Goal: Task Accomplishment & Management: Manage account settings

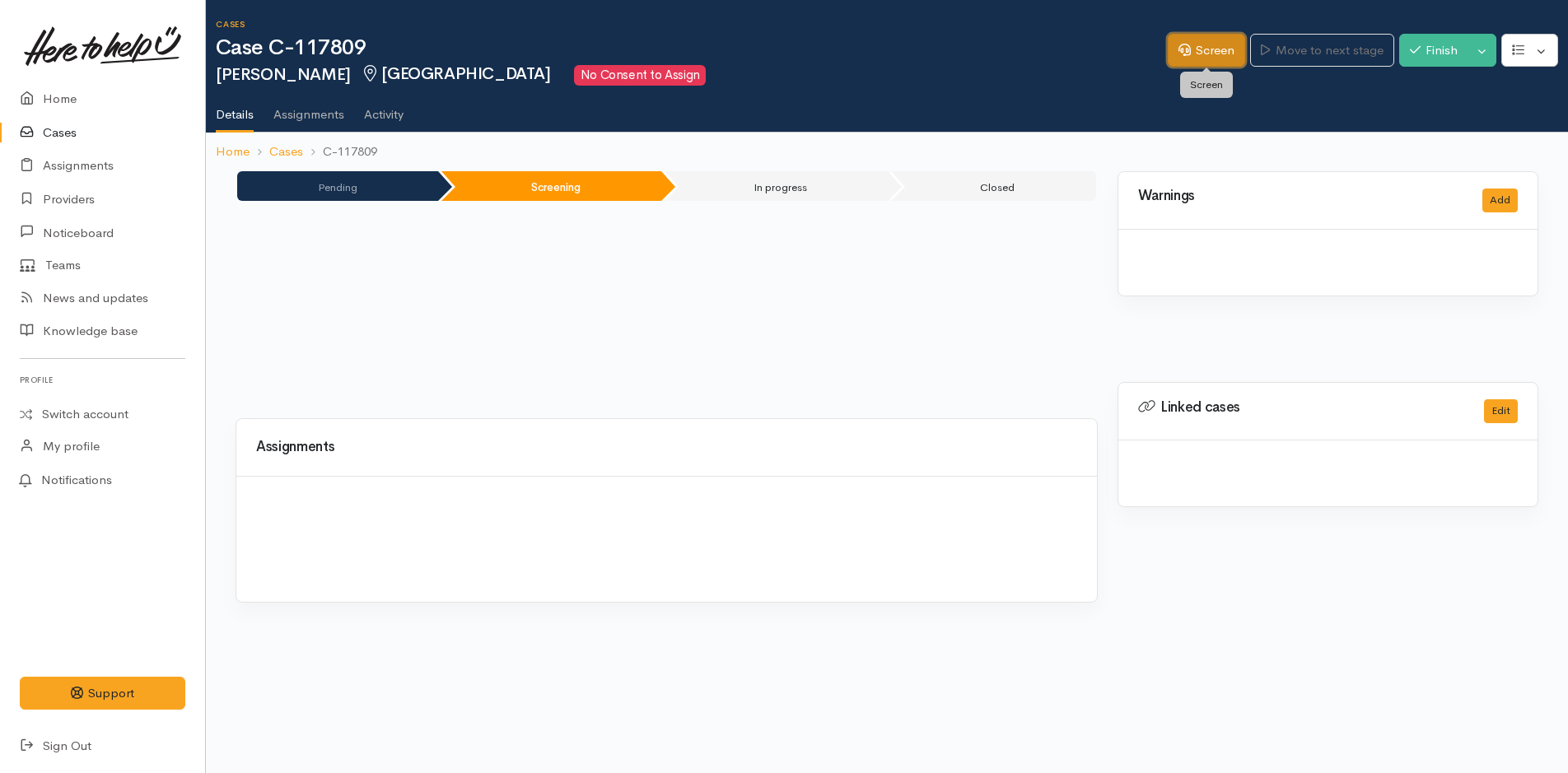
click at [1203, 43] on link "Screen" at bounding box center [1207, 50] width 78 height 33
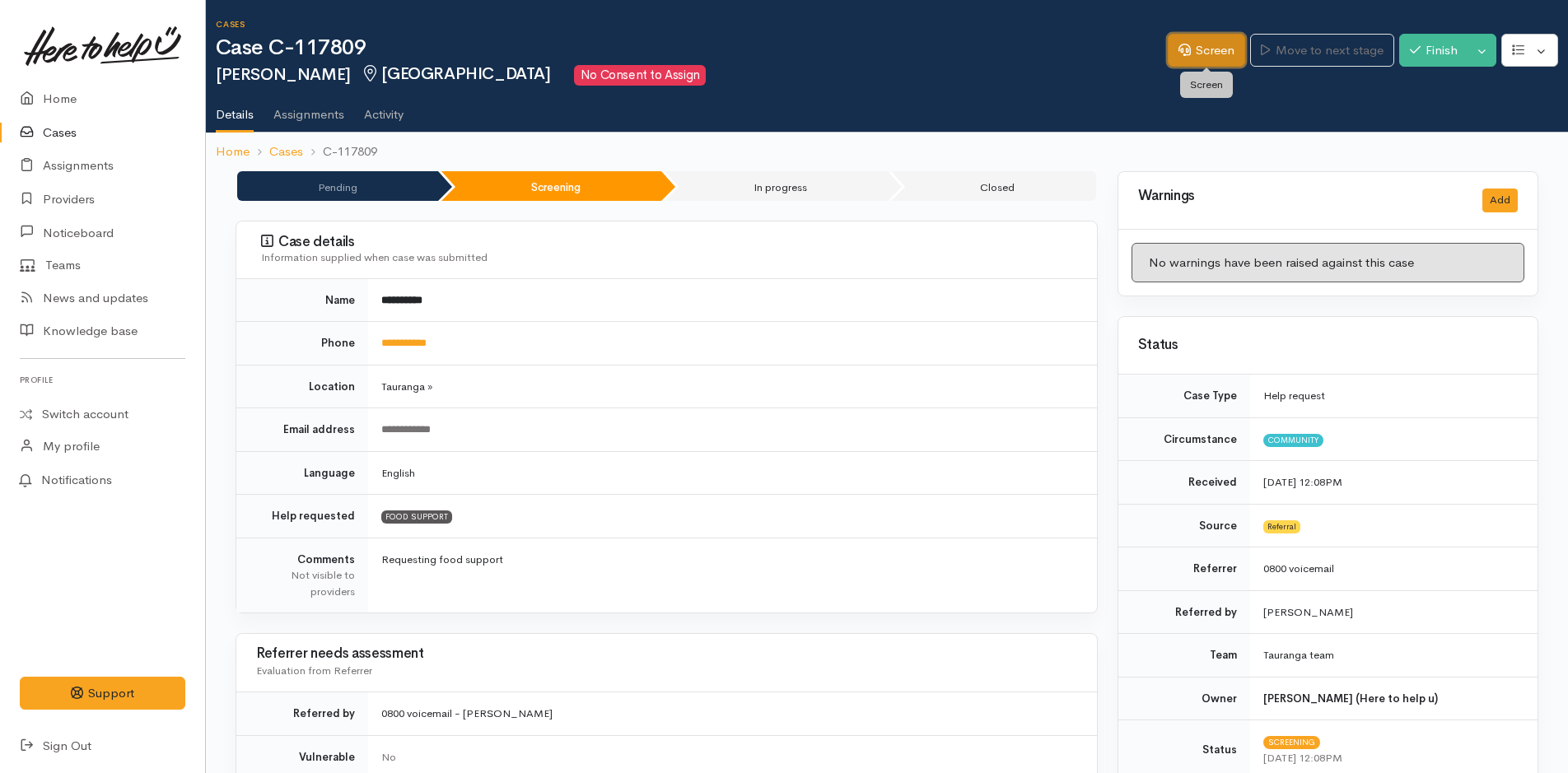
click at [1202, 43] on link "Screen" at bounding box center [1207, 50] width 78 height 33
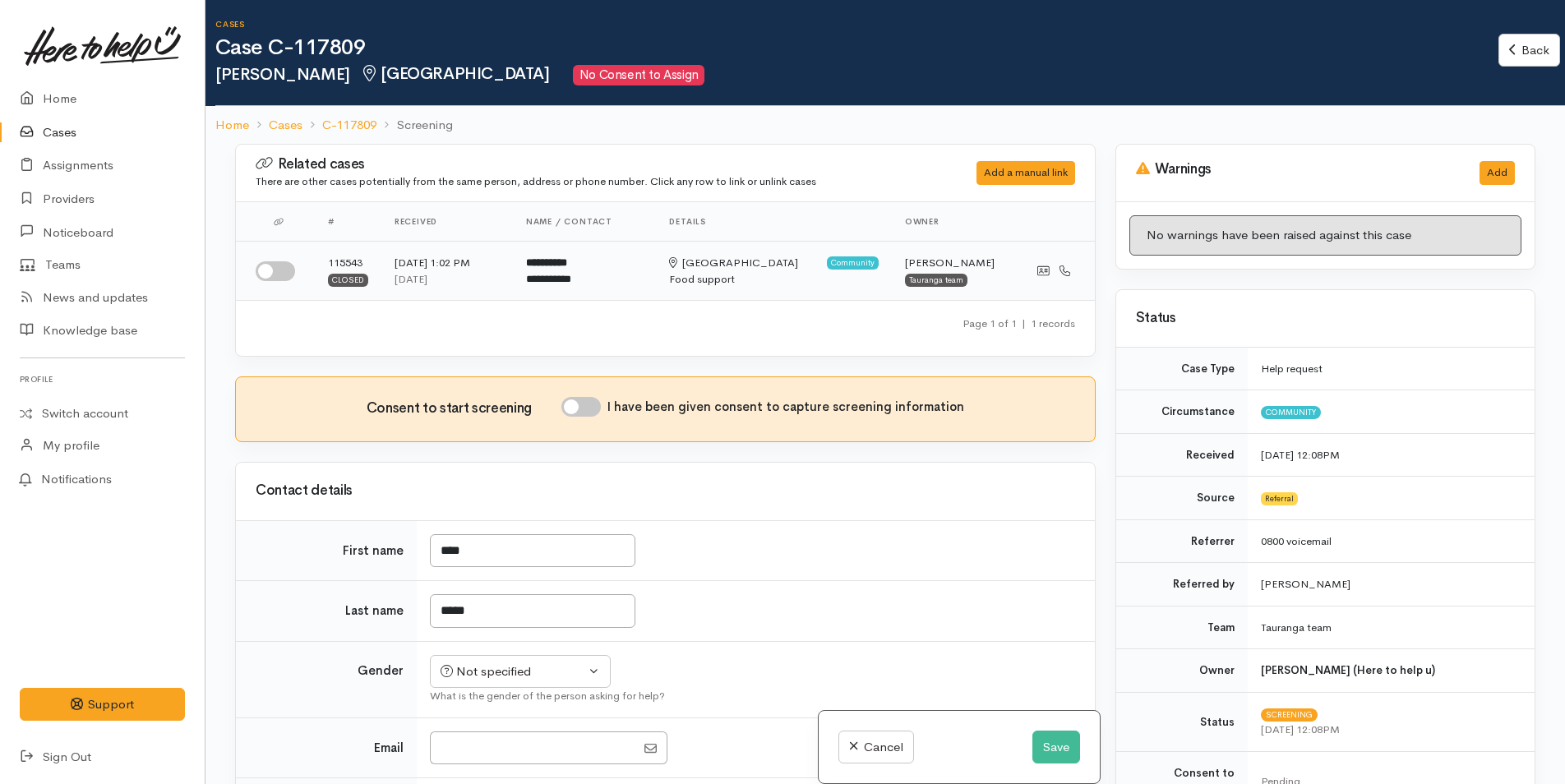
click at [277, 269] on input "checkbox" at bounding box center [276, 271] width 40 height 20
checkbox input "true"
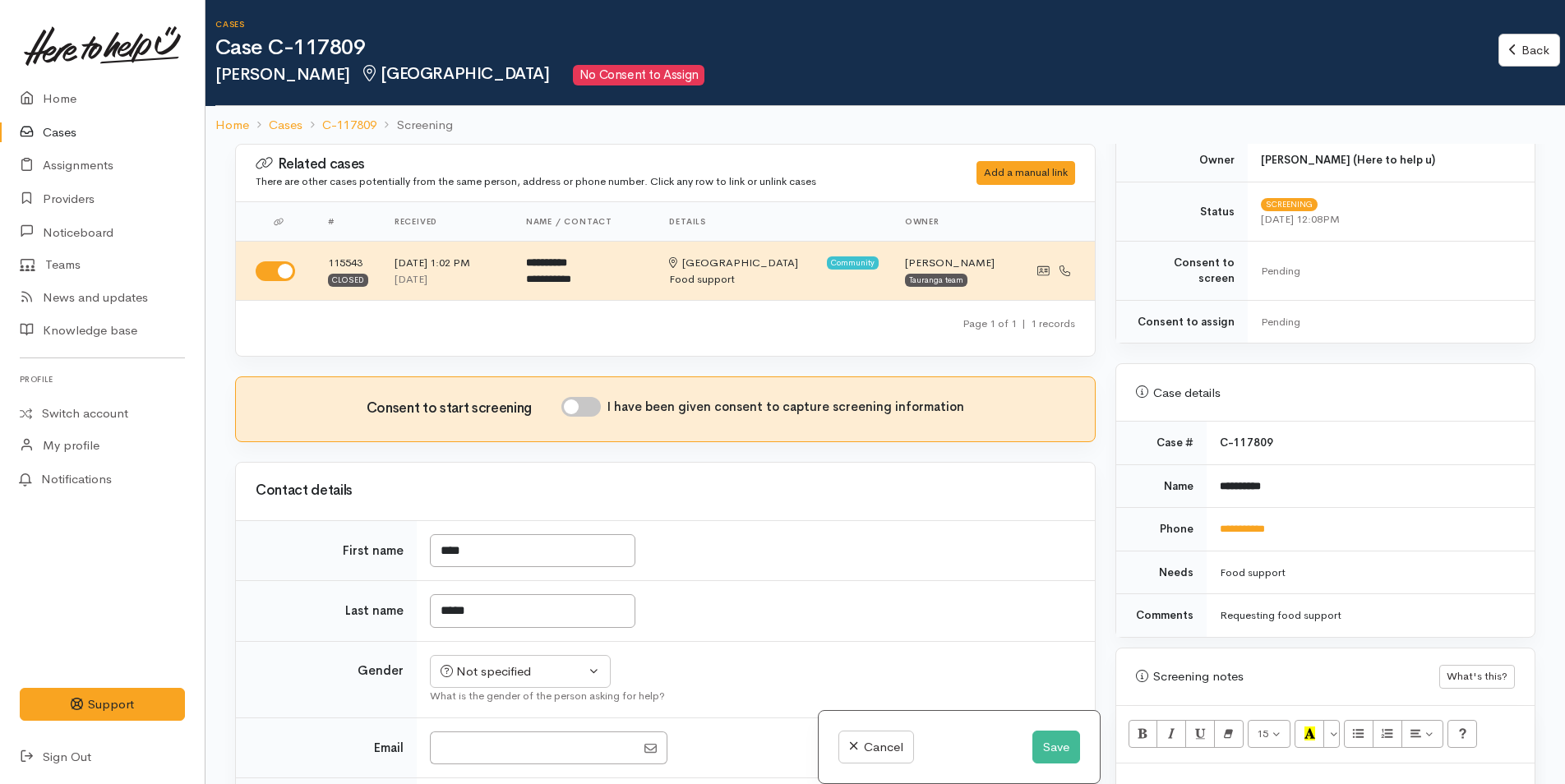
scroll to position [739, 0]
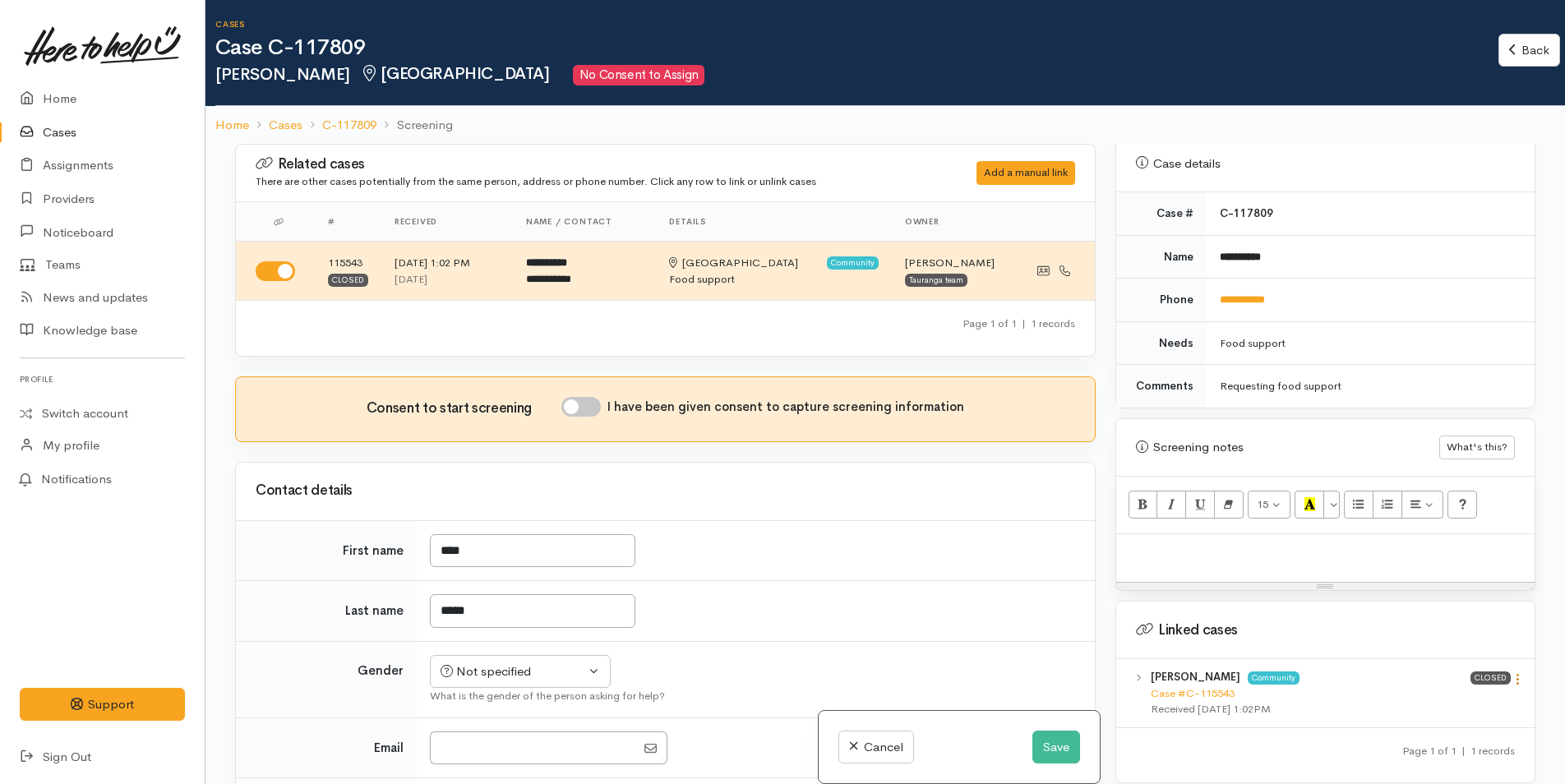
click at [1511, 672] on icon at bounding box center [1517, 679] width 14 height 14
click at [1462, 698] on link "View case" at bounding box center [1459, 711] width 130 height 25
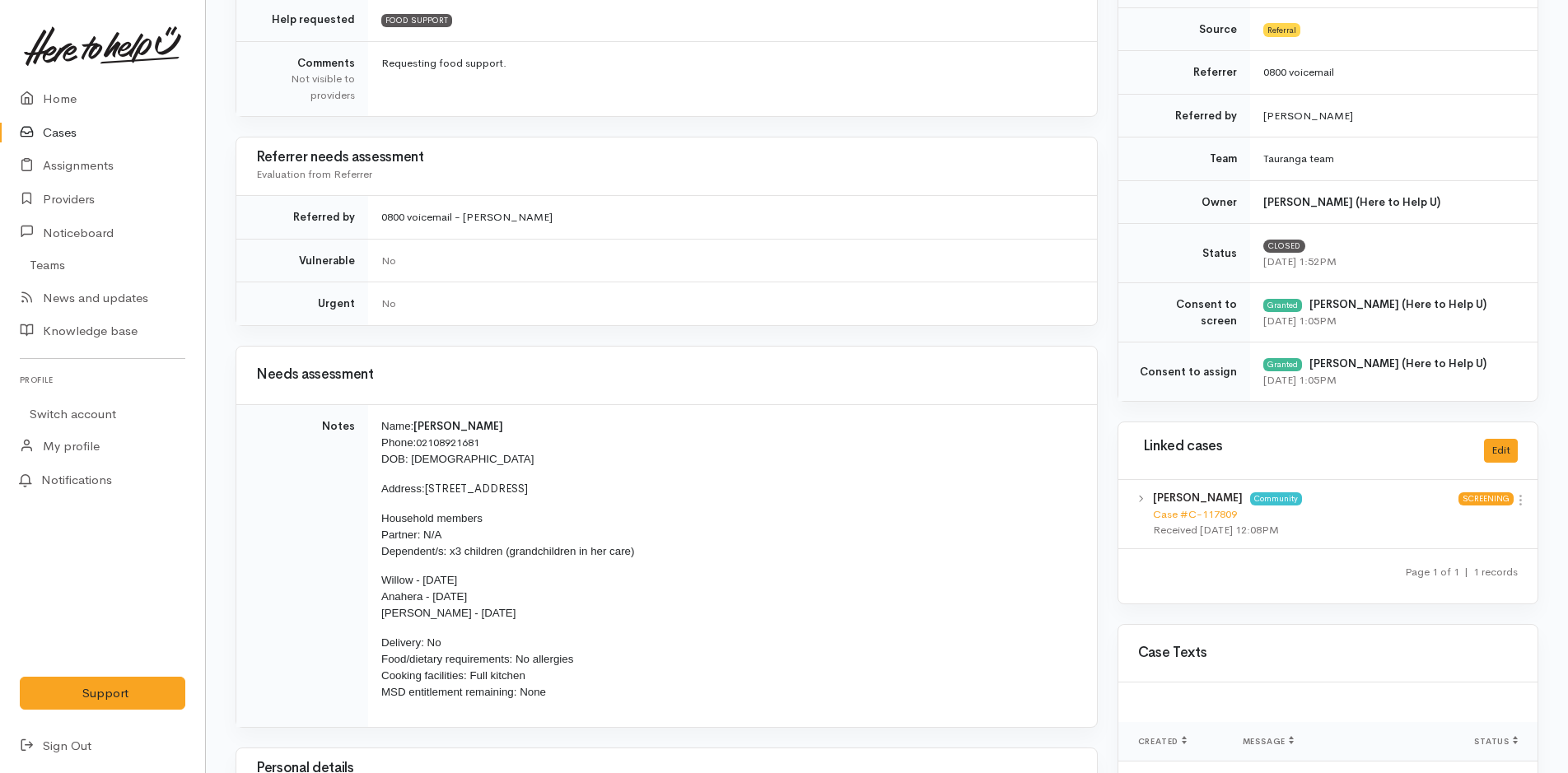
scroll to position [495, 0]
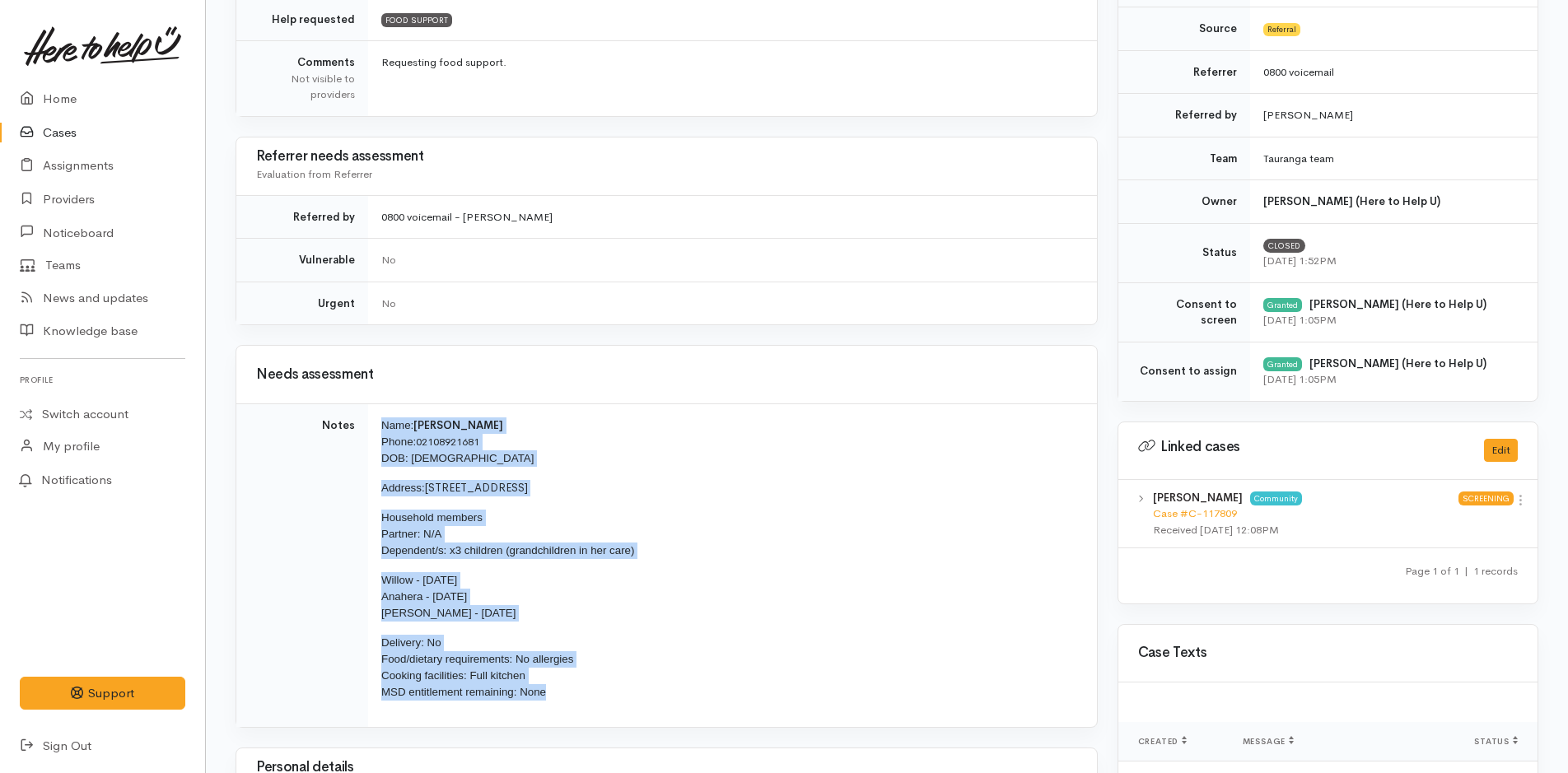
drag, startPoint x: 509, startPoint y: 688, endPoint x: 369, endPoint y: 418, distance: 304.1
click at [369, 418] on td "Name: Lisa Tunui Phone: 02108921681 DOB: 29/05/1973 Address: 11 Ebba Te Tua Pla…" at bounding box center [733, 565] width 729 height 322
copy td "Name: Lisa Tunui Phone: 02108921681 DOB: 29/05/1973 Address: 11 Ebba Te Tua Pla…"
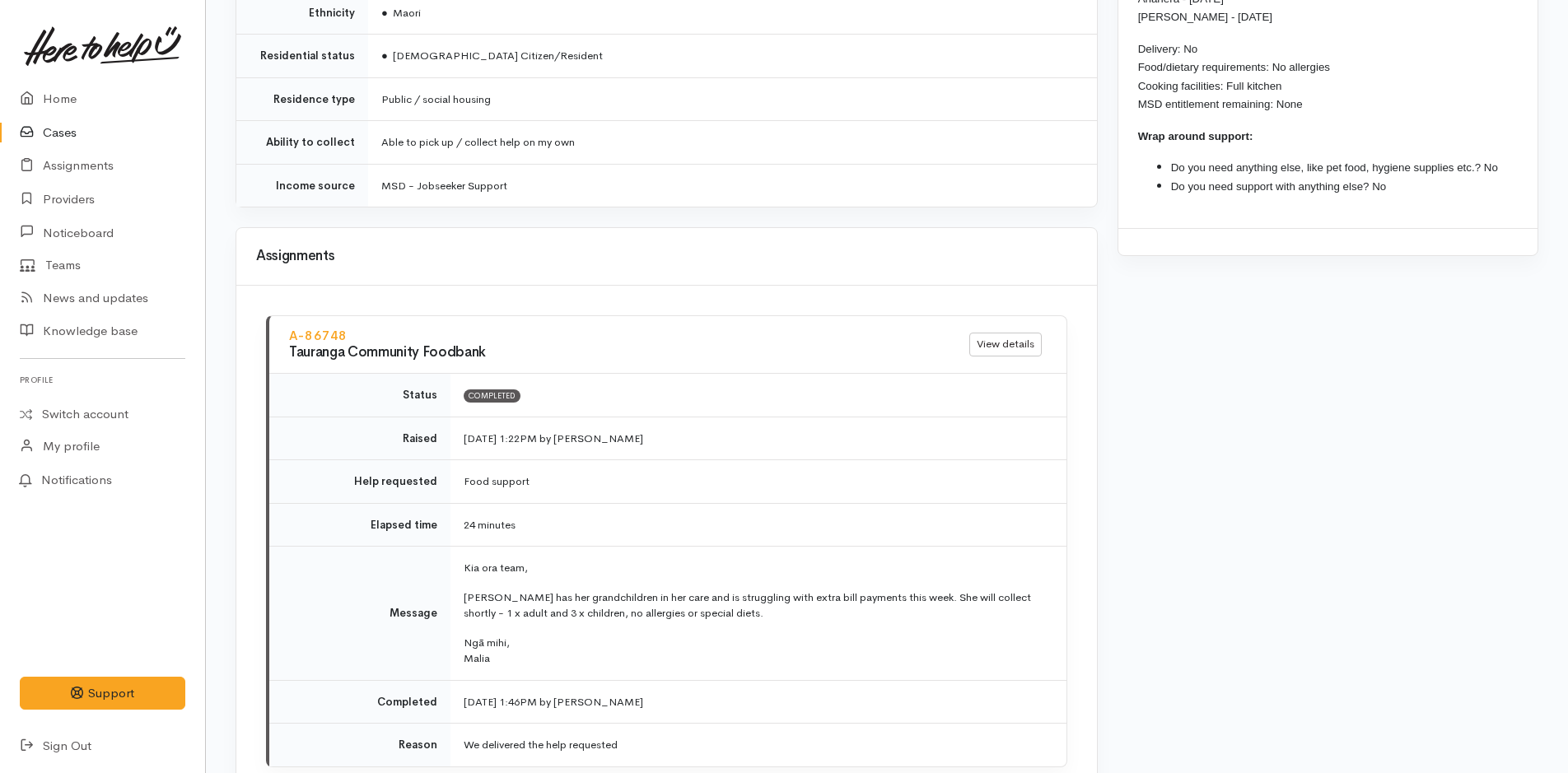
scroll to position [1812, 0]
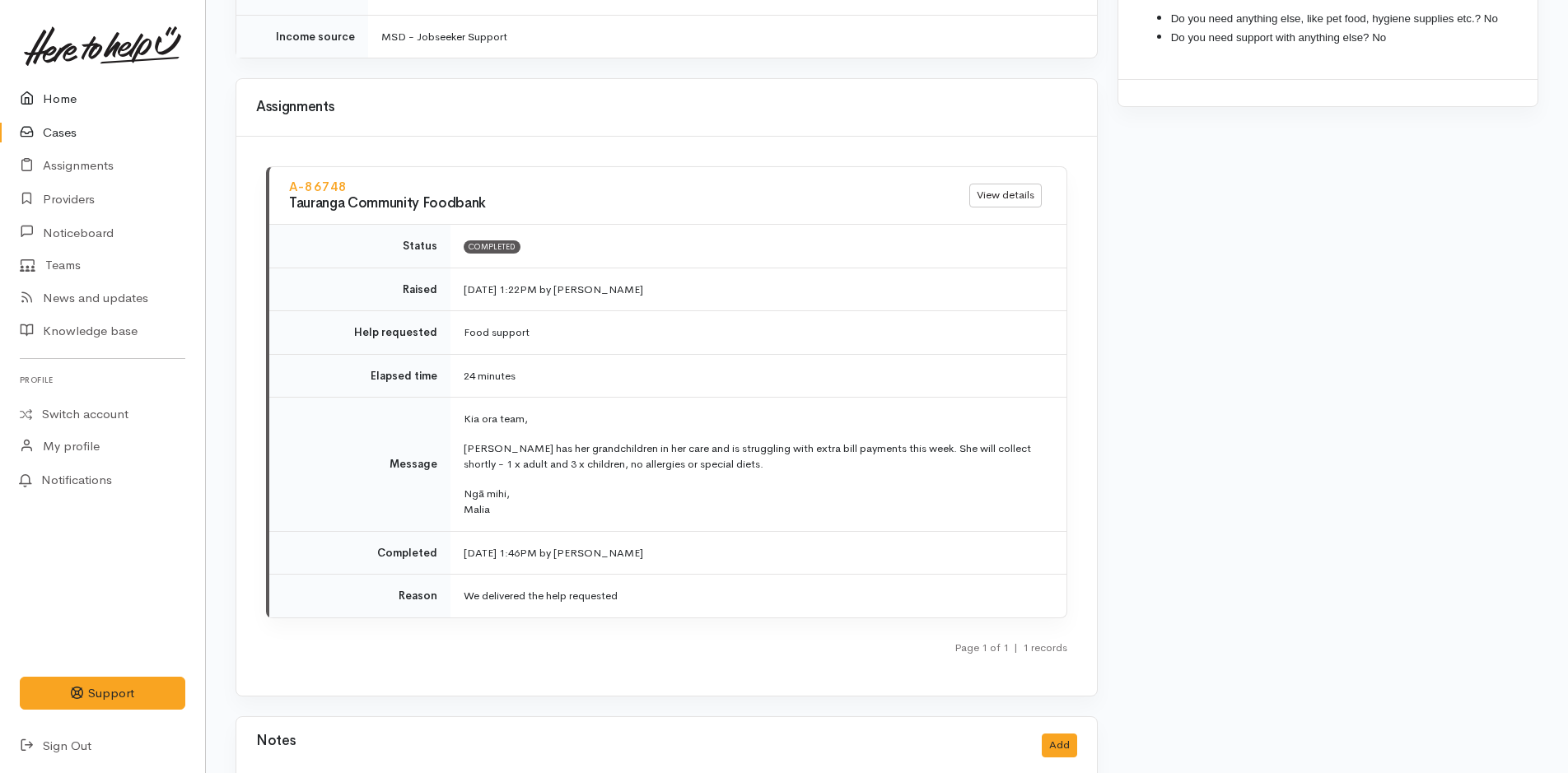
click at [53, 91] on link "Home" at bounding box center [102, 98] width 205 height 33
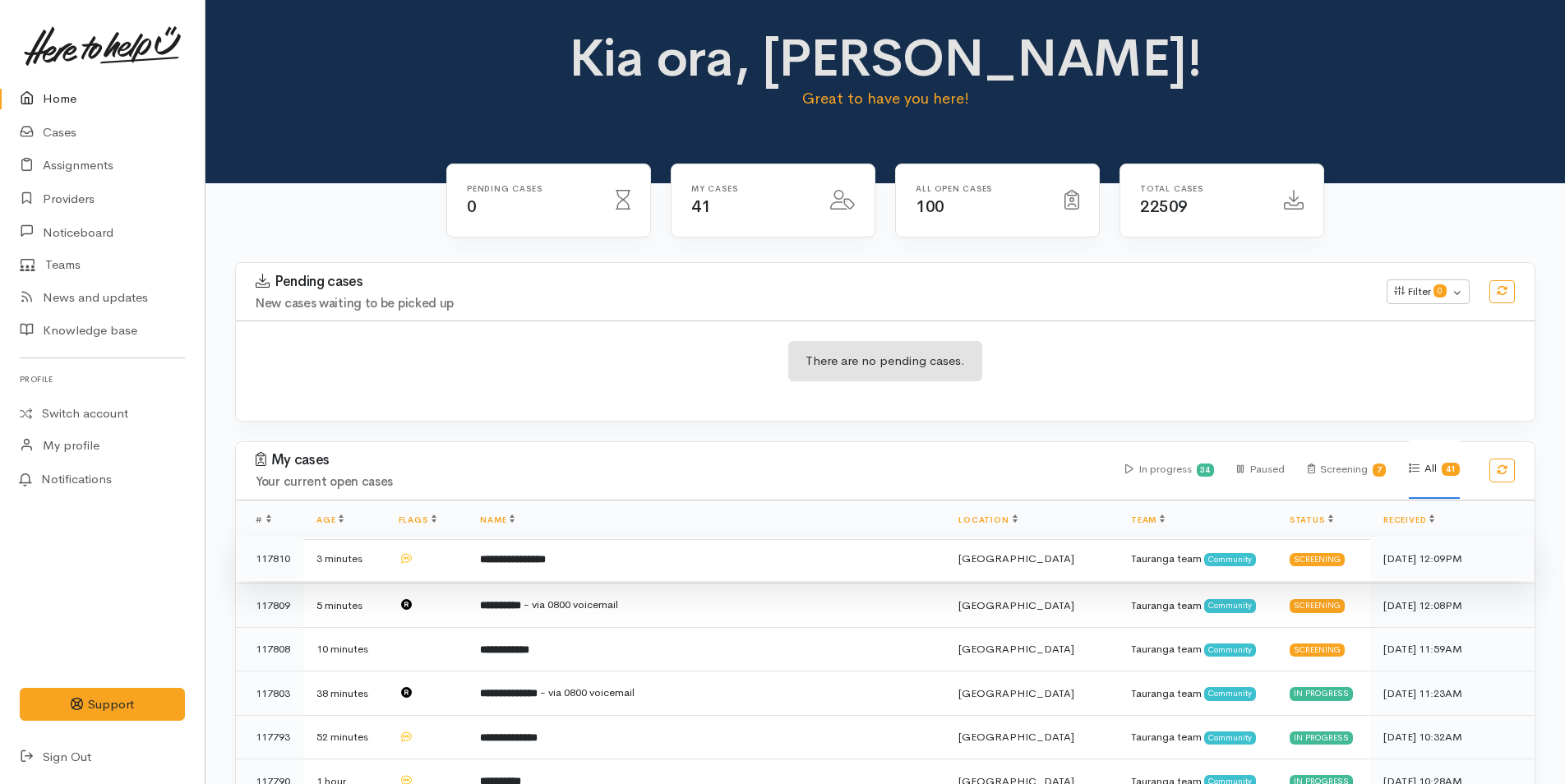
click at [541, 570] on td "**********" at bounding box center [706, 558] width 479 height 44
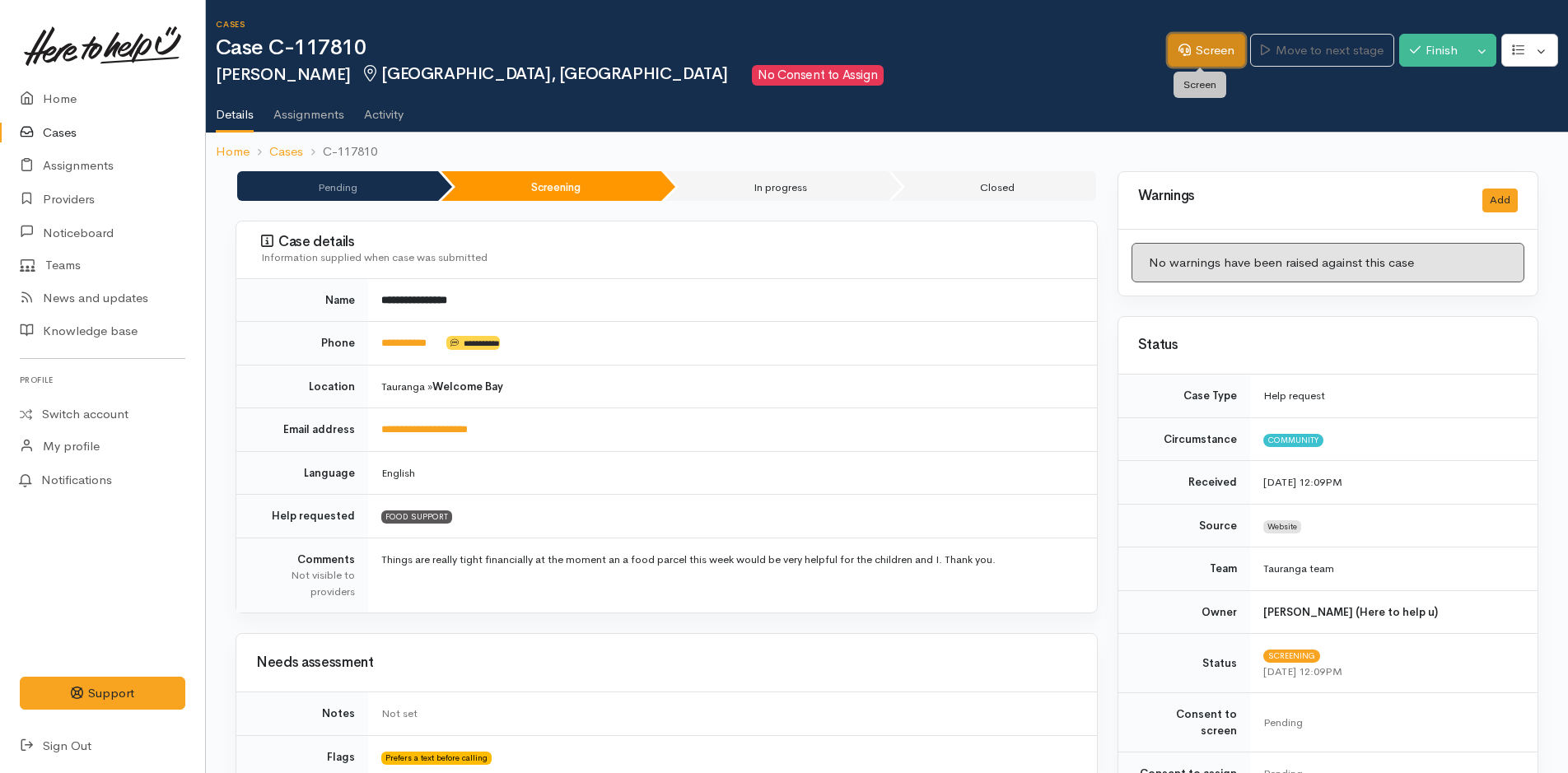
click at [1186, 59] on link "Screen" at bounding box center [1207, 50] width 78 height 33
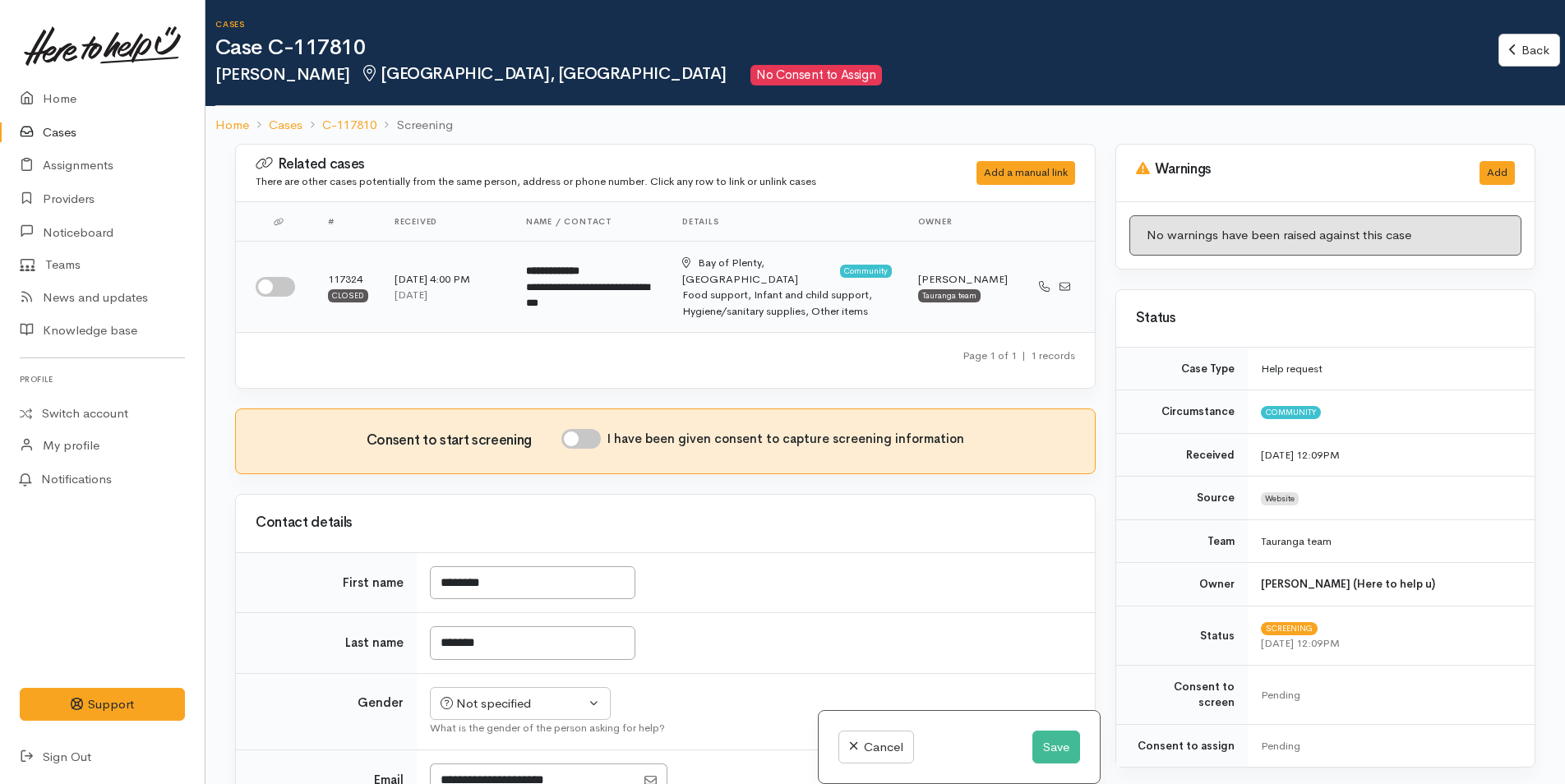
click at [277, 284] on input "checkbox" at bounding box center [276, 287] width 40 height 20
checkbox input "true"
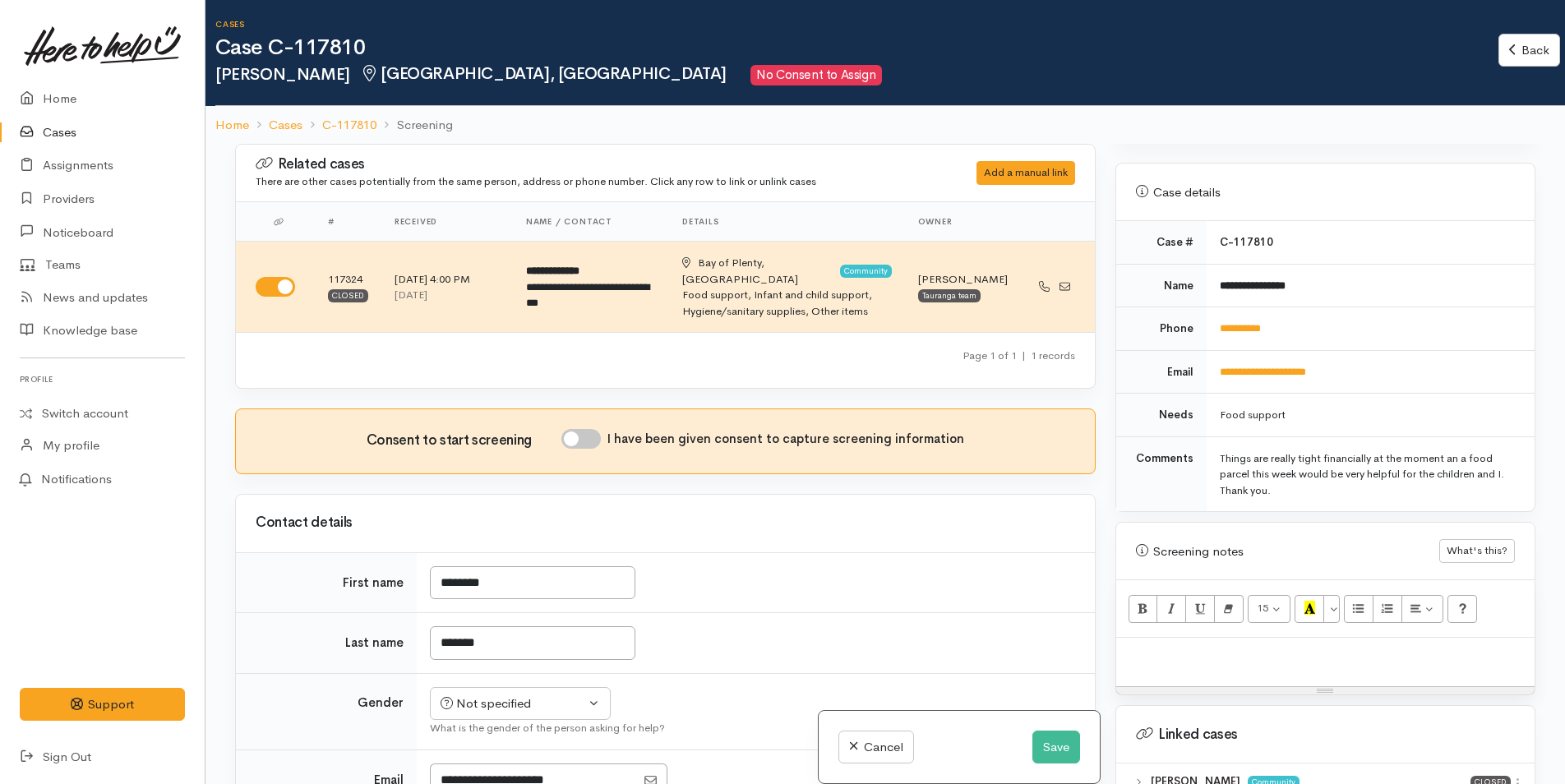
scroll to position [739, 0]
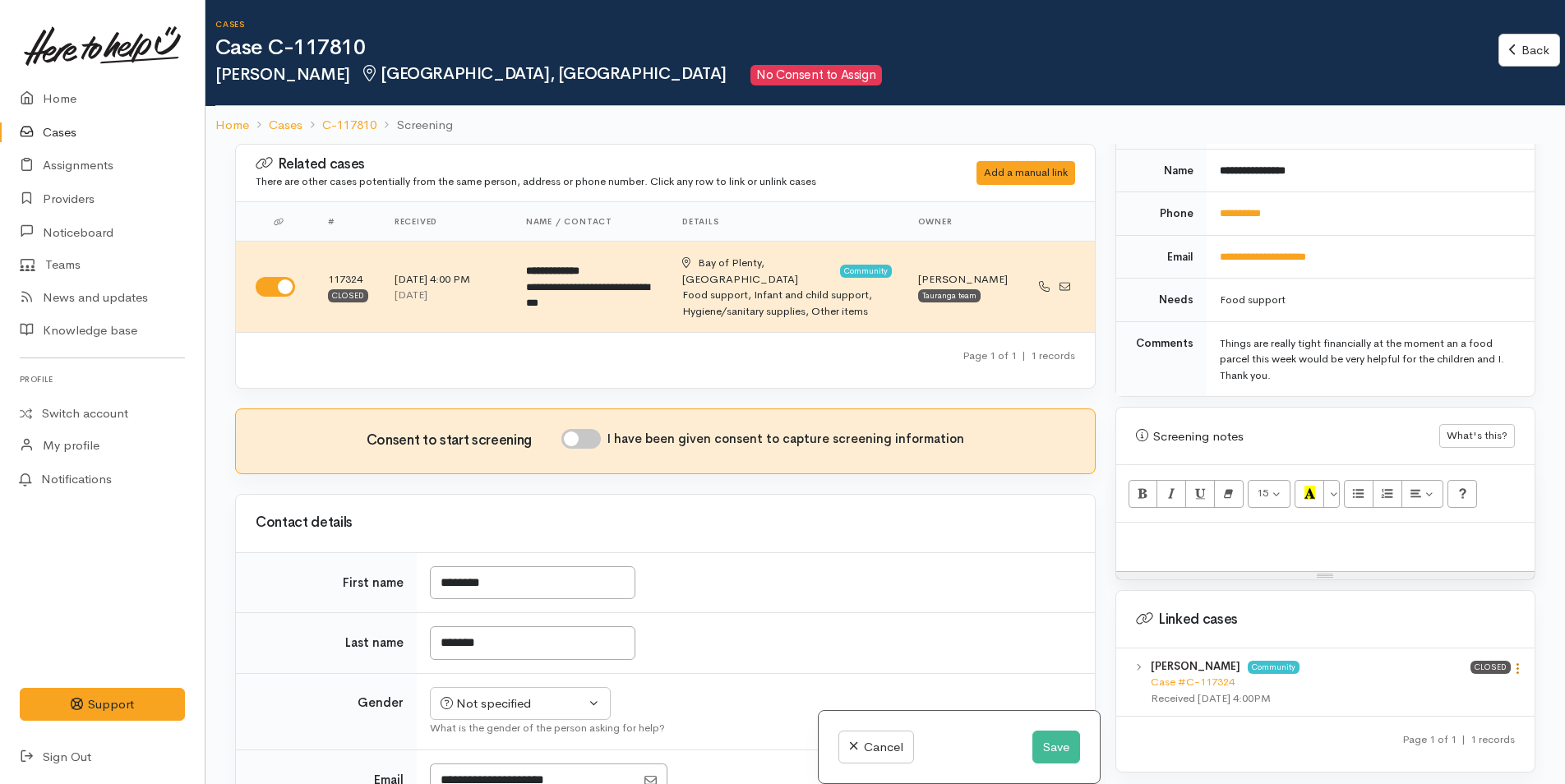
click at [1515, 661] on icon at bounding box center [1517, 668] width 14 height 14
click at [1469, 688] on link "View case" at bounding box center [1459, 700] width 130 height 25
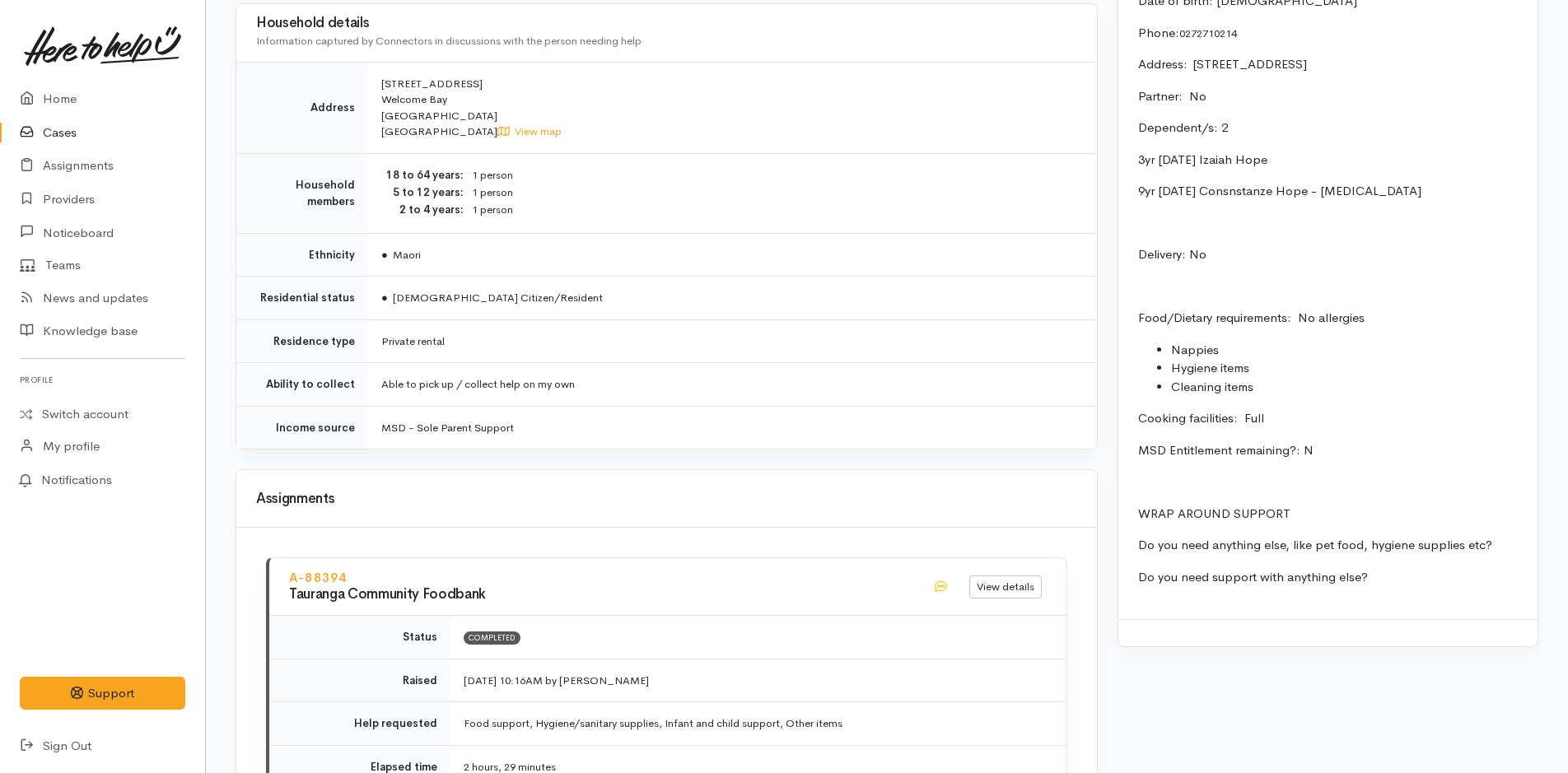
scroll to position [1347, 0]
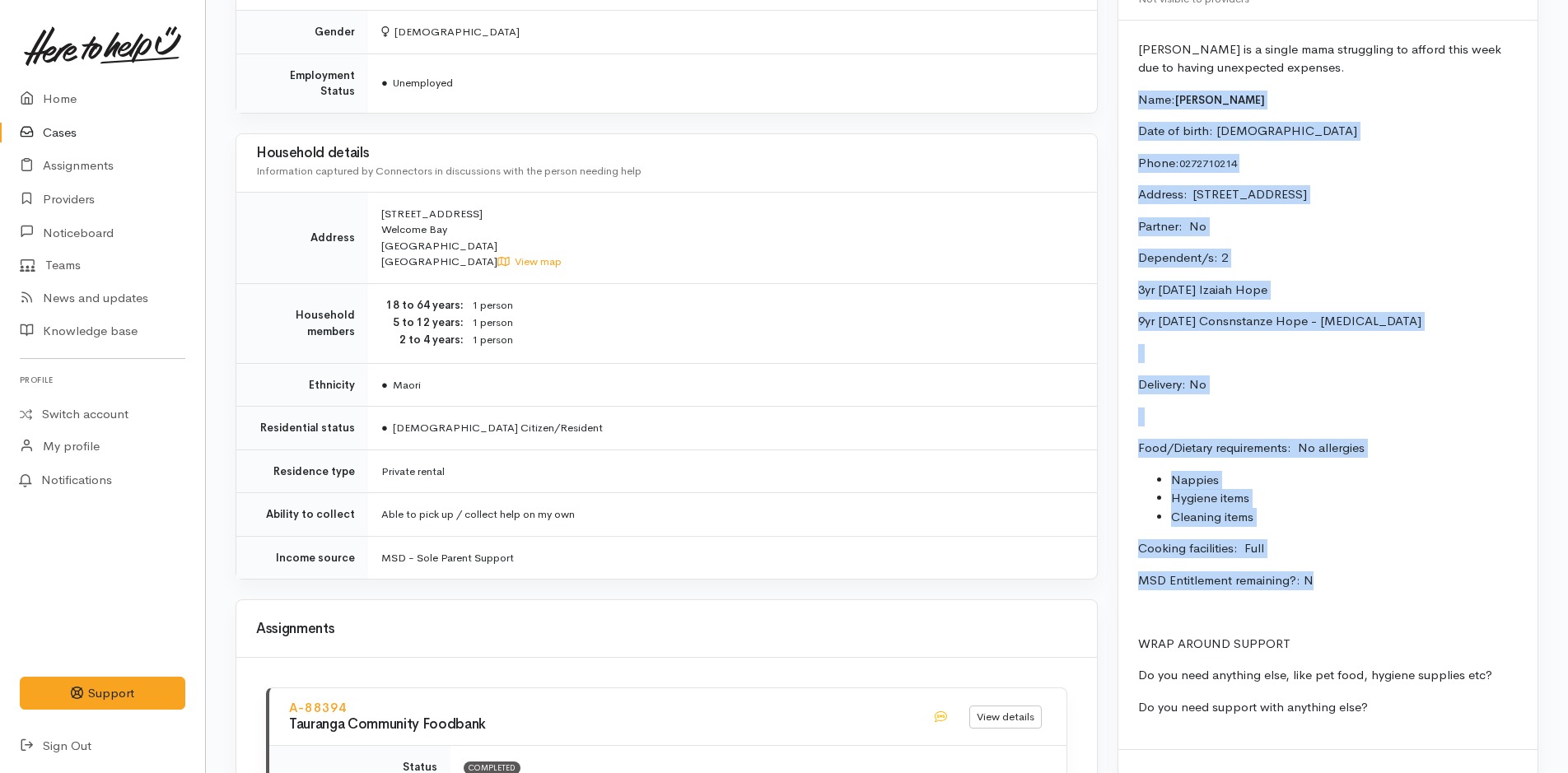
drag, startPoint x: 1237, startPoint y: 569, endPoint x: 1127, endPoint y: 106, distance: 475.9
click at [1127, 106] on div "[PERSON_NAME] is a single mama struggling to afford this week due to having une…" at bounding box center [1328, 386] width 419 height 730
copy div "Name: [PERSON_NAME] Date of birth: [DEMOGRAPHIC_DATA] Phone:  0272710214 Addres…"
click at [58, 90] on link "Home" at bounding box center [102, 98] width 205 height 33
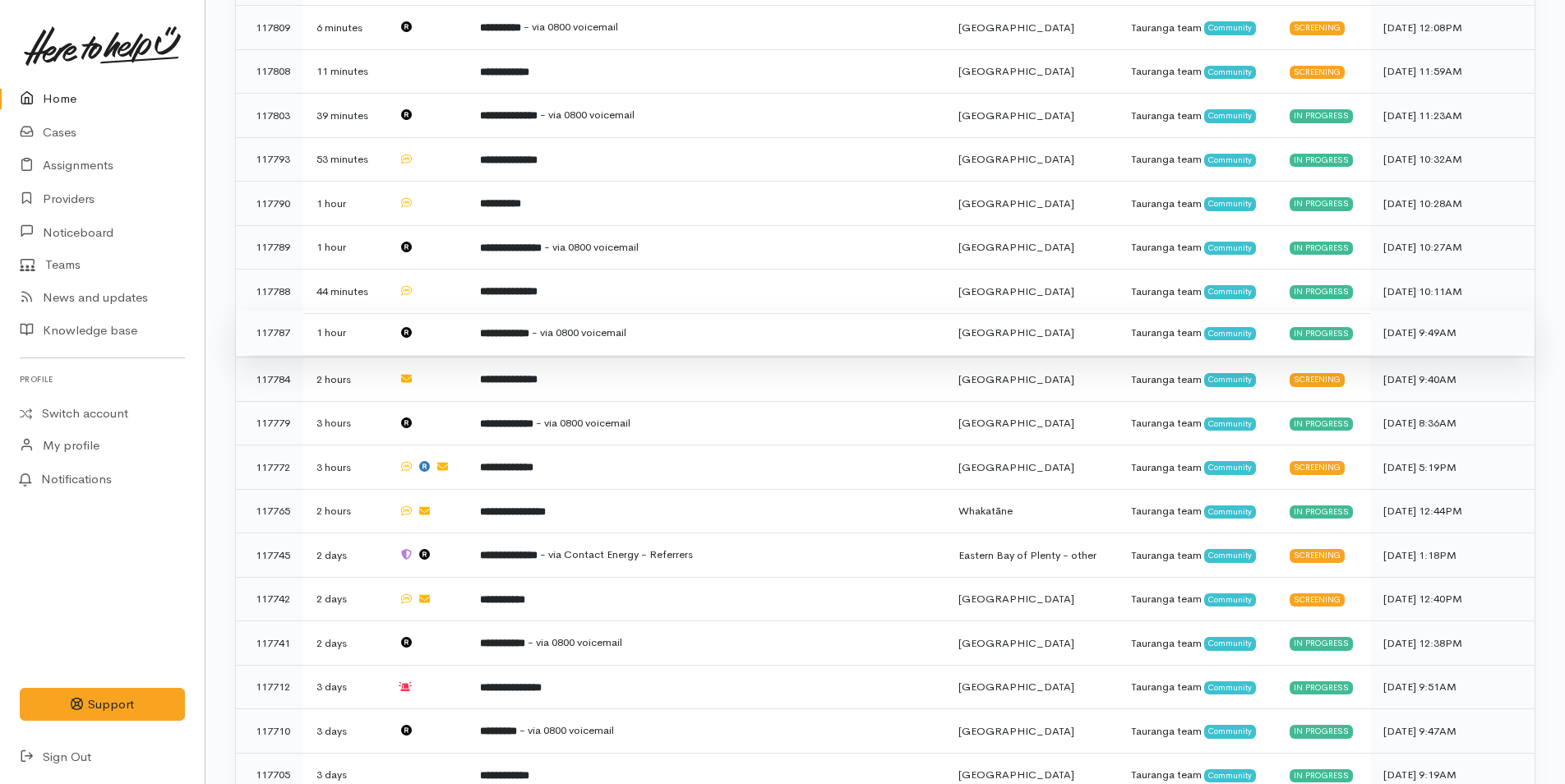
scroll to position [575, 0]
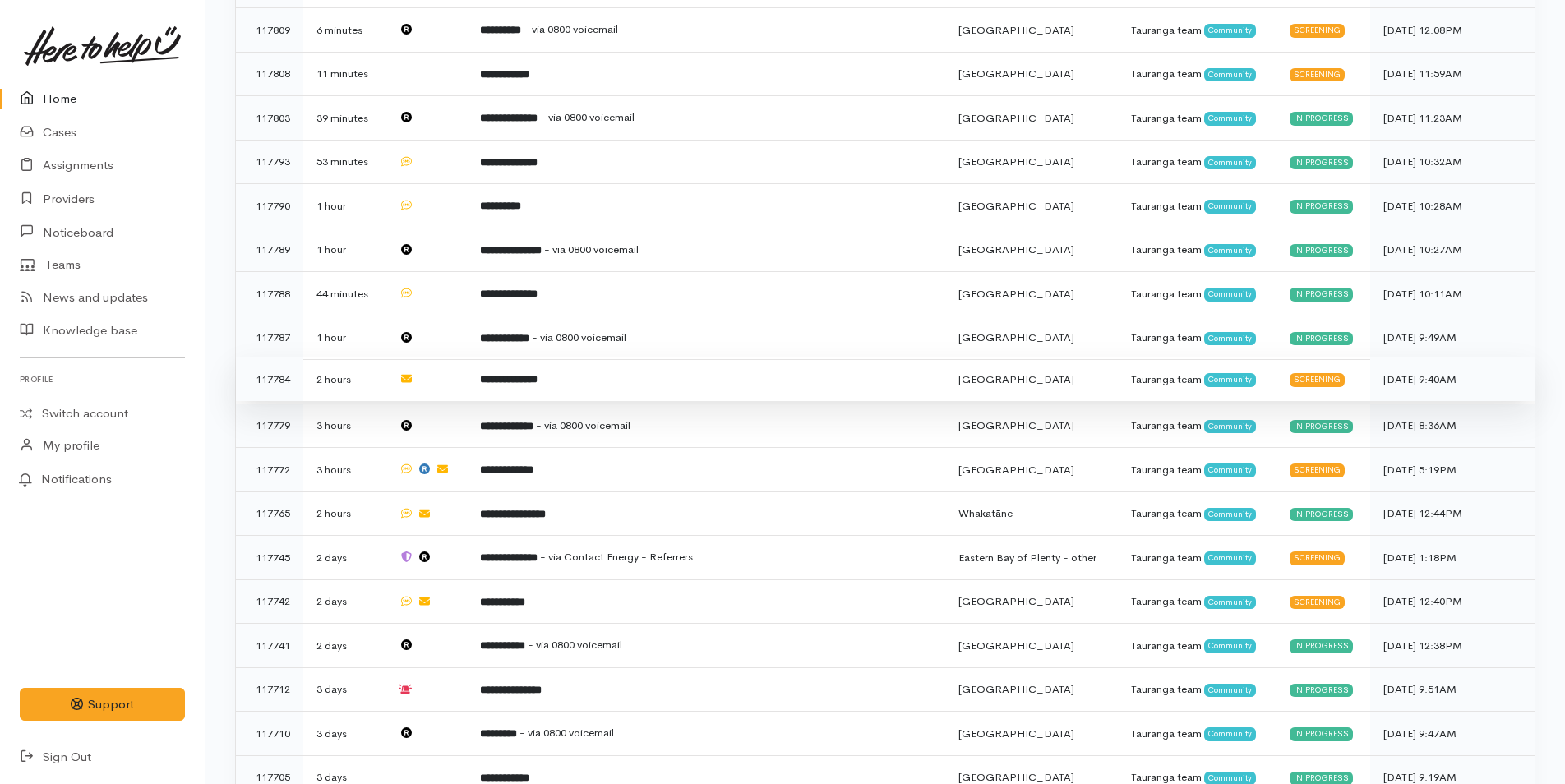
click at [543, 386] on td "**********" at bounding box center [706, 379] width 479 height 44
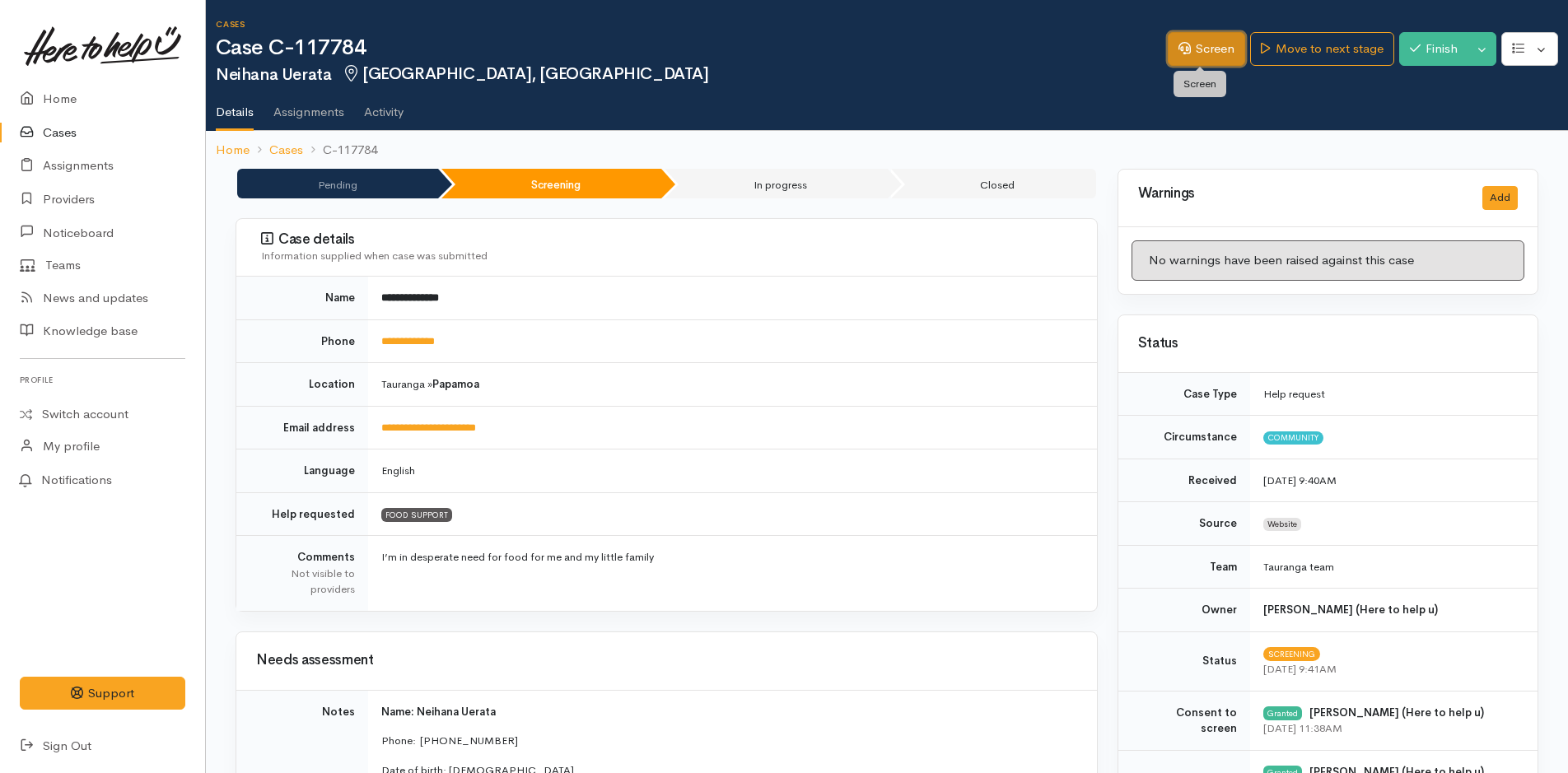
click at [1218, 42] on link "Screen" at bounding box center [1207, 49] width 78 height 33
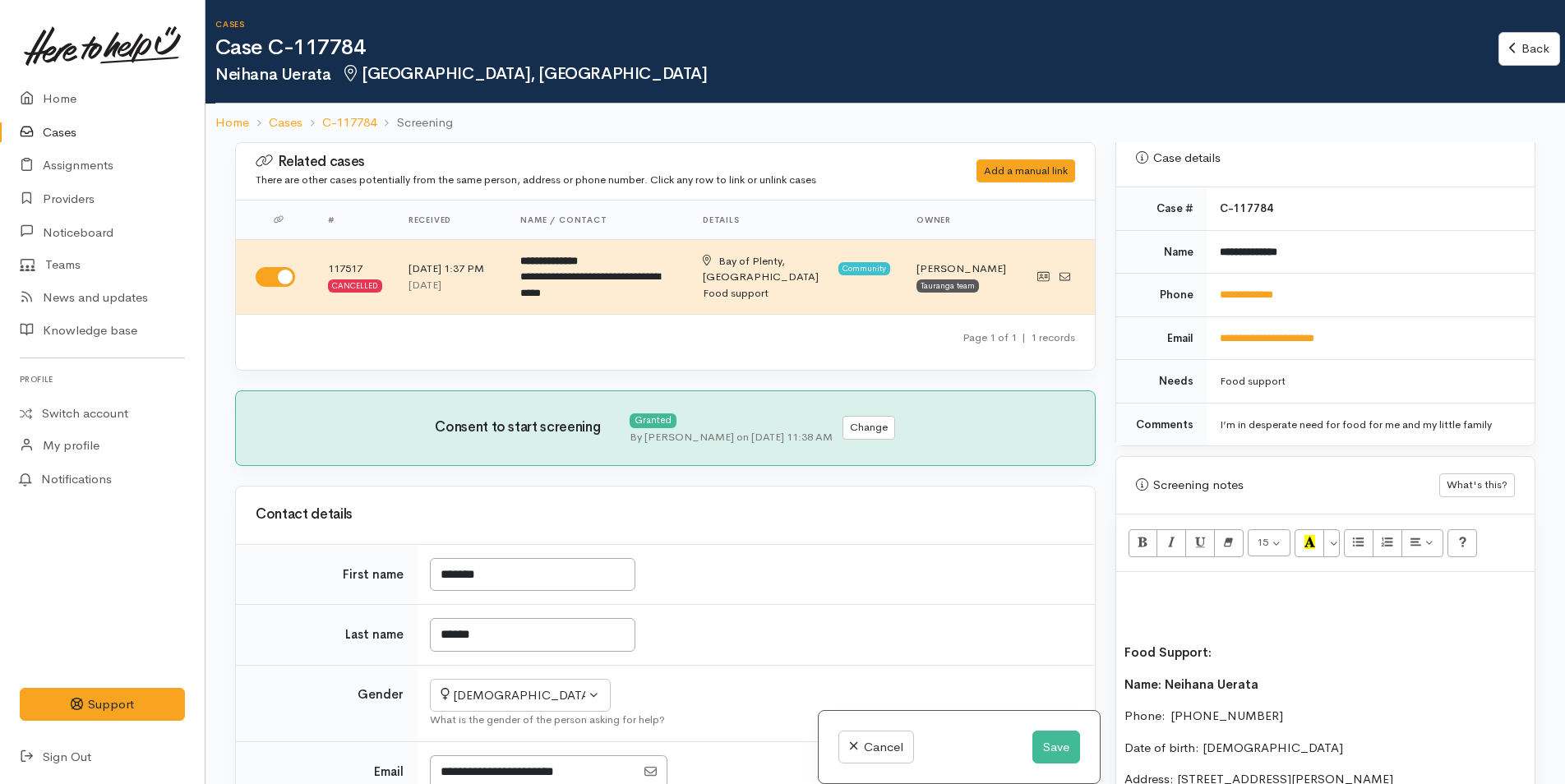
scroll to position [822, 0]
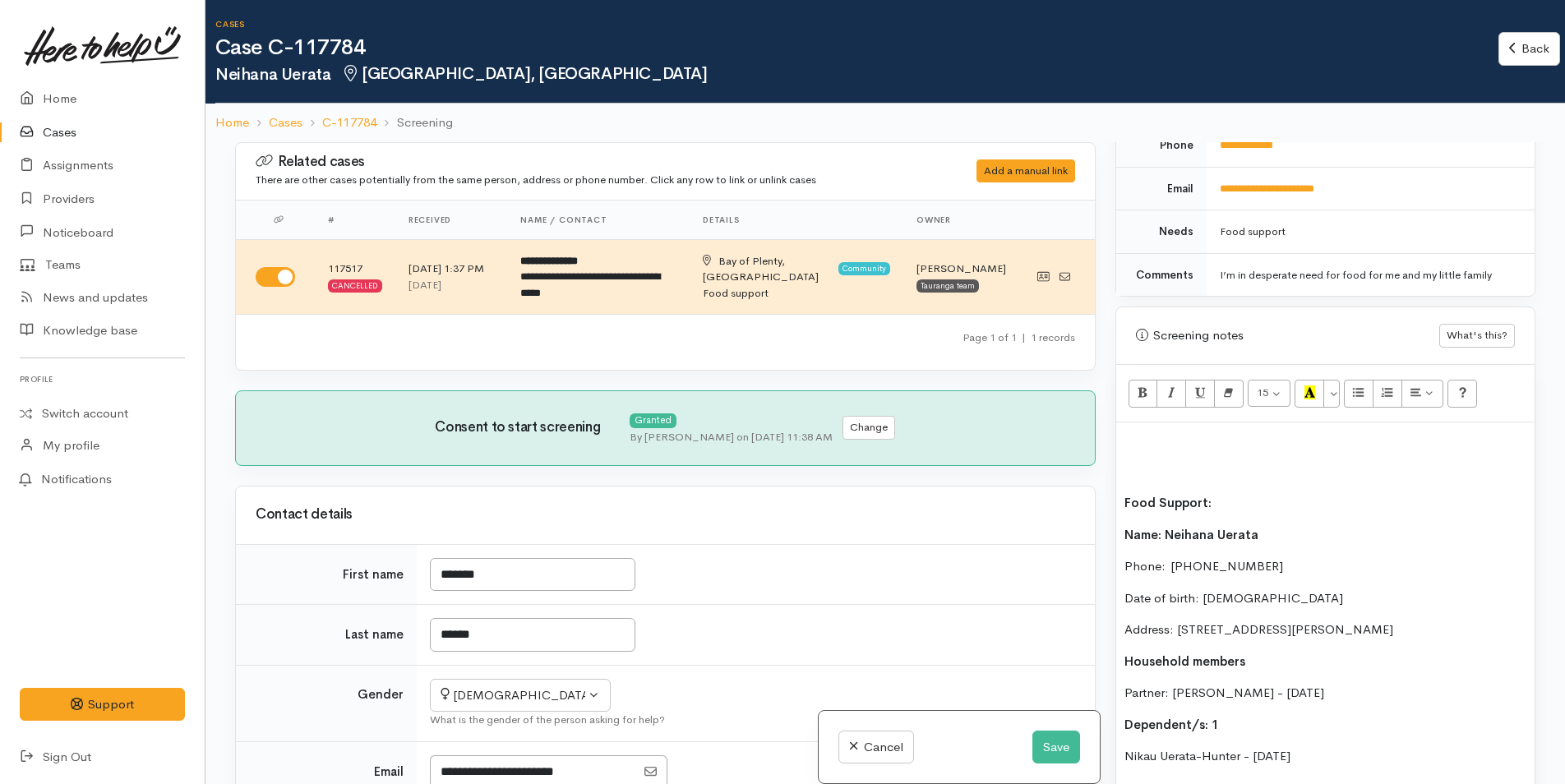
click at [1126, 501] on b "Food Support:" at bounding box center [1167, 502] width 87 height 15
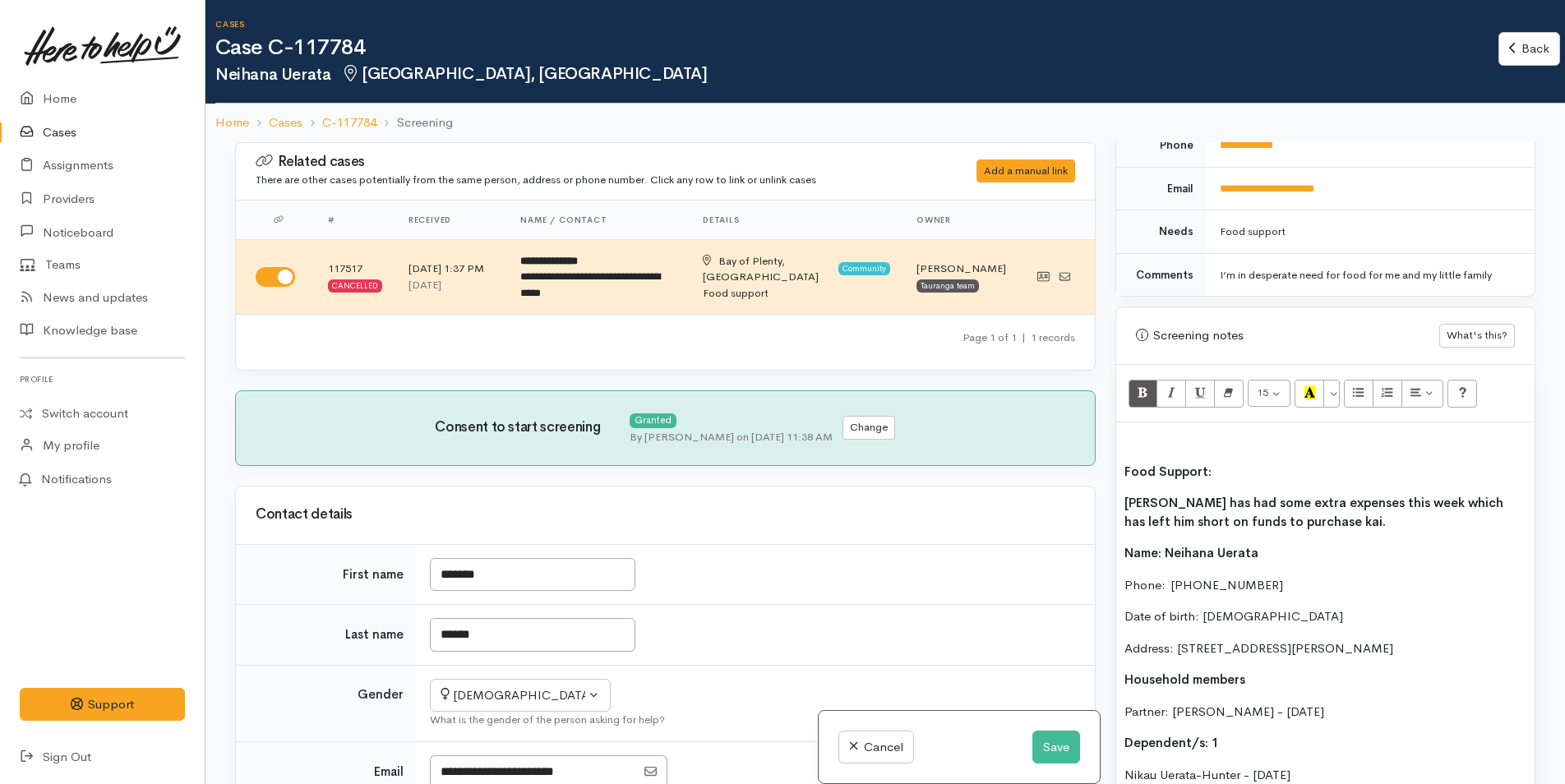
click at [1130, 437] on p at bounding box center [1325, 440] width 402 height 19
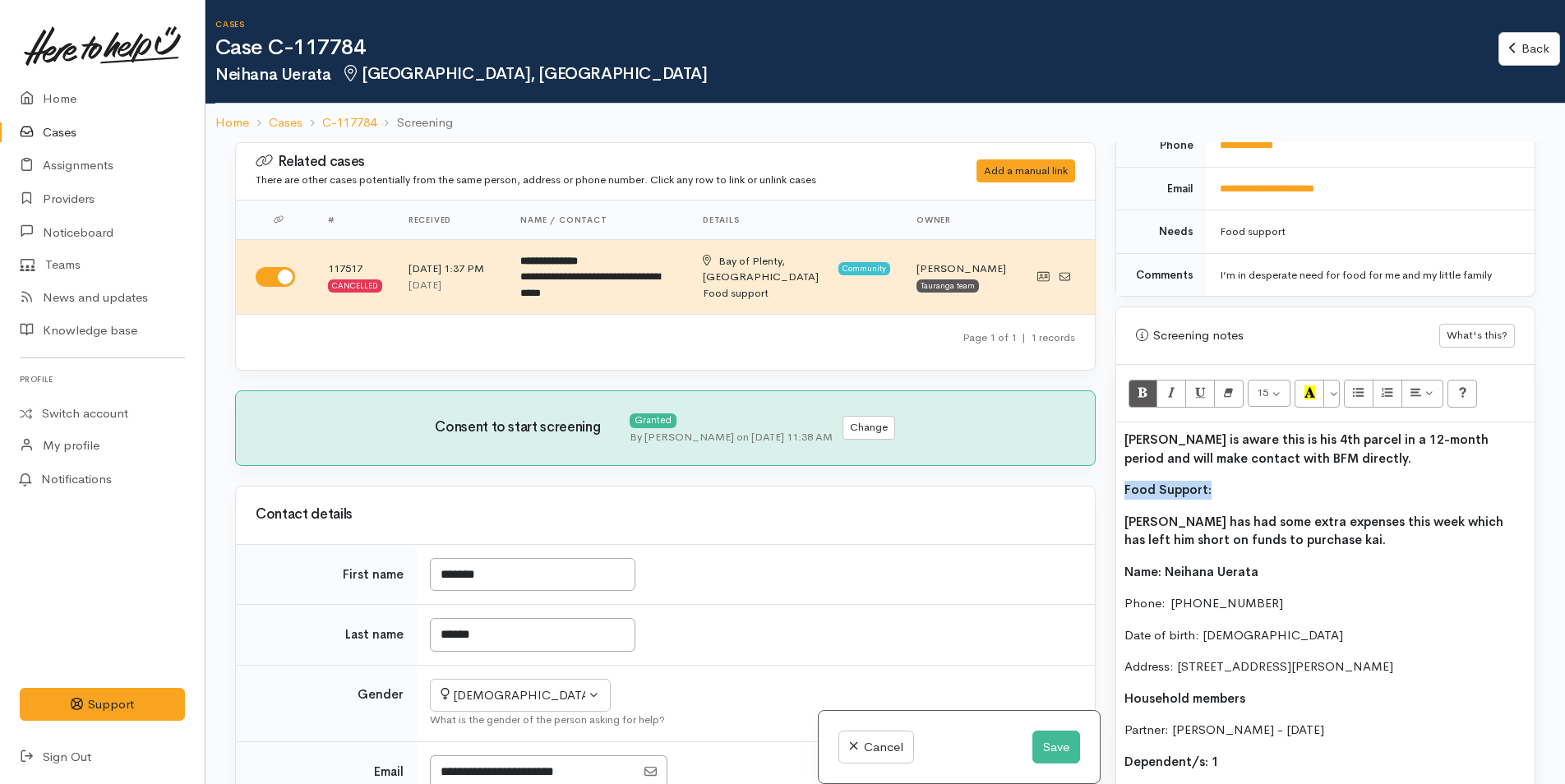
drag, startPoint x: 1081, startPoint y: 494, endPoint x: 1194, endPoint y: 444, distance: 123.6
click at [1071, 494] on div "Related cases There are other cases potentially from the same person, address o…" at bounding box center [885, 534] width 1320 height 784
drag, startPoint x: 1313, startPoint y: 389, endPoint x: 1215, endPoint y: 506, distance: 152.6
click at [1313, 389] on icon "Recent Color" at bounding box center [1310, 392] width 11 height 14
drag, startPoint x: 1218, startPoint y: 510, endPoint x: 1275, endPoint y: 533, distance: 61.5
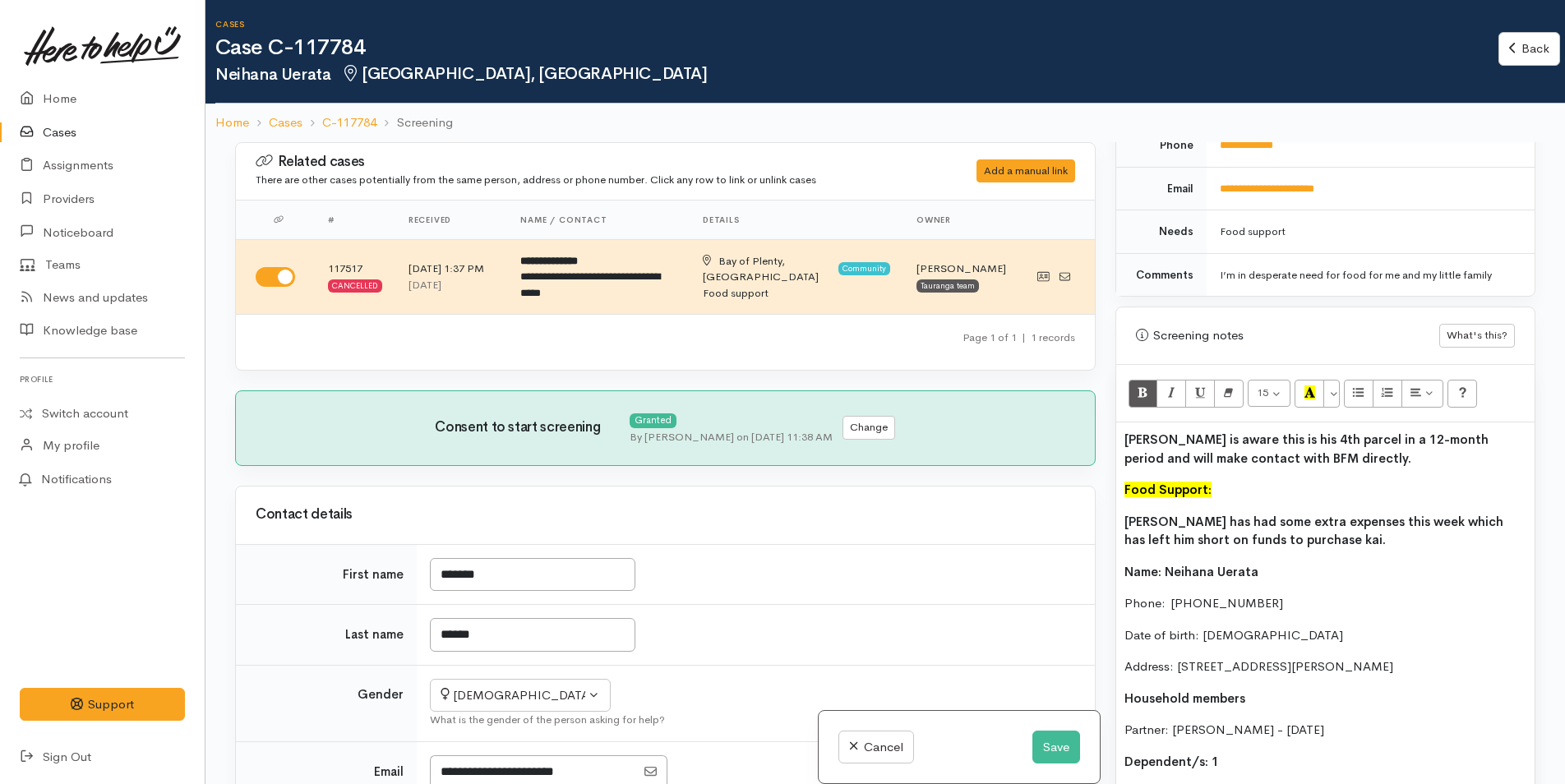
click at [1218, 509] on div "Neihana is aware this is his 4th parcel in a 12-month period and will make cont…" at bounding box center [1325, 743] width 418 height 642
drag, startPoint x: 1199, startPoint y: 536, endPoint x: 1045, endPoint y: 520, distance: 154.8
click at [1045, 520] on div "Related cases There are other cases potentially from the same person, address o…" at bounding box center [885, 534] width 1320 height 784
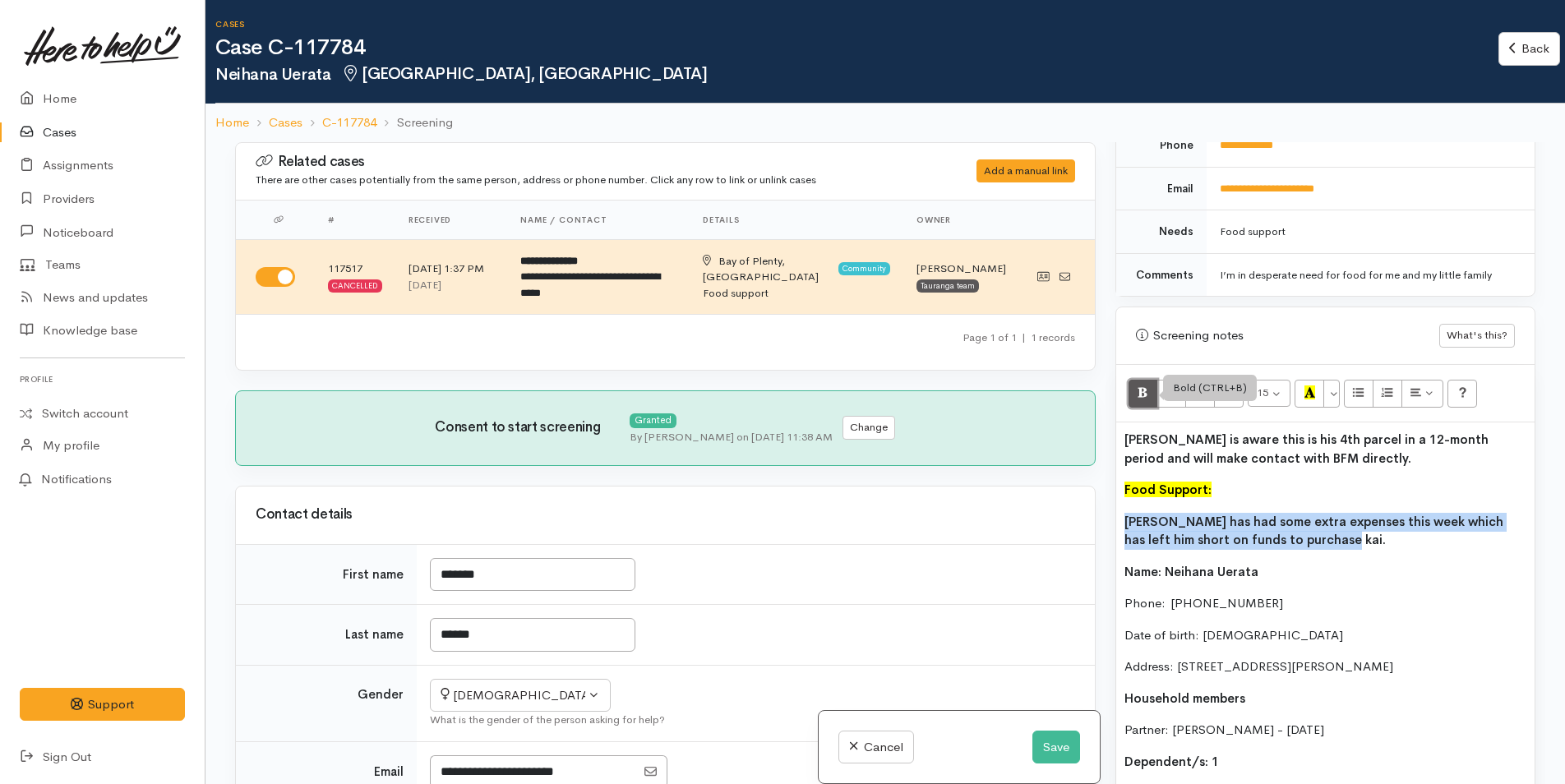
click at [1139, 397] on icon "Bold (CTRL+B)" at bounding box center [1143, 392] width 11 height 14
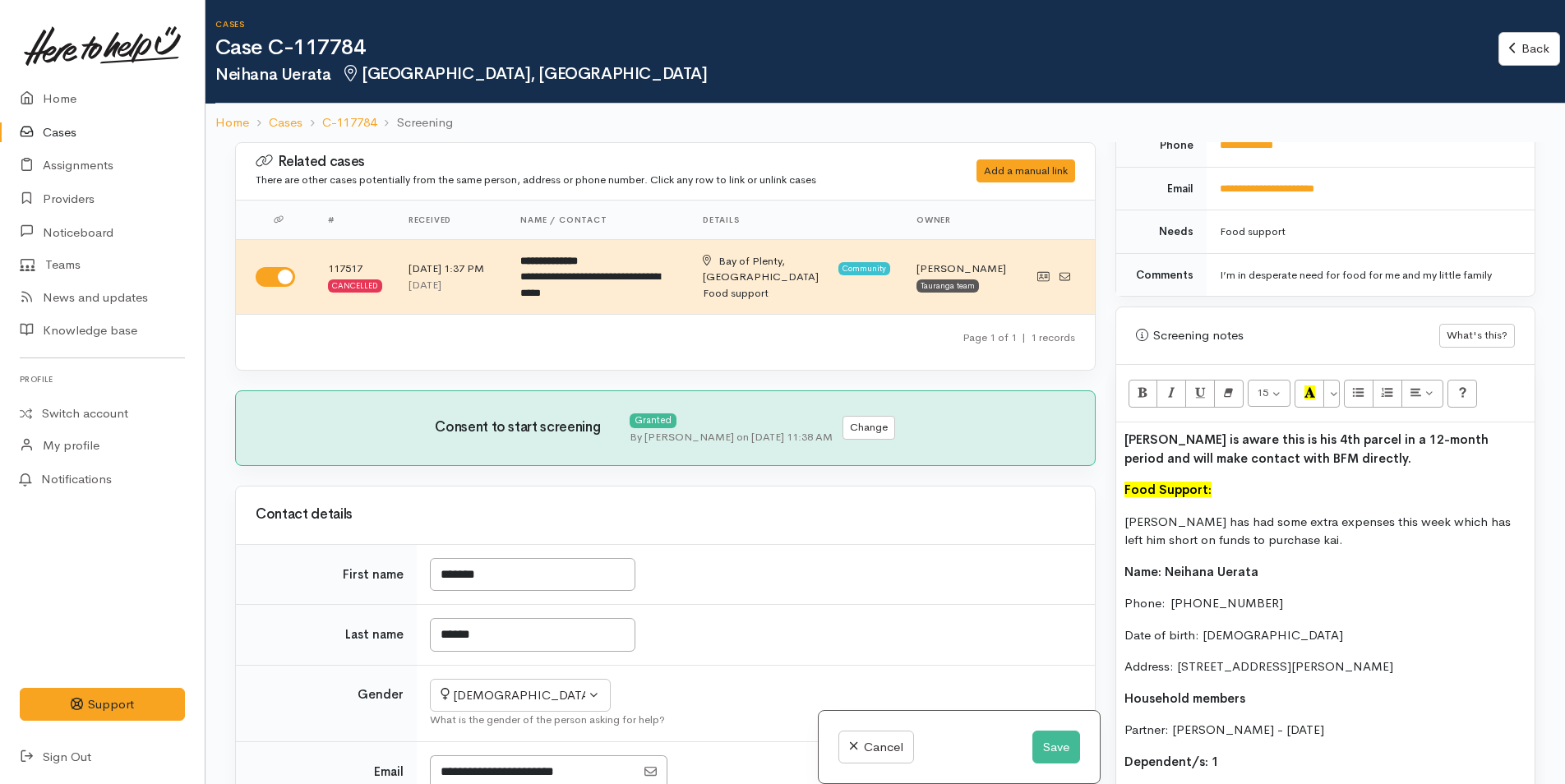
copy b "[PERSON_NAME] has had some extra expenses this week which has left him short on…"
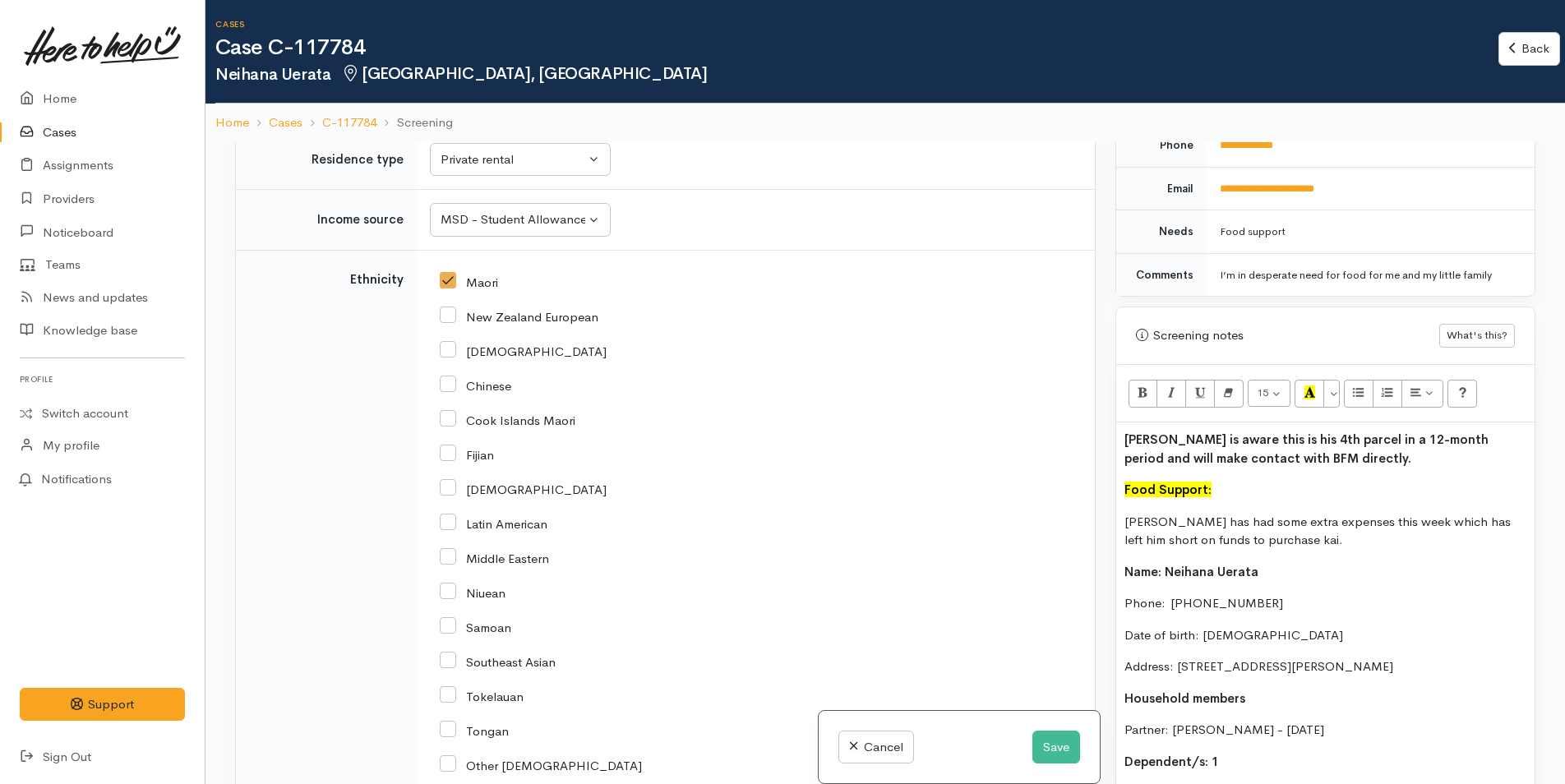
scroll to position [1972, 0]
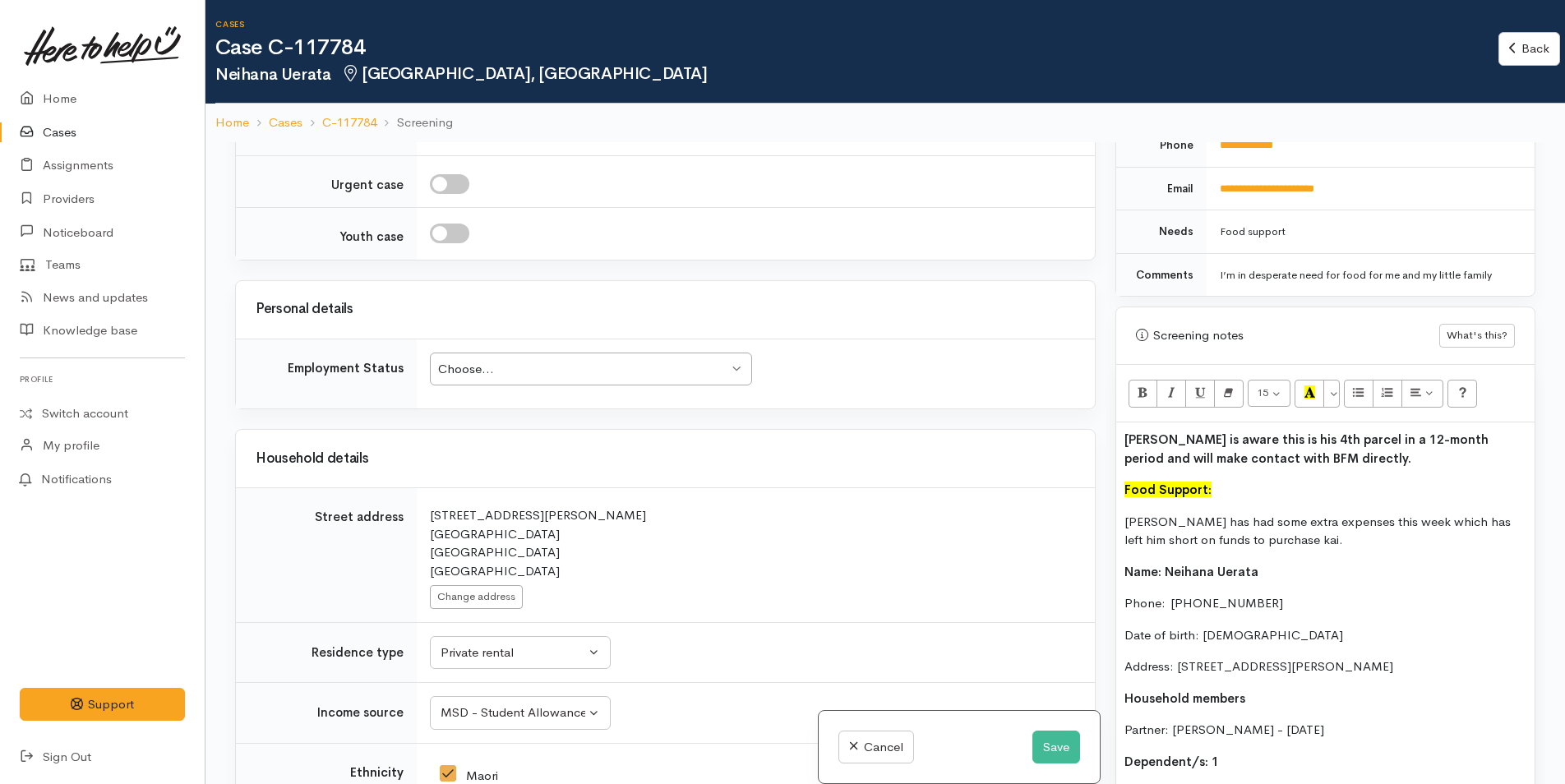
click at [525, 369] on div "Choose..." at bounding box center [583, 369] width 290 height 19
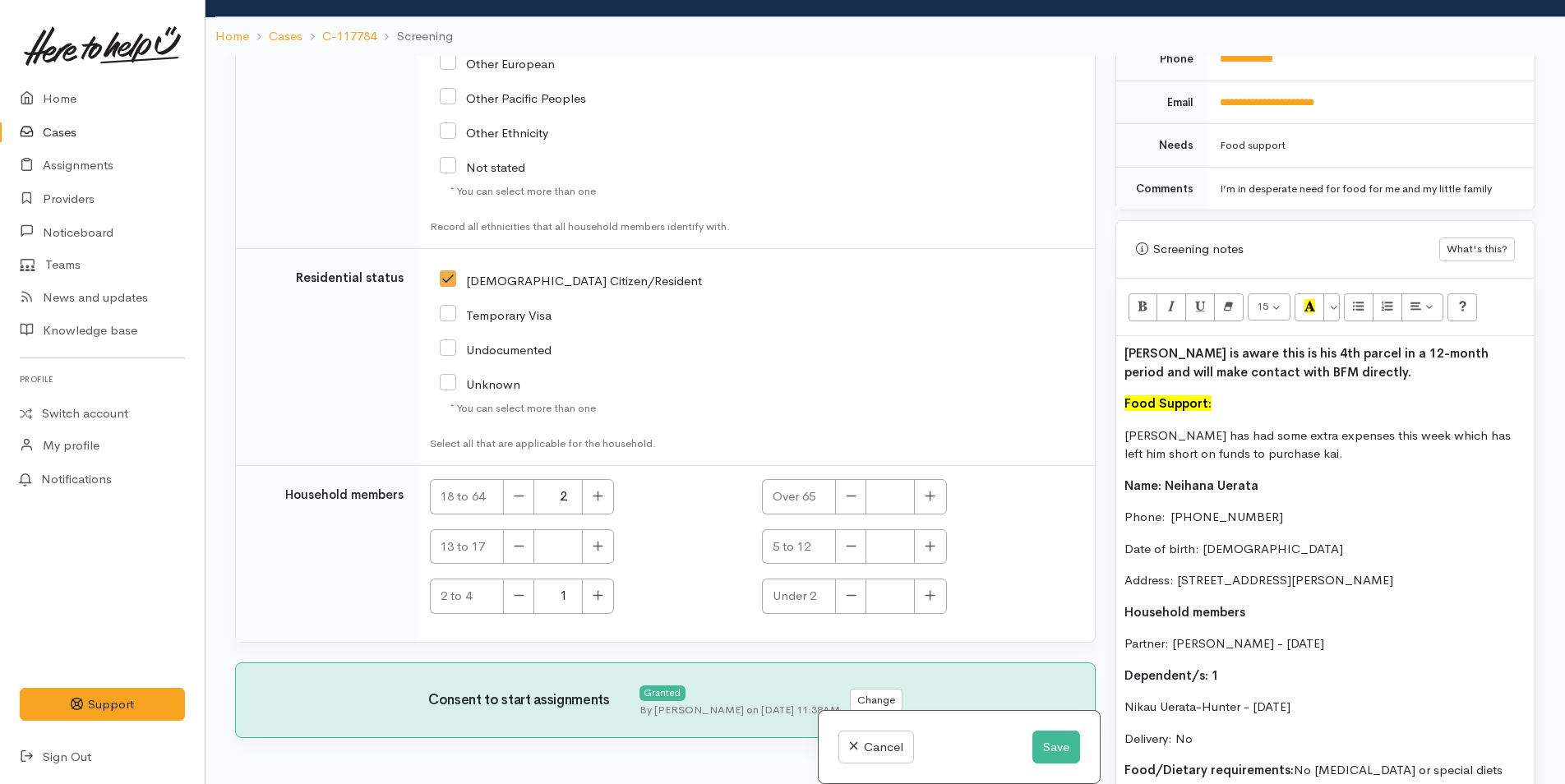
scroll to position [142, 0]
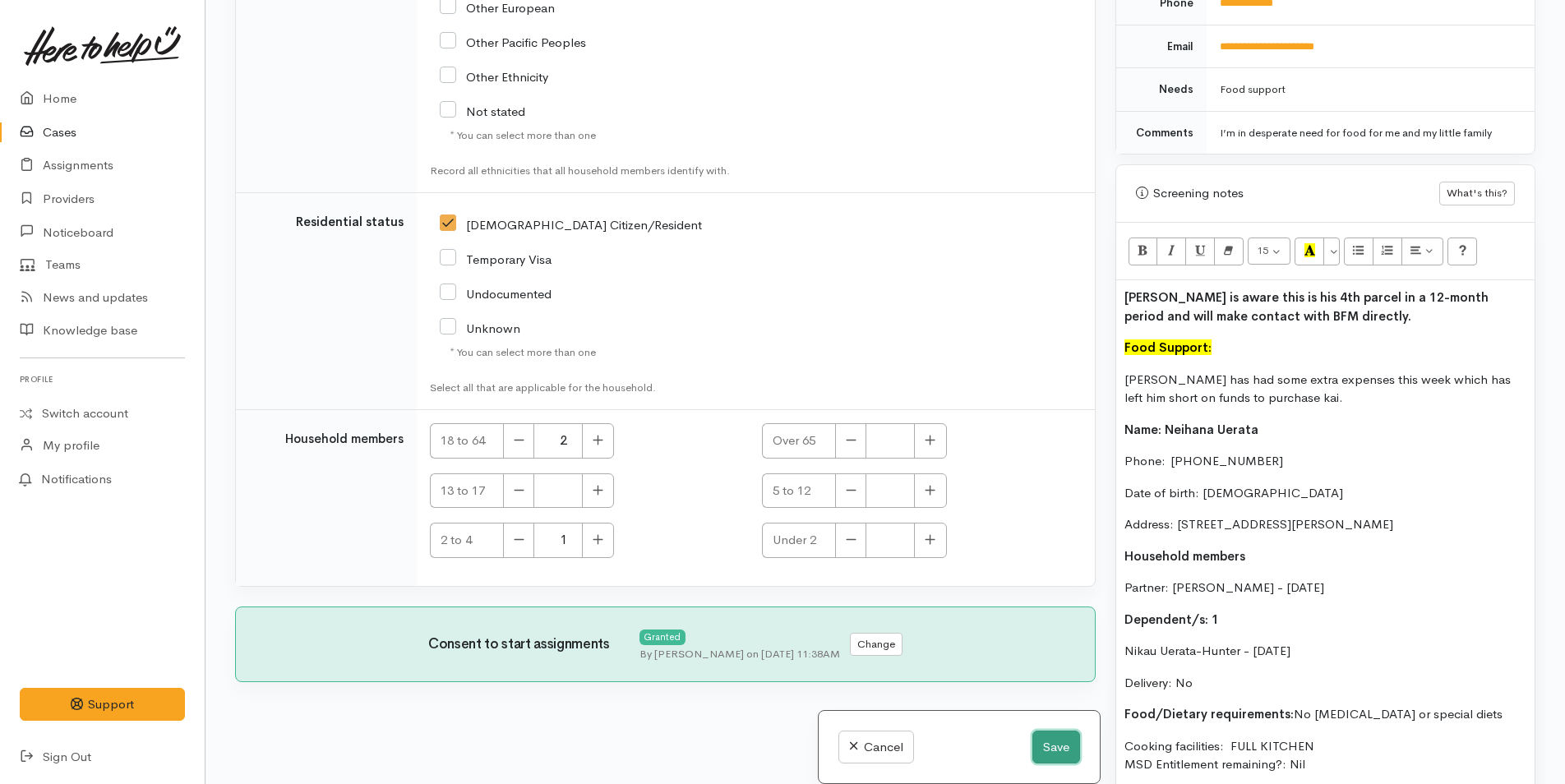
click at [1063, 742] on button "Save" at bounding box center [1056, 746] width 48 height 33
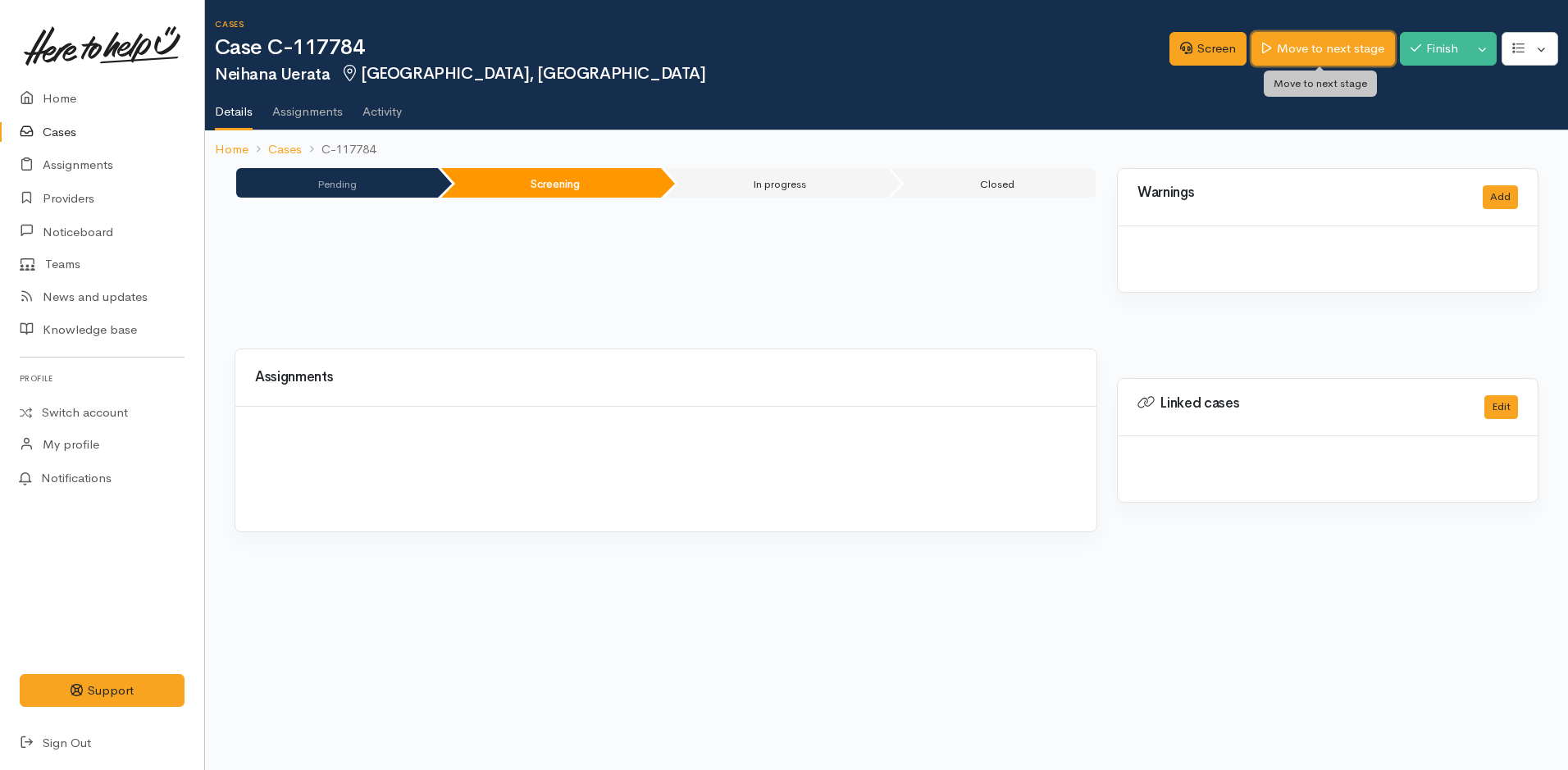
click at [1277, 49] on link "Move to next stage" at bounding box center [1322, 49] width 143 height 33
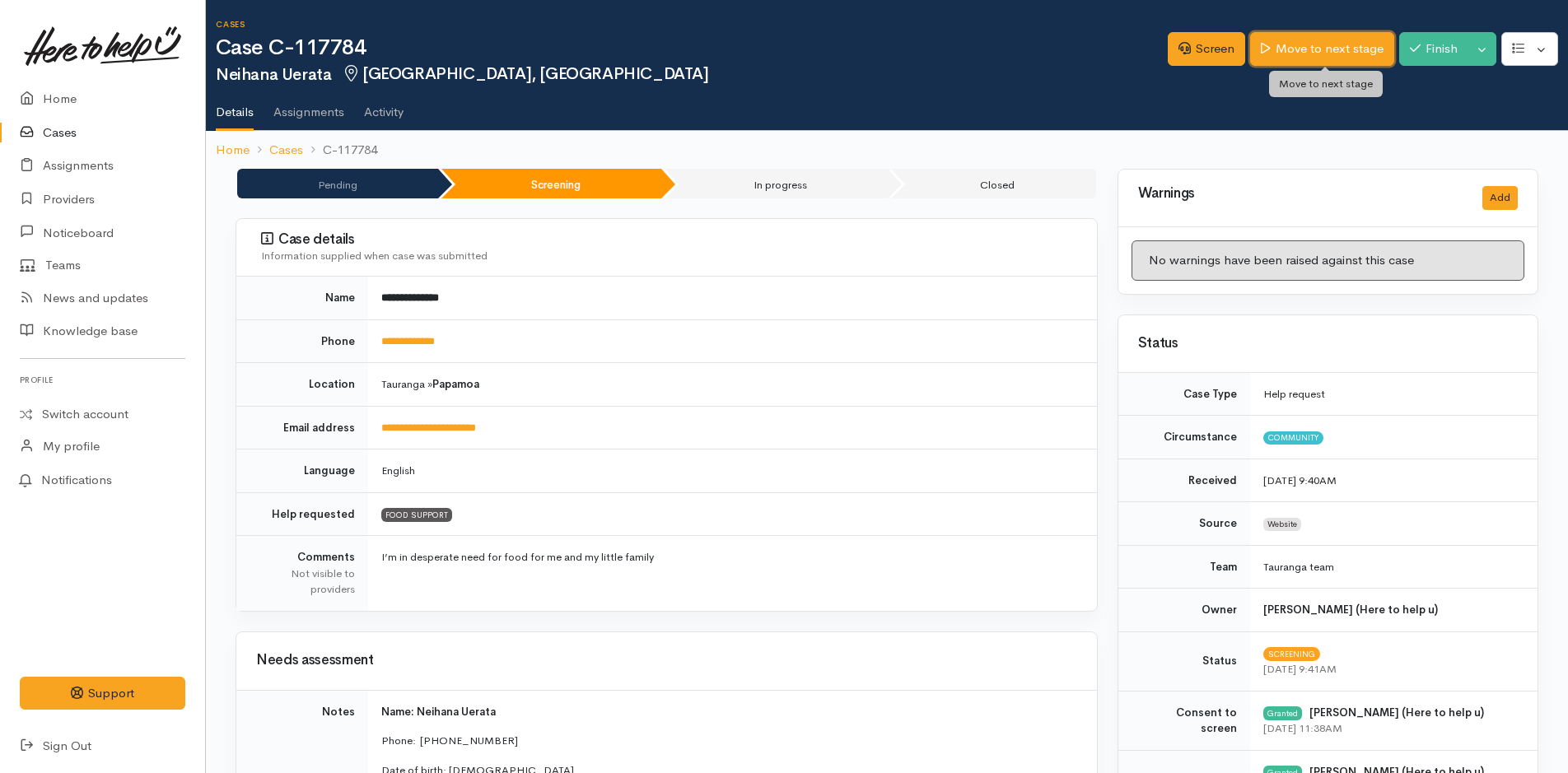
click at [1282, 49] on link "Move to next stage" at bounding box center [1321, 49] width 144 height 33
click at [1331, 45] on link "Move to next stage" at bounding box center [1321, 49] width 144 height 33
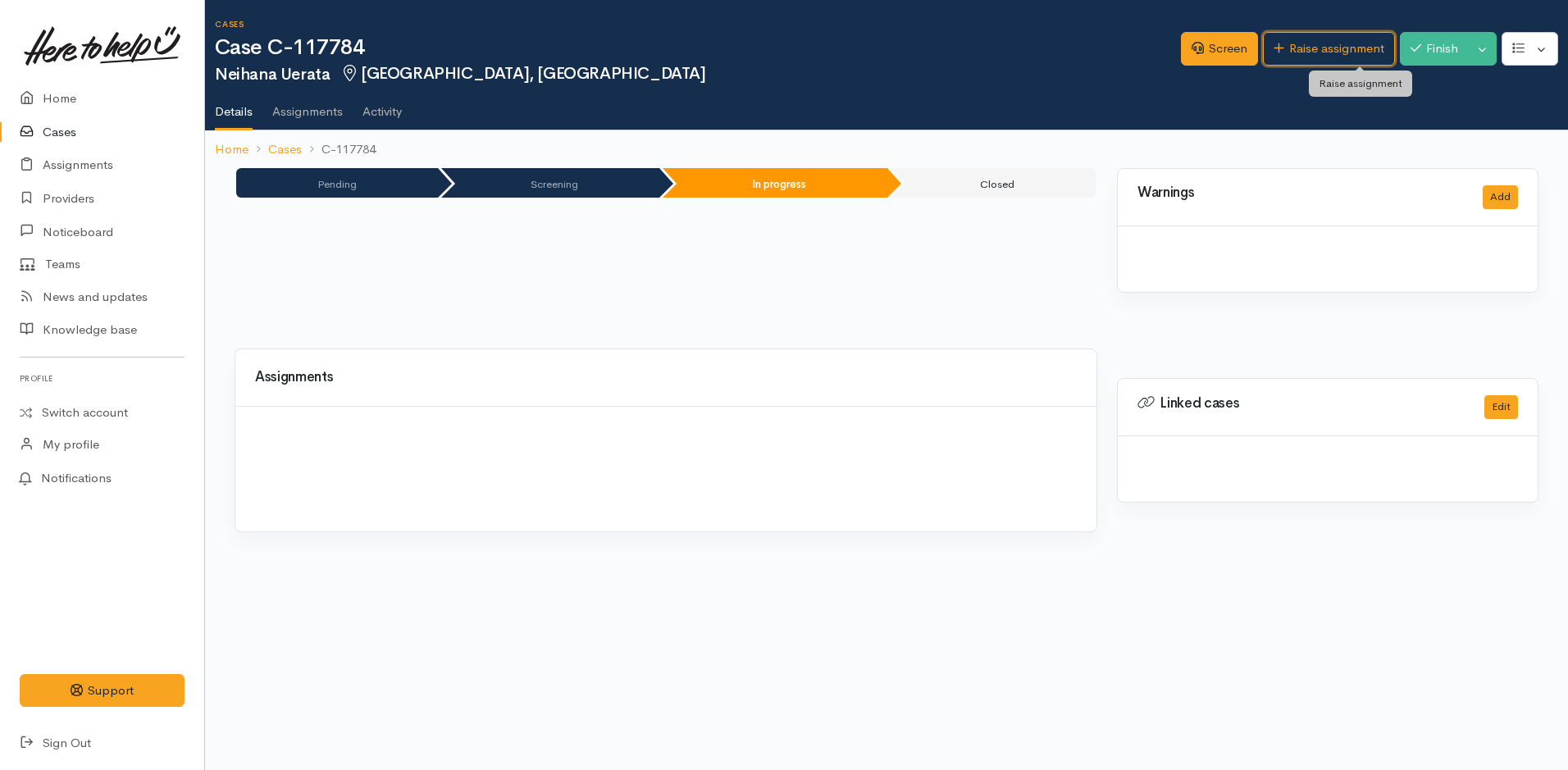
click at [1326, 45] on link "Raise assignment" at bounding box center [1329, 49] width 132 height 33
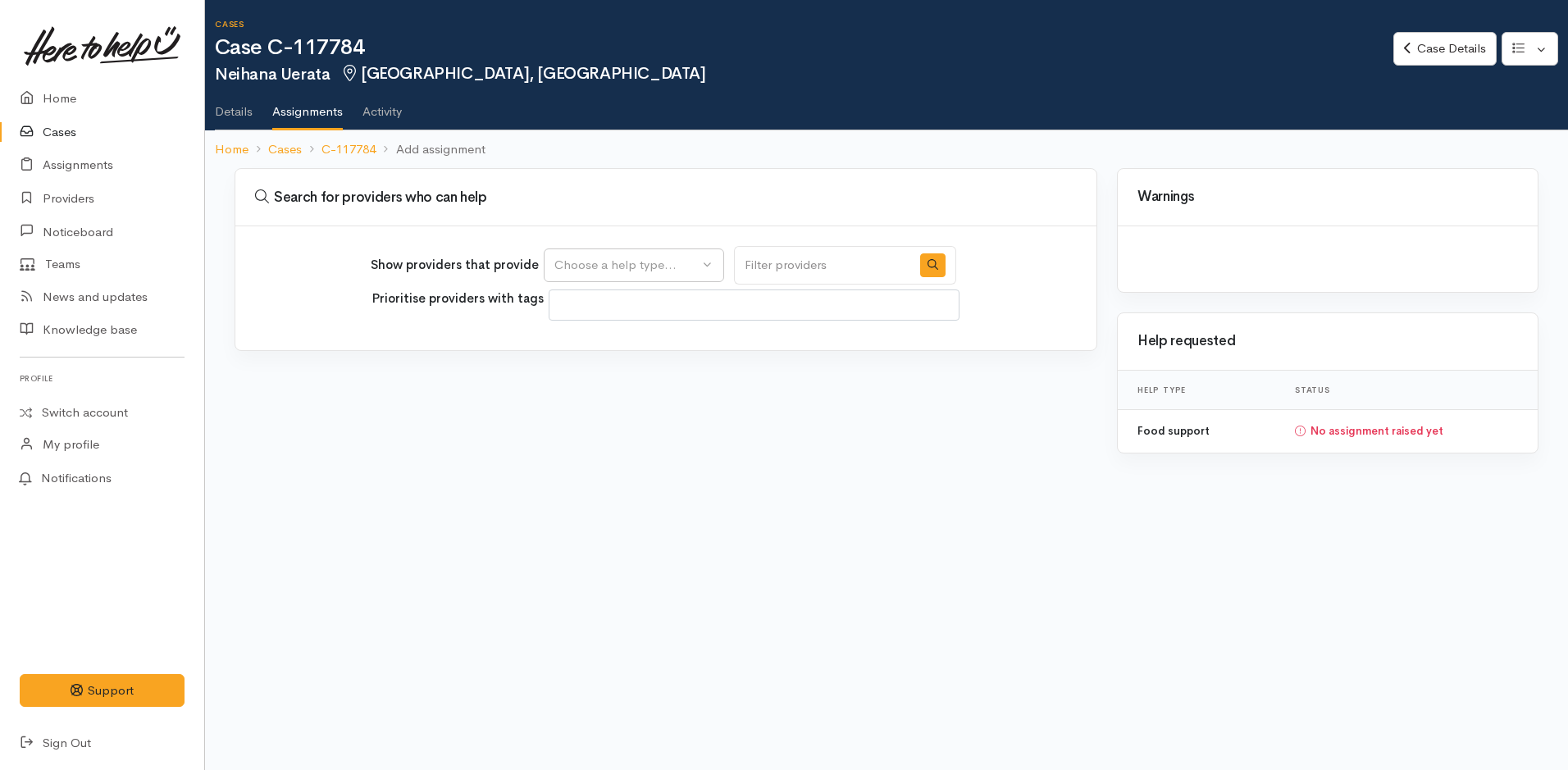
select select
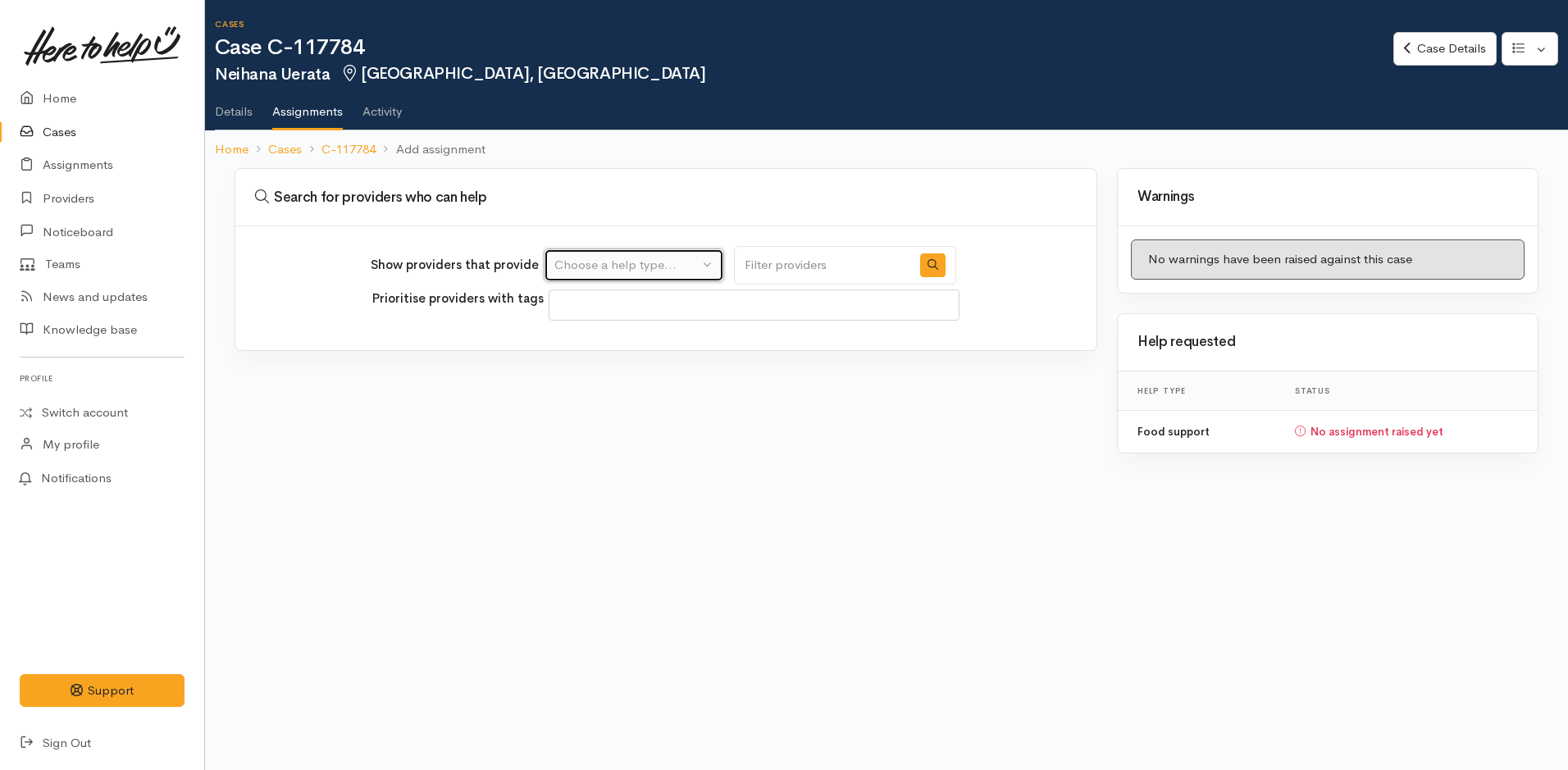
drag, startPoint x: 676, startPoint y: 258, endPoint x: 630, endPoint y: 322, distance: 78.8
click at [676, 258] on div "Choose a help type..." at bounding box center [626, 264] width 144 height 19
click at [590, 349] on span "Food support" at bounding box center [602, 344] width 76 height 19
select select "3"
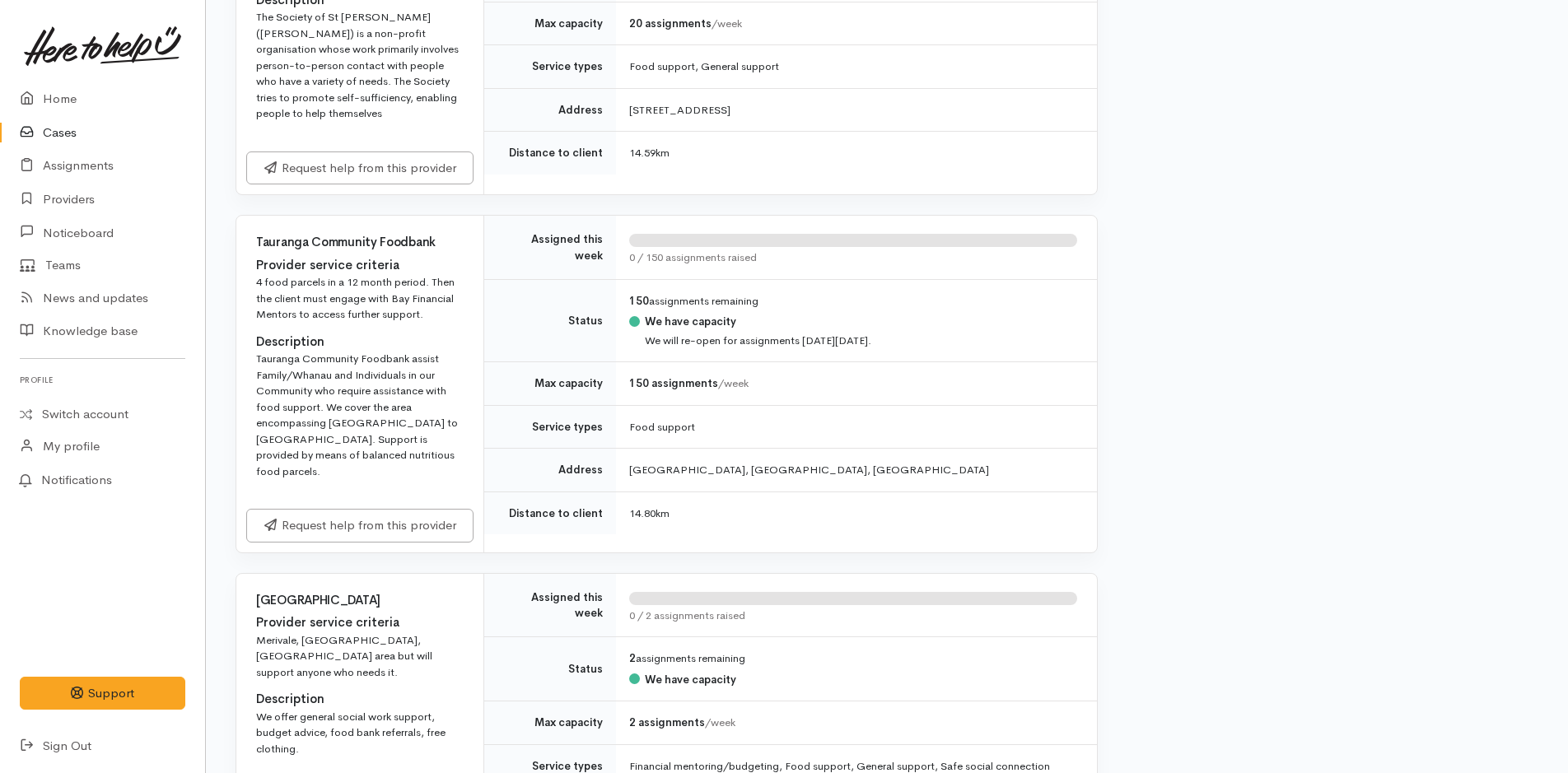
scroll to position [2222, 0]
click at [320, 522] on link "Request help from this provider" at bounding box center [360, 522] width 228 height 33
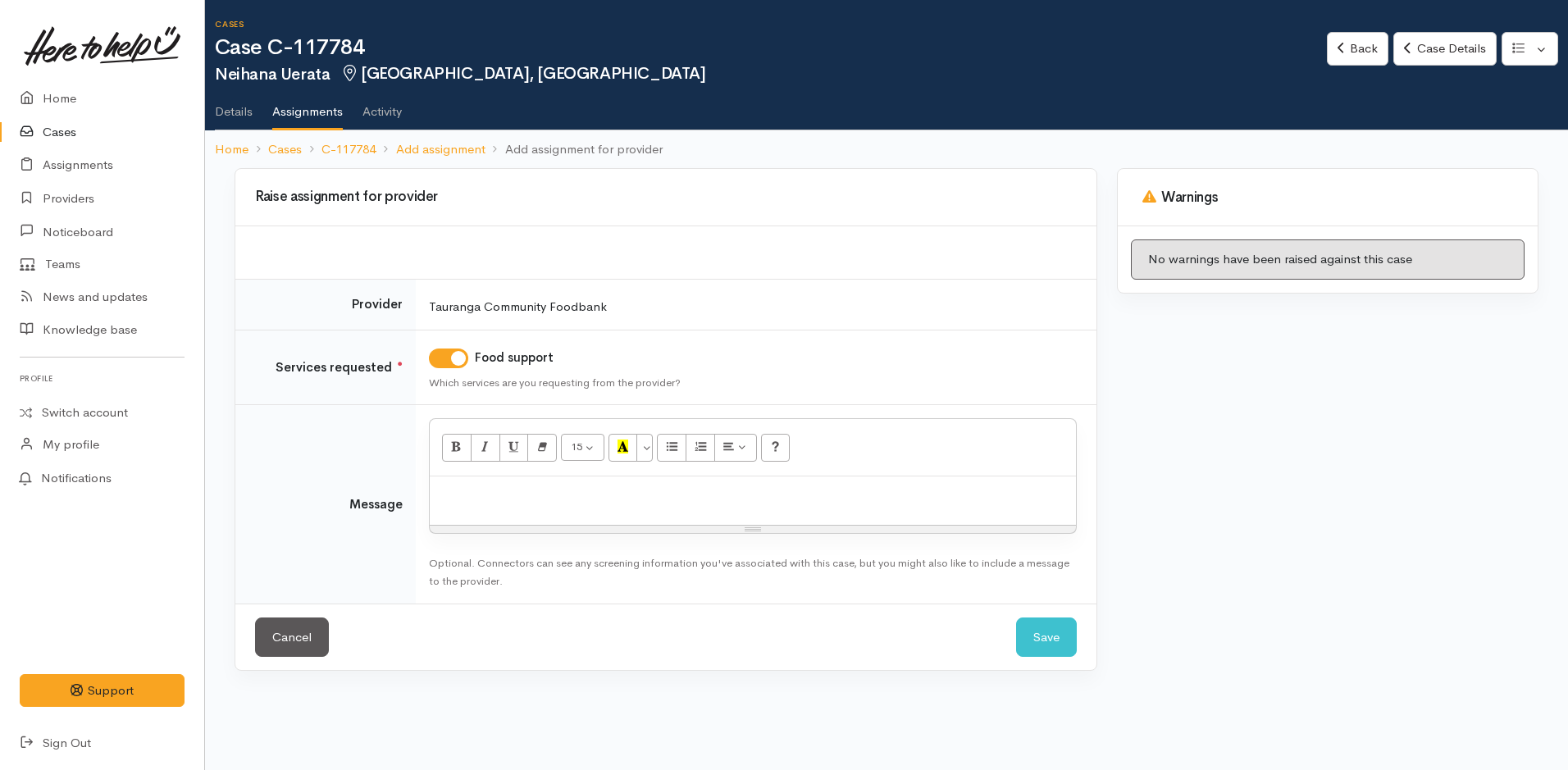
click at [463, 518] on div at bounding box center [753, 501] width 646 height 49
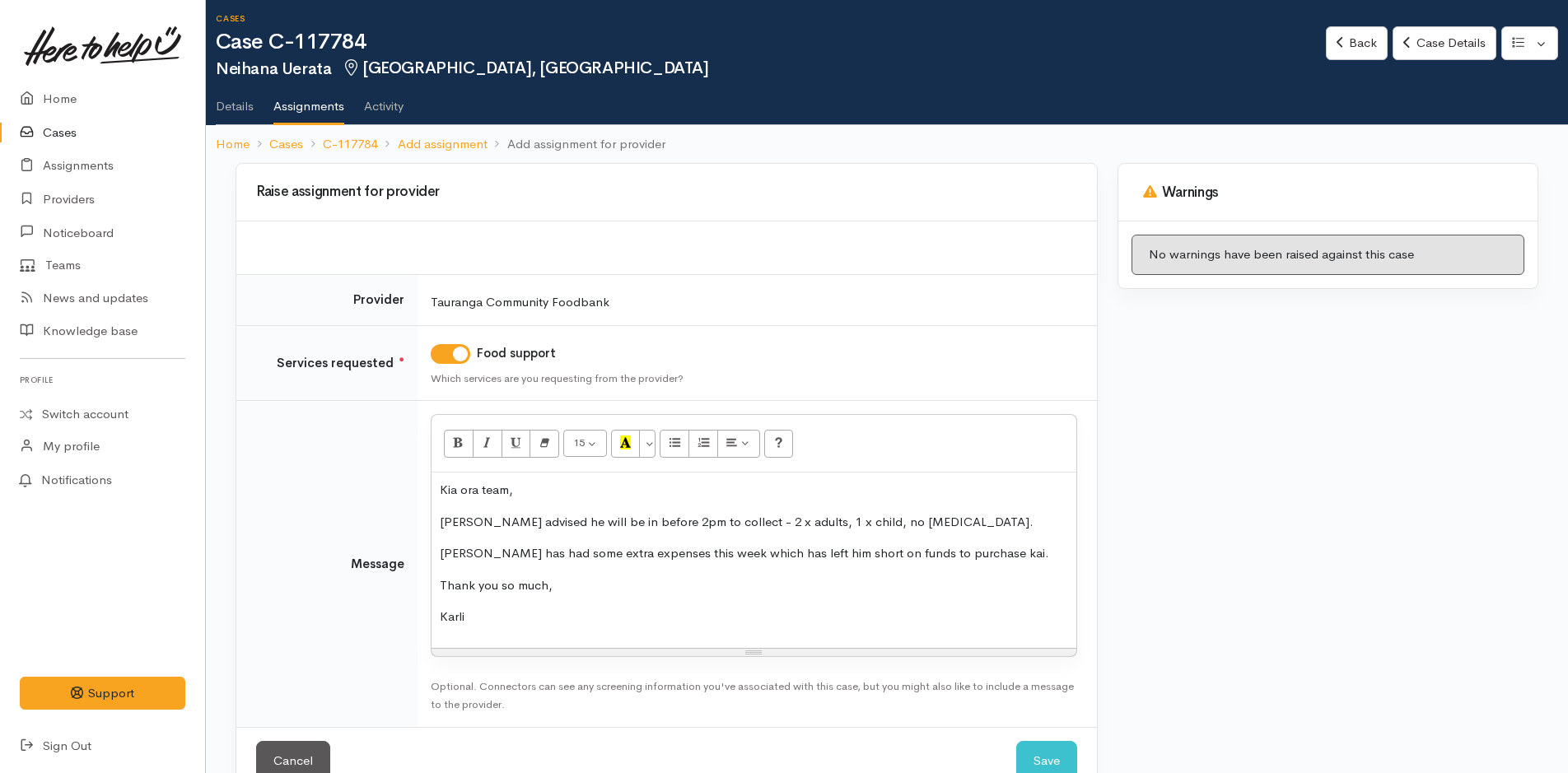
scroll to position [47, 0]
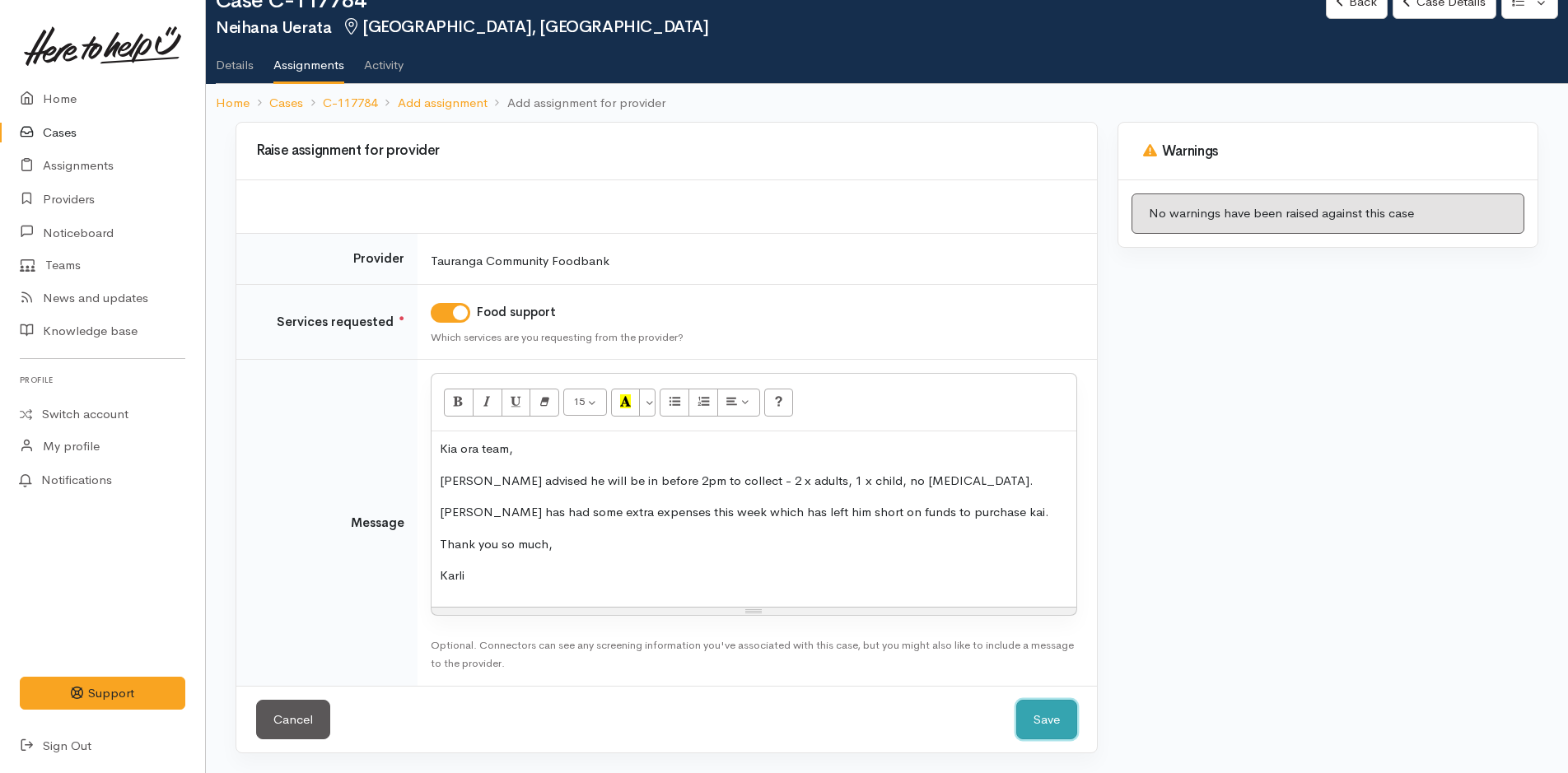
click at [1028, 701] on button "Save" at bounding box center [1046, 720] width 61 height 41
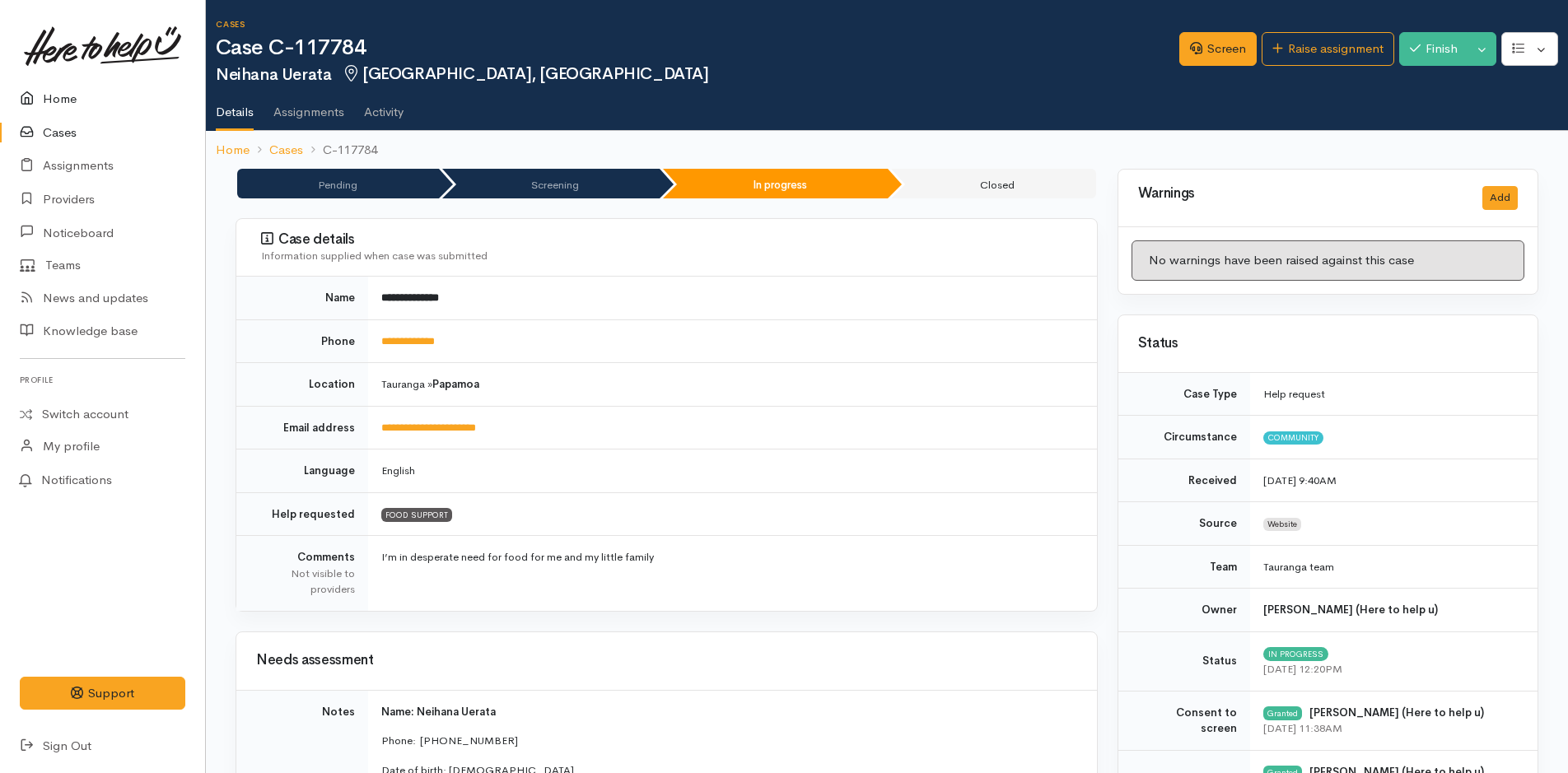
click at [79, 101] on link "Home" at bounding box center [102, 98] width 205 height 33
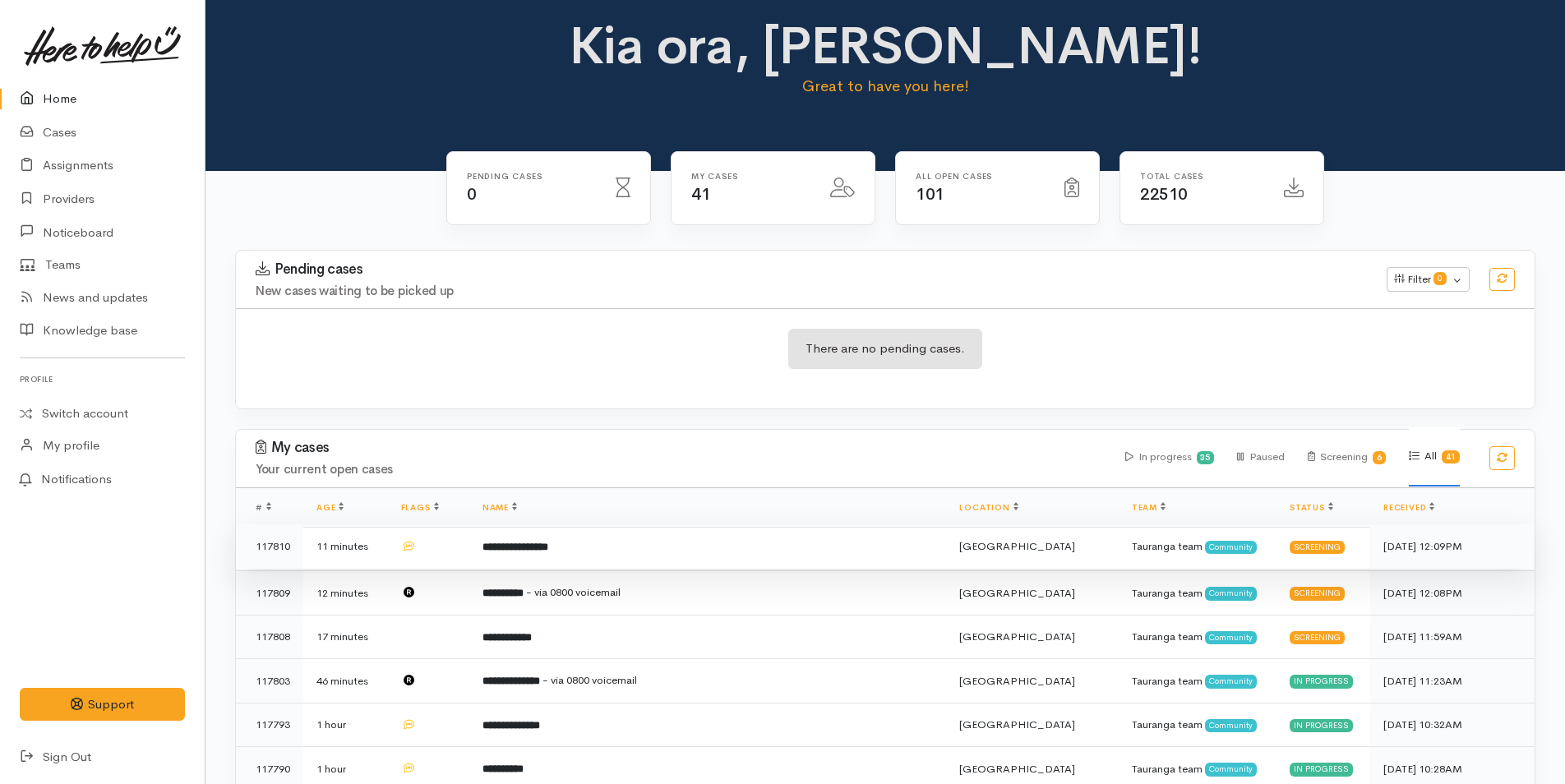
scroll to position [329, 0]
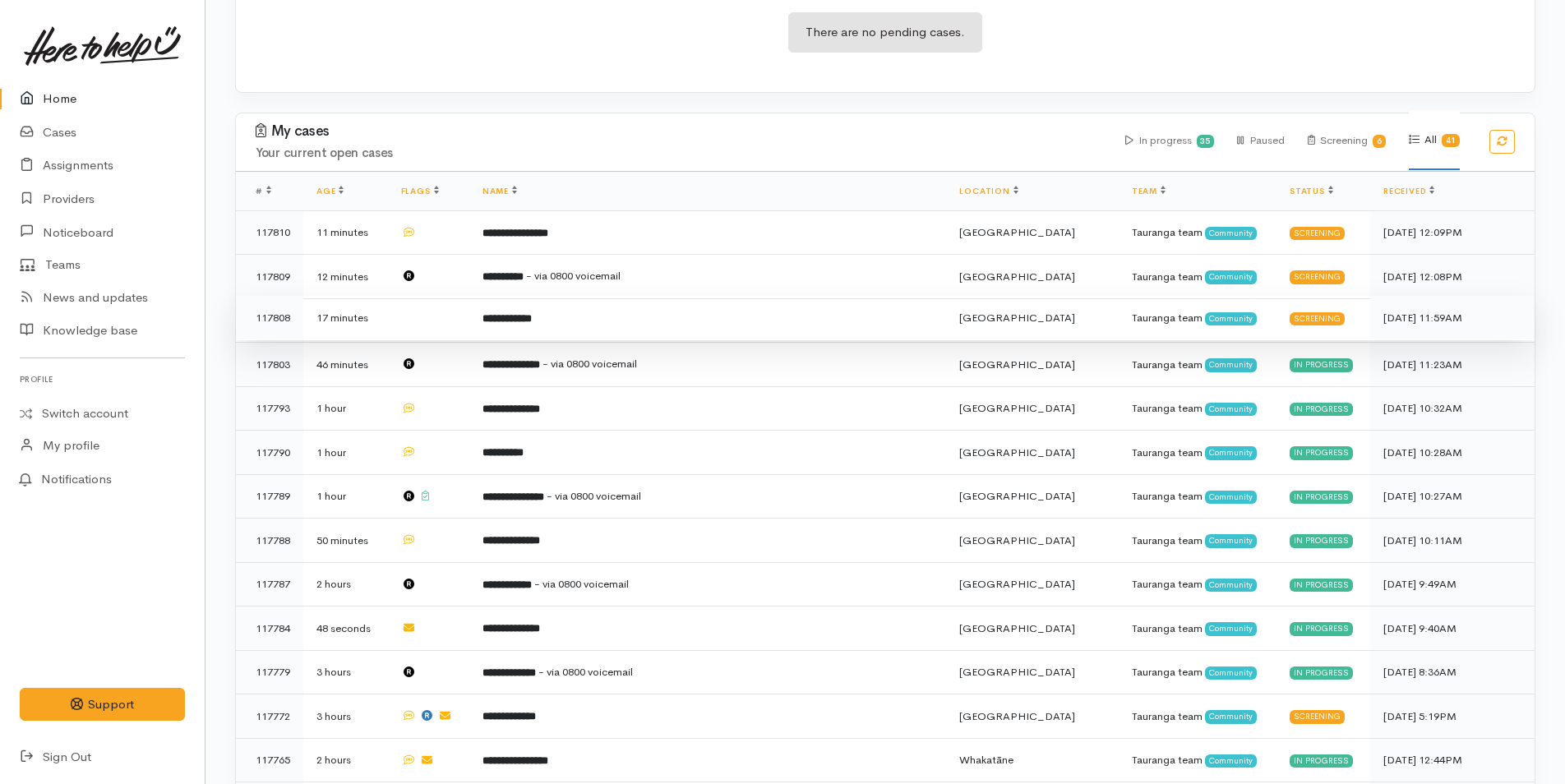
click at [705, 311] on td "**********" at bounding box center [709, 317] width 478 height 44
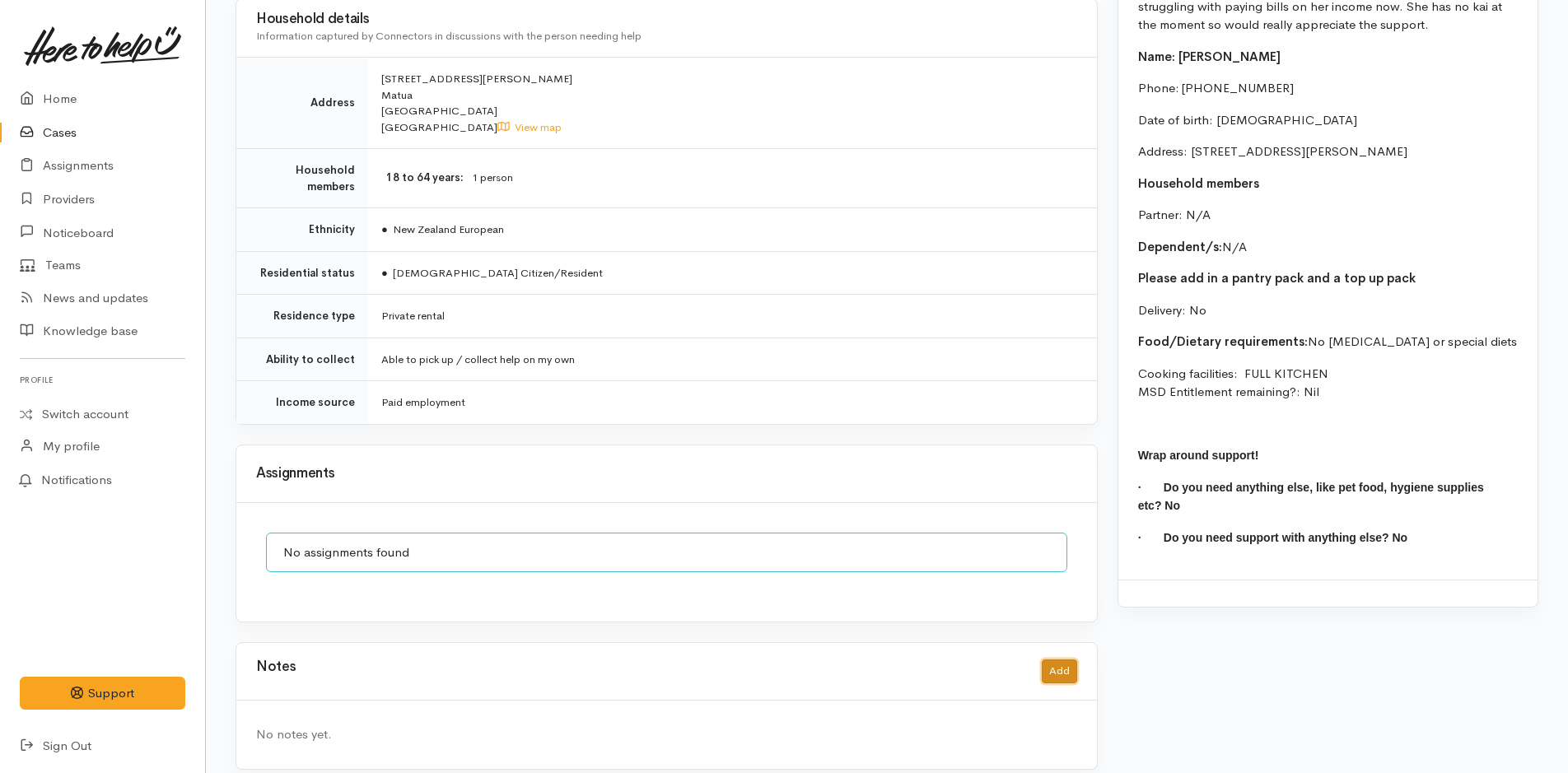
click at [1058, 659] on button "Add" at bounding box center [1059, 671] width 35 height 23
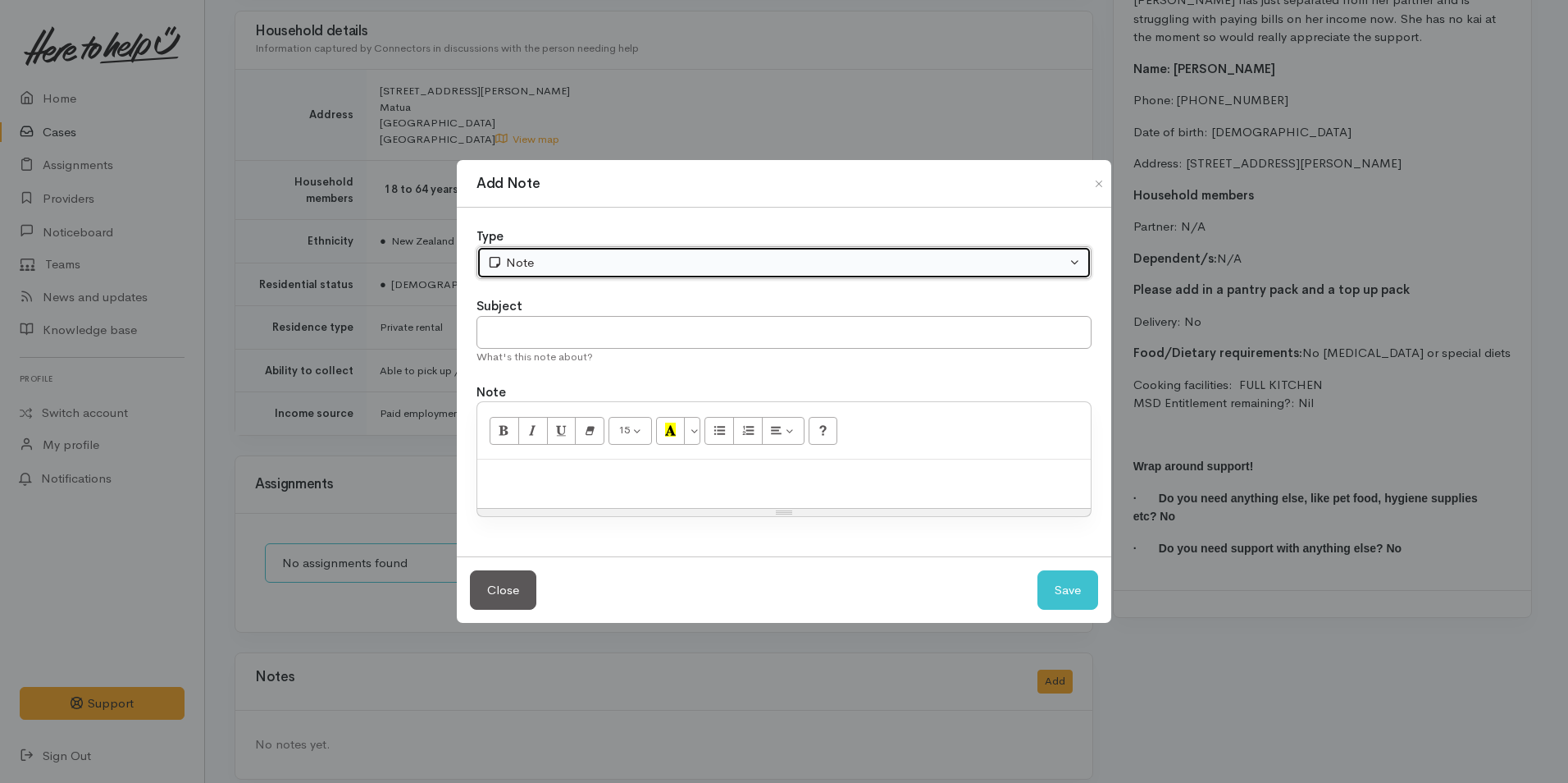
drag, startPoint x: 527, startPoint y: 260, endPoint x: 524, endPoint y: 277, distance: 17.3
click at [526, 260] on div "Note" at bounding box center [777, 263] width 579 height 19
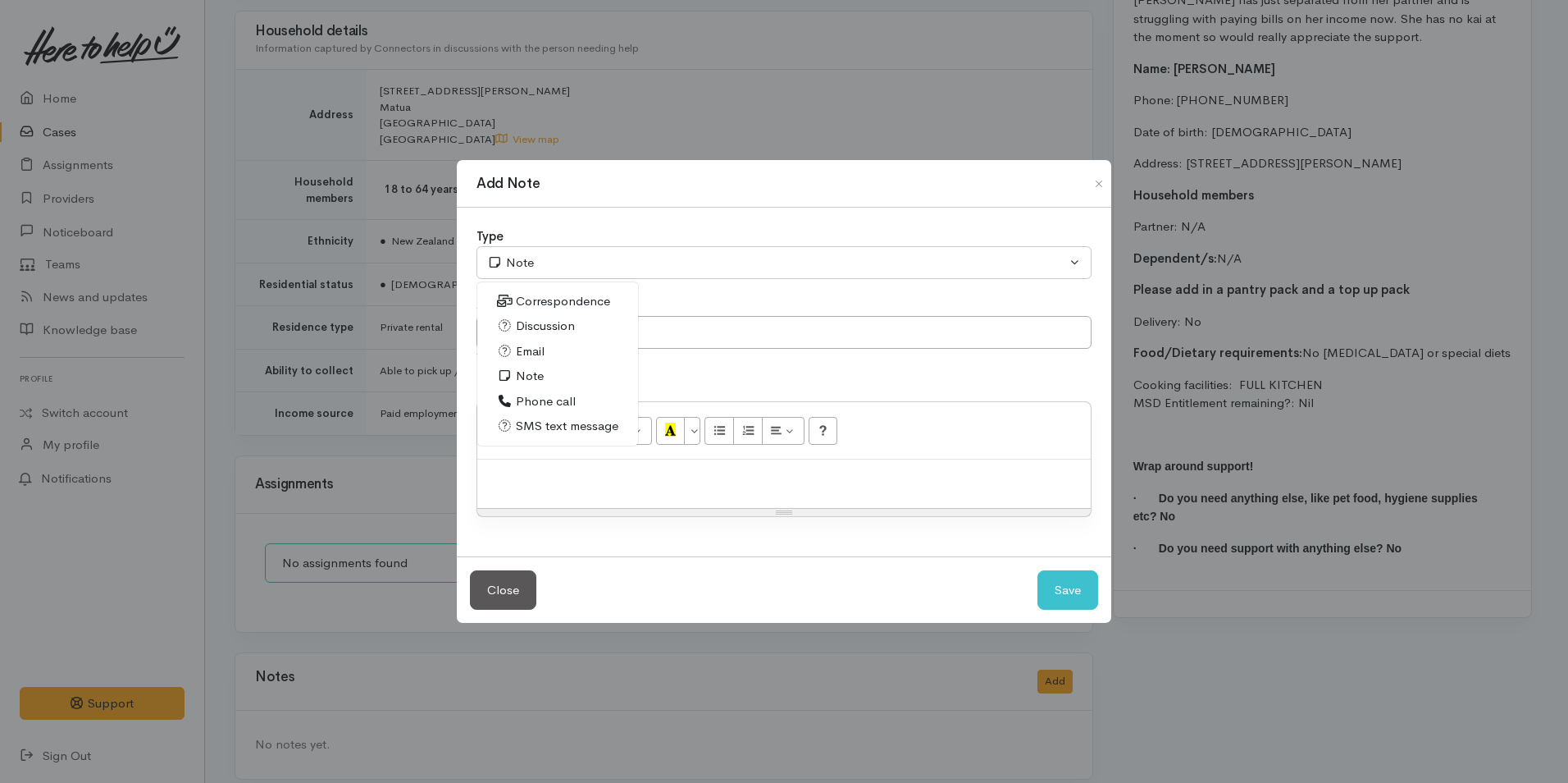
click at [551, 435] on span "SMS text message" at bounding box center [567, 426] width 103 height 19
select select "5"
click at [549, 321] on input "text" at bounding box center [784, 332] width 615 height 33
type input "Provider details"
paste div
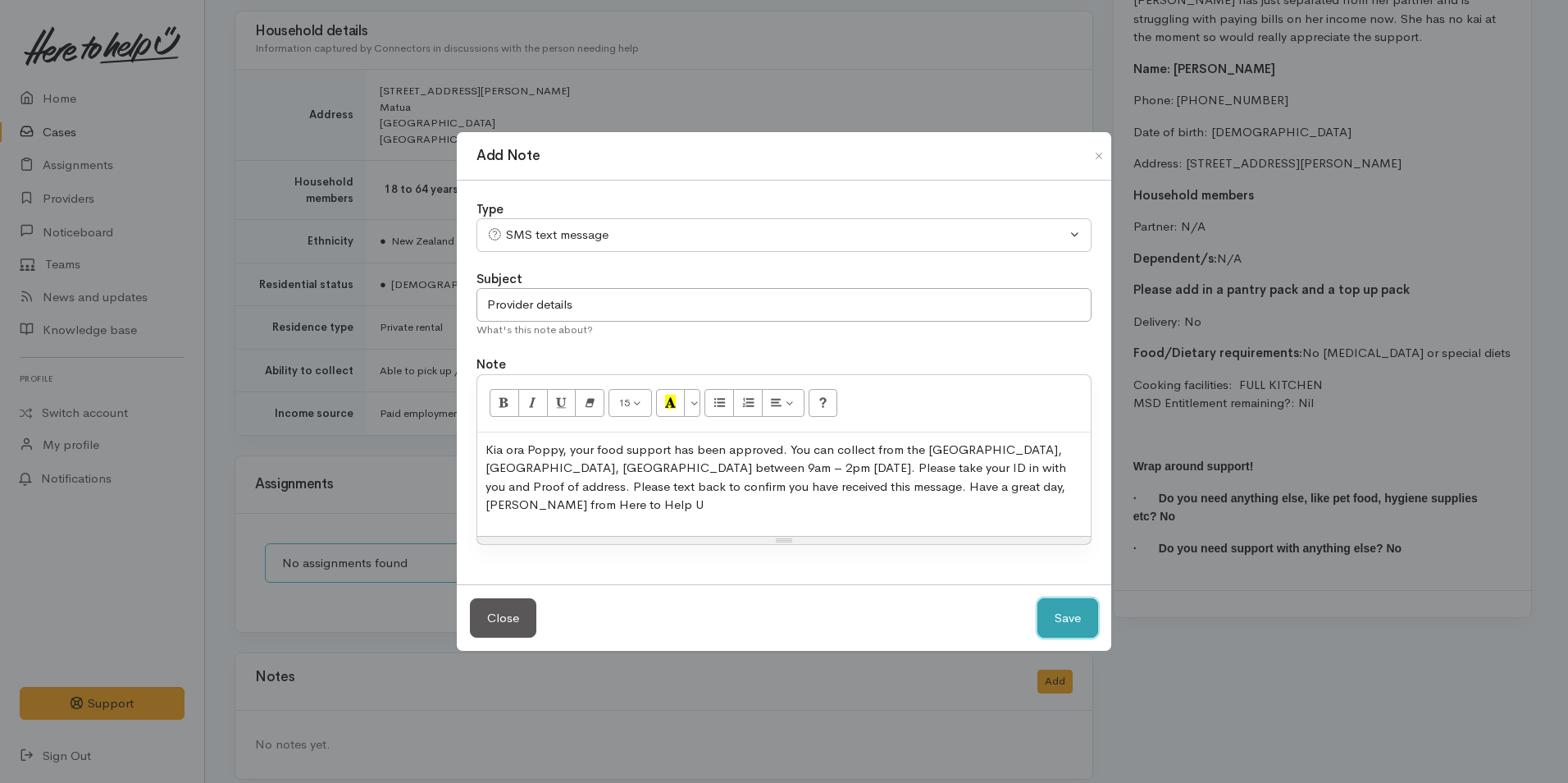
drag, startPoint x: 1060, startPoint y: 609, endPoint x: 1056, endPoint y: 601, distance: 8.9
click at [1058, 608] on button "Save" at bounding box center [1067, 618] width 60 height 40
select select "1"
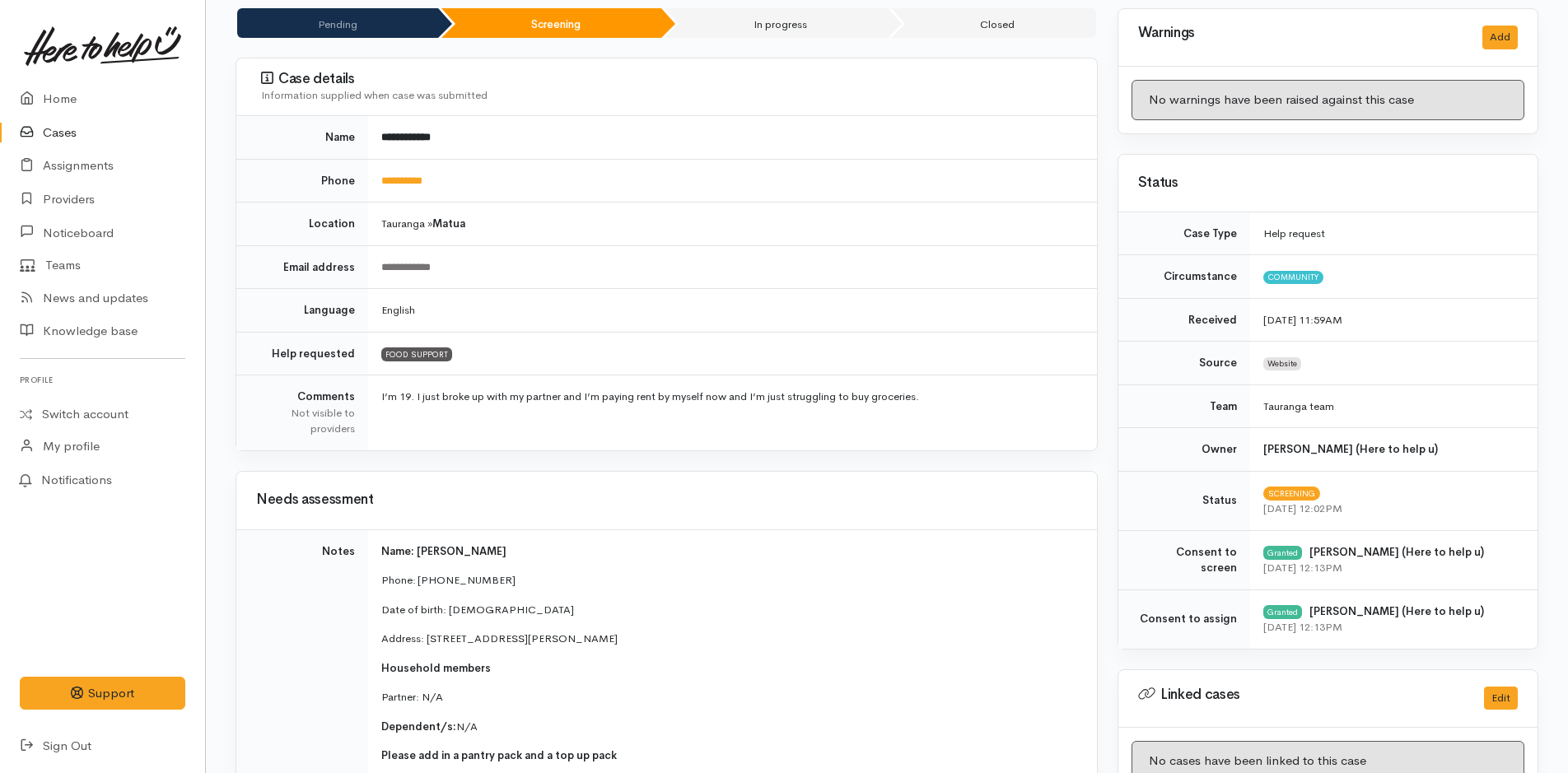
scroll to position [11, 0]
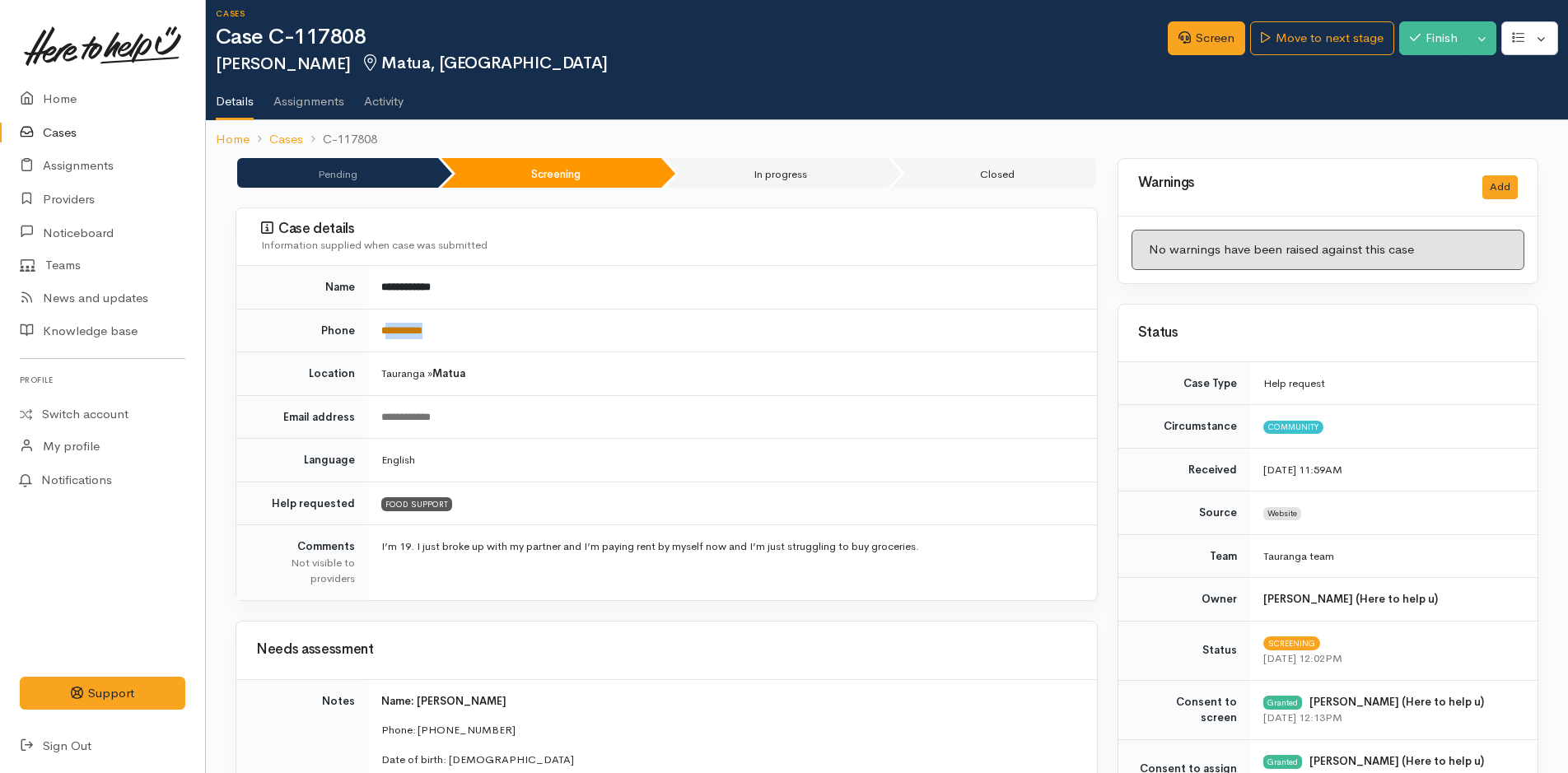
drag, startPoint x: 461, startPoint y: 327, endPoint x: 385, endPoint y: 334, distance: 76.3
click at [385, 334] on td "**********" at bounding box center [733, 331] width 729 height 43
copy link "*********"
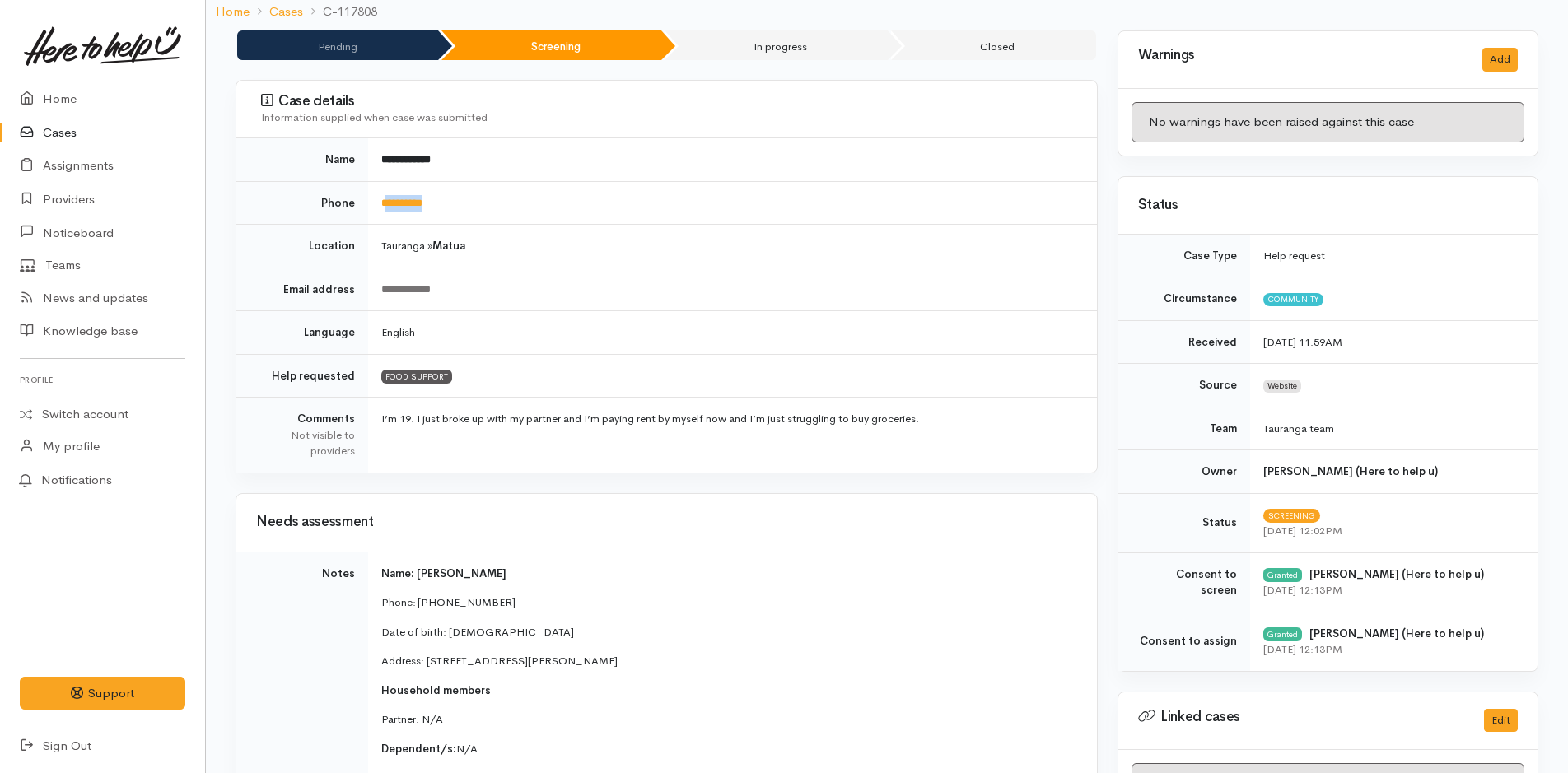
scroll to position [0, 0]
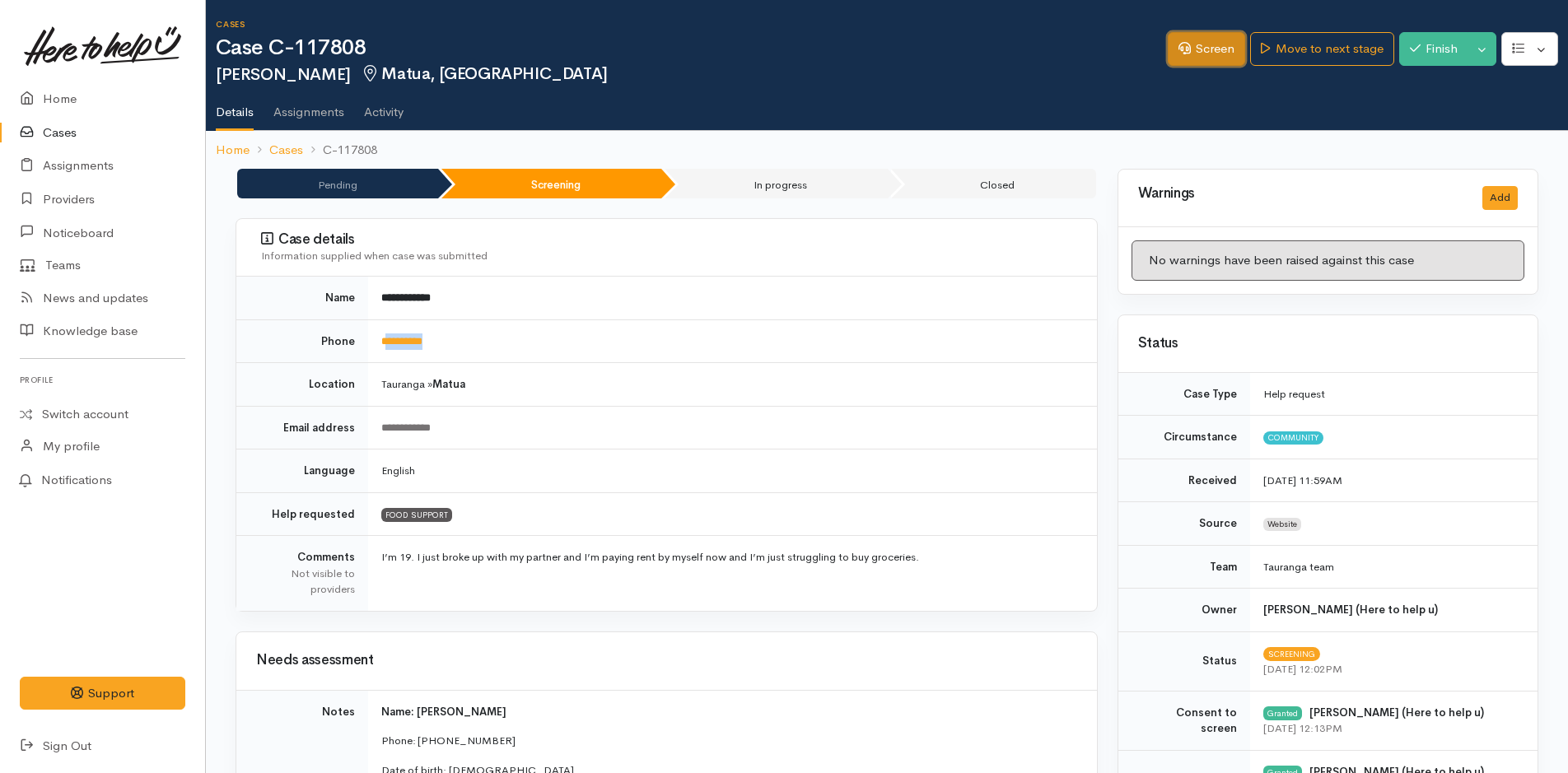
click at [1206, 57] on link "Screen" at bounding box center [1207, 49] width 78 height 33
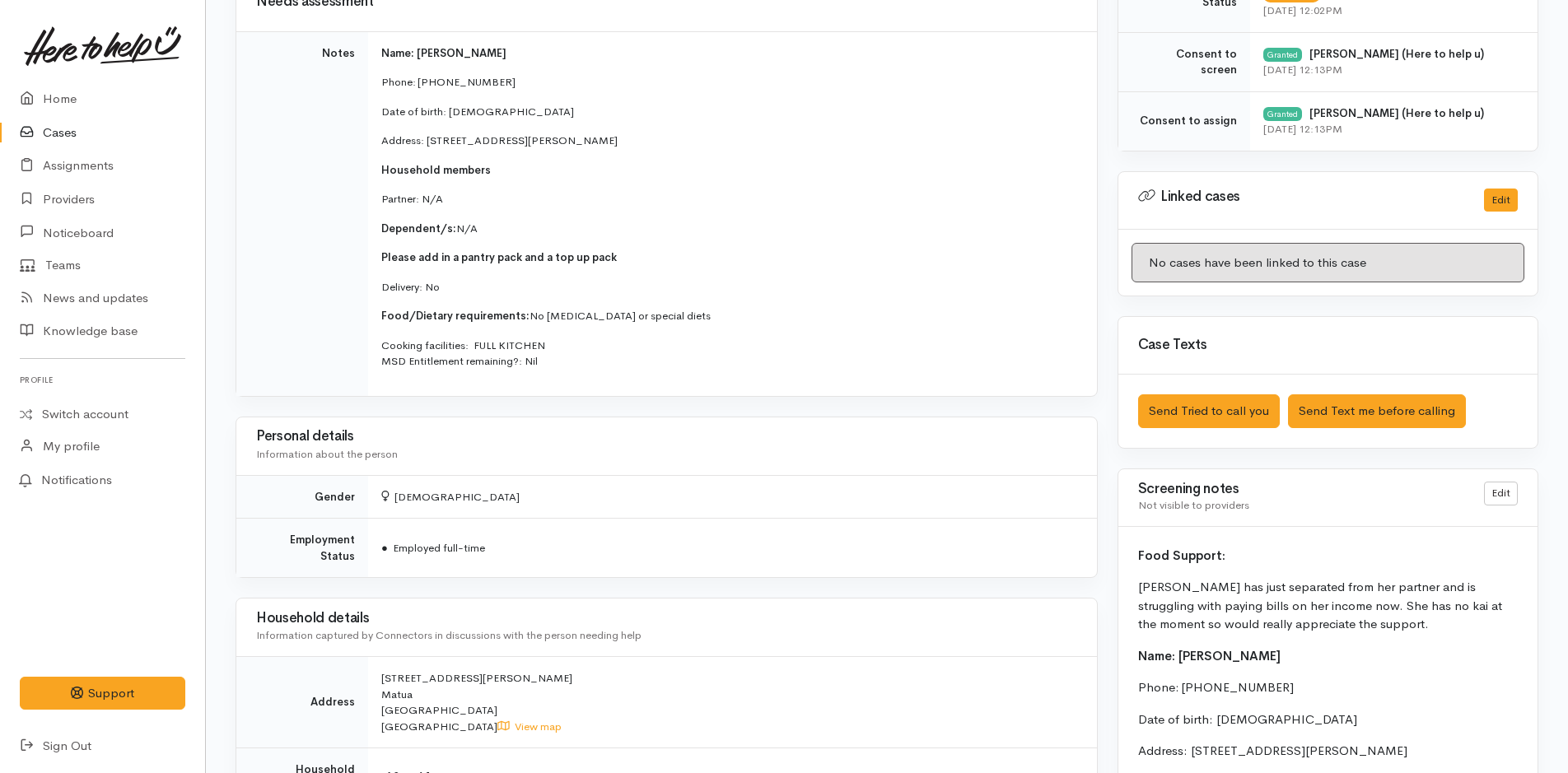
scroll to position [1318, 0]
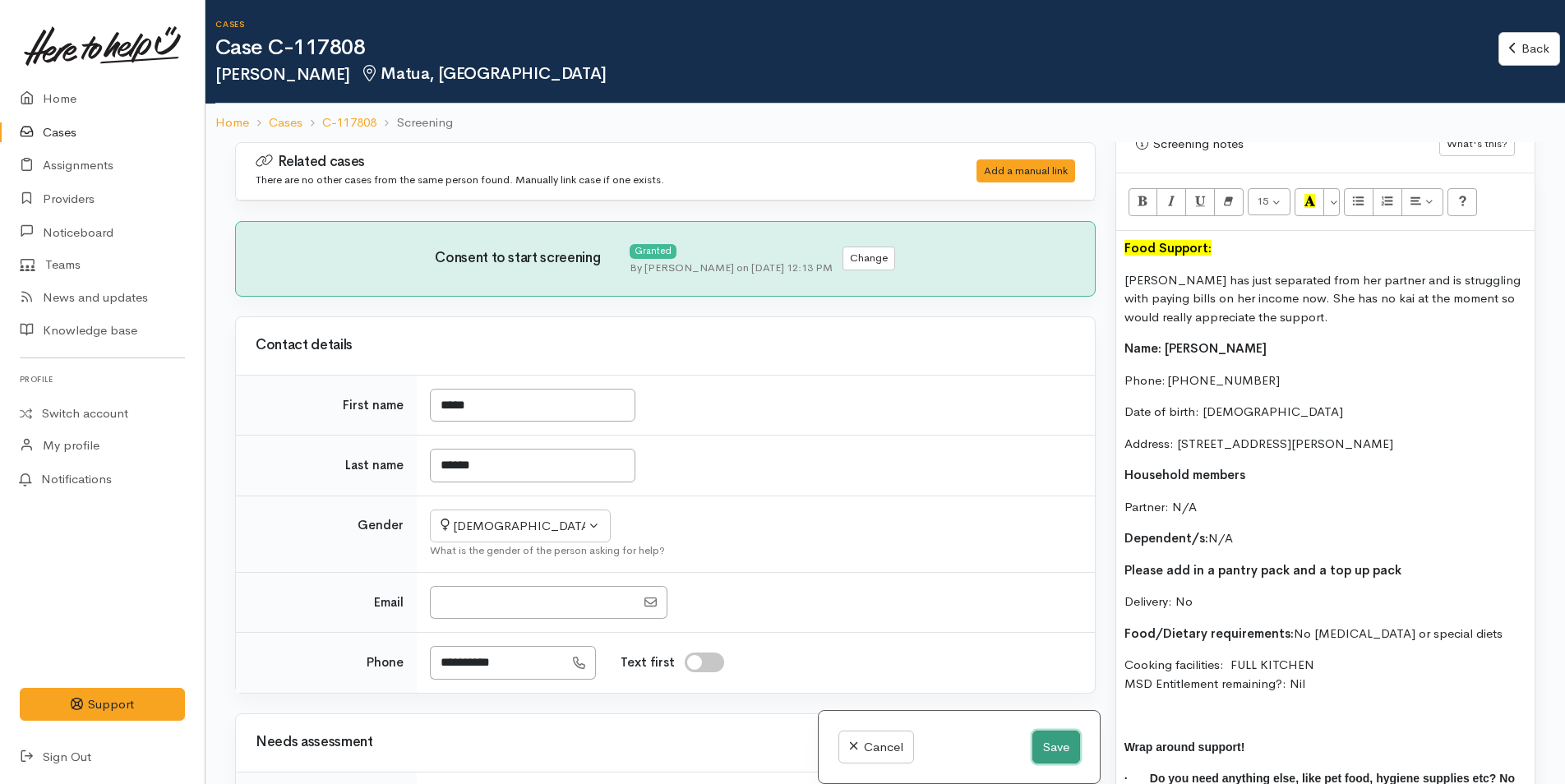
click at [1049, 742] on button "Save" at bounding box center [1056, 746] width 48 height 33
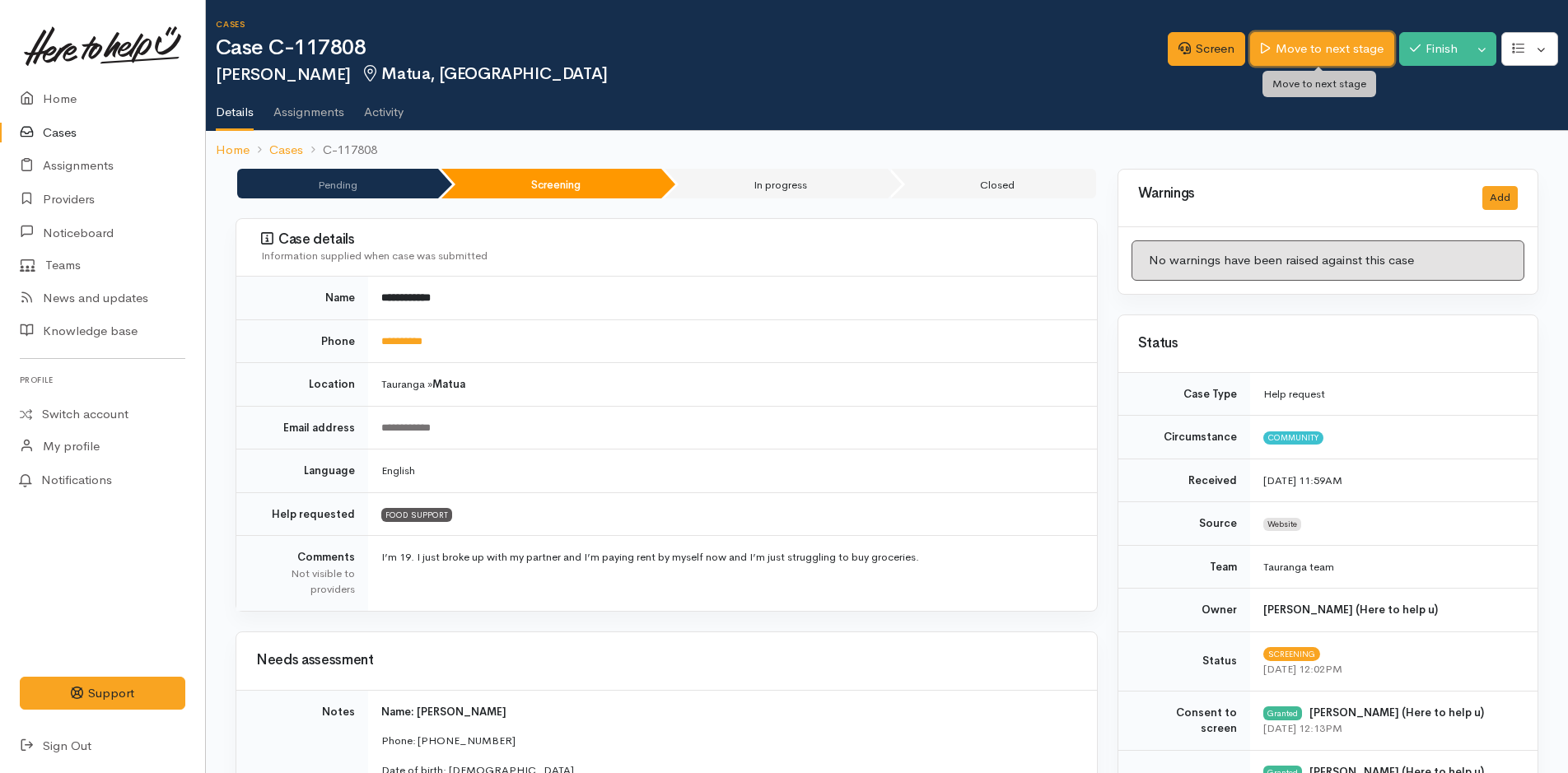
click at [1285, 40] on link "Move to next stage" at bounding box center [1321, 49] width 144 height 33
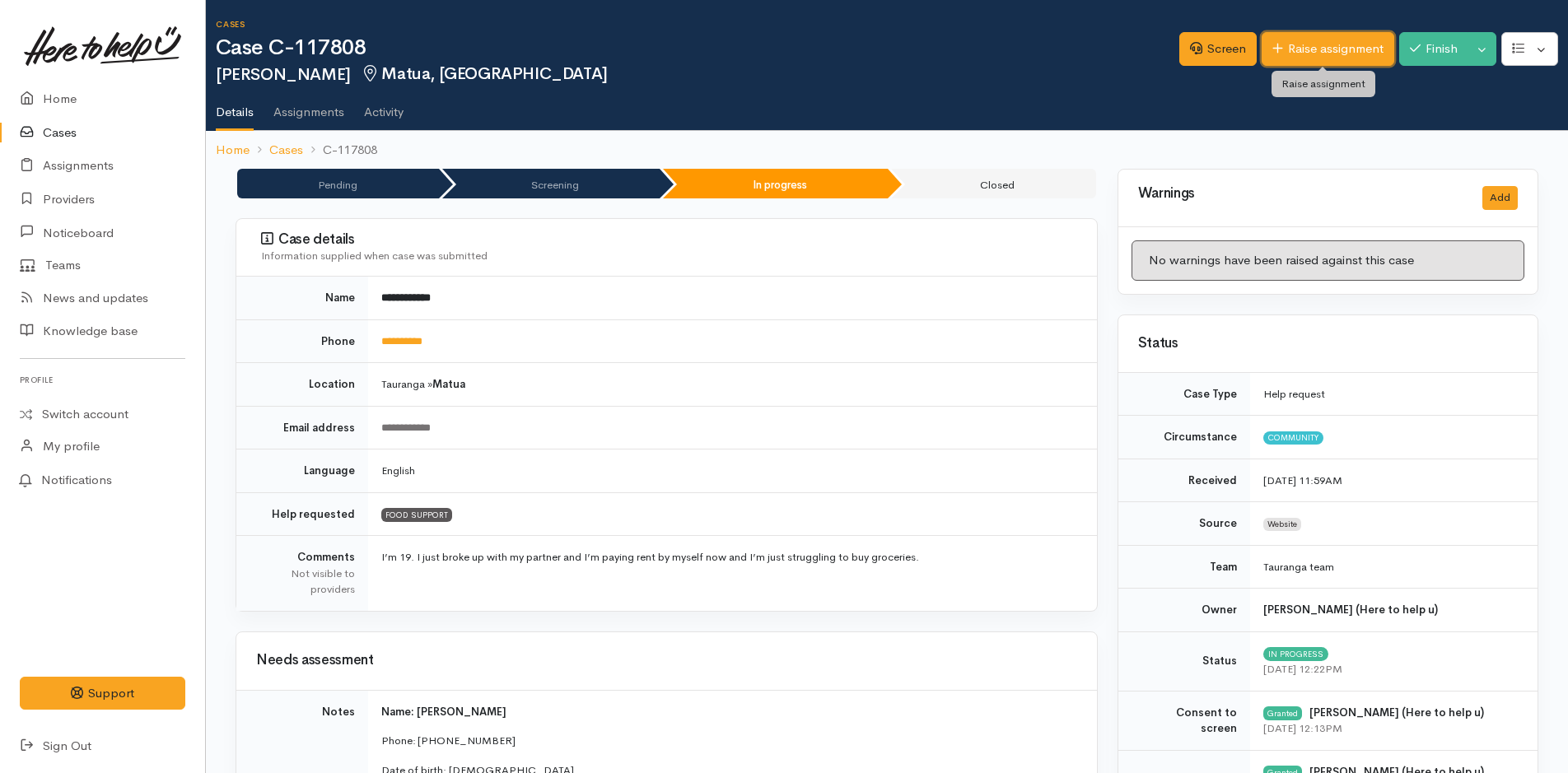
click at [1332, 49] on link "Raise assignment" at bounding box center [1328, 49] width 133 height 33
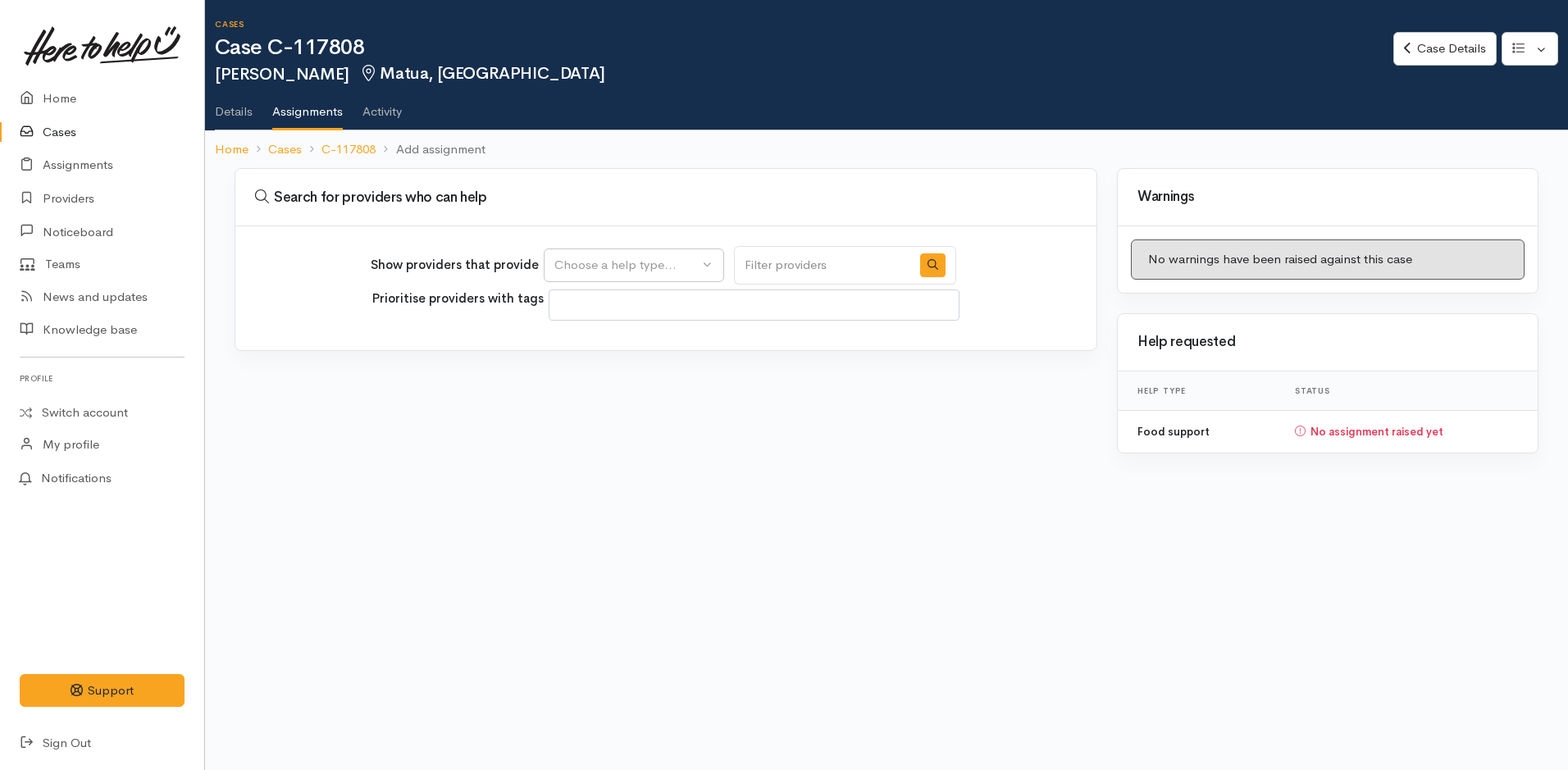
select select
click at [645, 260] on div "Choose a help type..." at bounding box center [626, 264] width 144 height 19
click at [583, 348] on span "Food support" at bounding box center [602, 344] width 76 height 19
select select "3"
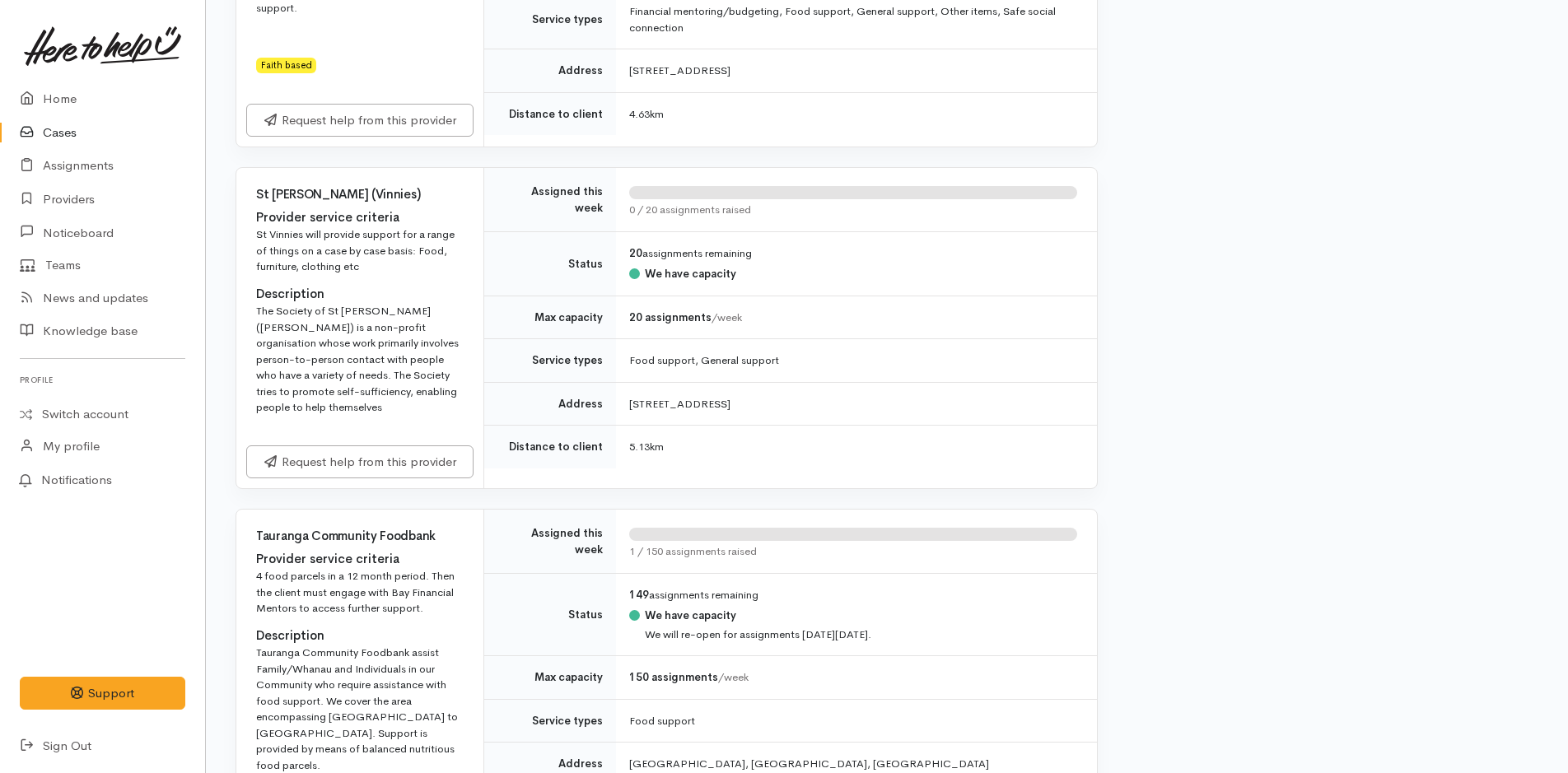
scroll to position [1811, 0]
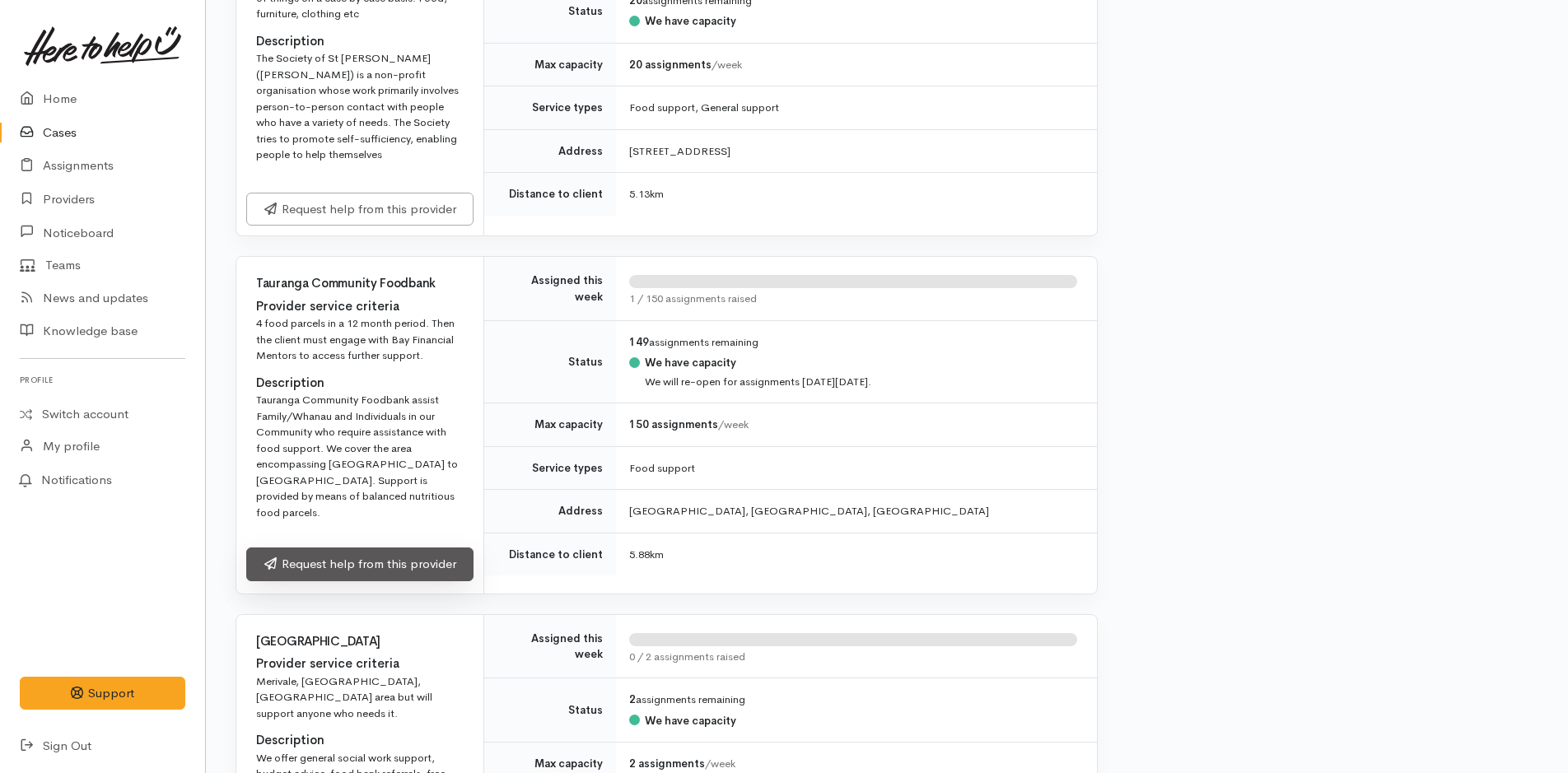
click at [327, 547] on link "Request help from this provider" at bounding box center [360, 563] width 228 height 33
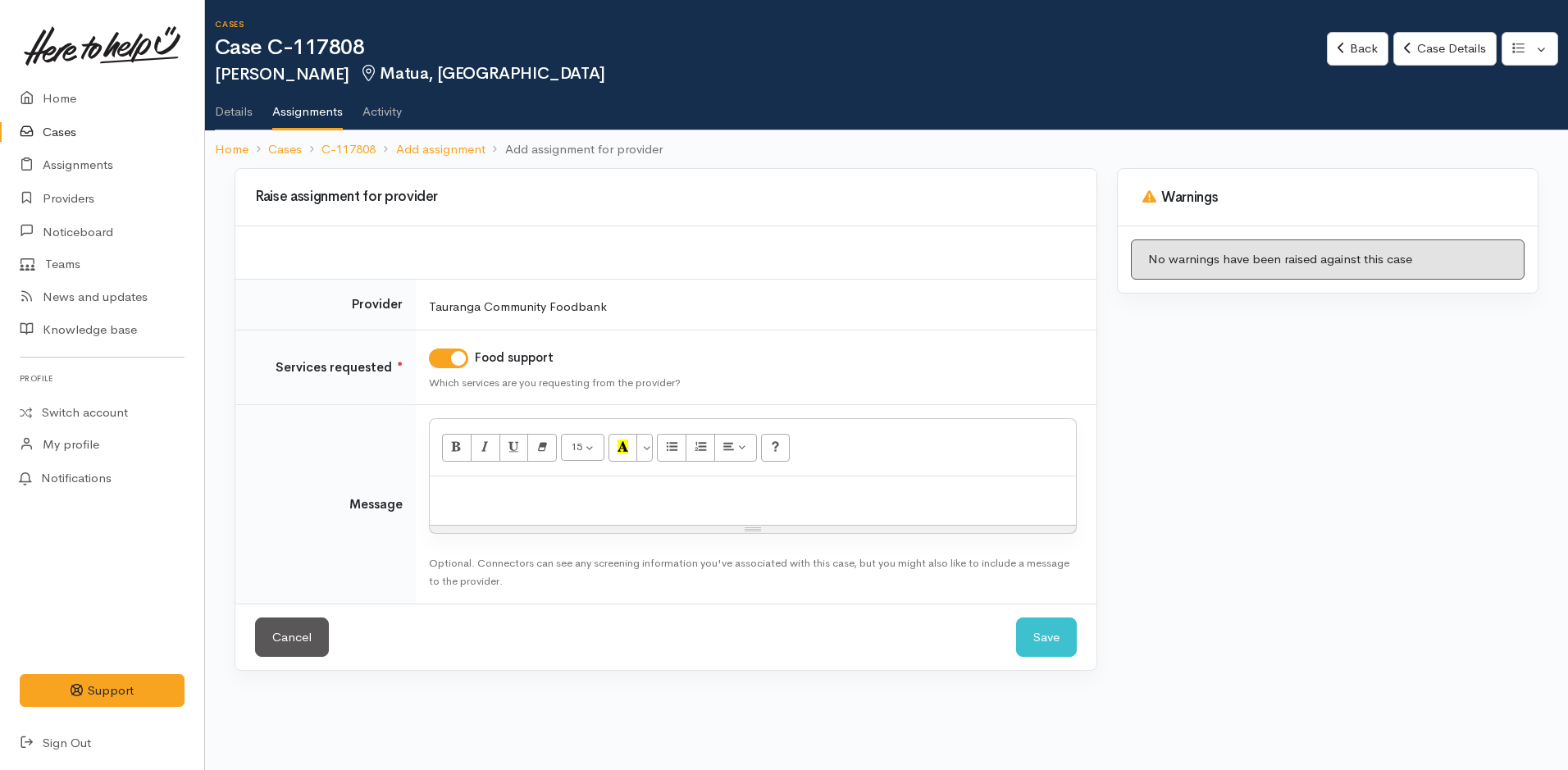
click at [589, 497] on p at bounding box center [753, 494] width 630 height 19
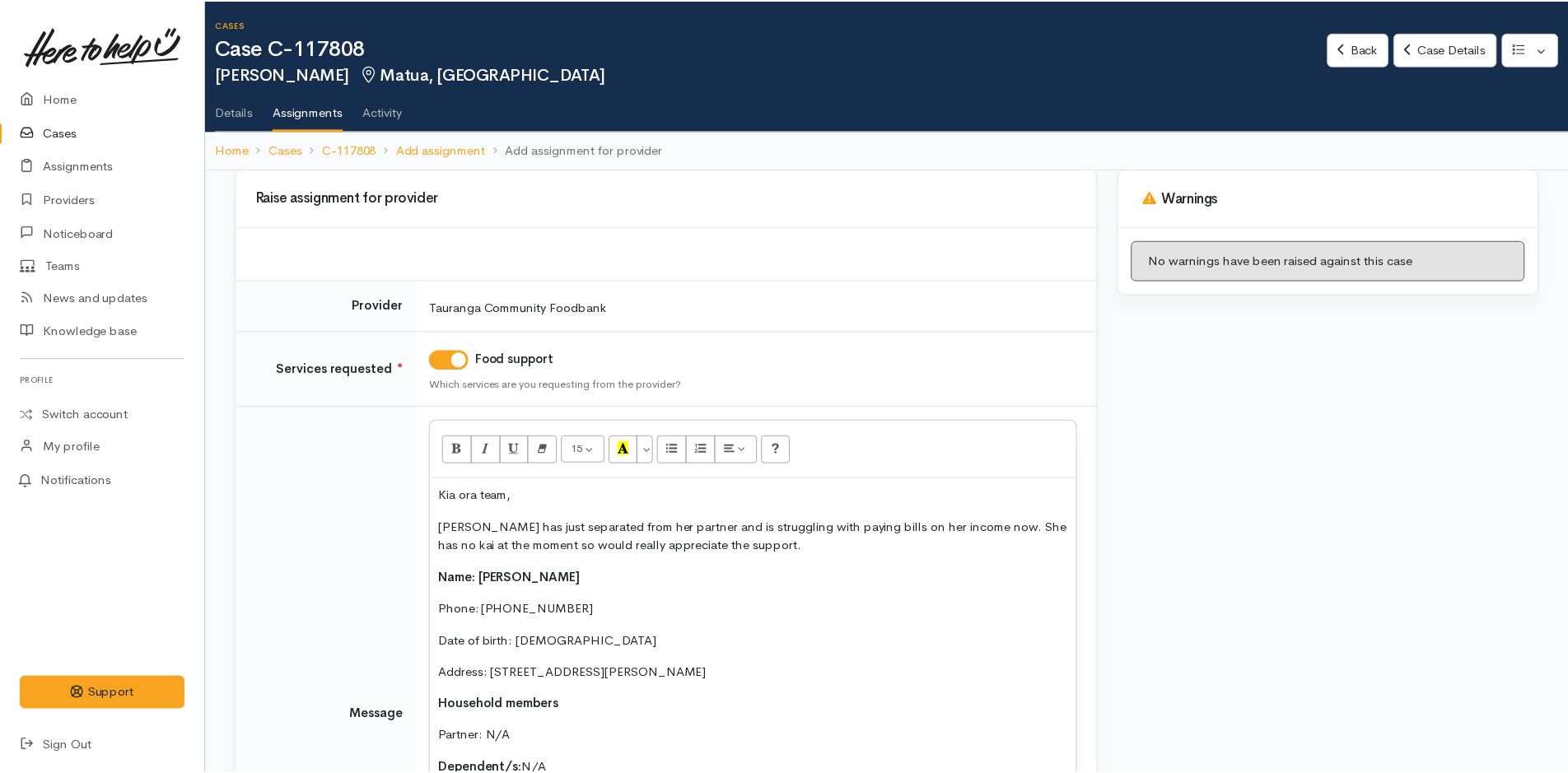
scroll to position [148, 0]
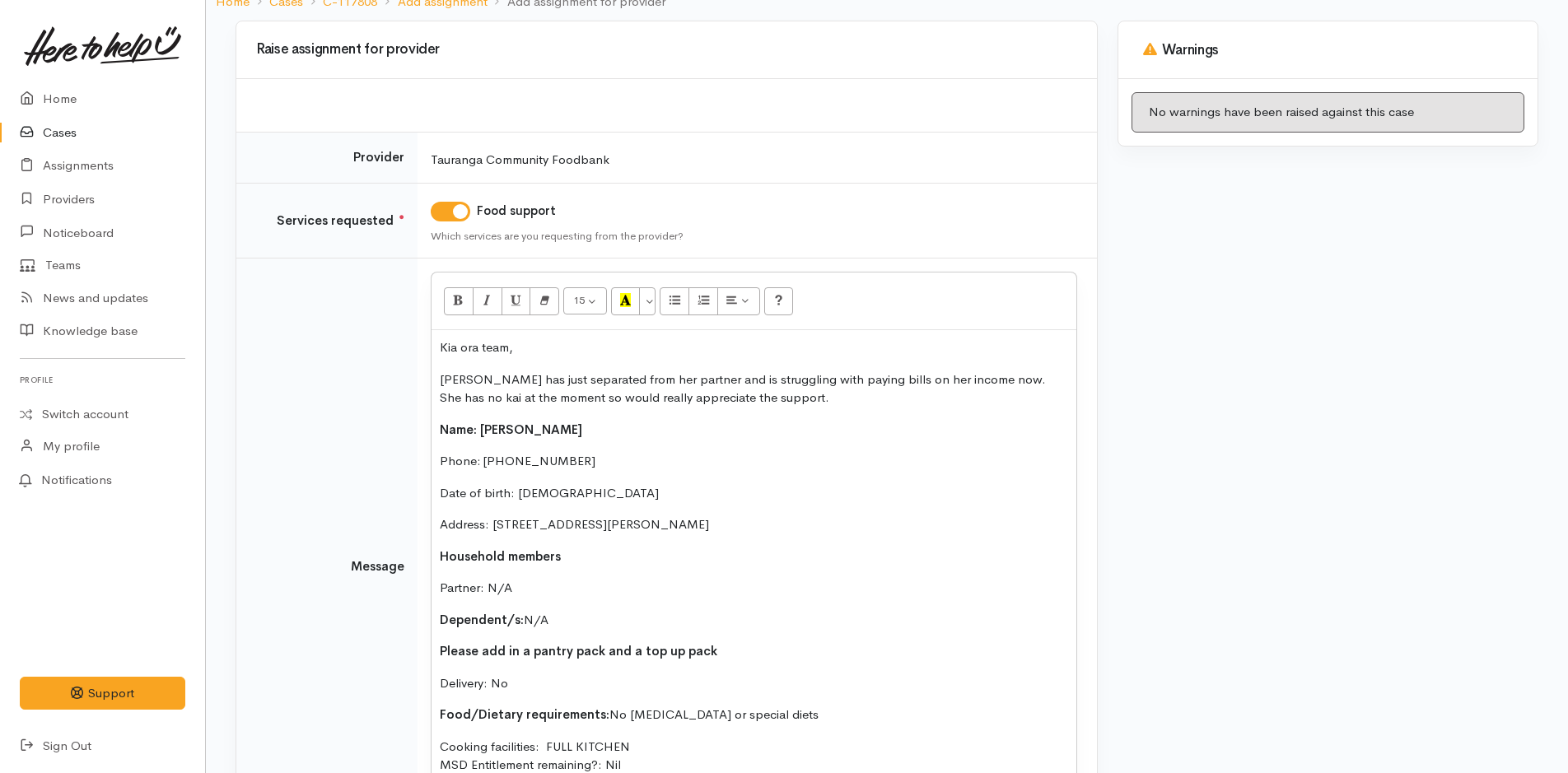
click at [593, 350] on p "Kia ora team," at bounding box center [754, 348] width 629 height 19
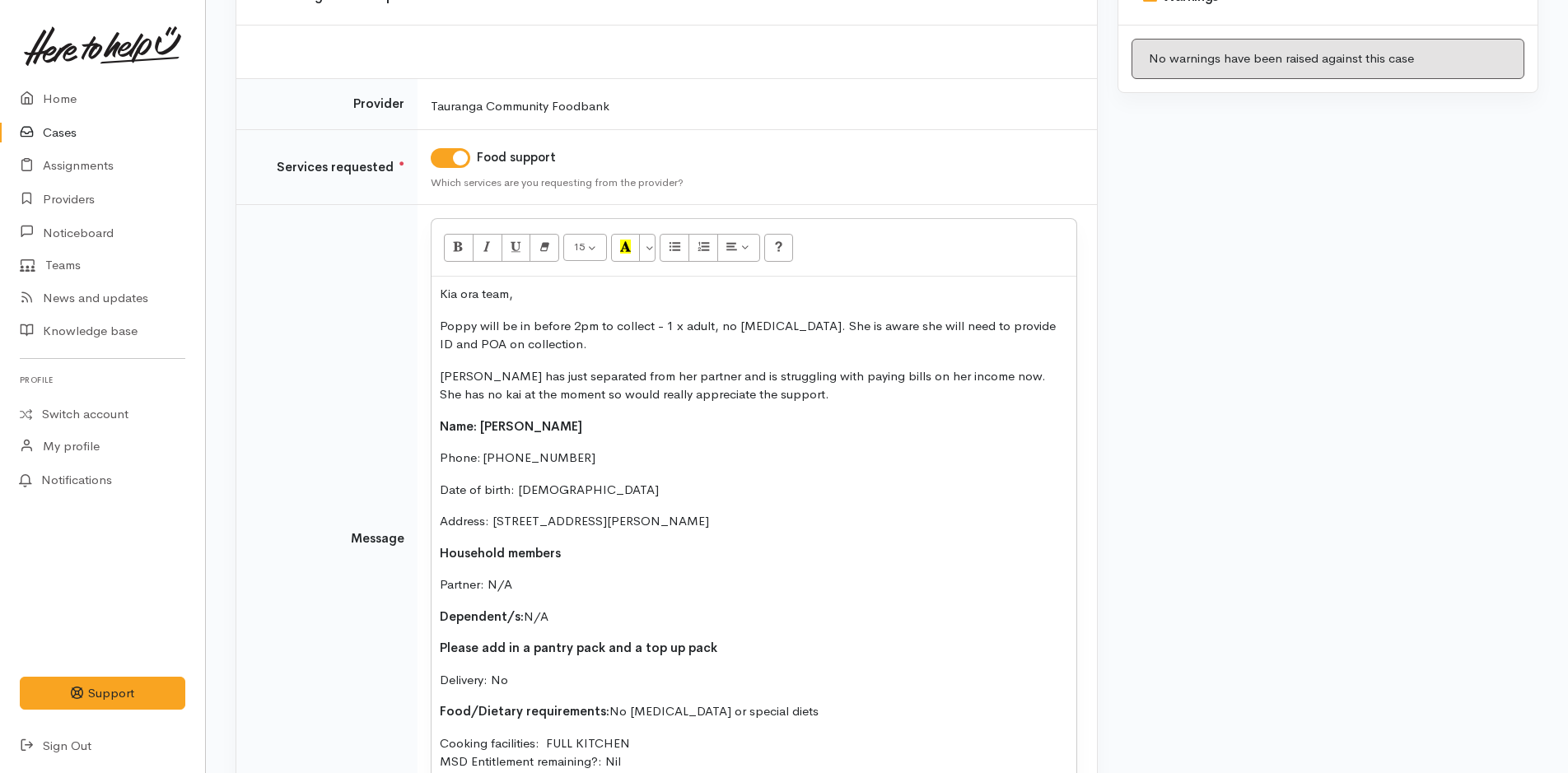
scroll to position [230, 0]
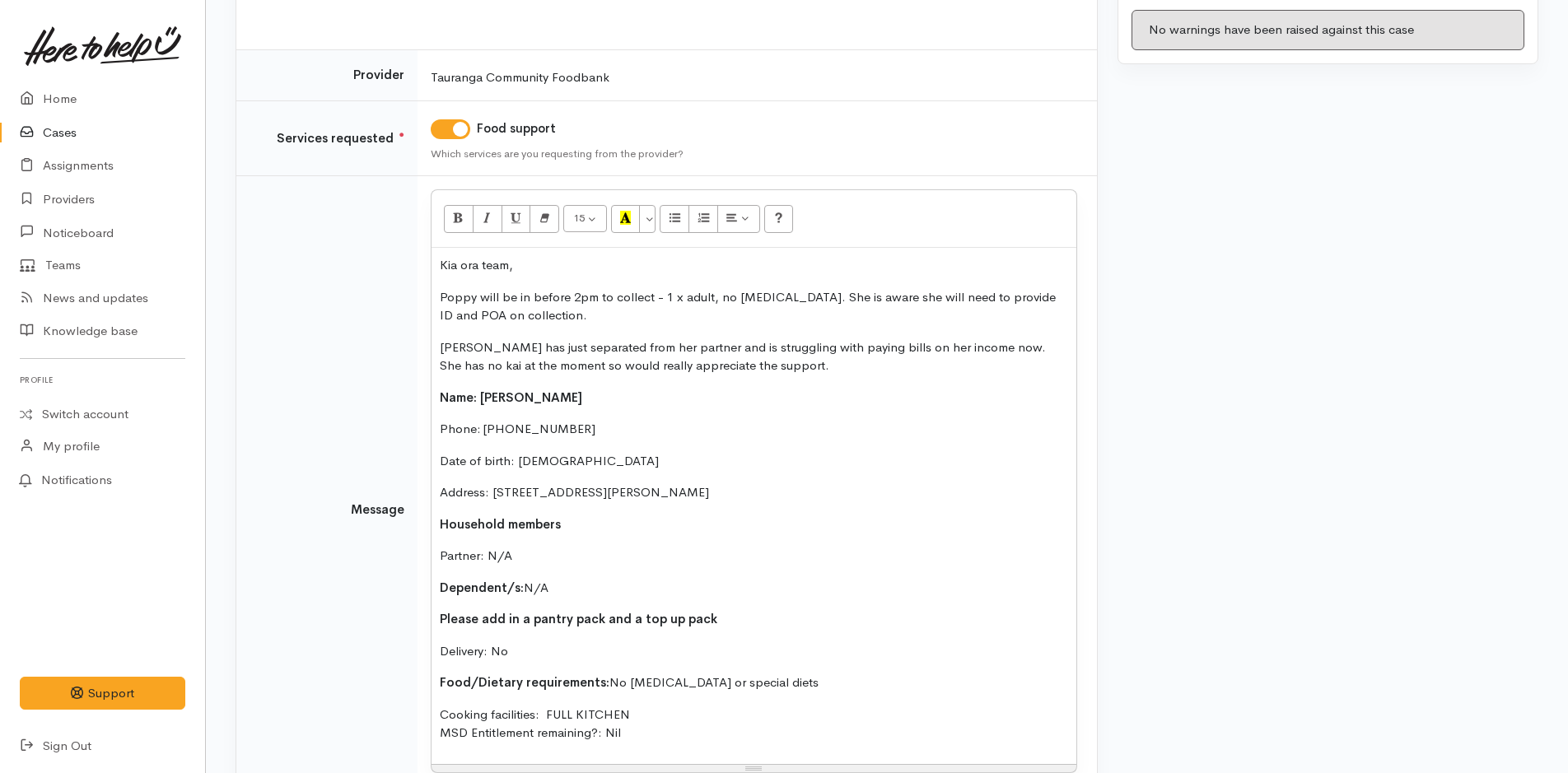
drag, startPoint x: 457, startPoint y: 517, endPoint x: 432, endPoint y: 377, distance: 142.2
click at [432, 377] on div "Kia ora team, Poppy will be in before 2pm to collect - 1 x adult, no food aller…" at bounding box center [754, 506] width 645 height 517
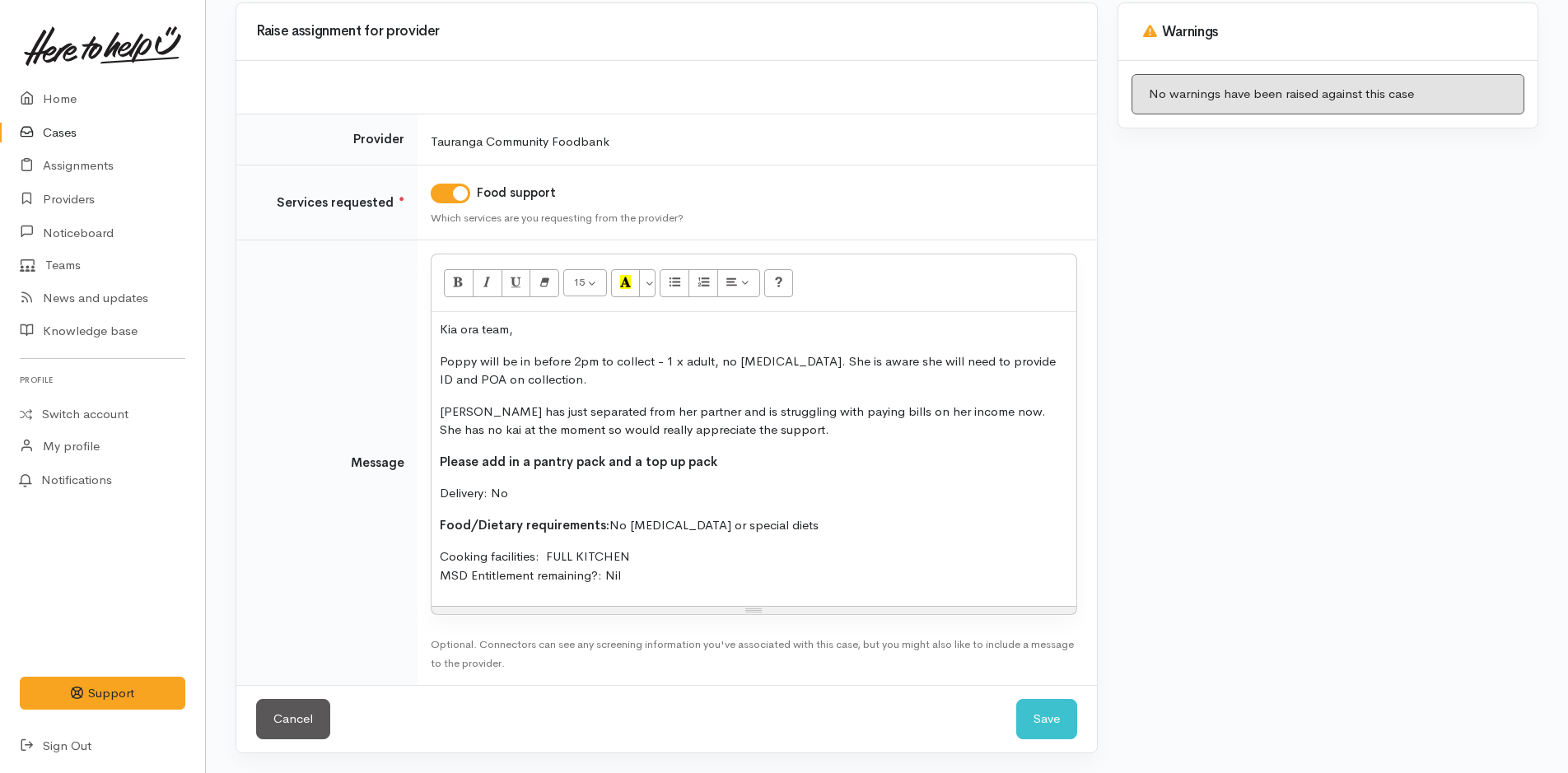
scroll to position [166, 0]
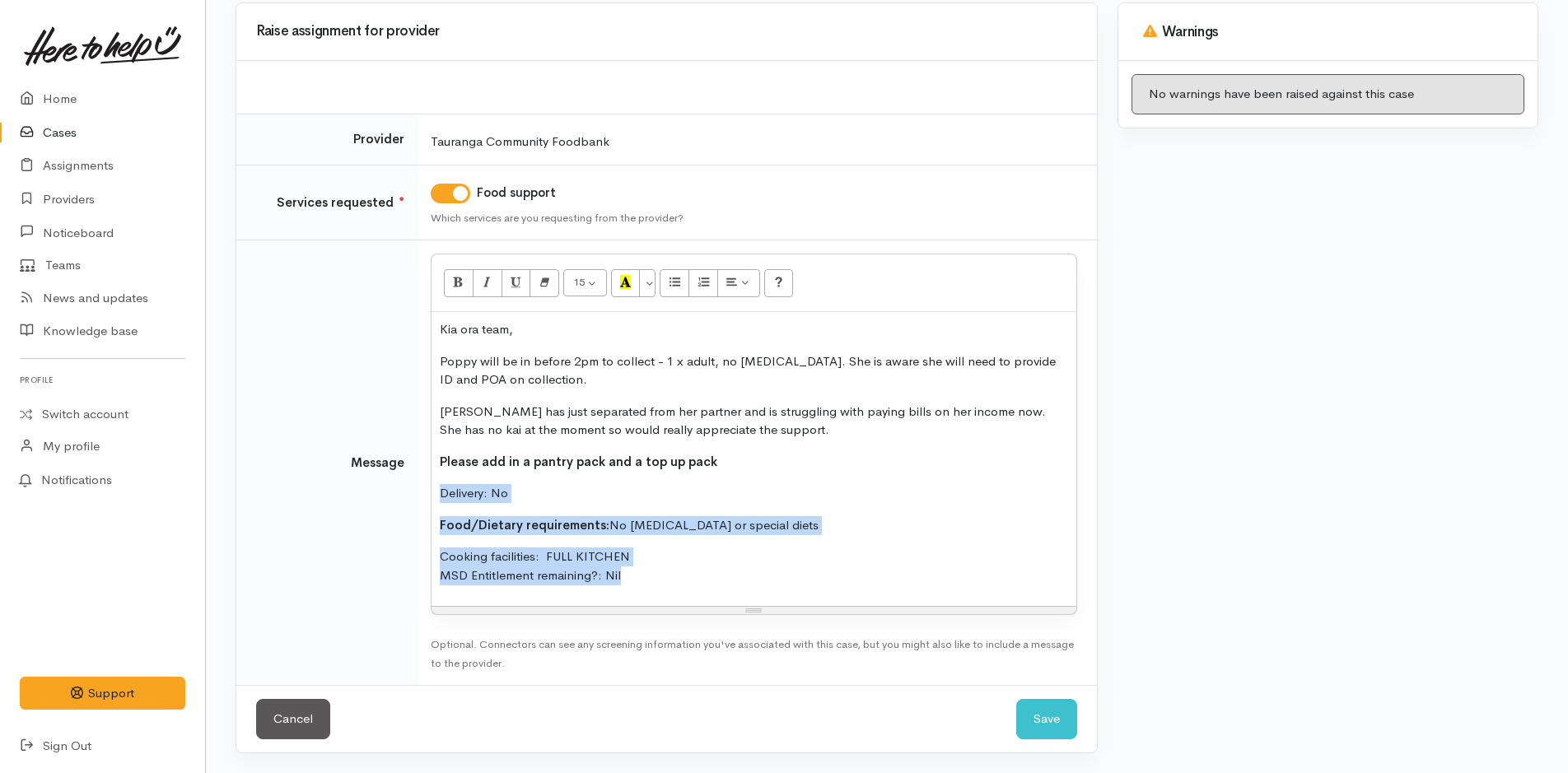
drag, startPoint x: 479, startPoint y: 545, endPoint x: 421, endPoint y: 493, distance: 77.9
click at [421, 493] on td "<p>Kia ora team,</p><p>Poppy will be in before 2pm to collect - 1 x adult, no f…" at bounding box center [757, 462] width 679 height 445
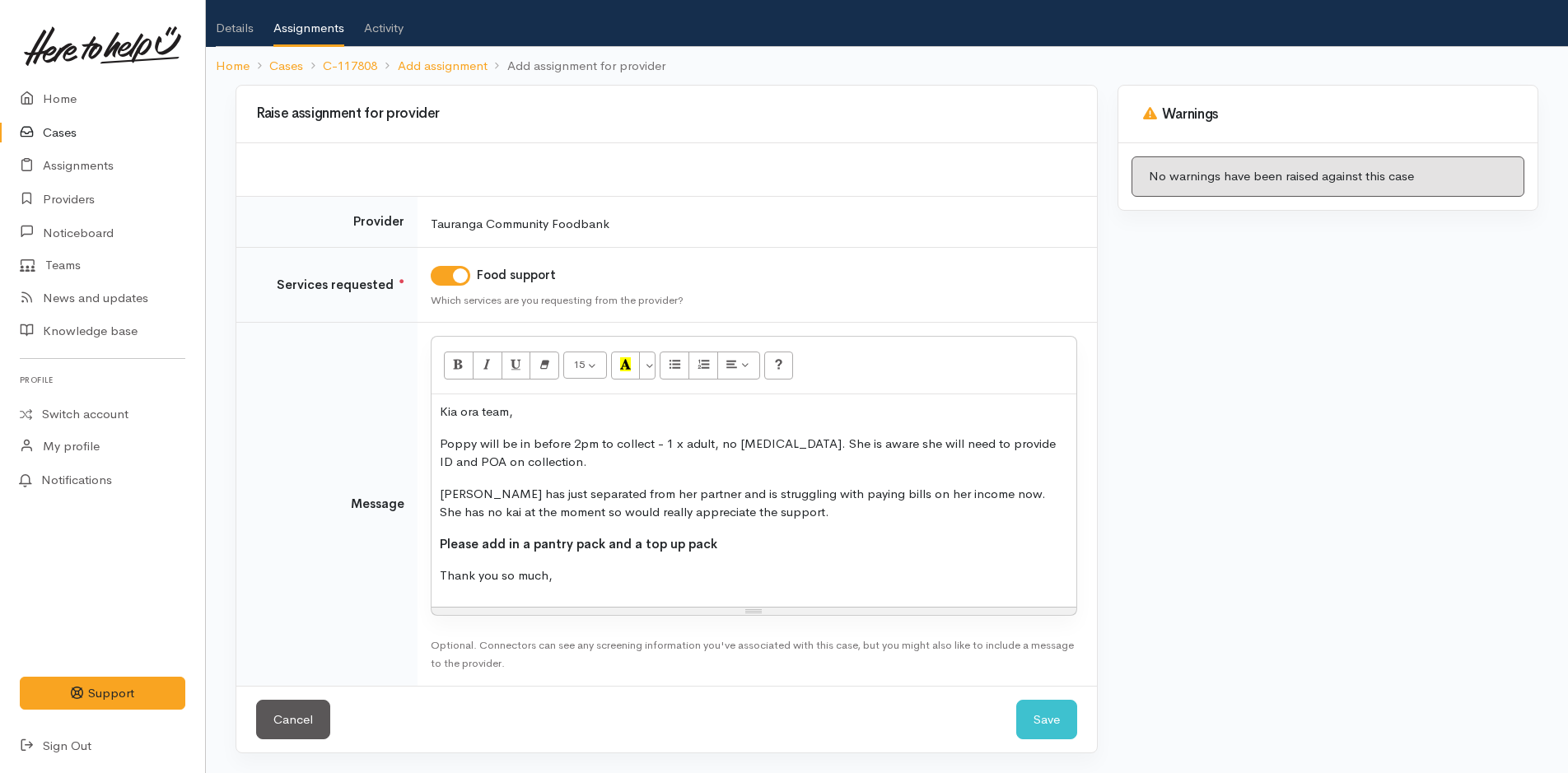
scroll to position [116, 0]
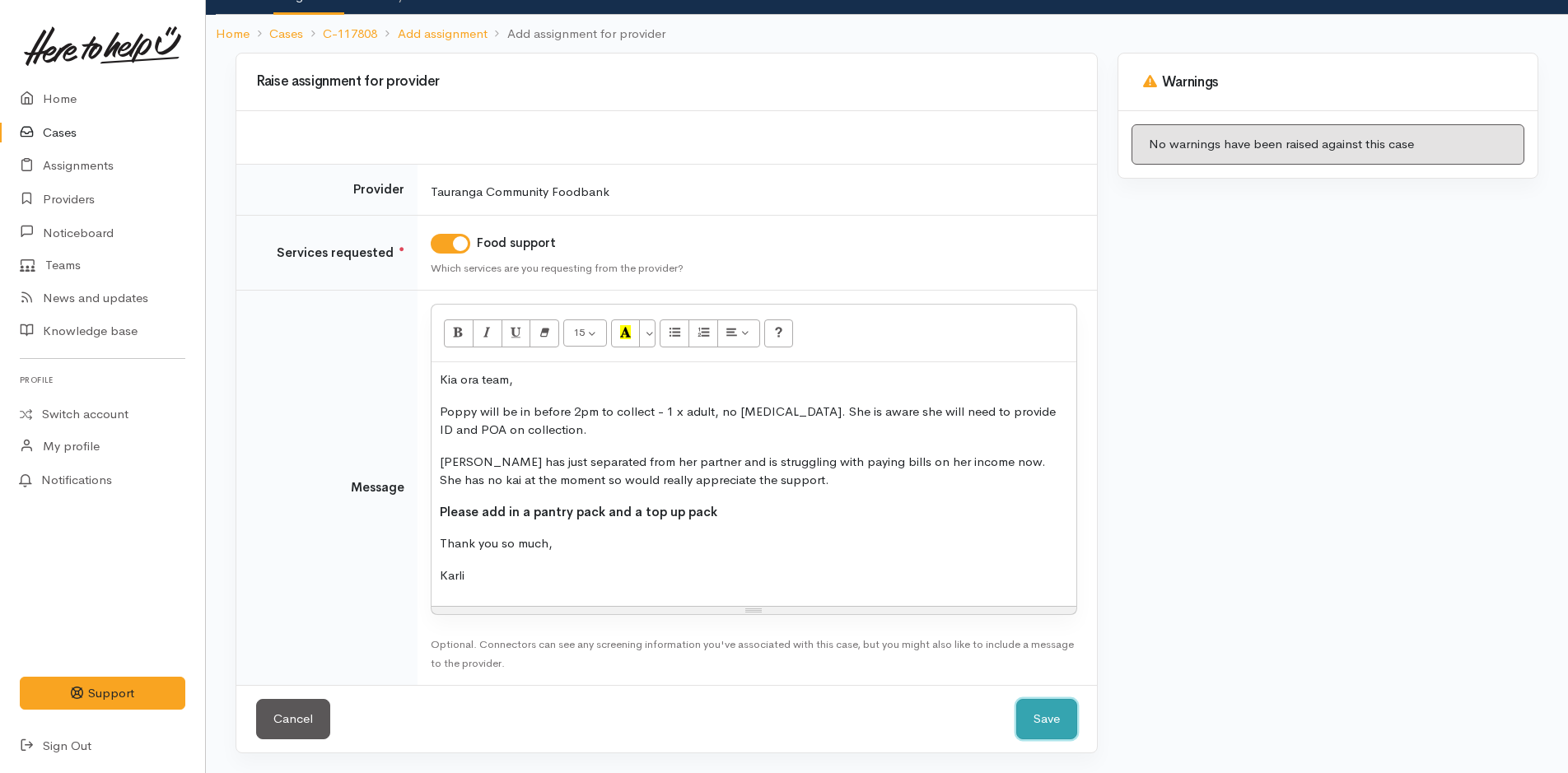
click at [1054, 715] on button "Save" at bounding box center [1046, 719] width 61 height 41
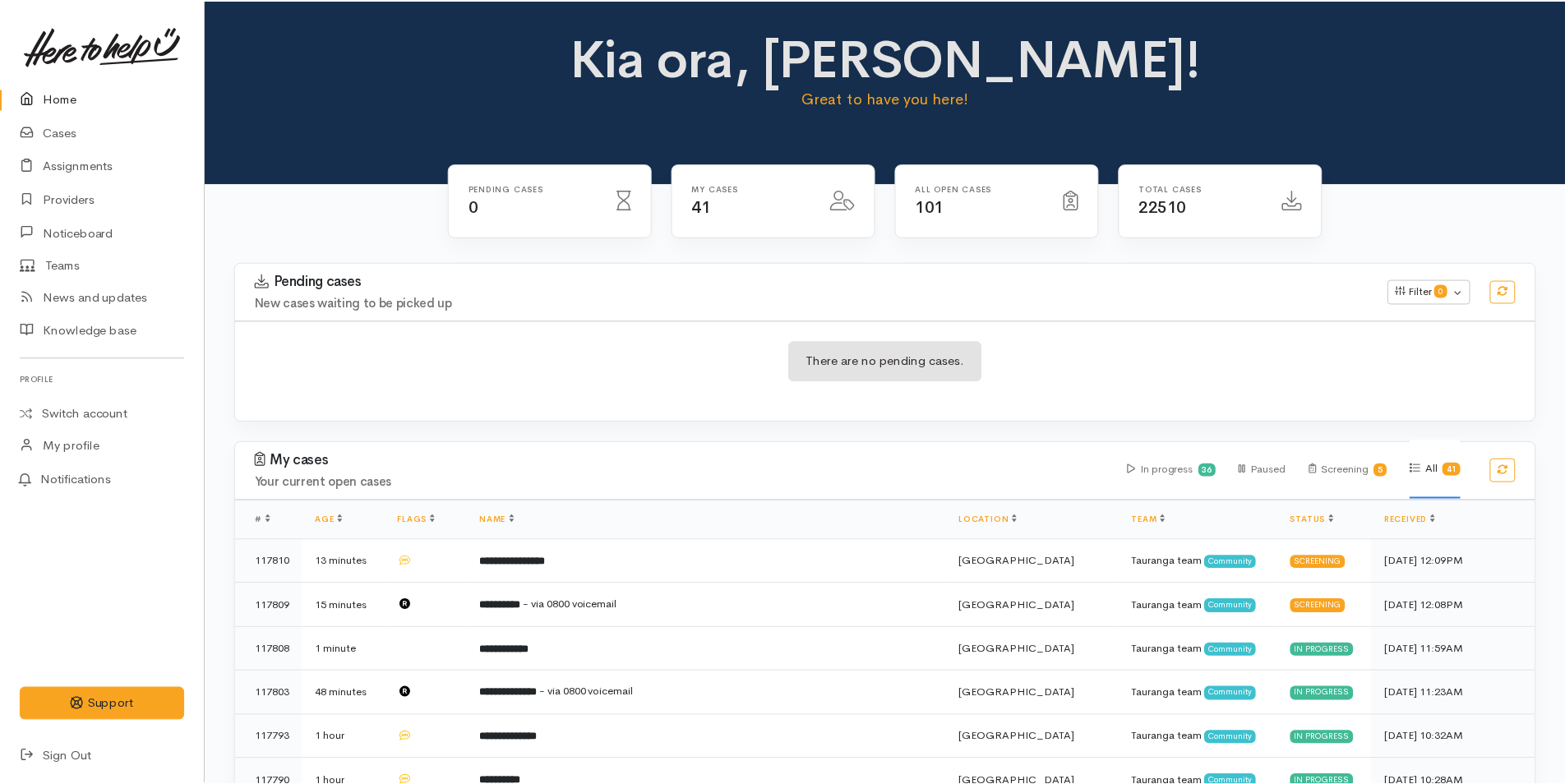
scroll to position [493, 0]
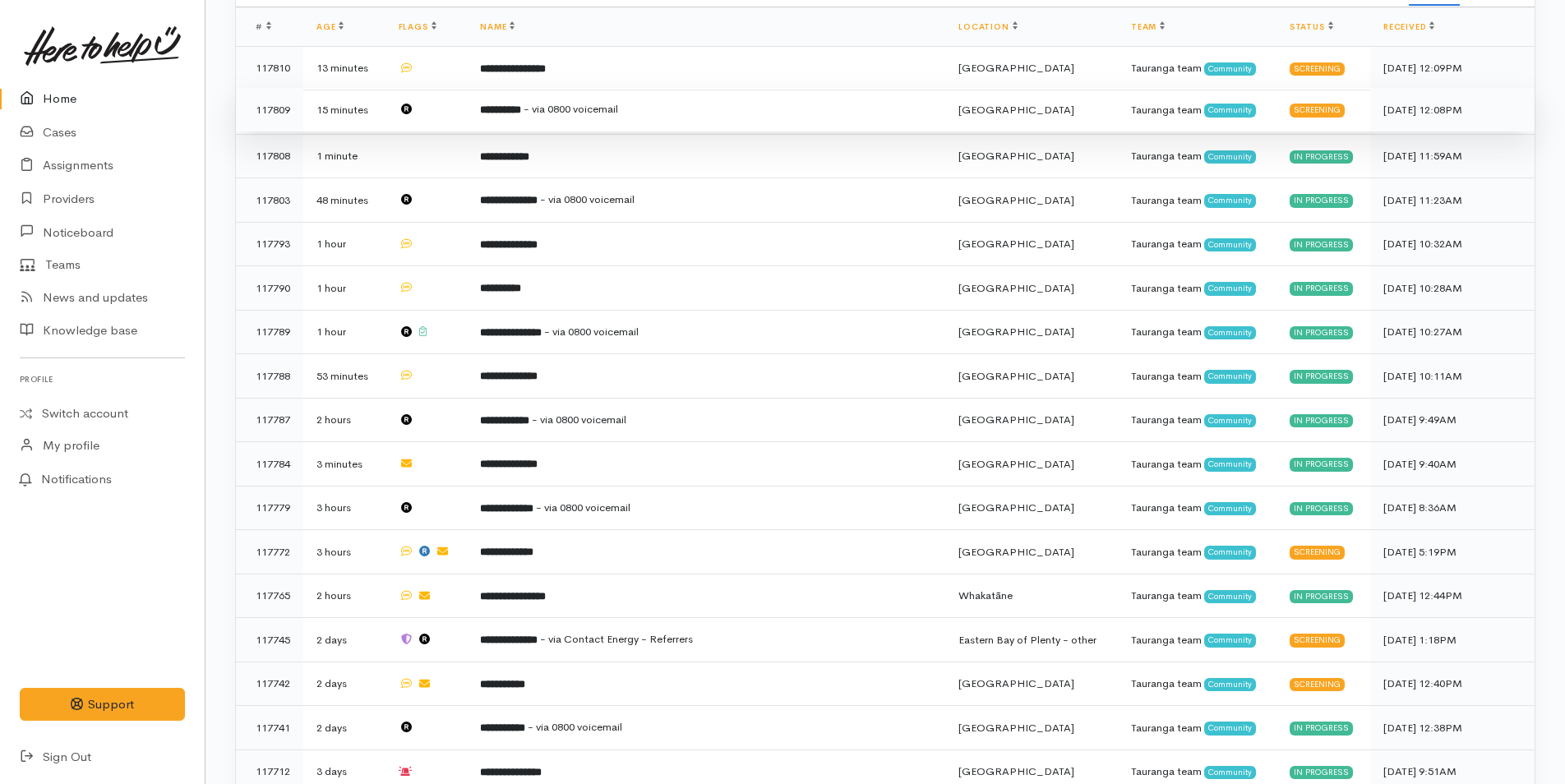
click at [620, 97] on td "**********" at bounding box center [706, 110] width 479 height 44
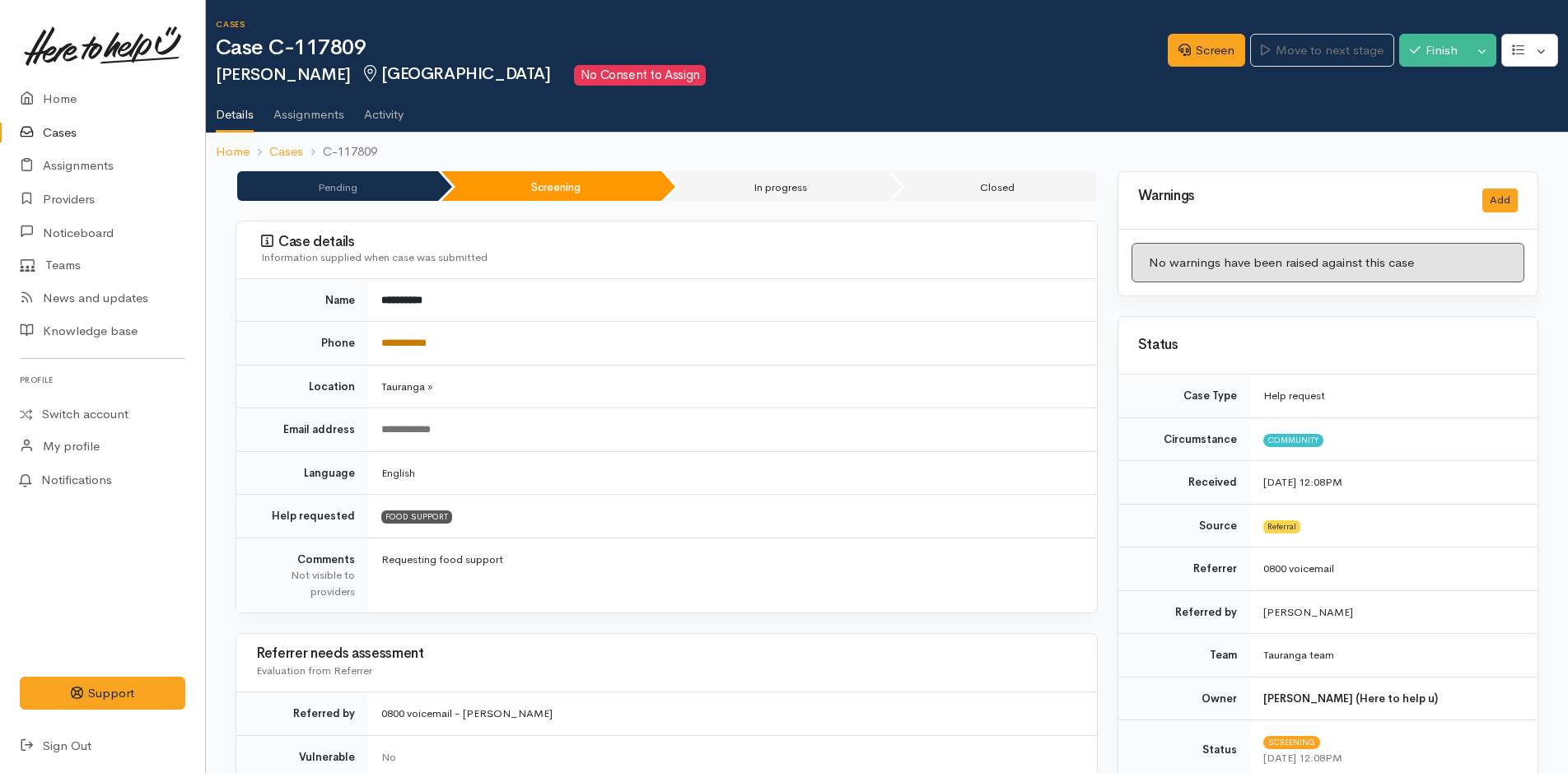
click at [404, 340] on link "**********" at bounding box center [404, 343] width 45 height 11
click at [1193, 53] on link "Screen" at bounding box center [1207, 50] width 78 height 33
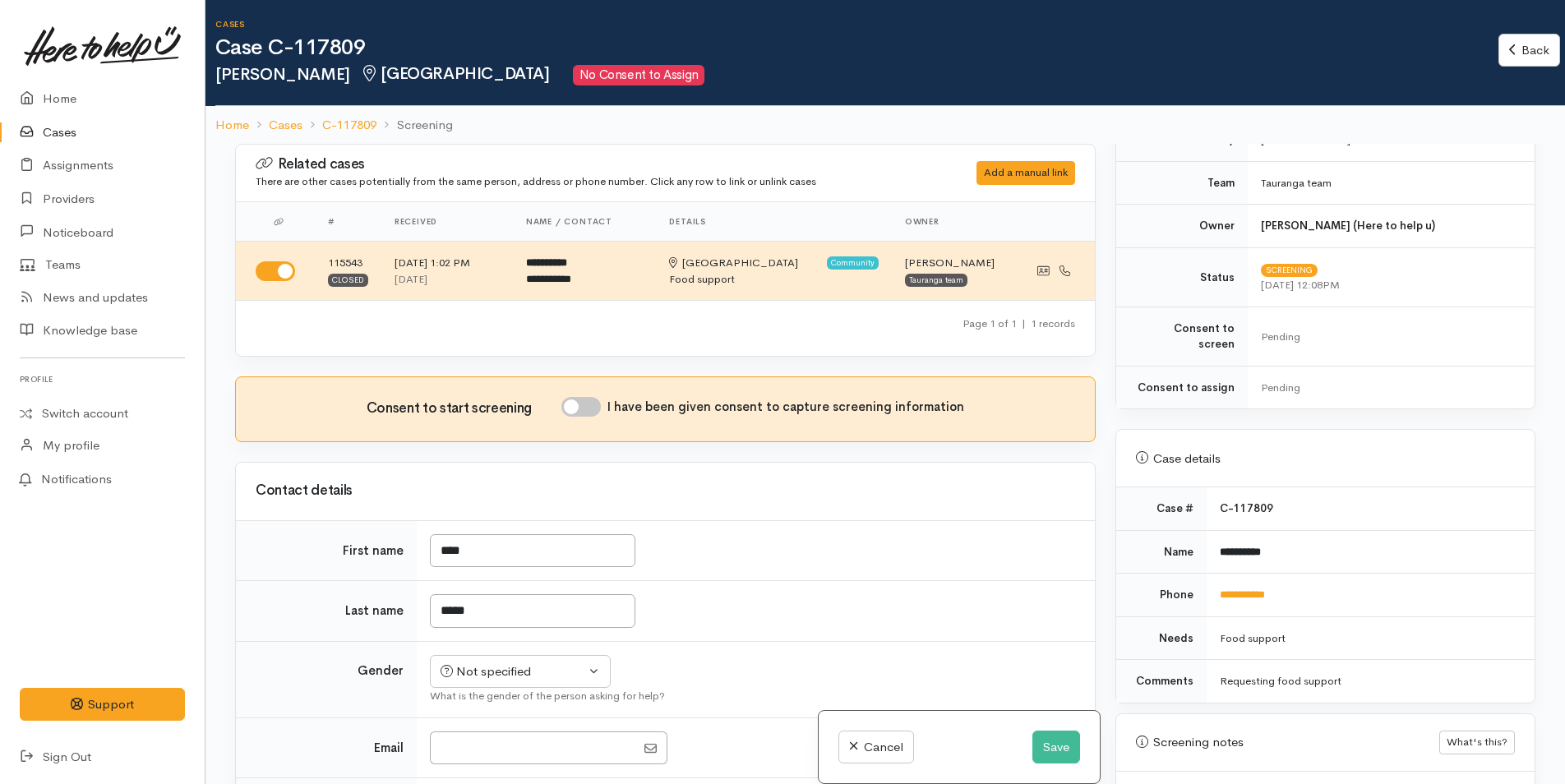
scroll to position [739, 0]
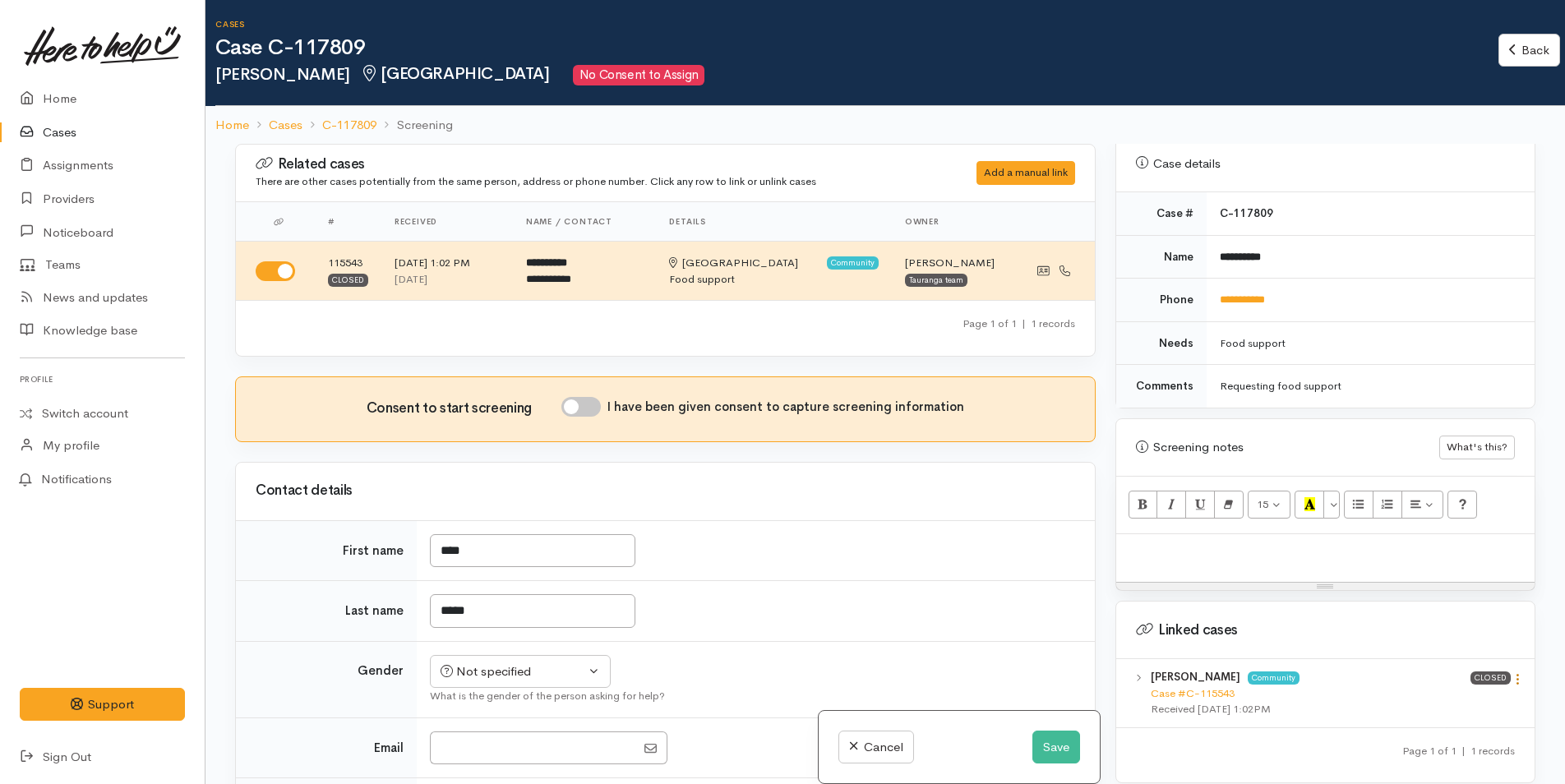
click at [1512, 672] on icon at bounding box center [1517, 679] width 14 height 14
click at [1469, 698] on link "View case" at bounding box center [1459, 711] width 130 height 25
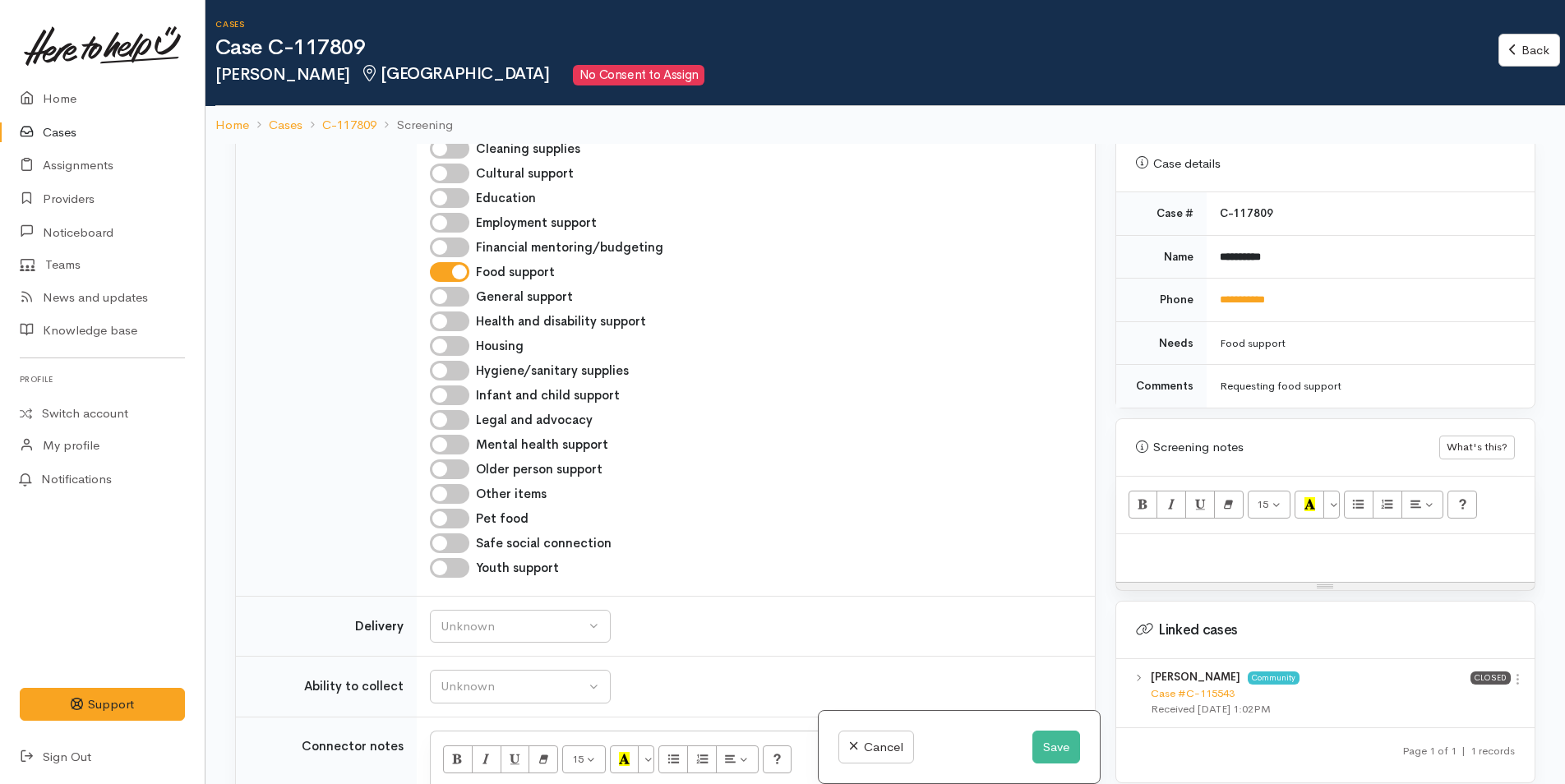
scroll to position [1150, 0]
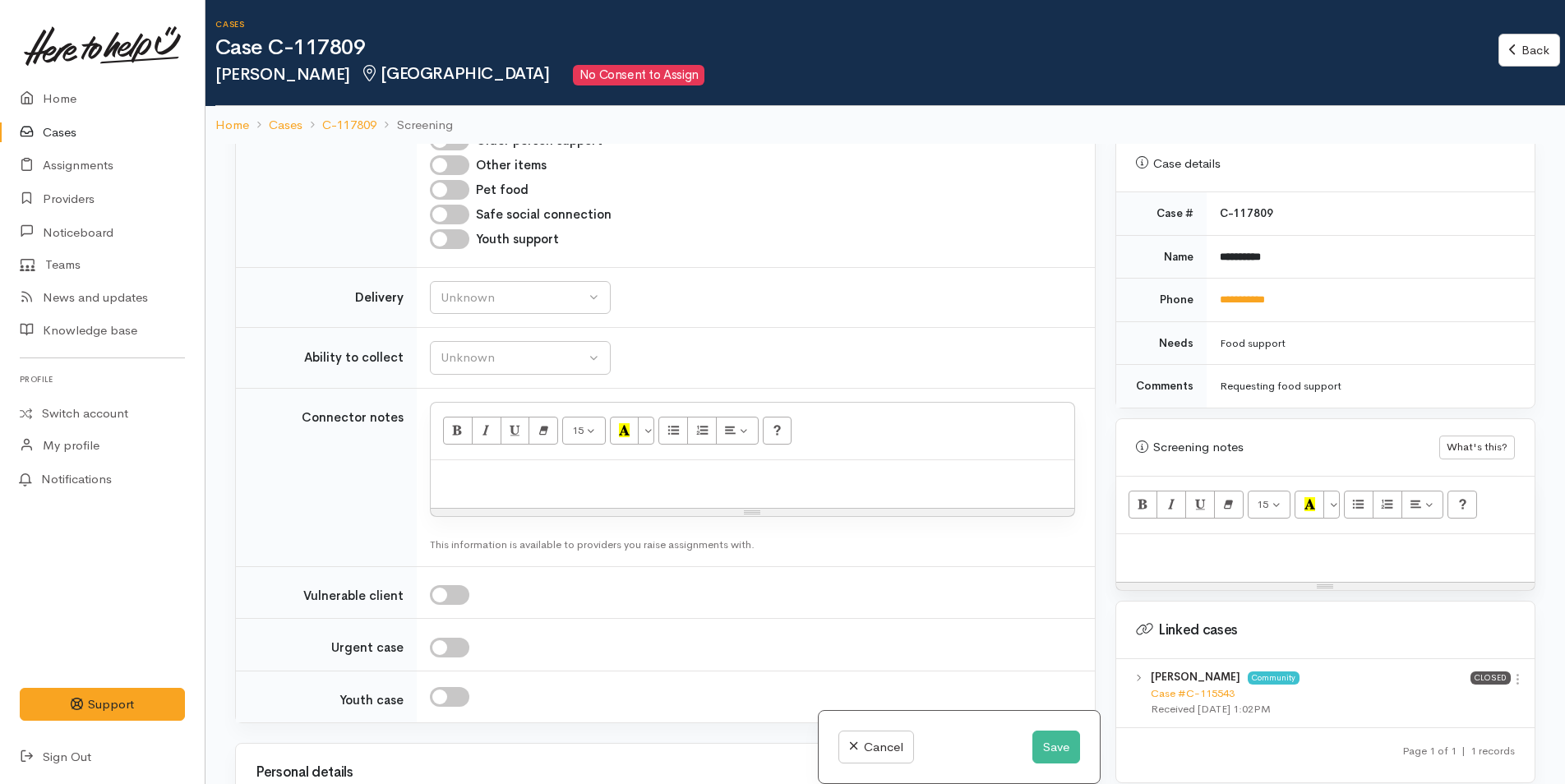
click at [480, 484] on p at bounding box center [753, 478] width 627 height 19
paste div
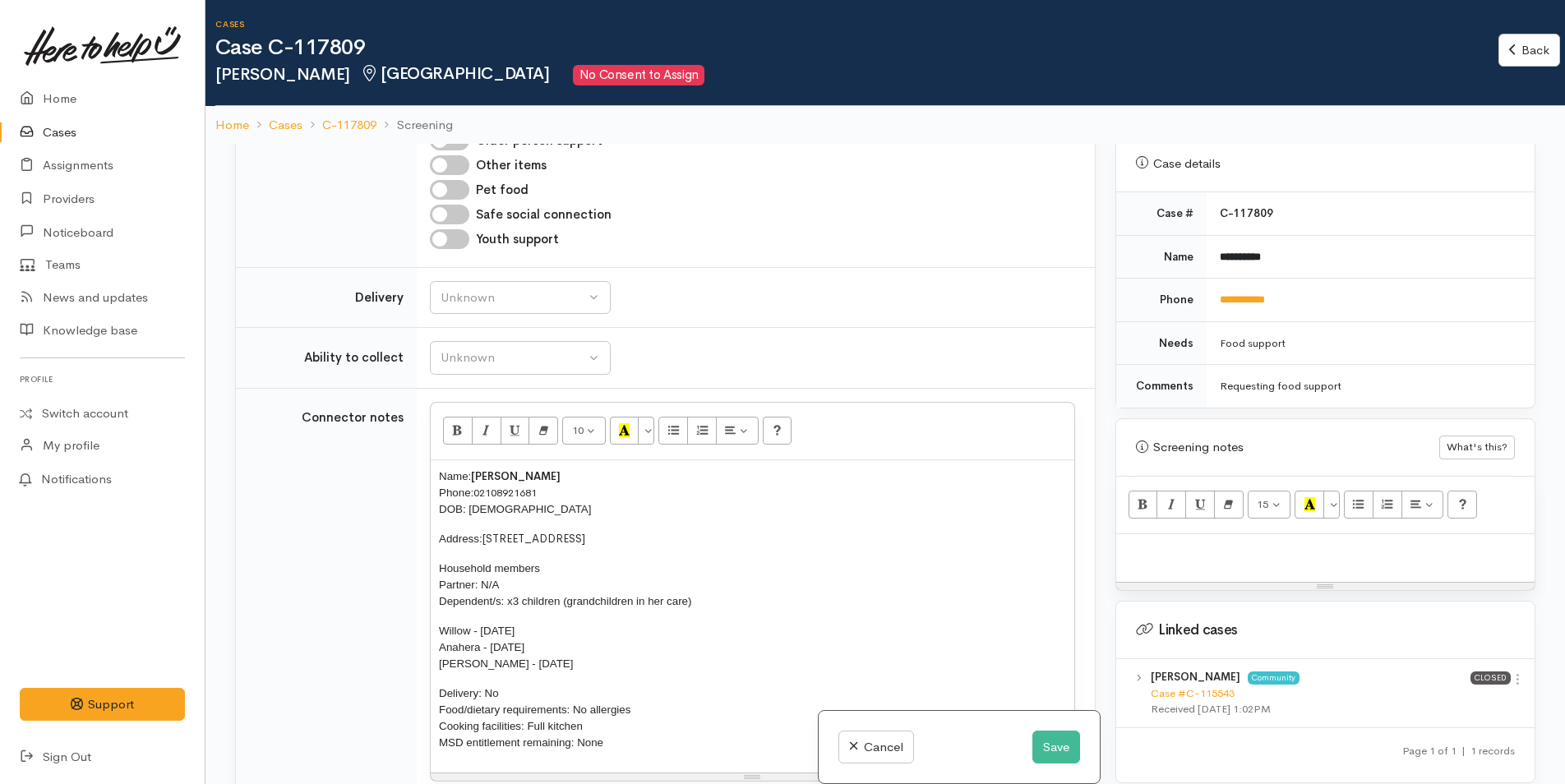
click at [1307, 542] on p at bounding box center [1325, 552] width 402 height 19
paste div
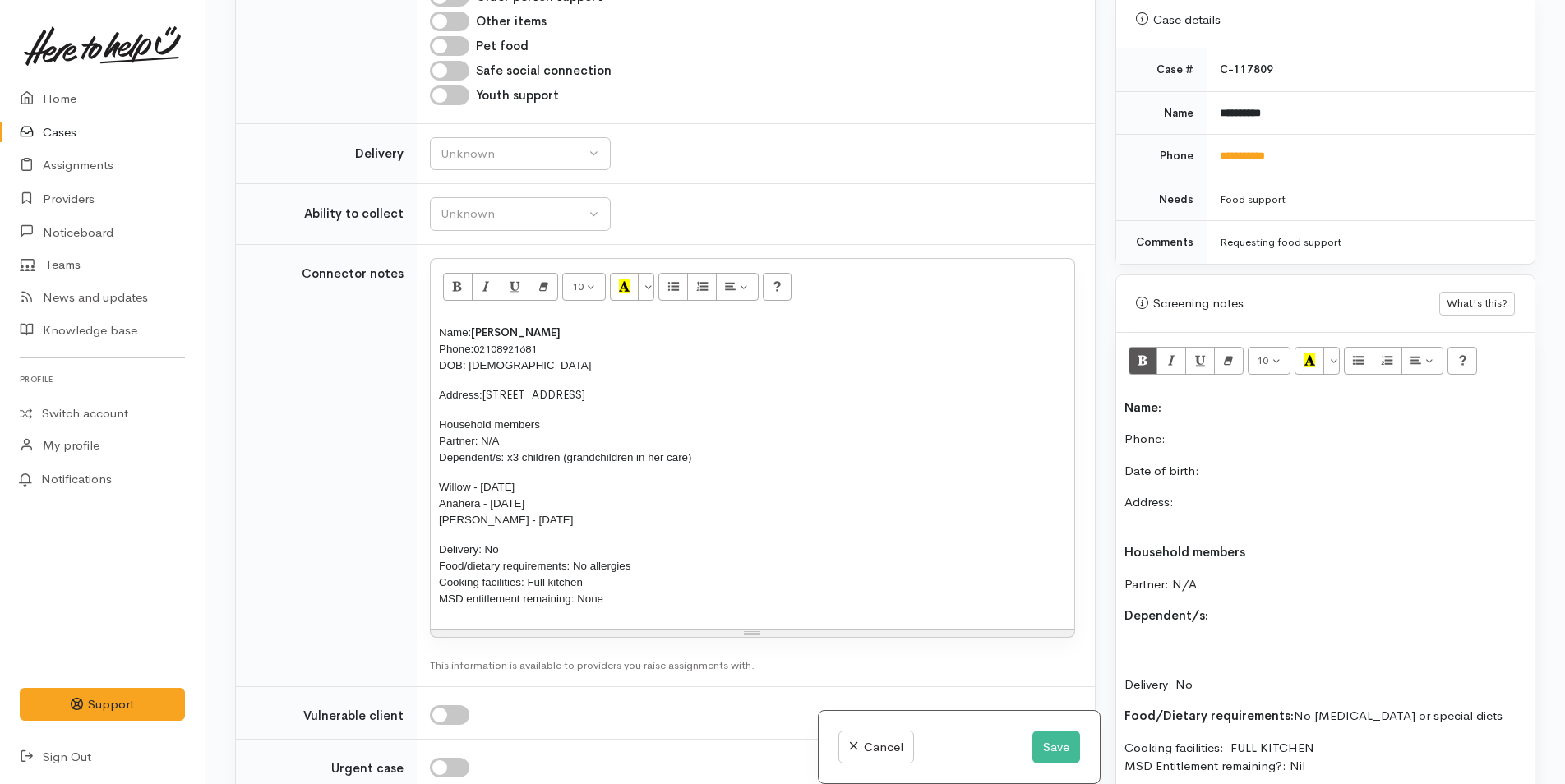
scroll to position [840, 0]
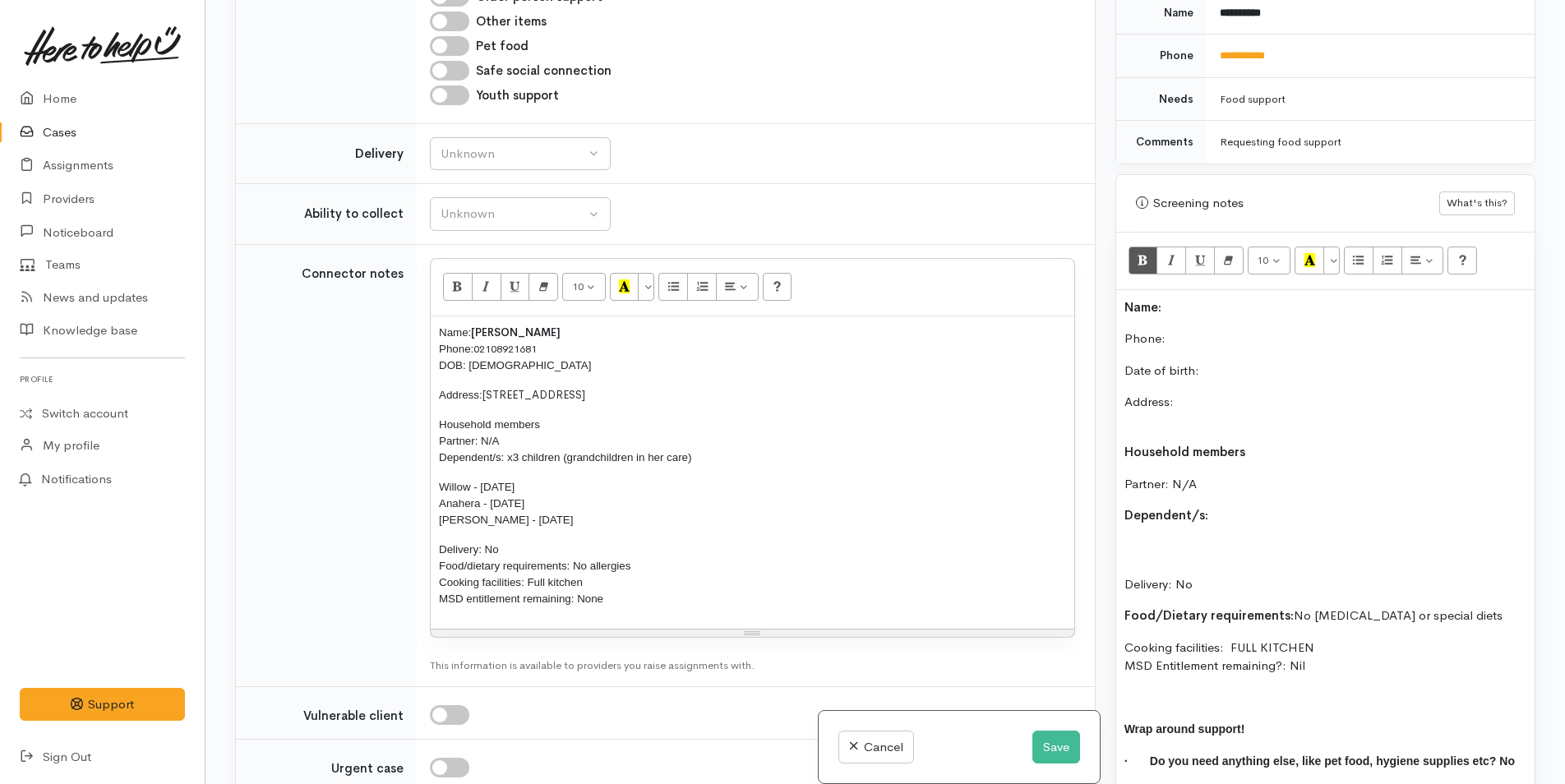
click at [1232, 361] on p "Date of birth:" at bounding box center [1325, 370] width 402 height 19
click at [1192, 298] on p "Name:" at bounding box center [1325, 307] width 402 height 19
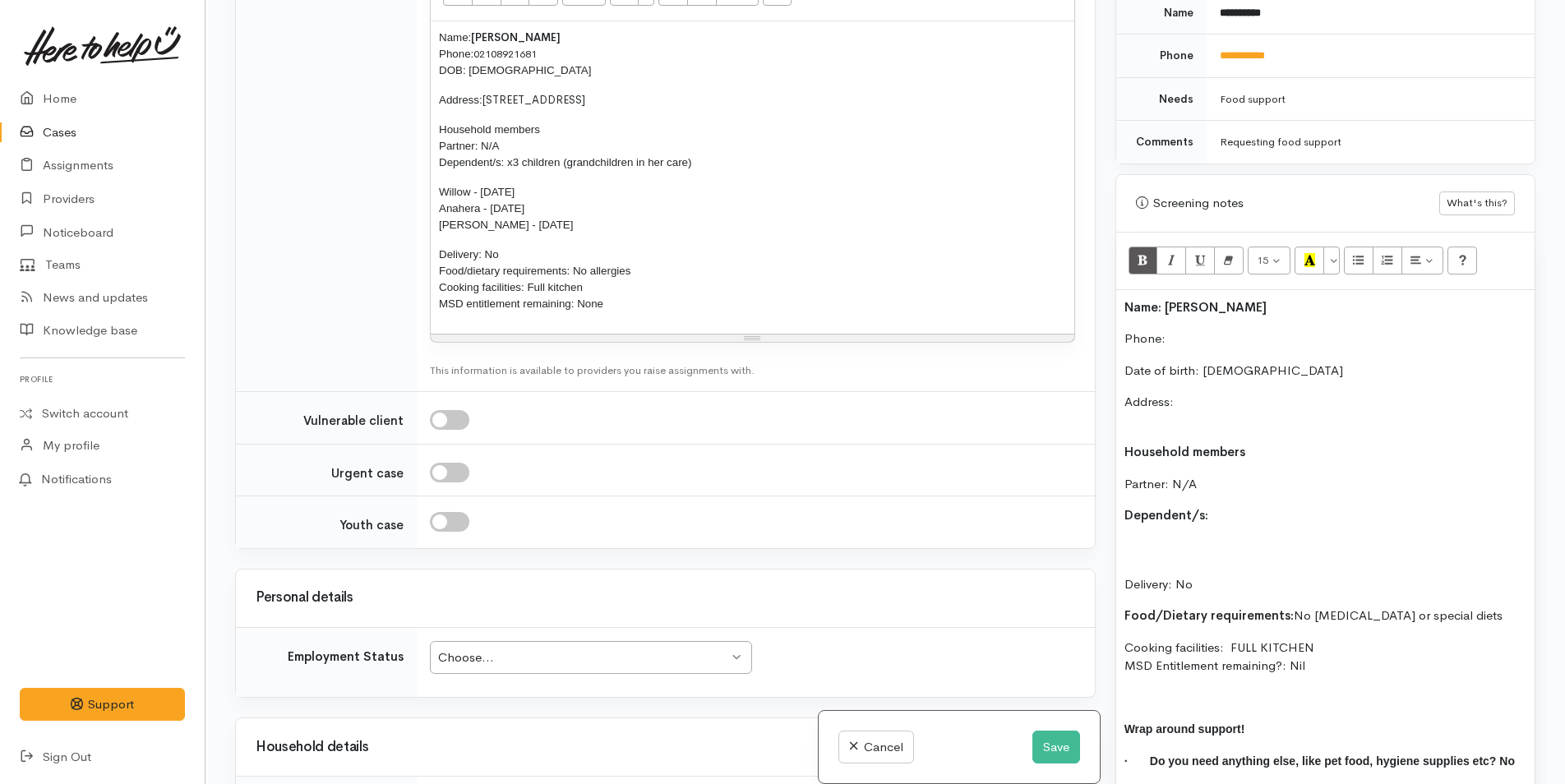
scroll to position [1808, 0]
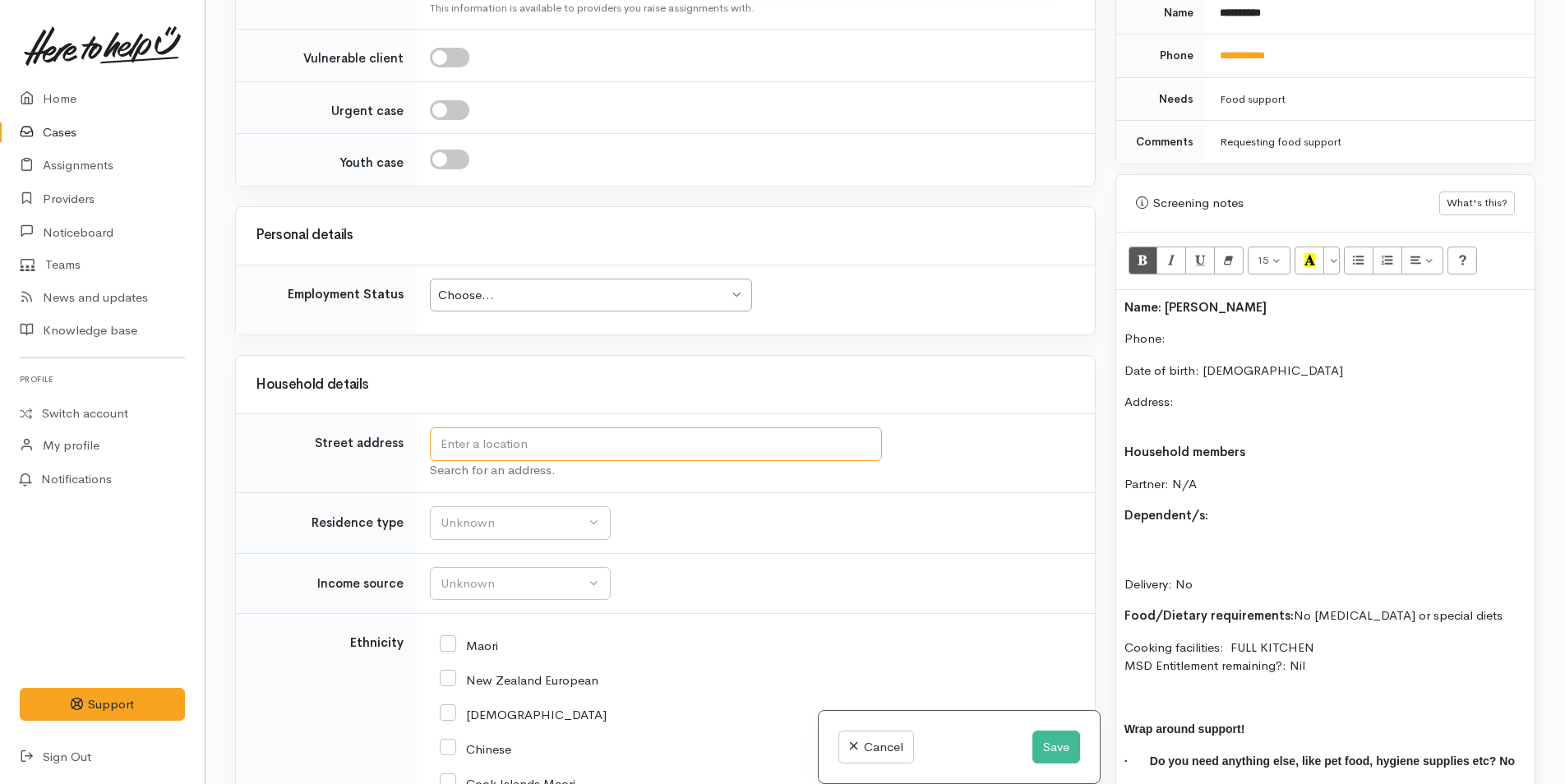
click at [490, 442] on input "text" at bounding box center [655, 443] width 452 height 33
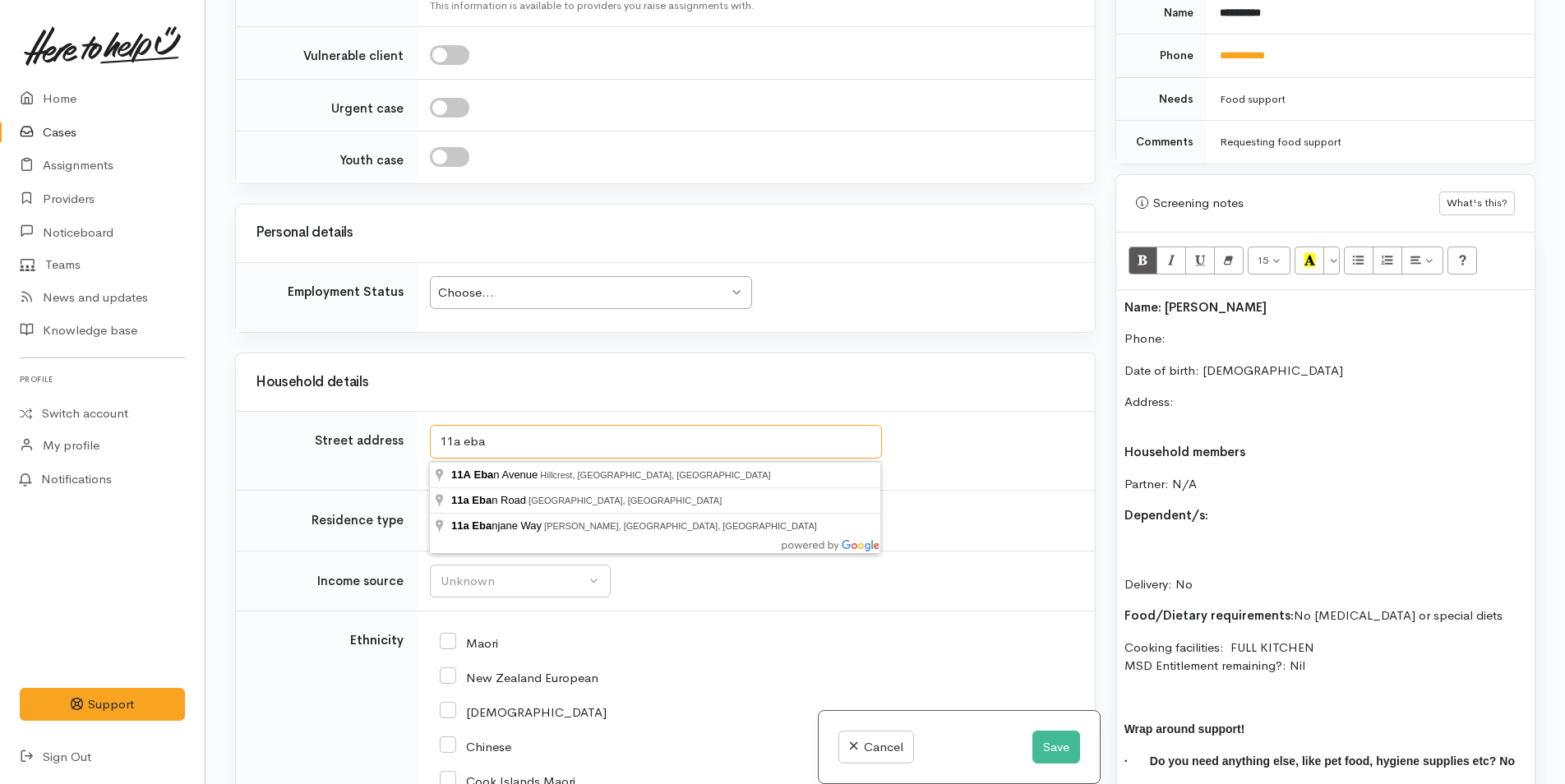
scroll to position [1890, 0]
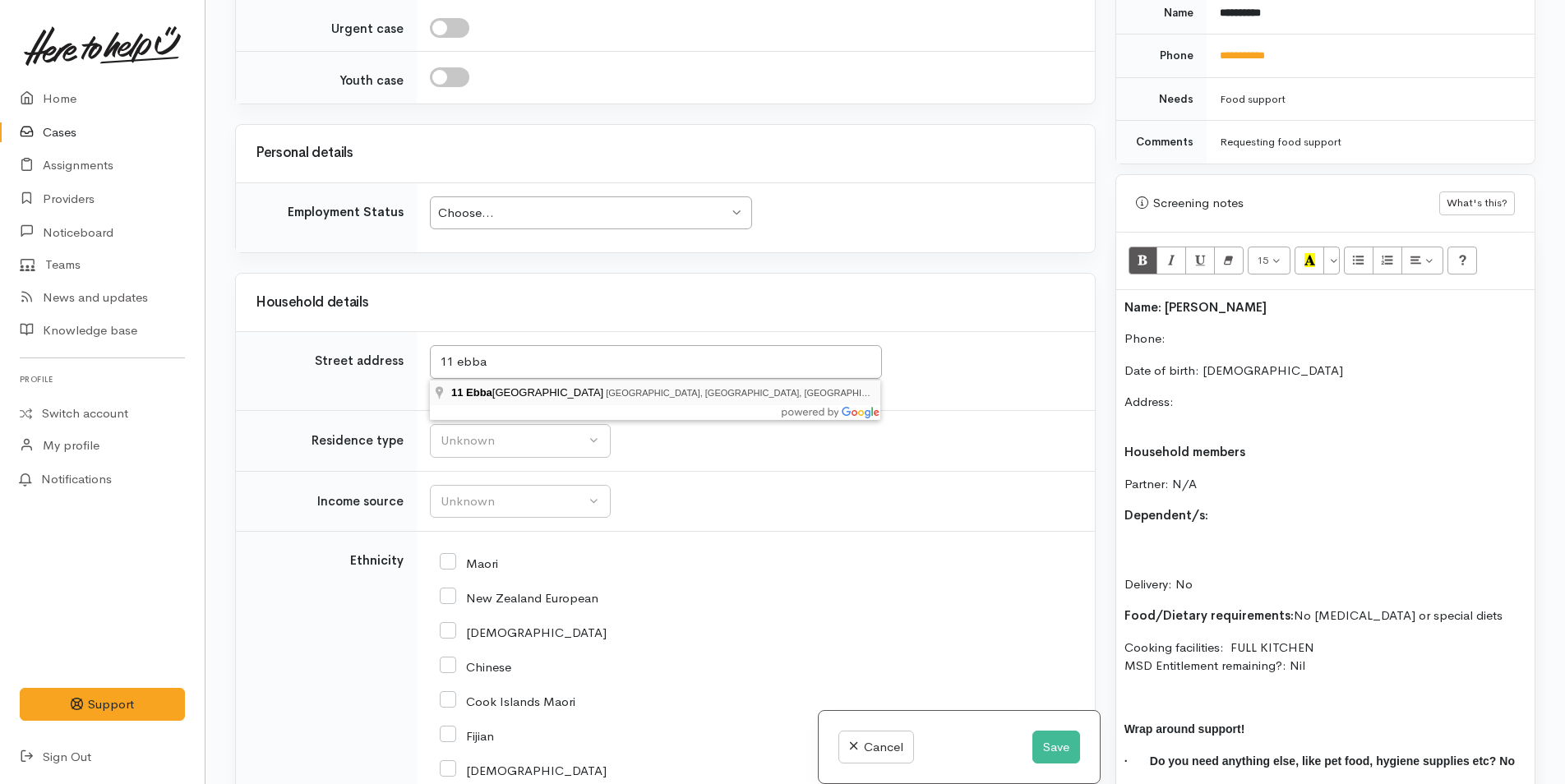
type input "11 Ebba Te Tua Place, Papamoa Beach, Tauranga, New Zealand"
click at [248, 336] on tr "Street address 11 Ebba Te Tua Place, Papamoa Beach, Tauranga, New Zealand Searc…" at bounding box center [665, 370] width 859 height 79
click at [1228, 393] on p "Address:" at bounding box center [1325, 411] width 402 height 37
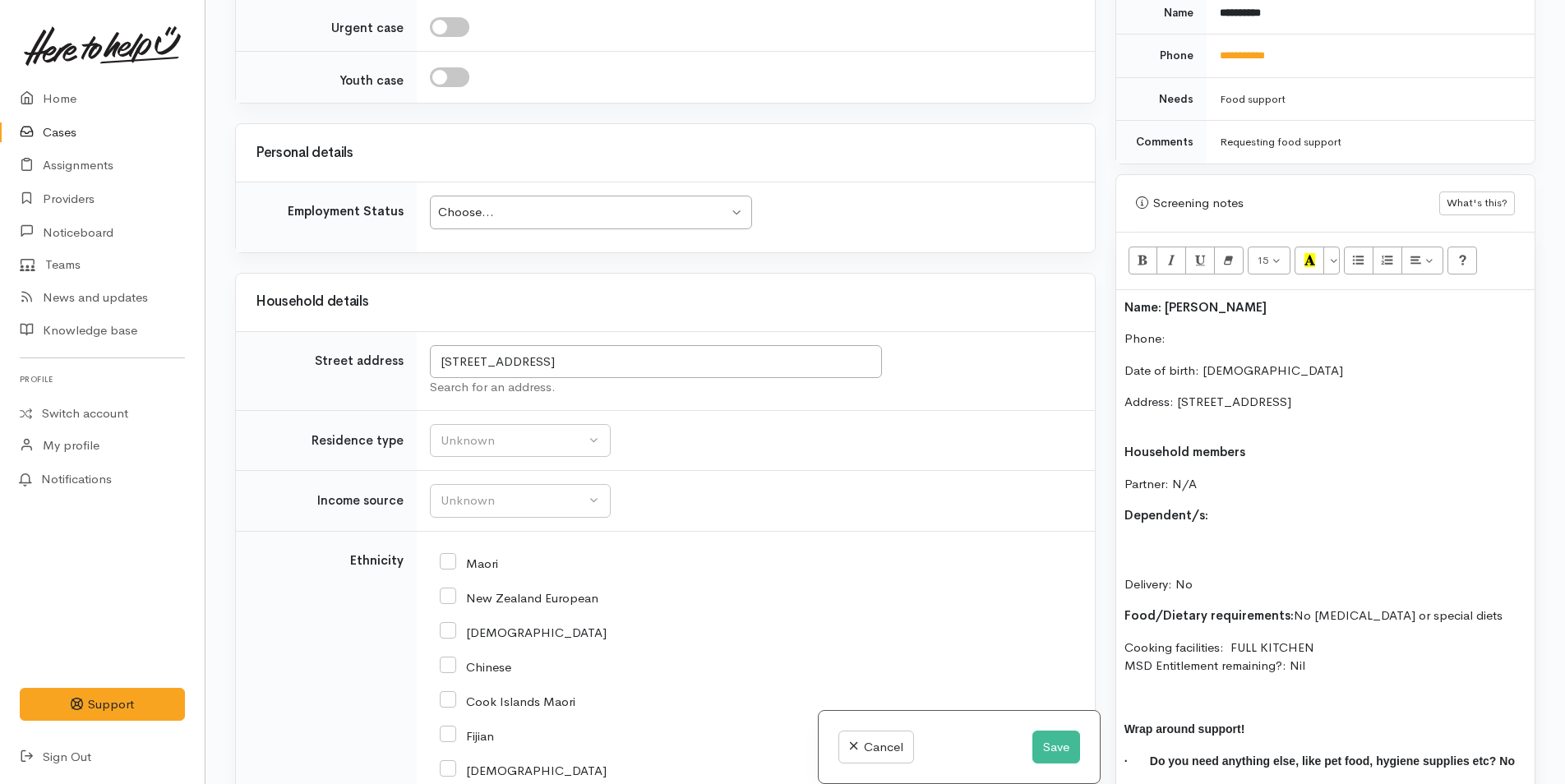
click at [1181, 330] on p "Phone:" at bounding box center [1325, 339] width 402 height 19
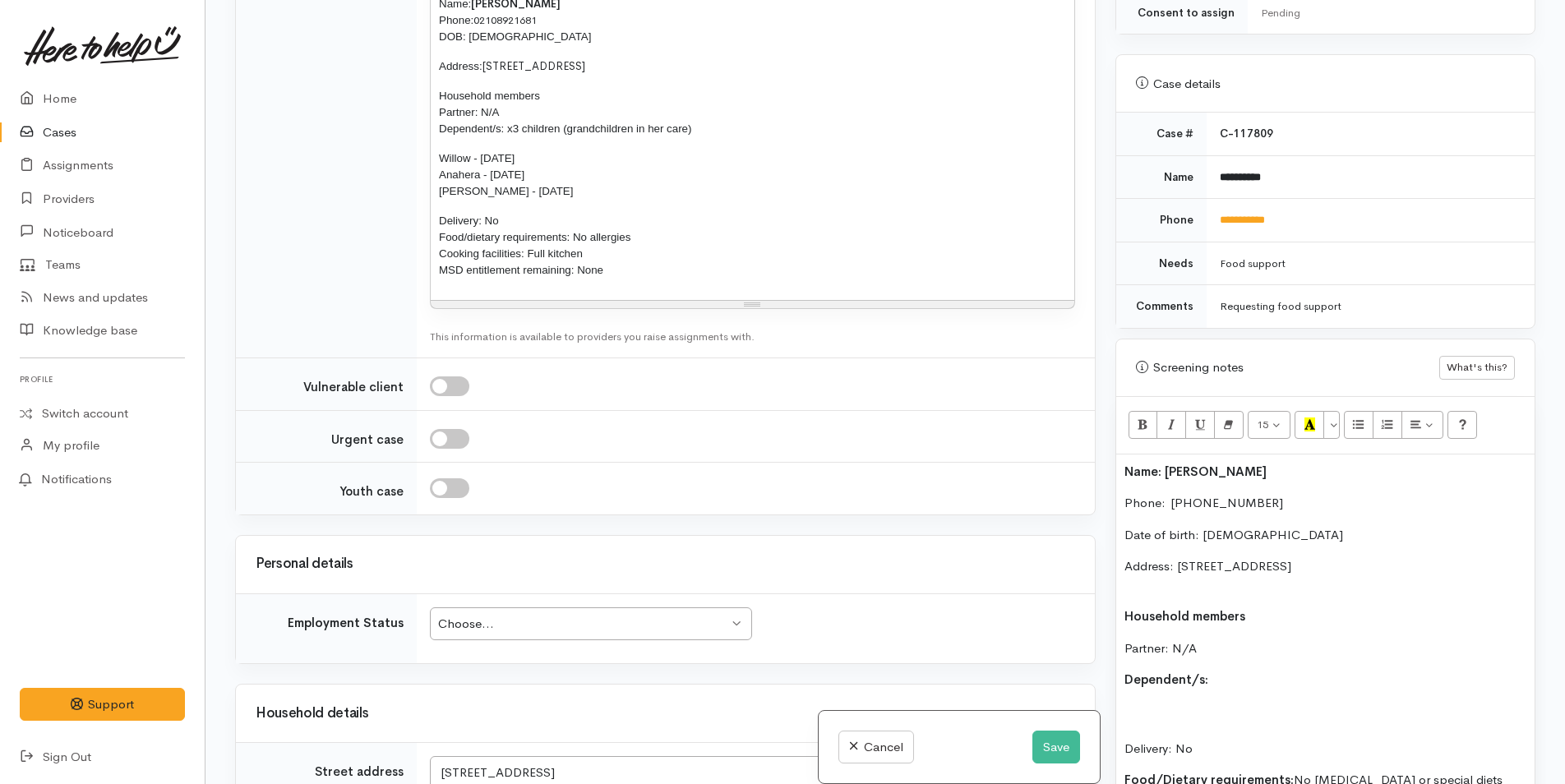
scroll to position [1397, 0]
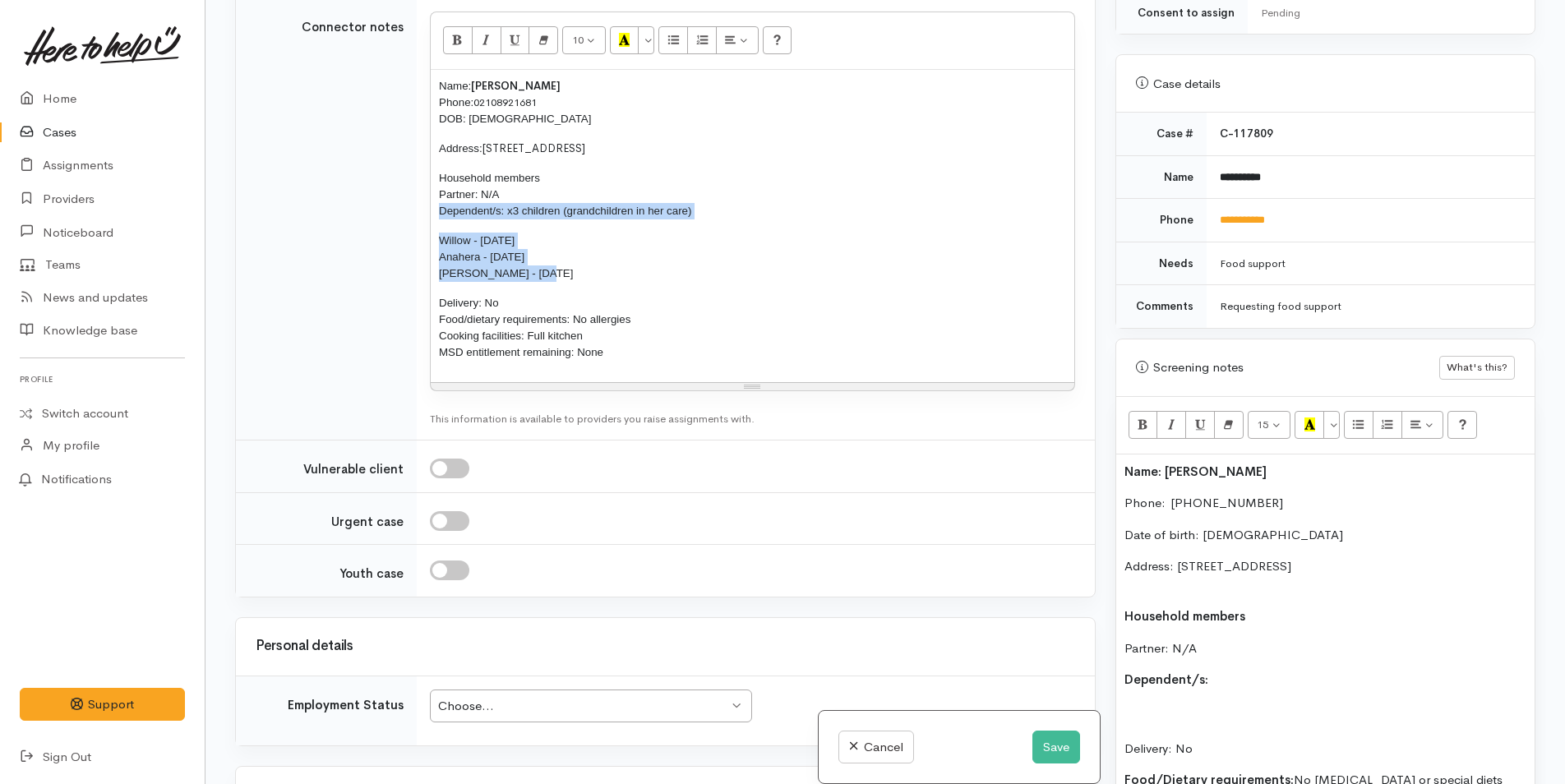
drag, startPoint x: 554, startPoint y: 277, endPoint x: 433, endPoint y: 209, distance: 138.8
click at [433, 209] on div "Name: Lisa Tunui Phone: 02108921681 DOB: 29/05/1973 Address: 11 Ebba Te Tua Pla…" at bounding box center [753, 225] width 644 height 312
copy div "Dependent/s: x3 children (grandchildren in her care) Willow - 01/07/2009 Anaher…"
click at [1266, 670] on div "Name: Lisa Tunui Phone:  02108921681 Date of birth: 29/05/1973 Address: 11 Ebba…" at bounding box center [1325, 721] width 418 height 533
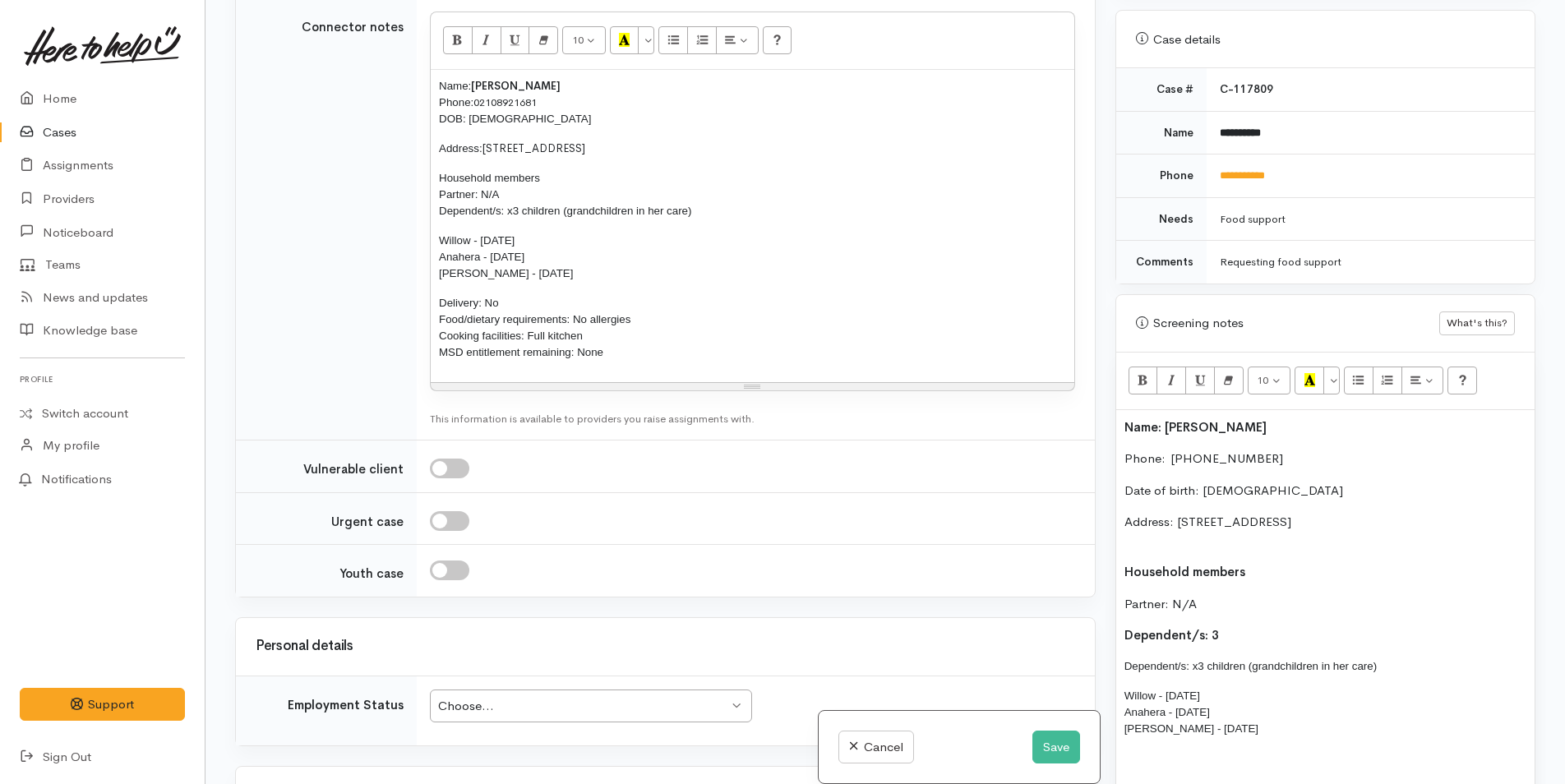
scroll to position [758, 0]
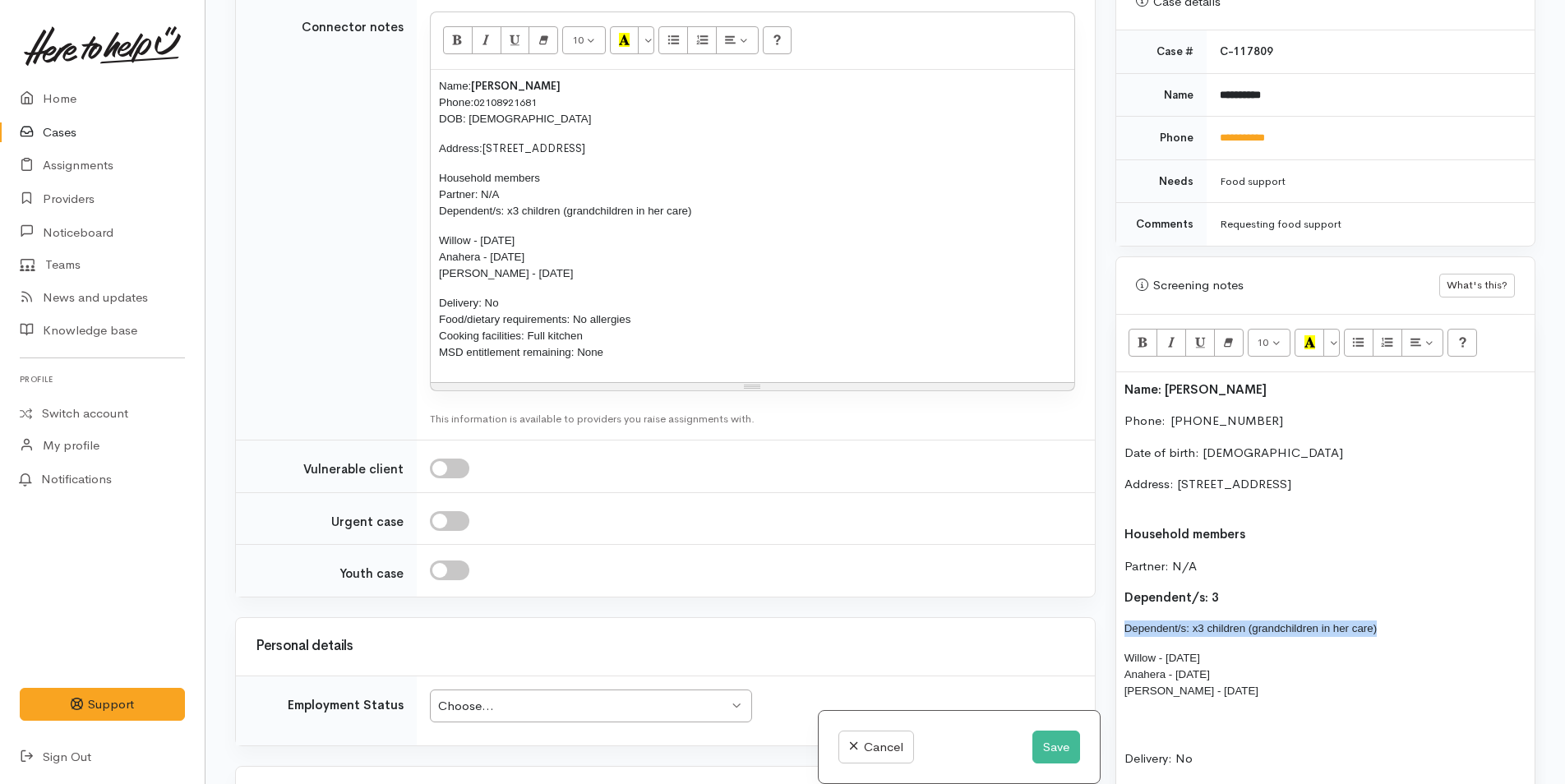
drag, startPoint x: 1399, startPoint y: 622, endPoint x: 1107, endPoint y: 621, distance: 292.0
click at [1107, 621] on div "Warnings Add No warnings have been raised against this case Add Warning Title ●…" at bounding box center [1325, 392] width 440 height 784
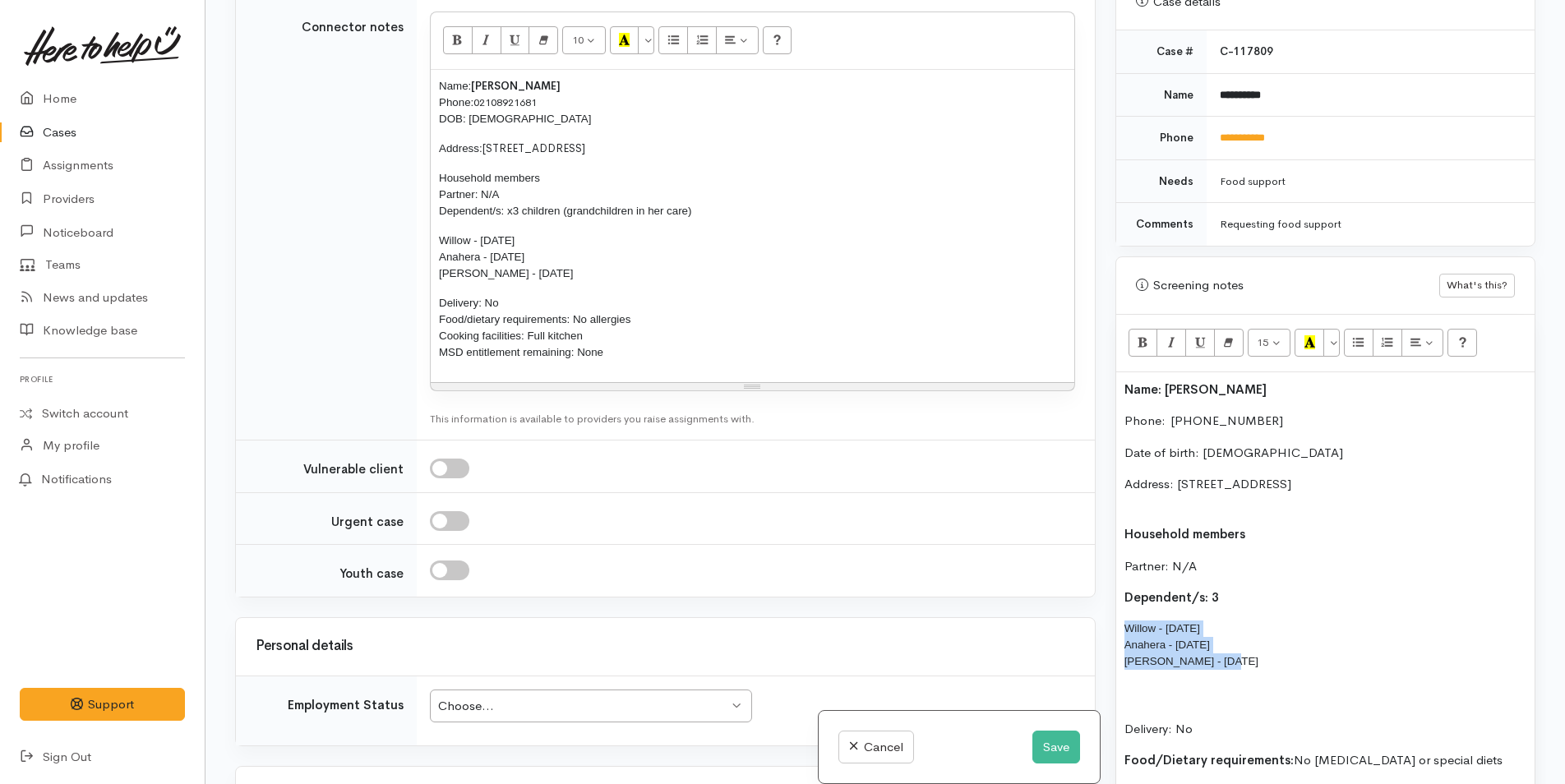
drag, startPoint x: 1253, startPoint y: 667, endPoint x: 1114, endPoint y: 615, distance: 148.4
click at [1115, 615] on div "Screening notes What's this? 15 8 9 10 11 12 14 18 24 36 Background Color Trans…" at bounding box center [1325, 616] width 420 height 721
drag, startPoint x: 1332, startPoint y: 315, endPoint x: 1334, endPoint y: 339, distance: 24.1
click at [1332, 329] on button "More Color" at bounding box center [1332, 342] width 16 height 28
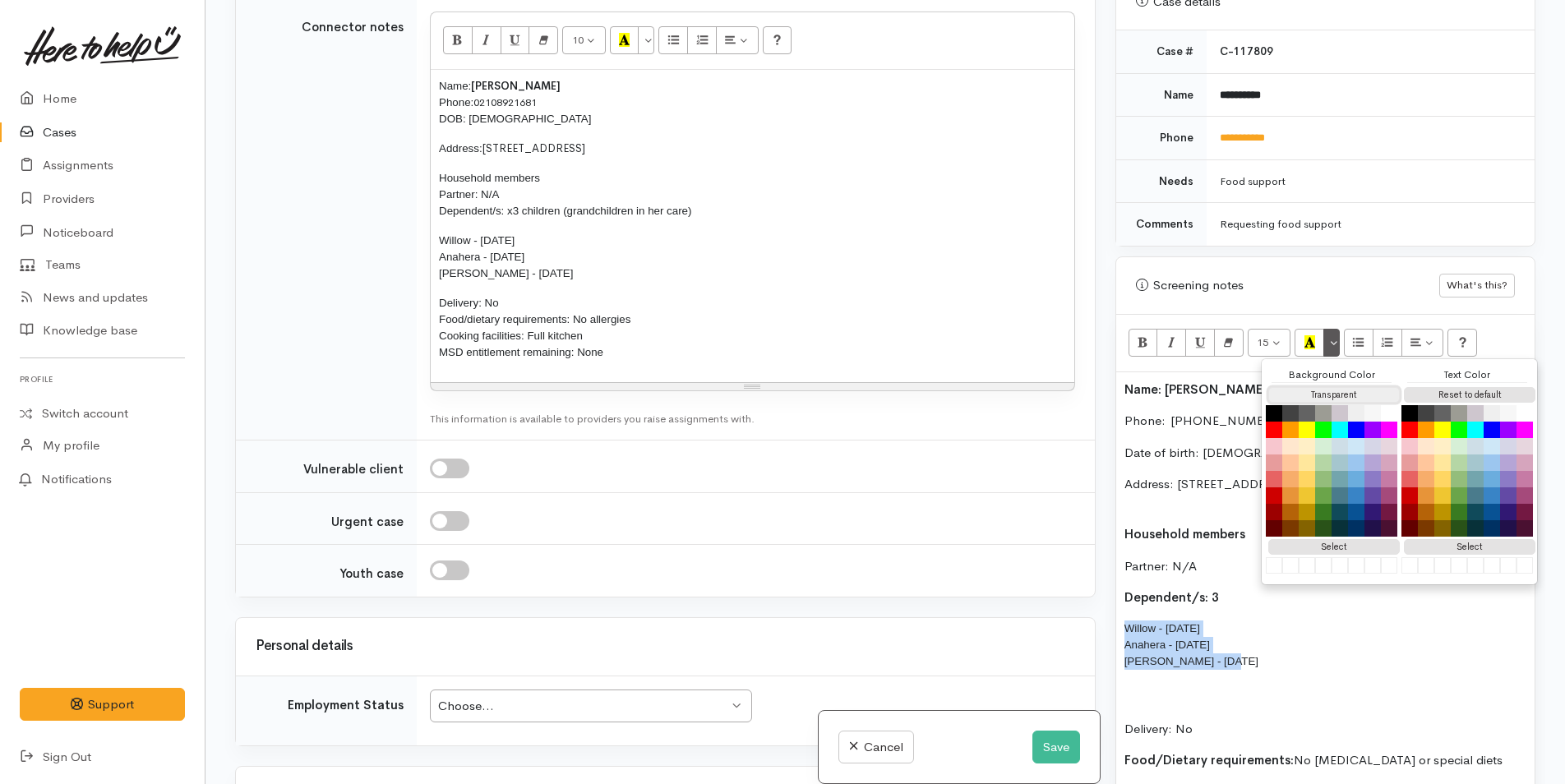
click at [1316, 387] on button "Transparent" at bounding box center [1334, 394] width 132 height 15
click at [1456, 387] on button "Reset to default" at bounding box center [1469, 394] width 132 height 15
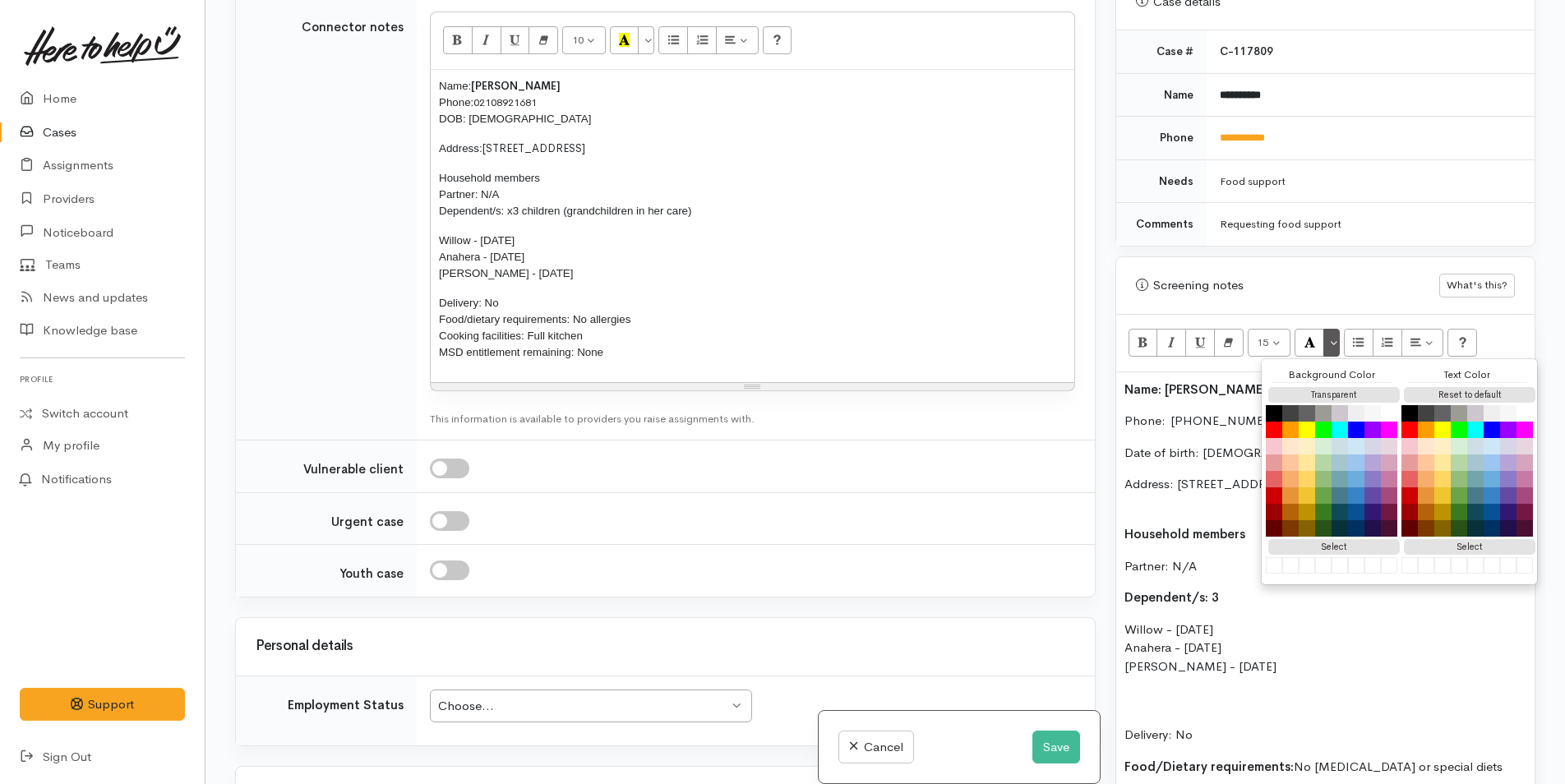
click at [1135, 676] on p "Willow - 01/07/2009 Anahera - 24/03/2014 Vernon - 23/07/2015" at bounding box center [1325, 648] width 402 height 56
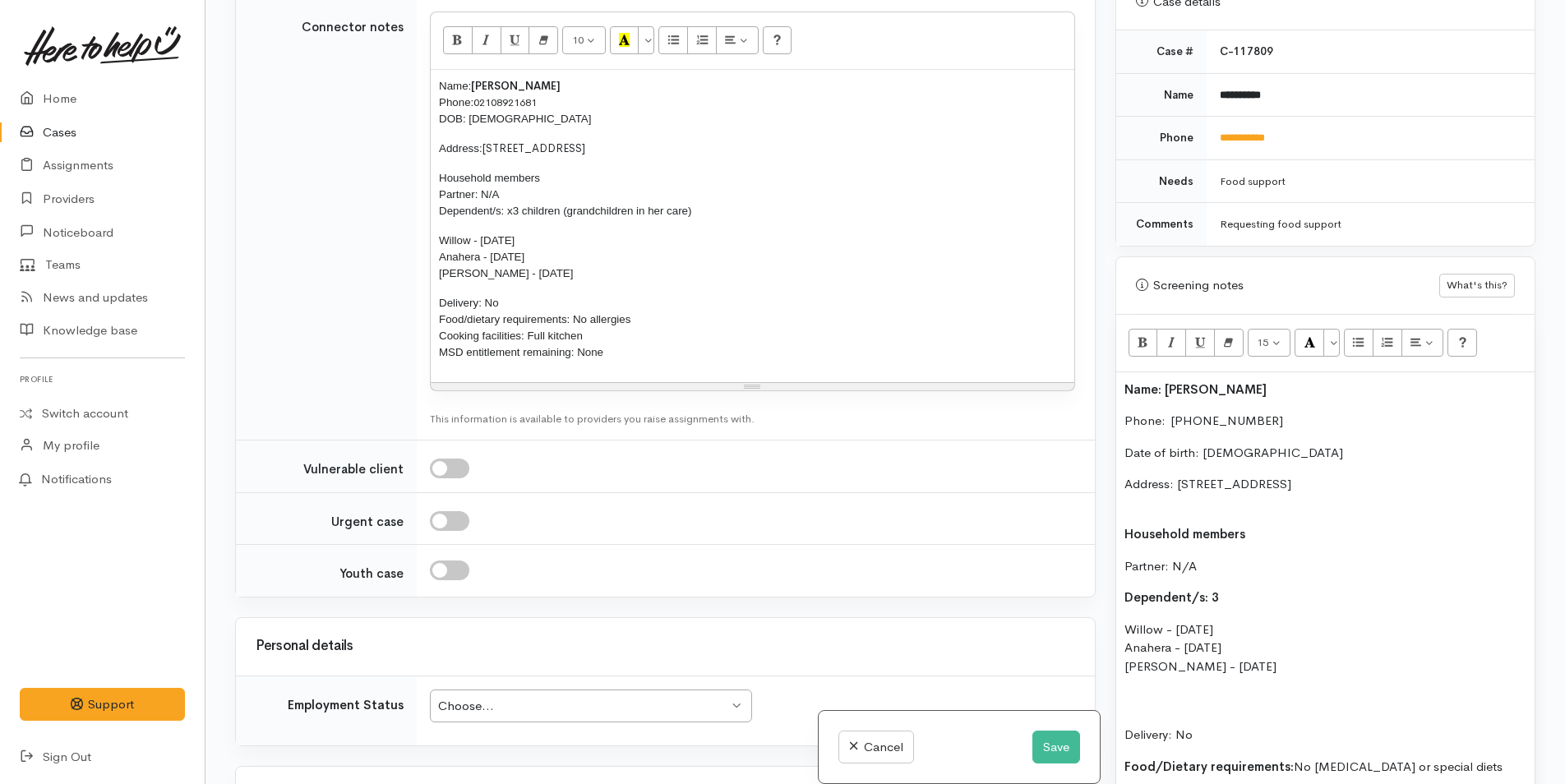
click at [1119, 697] on div "Name: Lisa Tunui Phone:  02108921681 Date of birth: 29/05/1973 Address: 11 Ebba…" at bounding box center [1325, 673] width 418 height 602
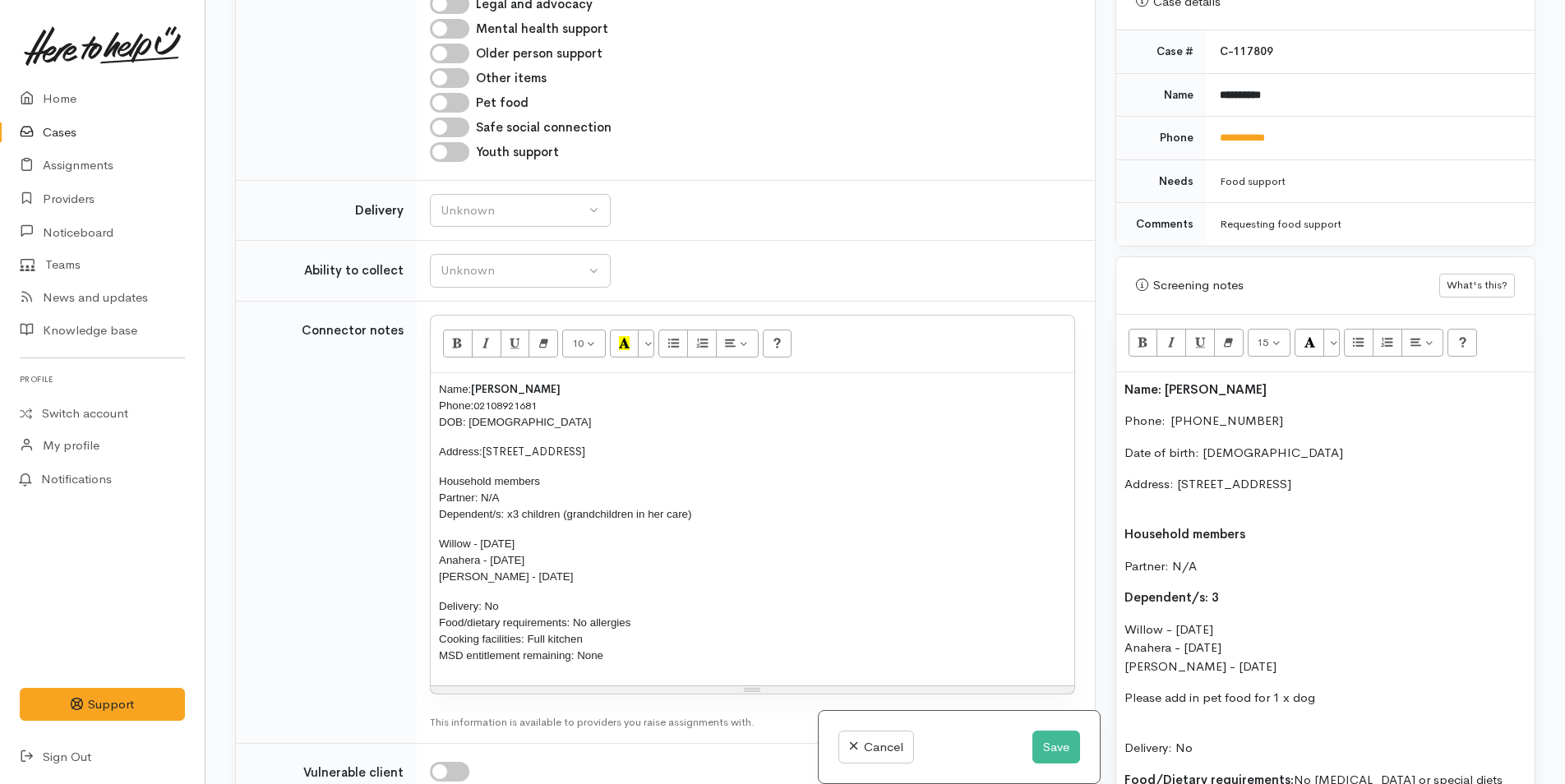
scroll to position [904, 0]
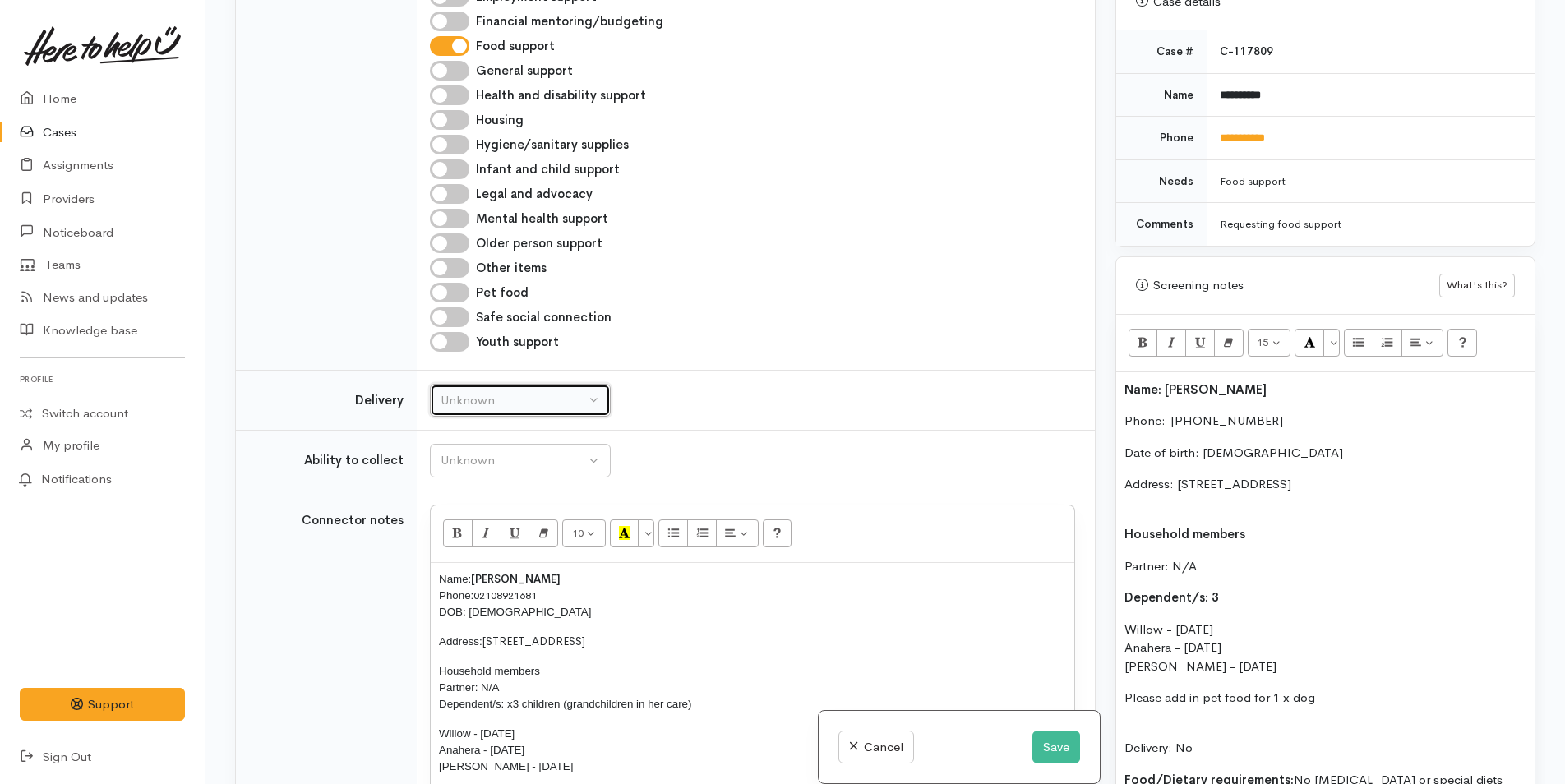
click at [458, 391] on div "Unknown" at bounding box center [513, 400] width 144 height 19
drag, startPoint x: 451, startPoint y: 553, endPoint x: 470, endPoint y: 473, distance: 82.2
click at [451, 553] on span "No" at bounding box center [459, 553] width 17 height 19
select select "1"
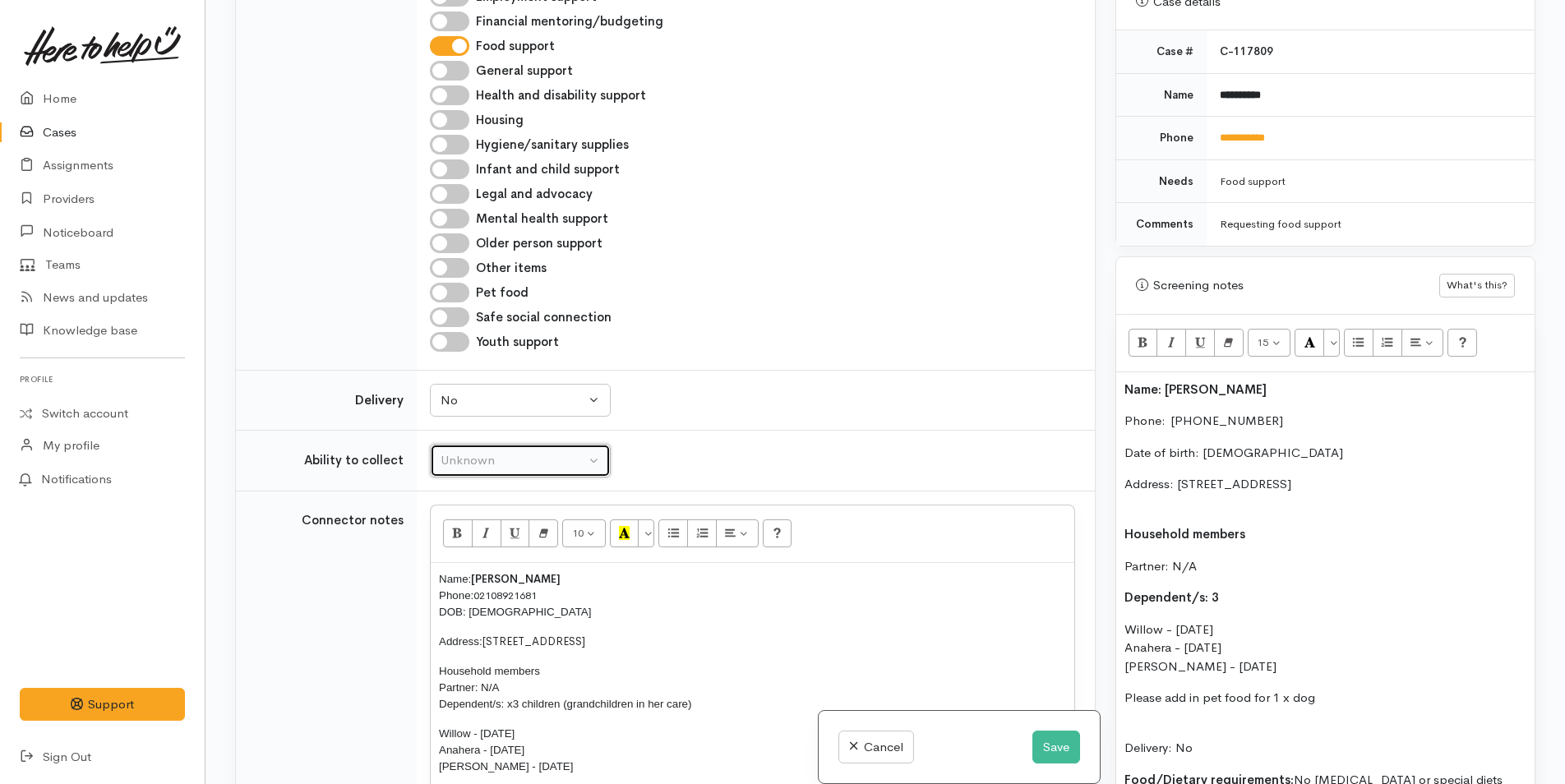
click at [479, 451] on div "Unknown" at bounding box center [513, 460] width 144 height 19
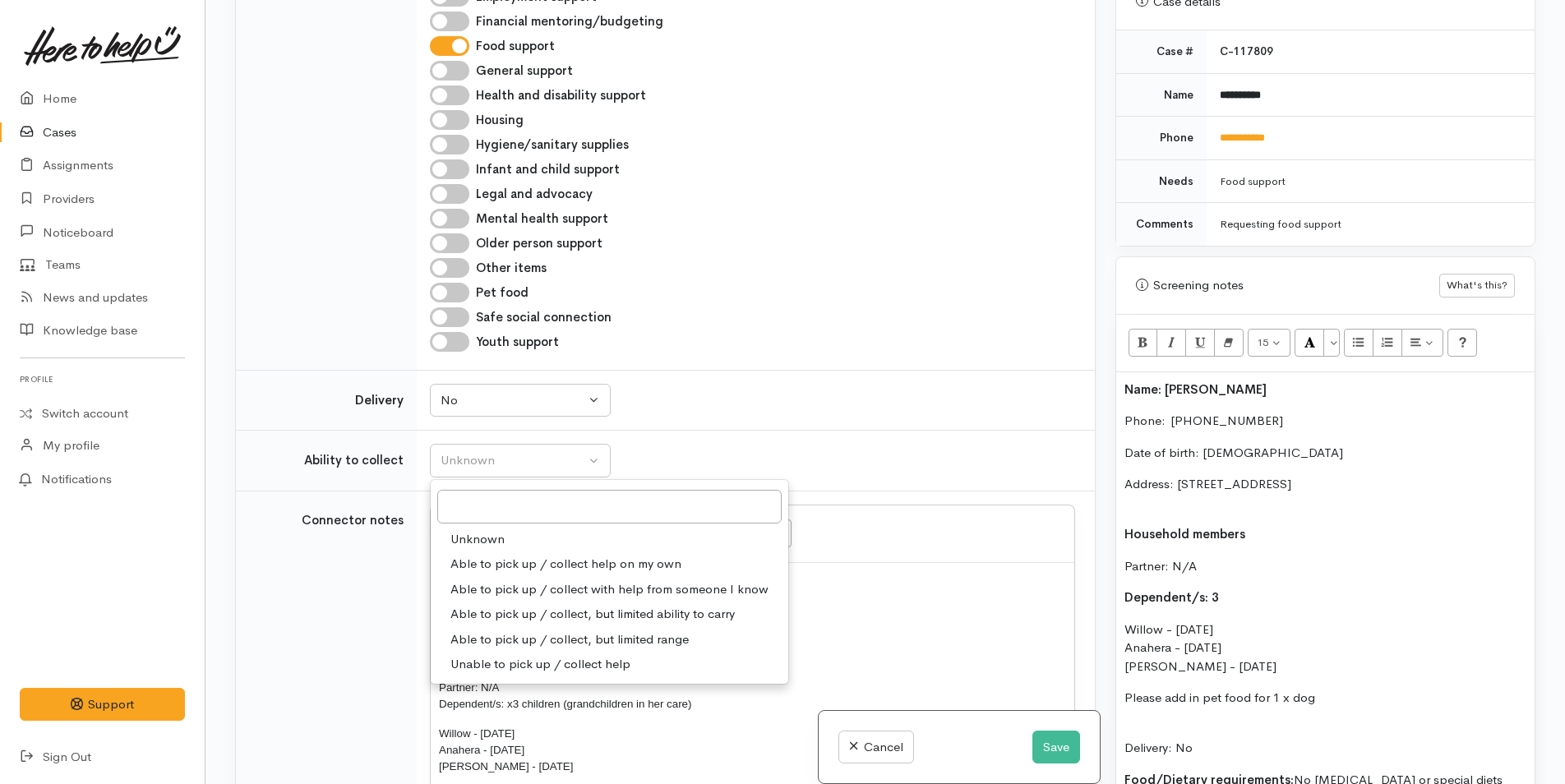
click at [470, 553] on link "Able to pick up / collect help on my own" at bounding box center [609, 564] width 358 height 25
select select "2"
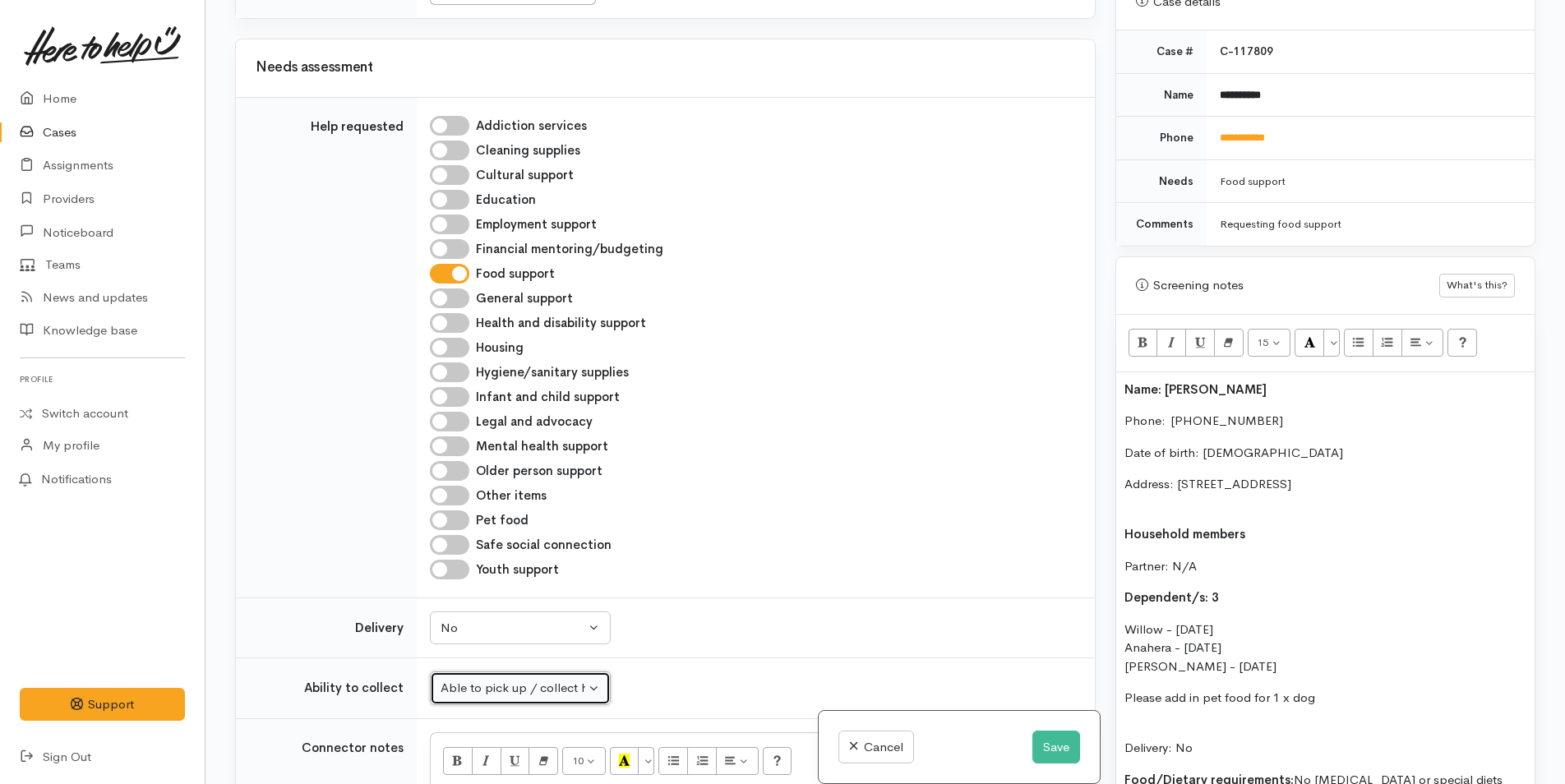
scroll to position [164, 0]
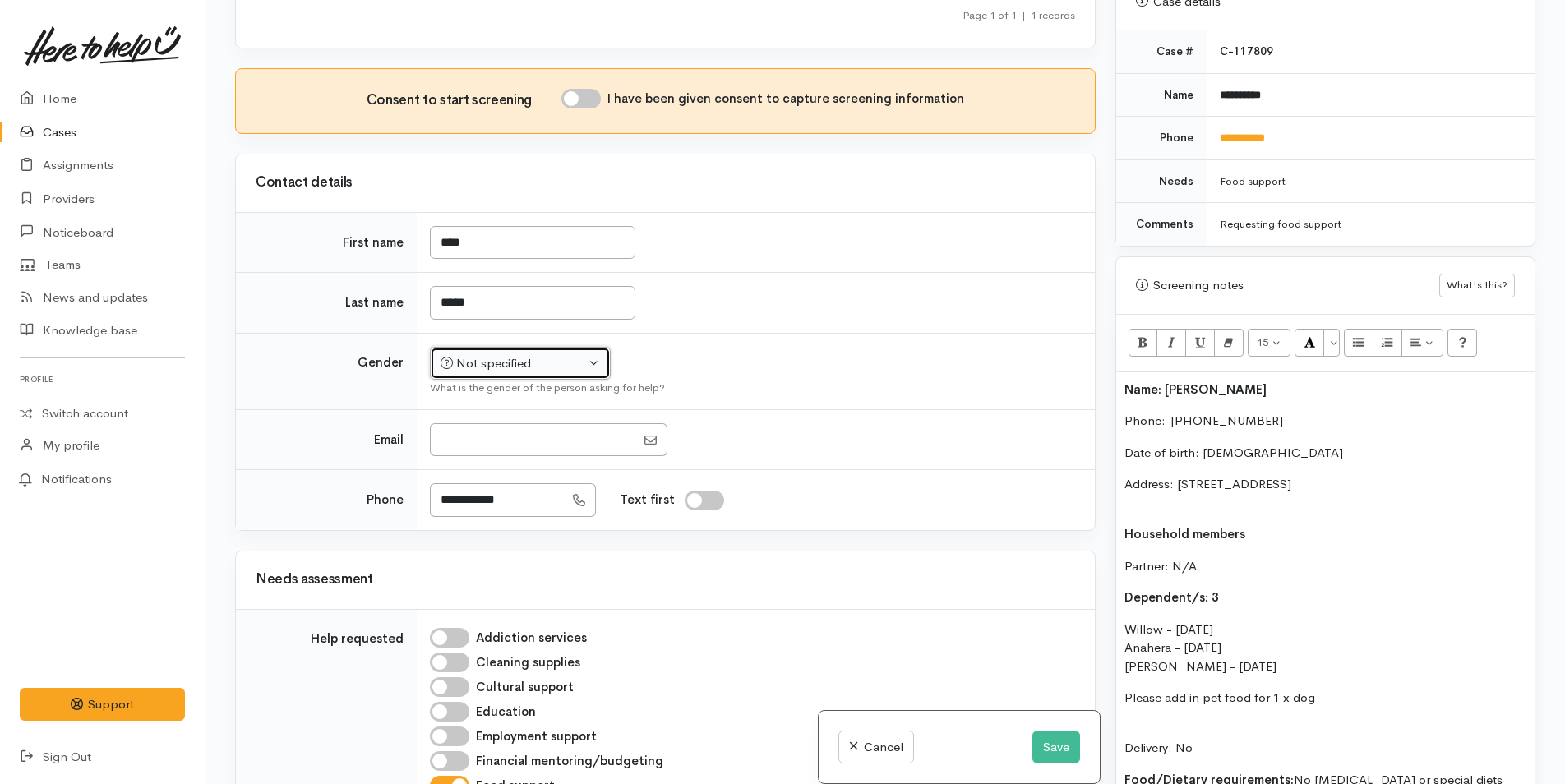
click at [463, 363] on div "Not specified" at bounding box center [513, 363] width 144 height 19
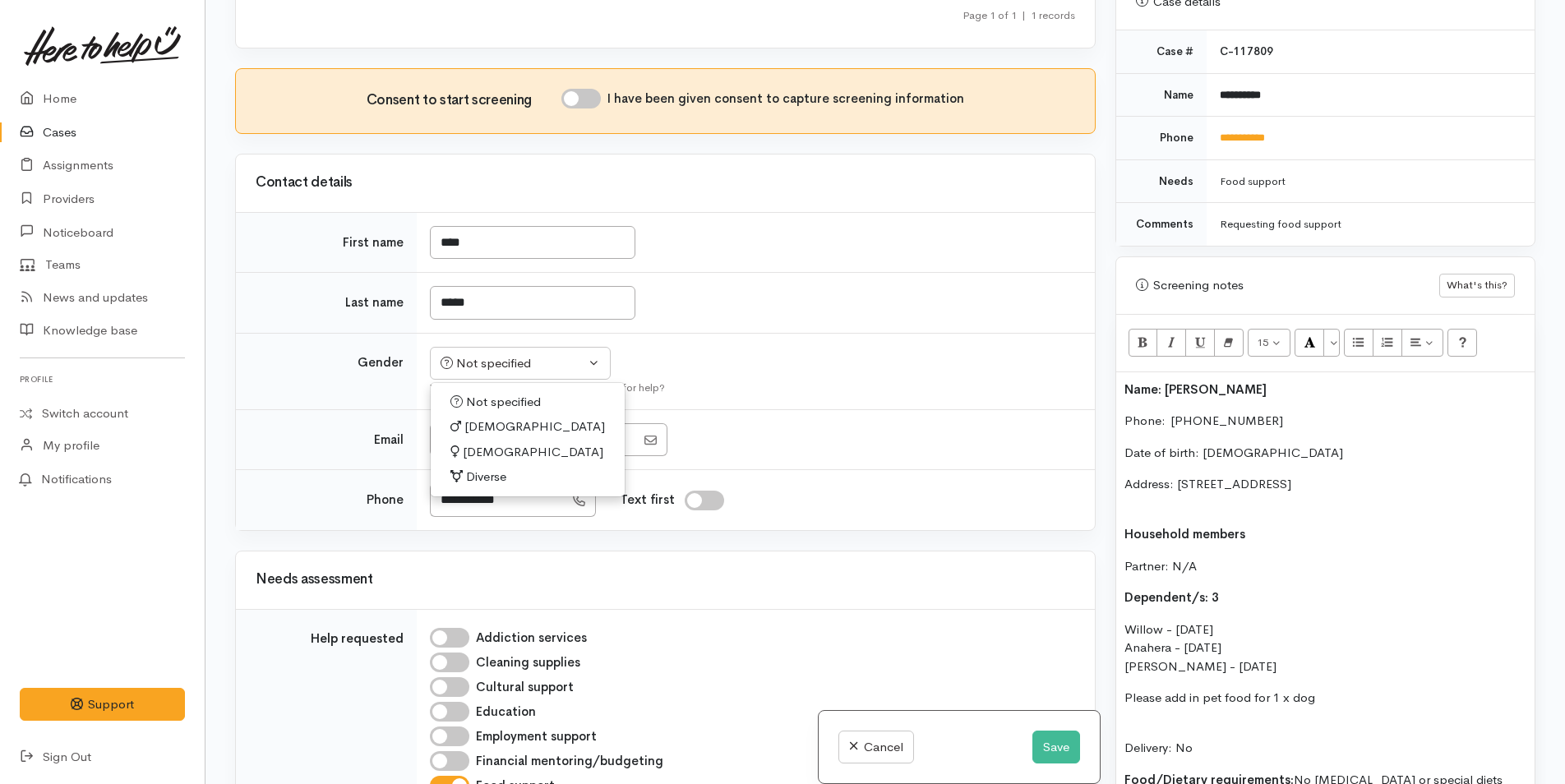
click at [487, 444] on span "[DEMOGRAPHIC_DATA]" at bounding box center [533, 451] width 141 height 19
select select "[DEMOGRAPHIC_DATA]"
click at [581, 102] on input "I have been given consent to capture screening information" at bounding box center [581, 98] width 40 height 20
checkbox input "true"
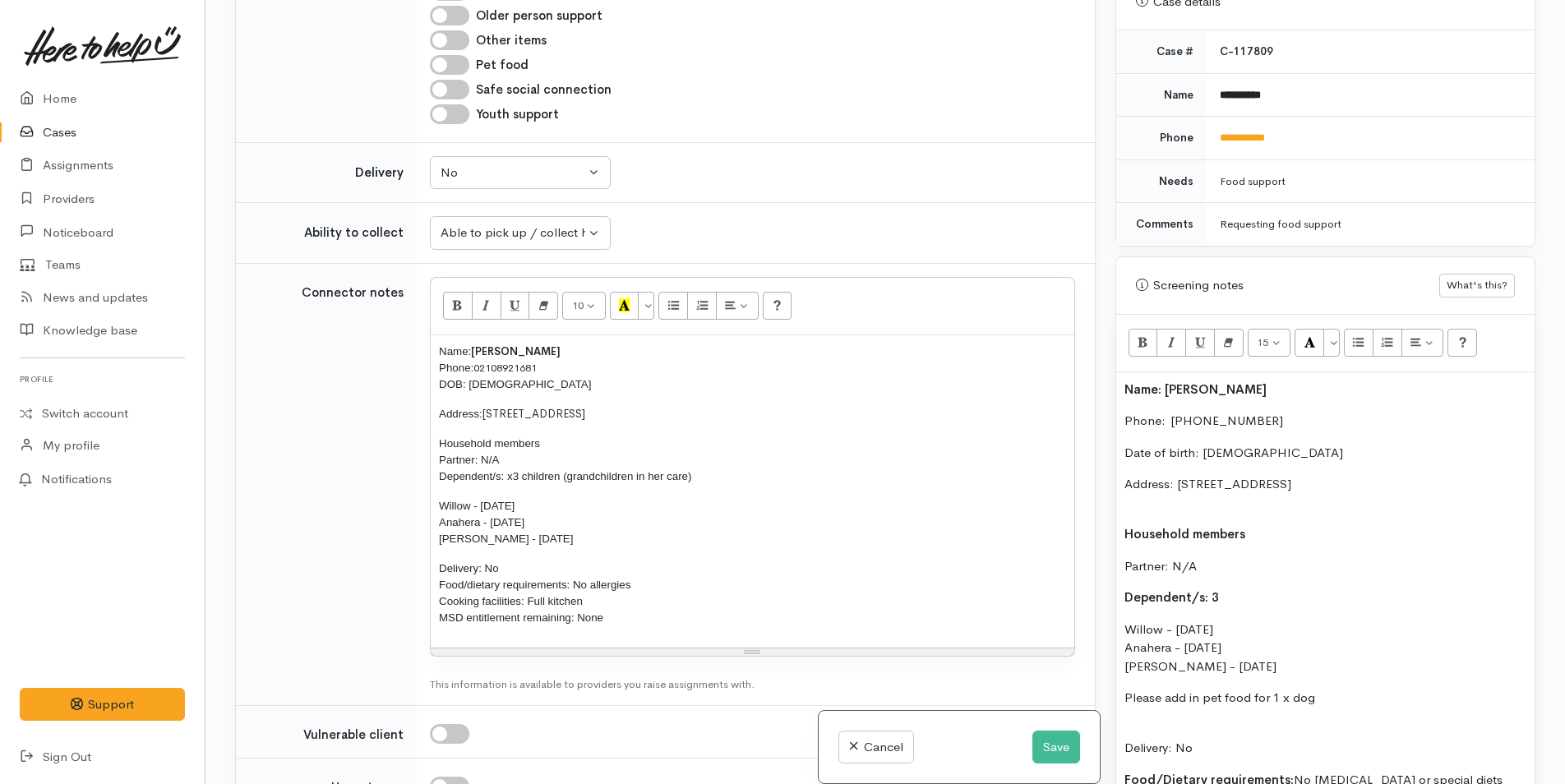
scroll to position [1150, 0]
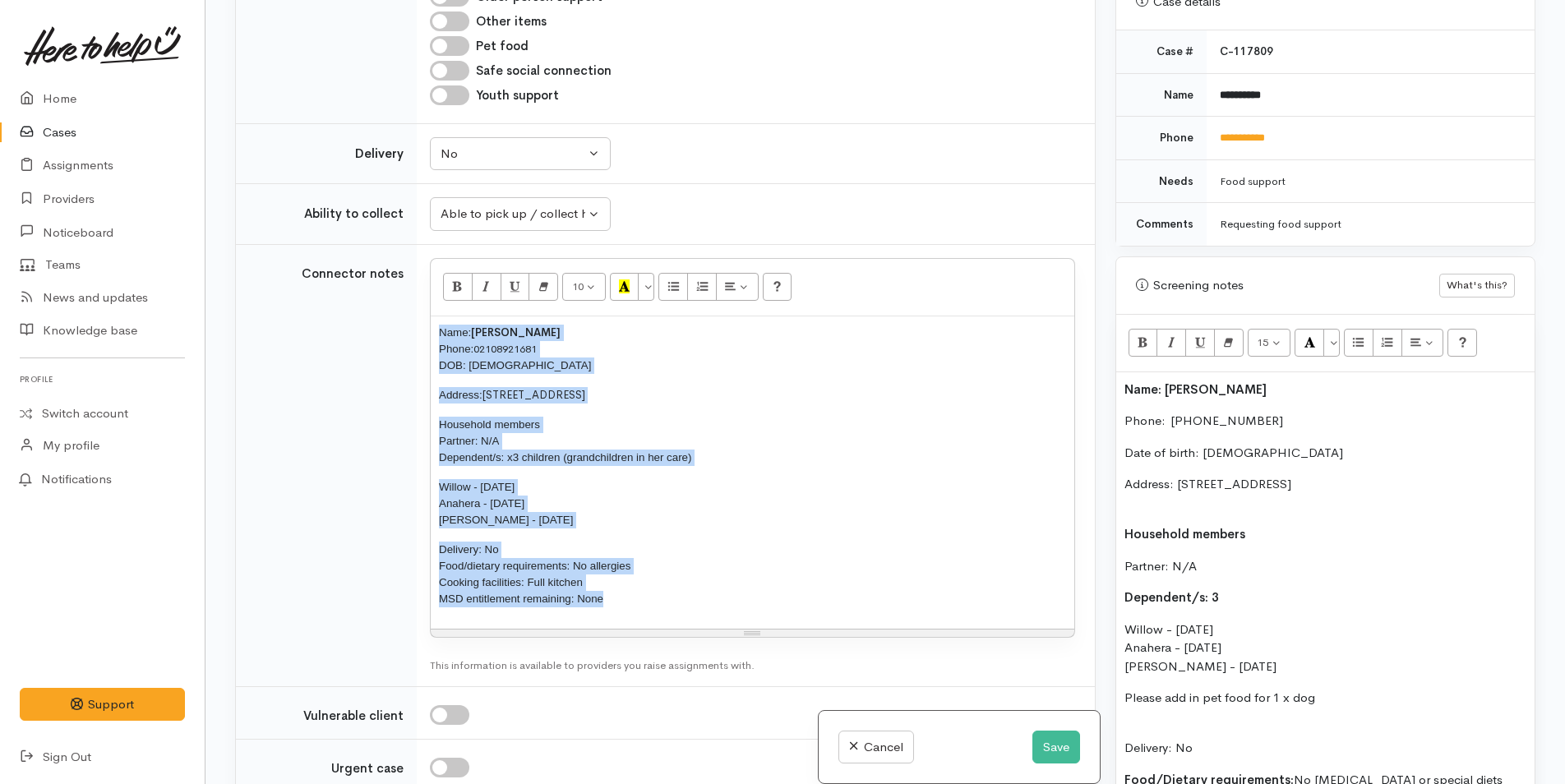
drag, startPoint x: 622, startPoint y: 606, endPoint x: 392, endPoint y: 333, distance: 357.0
click at [392, 333] on tr "Connector notes 10 8 9 10 11 12 14 18 24 36 Background Color Transparent Select…" at bounding box center [665, 465] width 859 height 442
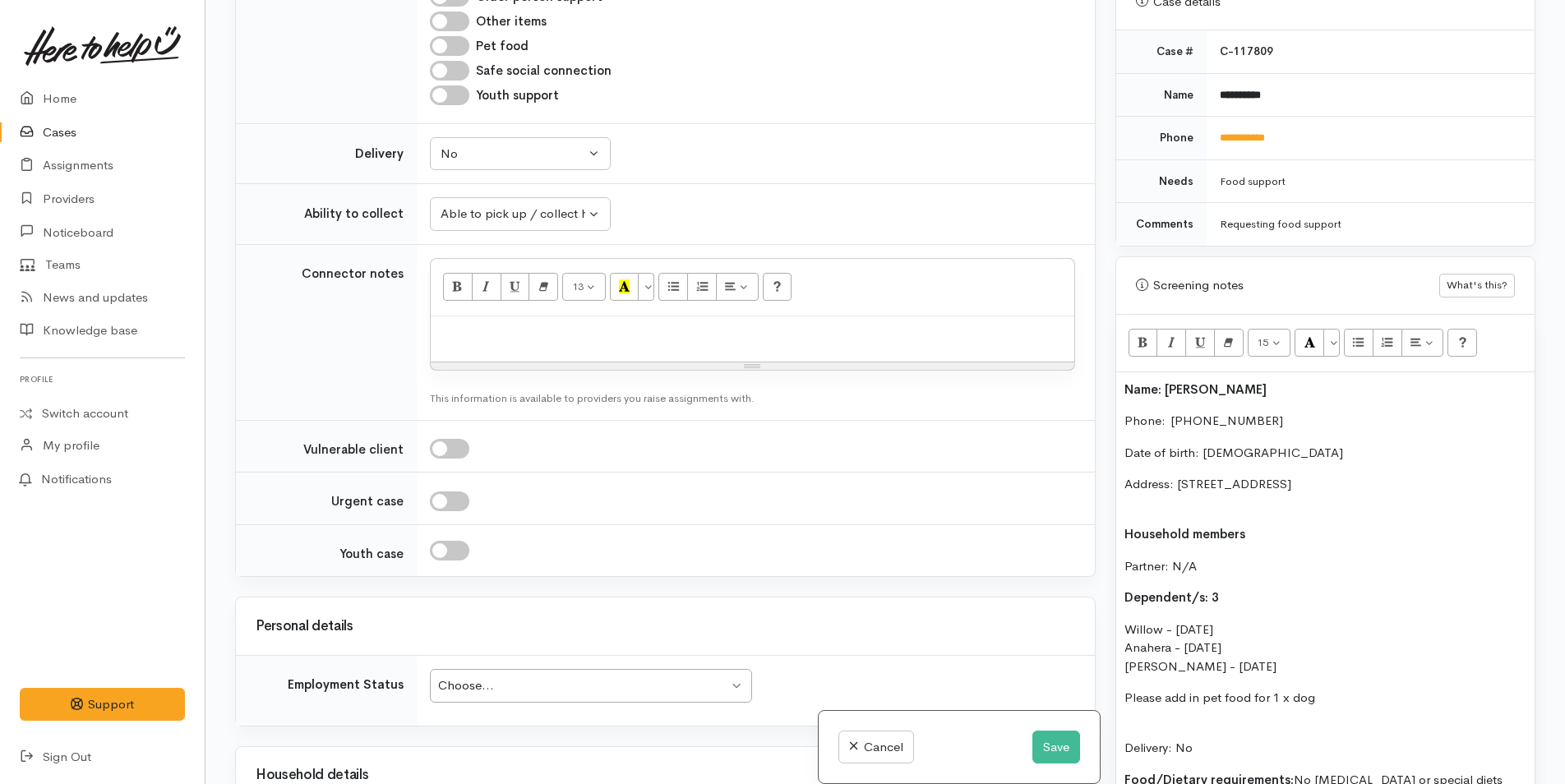
scroll to position [840, 0]
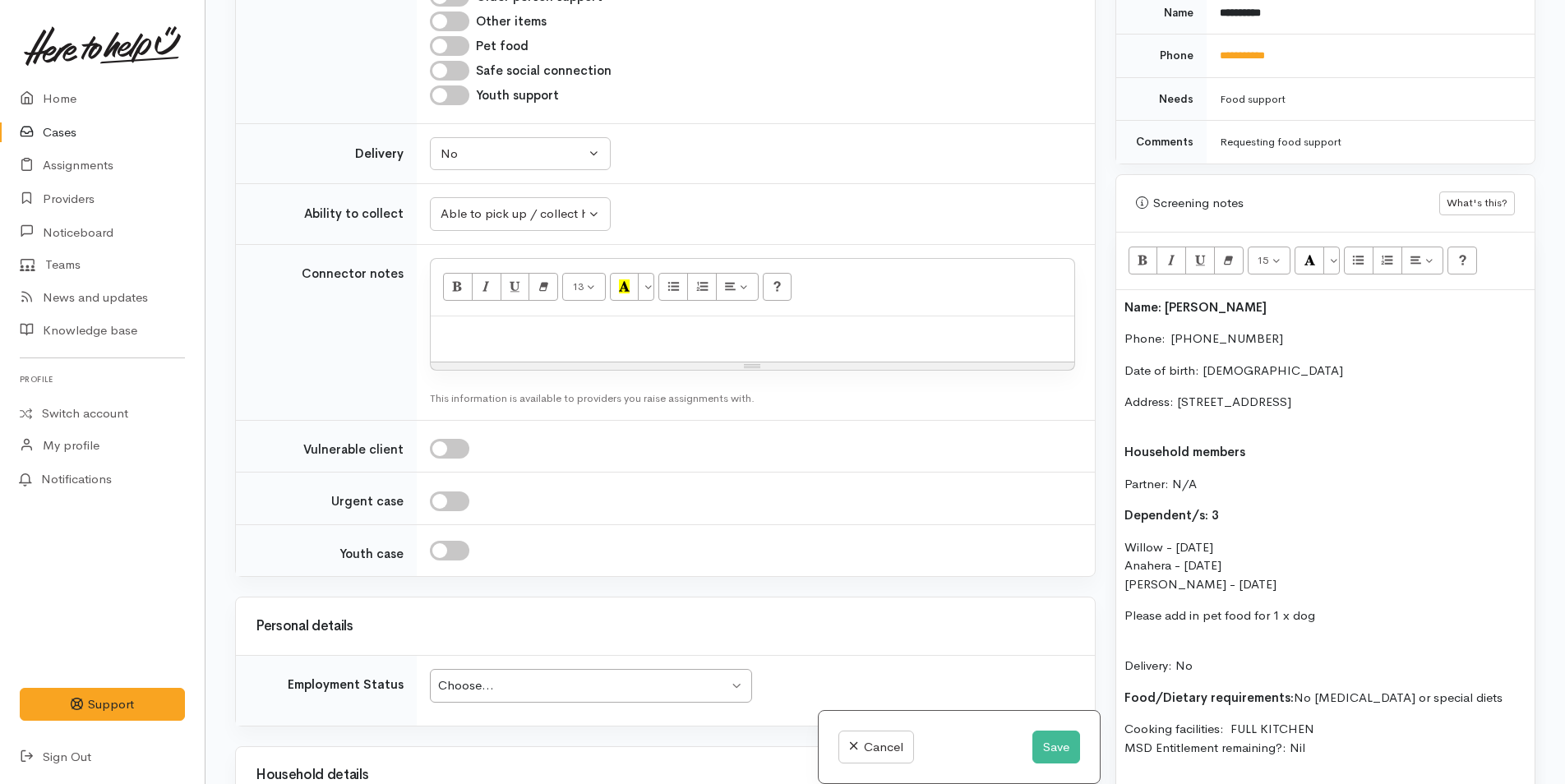
click at [1159, 422] on p "Address: 11 Ebba Te Tua Place, Papamoa Beach, Tauranga, New Zealand" at bounding box center [1325, 411] width 402 height 37
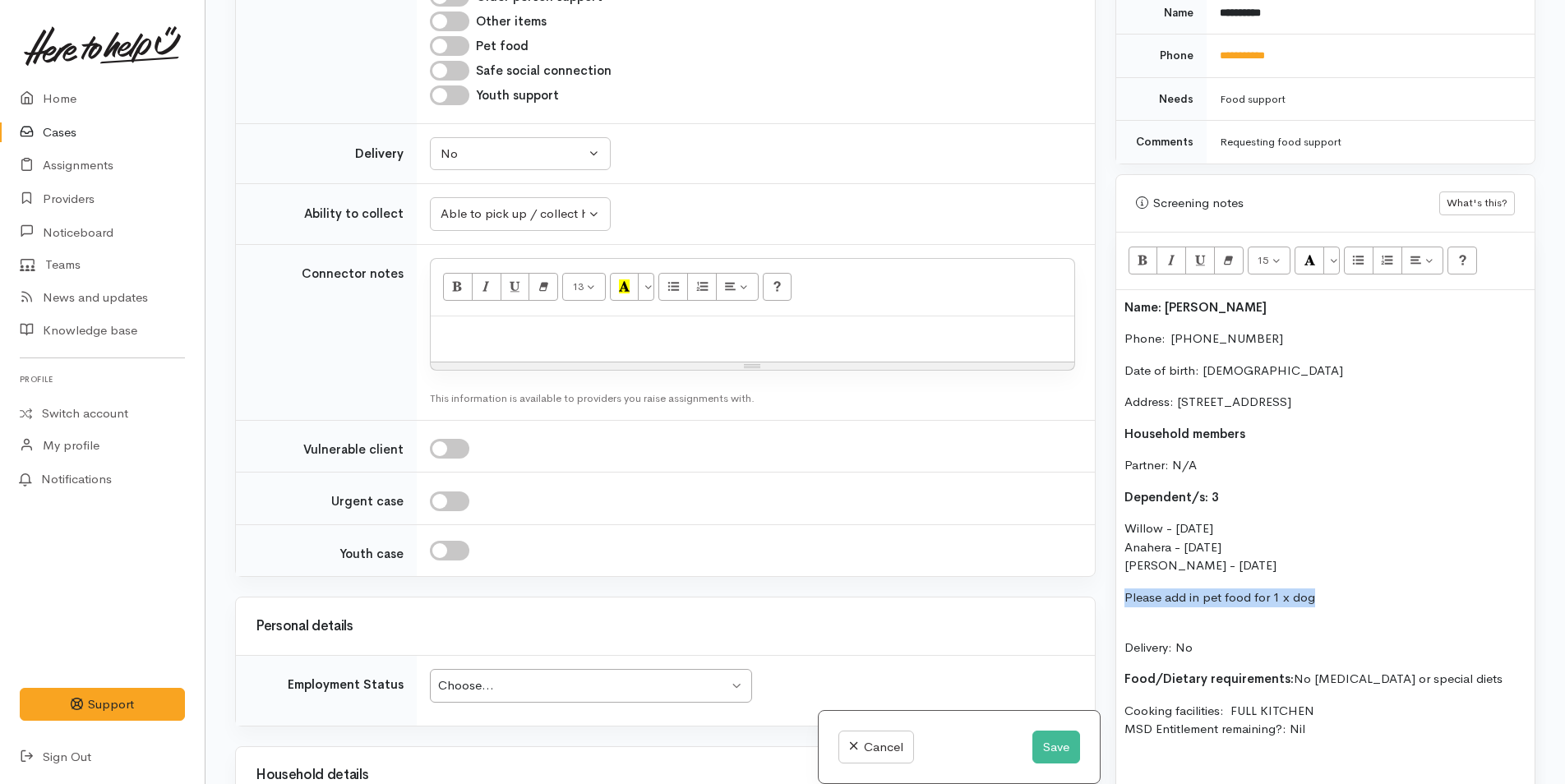
drag, startPoint x: 1298, startPoint y: 596, endPoint x: 1098, endPoint y: 587, distance: 200.2
click at [1098, 587] on div "Related cases There are other cases potentially from the same person, address o…" at bounding box center [885, 392] width 1320 height 784
click at [1143, 253] on icon "Bold (CTRL+B)" at bounding box center [1143, 260] width 11 height 14
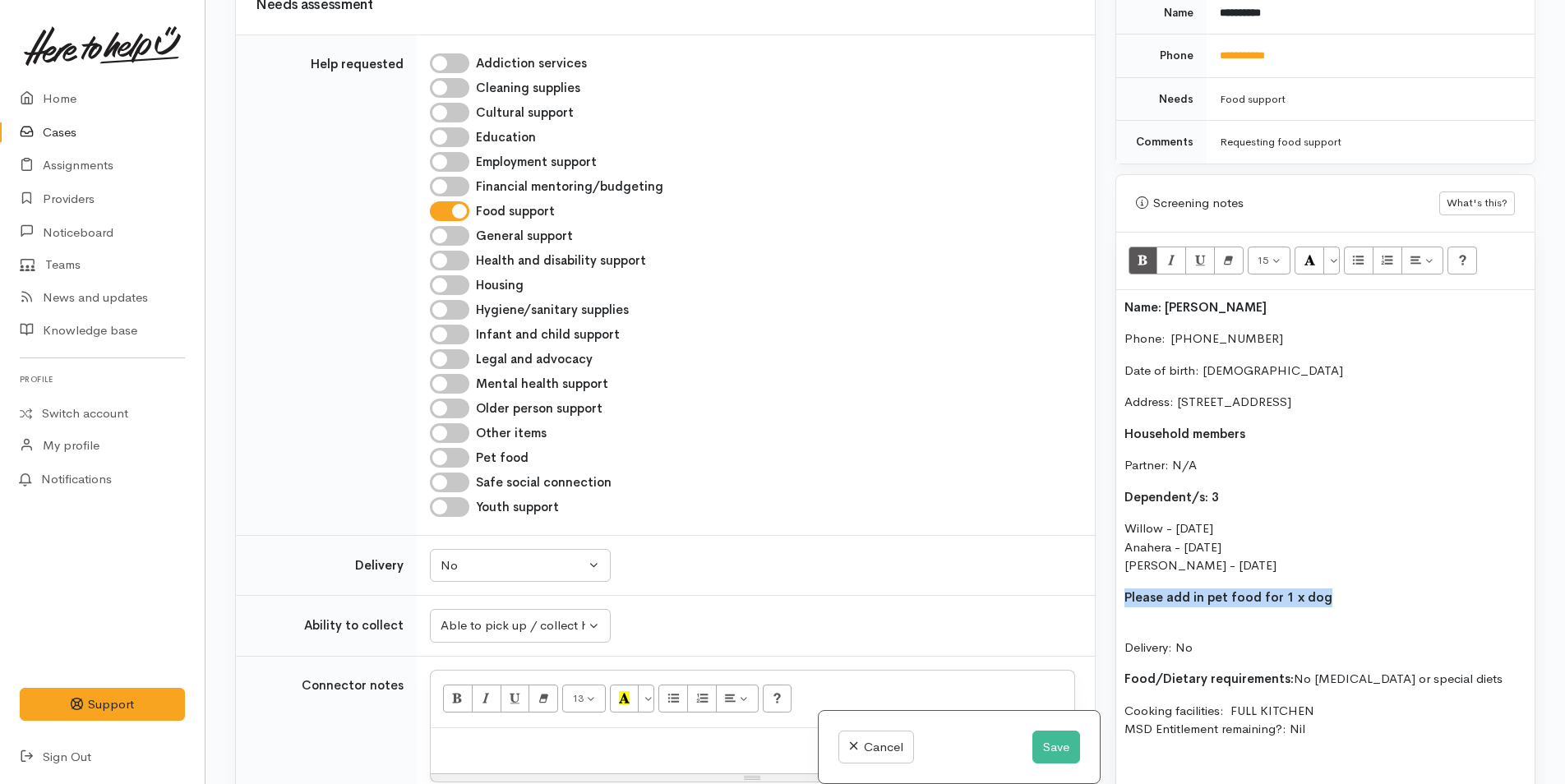
scroll to position [657, 0]
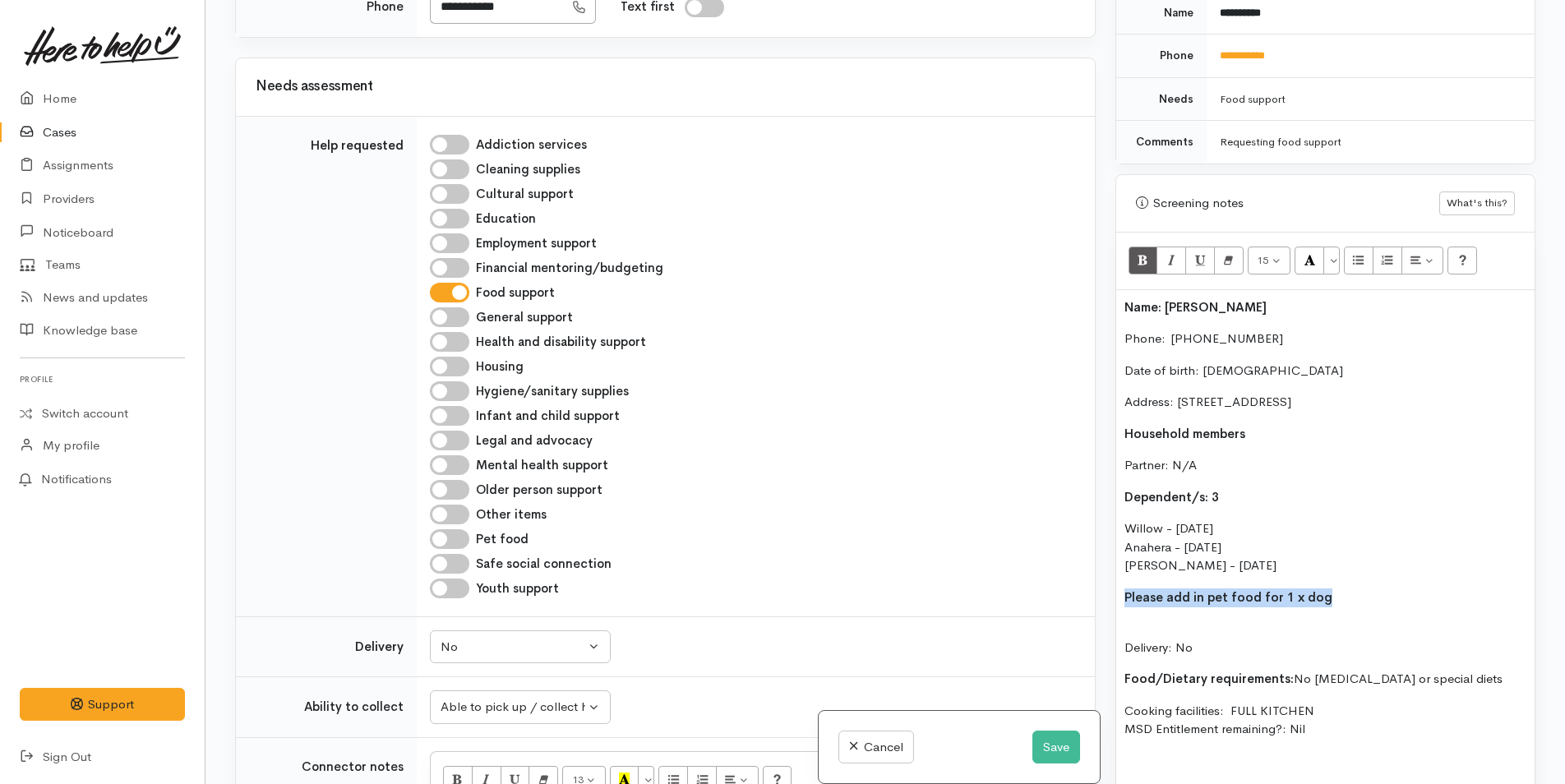
click at [454, 534] on input "Pet food" at bounding box center [450, 539] width 40 height 20
checkbox input "true"
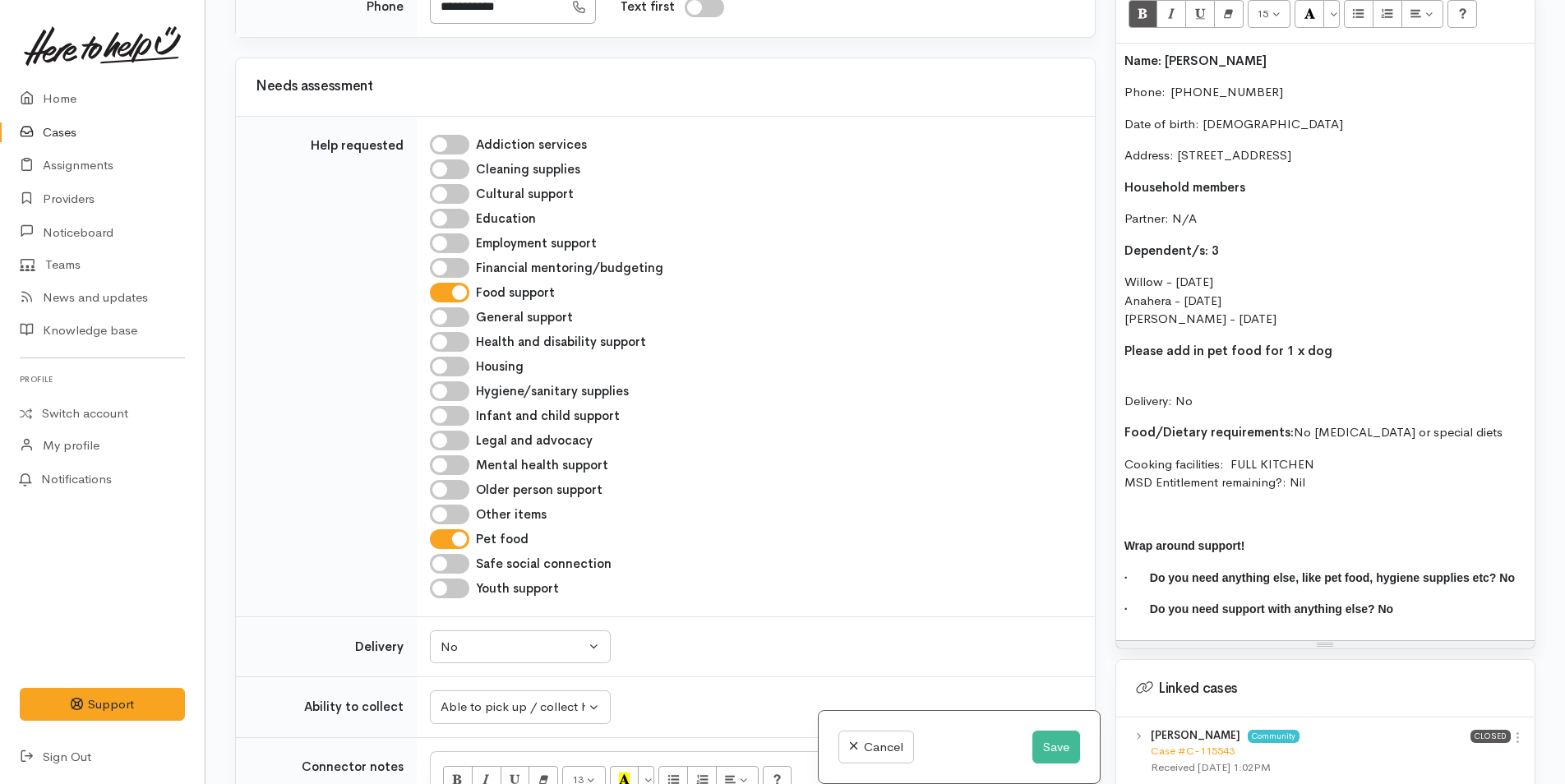
click at [1152, 372] on div "Name: Lisa Tunui Phone:  02108921681 Date of birth: 29/05/1973 Address: 11 Ebba…" at bounding box center [1325, 342] width 418 height 597
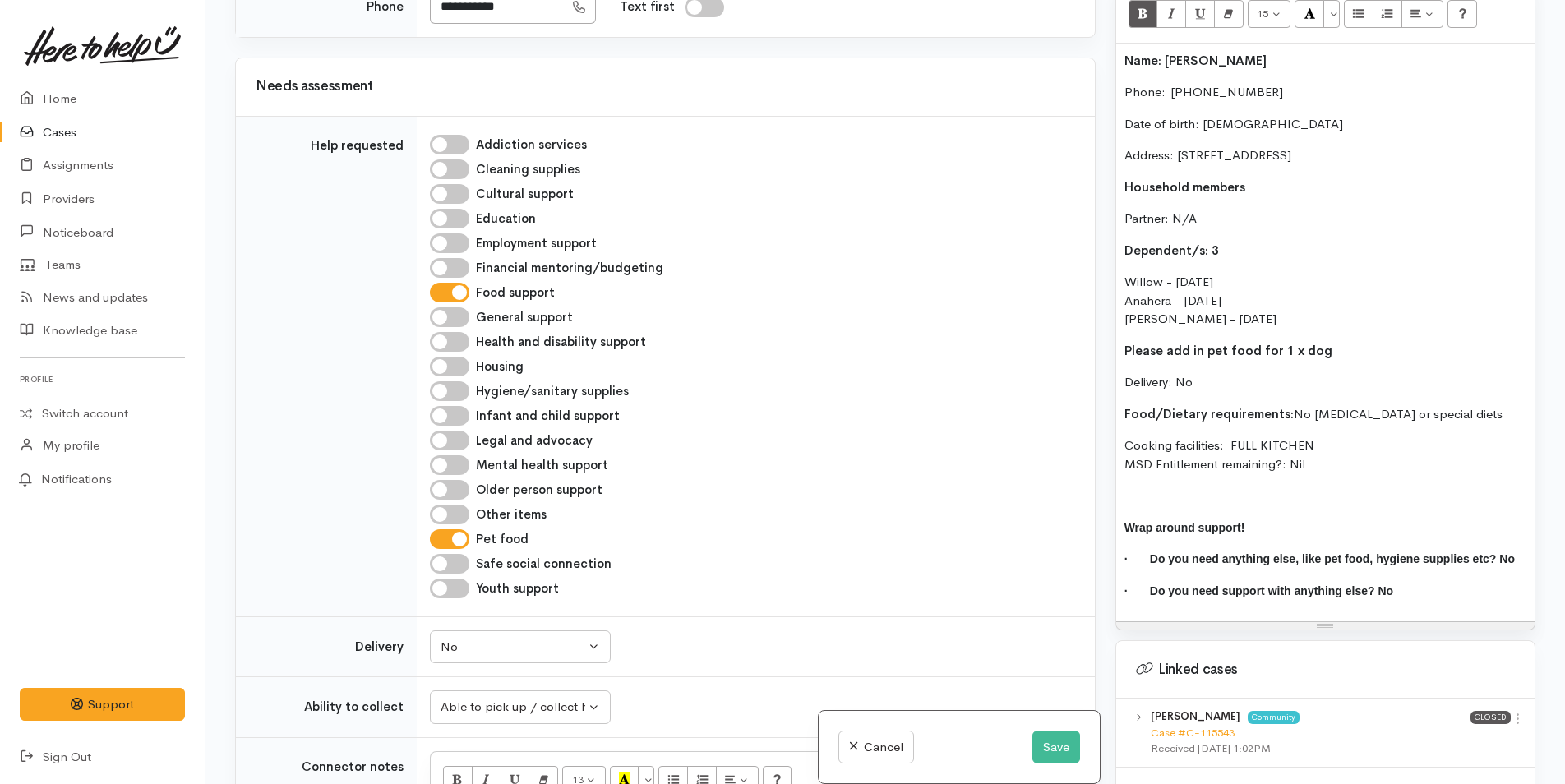
click at [1116, 282] on div "Name: Lisa Tunui Phone:  02108921681 Date of birth: 29/05/1973 Address: 11 Ebba…" at bounding box center [1325, 333] width 418 height 579
click at [1247, 252] on p "Dependent/s: 3" at bounding box center [1325, 251] width 402 height 19
click at [1124, 304] on p "(F) Willow - 01/07/2009 Anahera - 24/03/2014 Vernon - 23/07/2015" at bounding box center [1325, 301] width 402 height 56
click at [1122, 321] on div "Name: Lisa Tunui Phone:  02108921681 Date of birth: 29/05/1973 Address: 11 Ebba…" at bounding box center [1325, 333] width 418 height 579
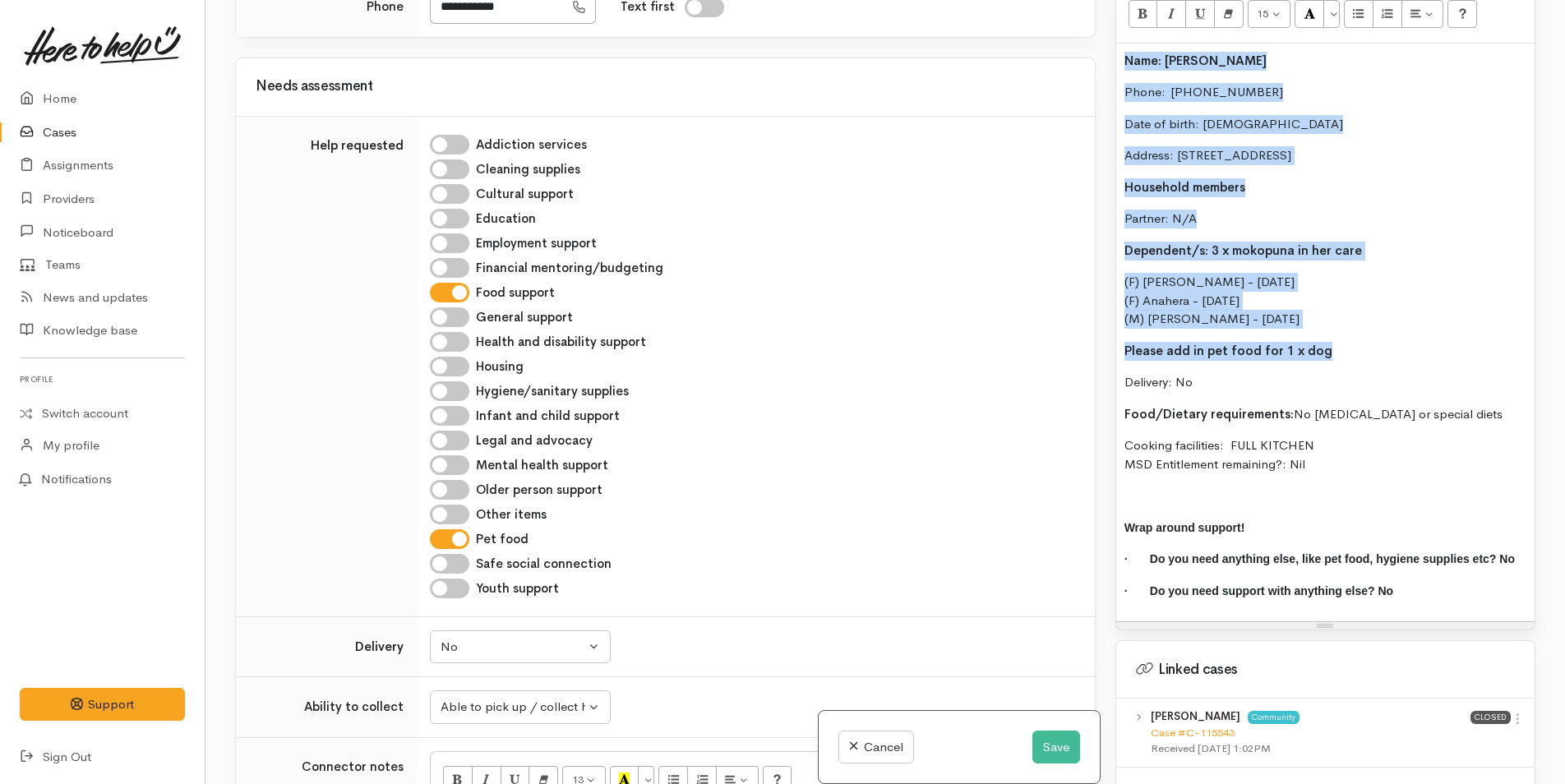
drag, startPoint x: 1279, startPoint y: 333, endPoint x: 1115, endPoint y: 36, distance: 339.3
click at [1116, 43] on div "Name: Lisa Tunui Phone:  02108921681 Date of birth: 29/05/1973 Address: 11 Ebba…" at bounding box center [1325, 333] width 418 height 579
copy div "Name: Lisa Tunui Phone:  02108921681 Date of birth: 29/05/1973 Address: 11 Ebba…"
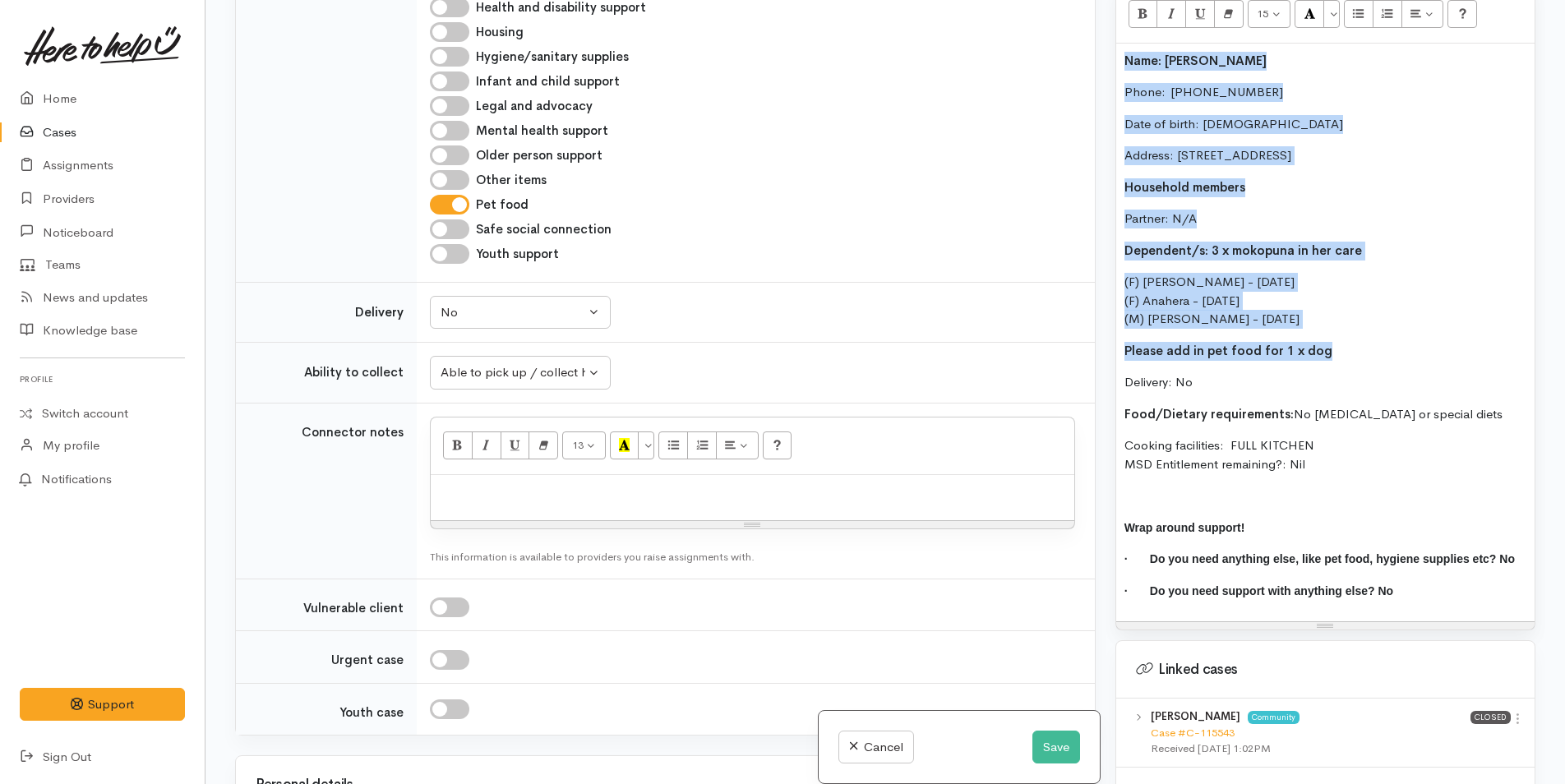
scroll to position [1315, 0]
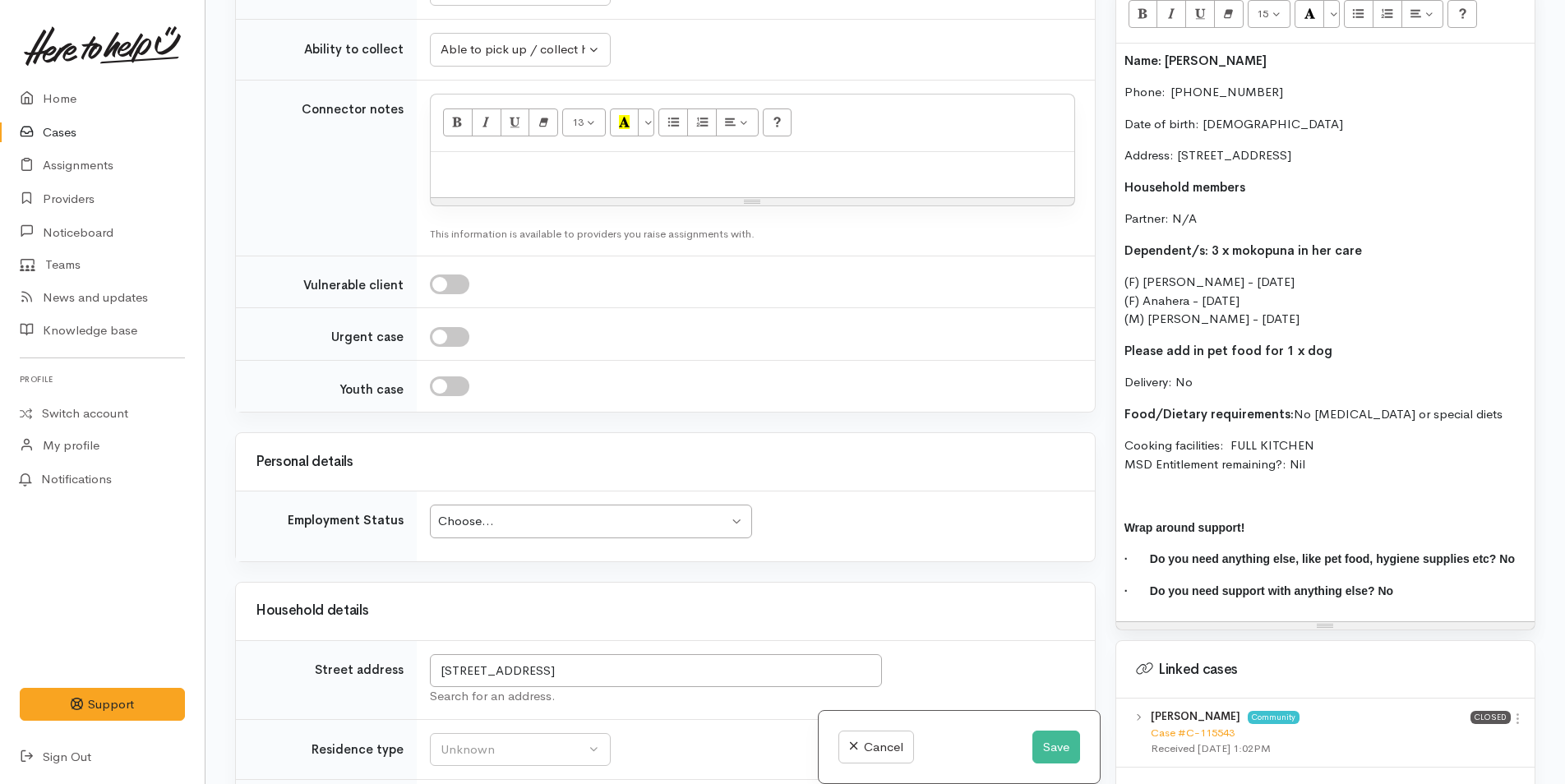
click at [477, 178] on div at bounding box center [753, 175] width 644 height 46
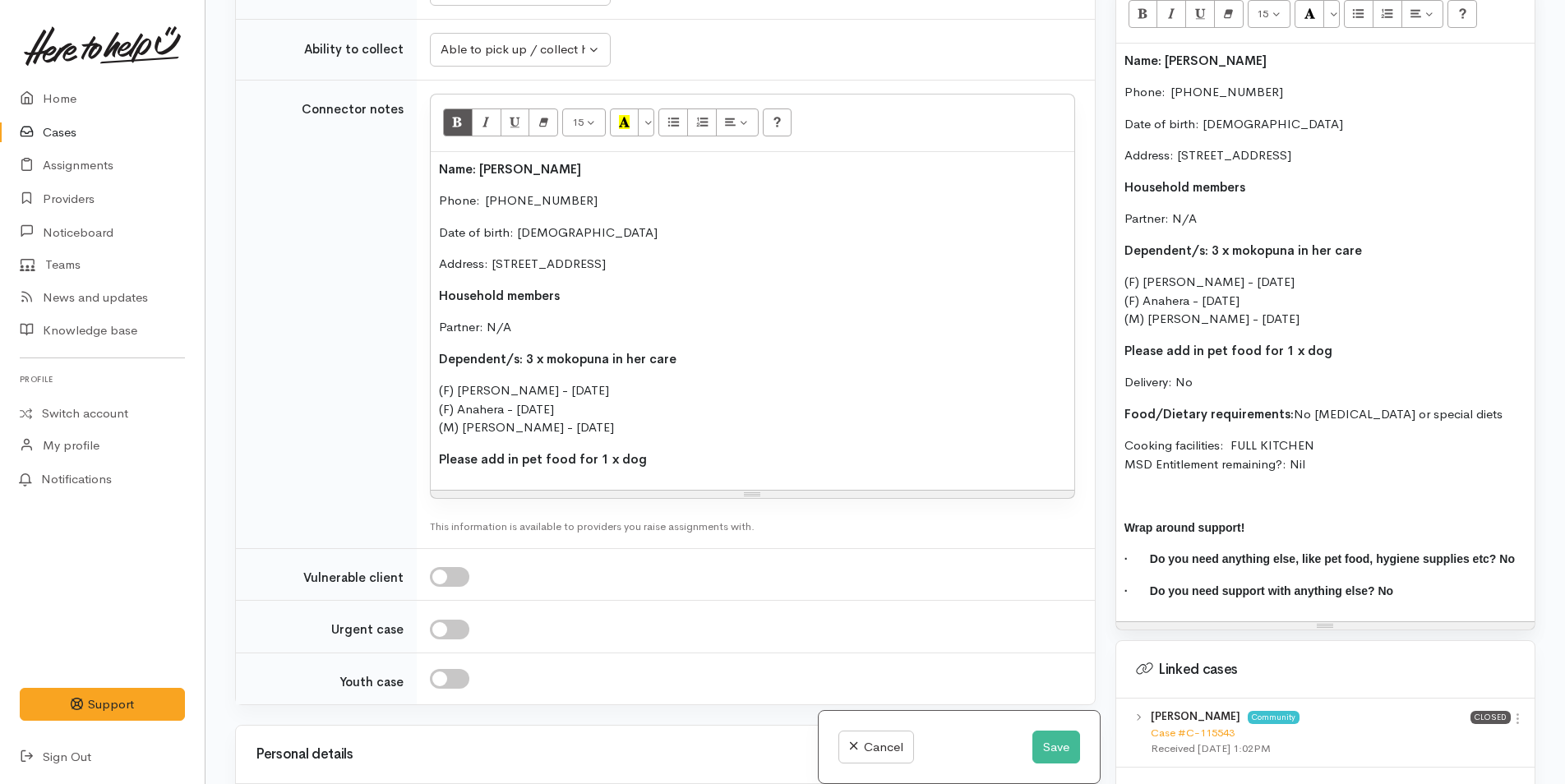
drag, startPoint x: 1332, startPoint y: 465, endPoint x: 1120, endPoint y: 384, distance: 226.9
click at [1121, 384] on div "Name: Lisa Tunui Phone:  02108921681 Date of birth: 29/05/1973 Address: 11 Ebba…" at bounding box center [1325, 333] width 418 height 579
copy div "Delivery: No Food/Dietary requirements: No Food allergies or special diets Cook…"
click at [698, 459] on p "Please add in pet food for 1 x dog" at bounding box center [753, 460] width 627 height 19
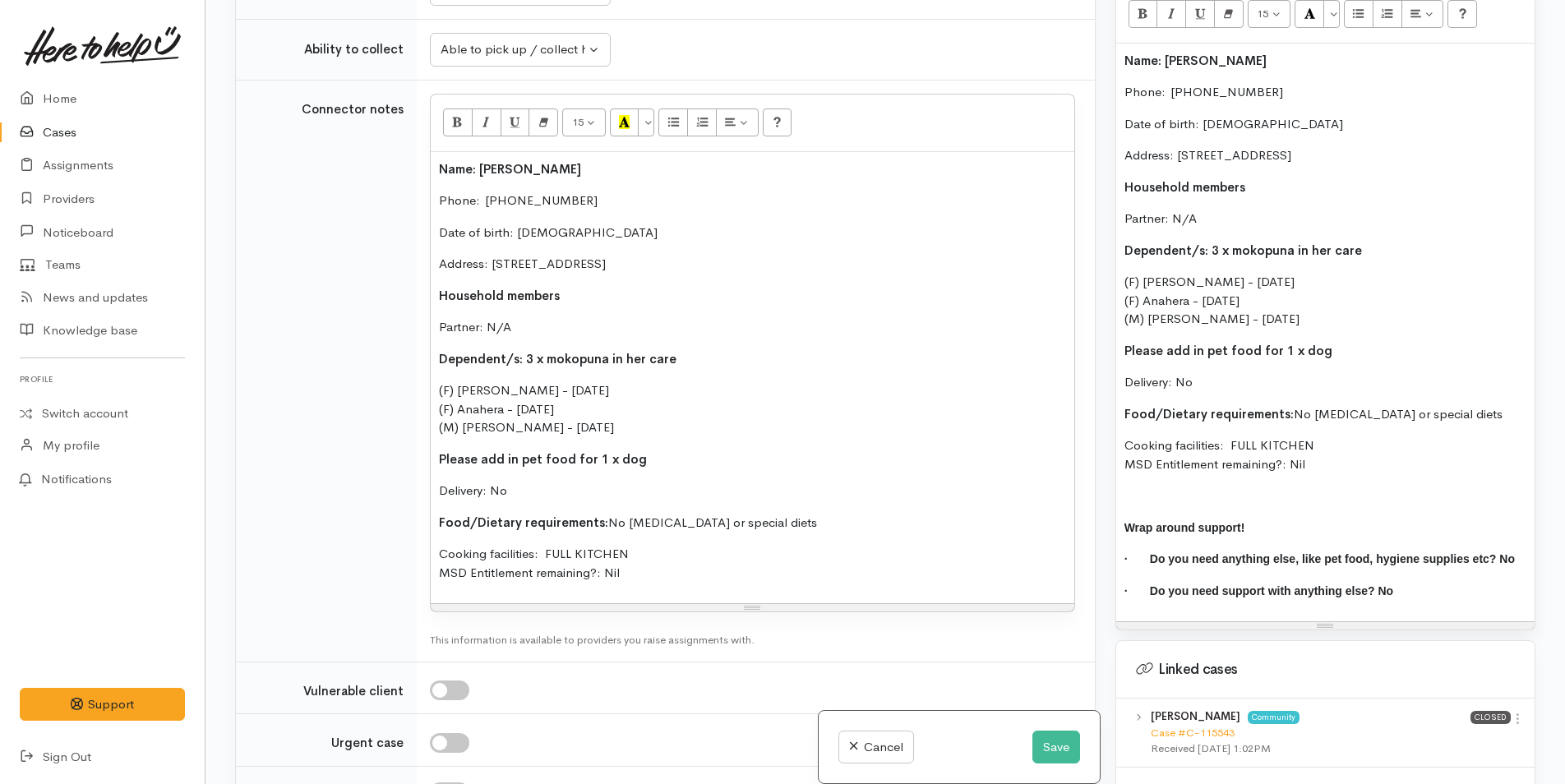
scroll to position [1808, 0]
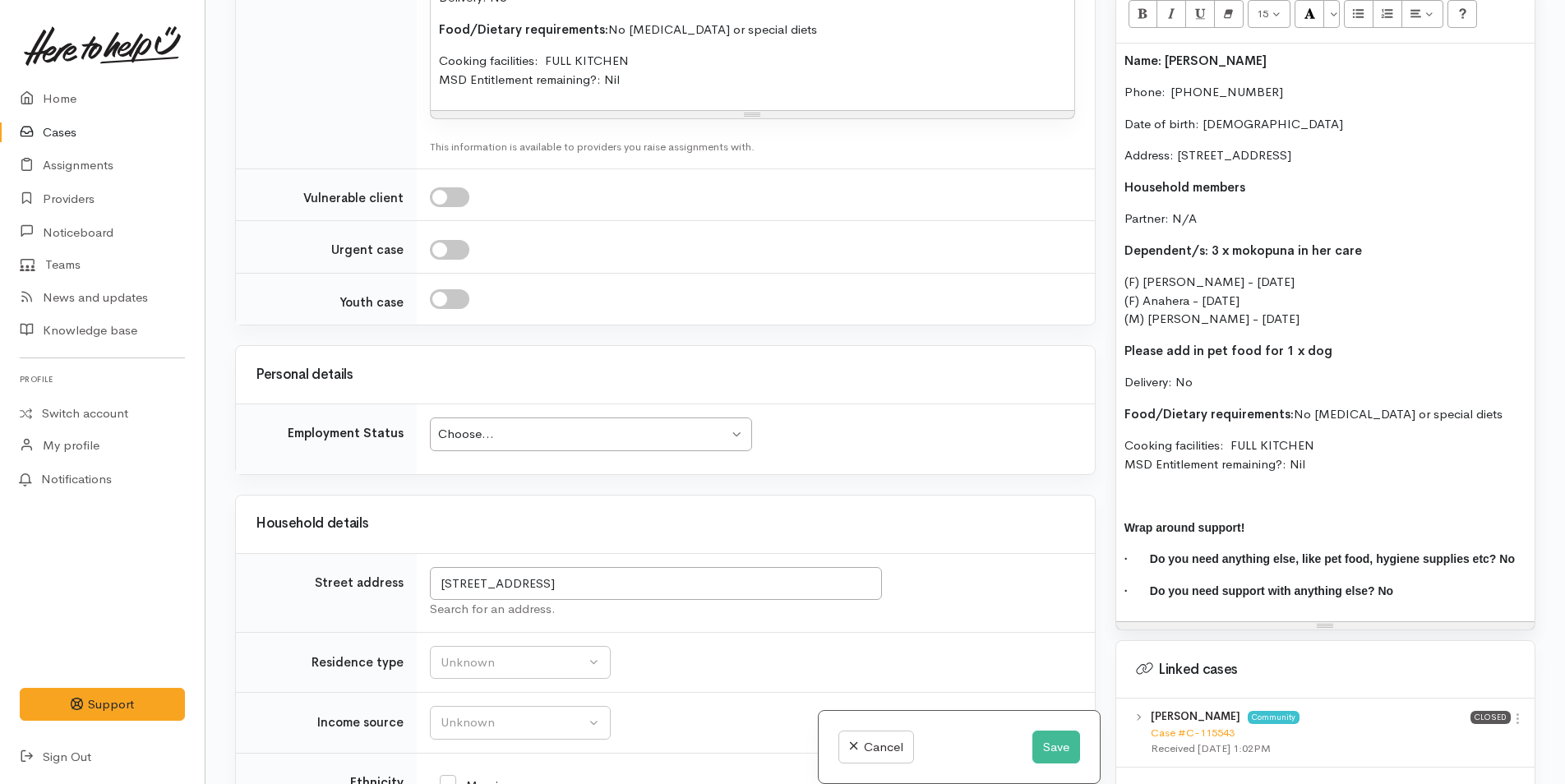
click at [506, 433] on div "Choose..." at bounding box center [583, 433] width 290 height 19
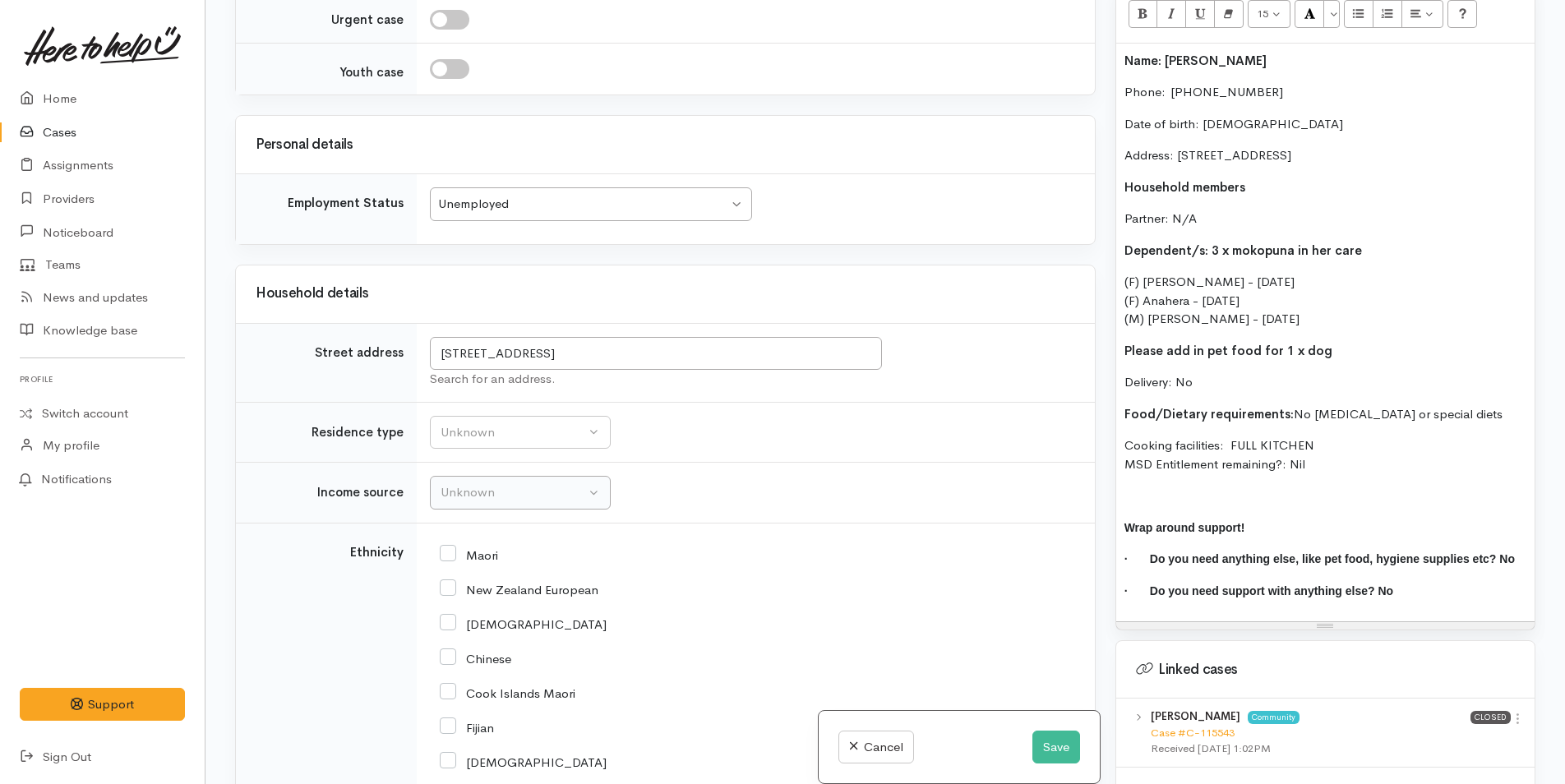
scroll to position [2136, 0]
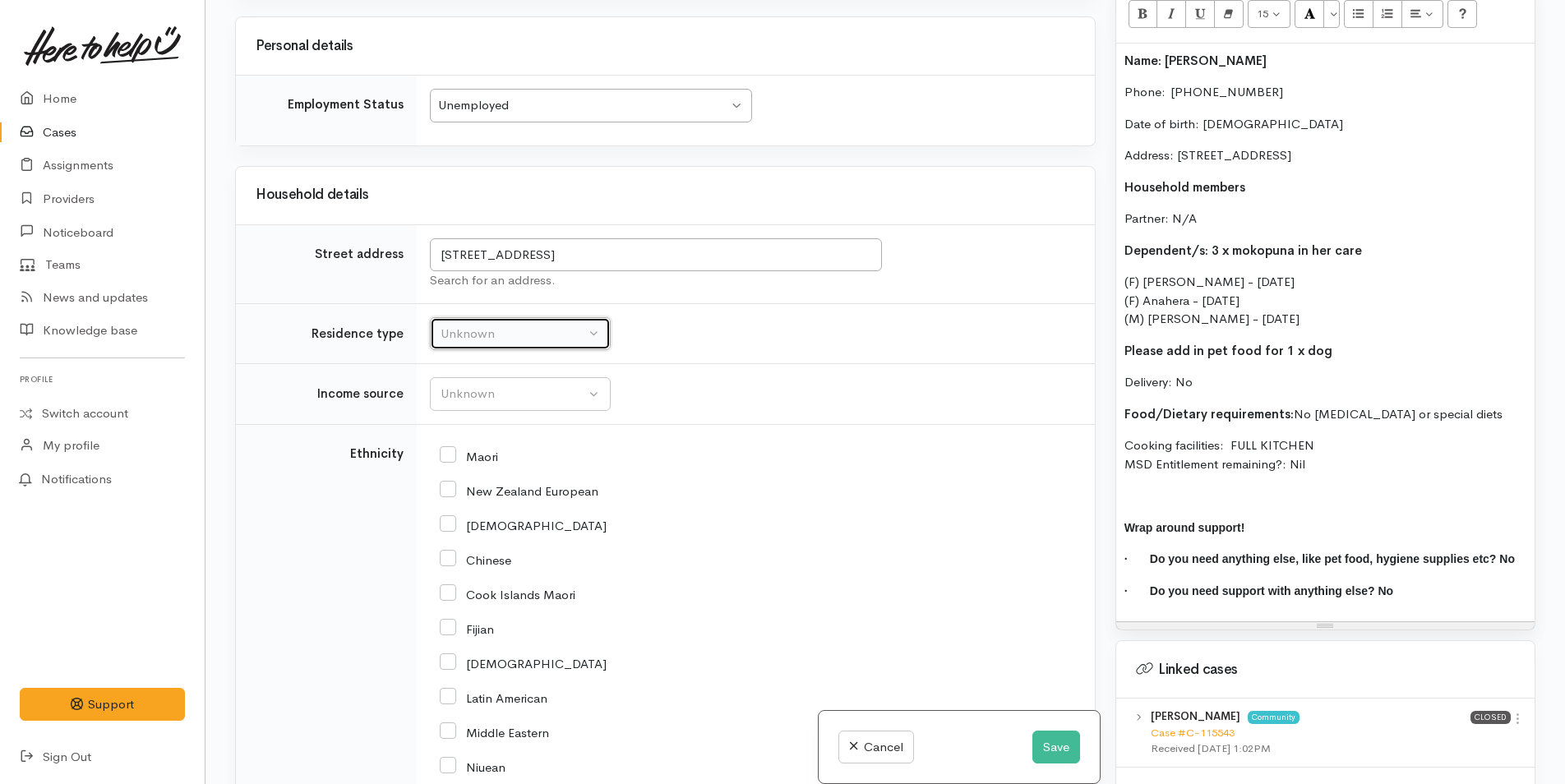
click at [474, 336] on div "Unknown" at bounding box center [513, 333] width 144 height 19
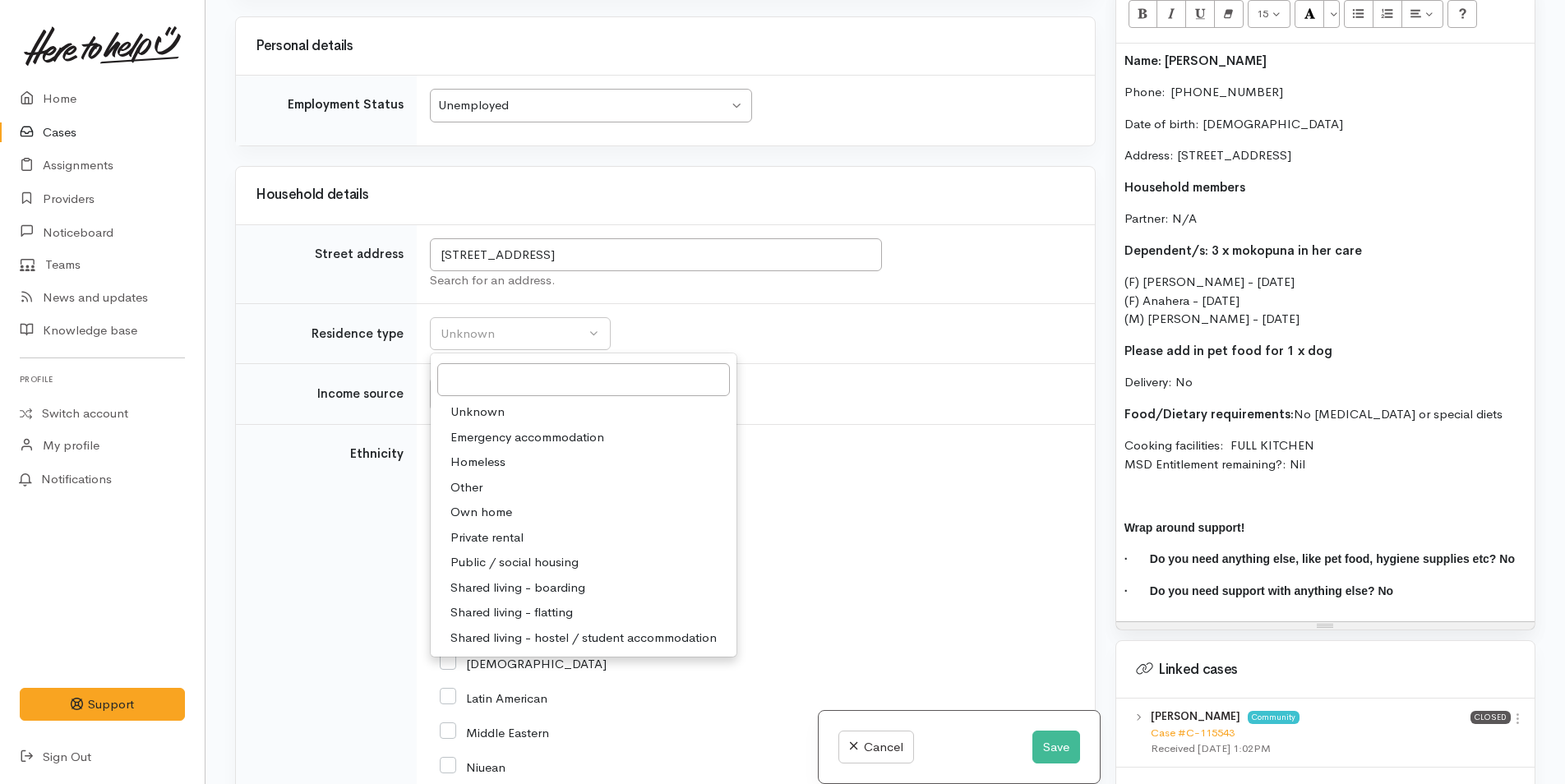
click at [507, 562] on span "Public / social housing" at bounding box center [515, 562] width 128 height 19
select select "3"
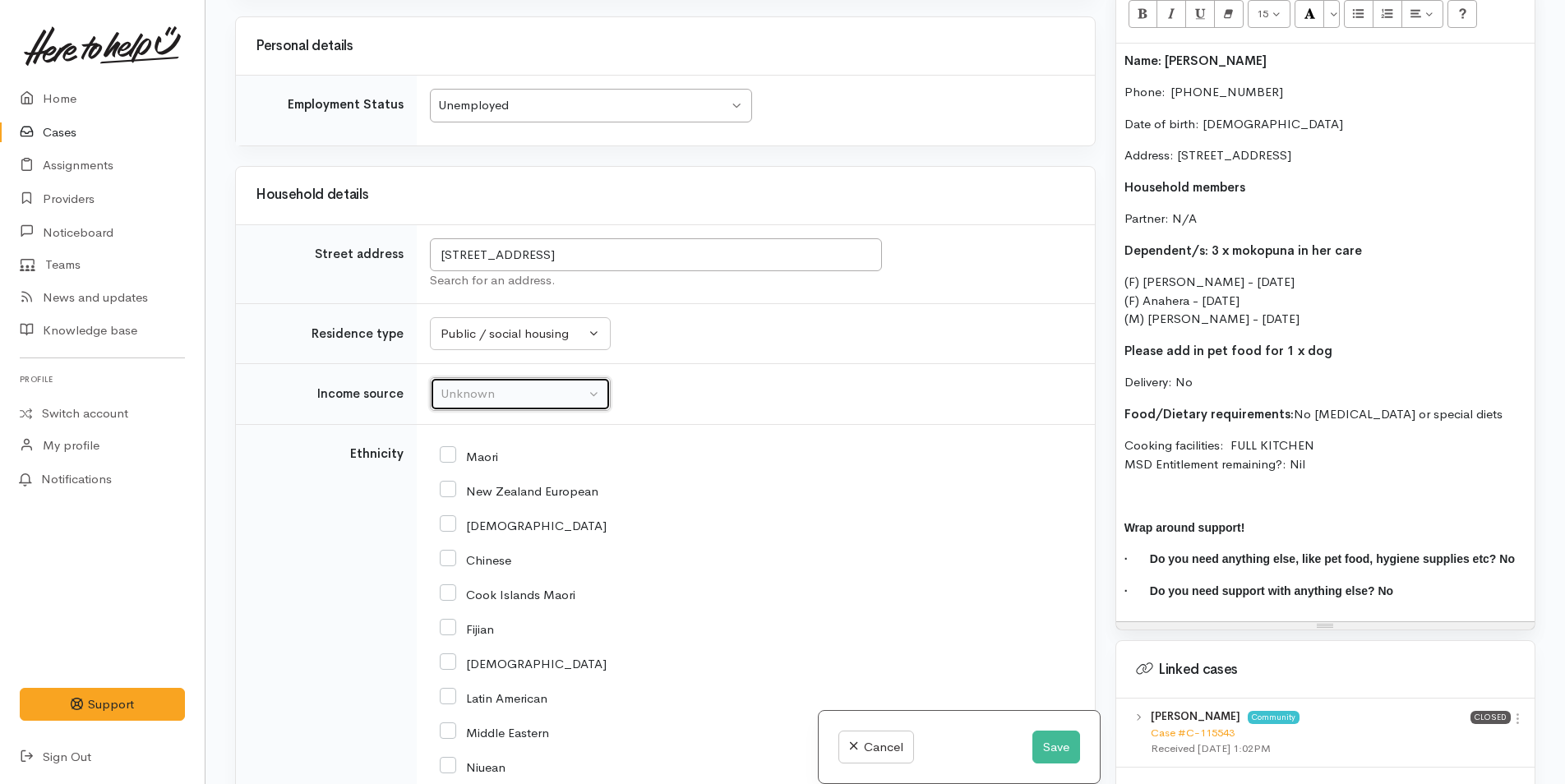
click at [475, 397] on div "Unknown" at bounding box center [513, 394] width 144 height 19
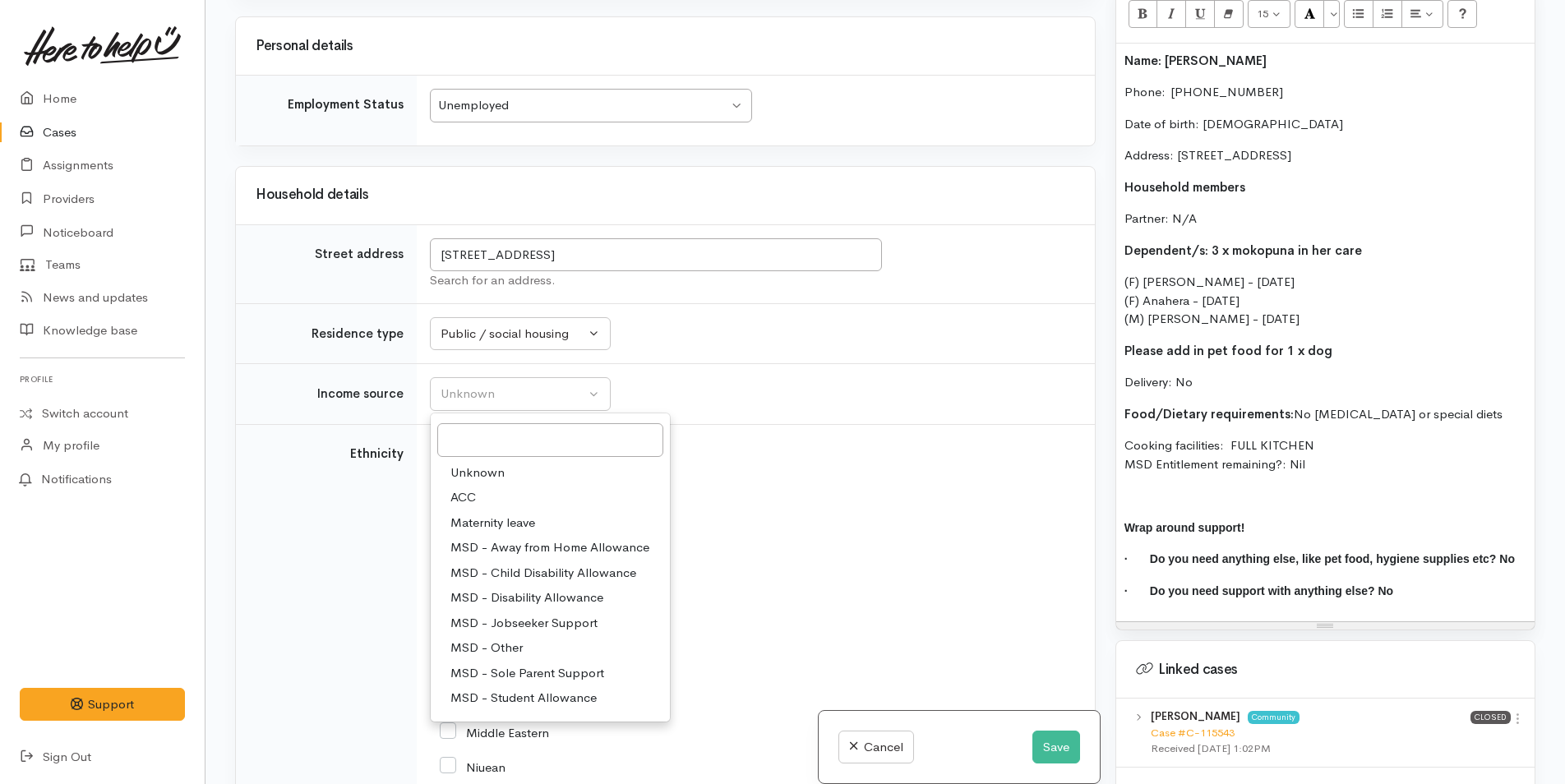
click at [503, 624] on span "MSD - Jobseeker Support" at bounding box center [524, 623] width 147 height 19
select select "4"
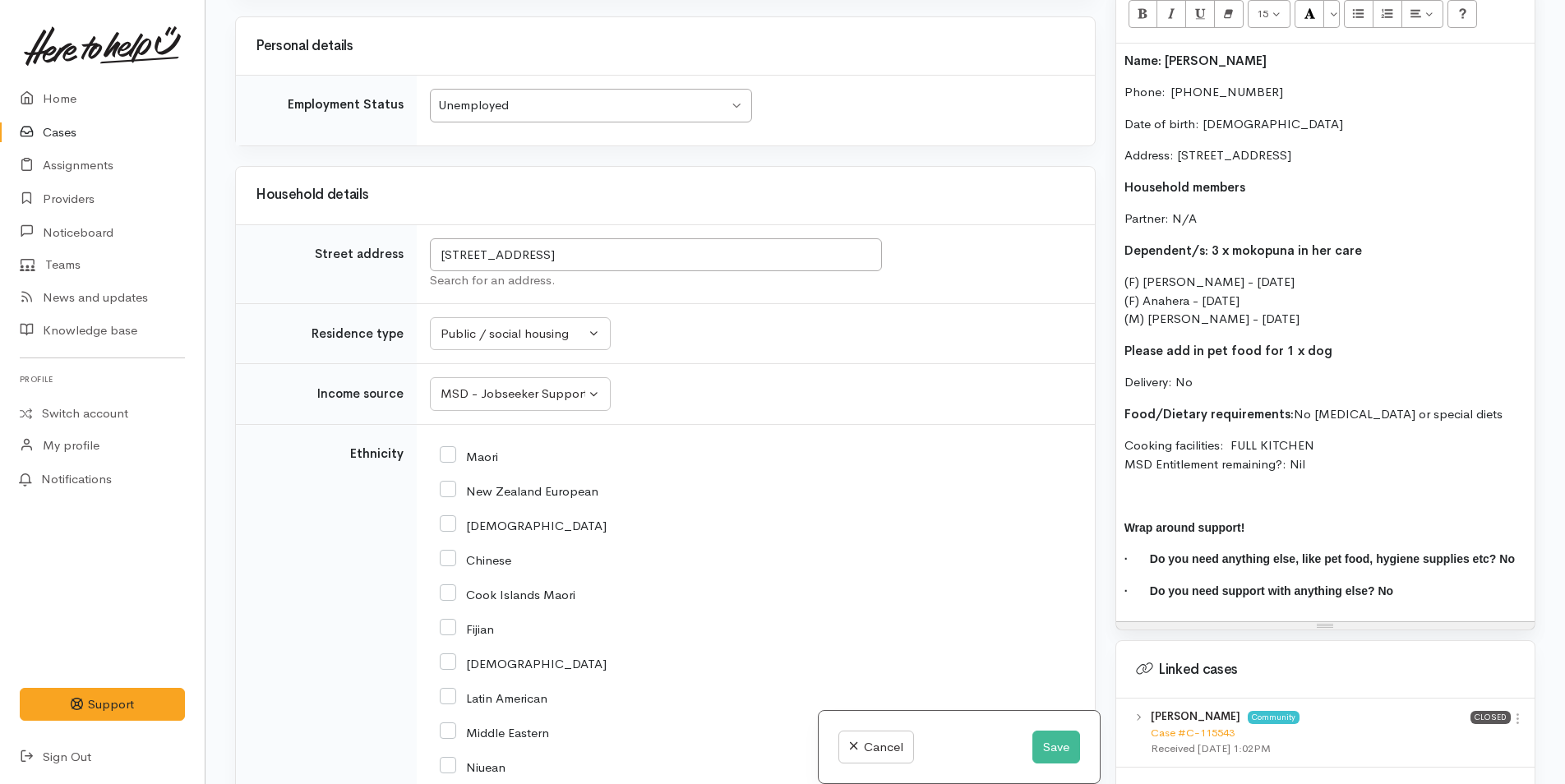
click at [452, 452] on input "Maori" at bounding box center [469, 455] width 59 height 14
checkbox input "true"
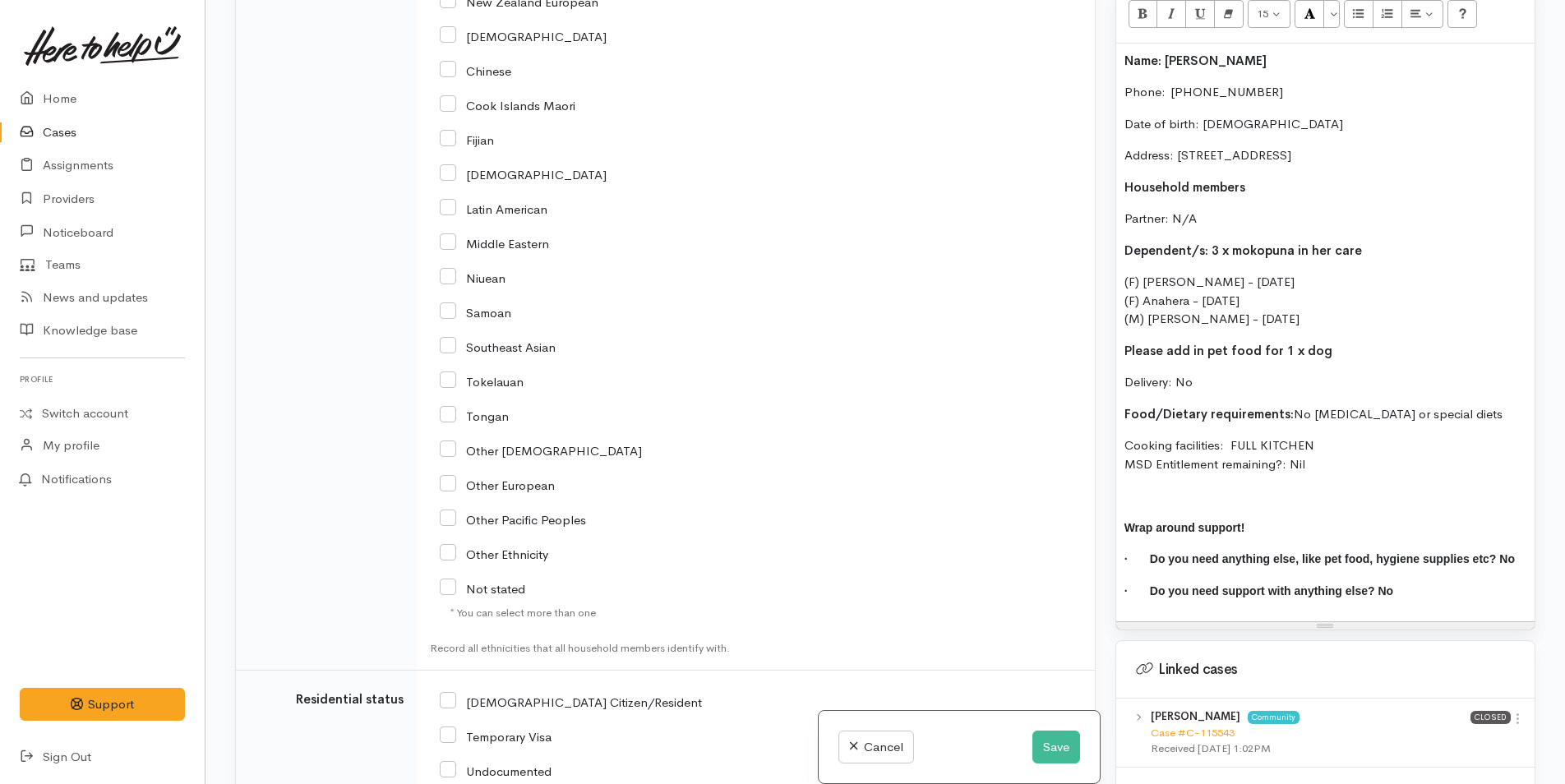
scroll to position [2876, 0]
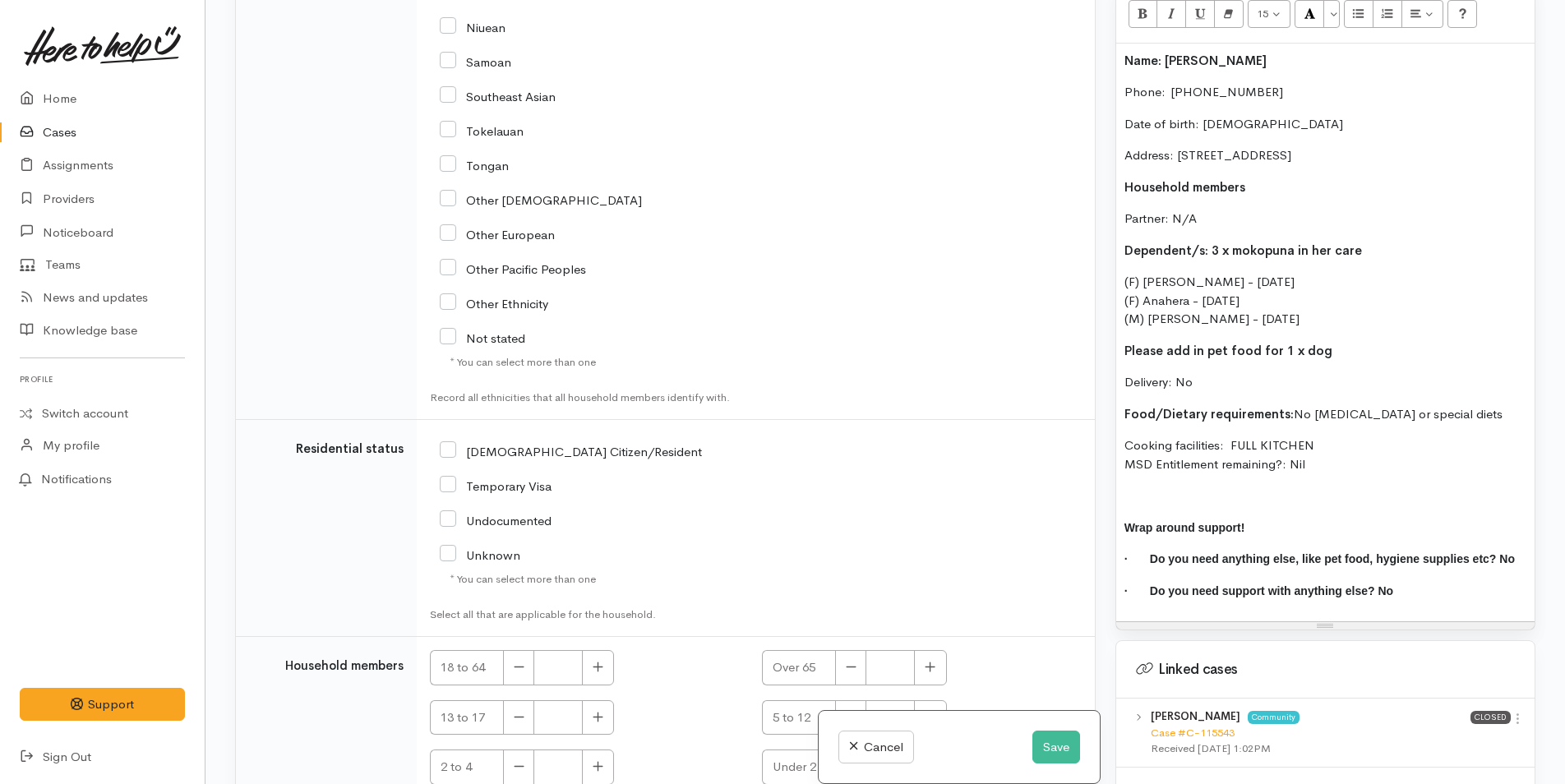
click at [449, 442] on icon at bounding box center [448, 450] width 16 height 16
click at [453, 454] on input "[DEMOGRAPHIC_DATA] Citizen/Resident" at bounding box center [571, 450] width 262 height 14
checkbox input "true"
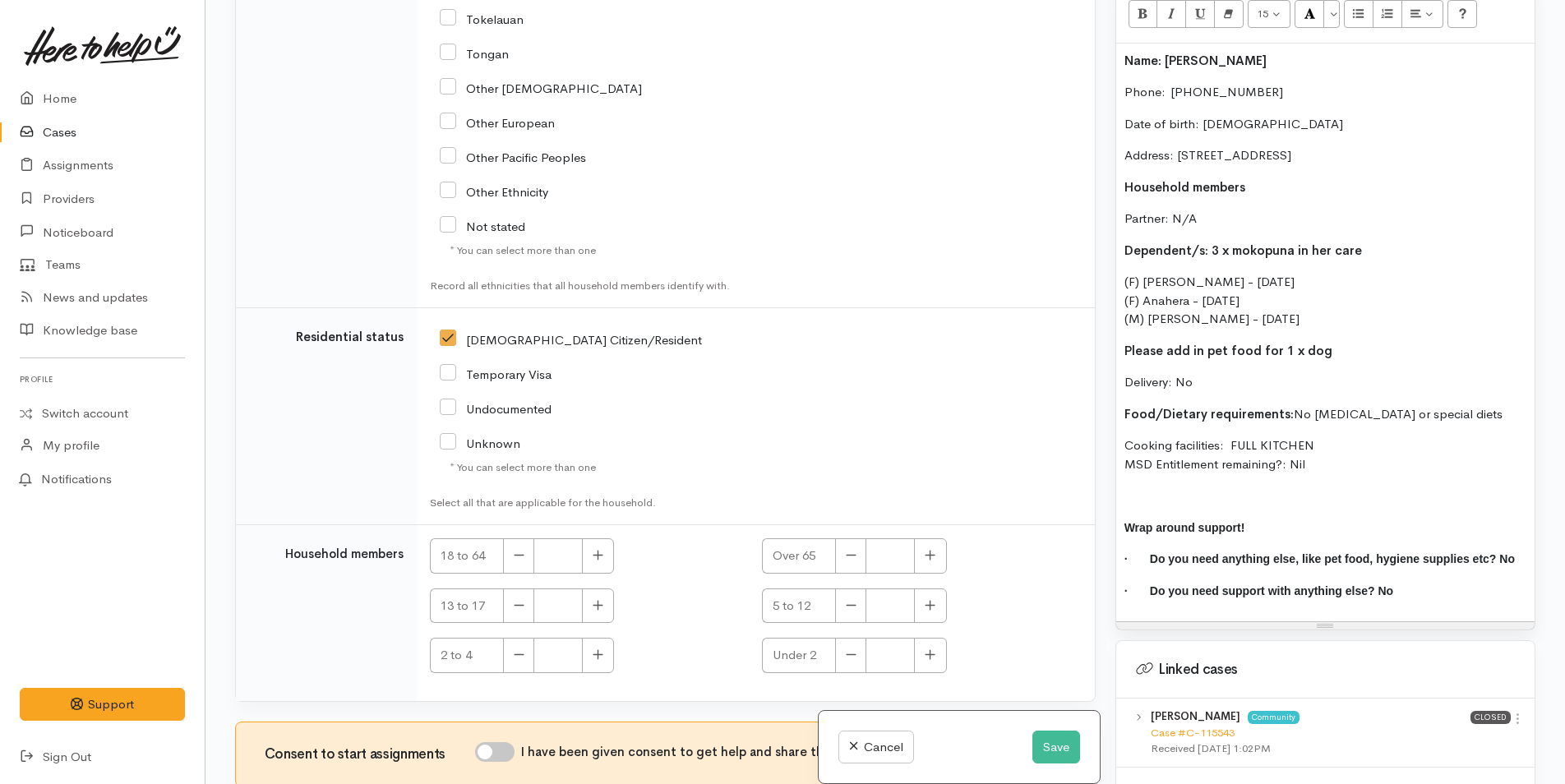
scroll to position [3092, 0]
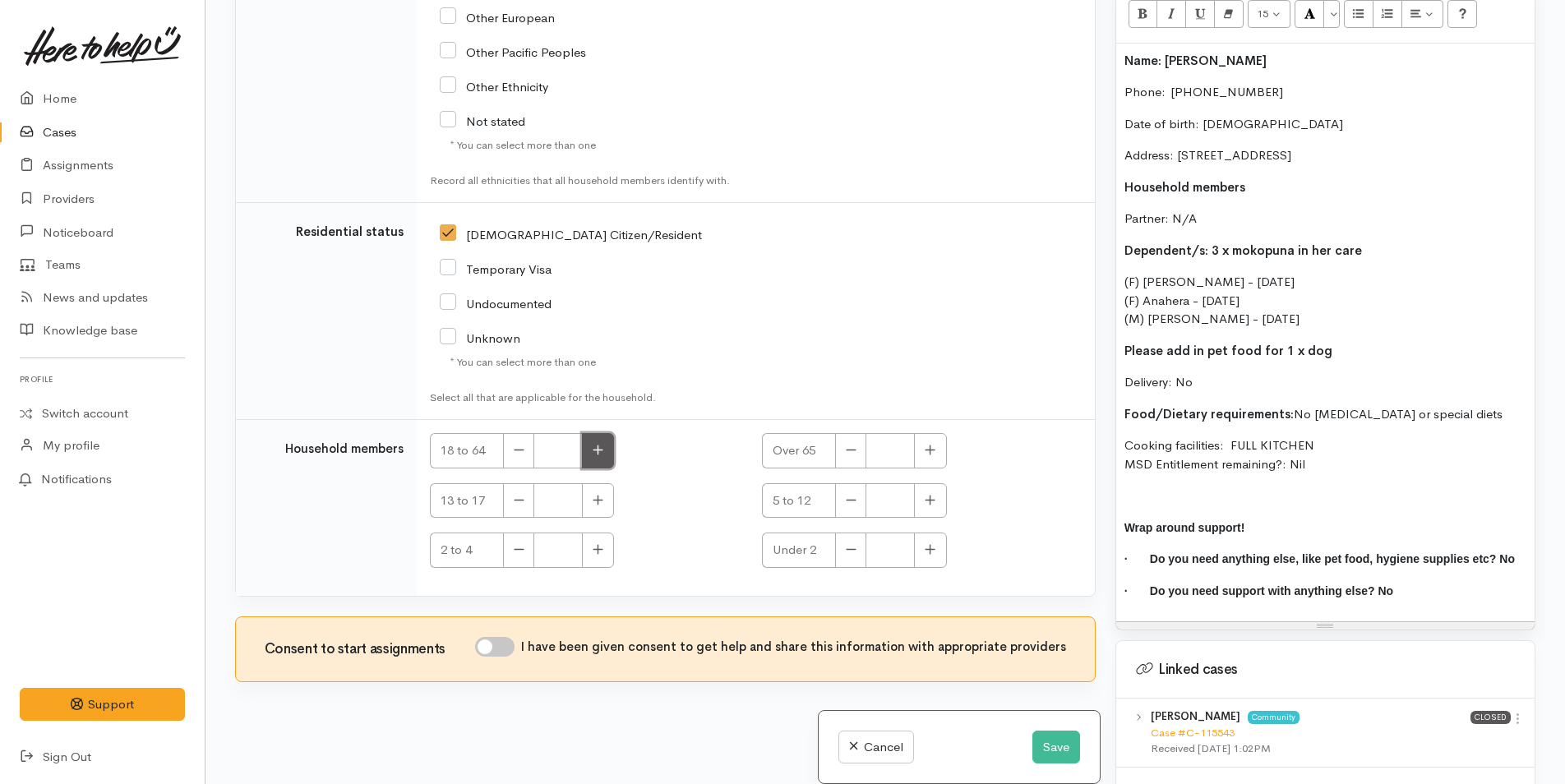
click at [604, 443] on button "button" at bounding box center [598, 450] width 32 height 35
type input "1"
click at [593, 495] on icon "button" at bounding box center [598, 500] width 11 height 13
type input "1"
click at [937, 500] on button "button" at bounding box center [930, 500] width 32 height 35
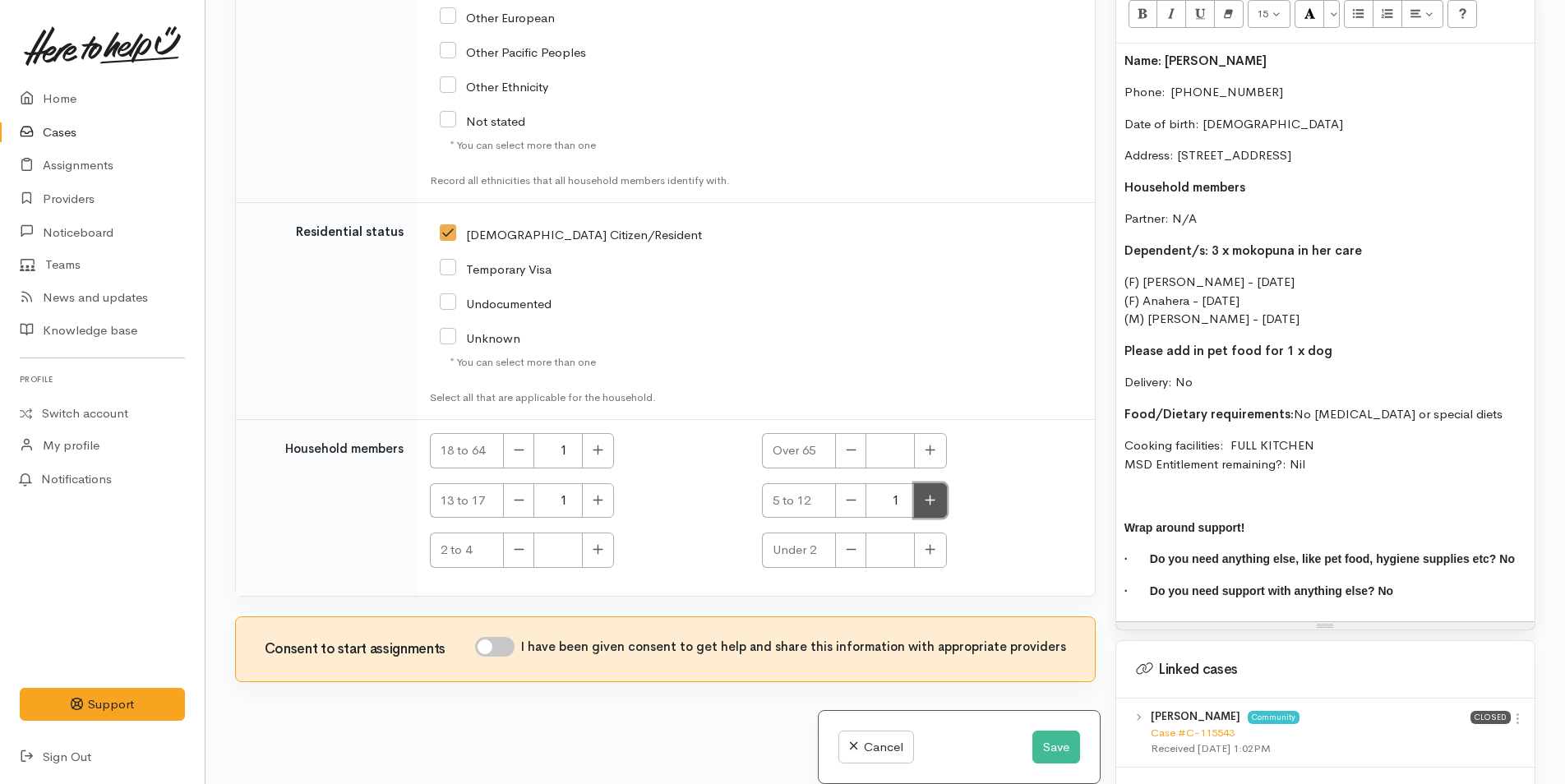
click at [937, 500] on button "button" at bounding box center [930, 500] width 32 height 35
type input "2"
click at [511, 638] on input "I have been given consent to get help and share this information with appropria…" at bounding box center [495, 647] width 40 height 20
checkbox input "true"
click at [1047, 743] on button "Save" at bounding box center [1056, 746] width 48 height 33
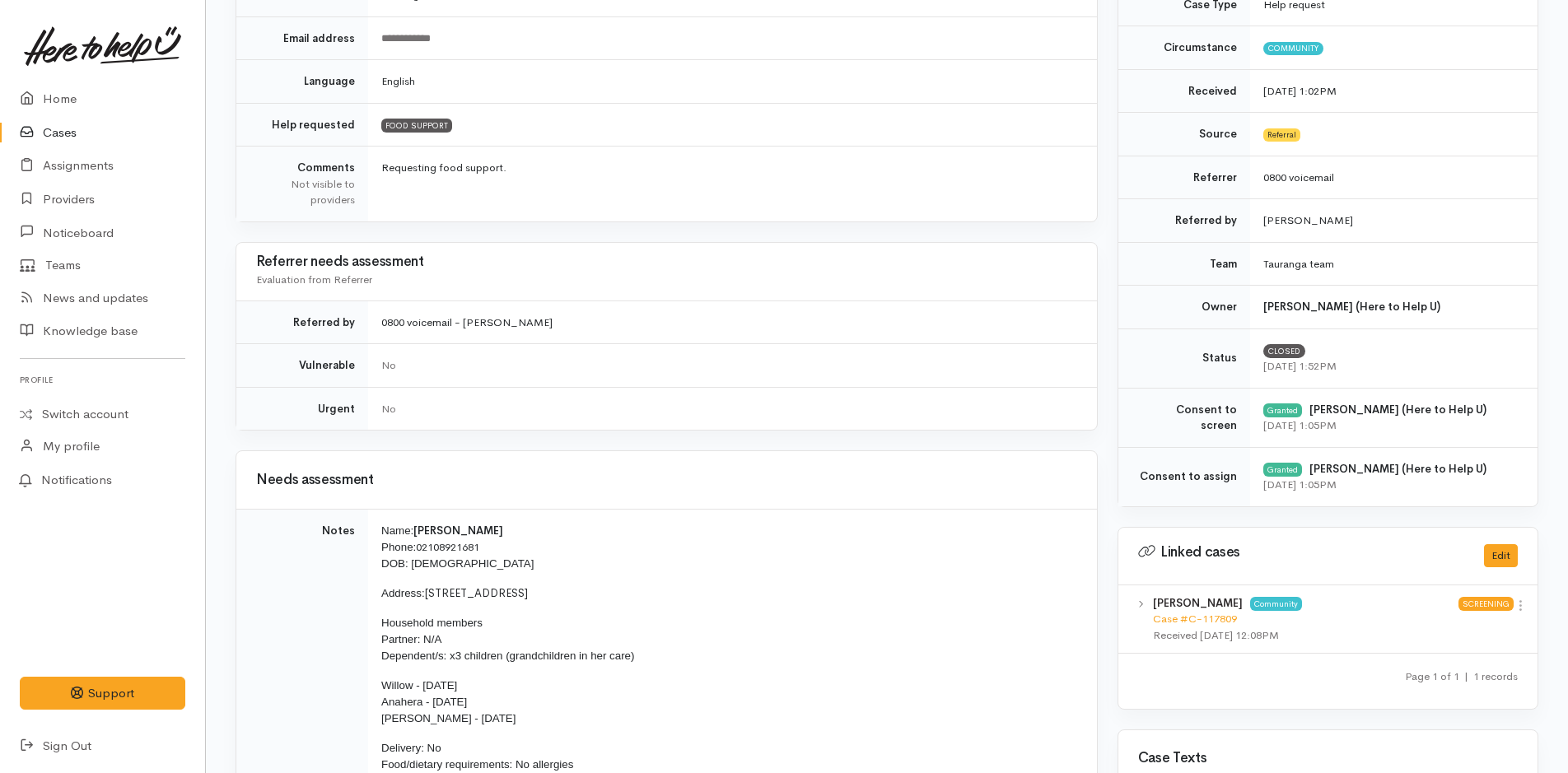
scroll to position [672, 0]
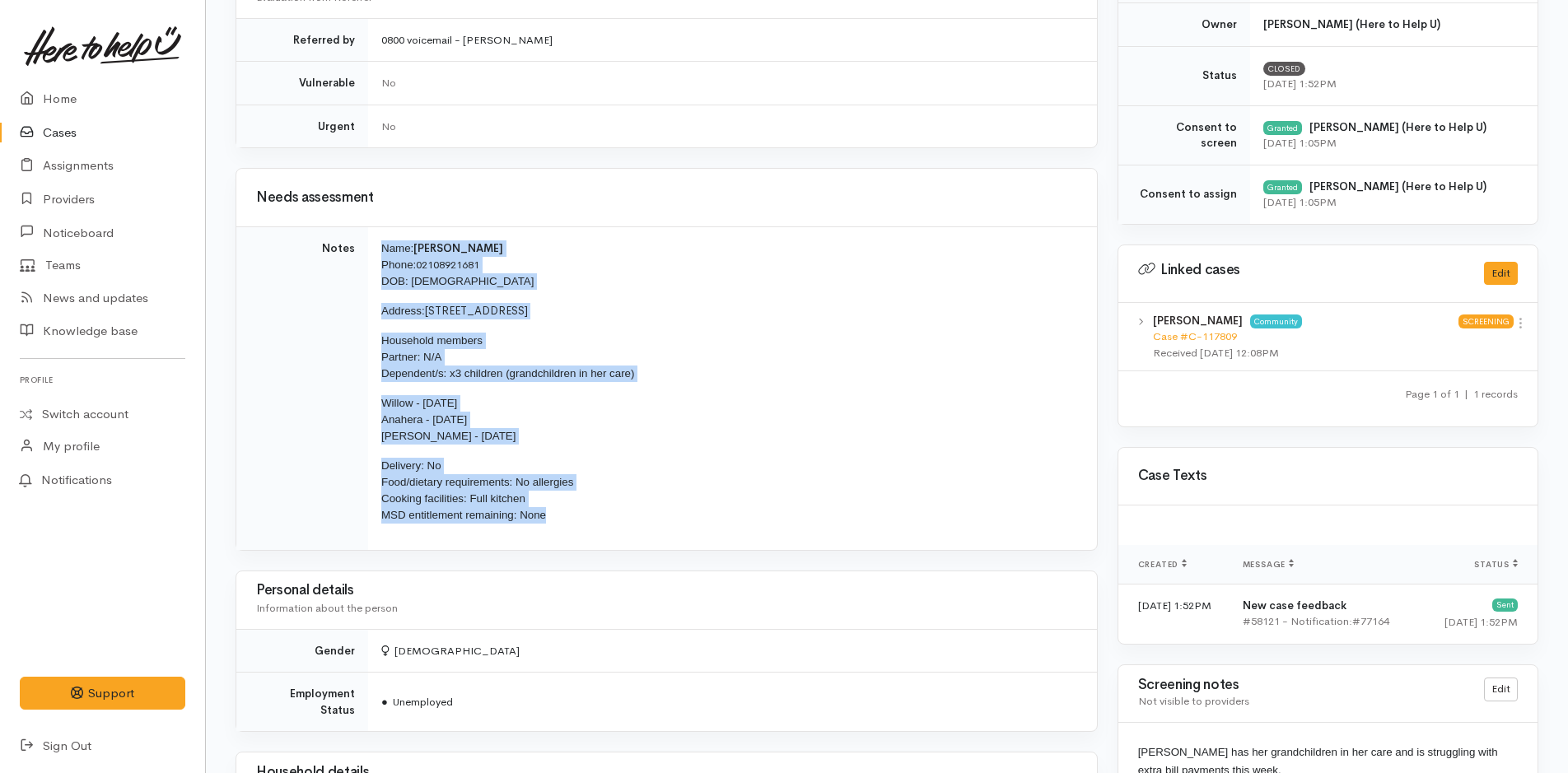
drag, startPoint x: 516, startPoint y: 491, endPoint x: 378, endPoint y: 245, distance: 282.1
click at [378, 245] on td "Name: [PERSON_NAME] Phone: [PHONE_NUMBER] DOB: [DEMOGRAPHIC_DATA] Address: [STR…" at bounding box center [733, 388] width 729 height 322
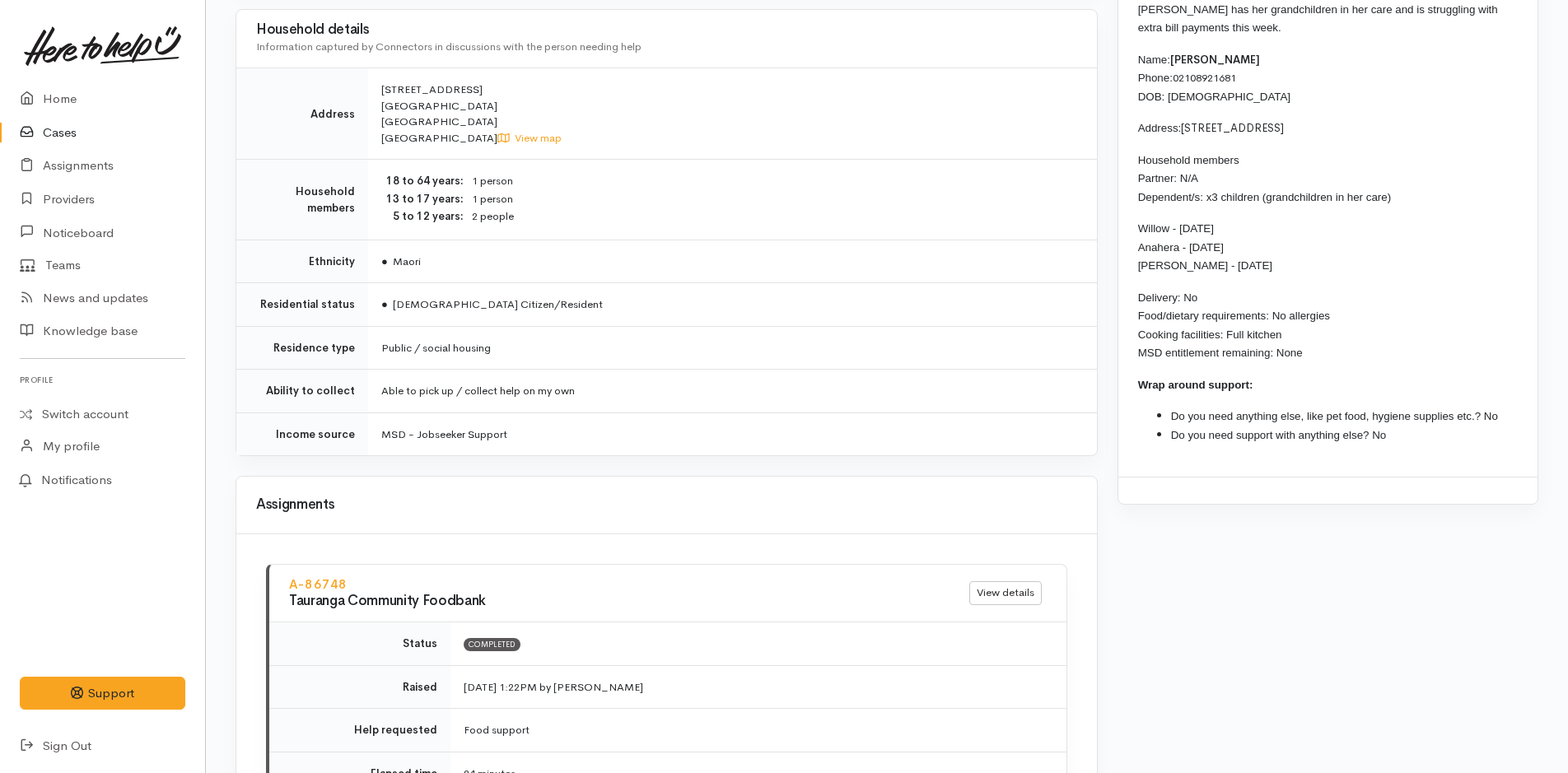
scroll to position [1412, 0]
click at [89, 94] on link "Home" at bounding box center [102, 98] width 205 height 33
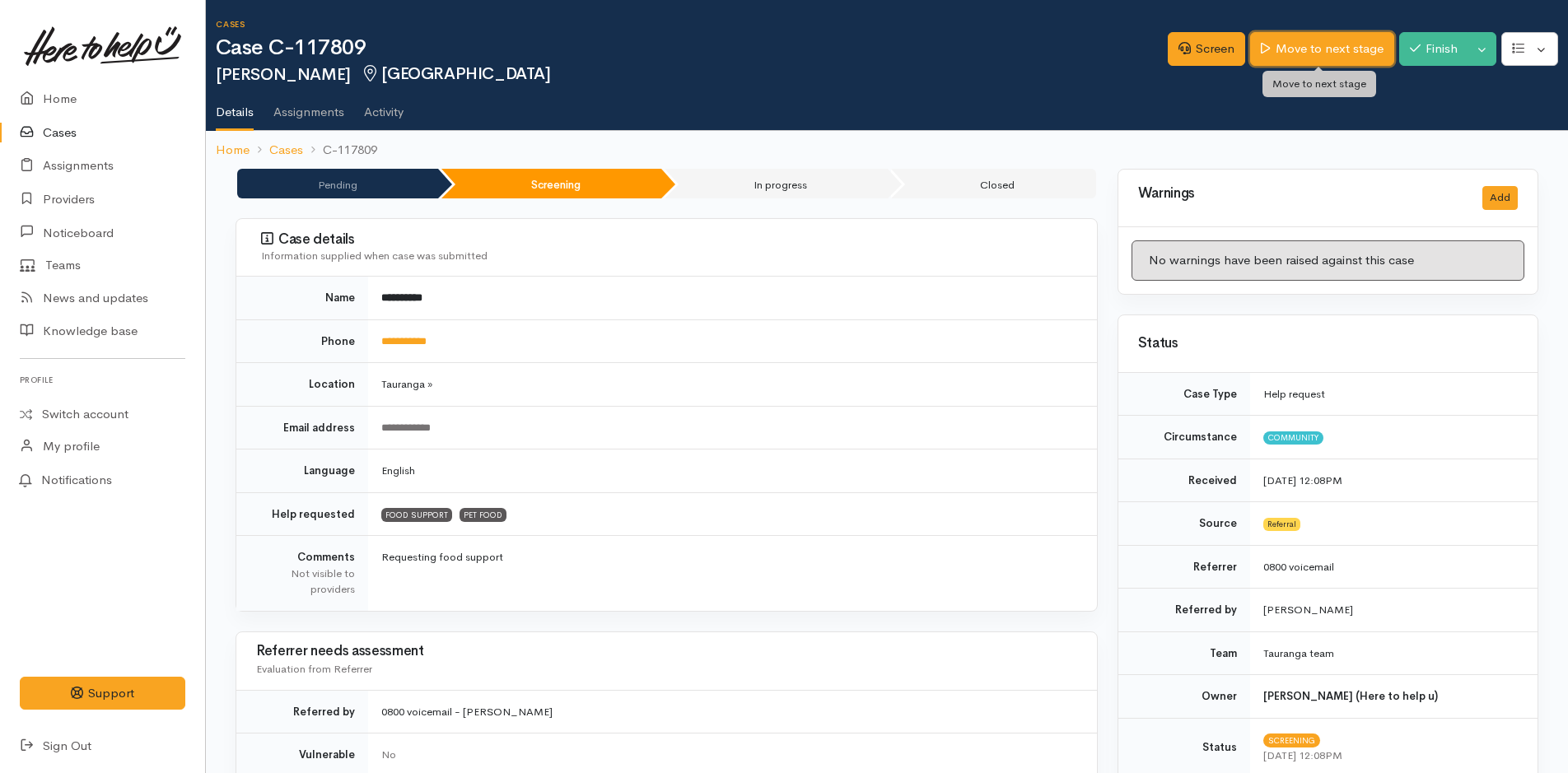
click at [1276, 52] on link "Move to next stage" at bounding box center [1321, 49] width 144 height 33
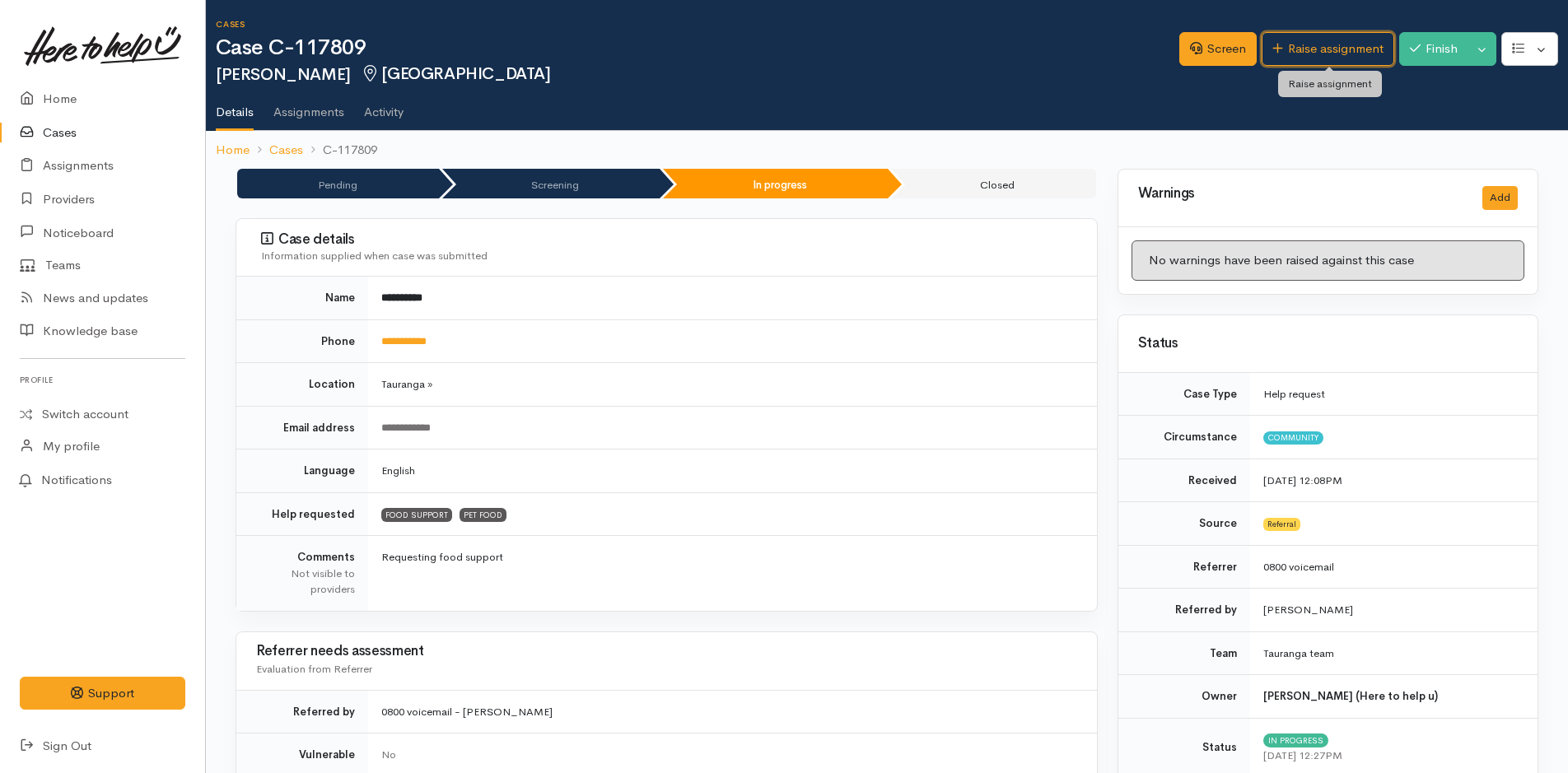
click at [1277, 52] on link "Raise assignment" at bounding box center [1328, 49] width 133 height 33
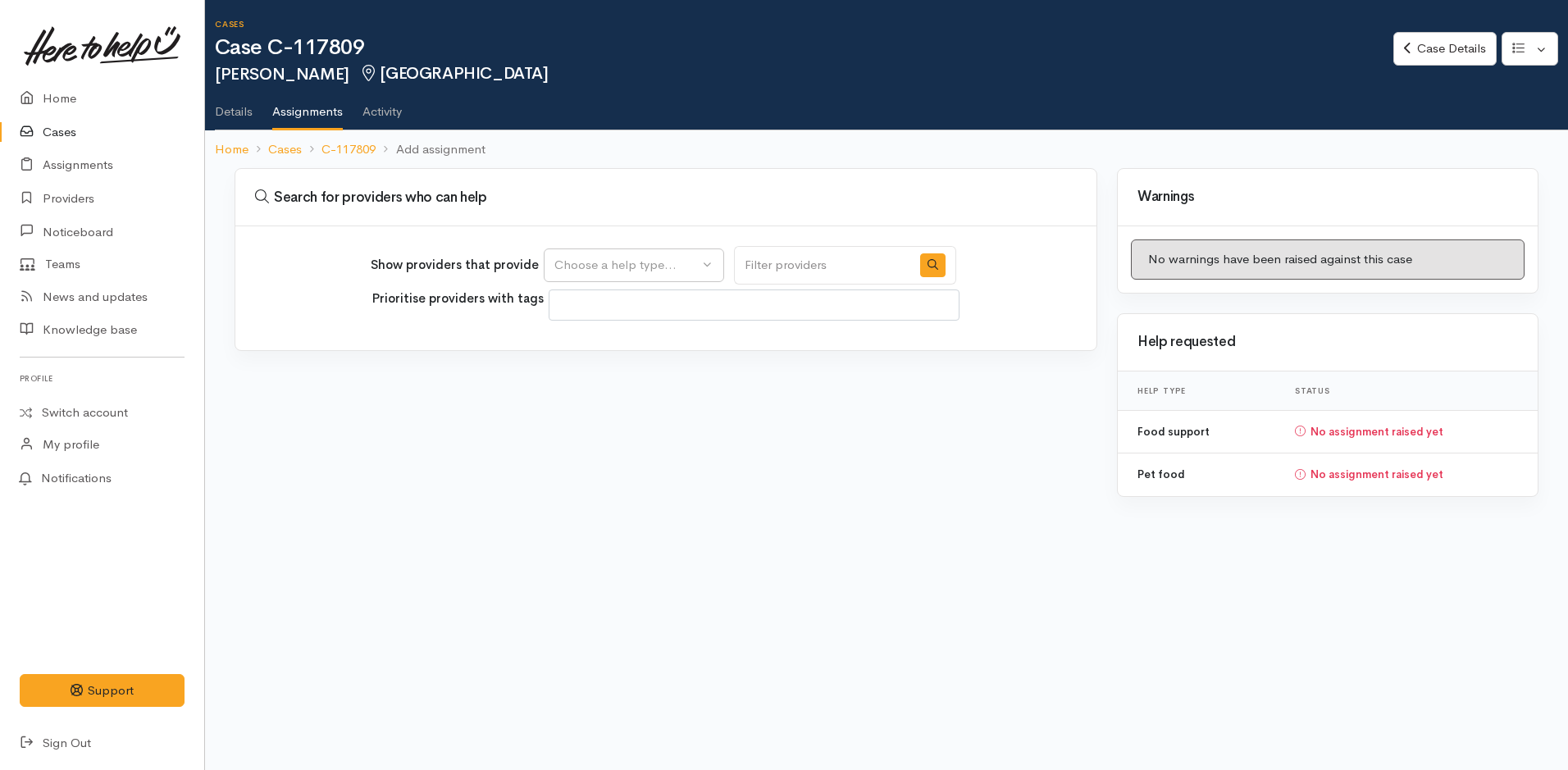
select select
click at [614, 266] on div "Choose a help type..." at bounding box center [626, 264] width 144 height 19
click at [602, 352] on span "Food support" at bounding box center [602, 344] width 76 height 19
select select "3"
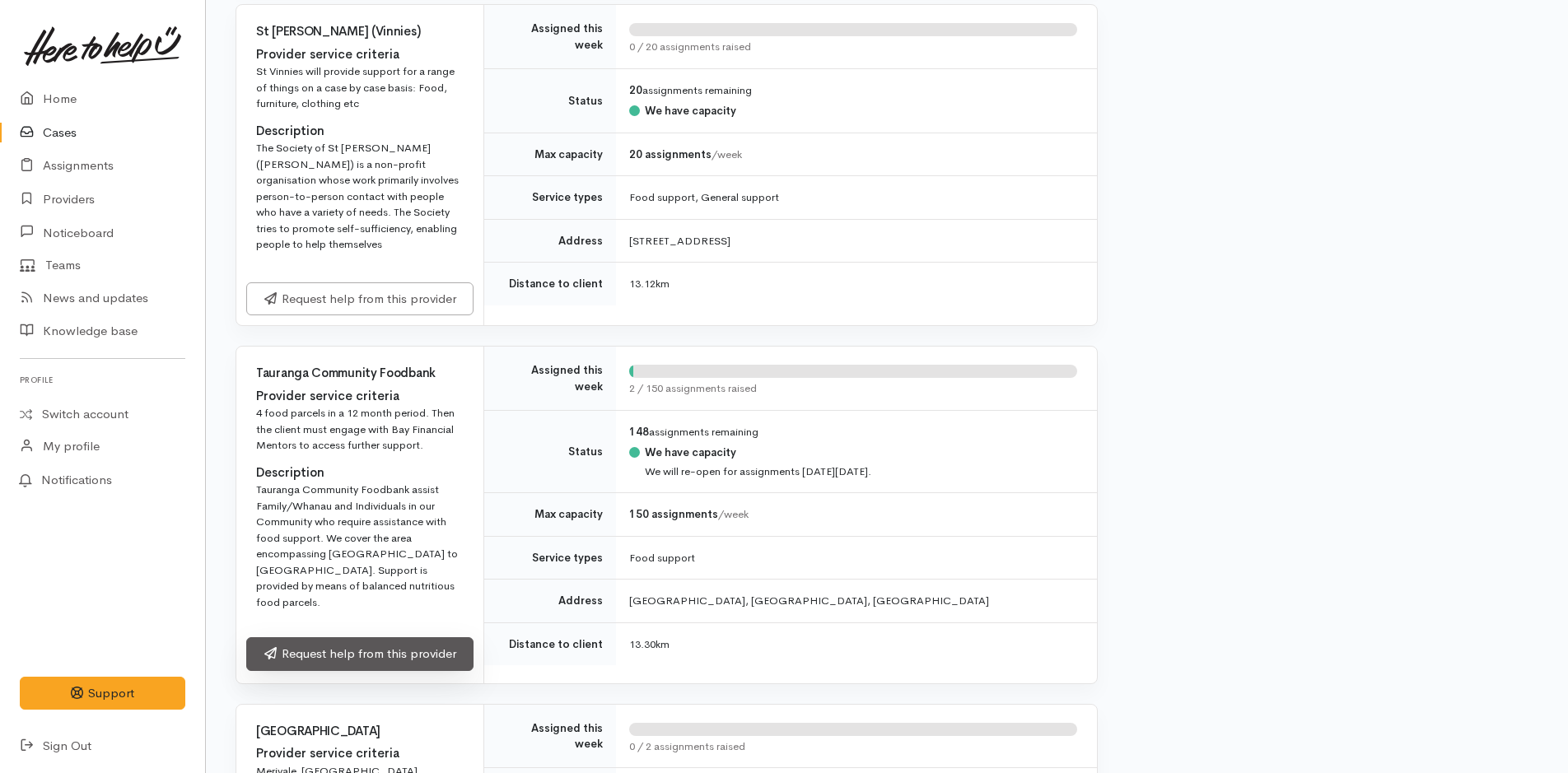
scroll to position [2222, 0]
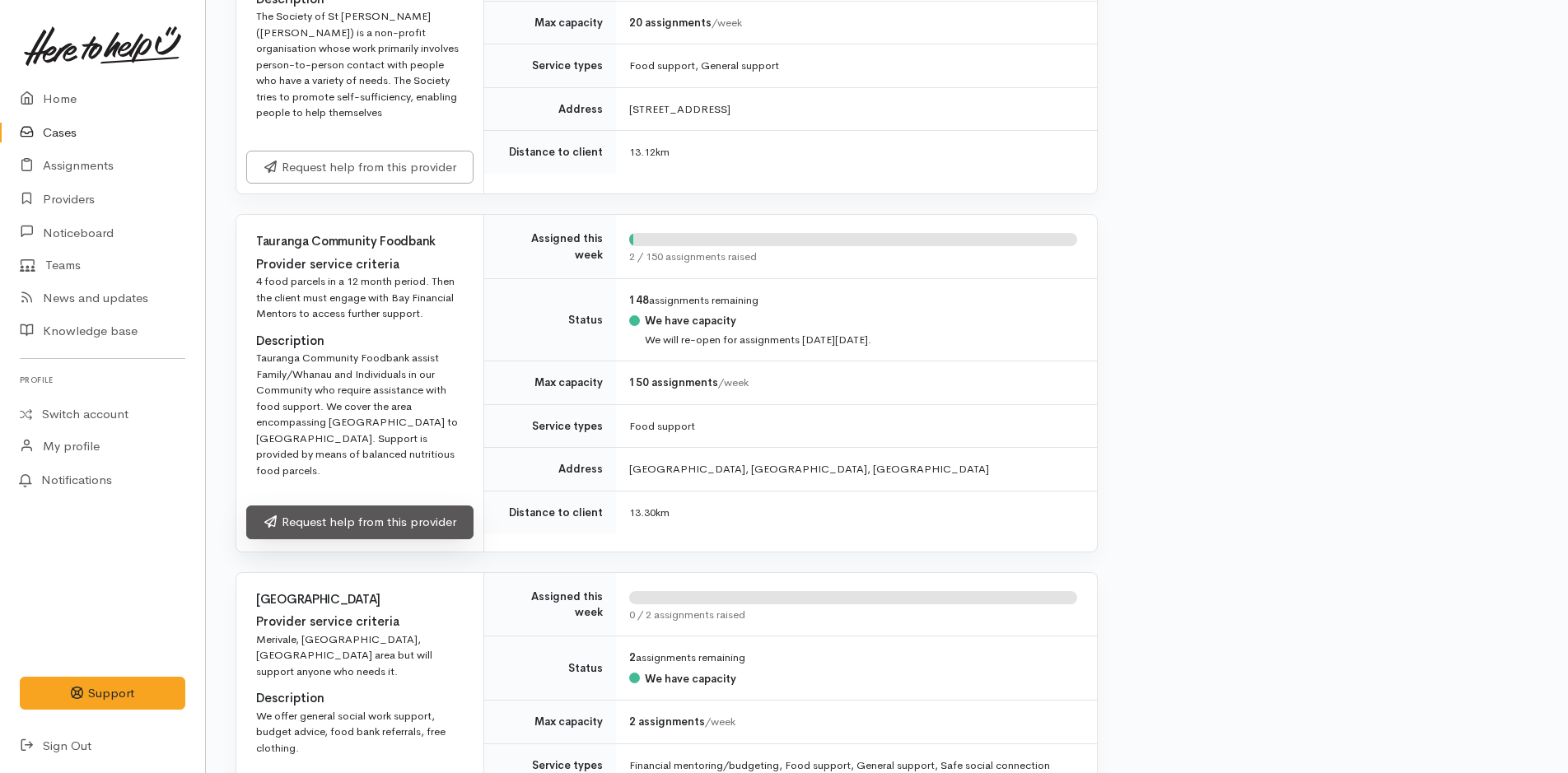
click at [328, 539] on link "Request help from this provider" at bounding box center [360, 522] width 228 height 33
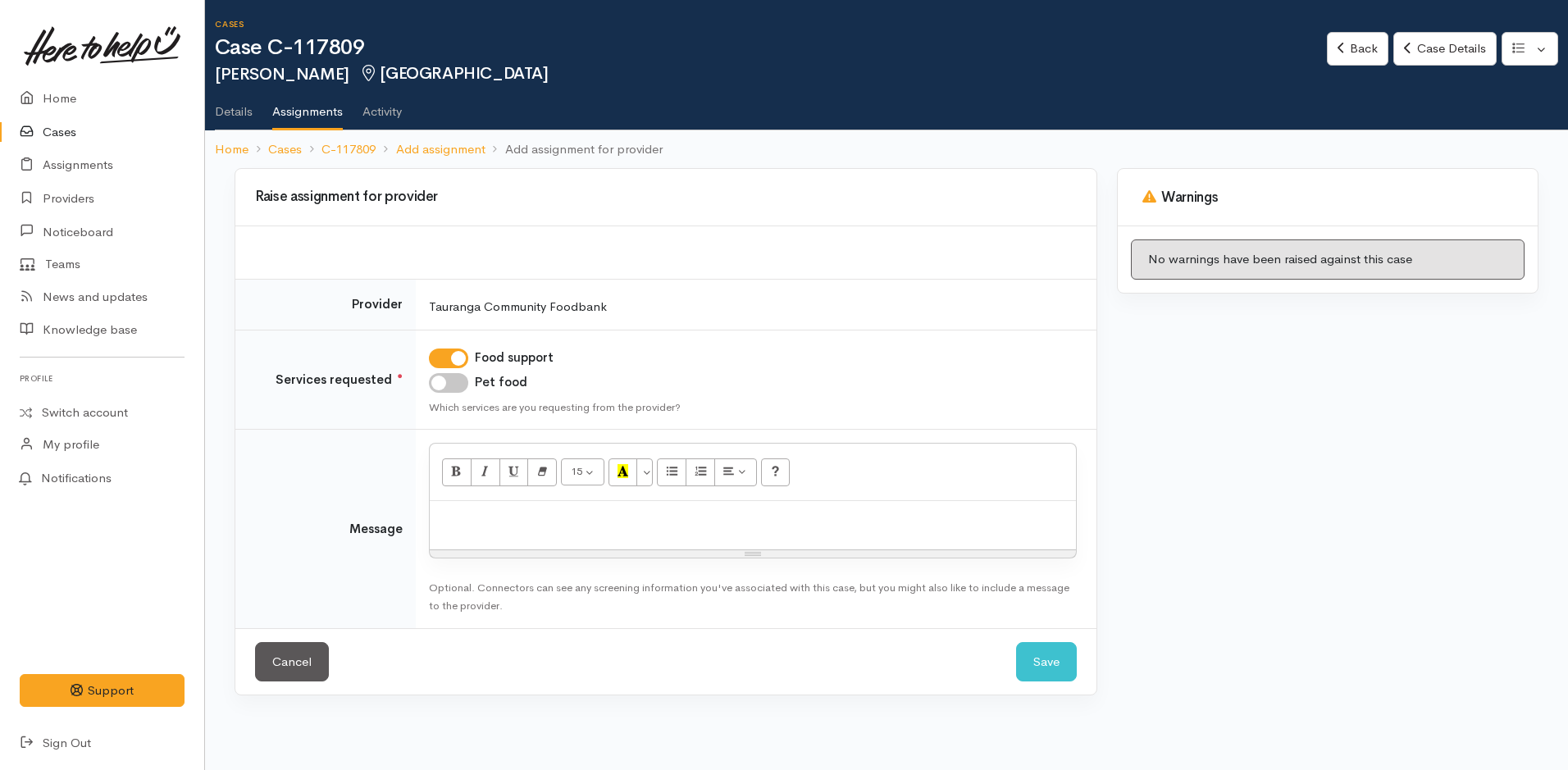
click at [455, 387] on input "Pet food" at bounding box center [449, 383] width 40 height 20
checkbox input "true"
click at [490, 533] on div at bounding box center [753, 525] width 646 height 49
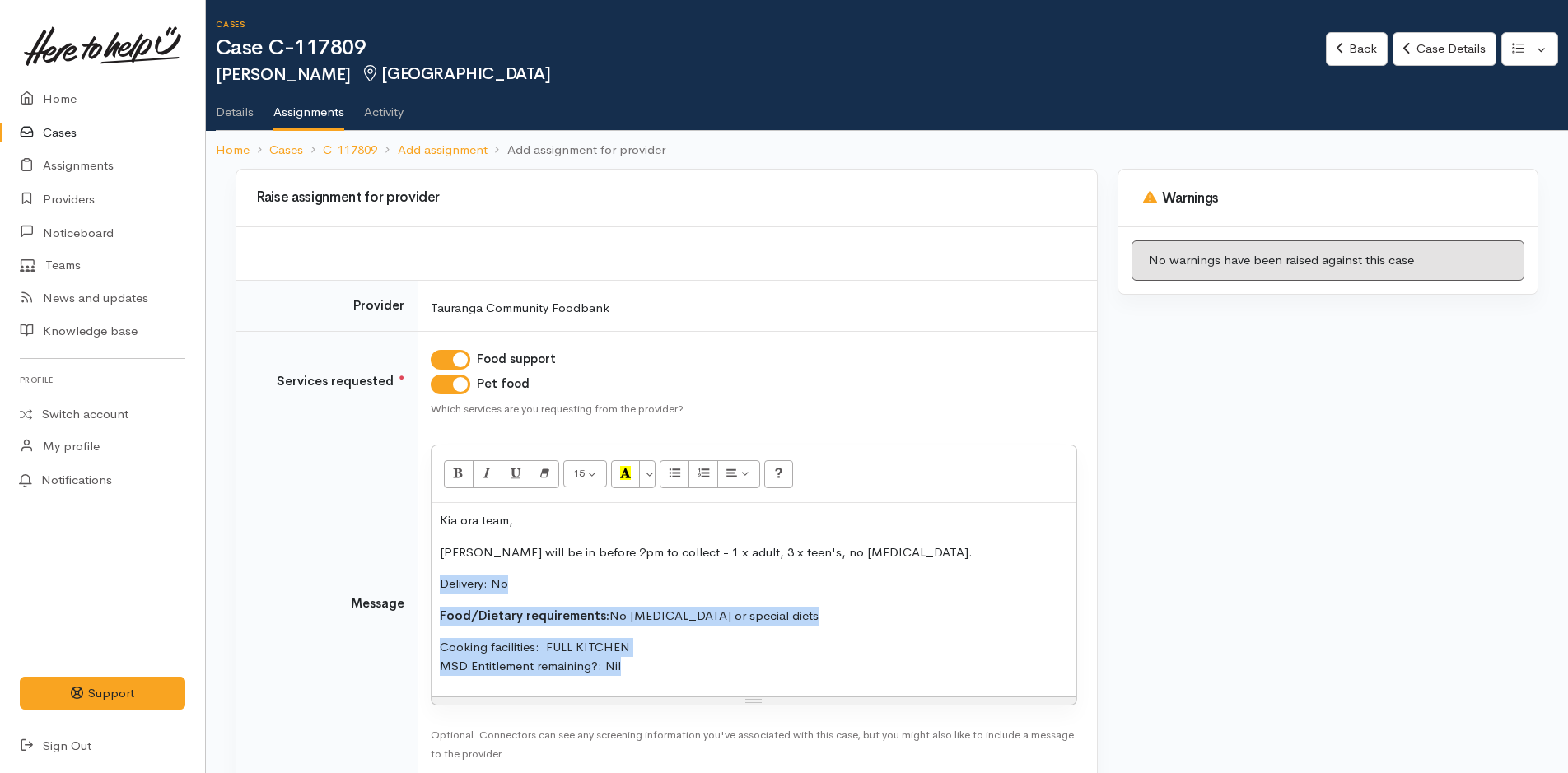
drag, startPoint x: 632, startPoint y: 677, endPoint x: 385, endPoint y: 573, distance: 268.0
click at [385, 573] on tr "Message <p>Kia ora team,</p><p>Lisa will be in before 2pm to collect - 1 x adul…" at bounding box center [667, 604] width 861 height 345
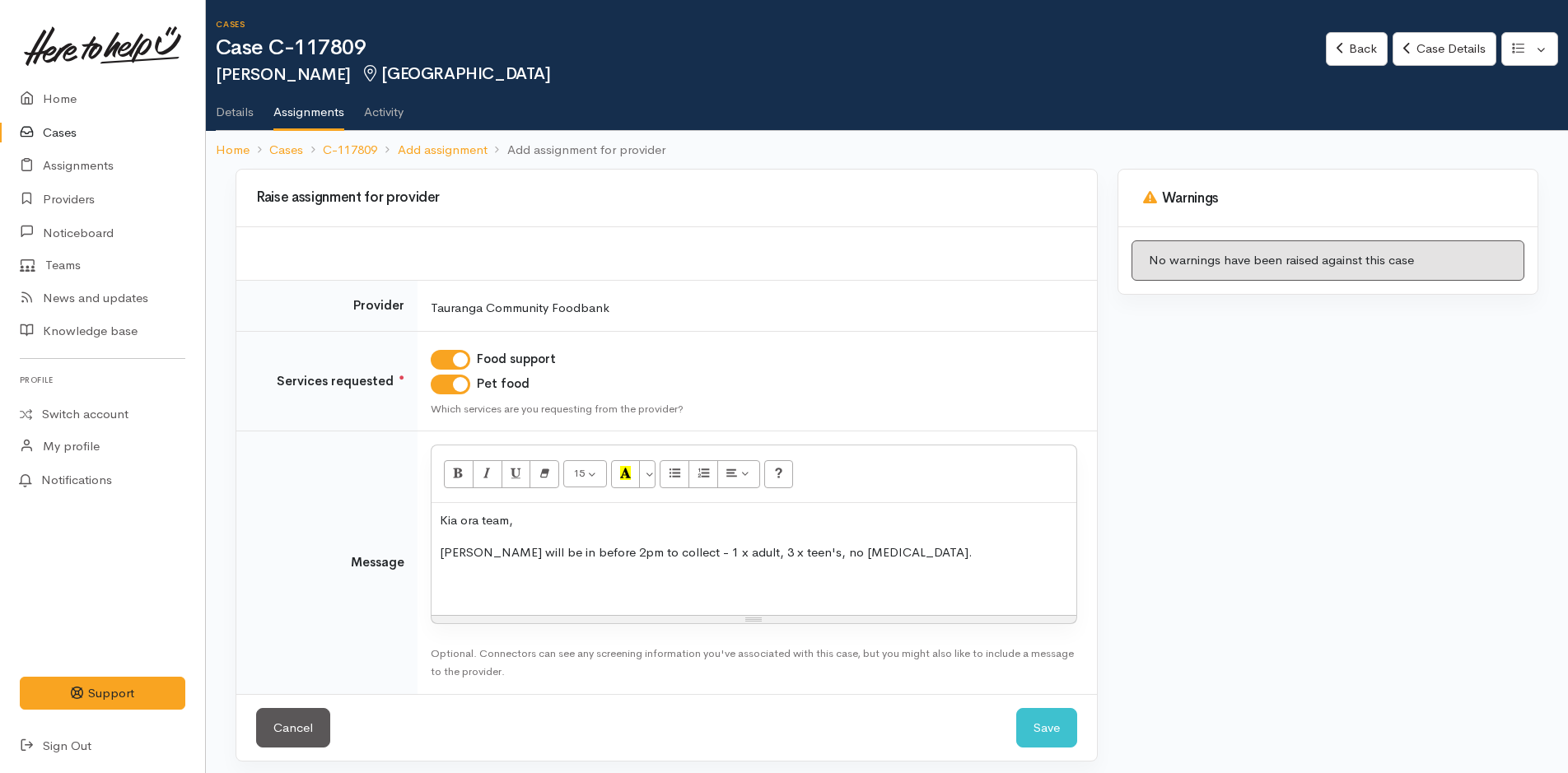
click at [469, 581] on p at bounding box center [754, 583] width 629 height 19
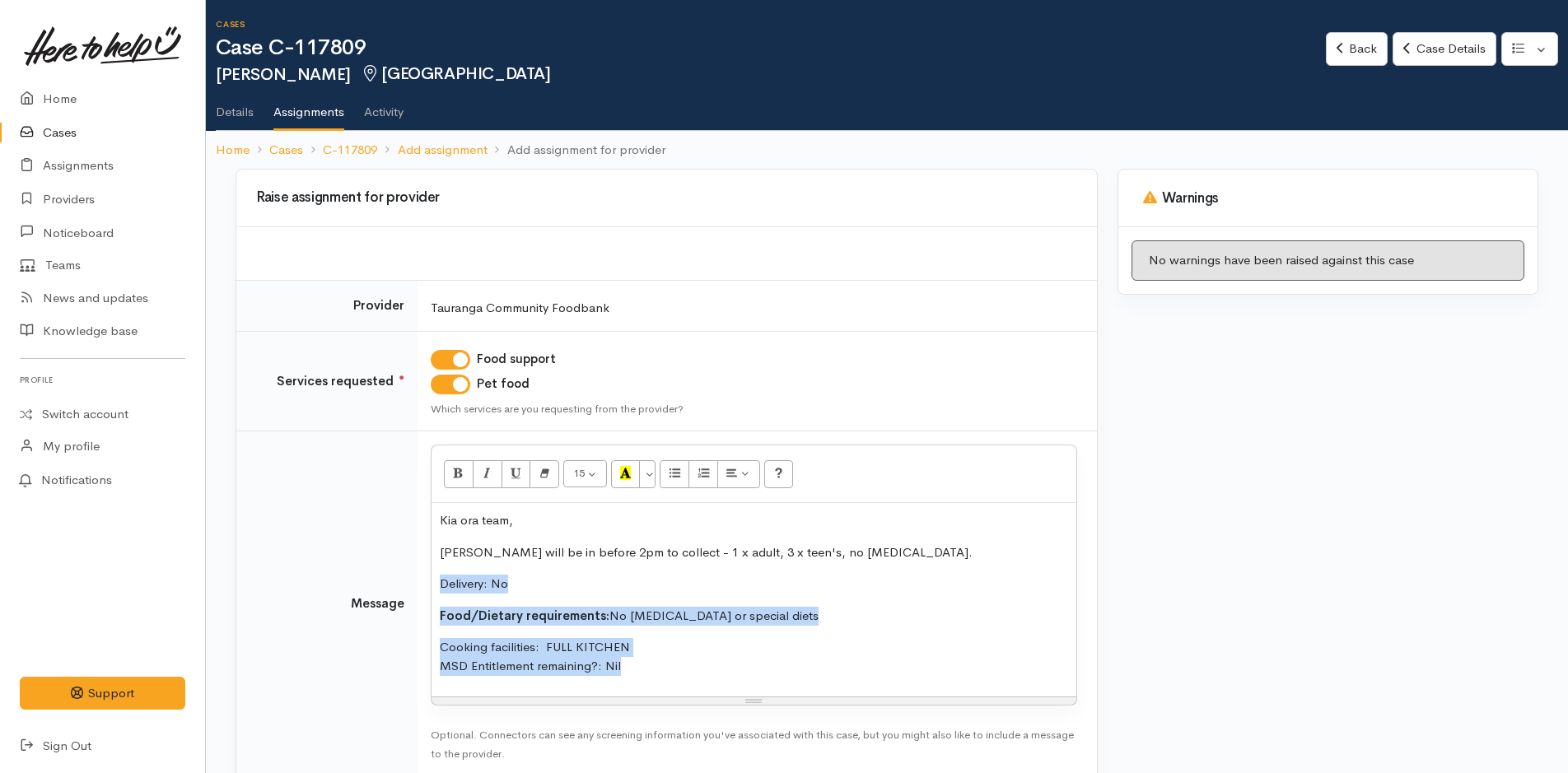
drag, startPoint x: 377, startPoint y: 624, endPoint x: 313, endPoint y: 572, distance: 82.5
click at [313, 572] on tr "Message <p>Kia ora team,</p><p>Lisa will be in before 2pm to collect - 1 x adul…" at bounding box center [667, 604] width 861 height 345
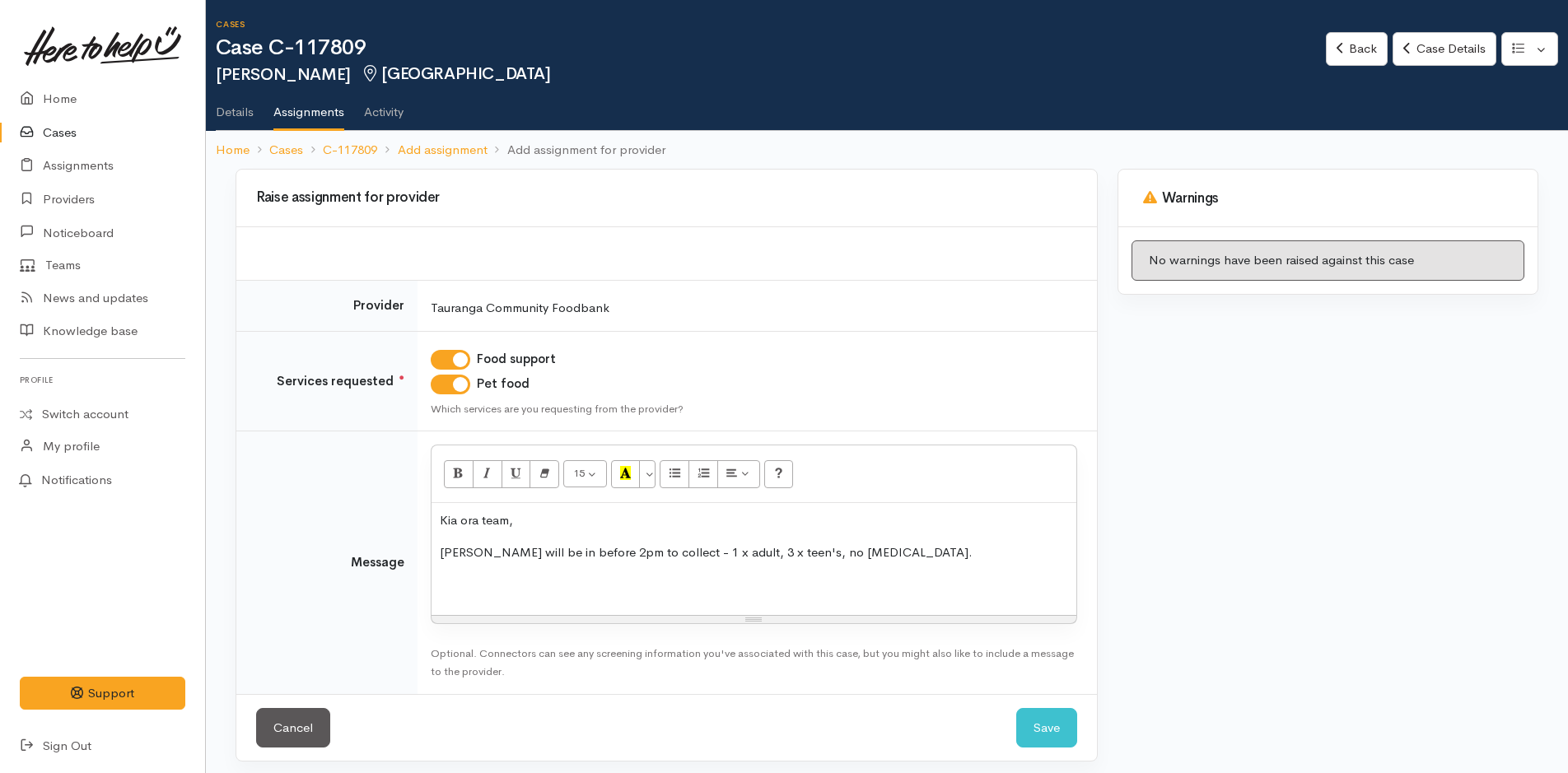
click at [873, 545] on p "Lisa will be in before 2pm to collect - 1 x adult, 3 x teen's, no food allergie…" at bounding box center [754, 553] width 629 height 19
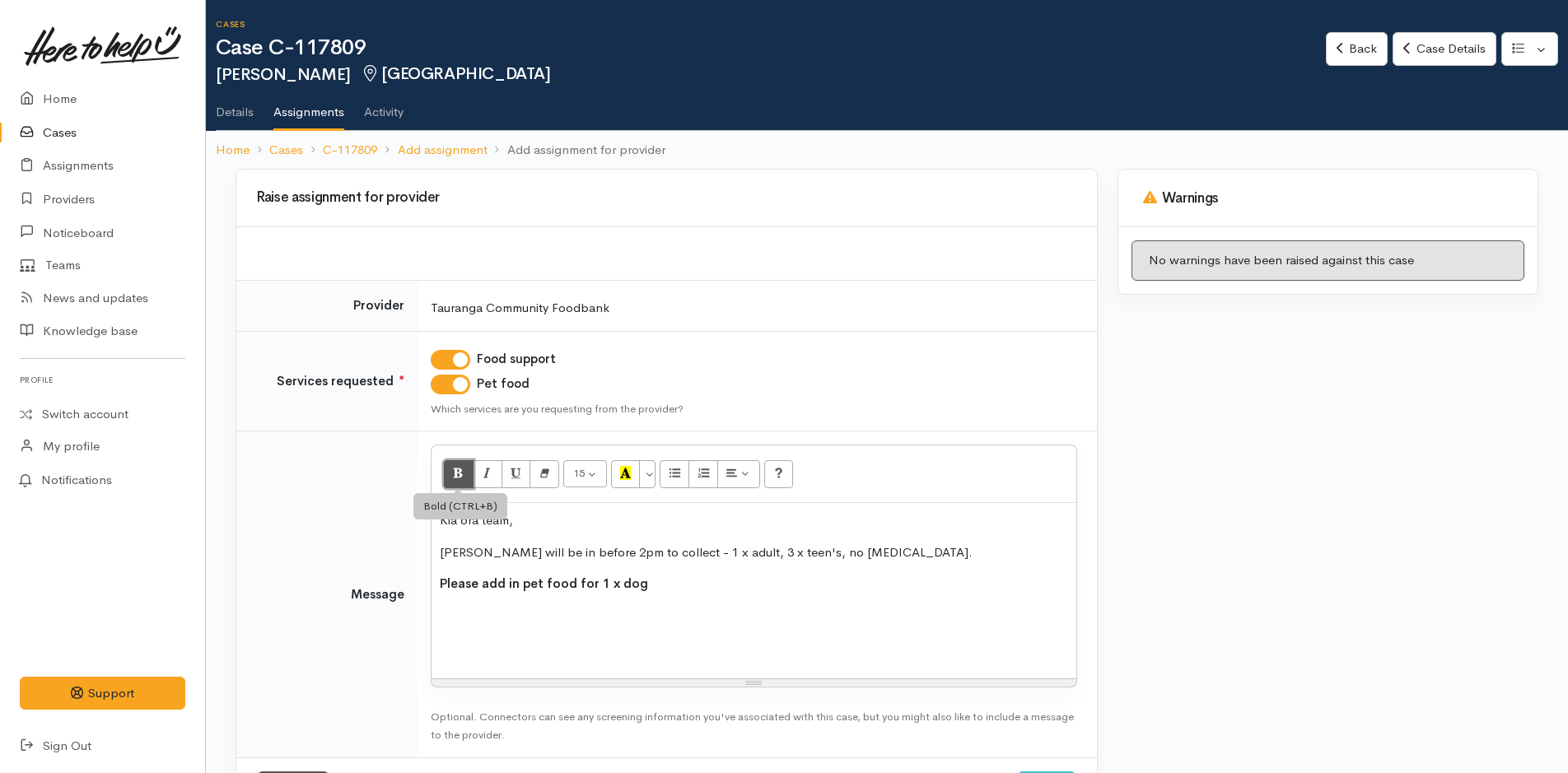
click at [455, 473] on icon "Bold (CTRL+B)" at bounding box center [458, 472] width 11 height 14
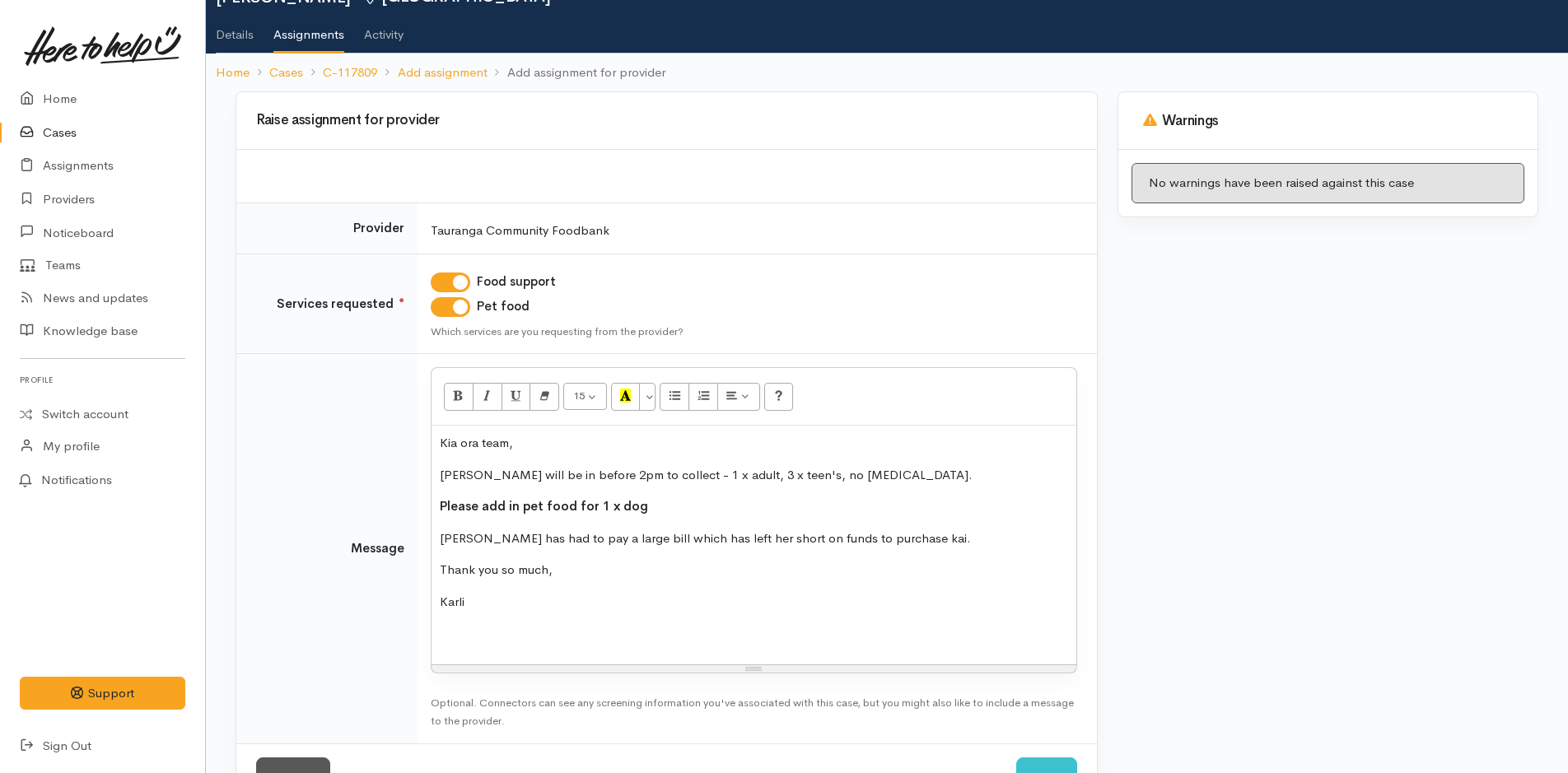
scroll to position [135, 0]
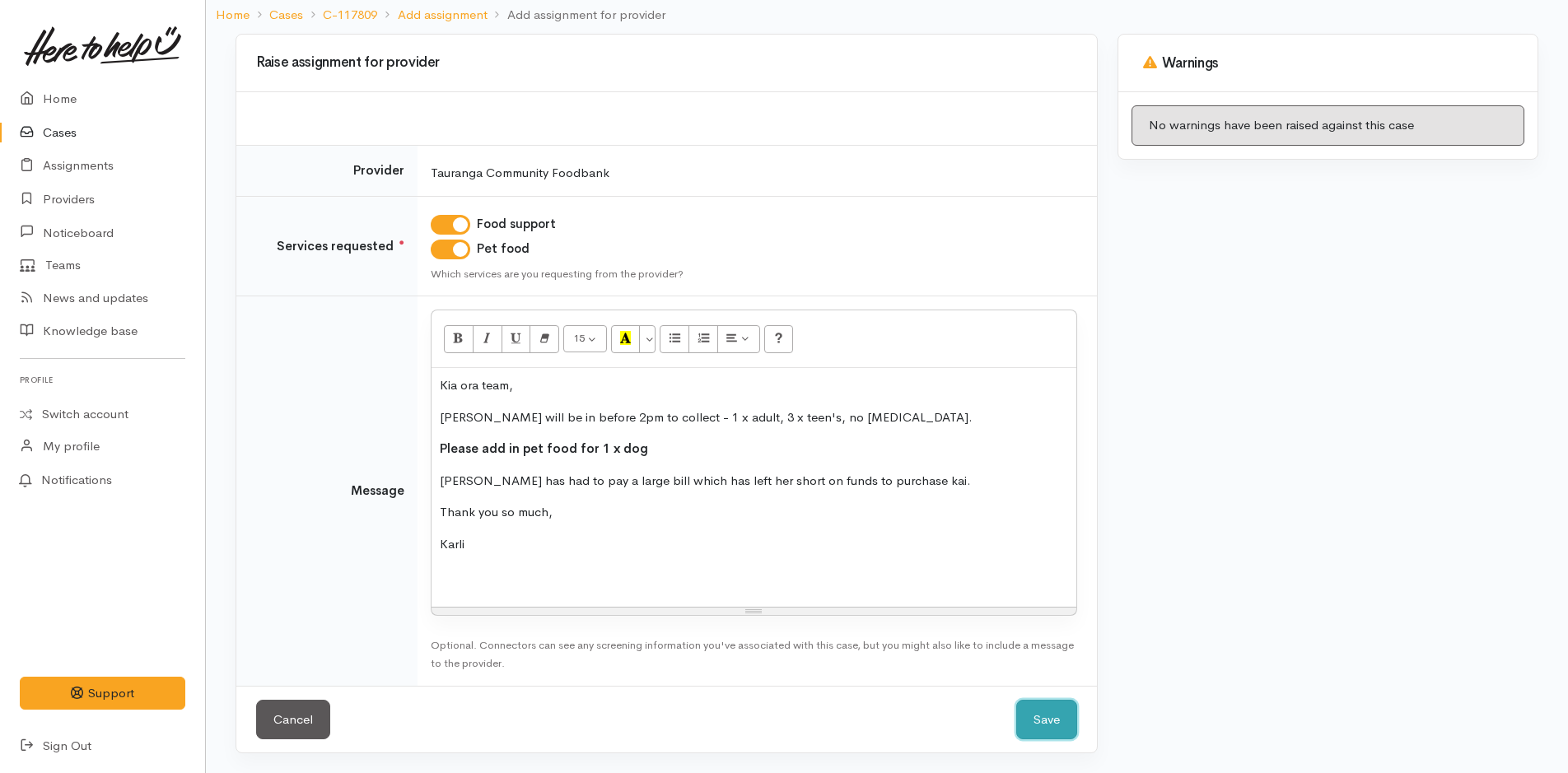
click at [1071, 718] on button "Save" at bounding box center [1046, 720] width 61 height 41
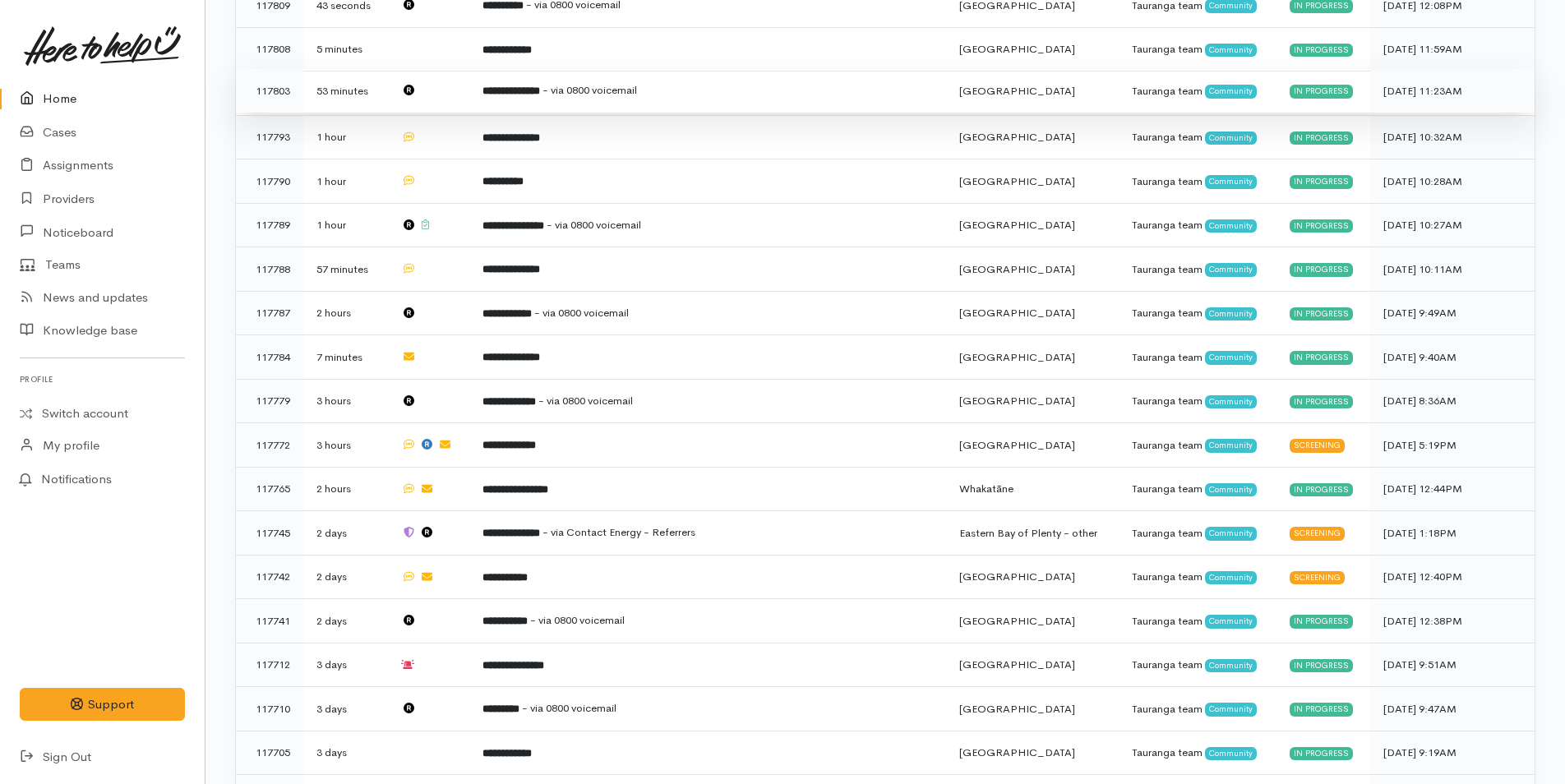
scroll to position [657, 0]
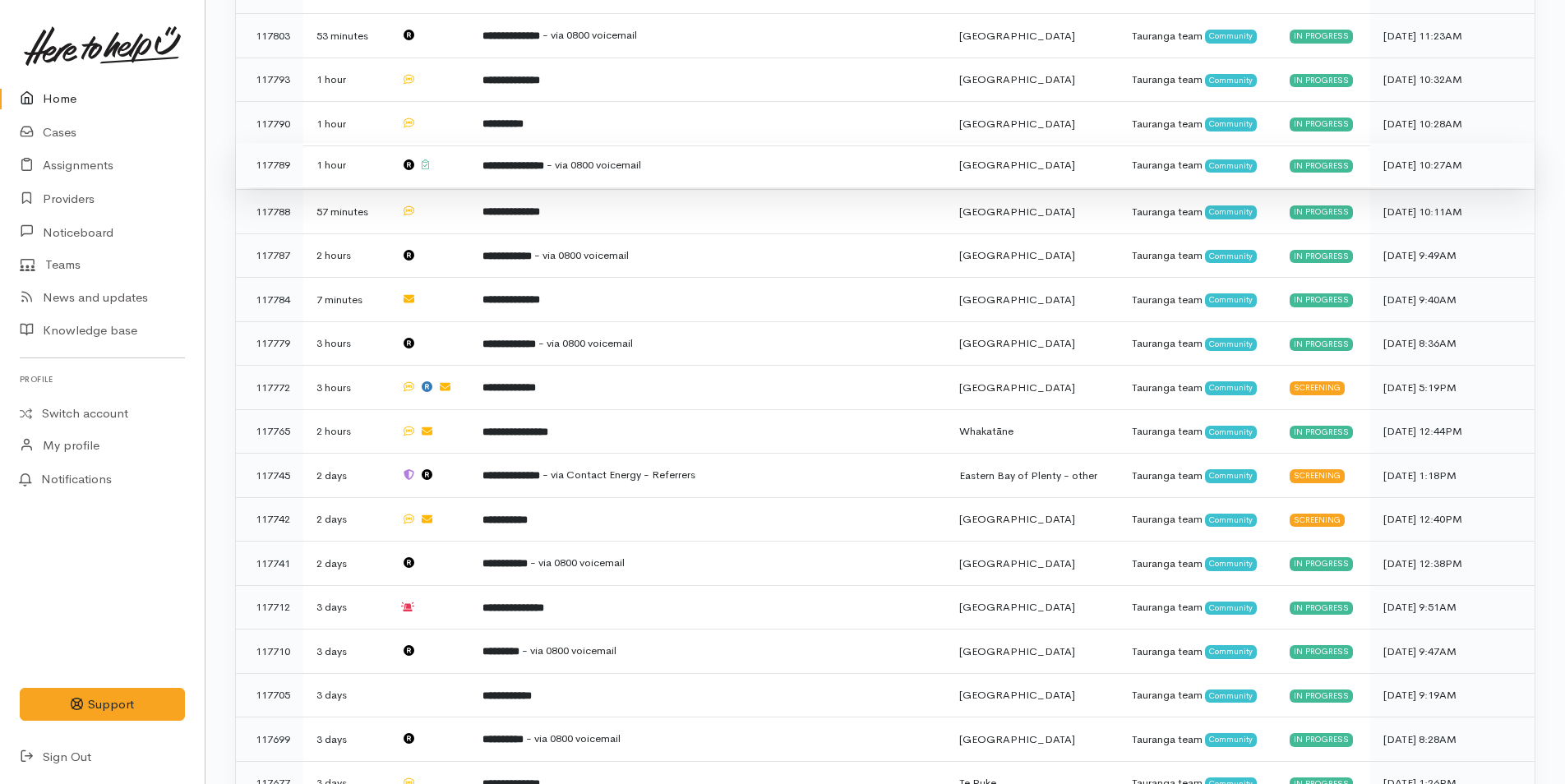
click at [547, 181] on td "**********" at bounding box center [709, 165] width 478 height 44
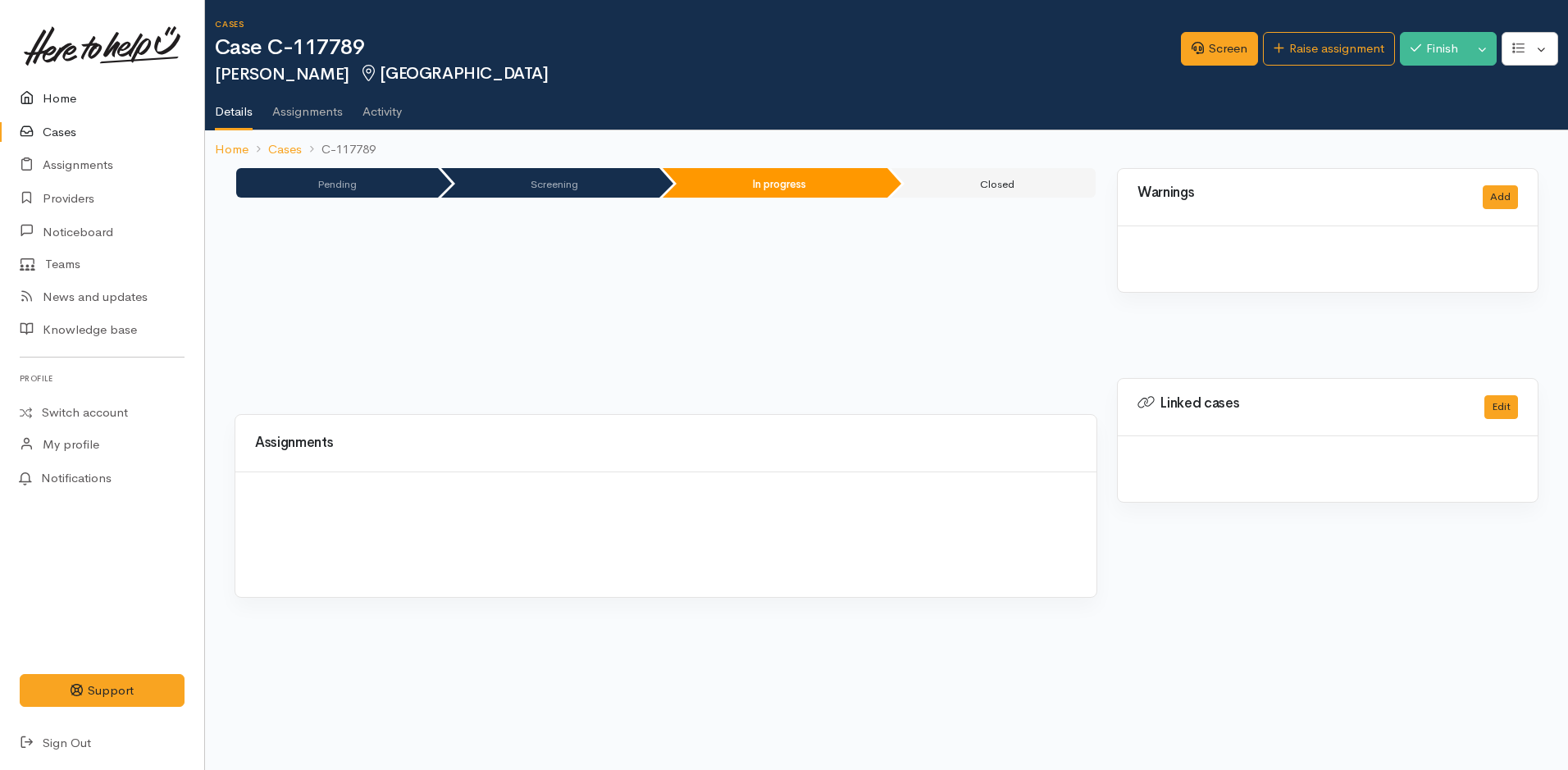
click at [60, 96] on link "Home" at bounding box center [102, 98] width 204 height 33
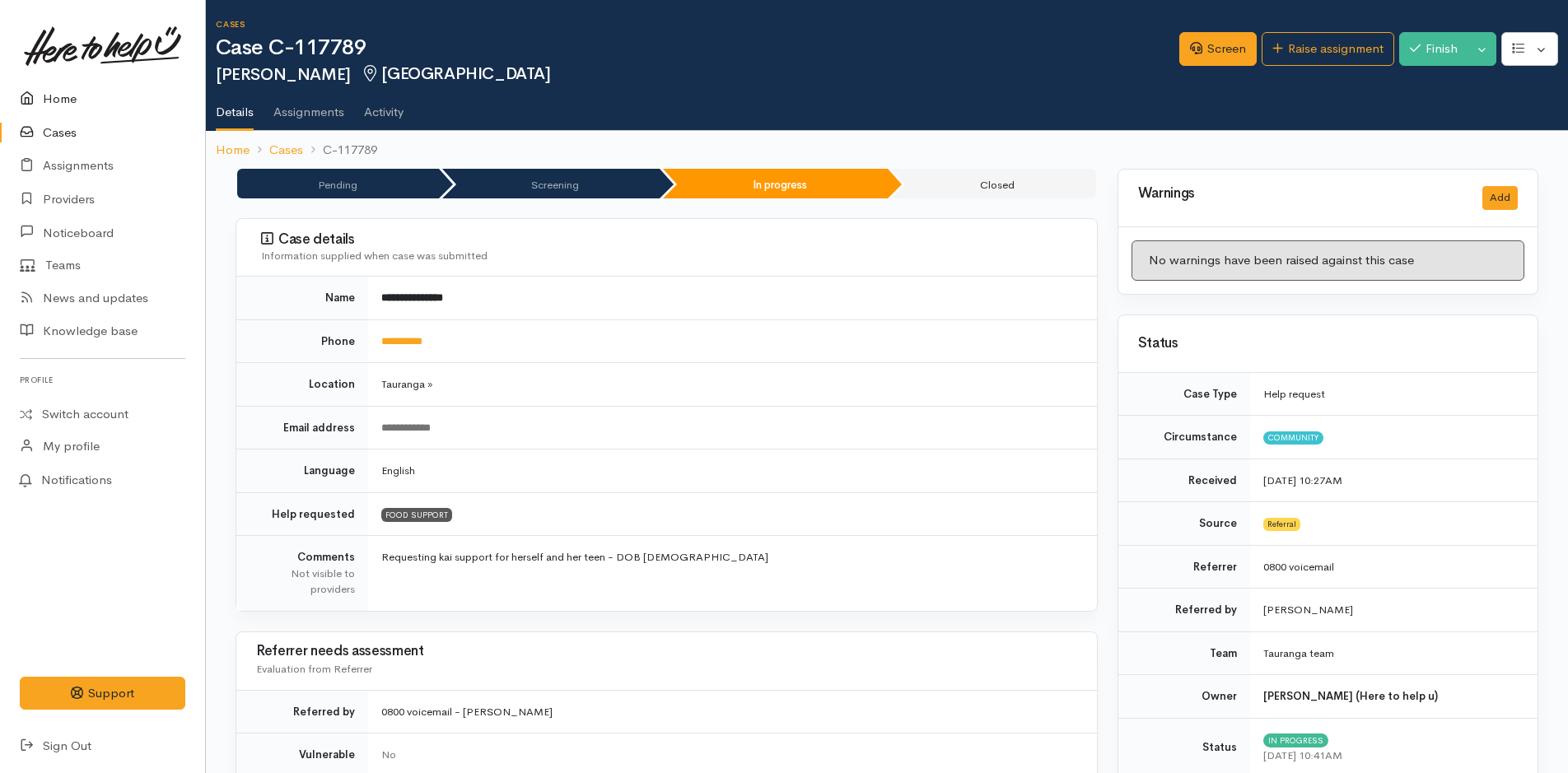
scroll to position [455, 0]
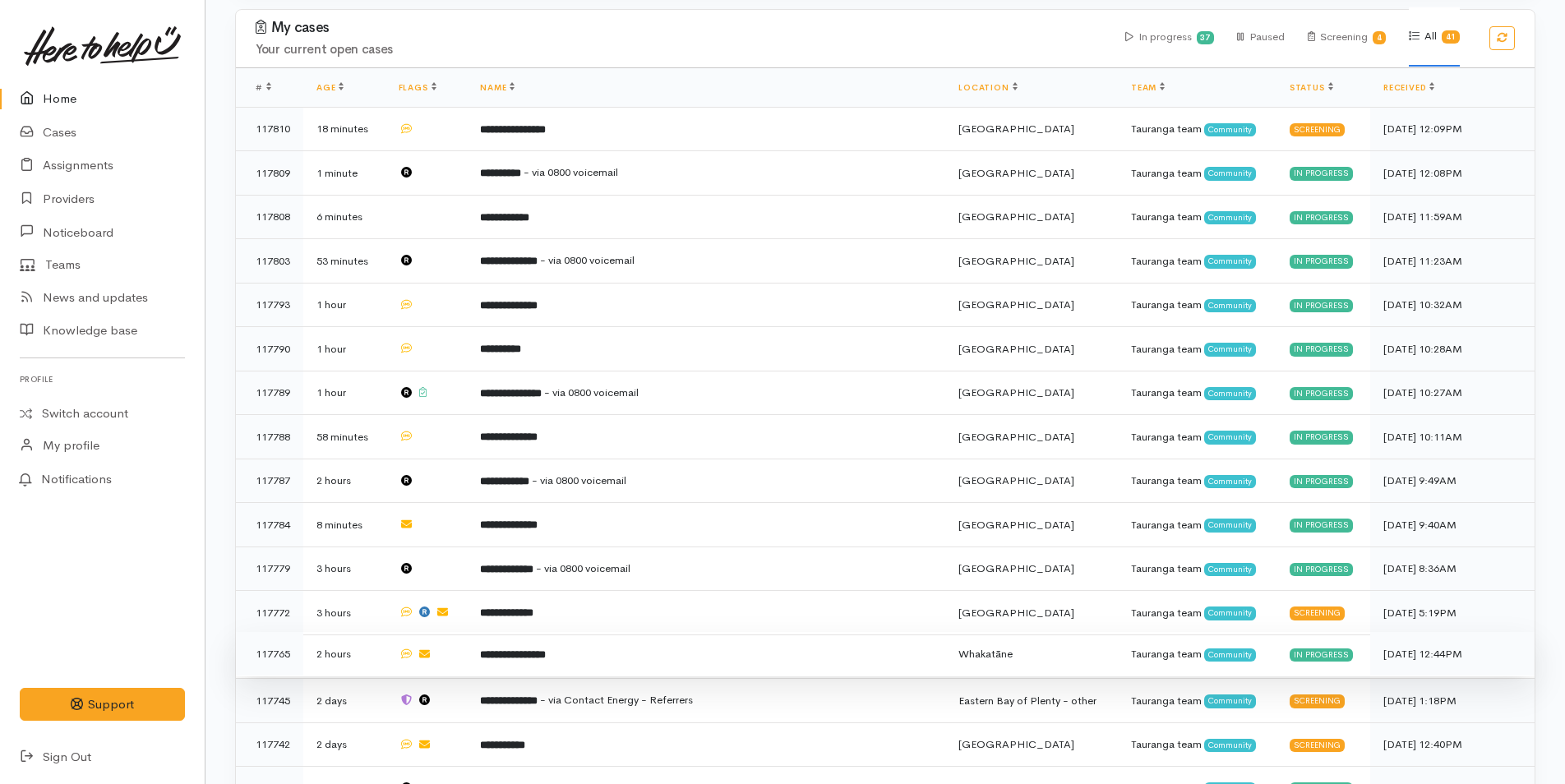
scroll to position [575, 0]
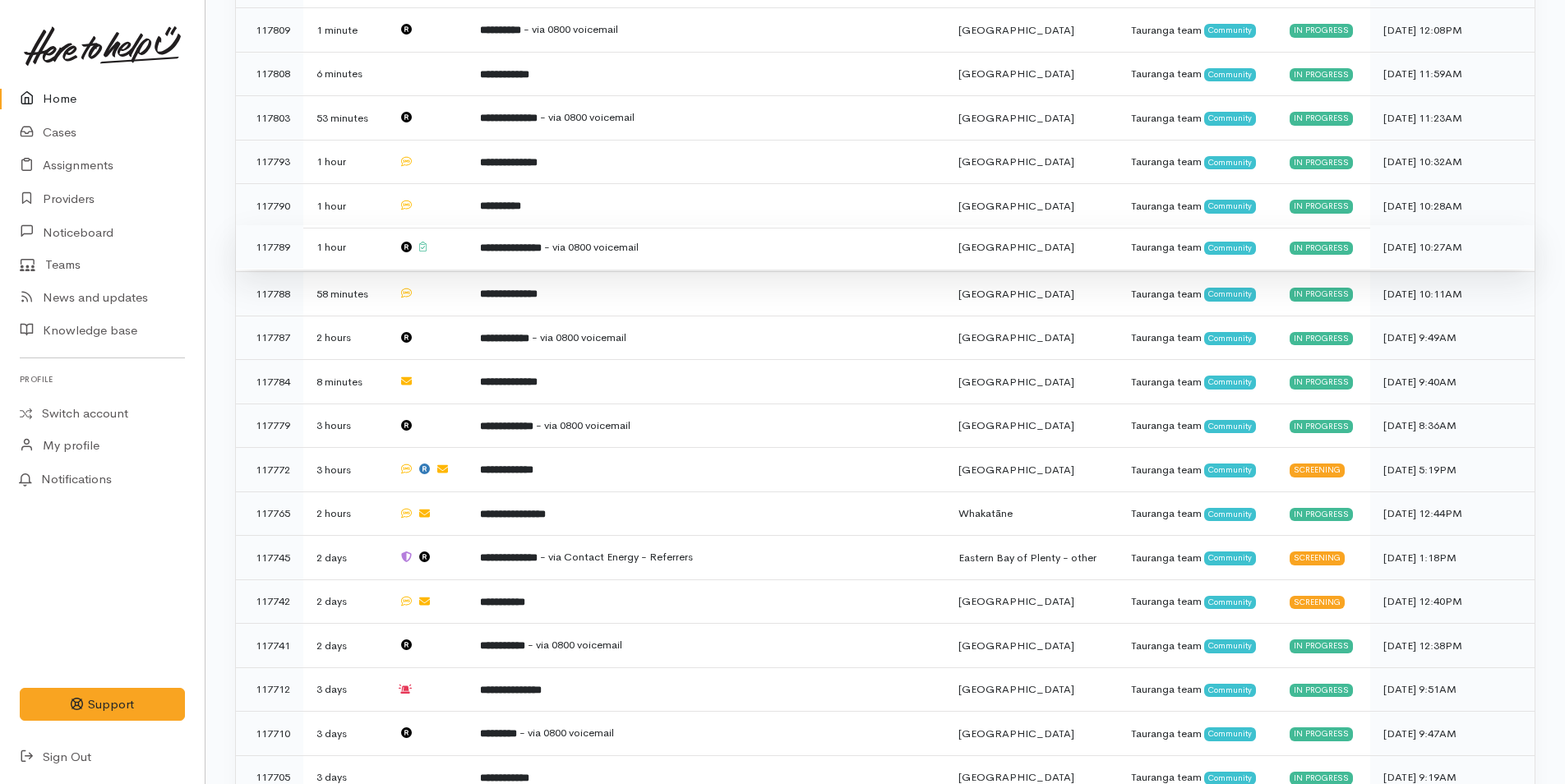
click at [526, 254] on td "**********" at bounding box center [706, 247] width 479 height 44
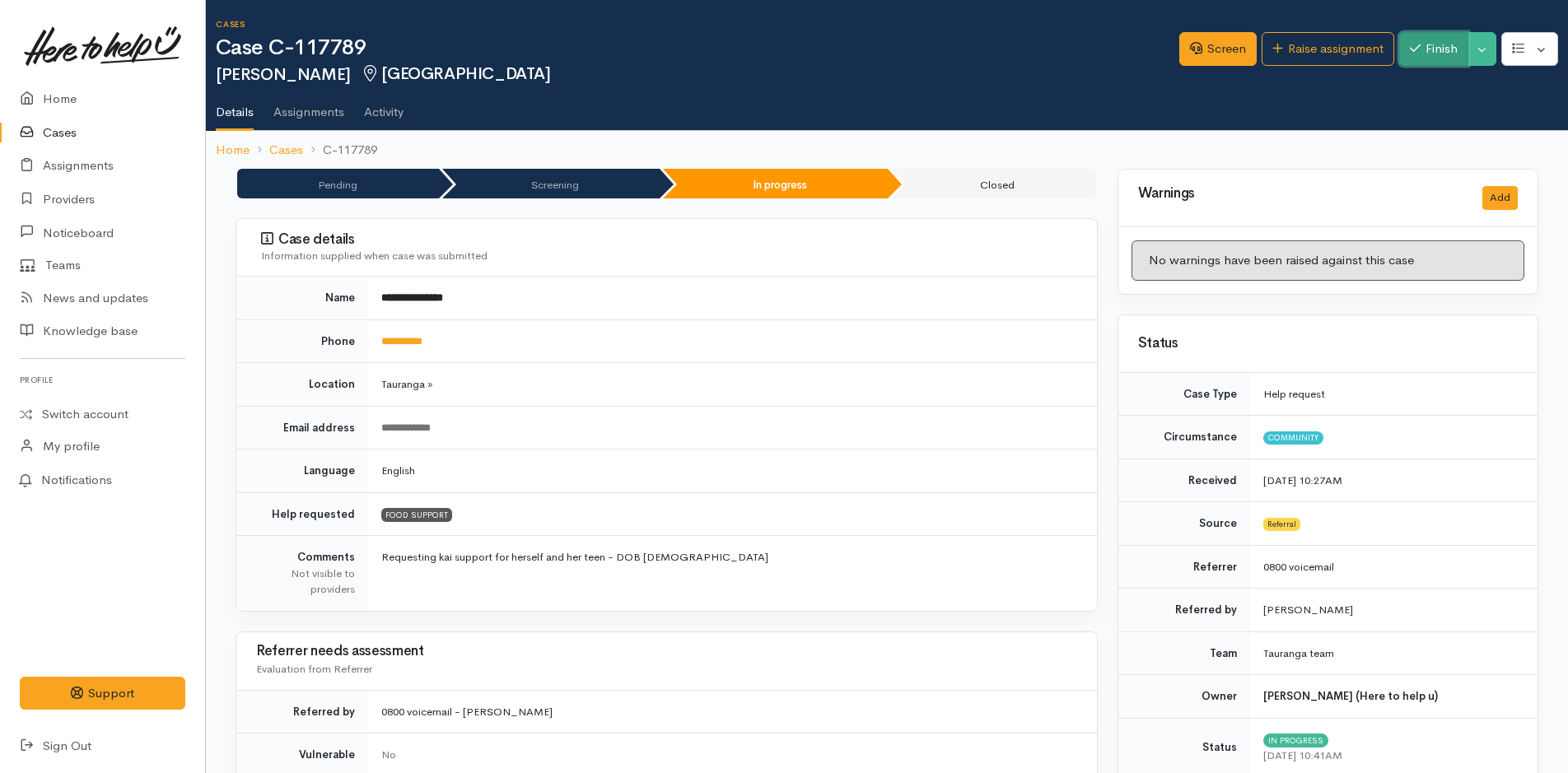
click at [1410, 45] on icon "button" at bounding box center [1415, 48] width 11 height 13
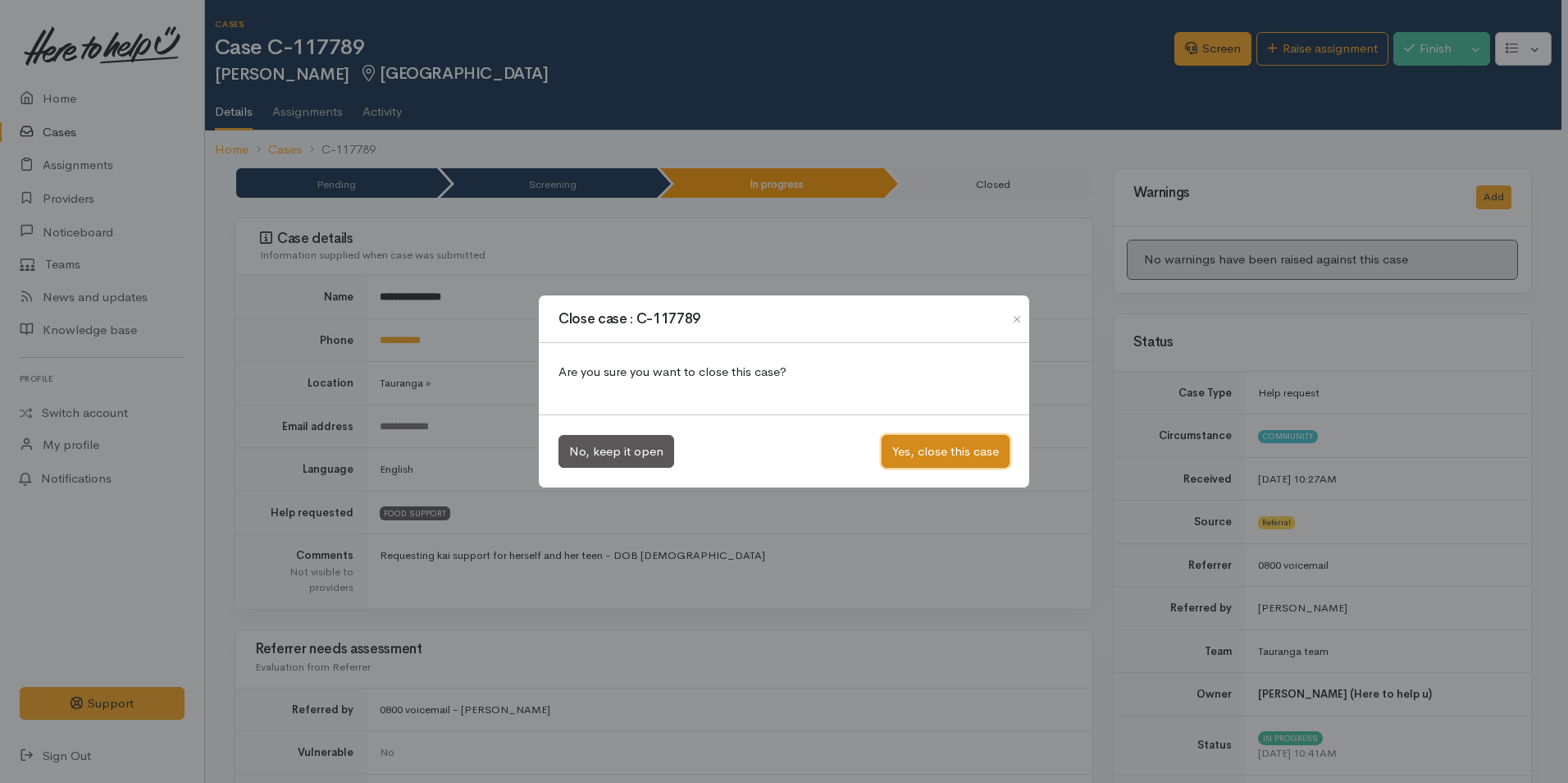
click at [984, 443] on button "Yes, close this case" at bounding box center [945, 451] width 128 height 33
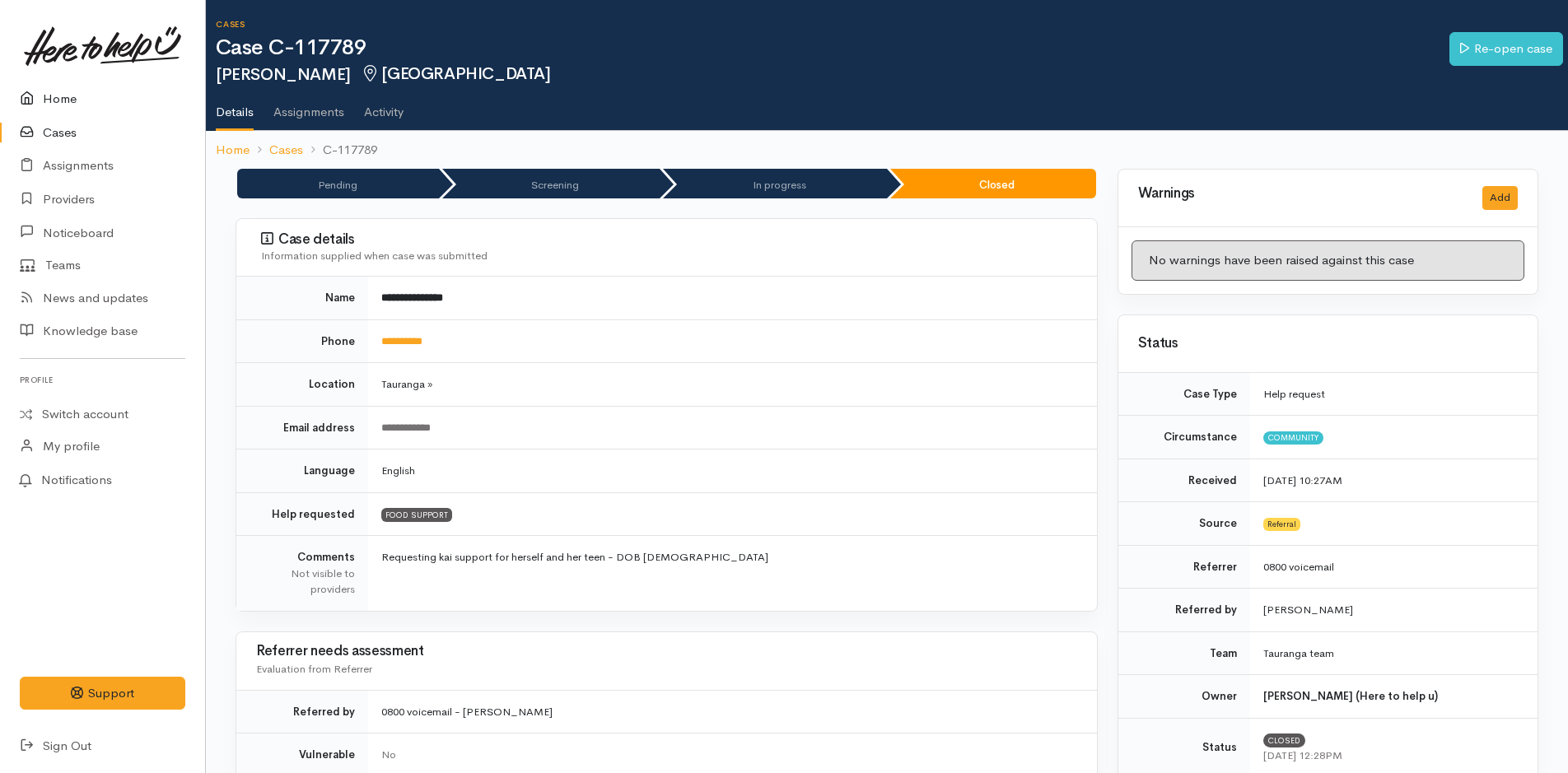
click at [52, 82] on link "Home" at bounding box center [102, 98] width 205 height 33
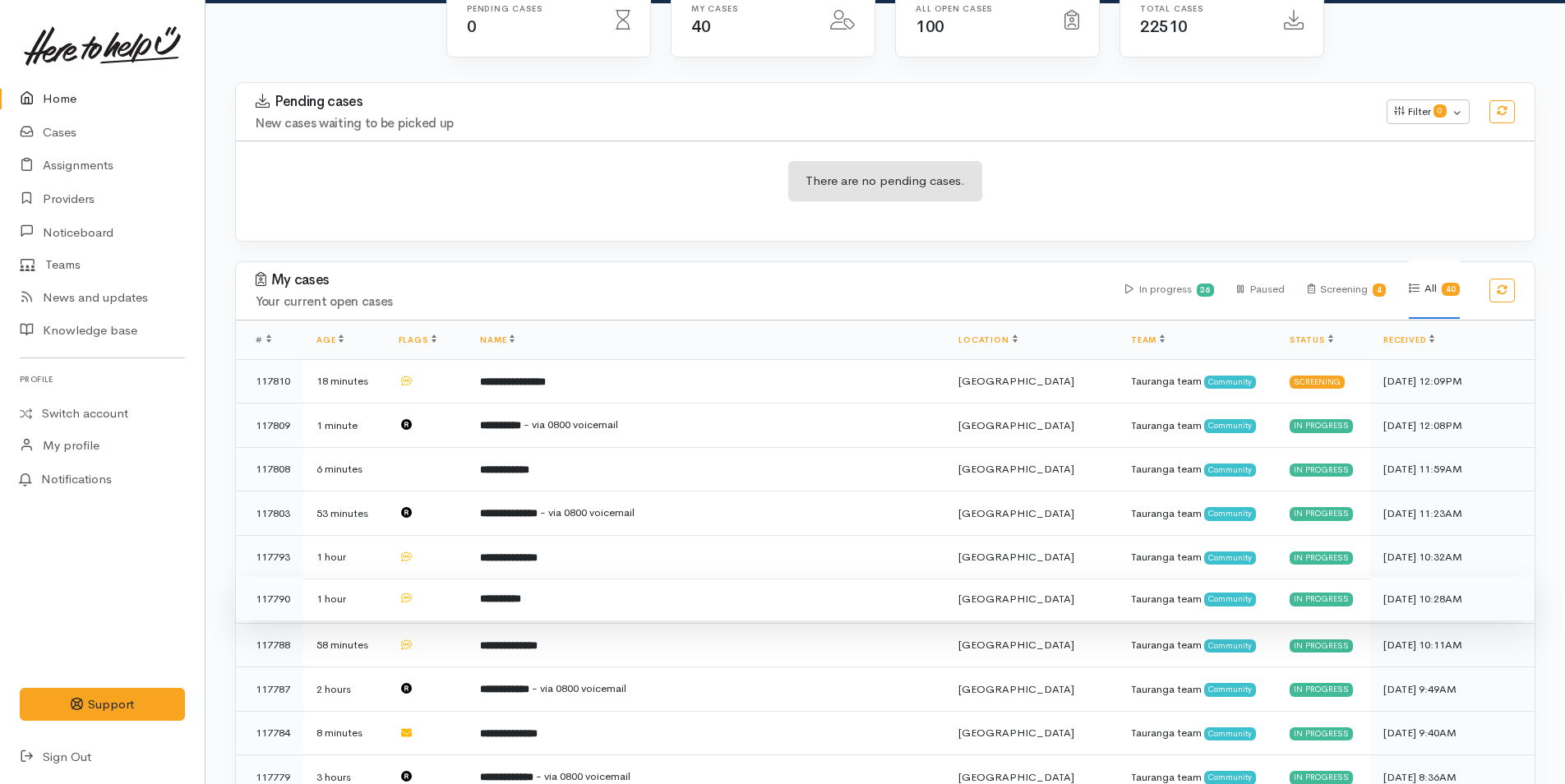
scroll to position [329, 0]
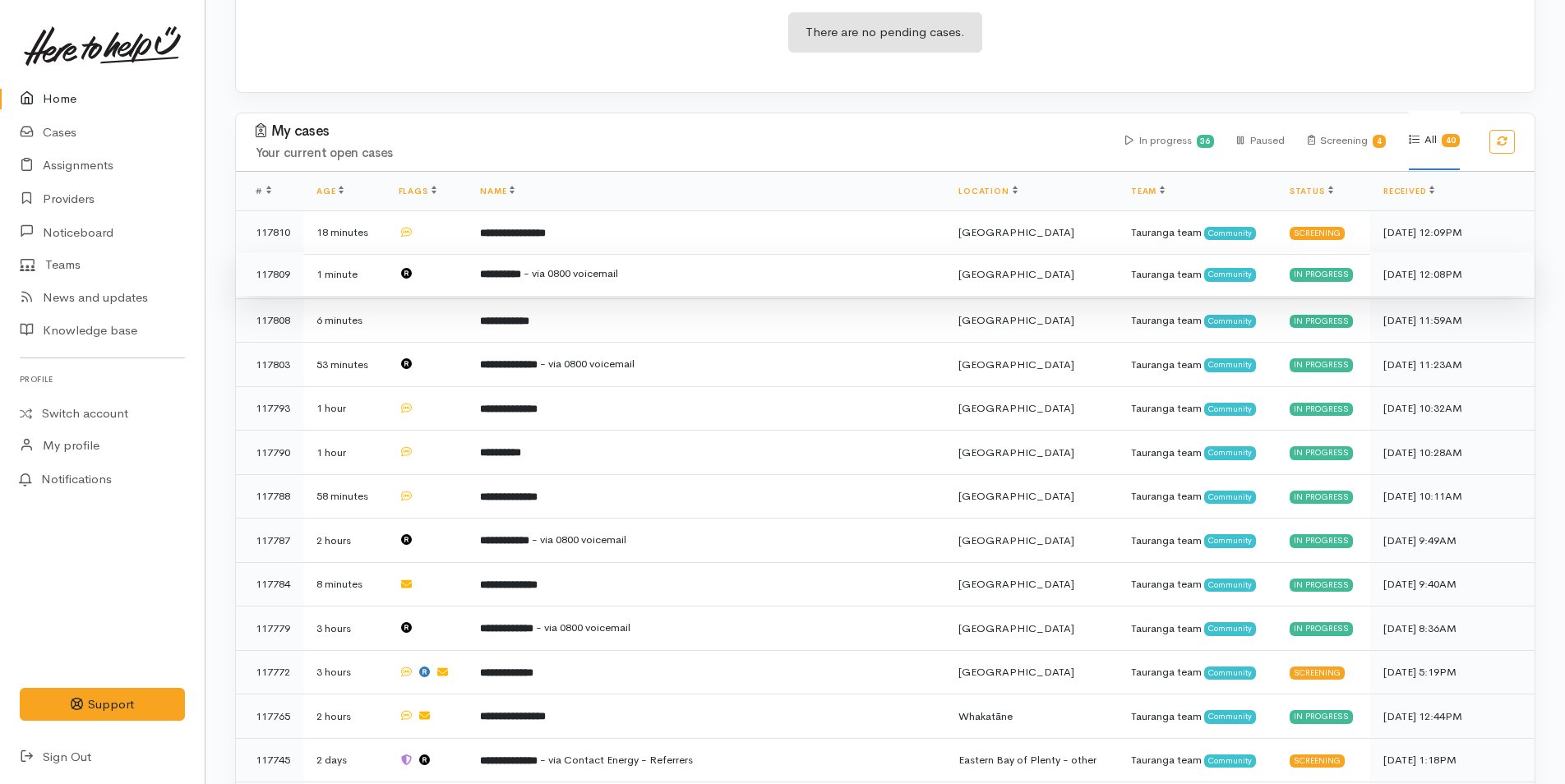
click at [563, 279] on span "- via 0800 voicemail" at bounding box center [571, 272] width 95 height 14
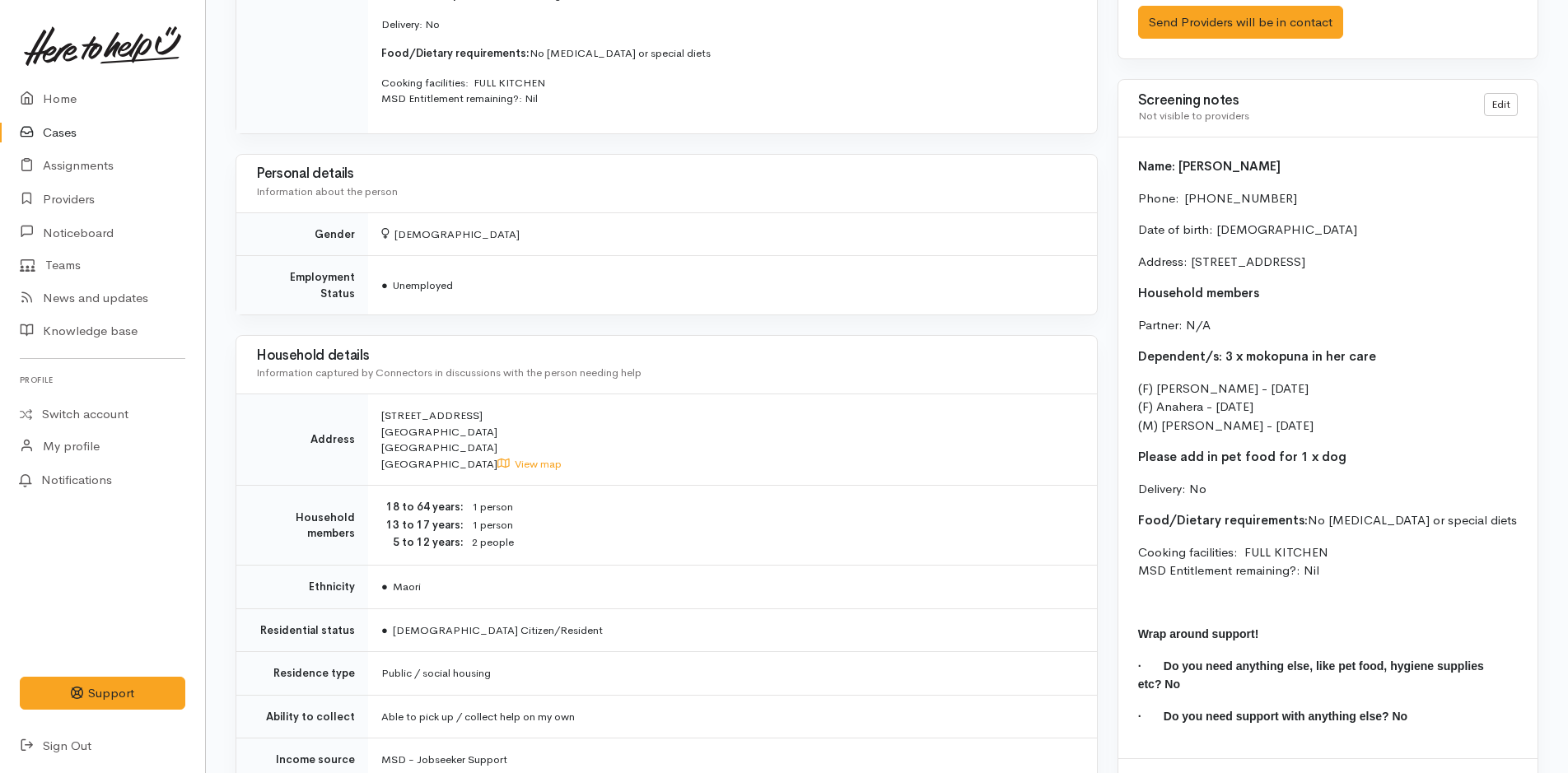
scroll to position [1152, 0]
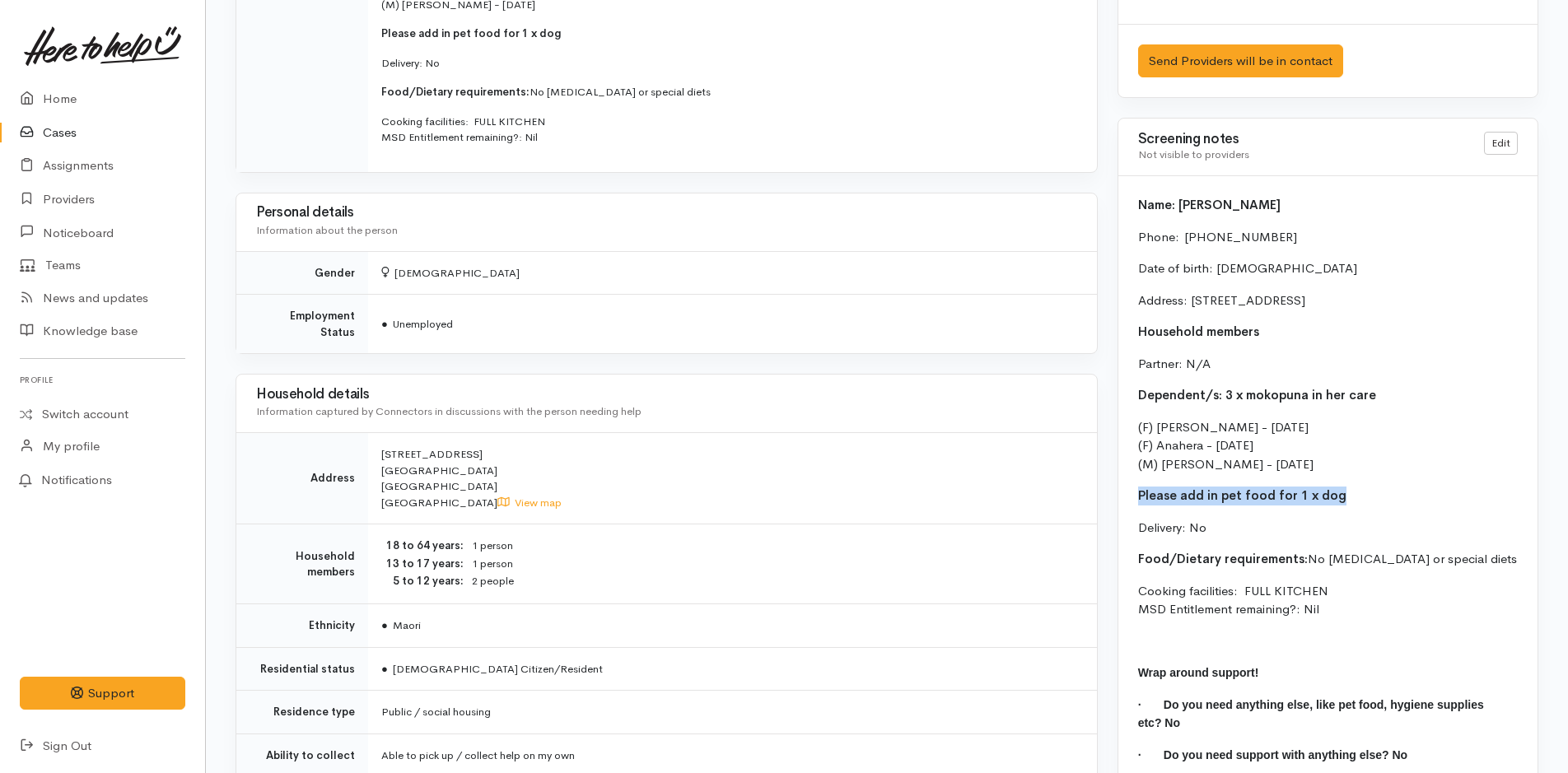
drag, startPoint x: 1334, startPoint y: 517, endPoint x: 1126, endPoint y: 512, distance: 208.1
click at [1126, 512] on div "Name: [PERSON_NAME] Phone:  [PHONE_NUMBER] Date of birth: [DEMOGRAPHIC_DATA] Ad…" at bounding box center [1328, 486] width 419 height 620
copy b "Please add in pet food for 1 x dog"
click at [71, 107] on link "Home" at bounding box center [102, 98] width 205 height 33
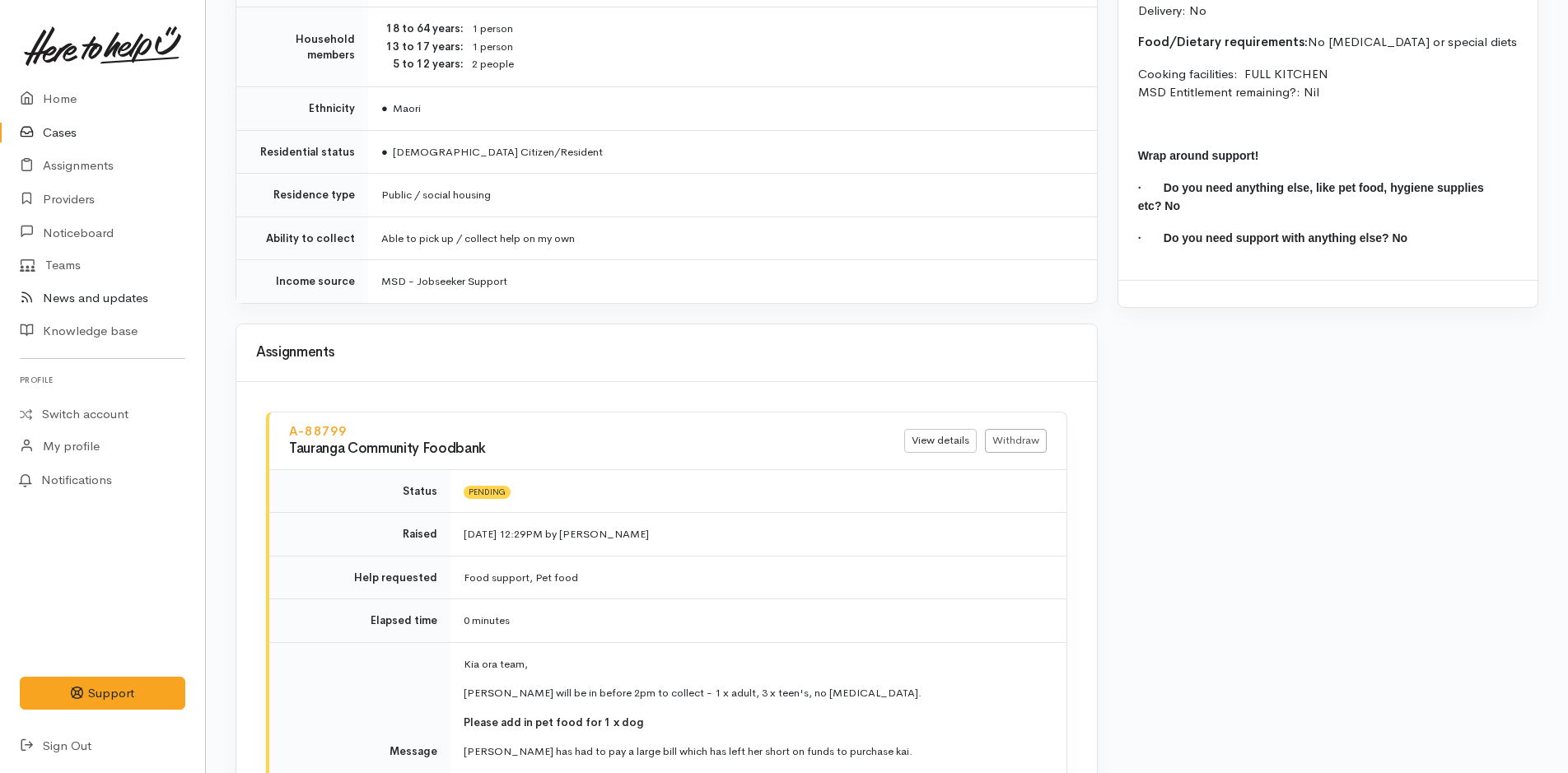
scroll to position [1894, 0]
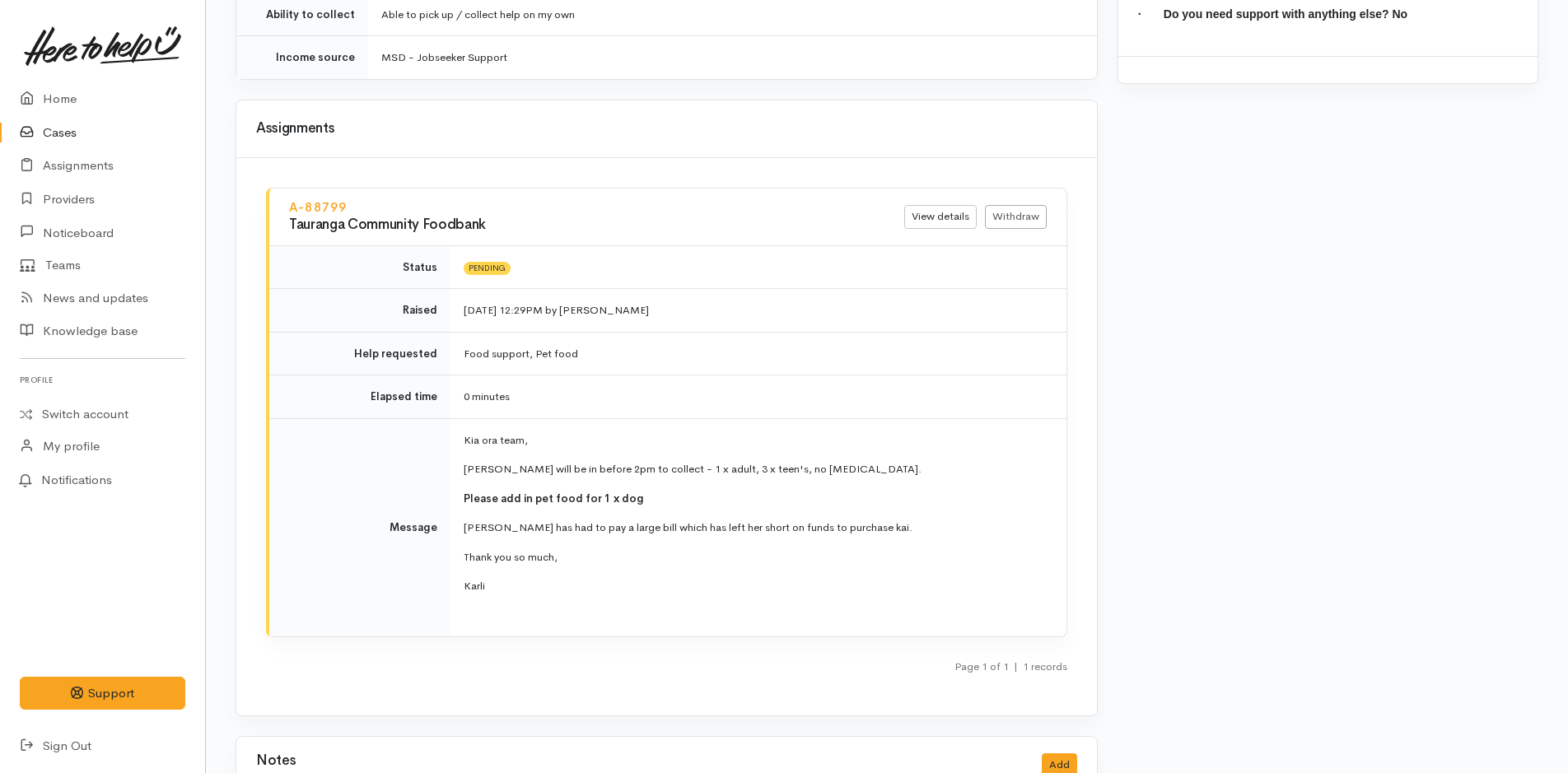
click at [55, 79] on link at bounding box center [102, 46] width 165 height 72
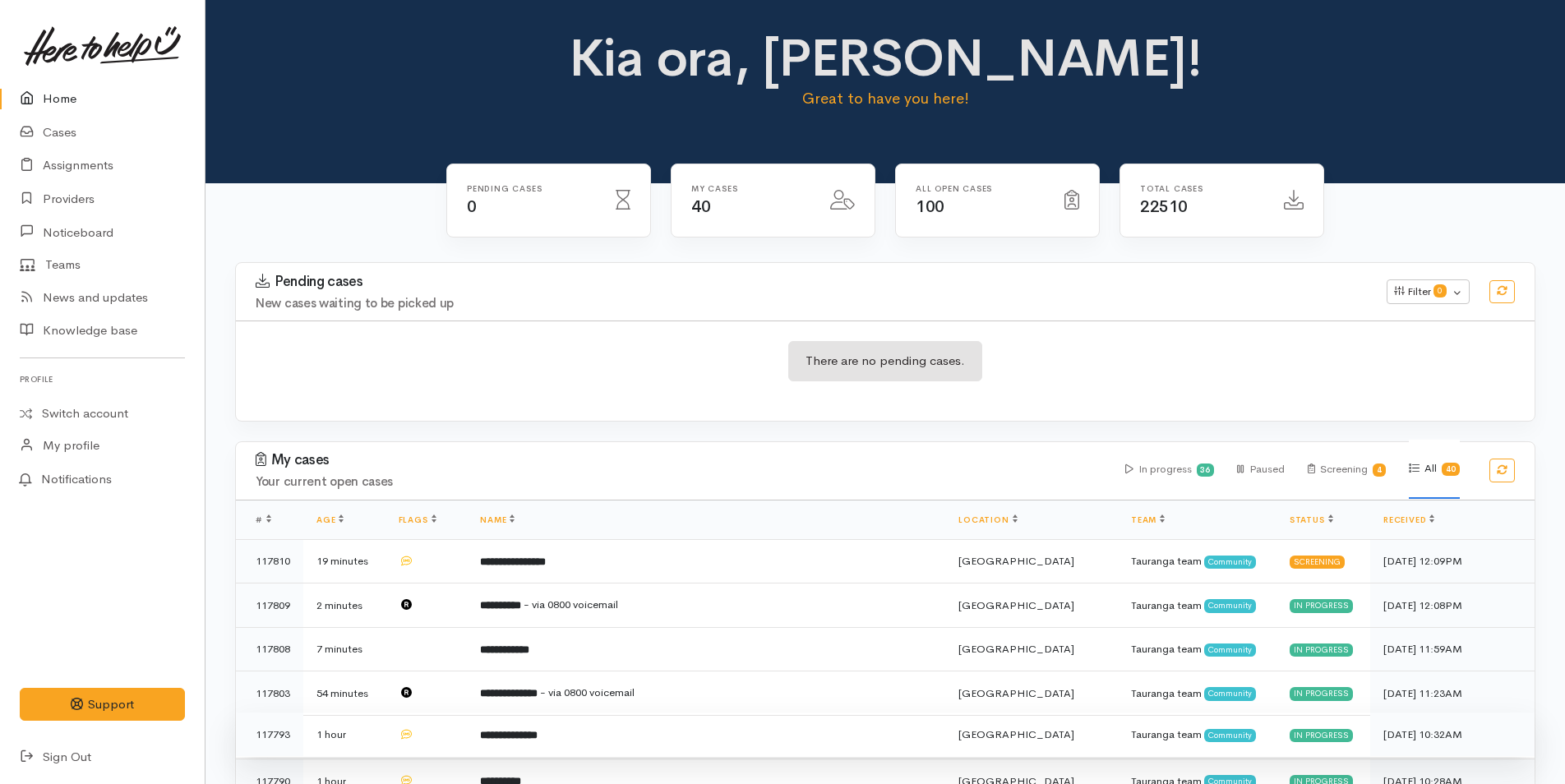
scroll to position [411, 0]
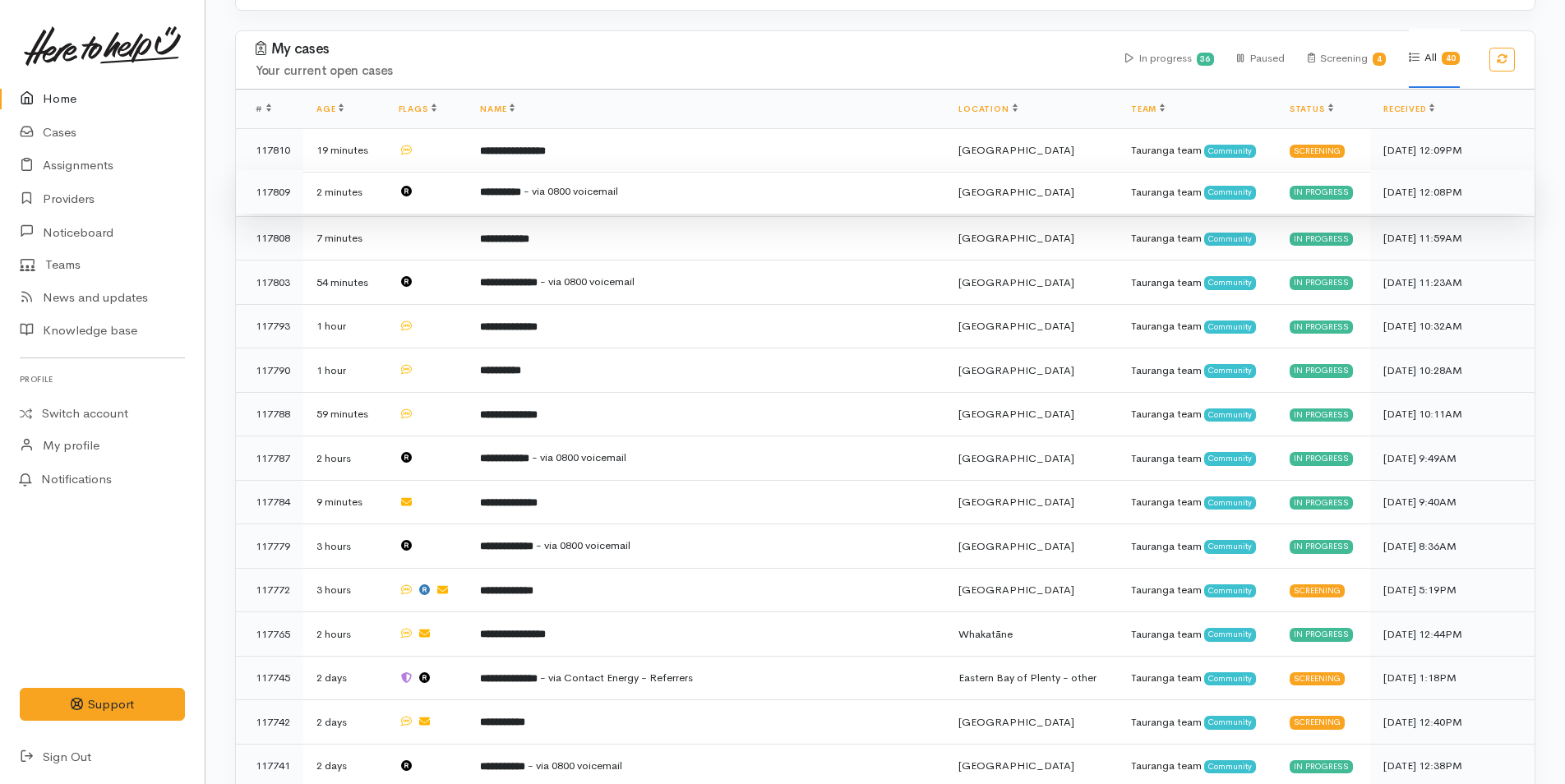
click at [554, 196] on span "- via 0800 voicemail" at bounding box center [571, 190] width 95 height 14
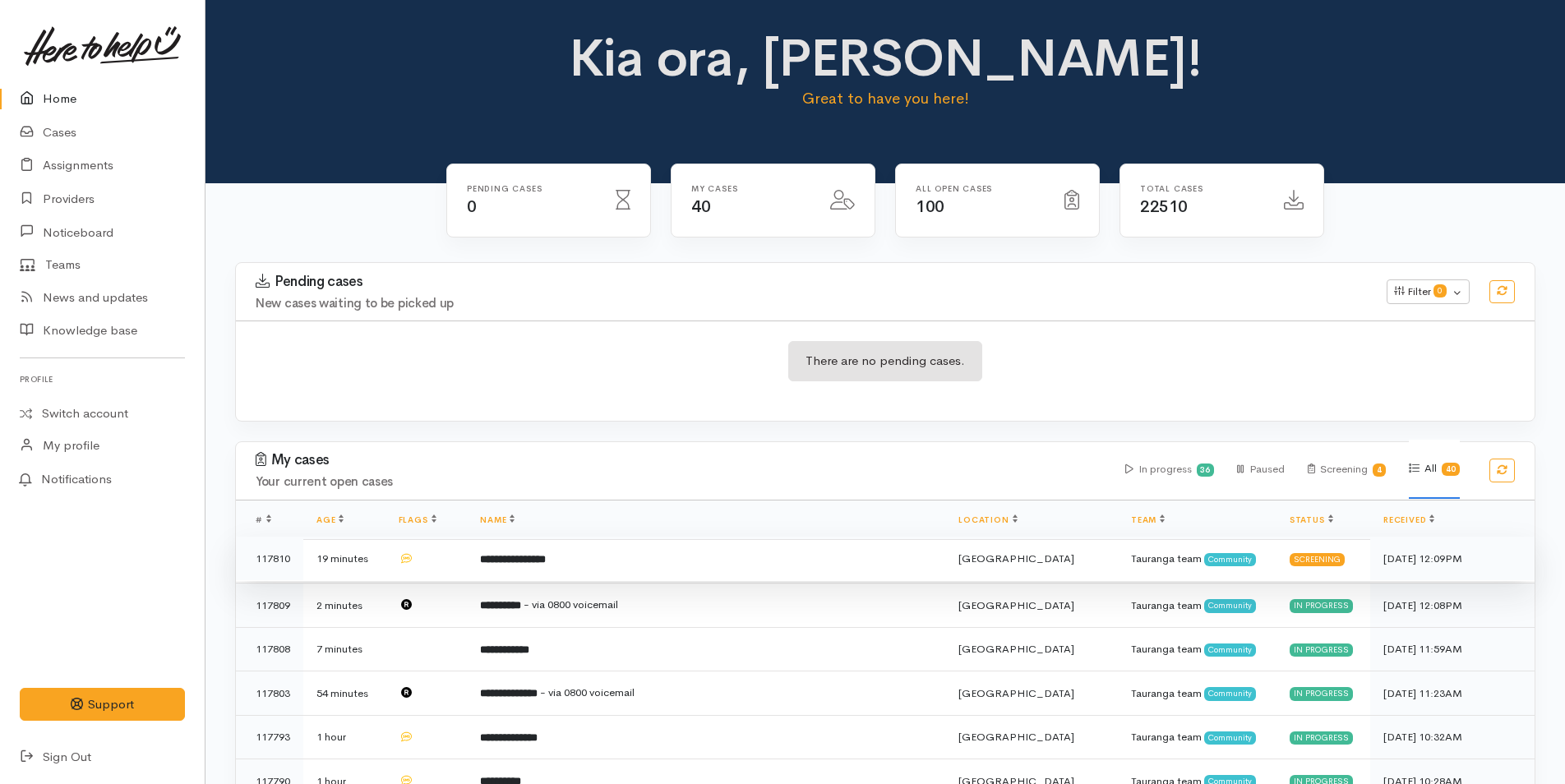
click at [680, 570] on td "**********" at bounding box center [706, 558] width 479 height 44
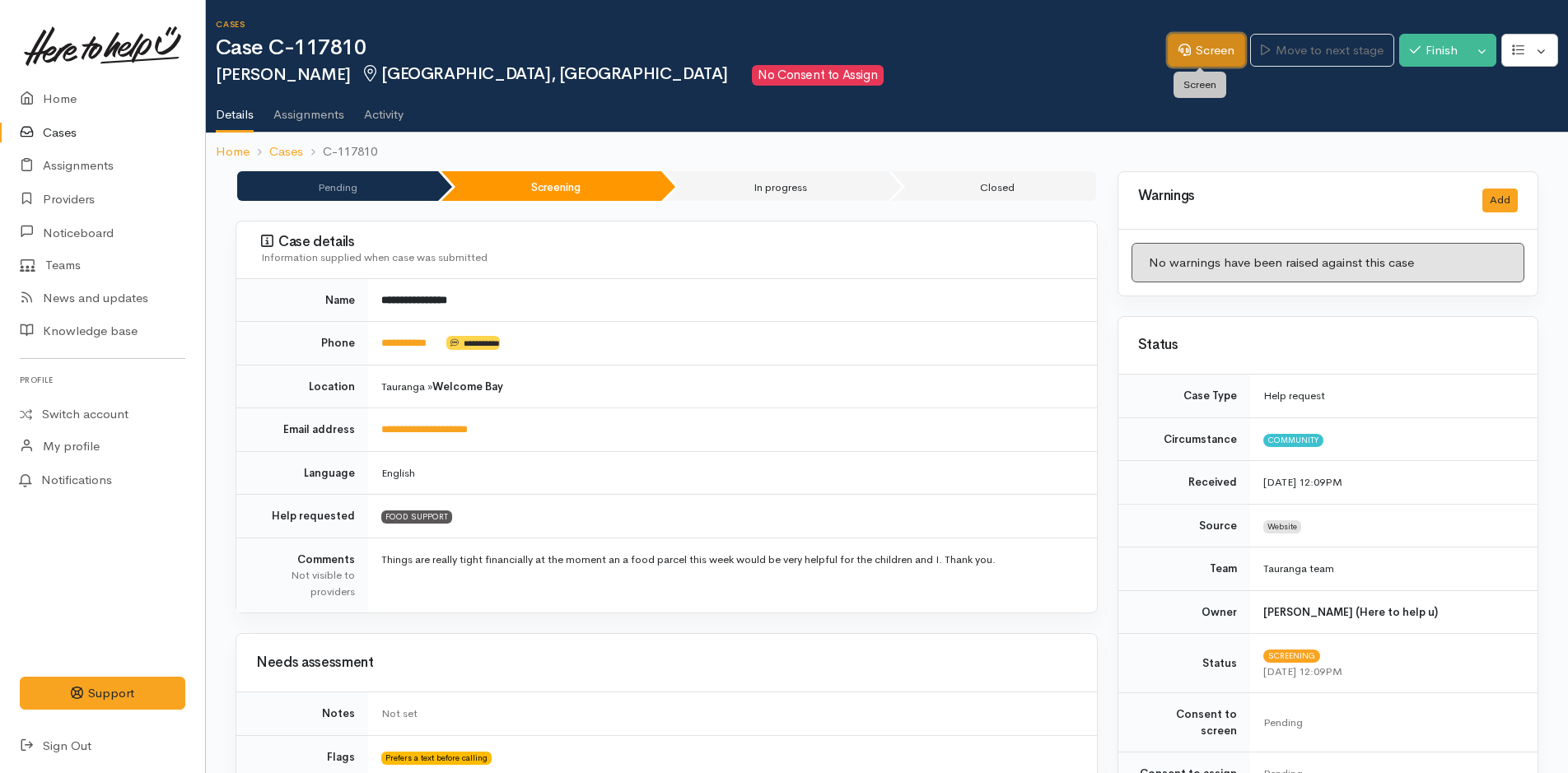
click at [1197, 36] on link "Screen" at bounding box center [1207, 50] width 78 height 33
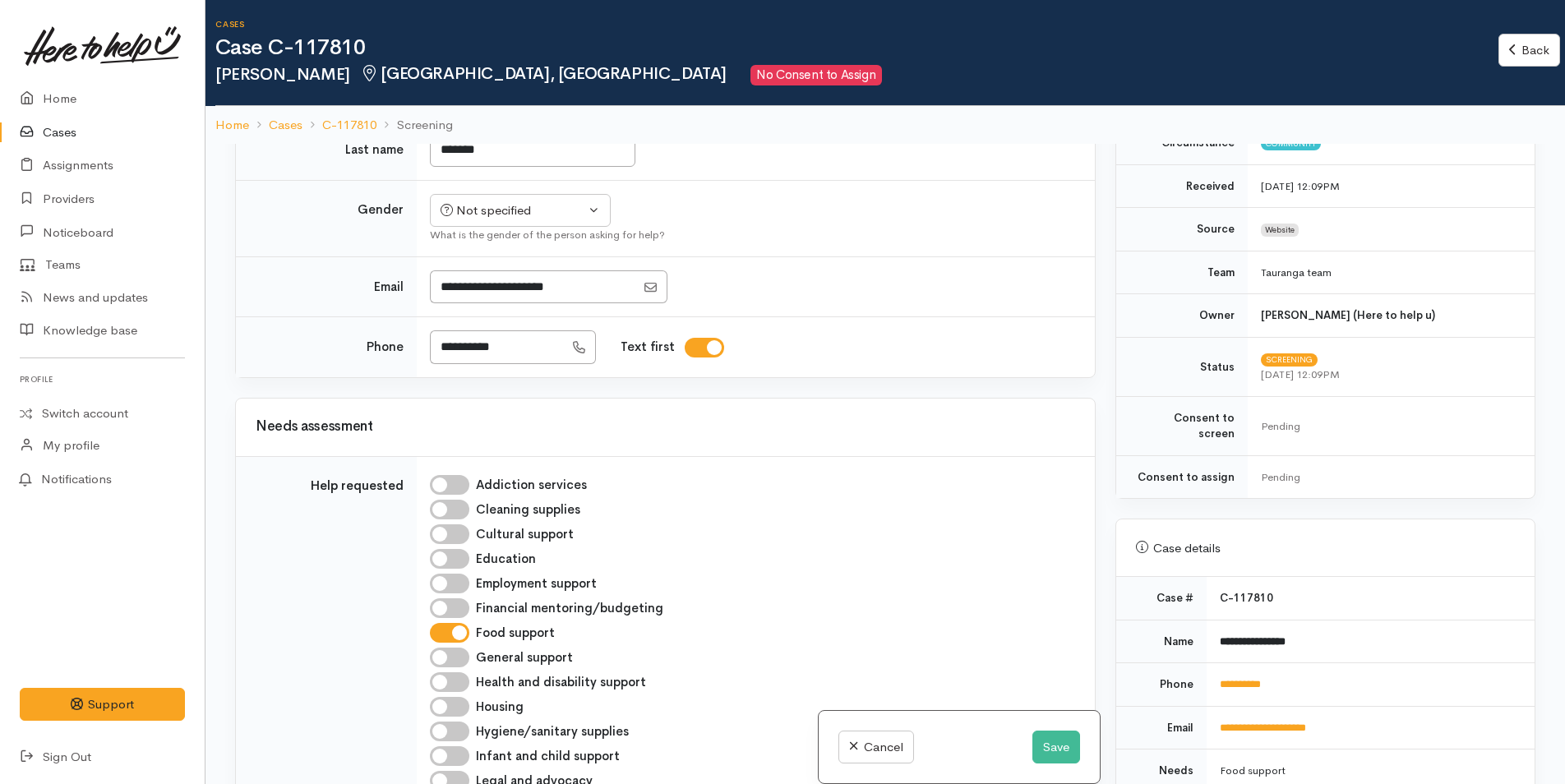
scroll to position [411, 0]
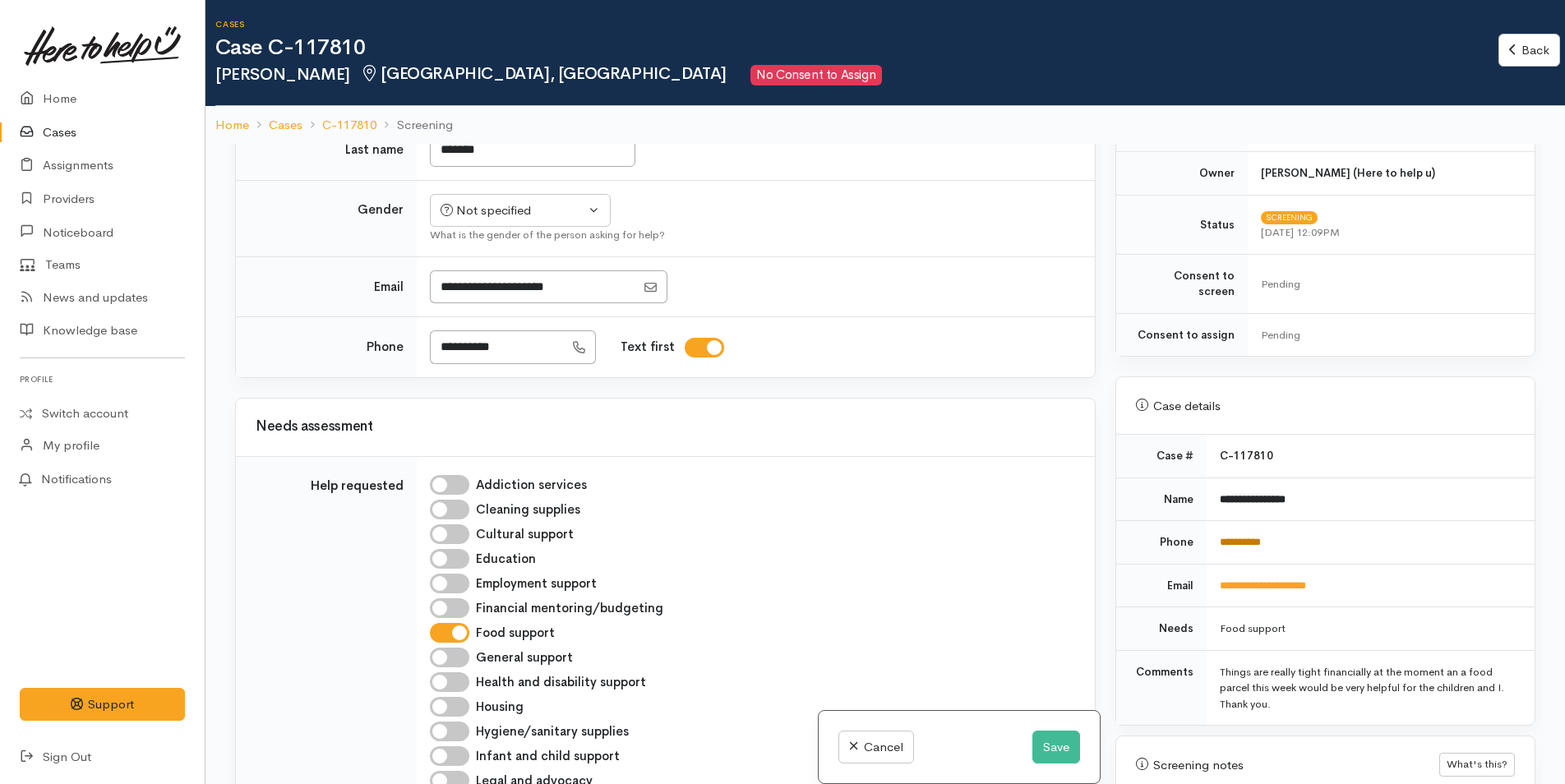
click at [1249, 536] on link "**********" at bounding box center [1240, 542] width 41 height 11
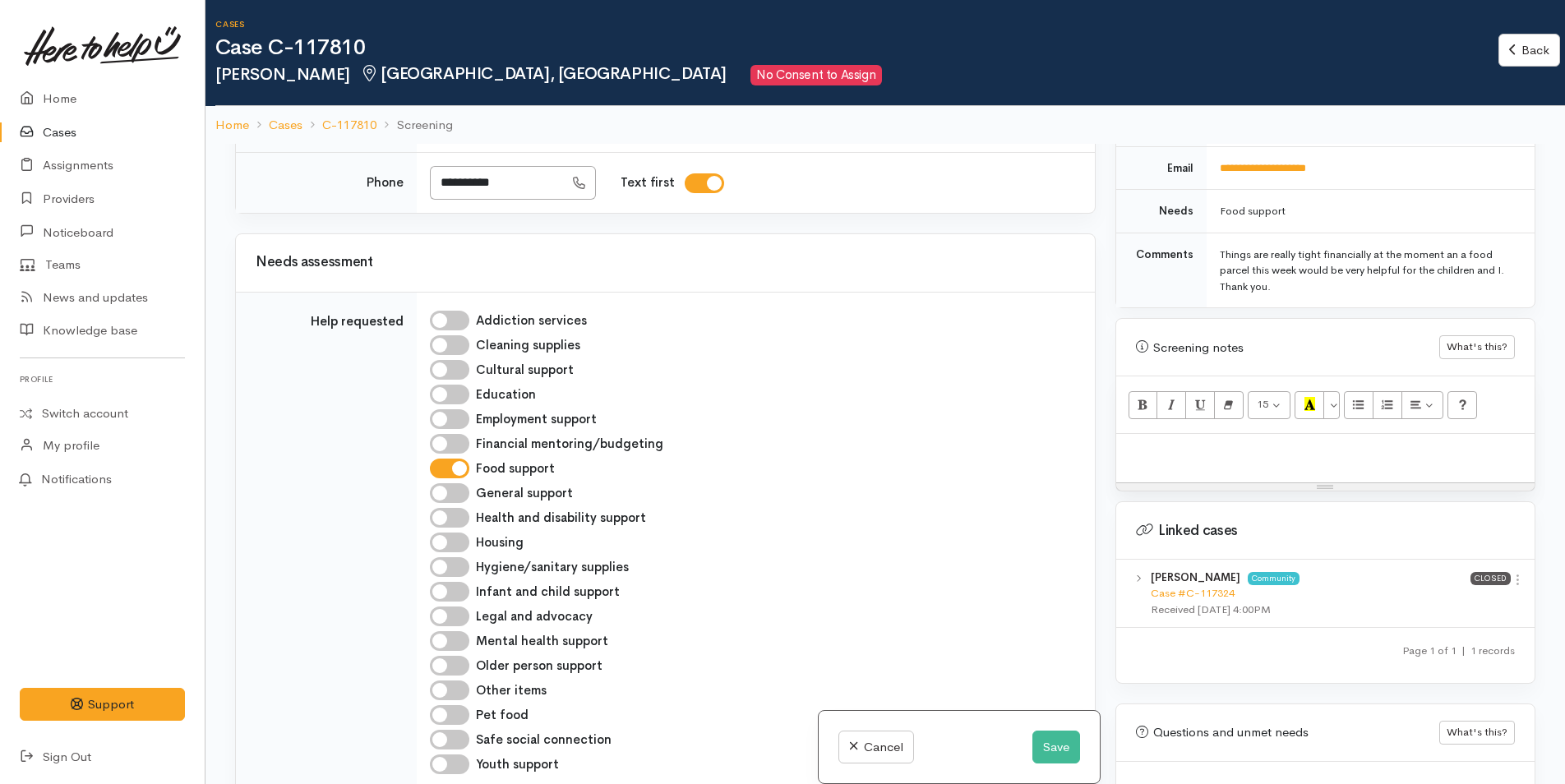
scroll to position [892, 0]
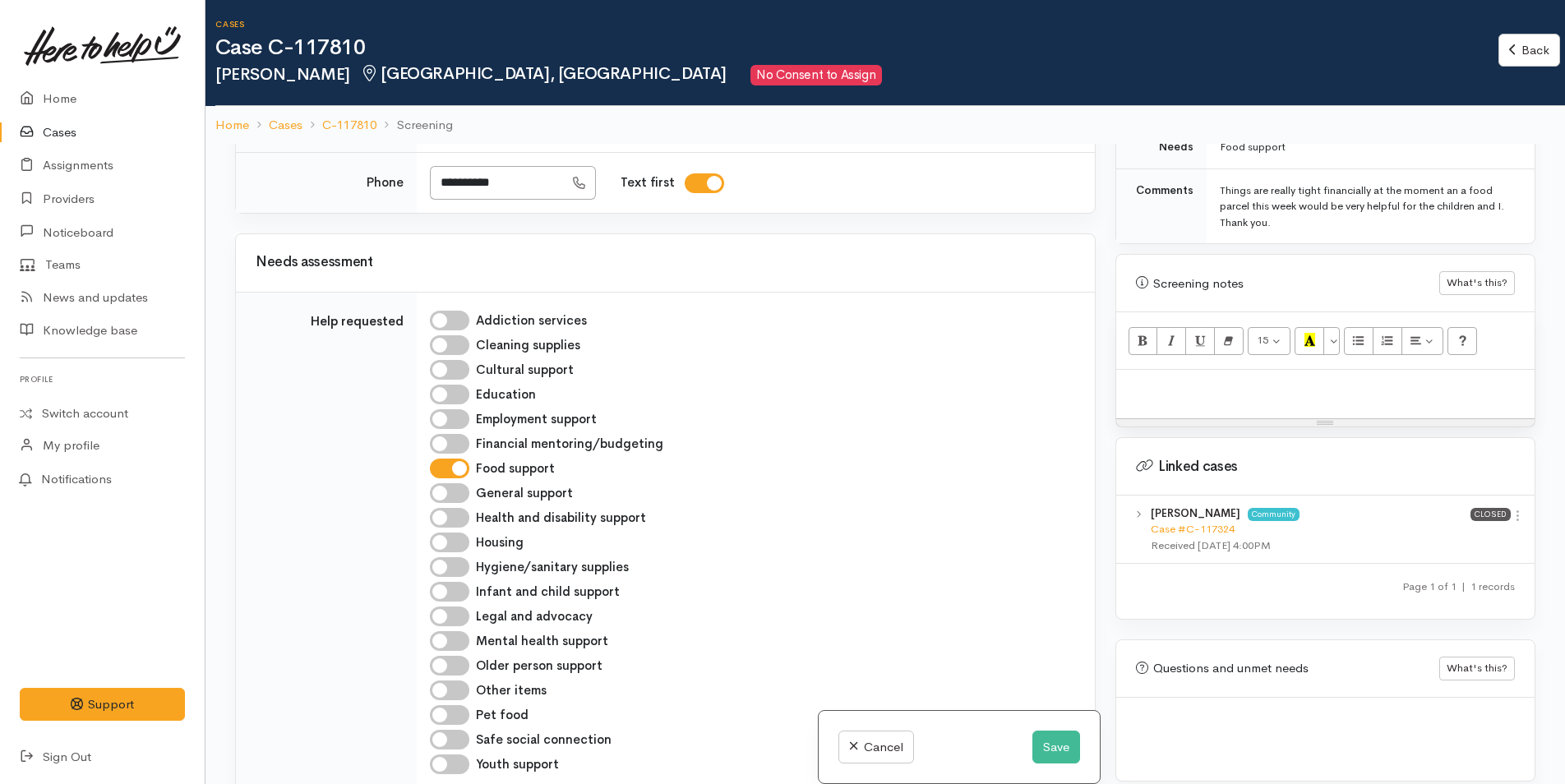
click at [1149, 378] on p at bounding box center [1325, 387] width 402 height 19
paste div
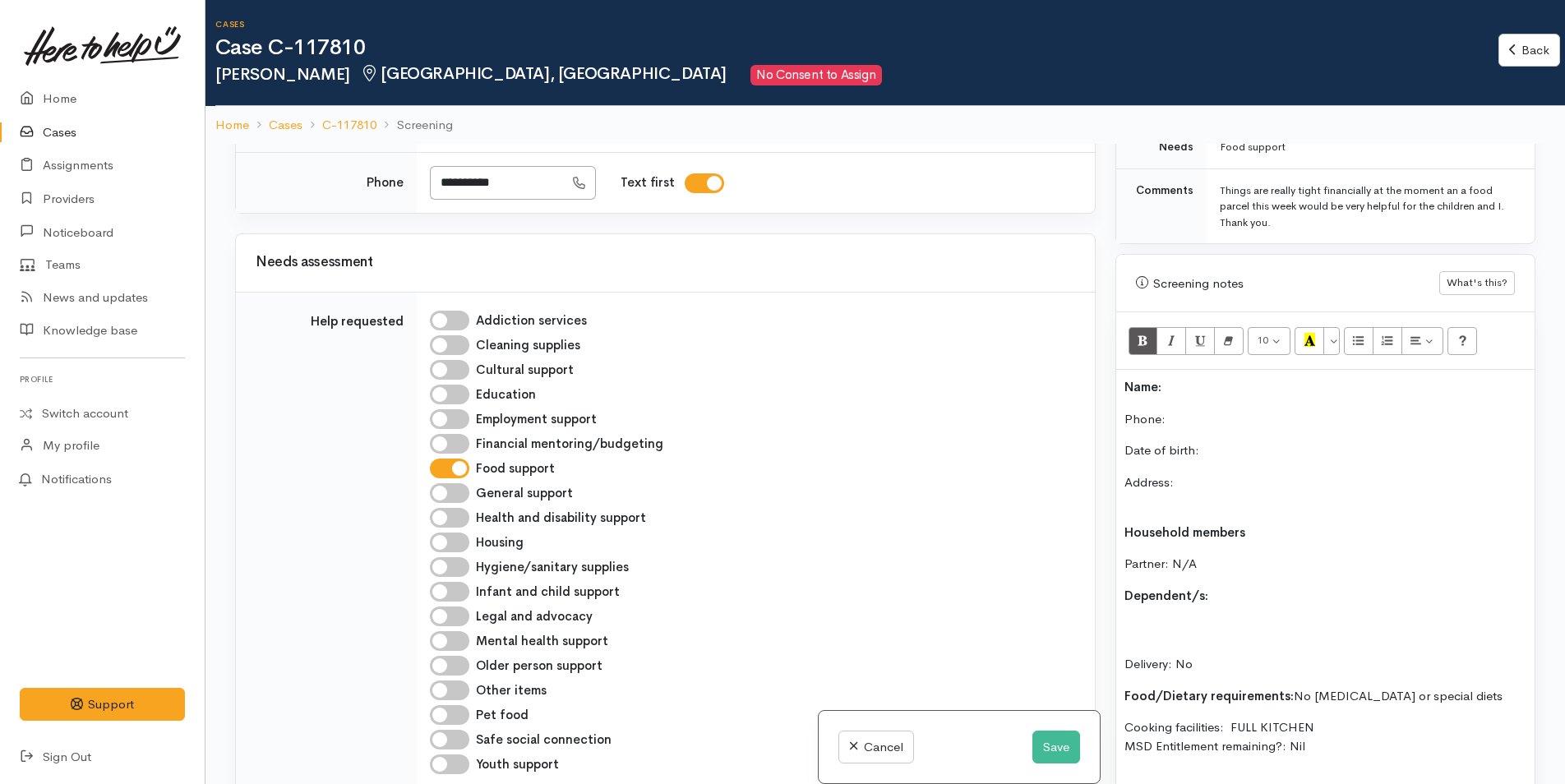
scroll to position [80, 0]
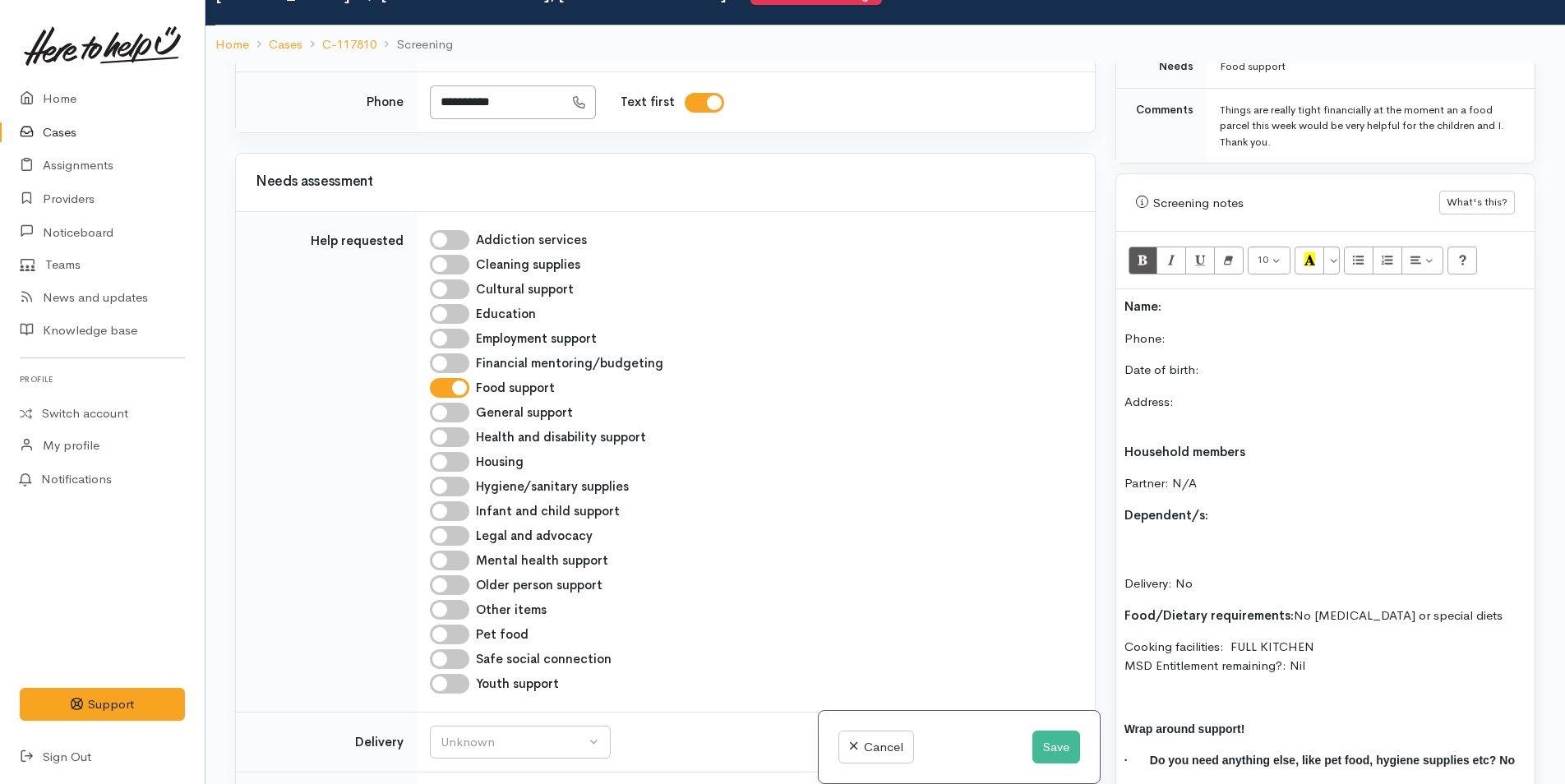
click at [1308, 307] on div "Name: Phone:  Date of birth: Address: Household members Partner: N/A Dependent/…" at bounding box center [1325, 556] width 418 height 533
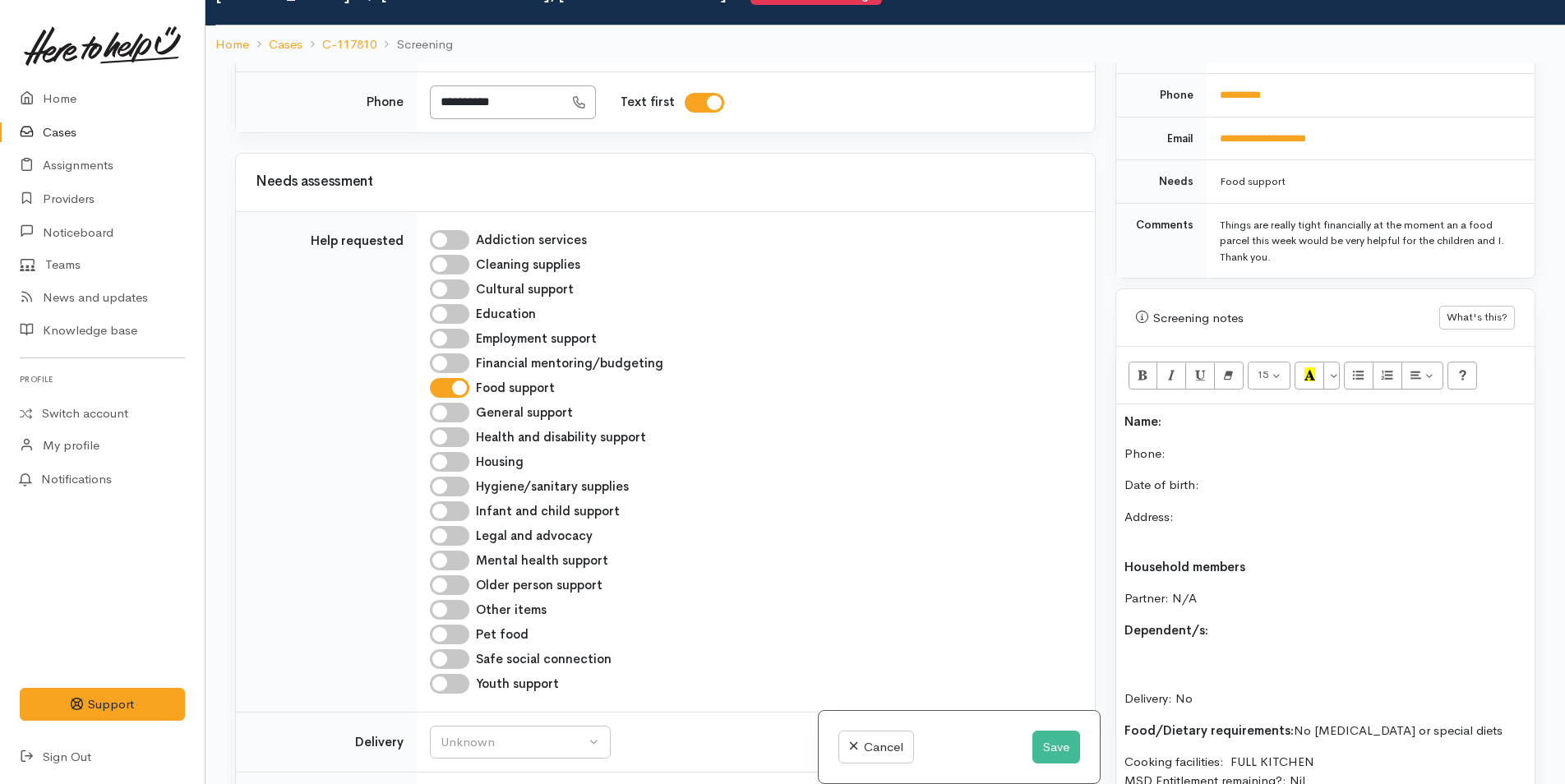
scroll to position [563, 0]
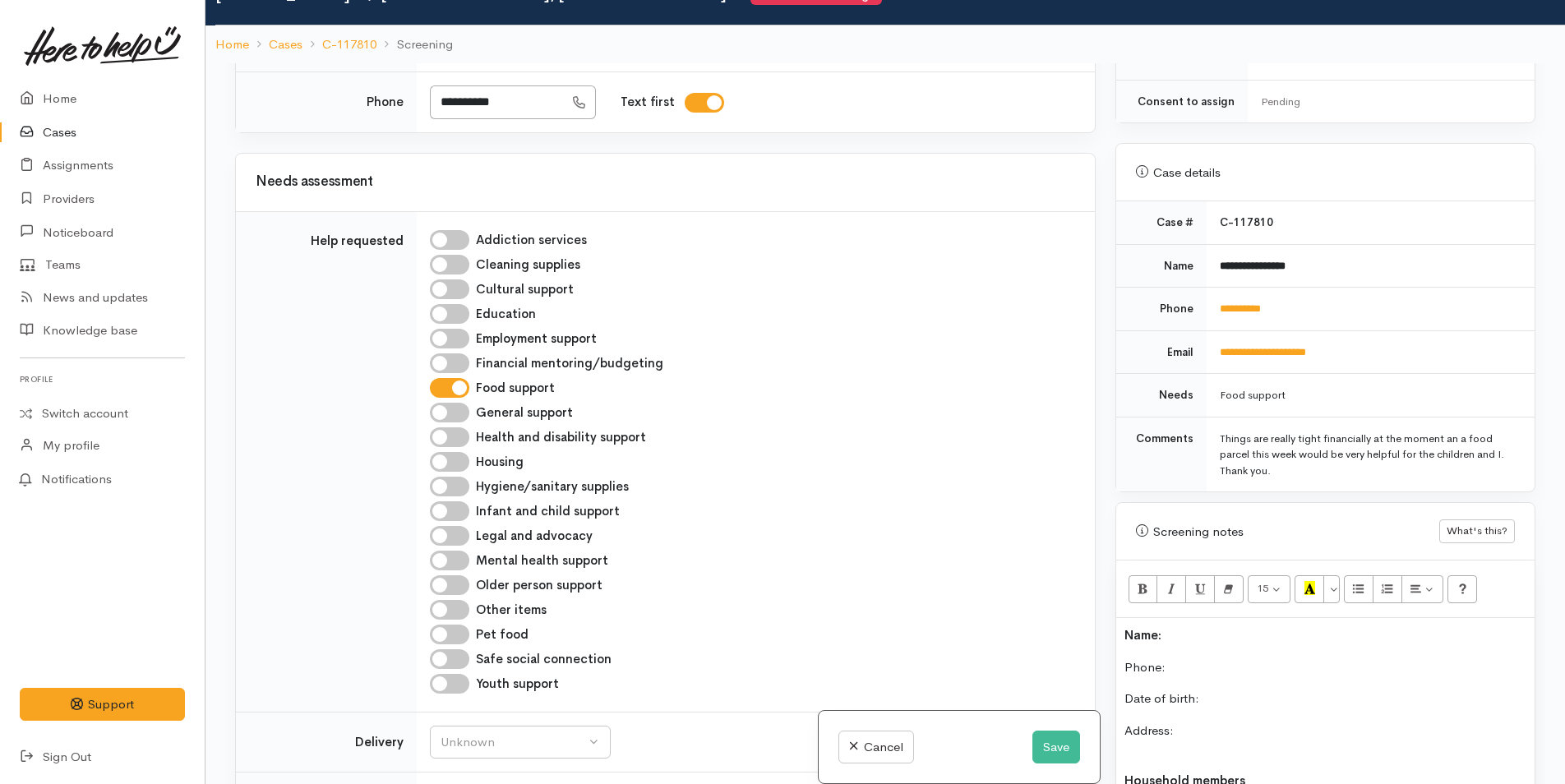
click at [1203, 626] on p "Name:" at bounding box center [1325, 635] width 402 height 19
click at [1186, 658] on p "Phone:" at bounding box center [1325, 667] width 402 height 19
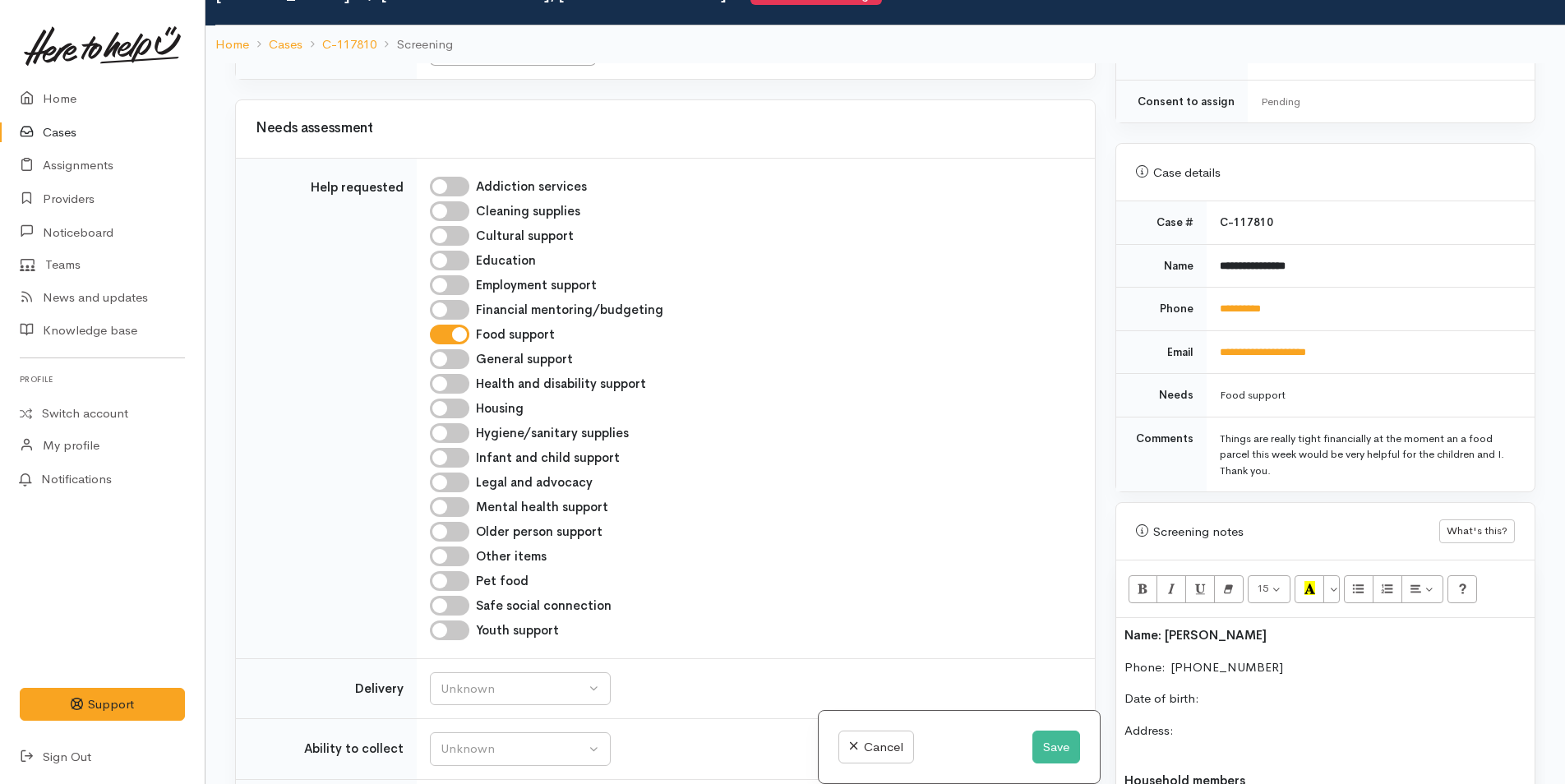
scroll to position [739, 0]
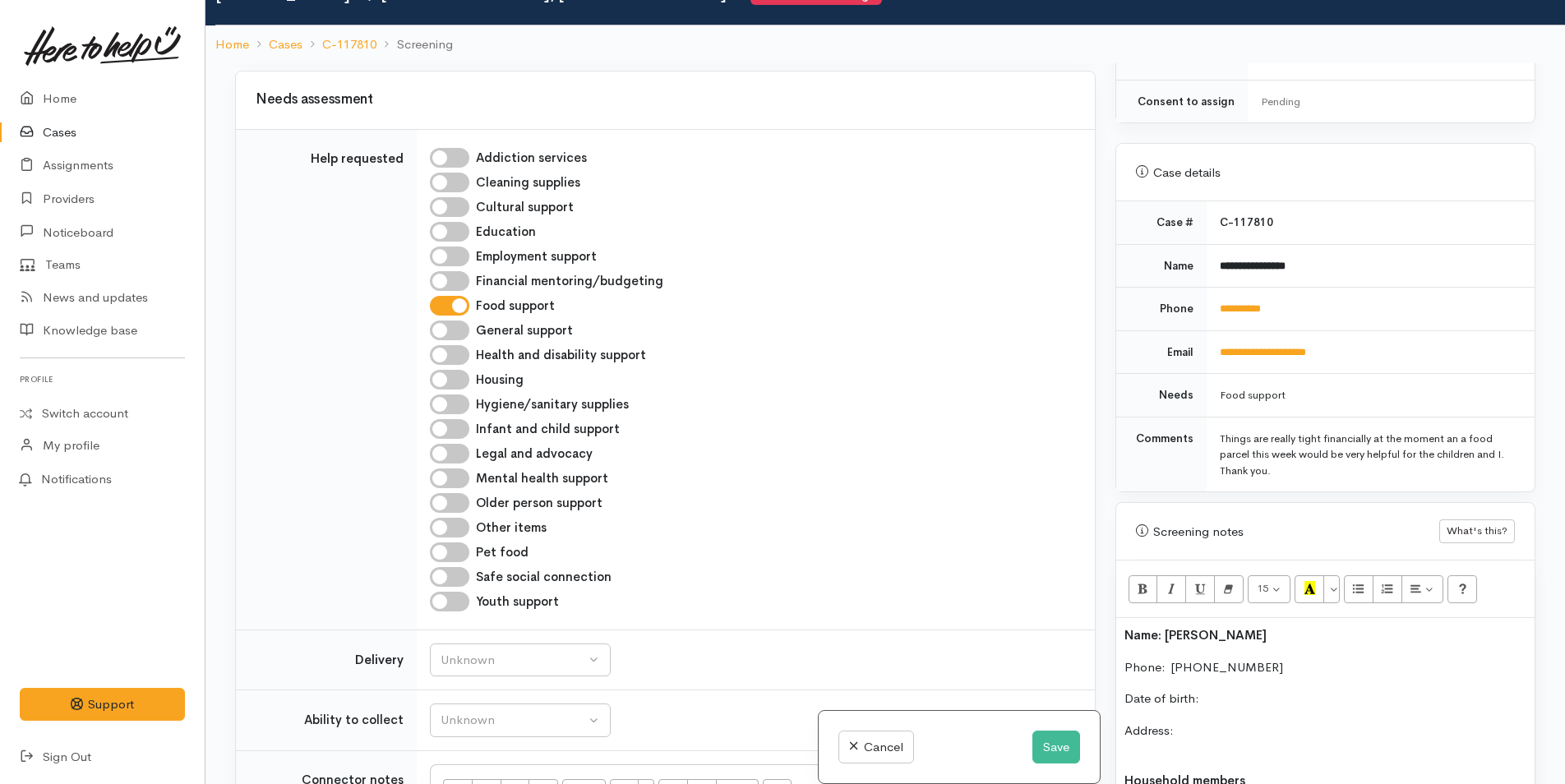
click at [1203, 689] on p "Date of birth:" at bounding box center [1325, 698] width 402 height 19
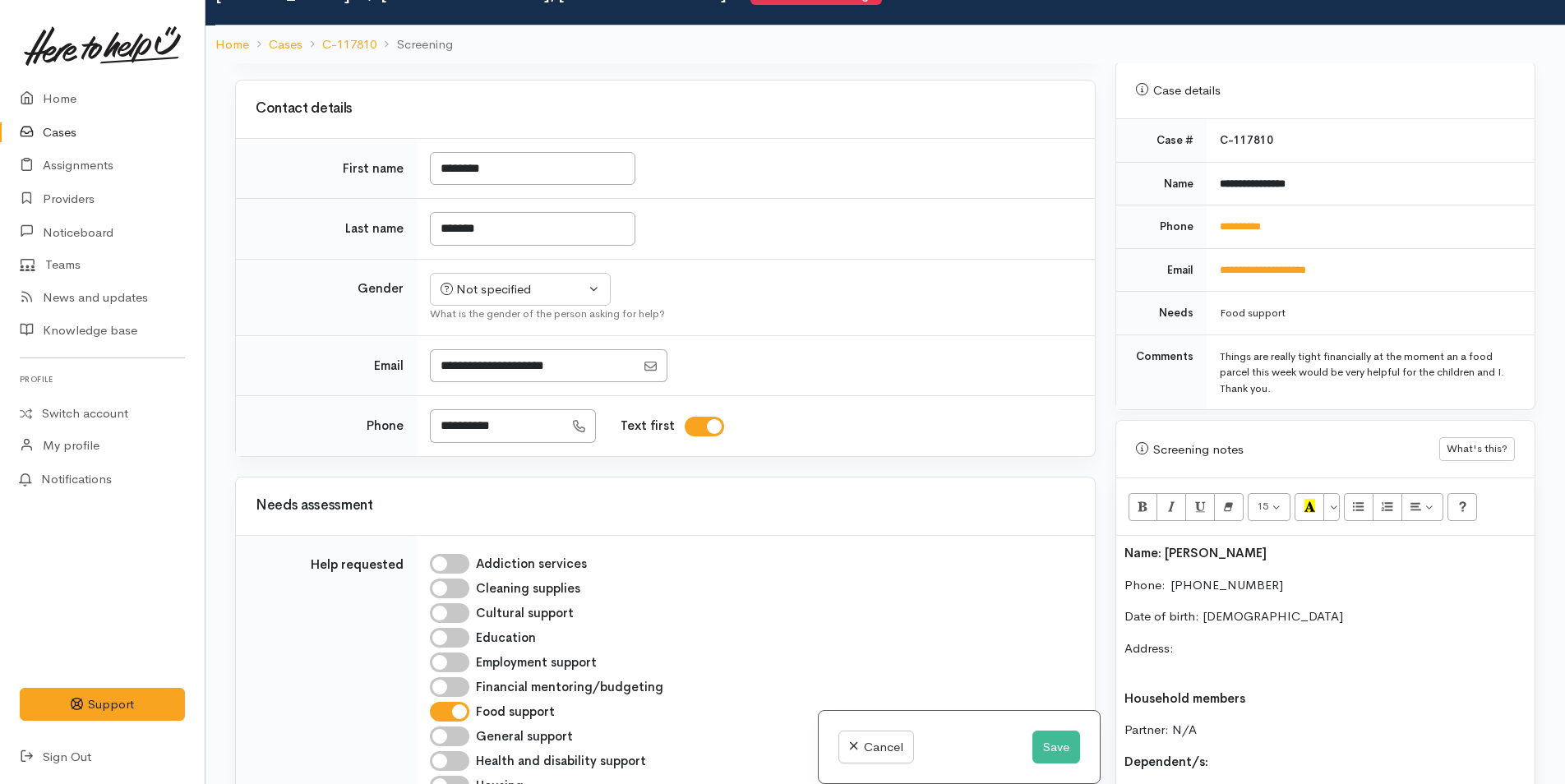
scroll to position [329, 0]
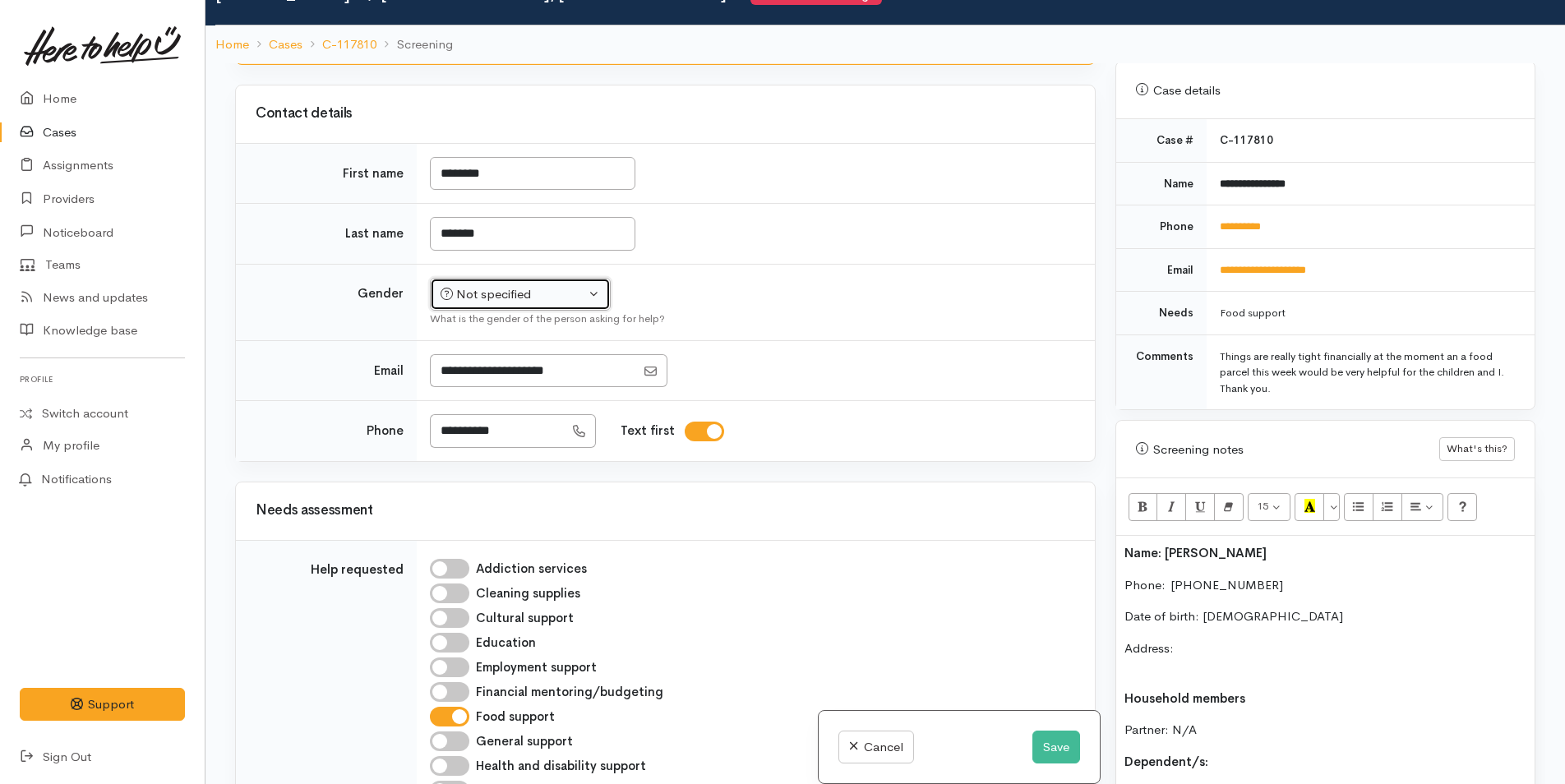
drag, startPoint x: 463, startPoint y: 274, endPoint x: 471, endPoint y: 284, distance: 12.8
click at [464, 285] on div "Not specified" at bounding box center [513, 294] width 144 height 19
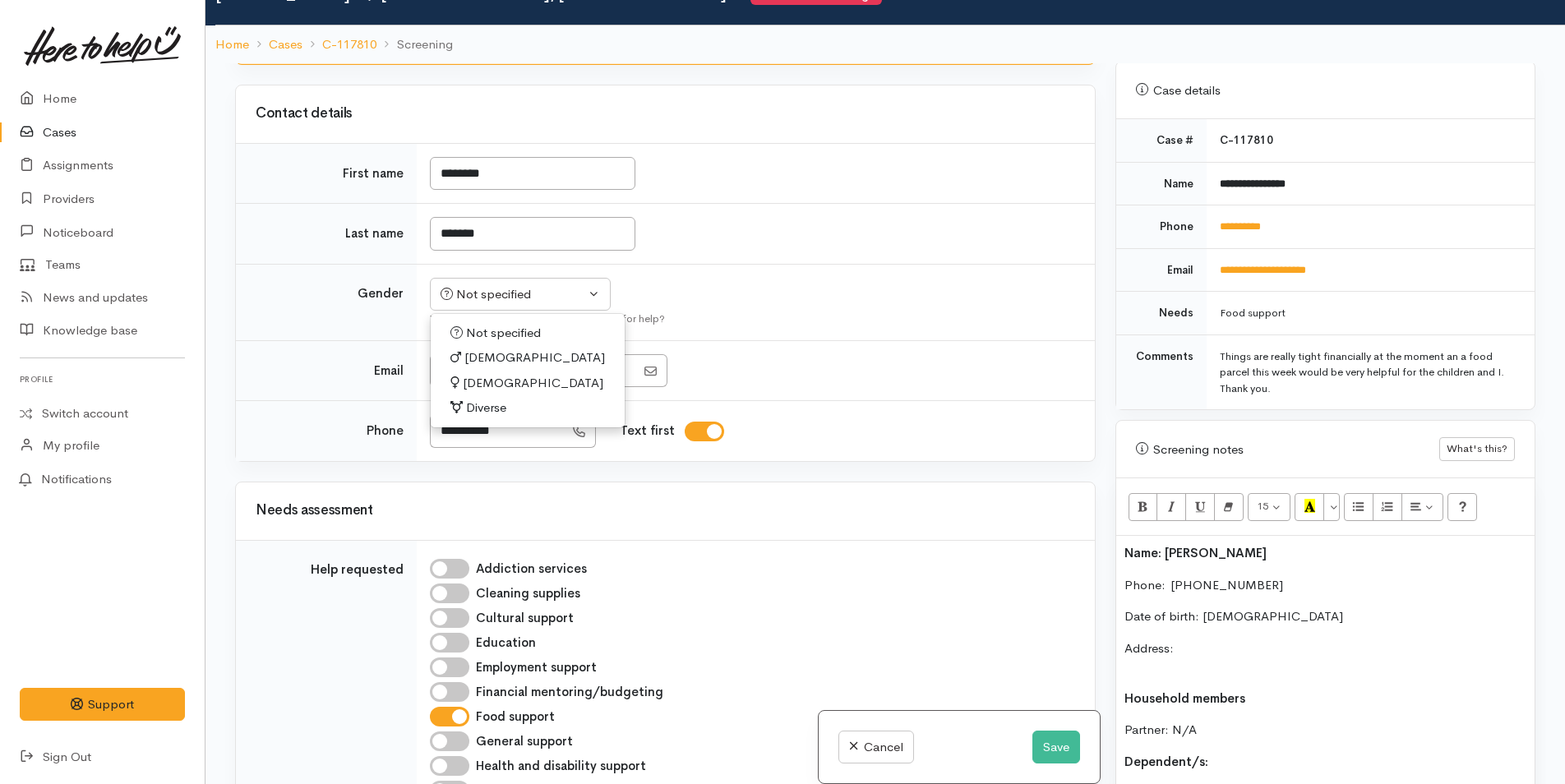
click at [479, 374] on span "[DEMOGRAPHIC_DATA]" at bounding box center [533, 383] width 141 height 19
select select "[DEMOGRAPHIC_DATA]"
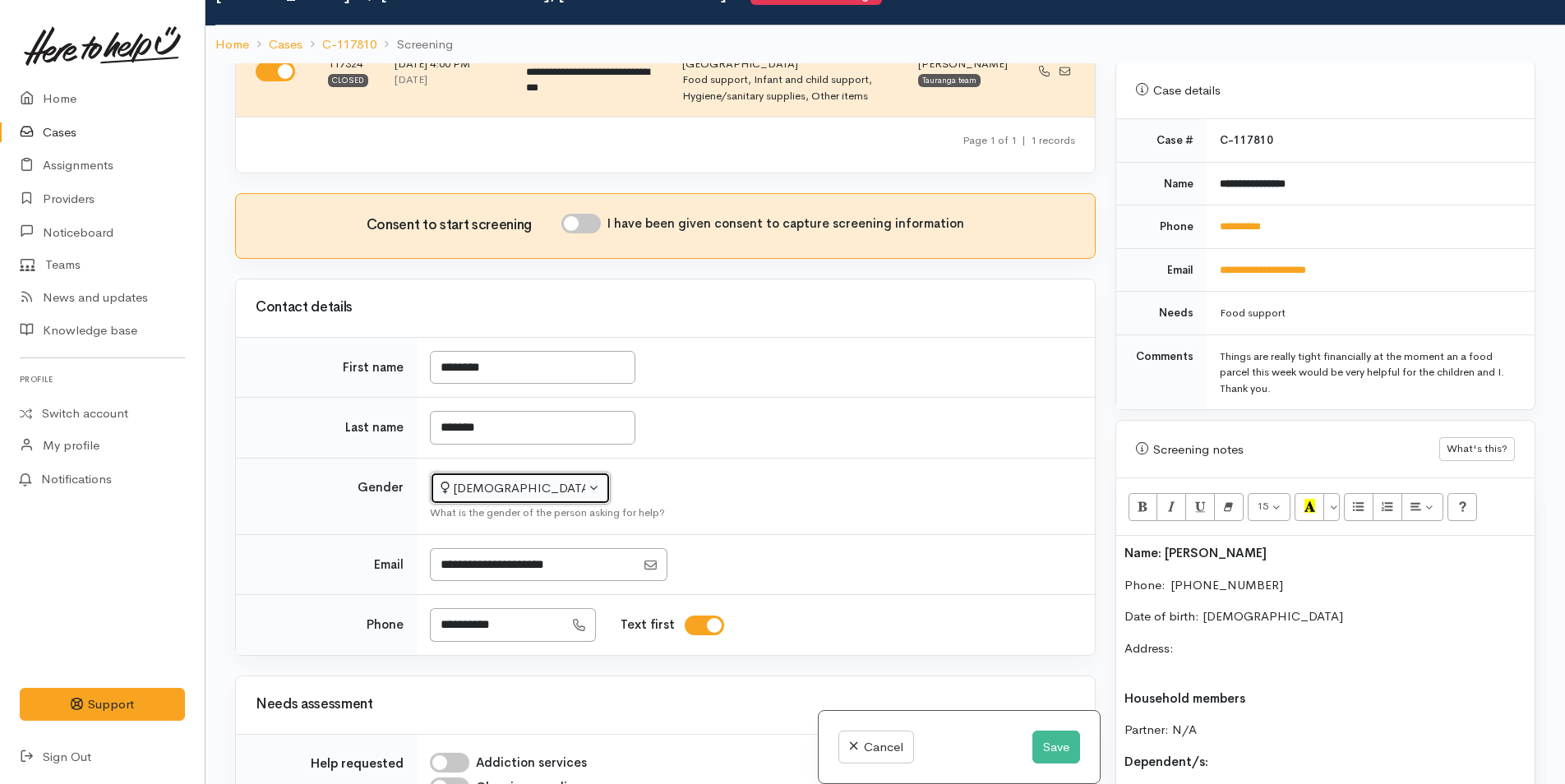
scroll to position [0, 0]
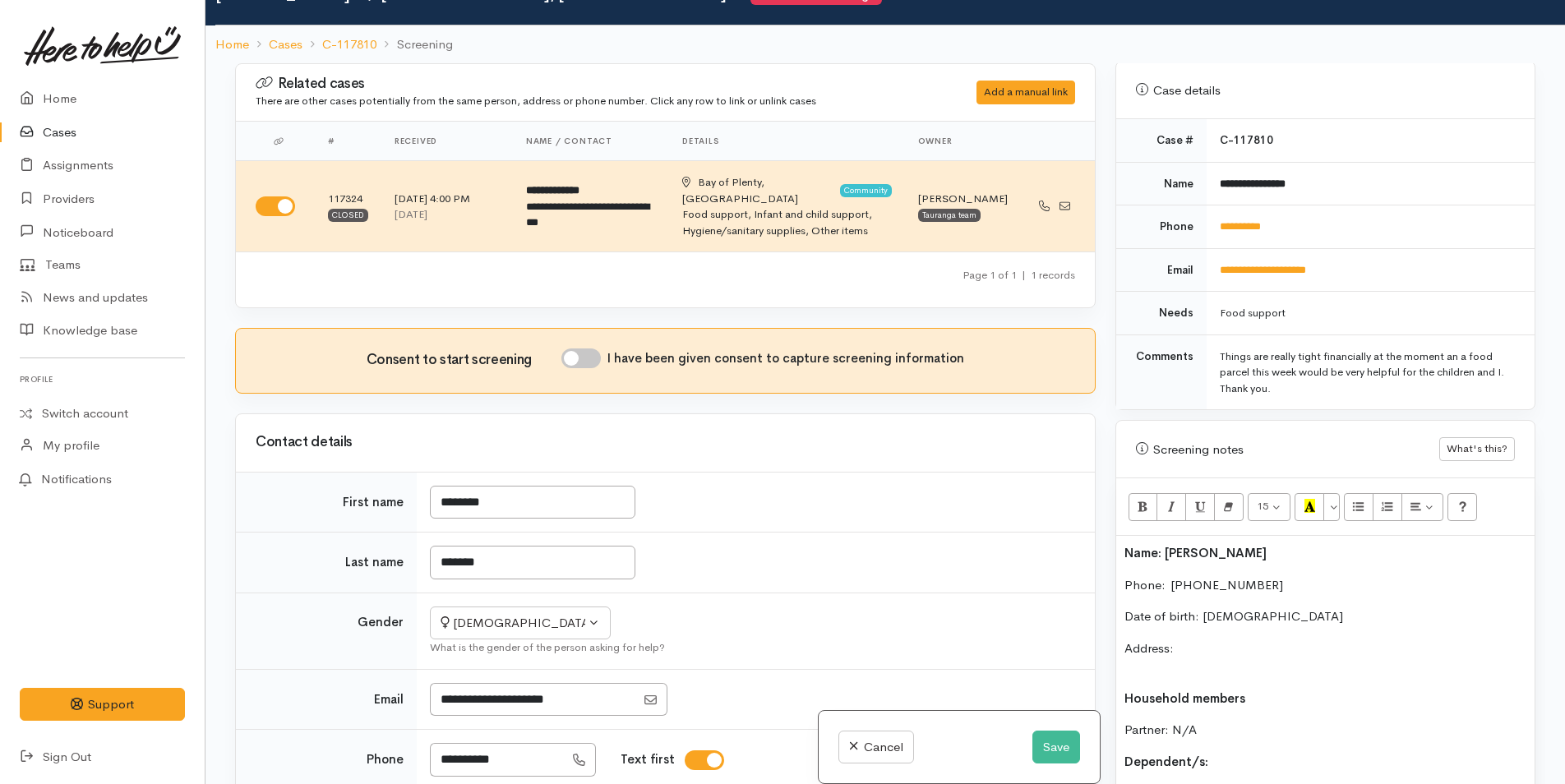
click at [582, 349] on input "I have been given consent to capture screening information" at bounding box center [581, 359] width 40 height 20
checkbox input "true"
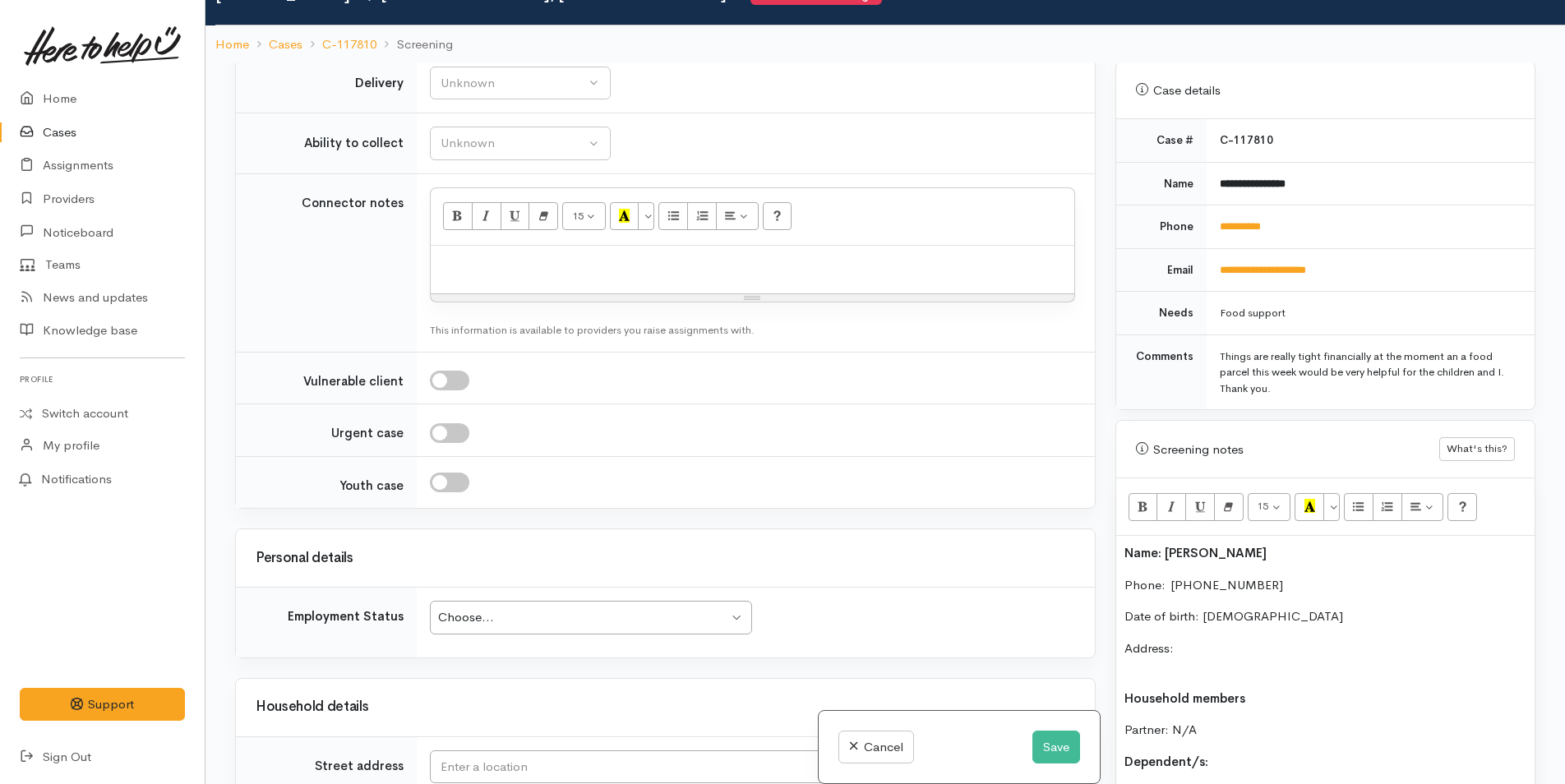
scroll to position [1561, 0]
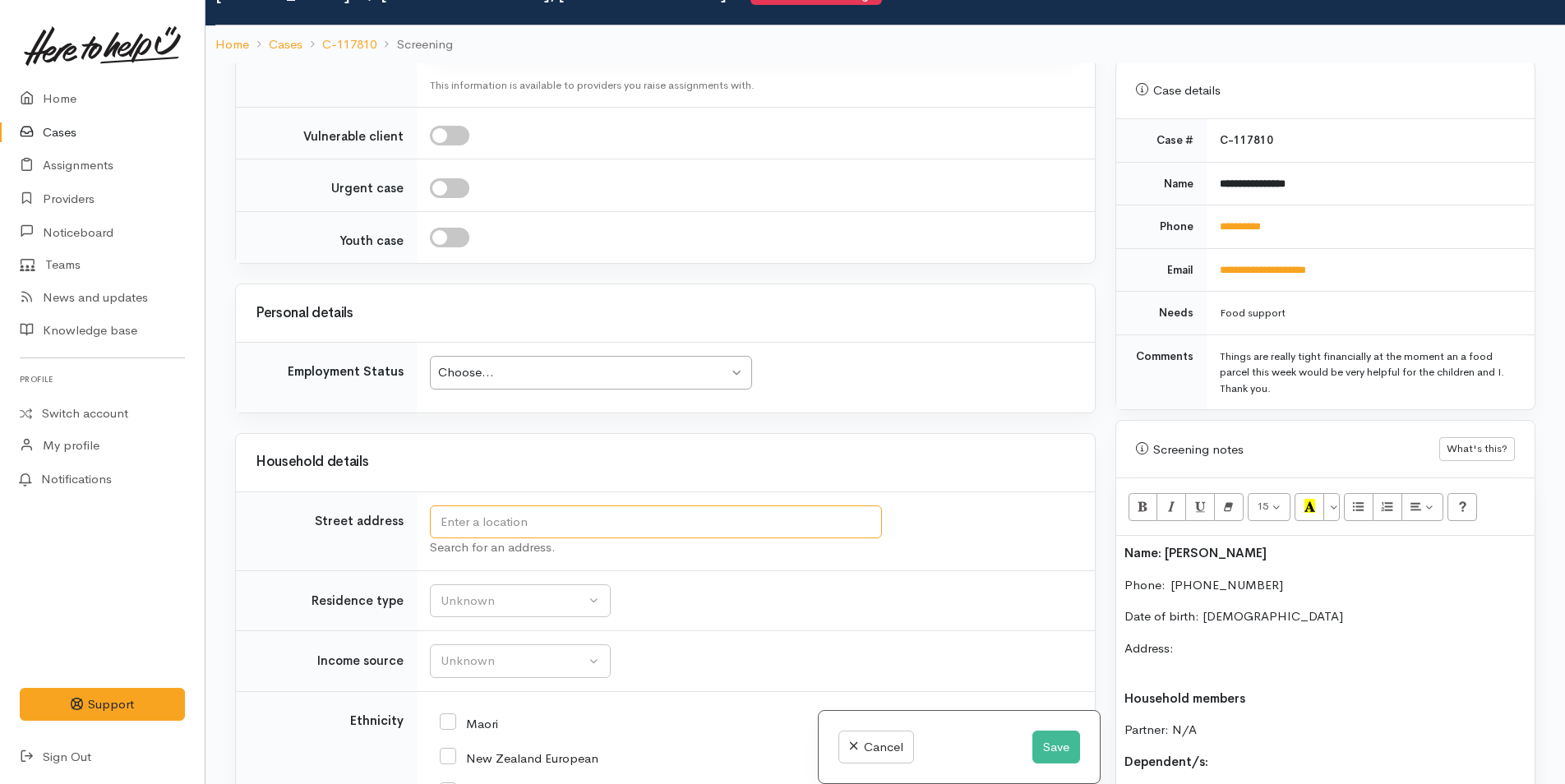
click at [472, 511] on input "text" at bounding box center [655, 522] width 452 height 33
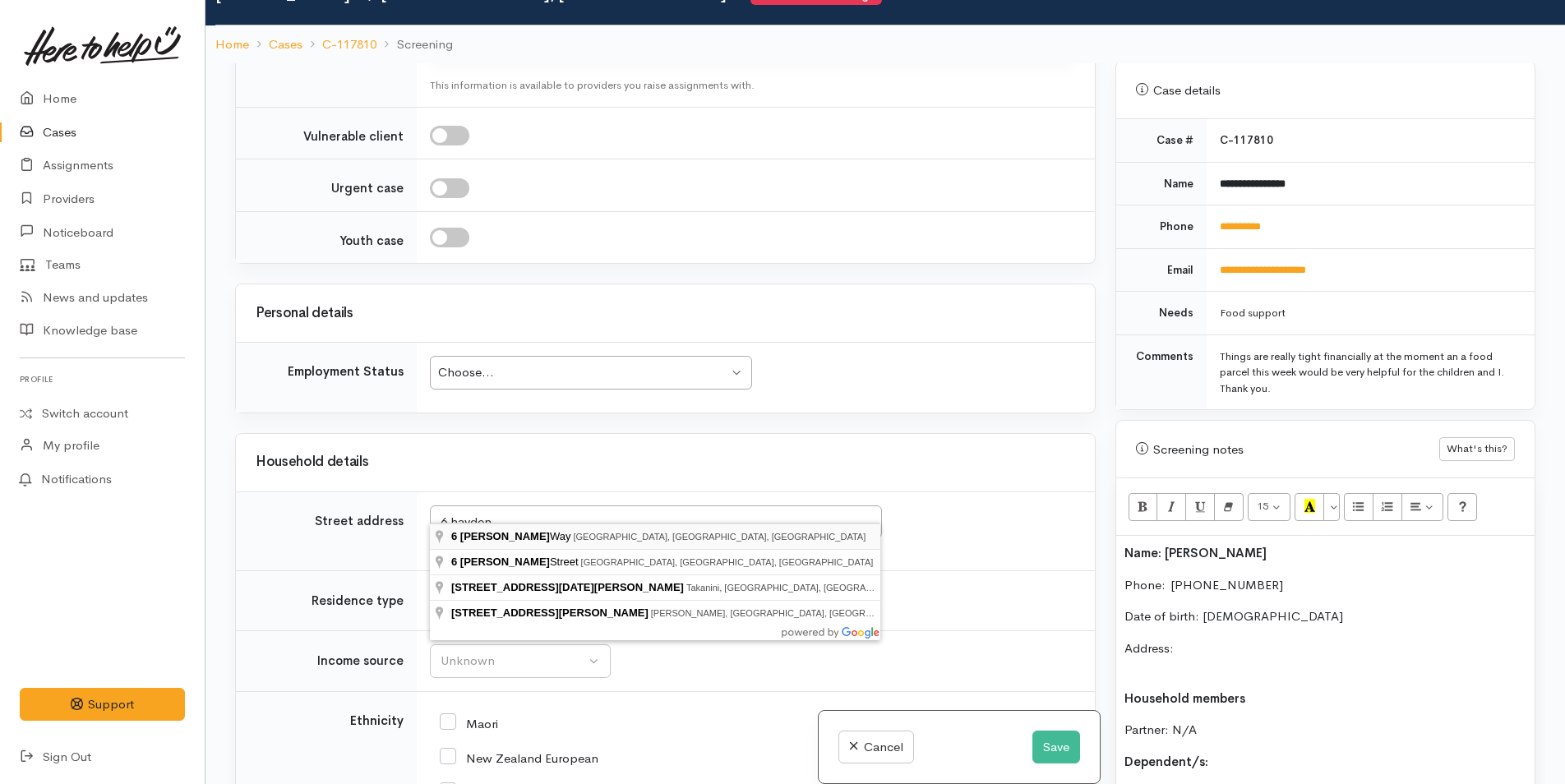
type input "6 Hayden Way, Welcome Bay, Tauranga, New Zealand"
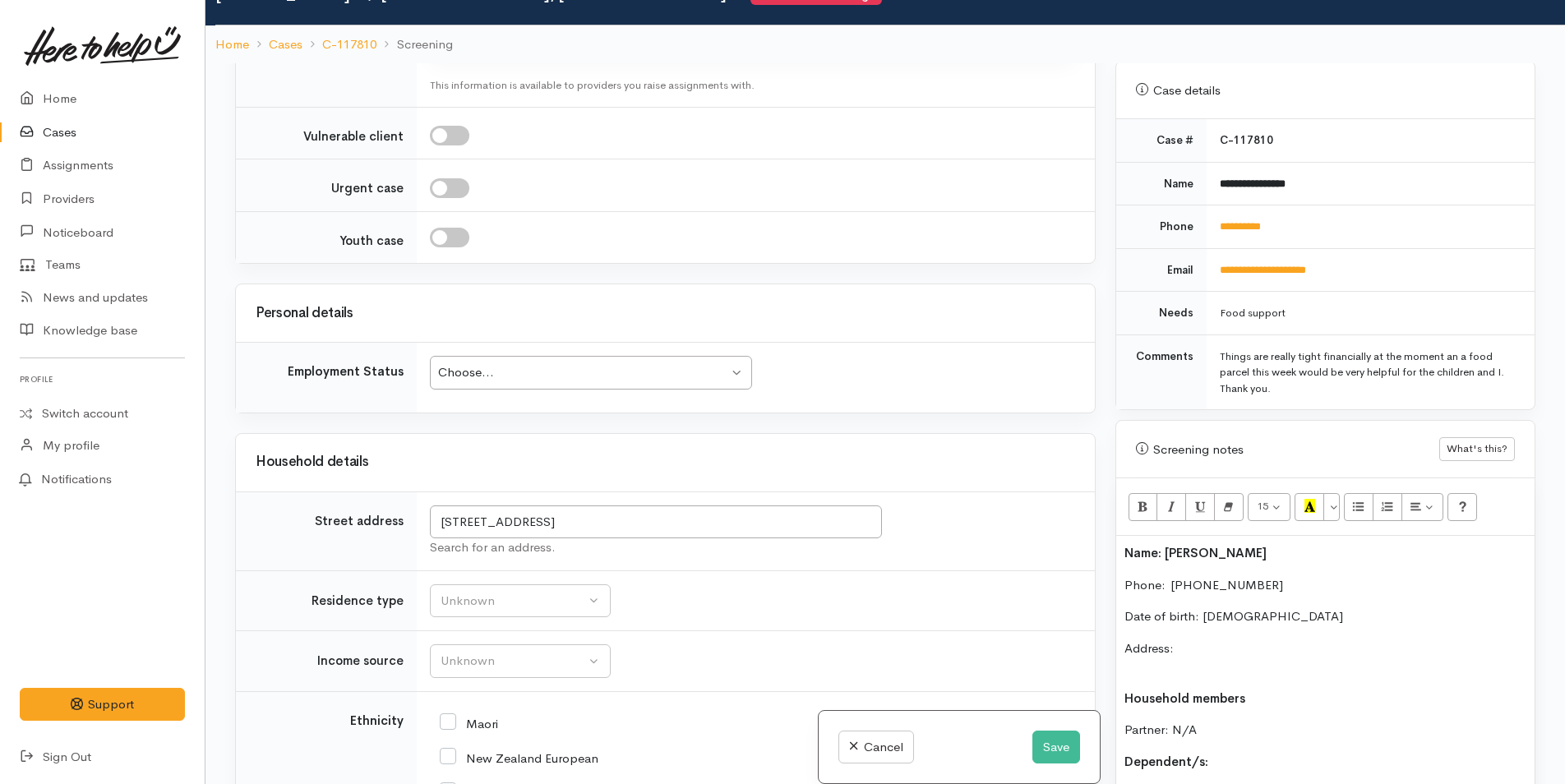
scroll to position [1379, 0]
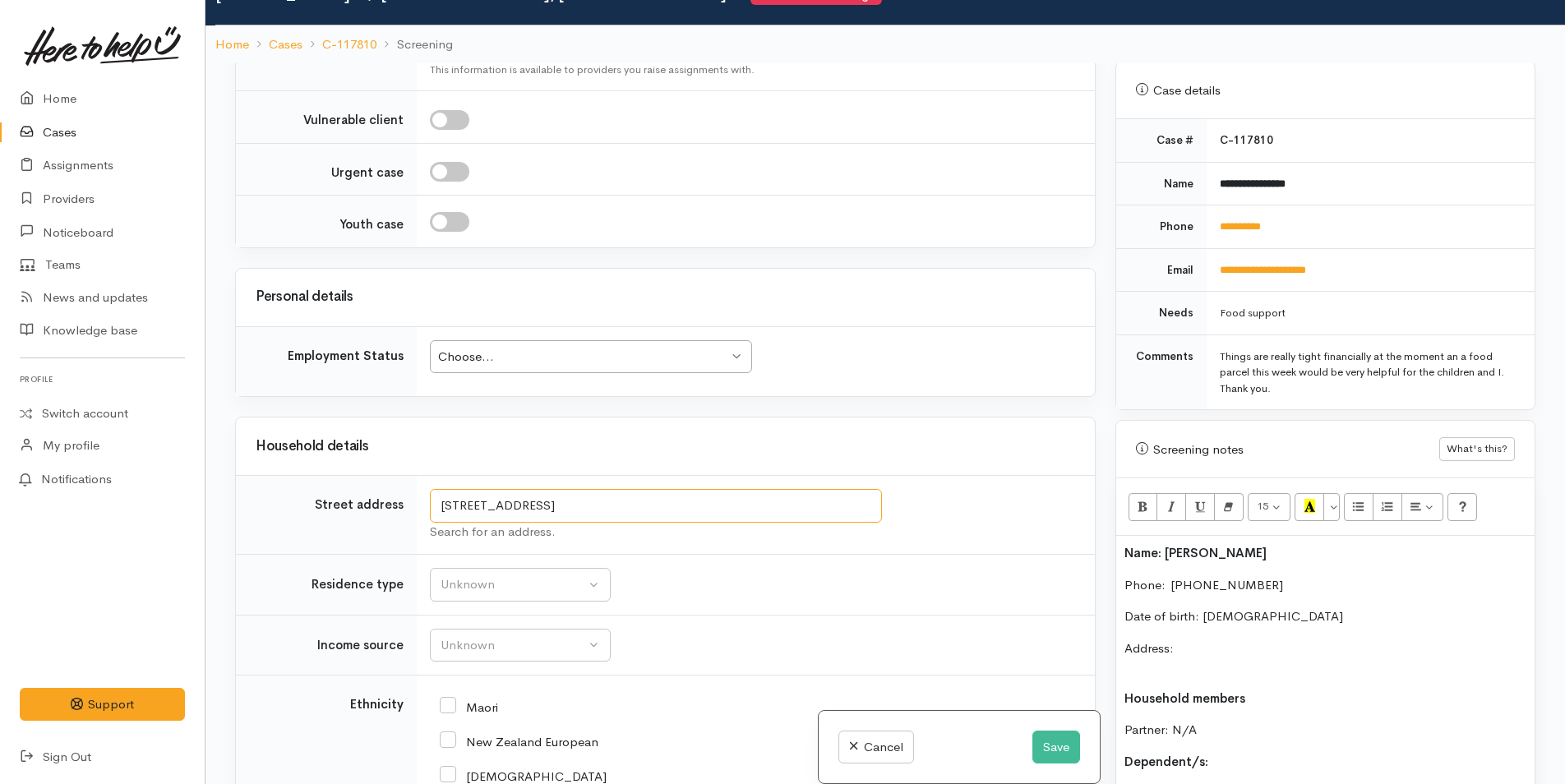
drag, startPoint x: 680, startPoint y: 505, endPoint x: 414, endPoint y: 497, distance: 266.1
click at [414, 497] on tr "Street address 6 Hayden Way, Welcome Bay, Tauranga, New Zealand Search for an a…" at bounding box center [665, 515] width 859 height 79
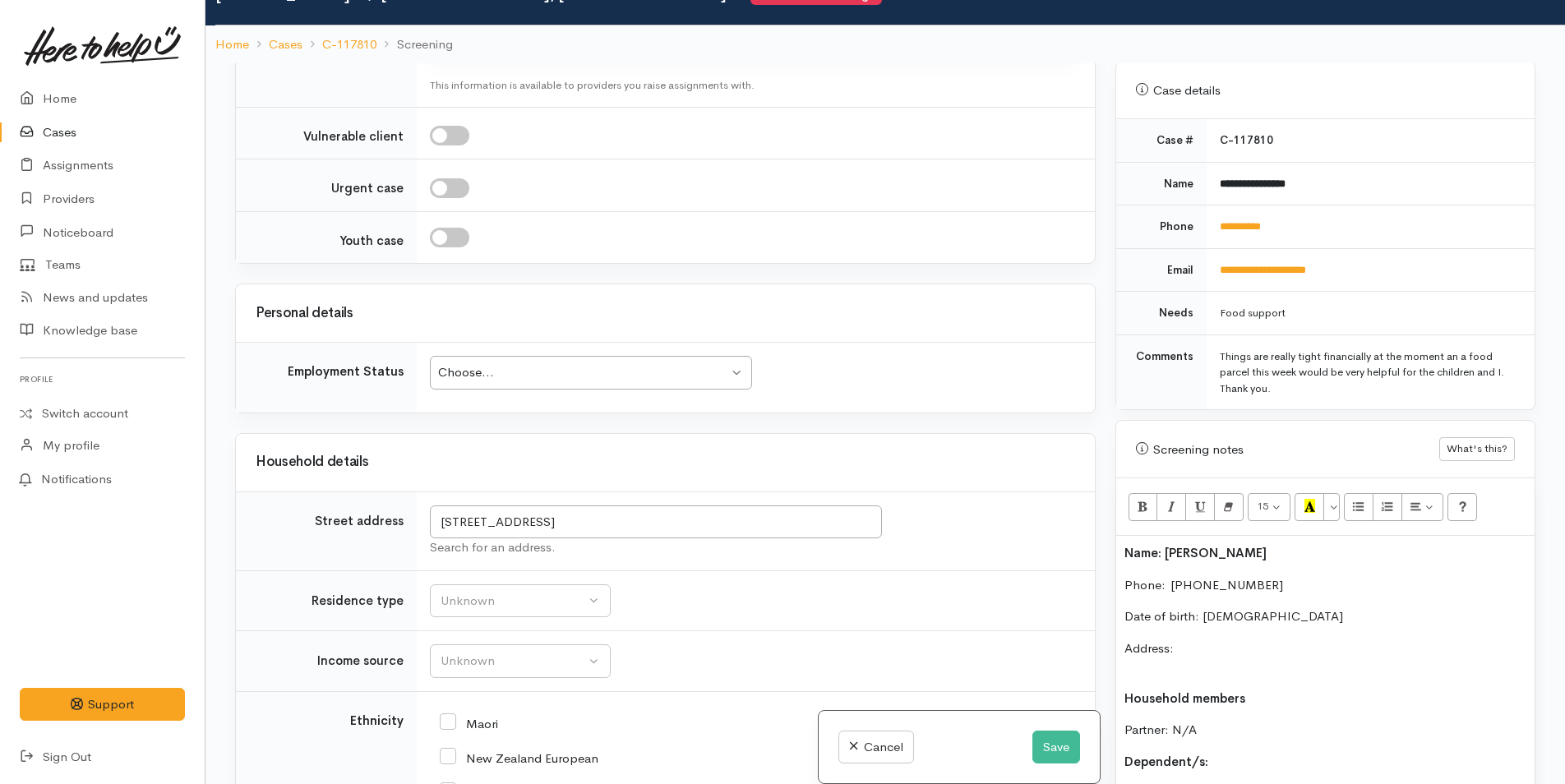
click at [1210, 639] on p "Address:" at bounding box center [1325, 657] width 402 height 37
click at [1197, 655] on p "Address: 6 Hayden Way, Welcome Bay, Tauranga, New Zealand" at bounding box center [1325, 657] width 402 height 37
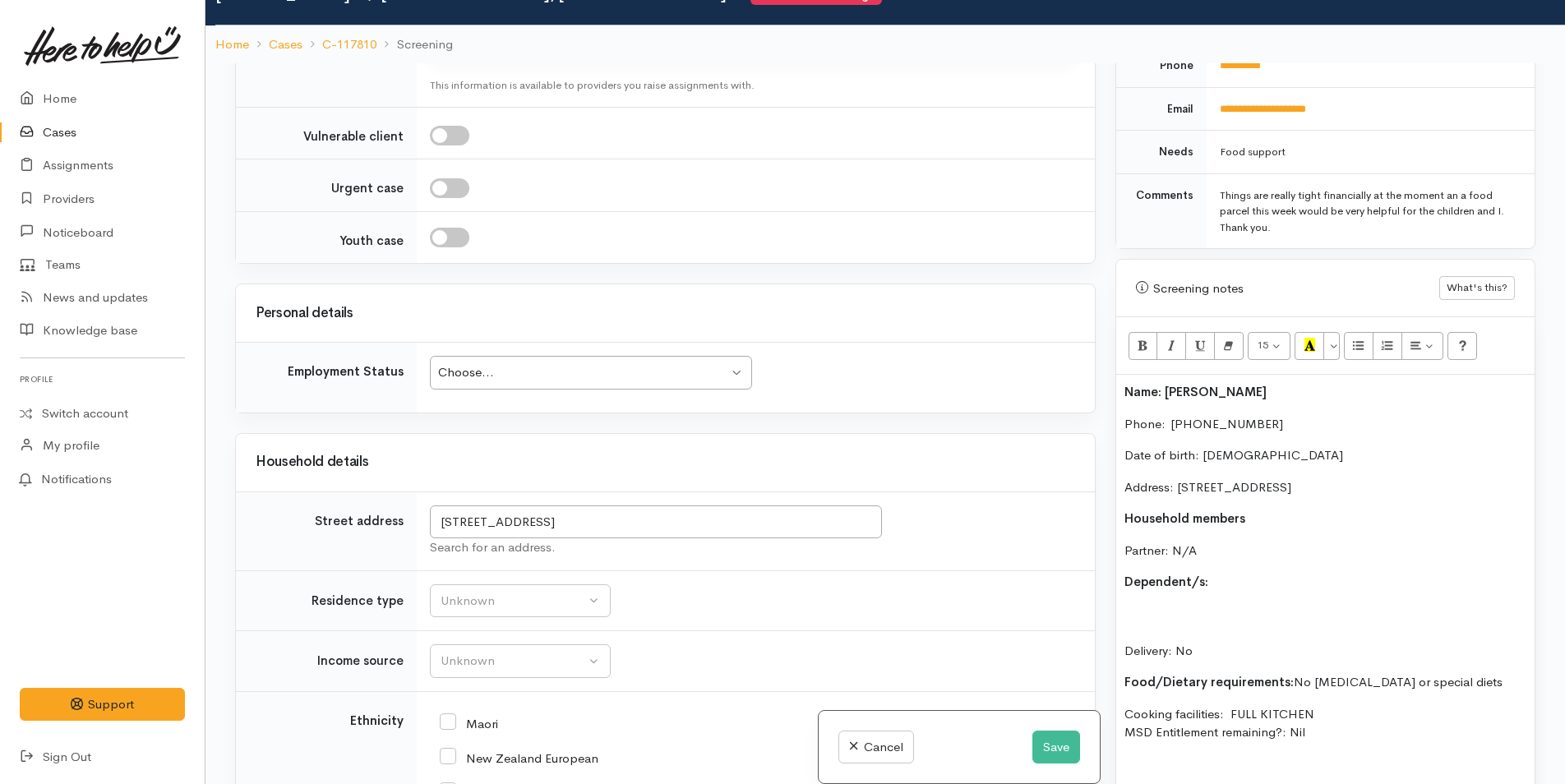
scroll to position [810, 0]
click at [1222, 576] on div "Name: Josefine Staines Phone:  0272710214 Date of birth: 08/02/1990 Address: 6 …" at bounding box center [1325, 629] width 418 height 515
click at [1213, 570] on p "Dependent/s:" at bounding box center [1325, 579] width 402 height 19
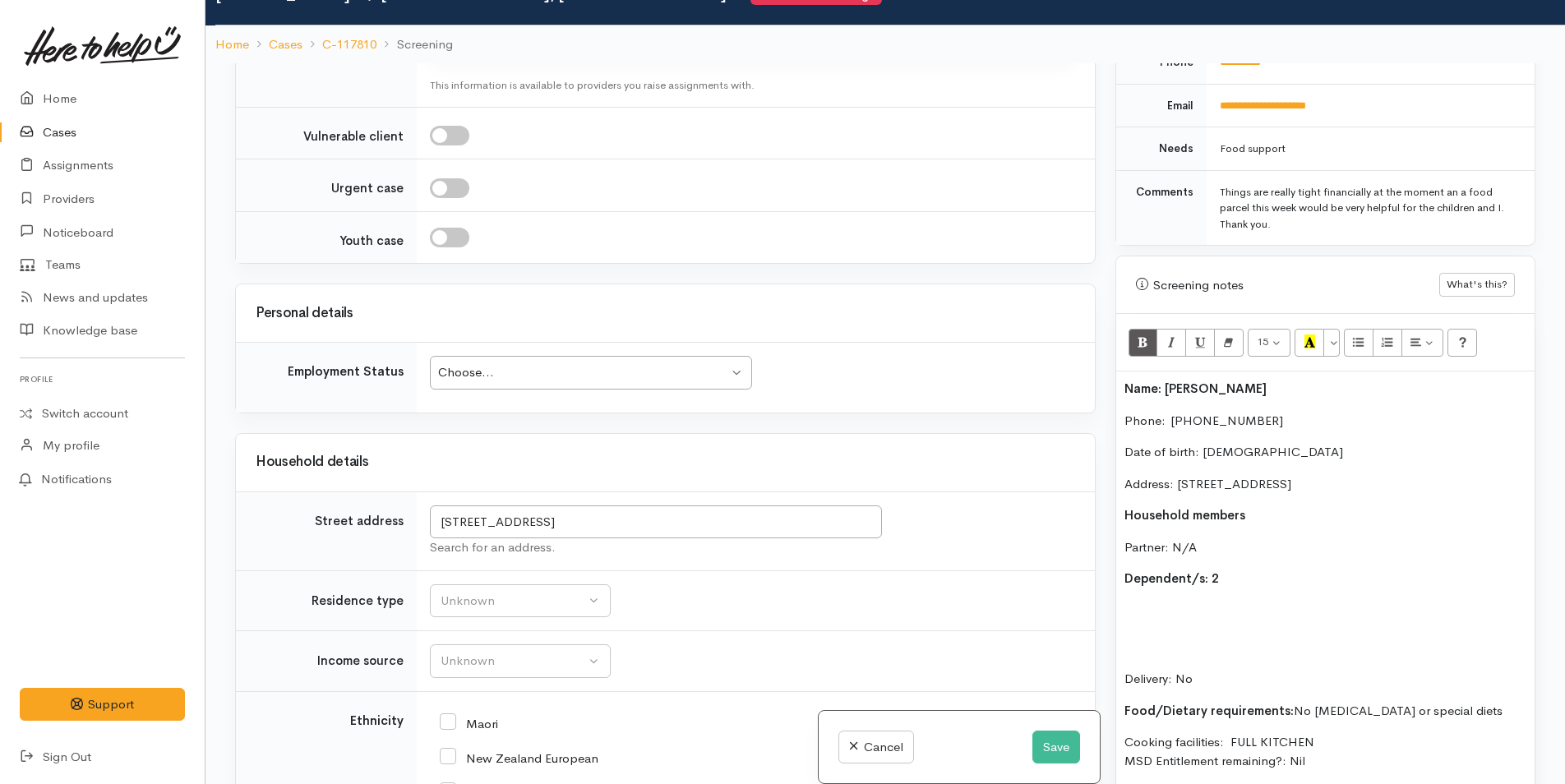
click at [1124, 601] on p at bounding box center [1325, 610] width 402 height 19
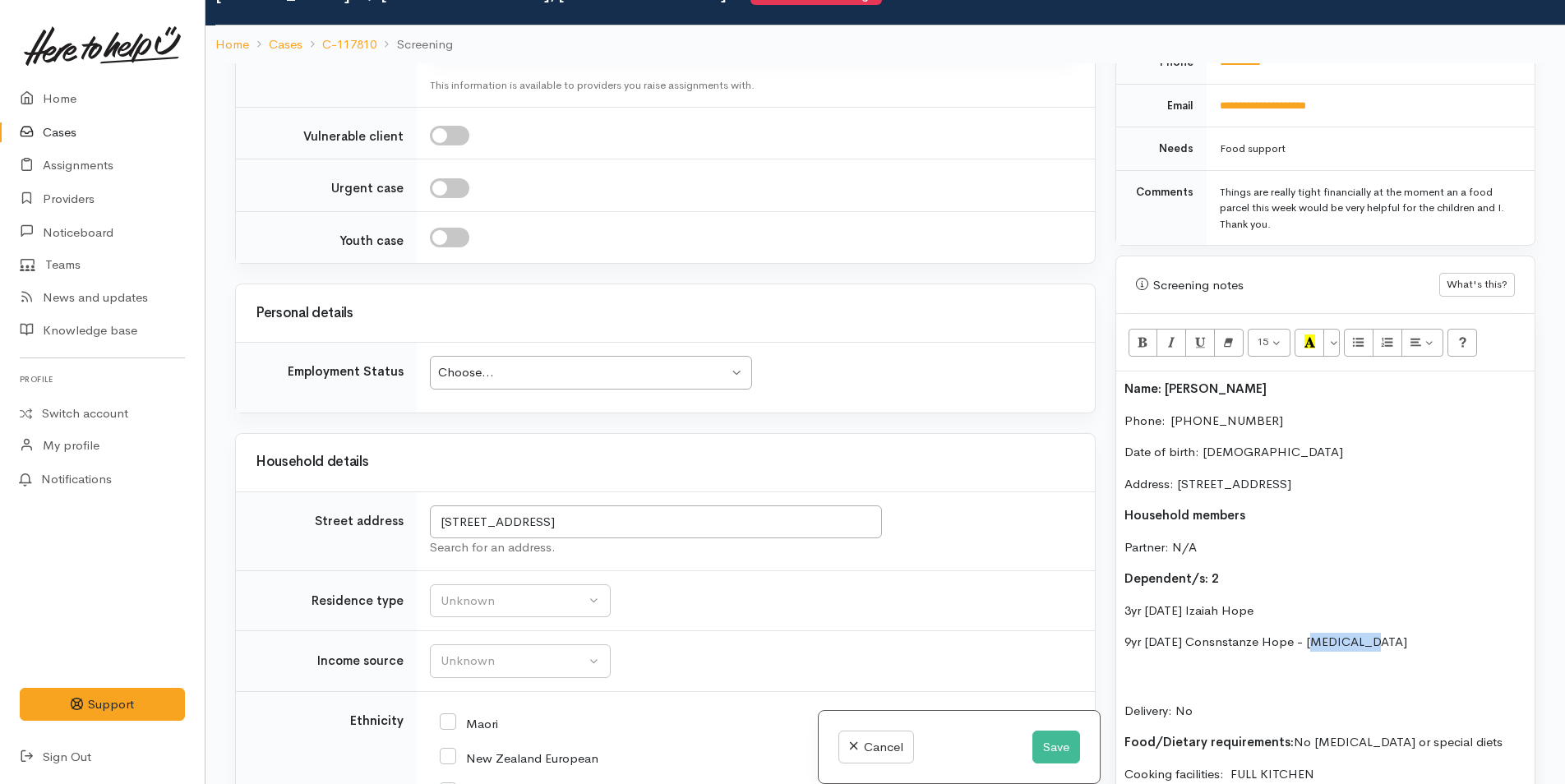
drag, startPoint x: 1390, startPoint y: 624, endPoint x: 1314, endPoint y: 630, distance: 76.2
click at [1314, 633] on p "9yr 26/11/15 Consnstanze Hope - Dyslexia" at bounding box center [1325, 642] width 402 height 19
drag, startPoint x: 1144, startPoint y: 627, endPoint x: 1098, endPoint y: 624, distance: 46.1
click at [1098, 624] on div "Related cases There are other cases potentially from the same person, address o…" at bounding box center [885, 455] width 1320 height 784
drag, startPoint x: 1139, startPoint y: 590, endPoint x: 1115, endPoint y: 592, distance: 24.1
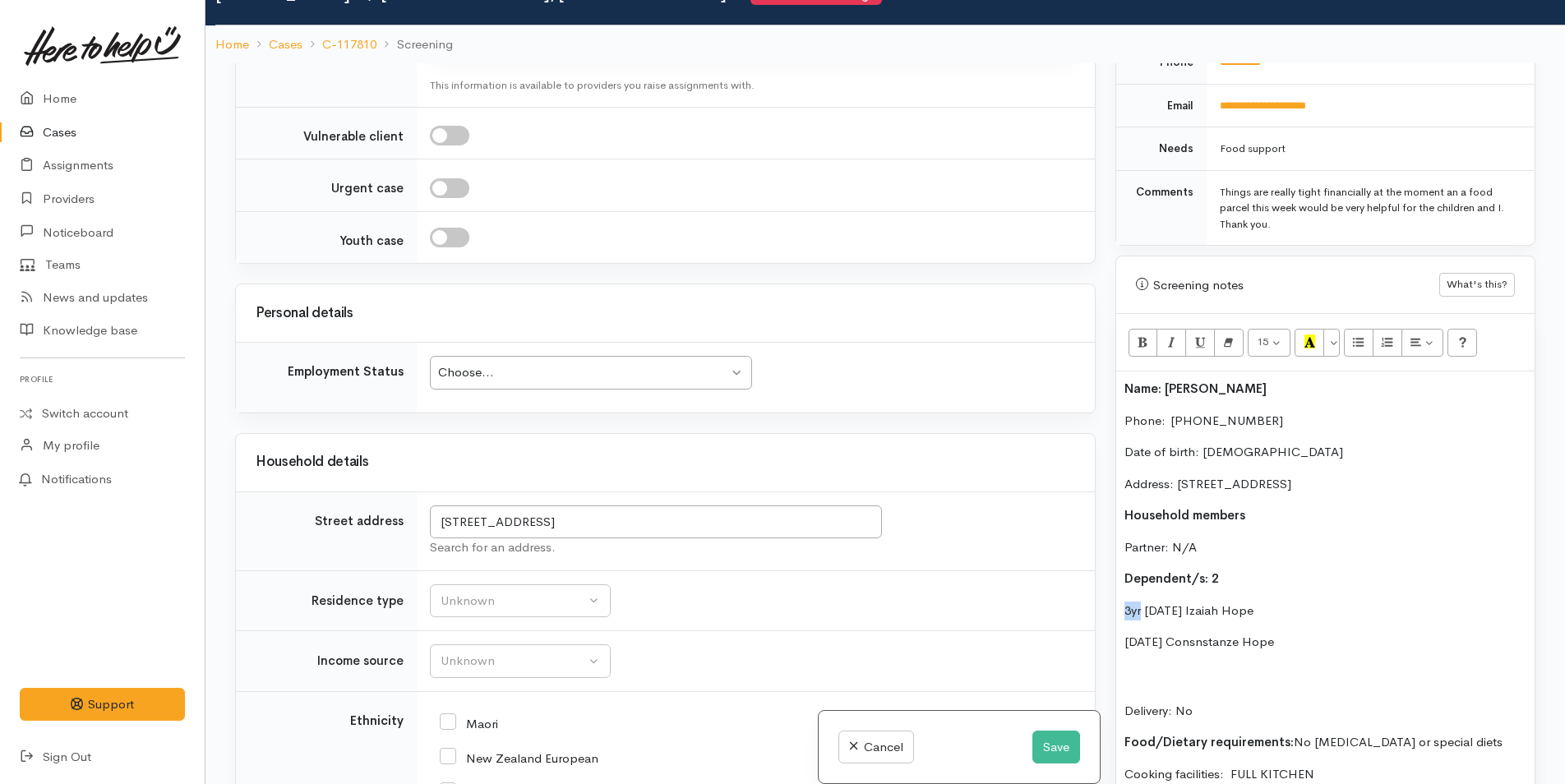
click at [1116, 592] on div "Name: Josefine Staines Phone:  0272710214 Date of birth: 08/02/1990 Address: 6 …" at bounding box center [1325, 661] width 418 height 579
drag, startPoint x: 1159, startPoint y: 592, endPoint x: 1129, endPoint y: 596, distance: 30.3
click at [1129, 602] on span "22/8/22 Izaiah Hope" at bounding box center [1178, 609] width 109 height 15
copy span "22/8/22"
click at [1304, 601] on p "22/8/22 Izaiah Hope" at bounding box center [1325, 610] width 402 height 19
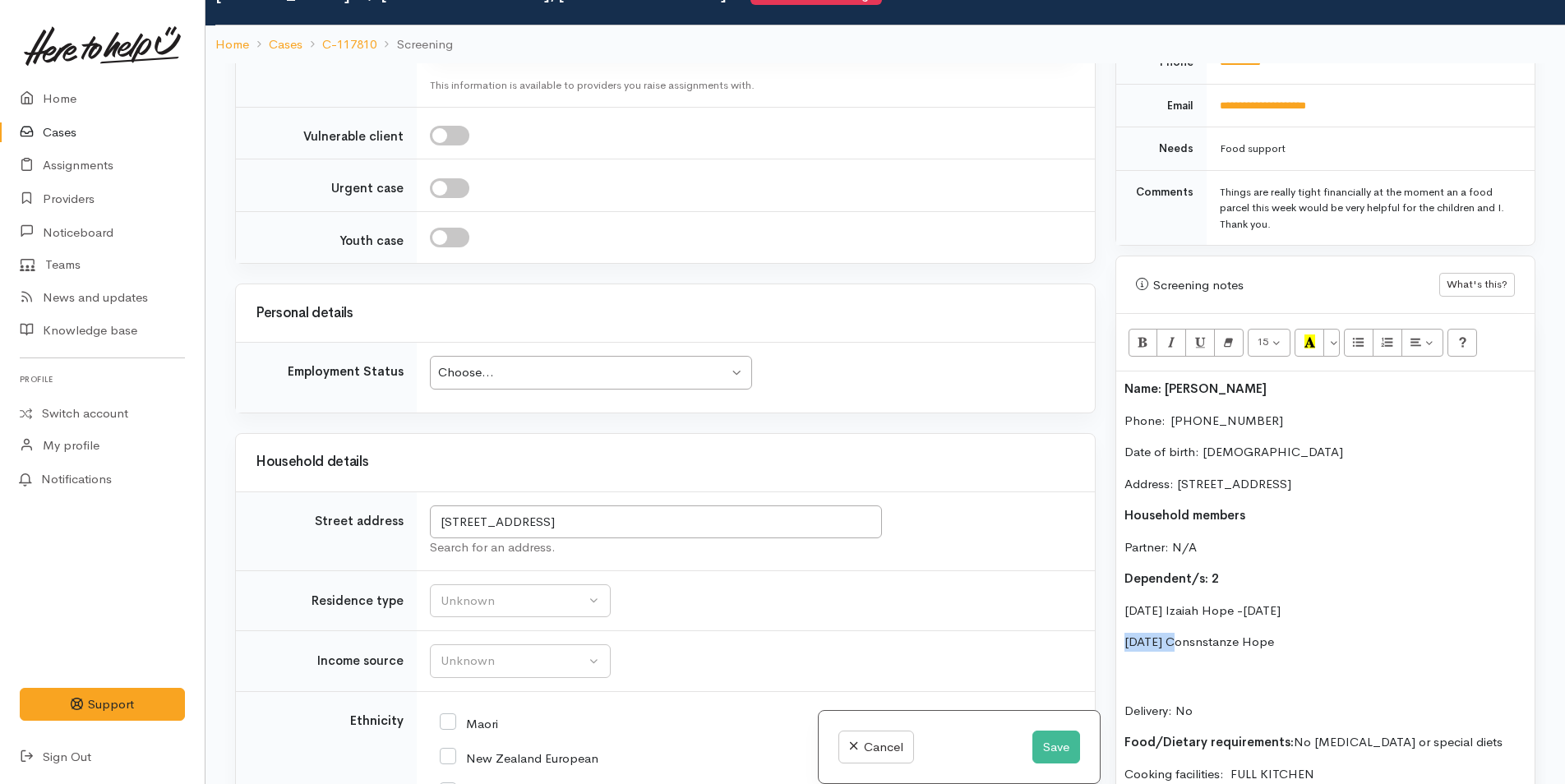
drag, startPoint x: 1178, startPoint y: 621, endPoint x: 1079, endPoint y: 618, distance: 99.0
click at [1079, 618] on div "Related cases There are other cases potentially from the same person, address o…" at bounding box center [885, 455] width 1320 height 784
copy span "26/11/15"
click at [1262, 633] on p "Consnstanze Hope" at bounding box center [1325, 642] width 402 height 19
drag, startPoint x: 1176, startPoint y: 588, endPoint x: 993, endPoint y: 588, distance: 183.0
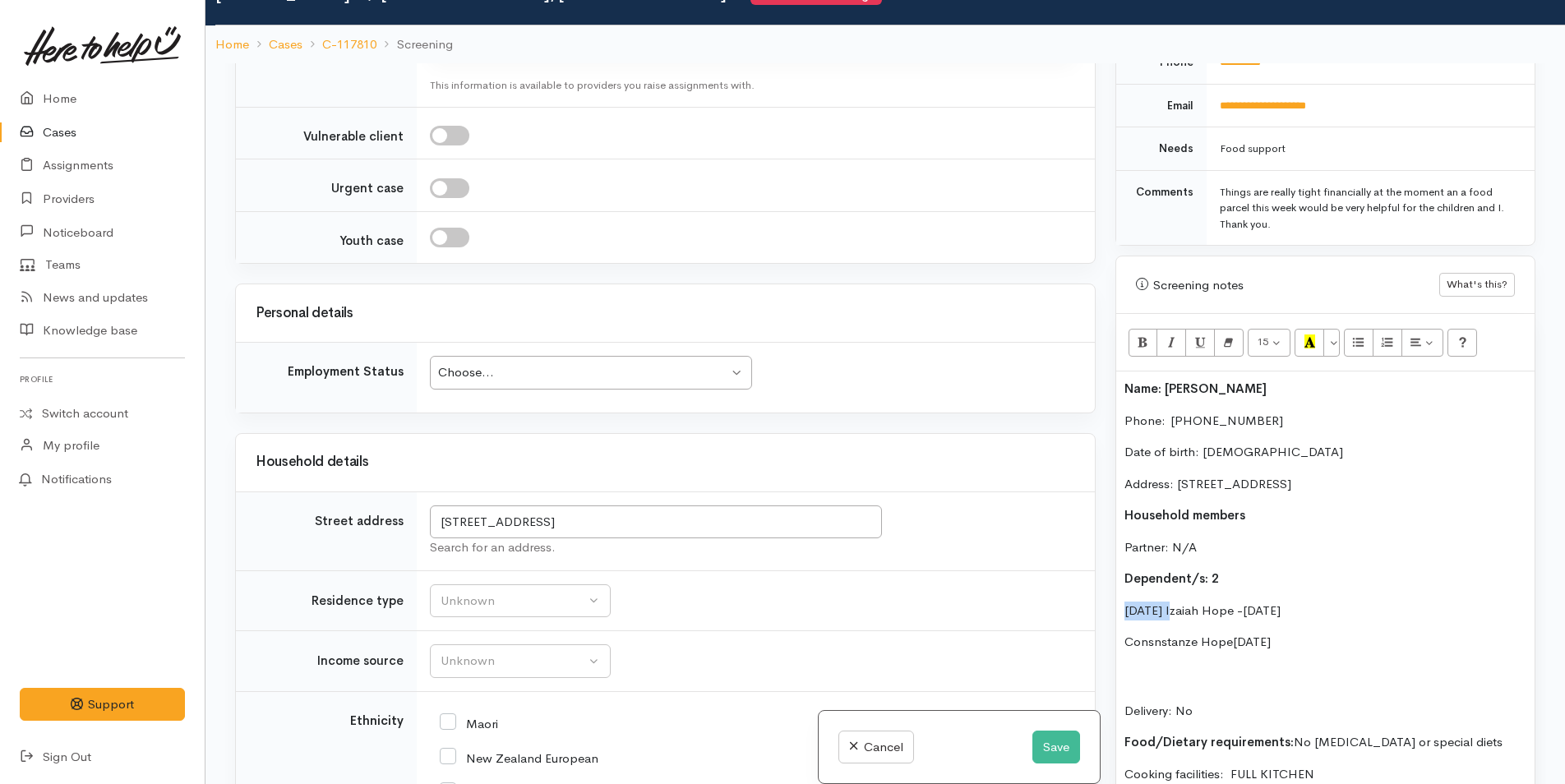
click at [1085, 596] on div "Related cases There are other cases potentially from the same person, address o…" at bounding box center [885, 455] width 1320 height 784
click at [1127, 602] on span "Izaiah Hope -" at bounding box center [1163, 609] width 78 height 15
click at [1119, 622] on div "Name: Josefine Staines Phone:  0272710214 Date of birth: 08/02/1990 Address: 6 …" at bounding box center [1325, 661] width 418 height 579
click at [1291, 633] on p "(F) Consnstanze Hope 26/11/15" at bounding box center [1325, 642] width 402 height 19
click at [1262, 601] on p "(M) Izaiah Hope - 22/8/22" at bounding box center [1325, 610] width 402 height 19
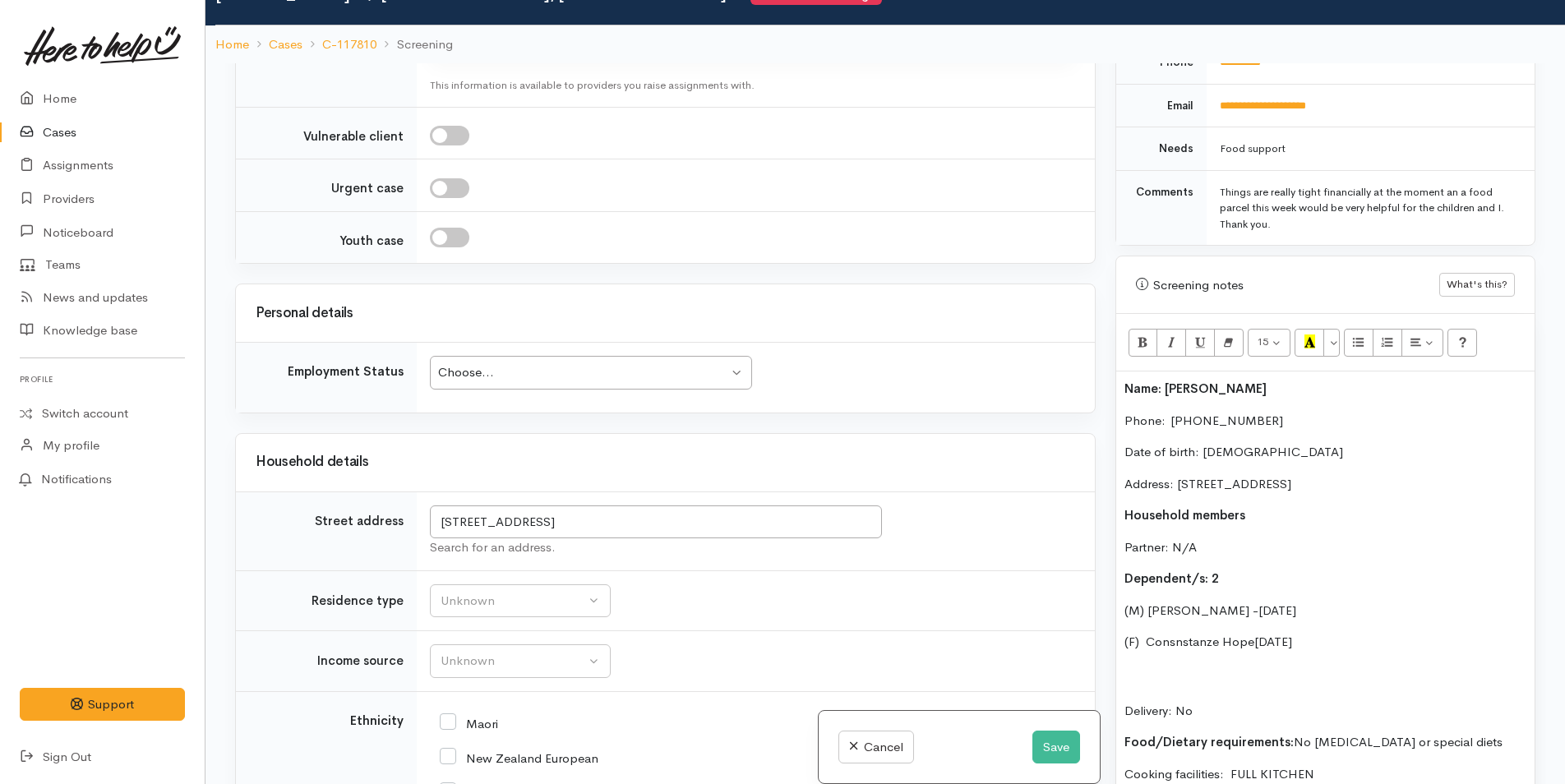
click at [1122, 371] on div "Name: Josefine Staines Phone:  0272710214 Date of birth: 08/02/1990 Address: 6 …" at bounding box center [1325, 661] width 418 height 579
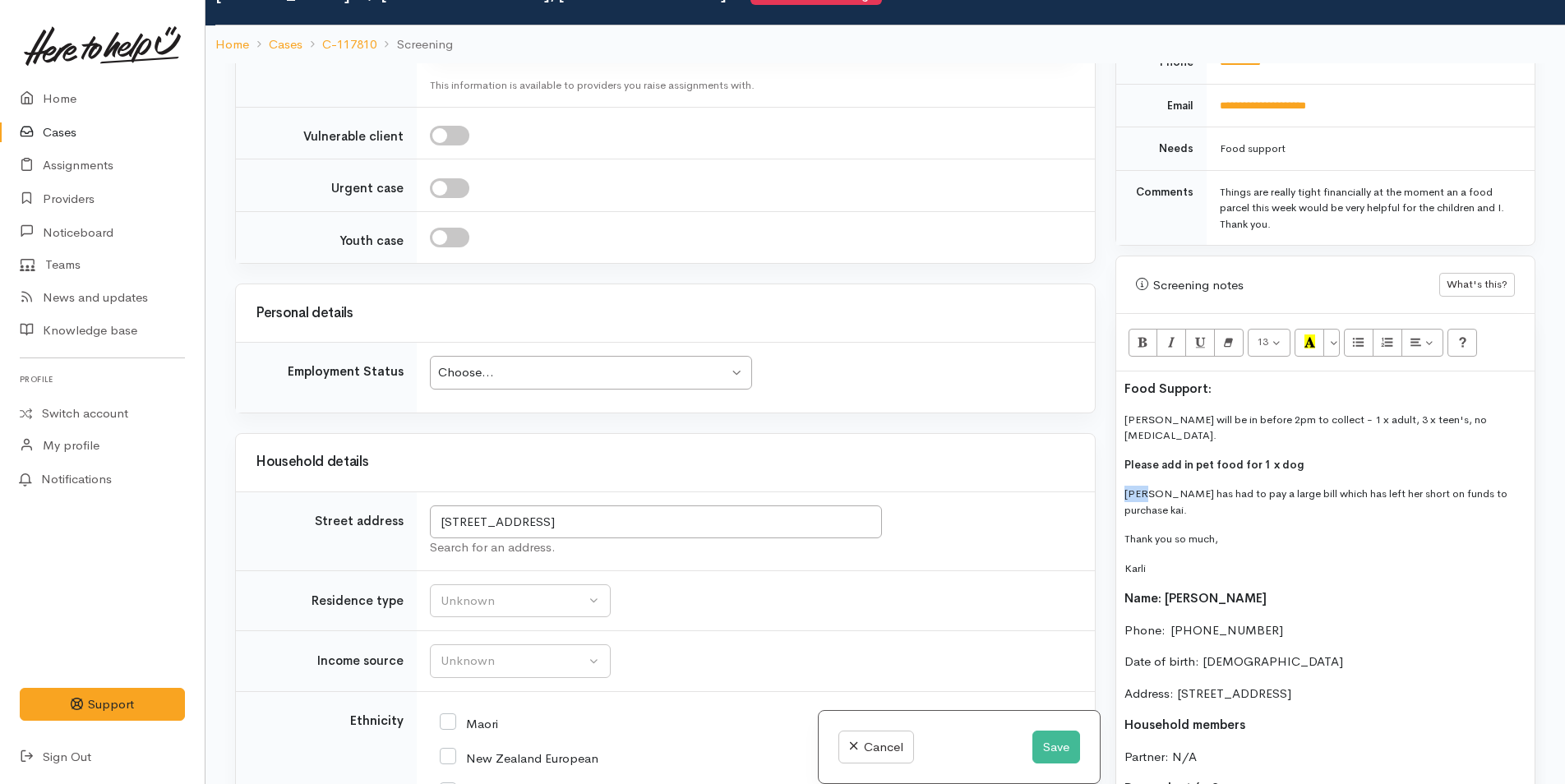
drag, startPoint x: 1131, startPoint y: 459, endPoint x: 1152, endPoint y: 343, distance: 117.9
click at [1082, 454] on div "Related cases There are other cases potentially from the same person, address o…" at bounding box center [885, 455] width 1320 height 784
drag, startPoint x: 1140, startPoint y: 531, endPoint x: 1115, endPoint y: 510, distance: 32.6
click at [1116, 510] on div "Food Support: Lisa will be in before 2pm to collect - 1 x adult, 3 x teen's, no…" at bounding box center [1325, 765] width 418 height 788
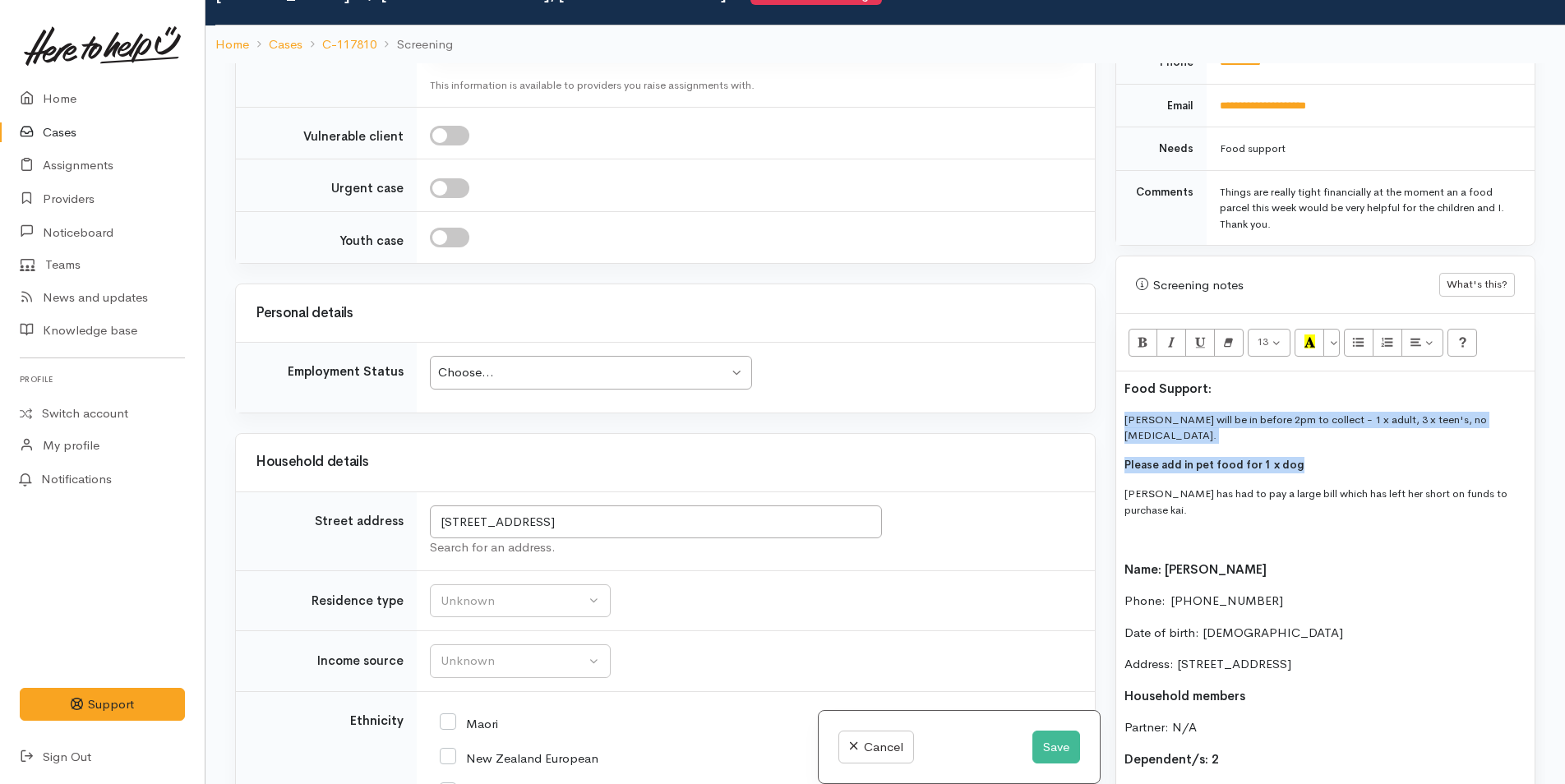
drag, startPoint x: 1286, startPoint y: 433, endPoint x: 1121, endPoint y: 406, distance: 167.2
click at [1121, 406] on div "Food Support: Lisa will be in before 2pm to collect - 1 x adult, 3 x teen's, no…" at bounding box center [1325, 750] width 418 height 758
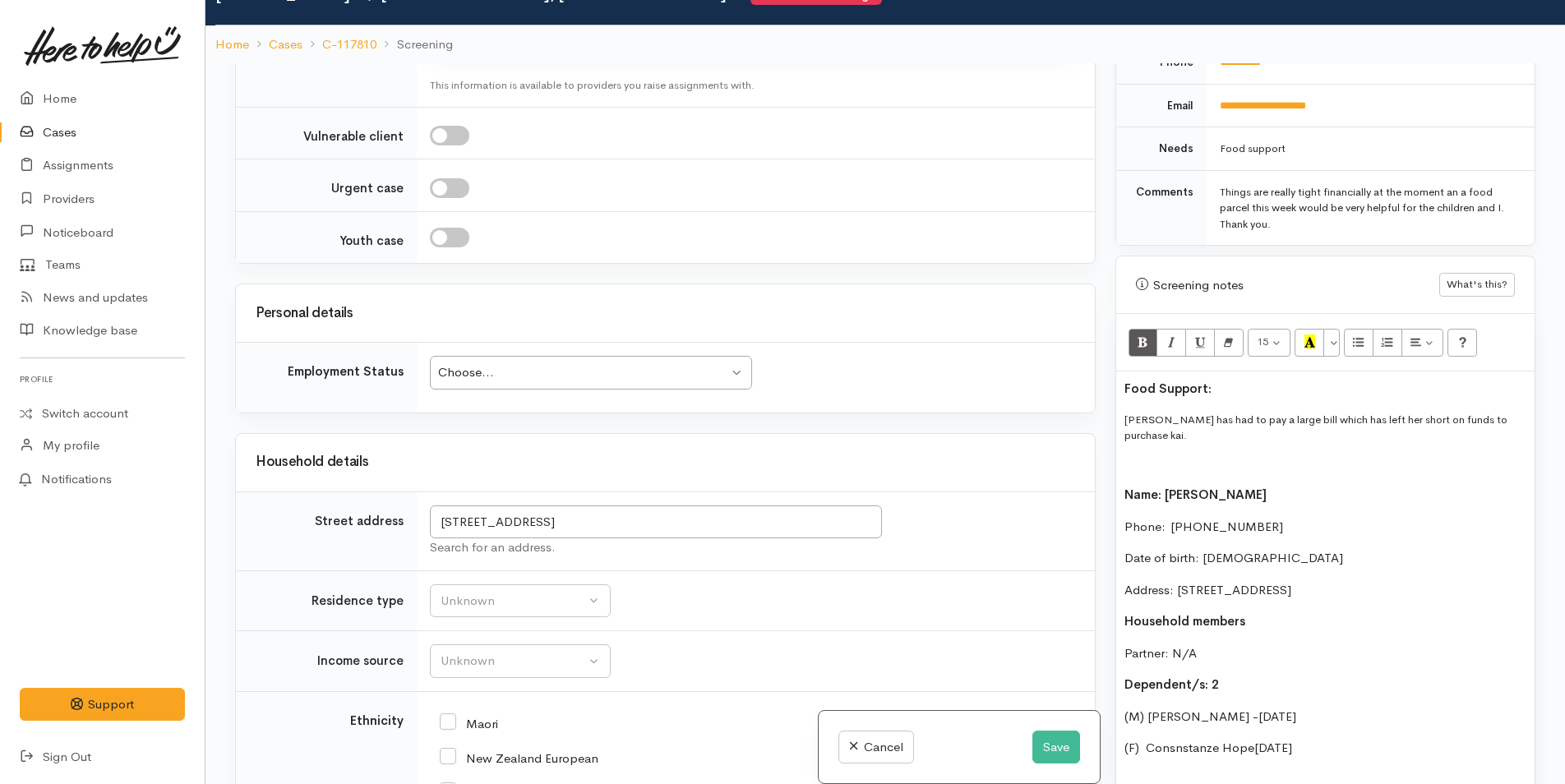
click at [1145, 457] on p at bounding box center [1325, 465] width 402 height 16
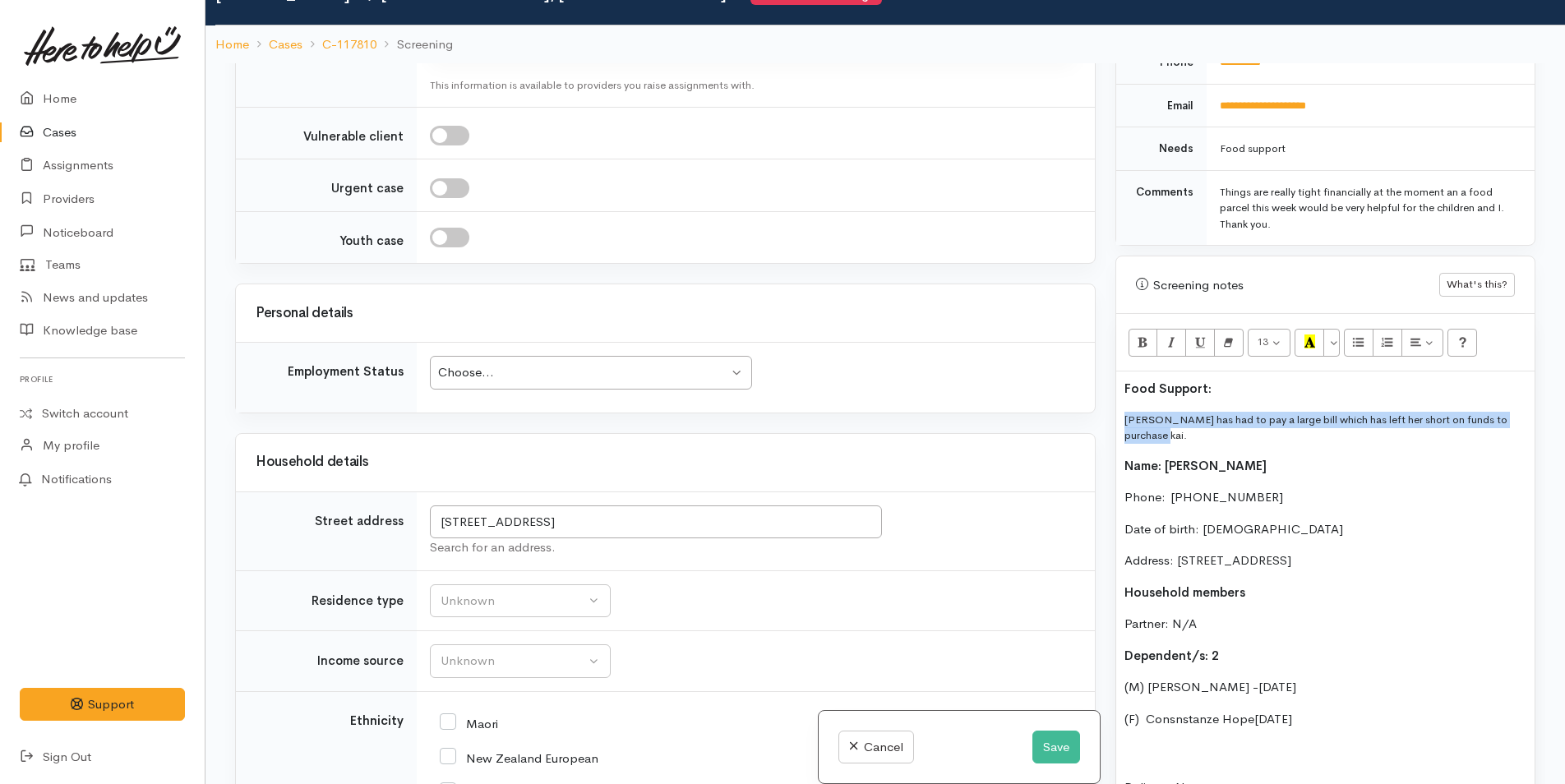
drag, startPoint x: 1149, startPoint y: 426, endPoint x: 1170, endPoint y: 401, distance: 32.6
click at [1125, 412] on p "Josefine has had to pay a large bill which has left her short on funds to purch…" at bounding box center [1325, 428] width 402 height 32
drag, startPoint x: 1334, startPoint y: 327, endPoint x: 1332, endPoint y: 350, distance: 23.1
click at [1334, 329] on button "More Color" at bounding box center [1332, 342] width 16 height 28
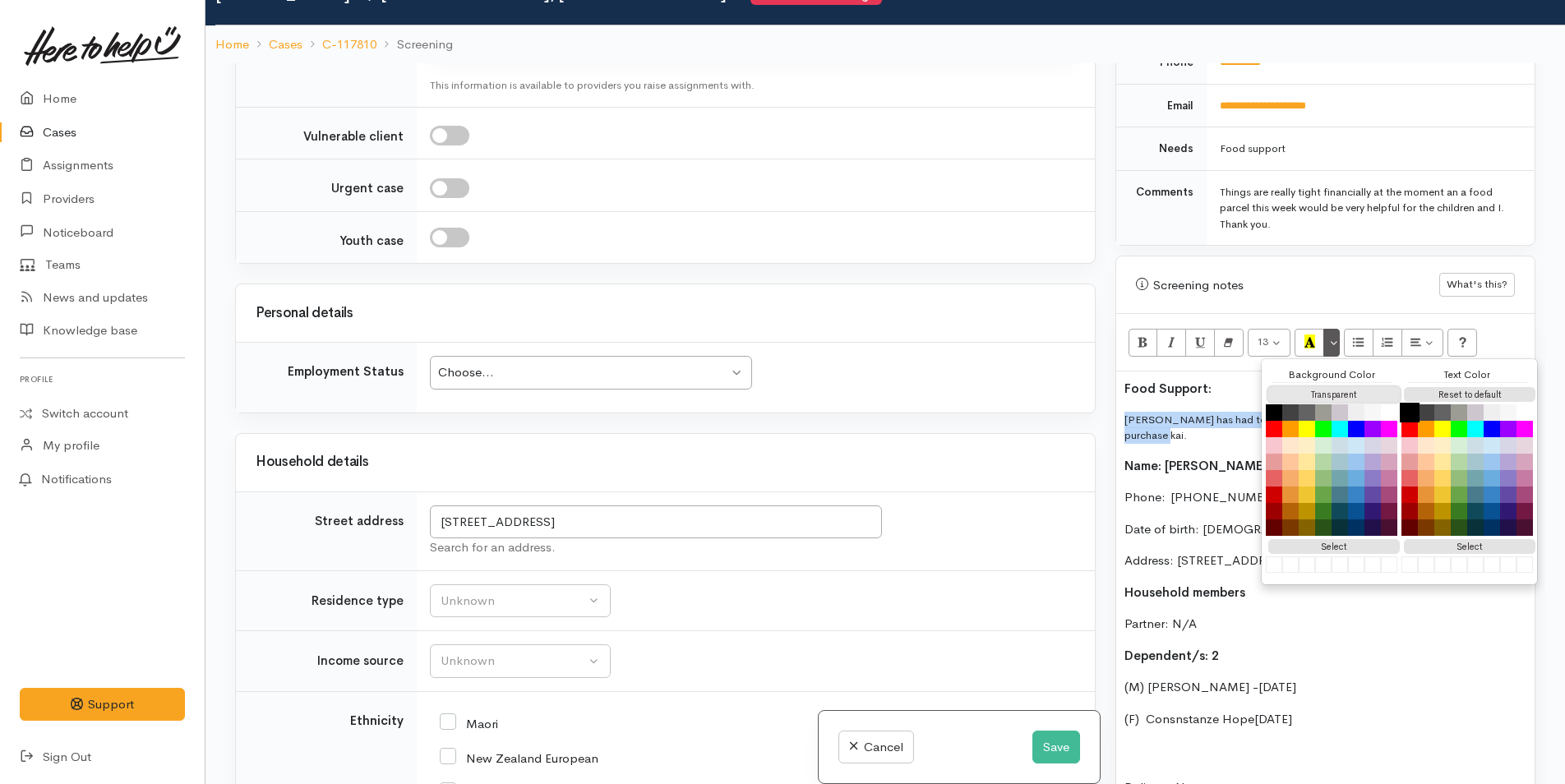
drag, startPoint x: 1323, startPoint y: 378, endPoint x: 1405, endPoint y: 392, distance: 83.2
click at [1323, 387] on button "Transparent" at bounding box center [1334, 394] width 132 height 15
click at [1437, 387] on button "Reset to default" at bounding box center [1469, 394] width 132 height 15
click at [1190, 426] on p "Josefine has had to pay a large bill which has left her short on funds to purch…" at bounding box center [1325, 430] width 402 height 37
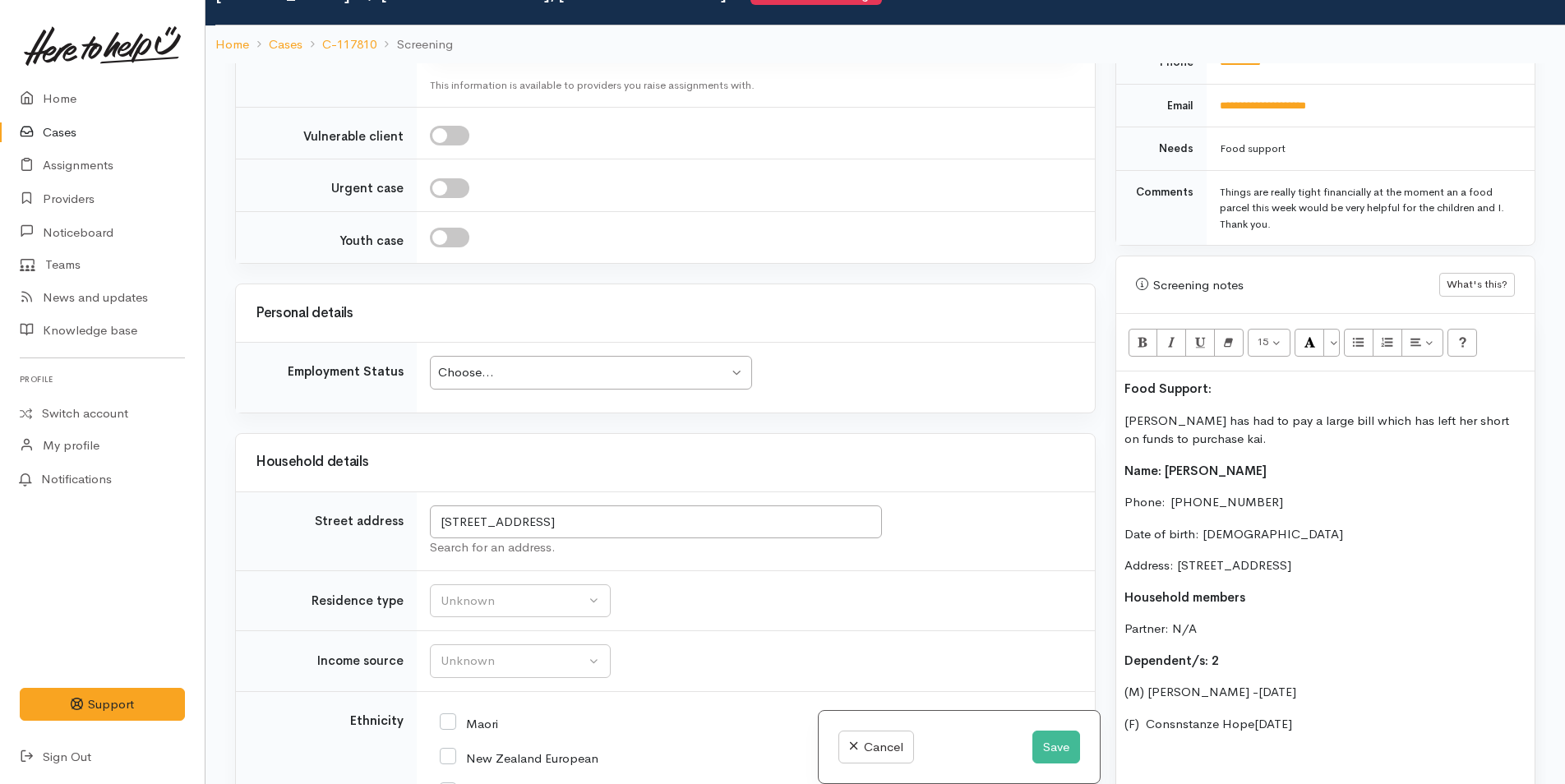
click at [1223, 379] on p "Food Support:" at bounding box center [1325, 388] width 402 height 19
drag, startPoint x: 1231, startPoint y: 368, endPoint x: 1317, endPoint y: 367, distance: 86.0
click at [1059, 368] on div "Related cases There are other cases potentially from the same person, address o…" at bounding box center [885, 455] width 1320 height 784
click at [1332, 335] on button "More Color" at bounding box center [1332, 342] width 16 height 28
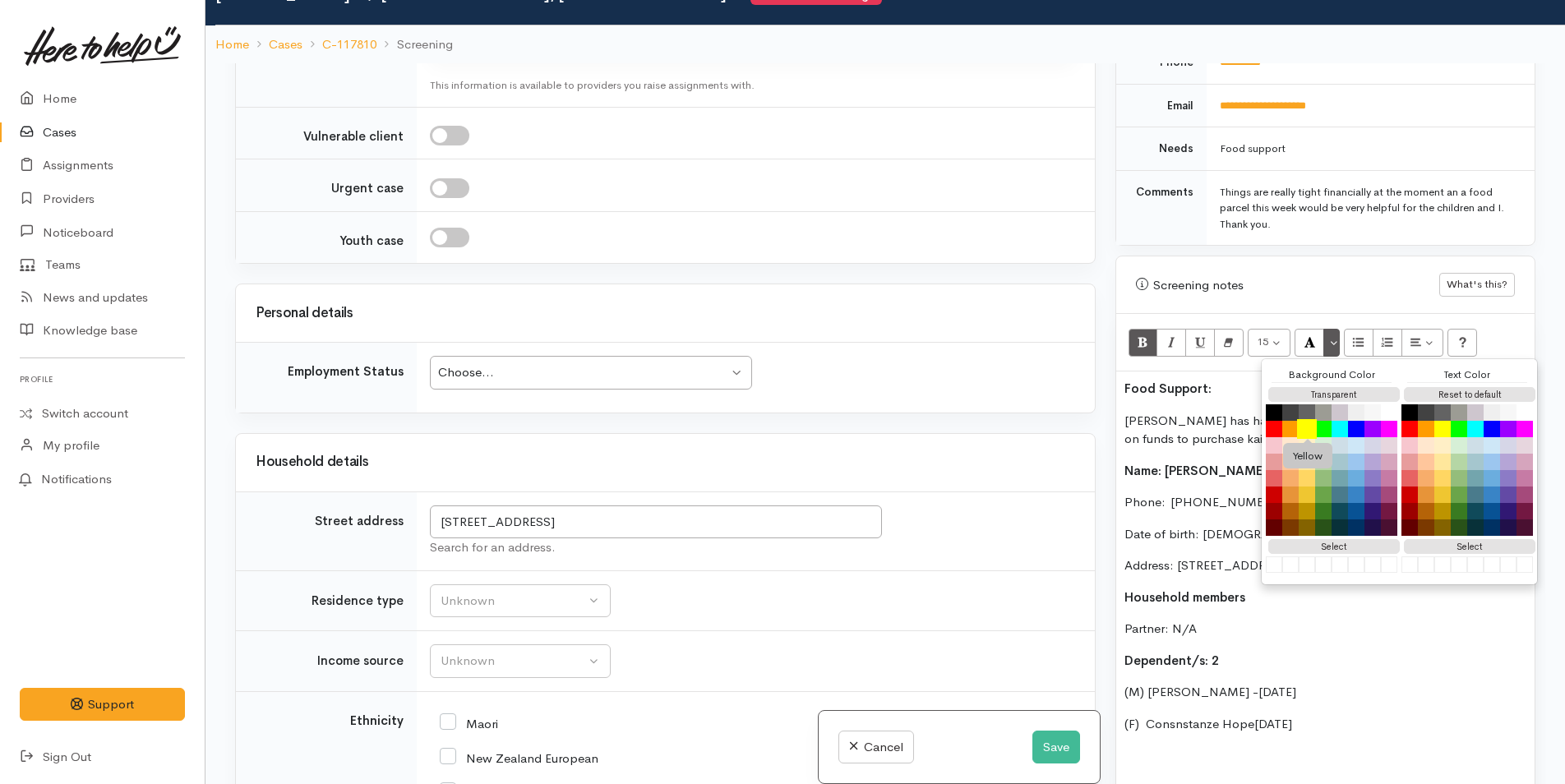
click at [1307, 419] on button "Yellow" at bounding box center [1307, 429] width 20 height 20
drag, startPoint x: 1177, startPoint y: 407, endPoint x: 1175, endPoint y: 415, distance: 8.2
click at [1178, 412] on p "Josefine has had to pay a large bill which has left her short on funds to purch…" at bounding box center [1325, 430] width 402 height 37
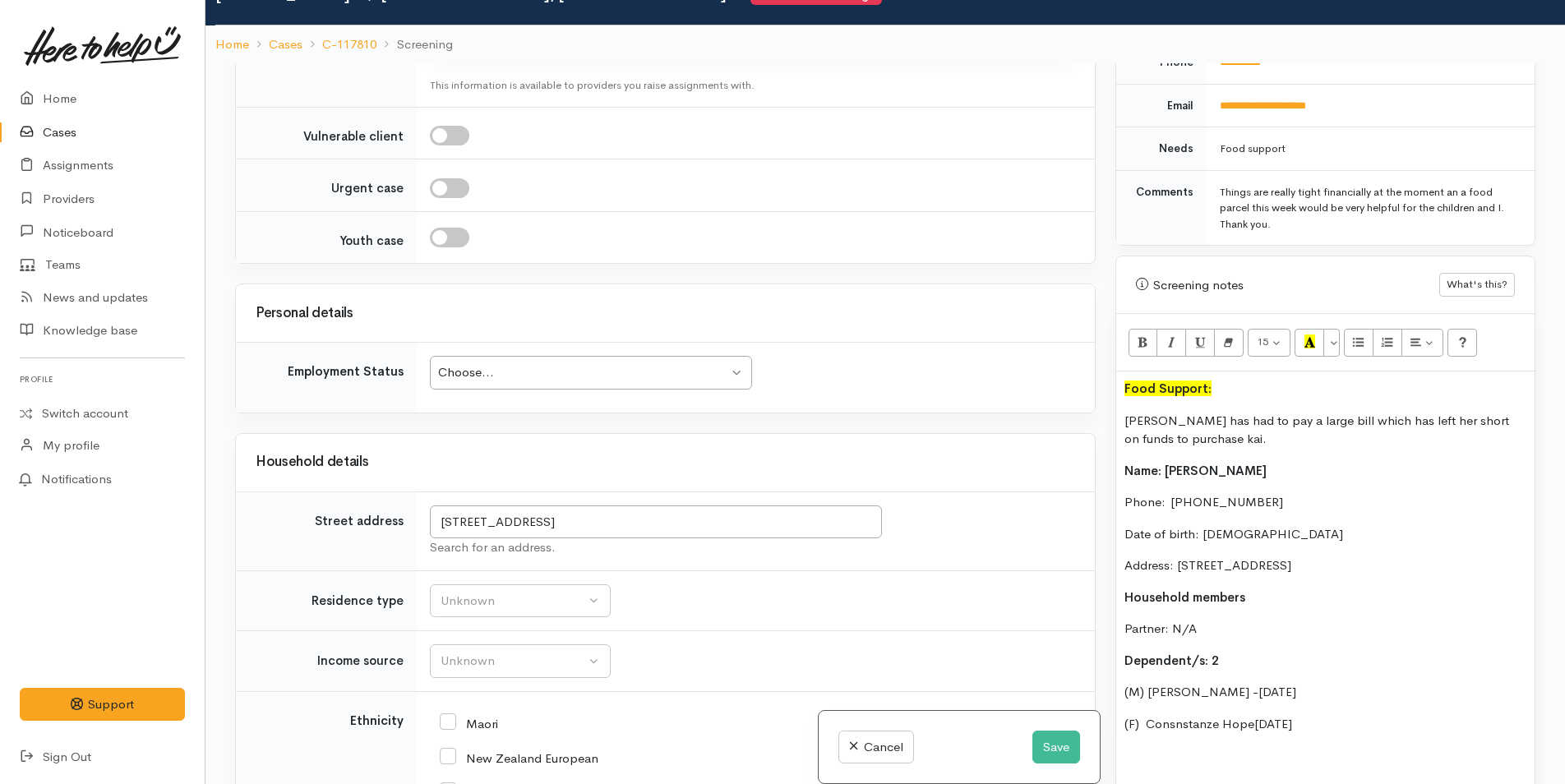
click at [507, 363] on div "Choose..." at bounding box center [583, 372] width 290 height 19
drag, startPoint x: 469, startPoint y: 559, endPoint x: 288, endPoint y: 5, distance: 582.8
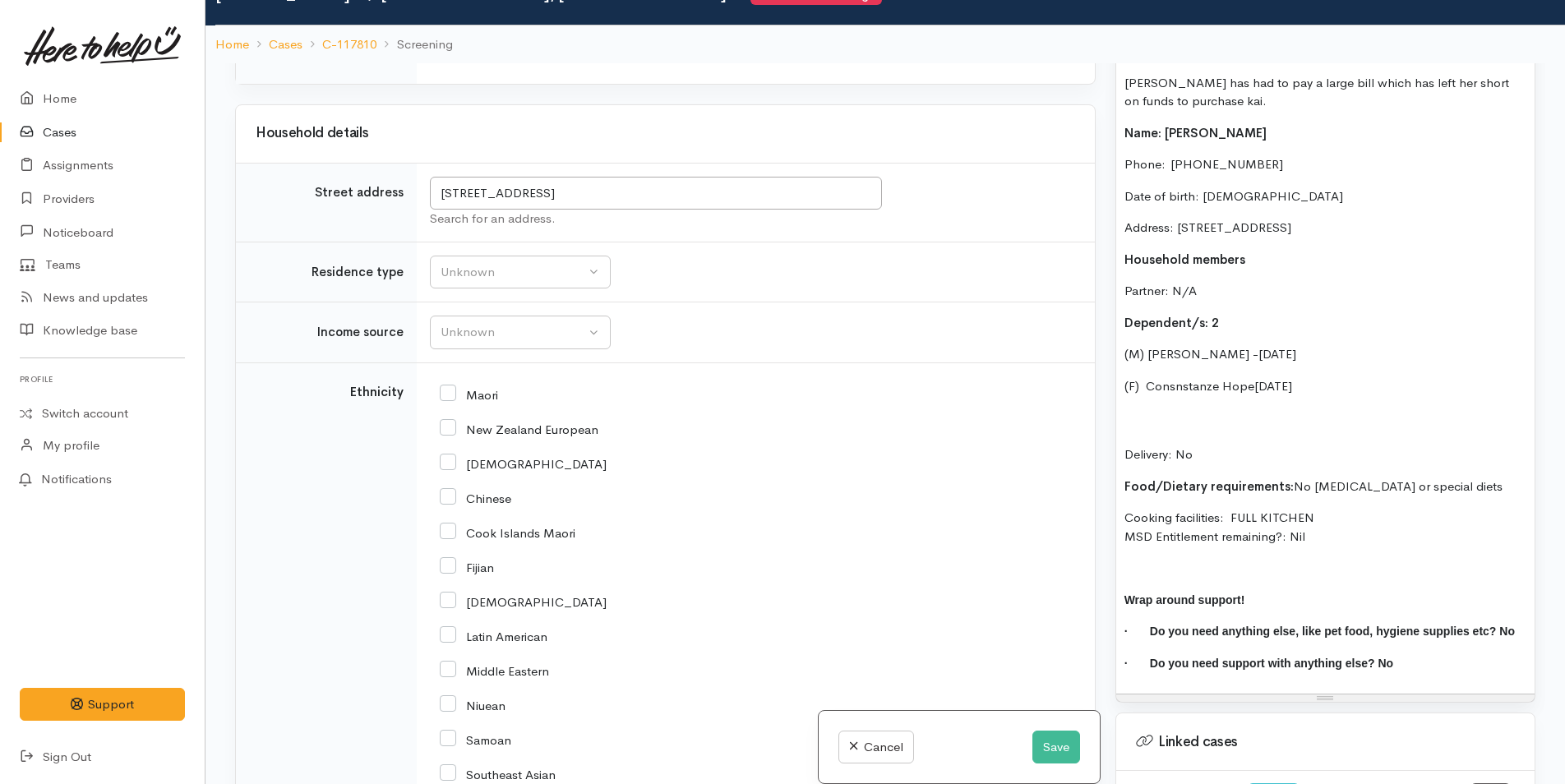
scroll to position [1303, 0]
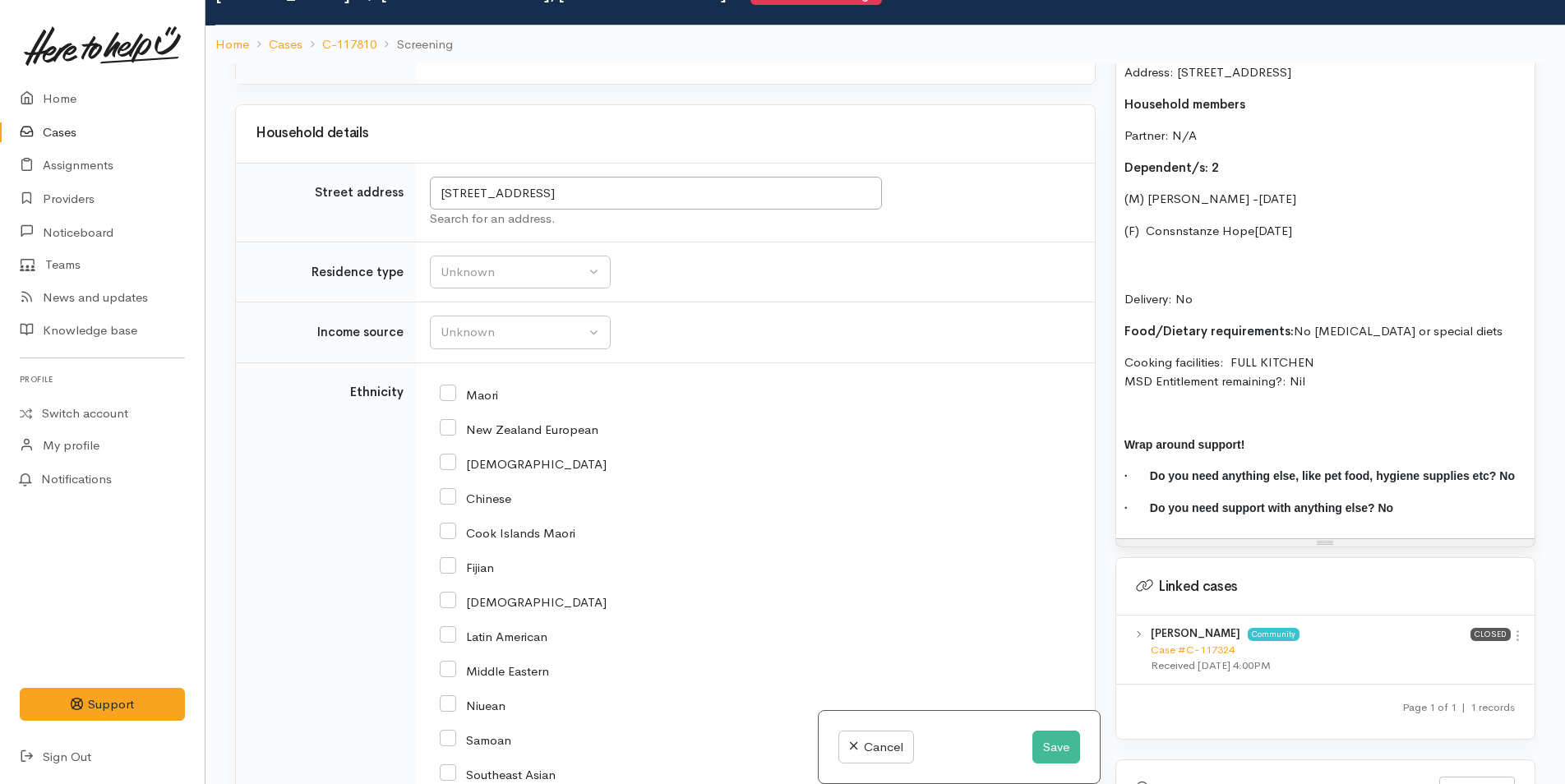
drag, startPoint x: 1515, startPoint y: 625, endPoint x: 1496, endPoint y: 637, distance: 22.5
click at [1515, 628] on icon at bounding box center [1517, 634] width 14 height 14
click at [1465, 655] on link "View case" at bounding box center [1459, 668] width 130 height 25
click at [473, 266] on button "Unknown" at bounding box center [520, 272] width 181 height 33
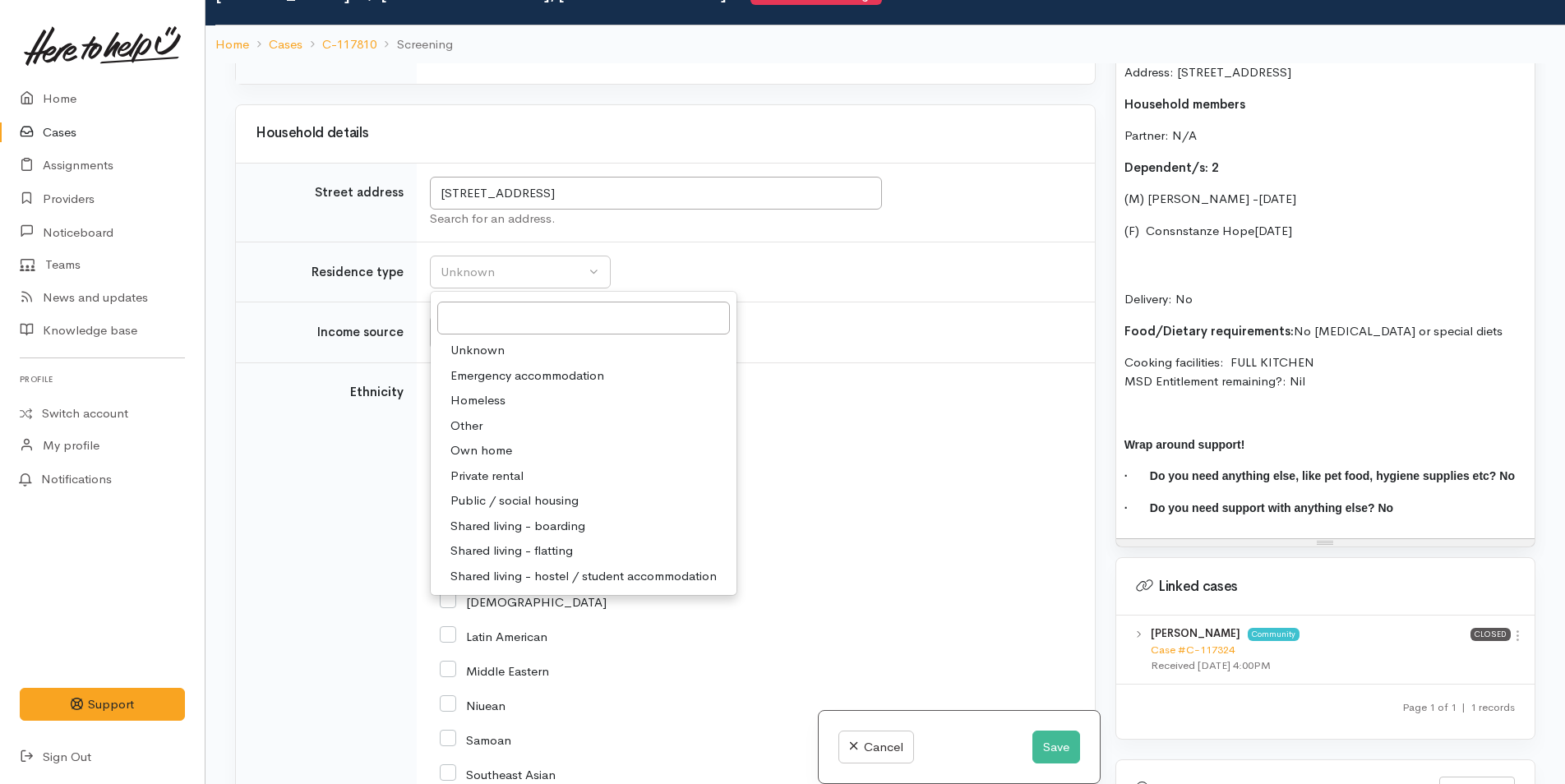
click at [480, 467] on span "Private rental" at bounding box center [487, 476] width 73 height 19
select select "2"
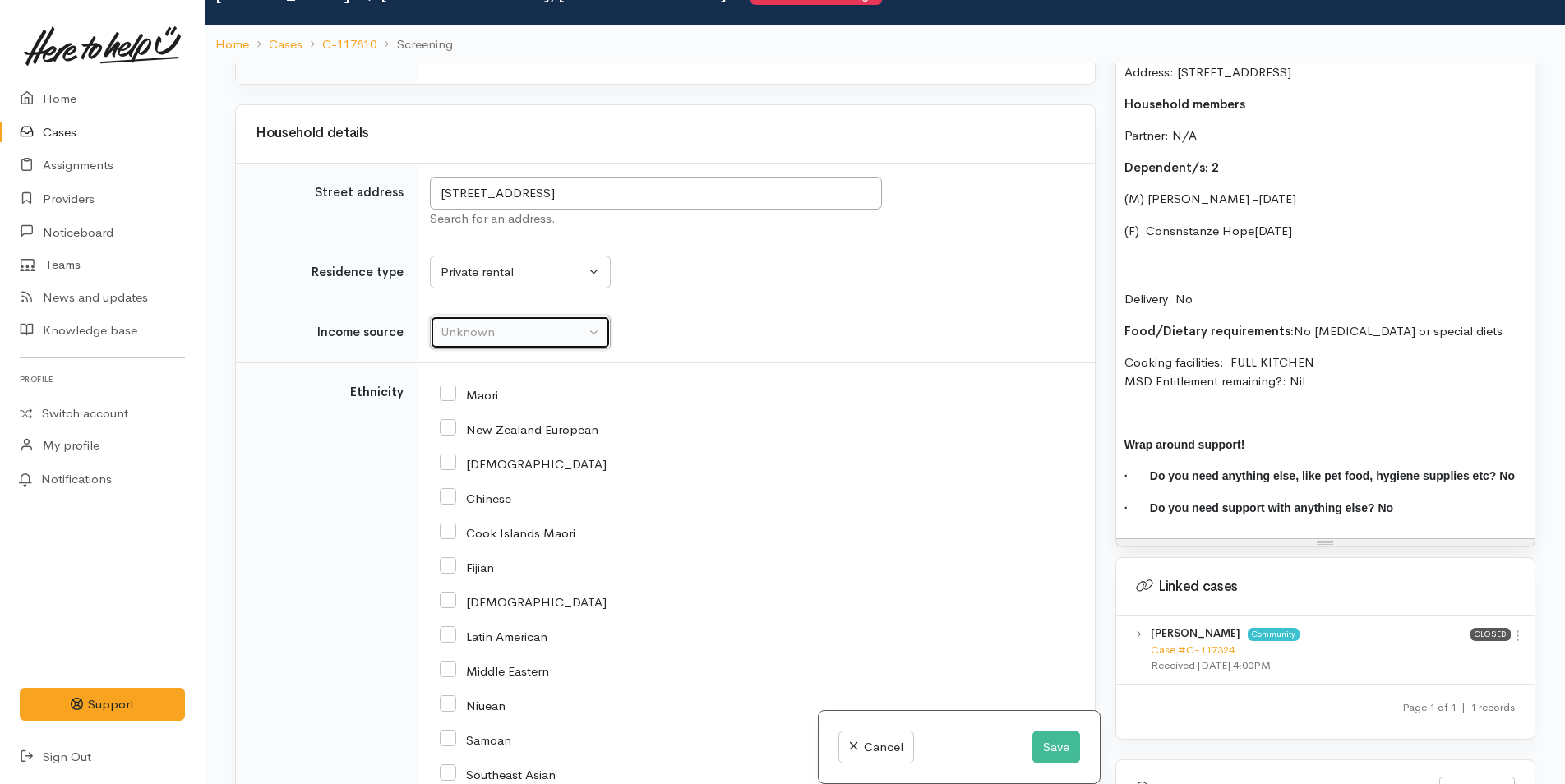
click at [481, 323] on div "Unknown" at bounding box center [513, 332] width 144 height 19
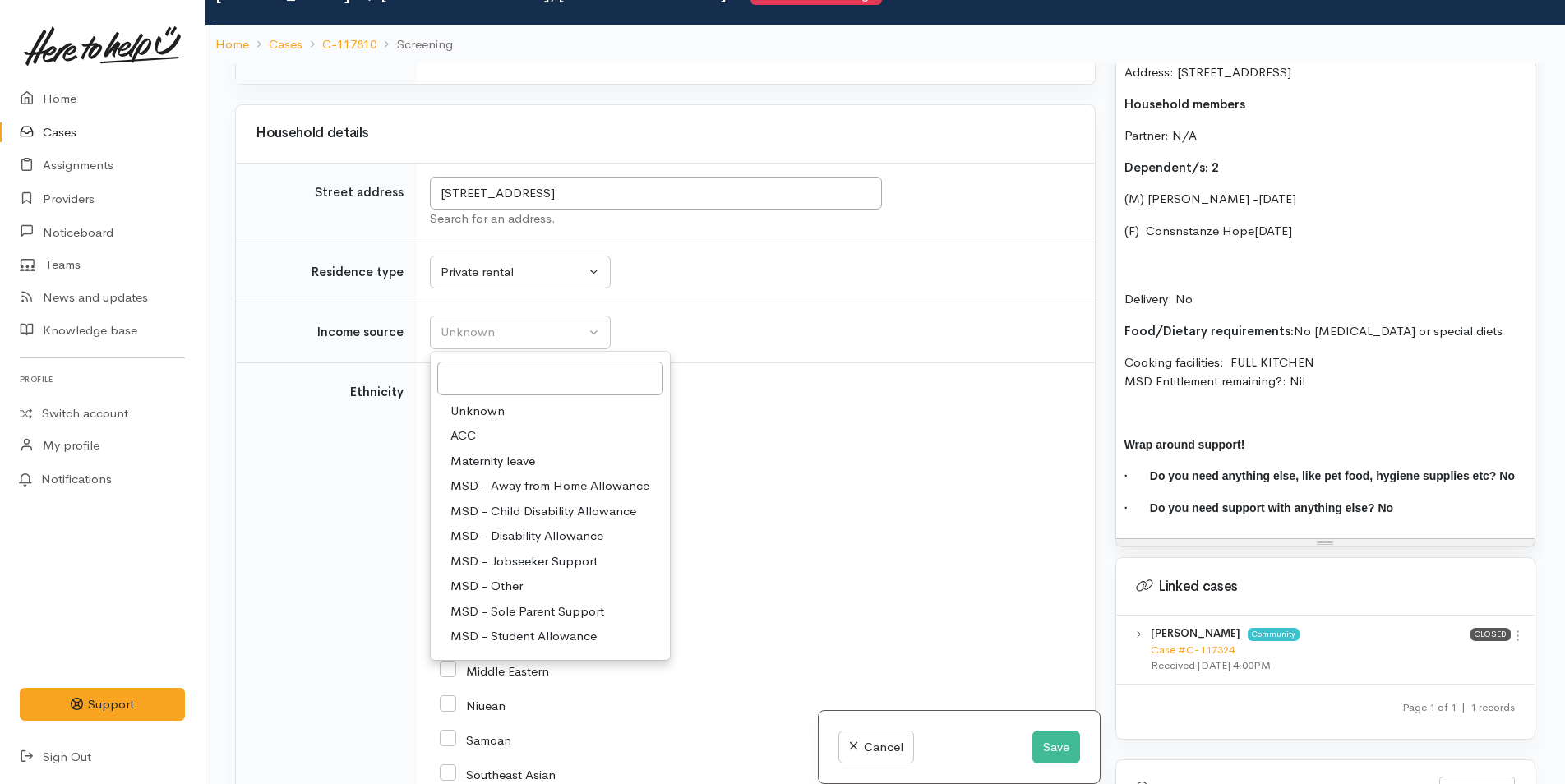
click at [506, 602] on span "MSD - Sole Parent Support" at bounding box center [527, 611] width 153 height 19
select select "7"
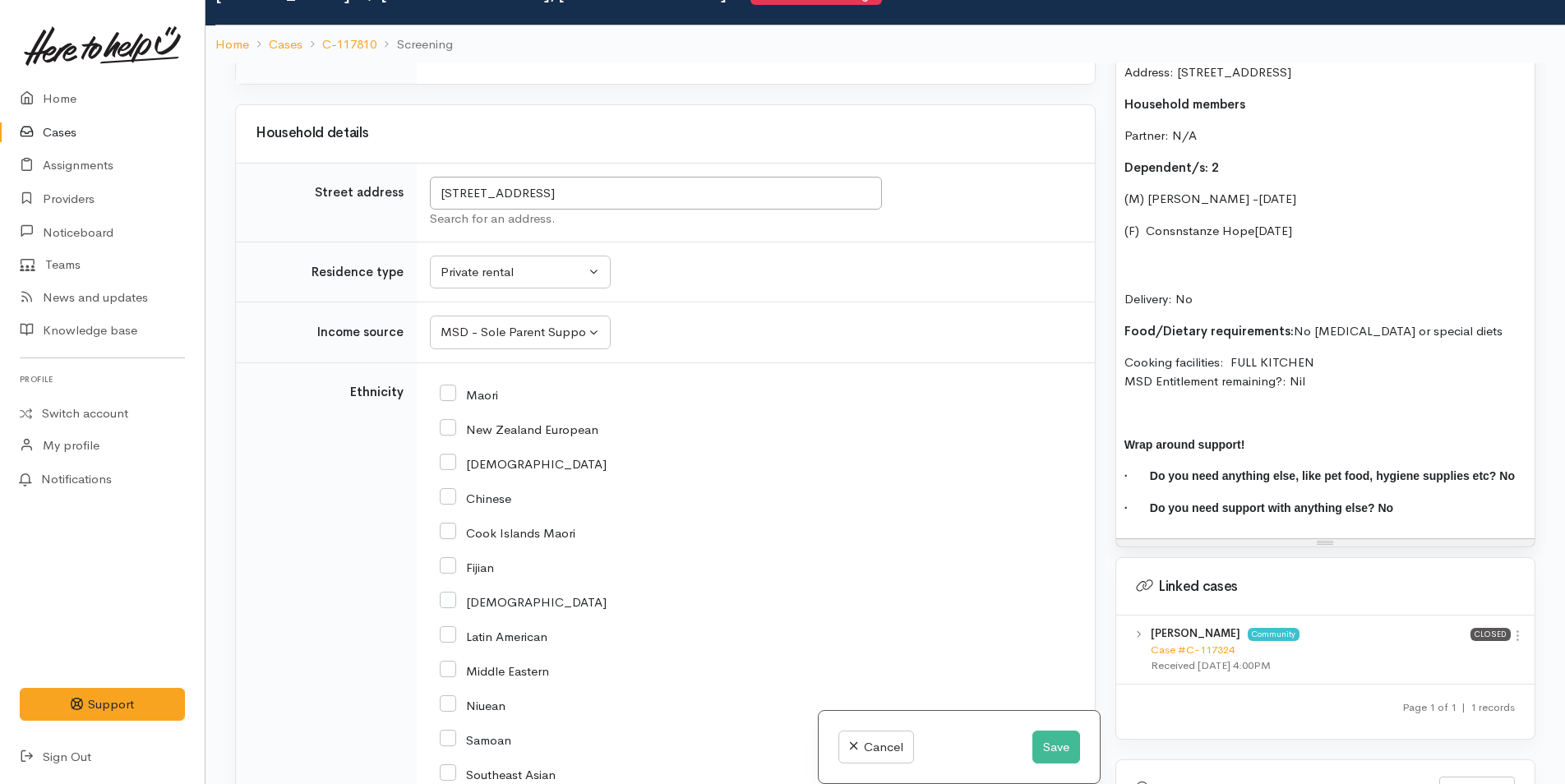
click at [445, 386] on input "Maori" at bounding box center [469, 393] width 59 height 14
checkbox input "true"
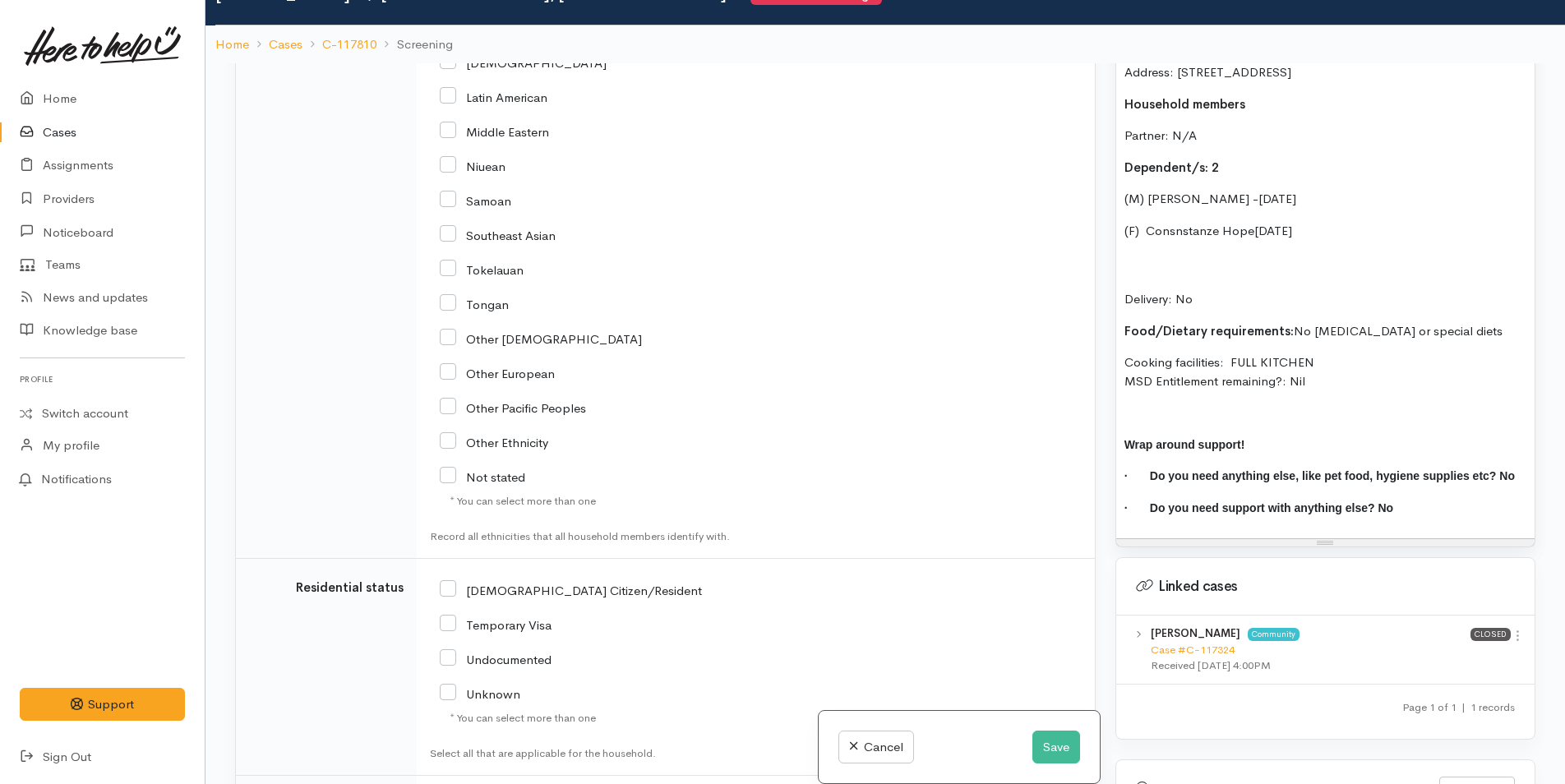
scroll to position [2629, 0]
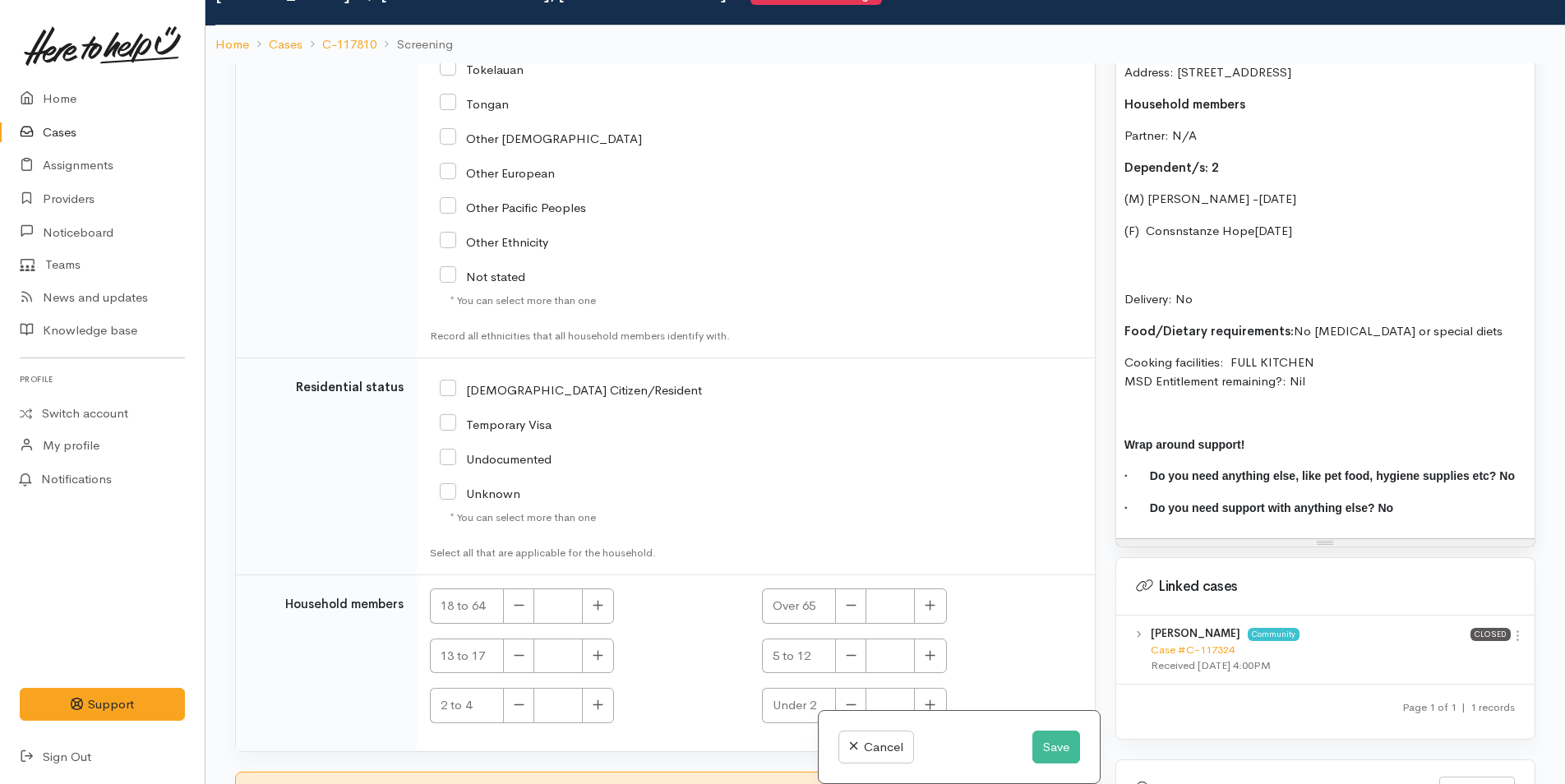
click at [446, 371] on div "[DEMOGRAPHIC_DATA] Citizen/Resident" at bounding box center [645, 388] width 410 height 34
click at [448, 381] on input "[DEMOGRAPHIC_DATA] Citizen/Resident" at bounding box center [571, 388] width 262 height 14
checkbox input "true"
click at [599, 599] on button "button" at bounding box center [598, 606] width 32 height 35
type input "1"
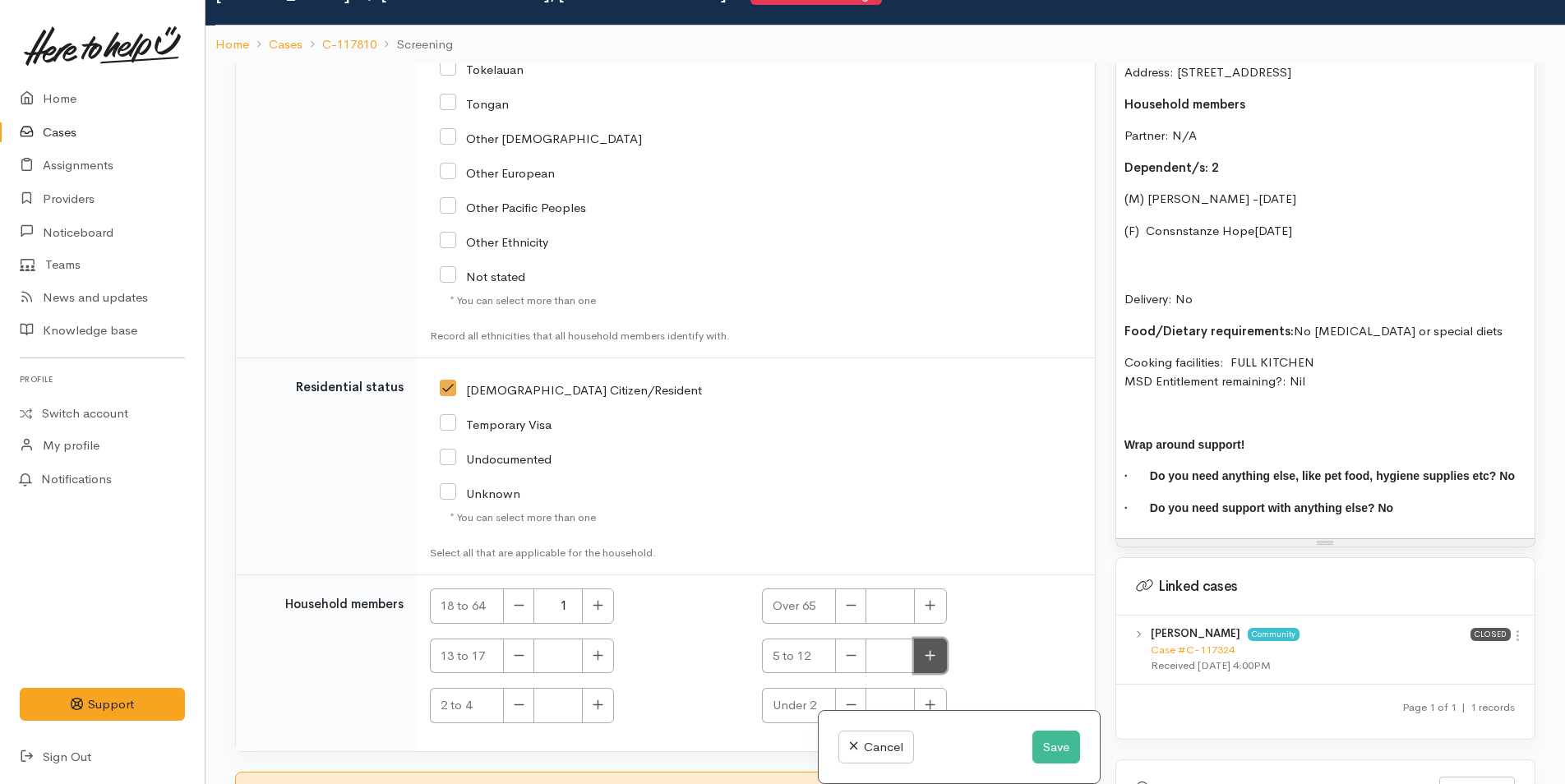
click at [928, 650] on icon "button" at bounding box center [930, 654] width 10 height 10
type input "1"
click at [612, 688] on button "button" at bounding box center [598, 705] width 32 height 35
type input "1"
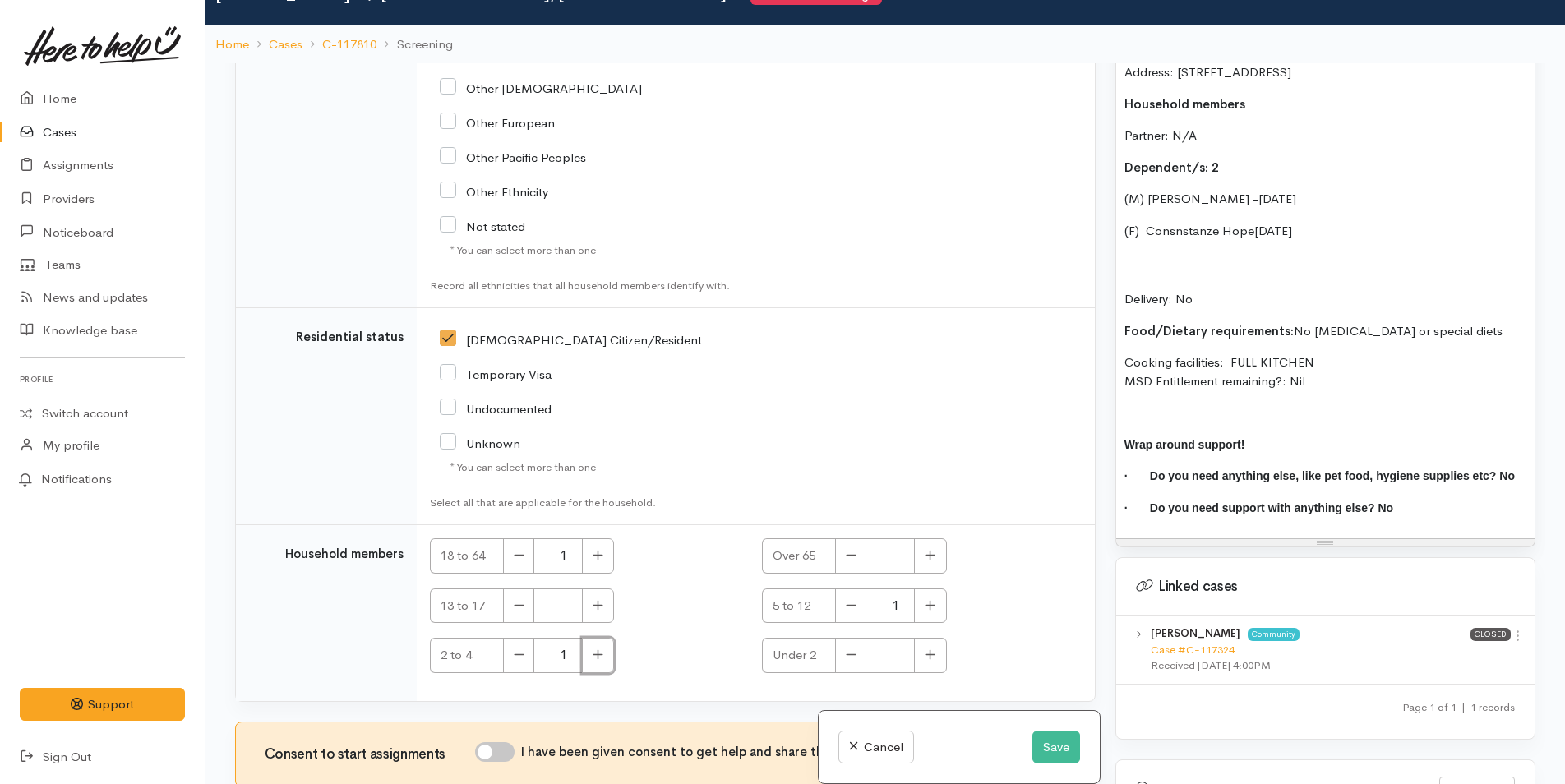
scroll to position [2704, 0]
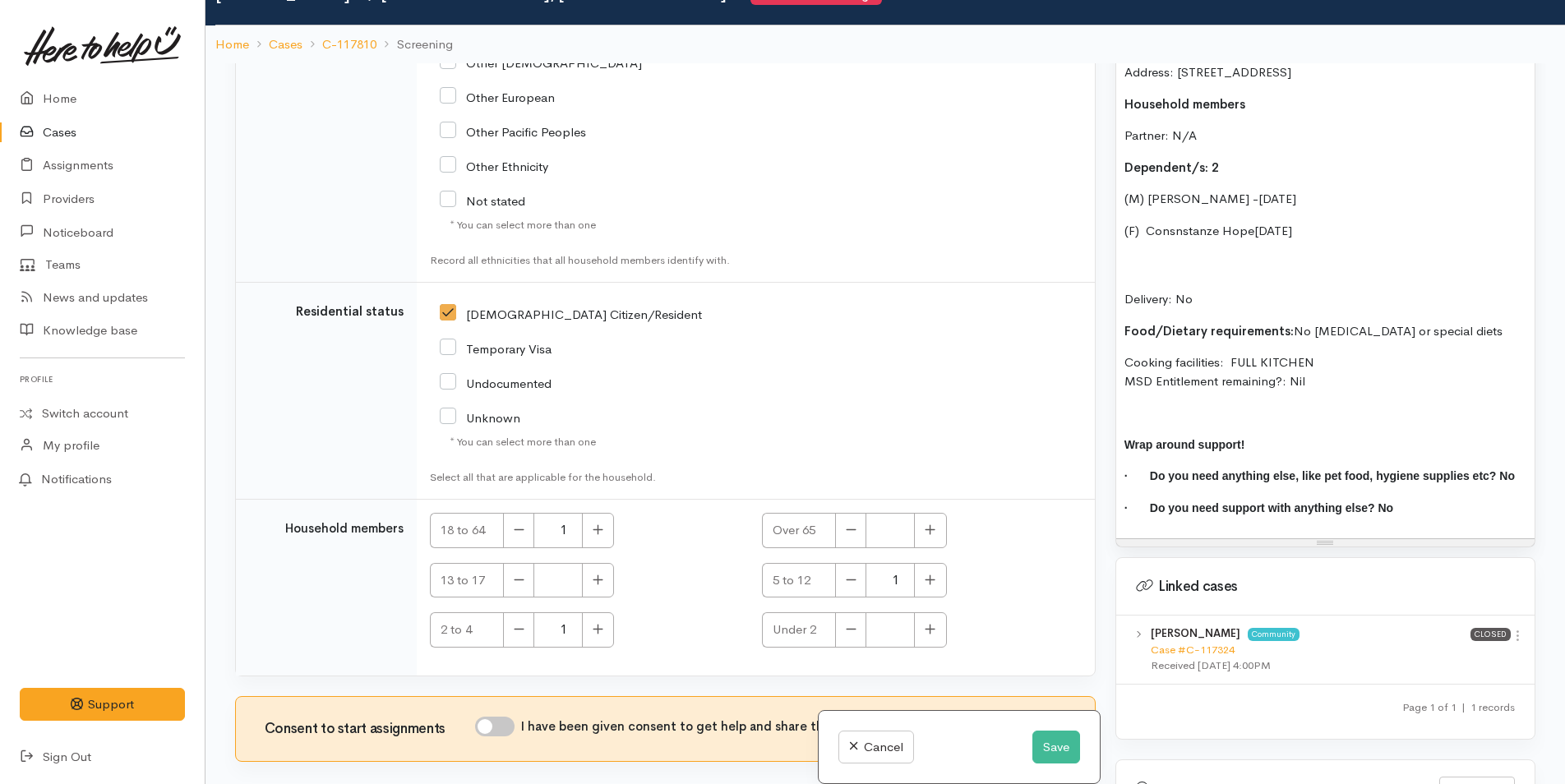
click at [508, 716] on input "I have been given consent to get help and share this information with appropria…" at bounding box center [495, 726] width 40 height 20
checkbox input "true"
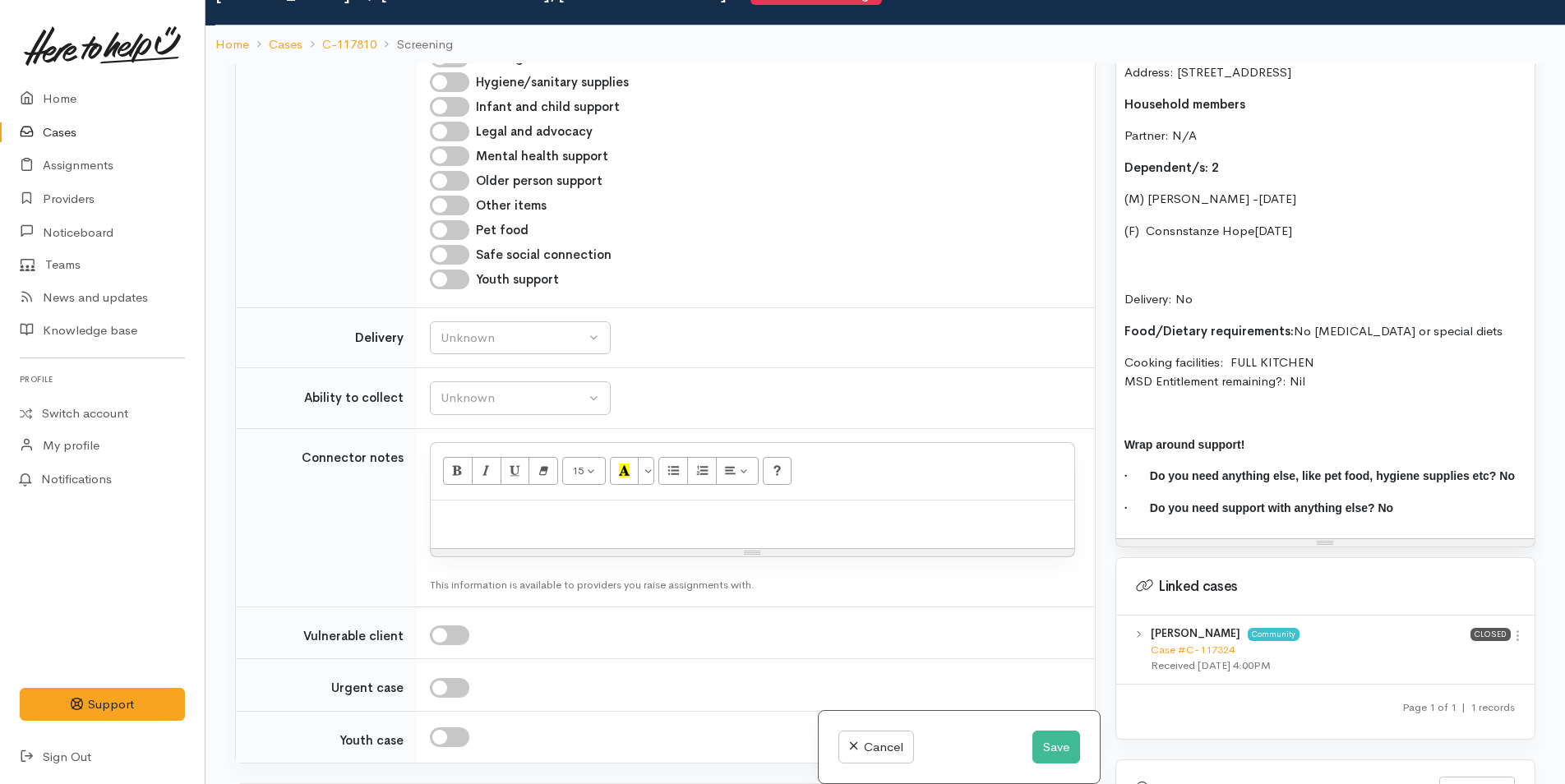
scroll to position [651, 0]
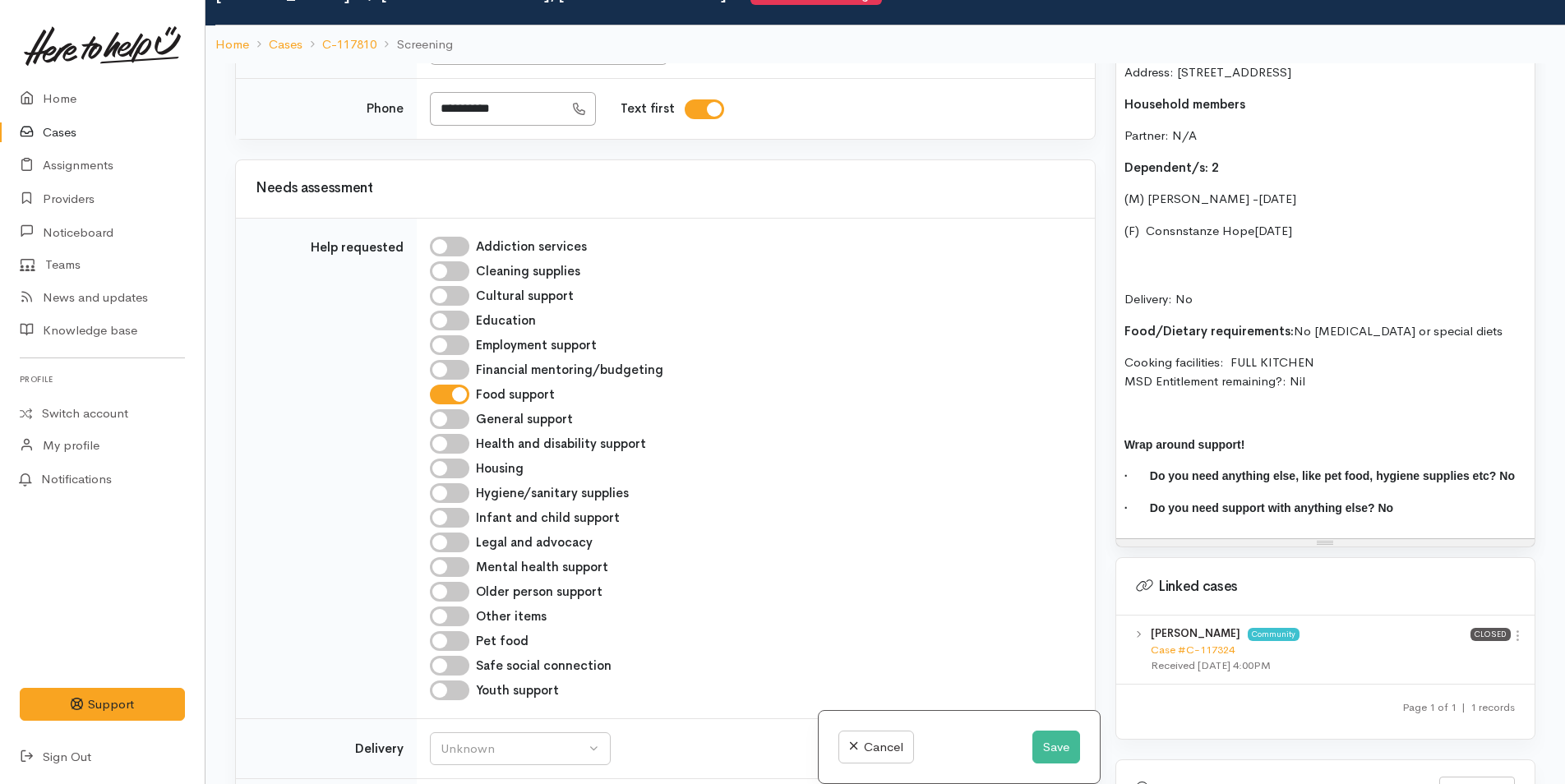
click at [1132, 404] on p at bounding box center [1325, 413] width 402 height 19
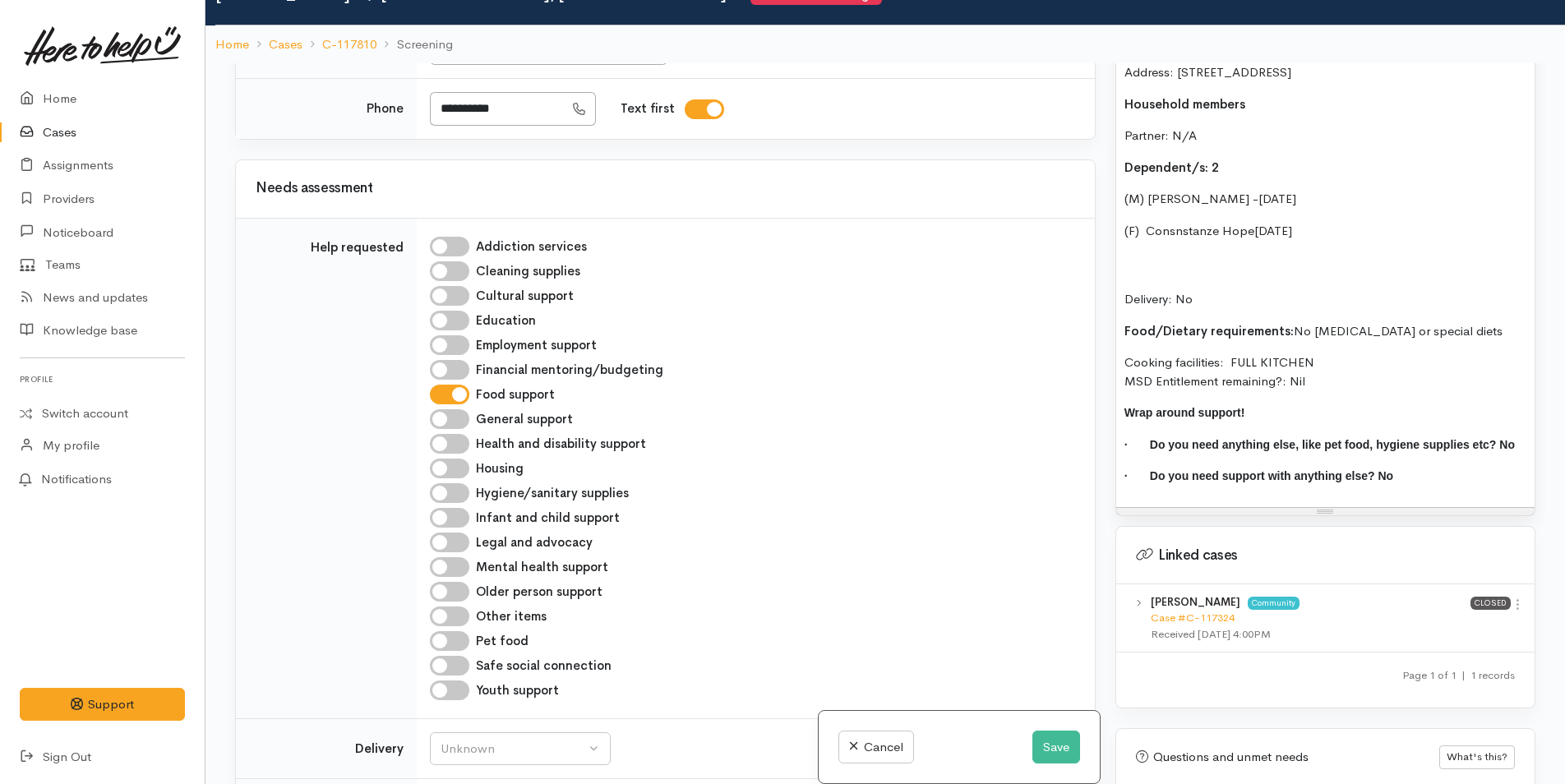
click at [1149, 253] on p "Delivery: No" at bounding box center [1325, 281] width 402 height 56
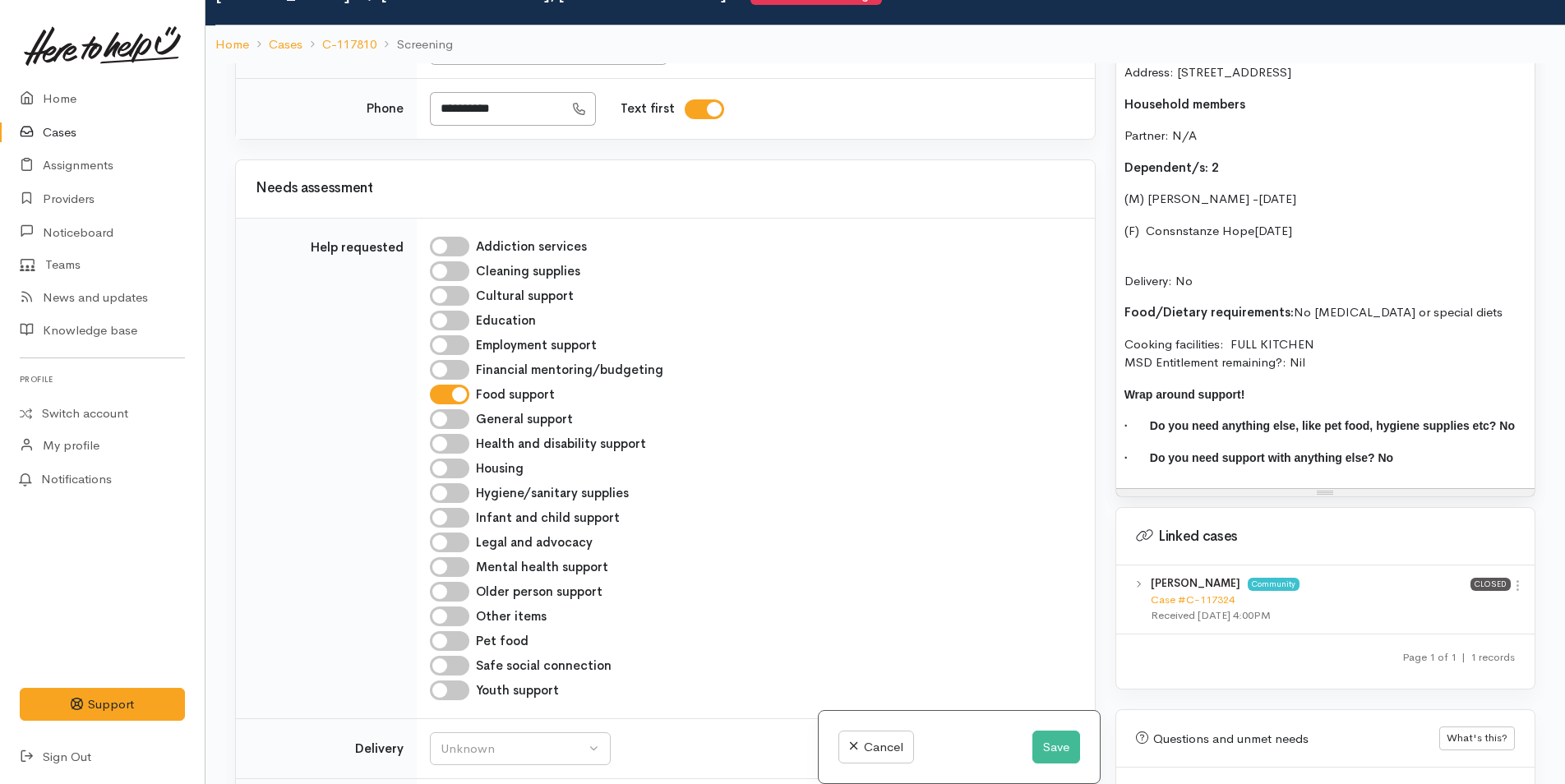
click at [1211, 233] on div "Food Support: Josefine has had to pay a large bill which has left her short on …" at bounding box center [1325, 183] width 418 height 609
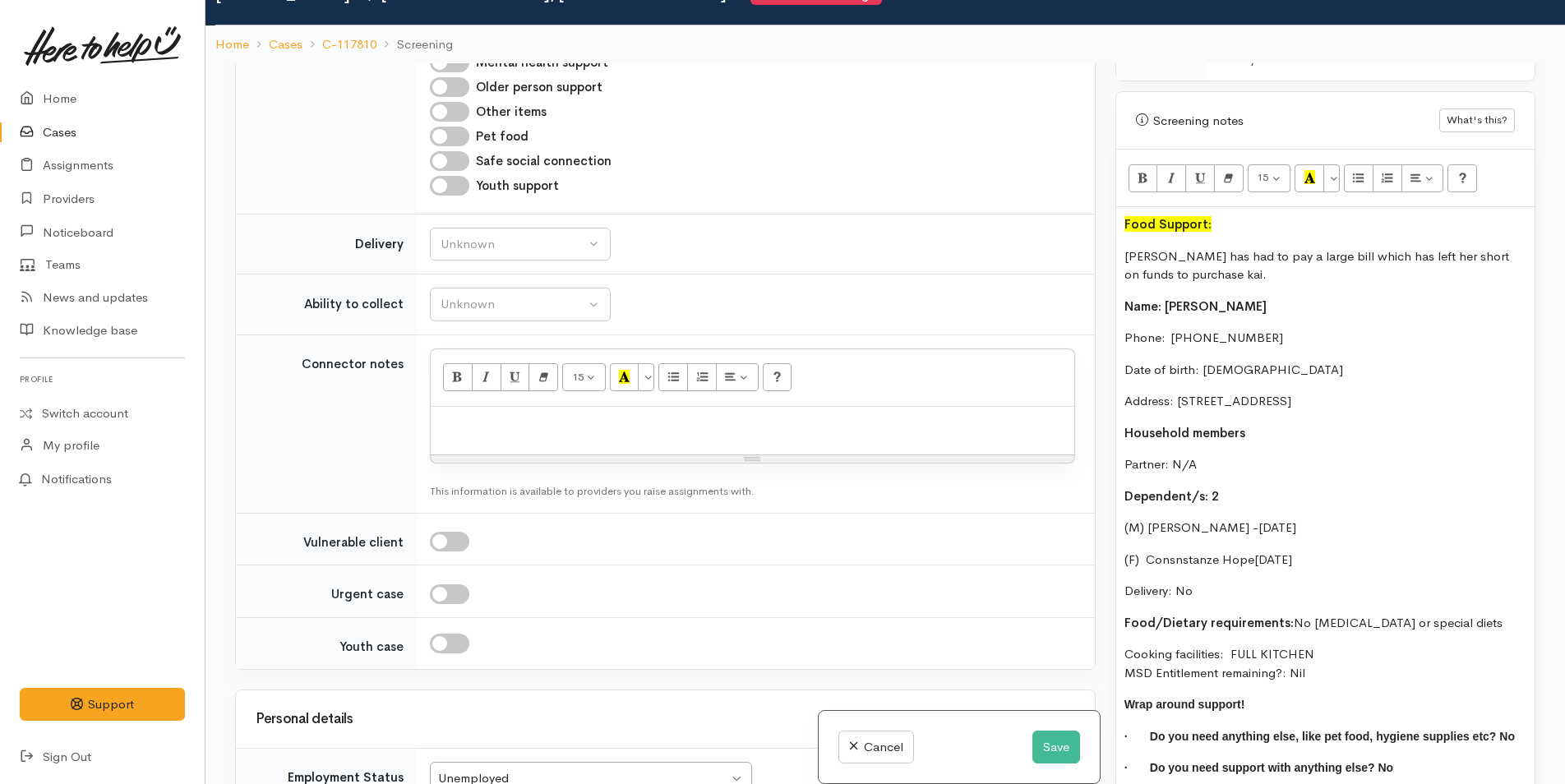
scroll to position [1144, 0]
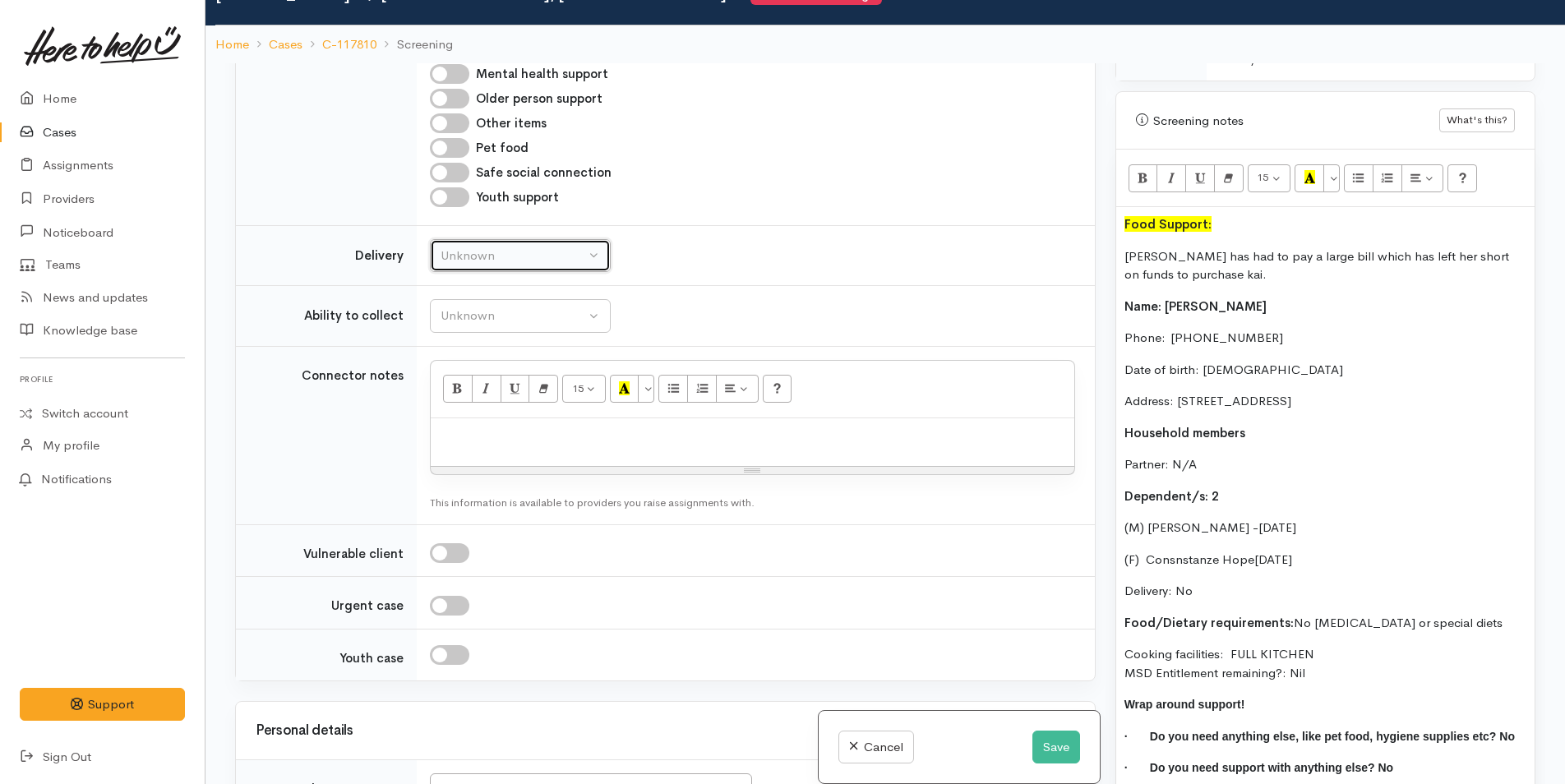
click at [471, 239] on button "Unknown" at bounding box center [520, 255] width 181 height 33
click at [465, 400] on span "No" at bounding box center [459, 409] width 17 height 19
select select "1"
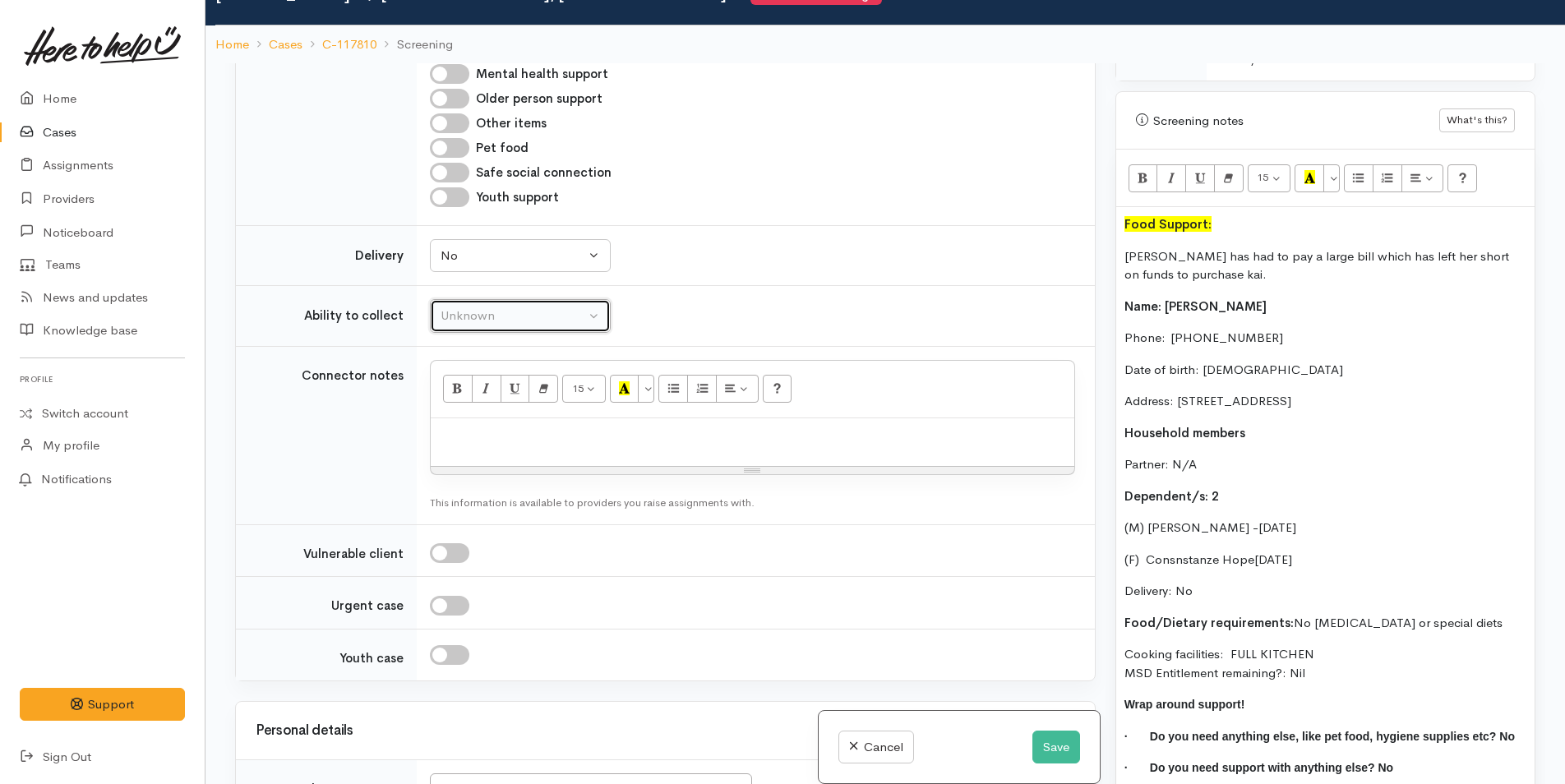
click at [460, 306] on div "Unknown" at bounding box center [513, 315] width 144 height 19
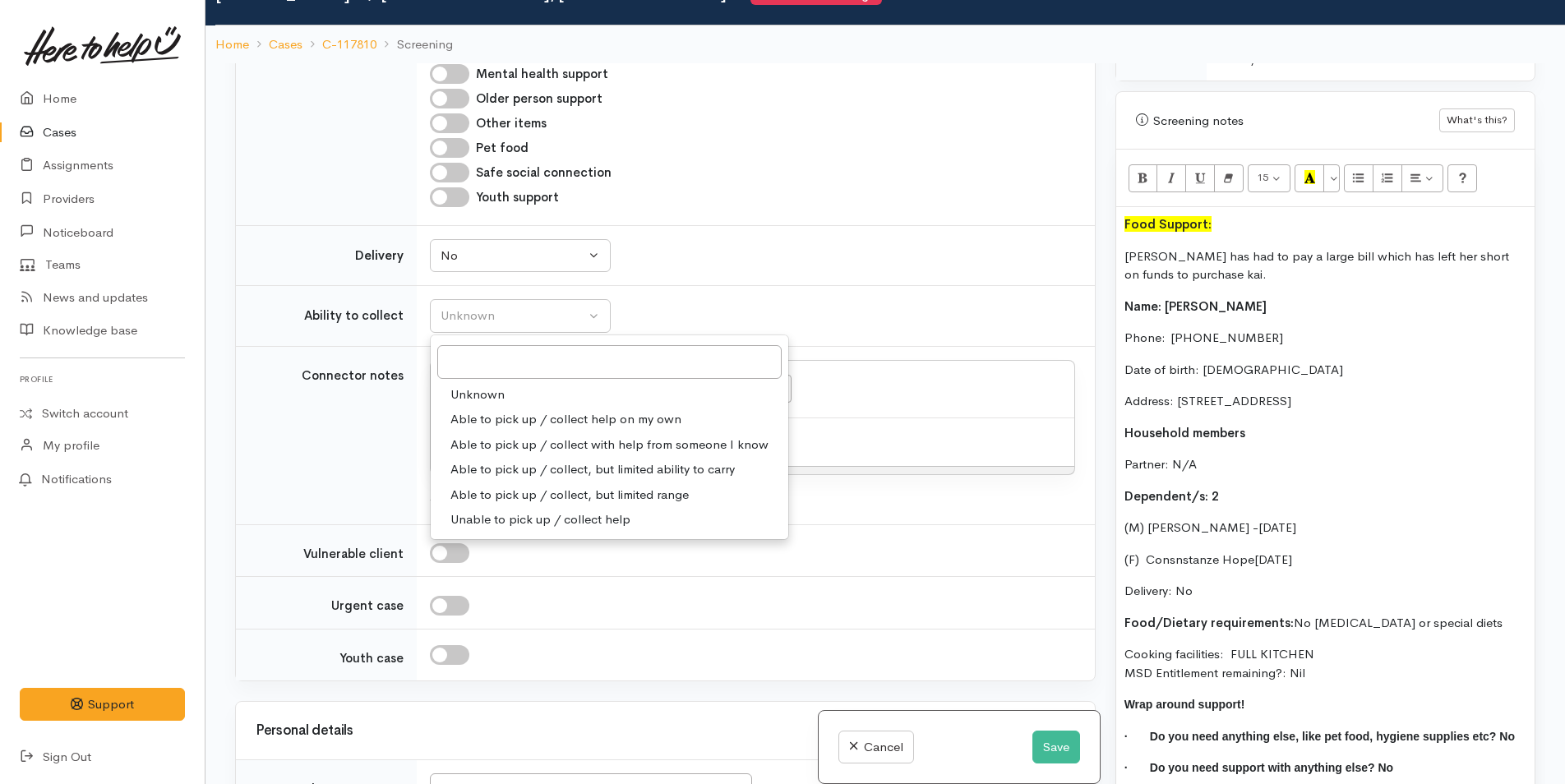
click at [489, 410] on span "Able to pick up / collect help on my own" at bounding box center [566, 419] width 231 height 19
select select "2"
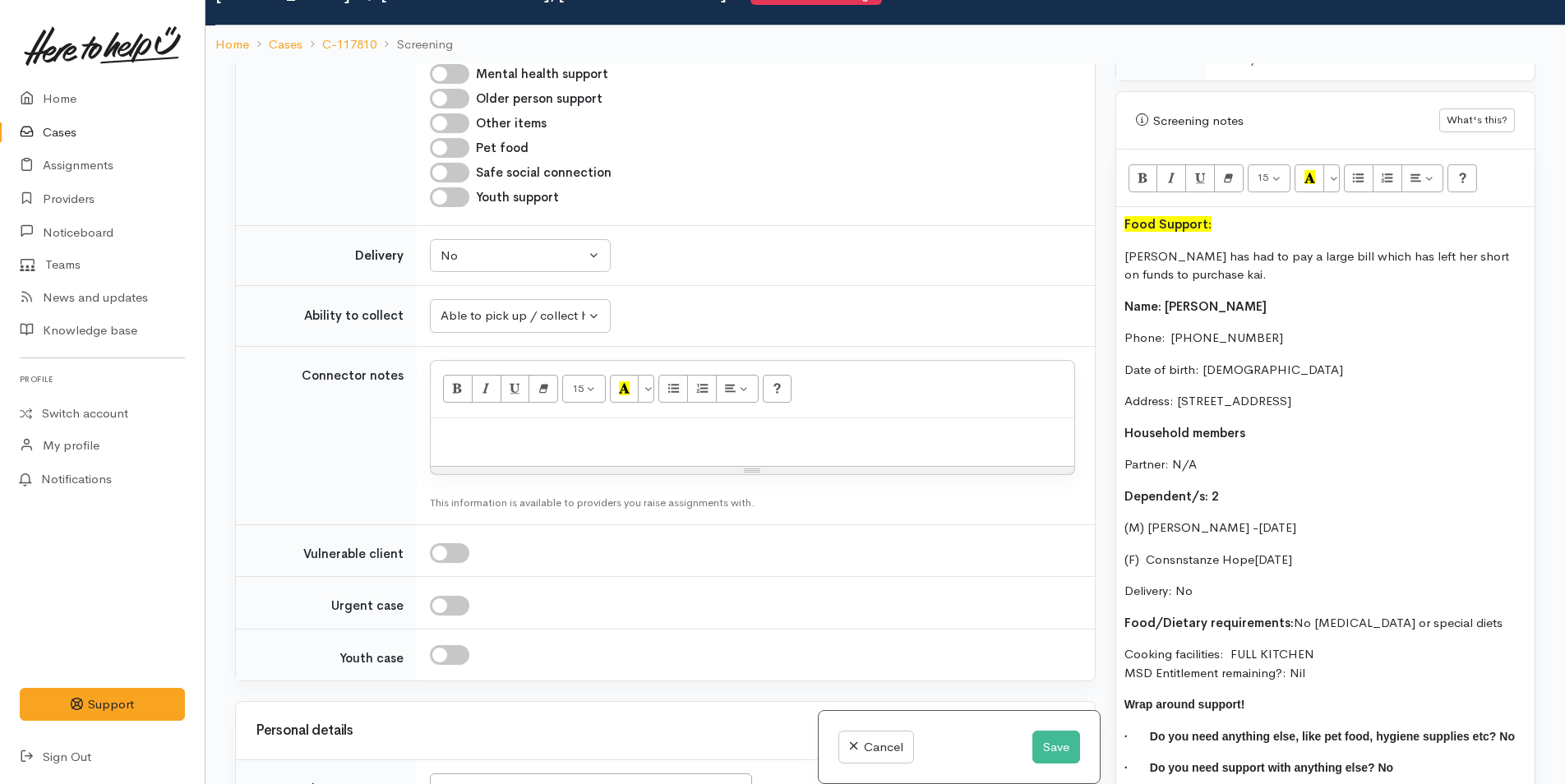
click at [487, 436] on div at bounding box center [753, 442] width 644 height 49
drag, startPoint x: 1112, startPoint y: 536, endPoint x: 1070, endPoint y: 272, distance: 267.3
click at [1070, 272] on div "Related cases There are other cases potentially from the same person, address o…" at bounding box center [885, 455] width 1320 height 784
copy div "Name: Josefine Staines Phone:  0272710214 Date of birth: 08/02/1990 Address: 6 …"
click at [453, 427] on p at bounding box center [753, 435] width 627 height 19
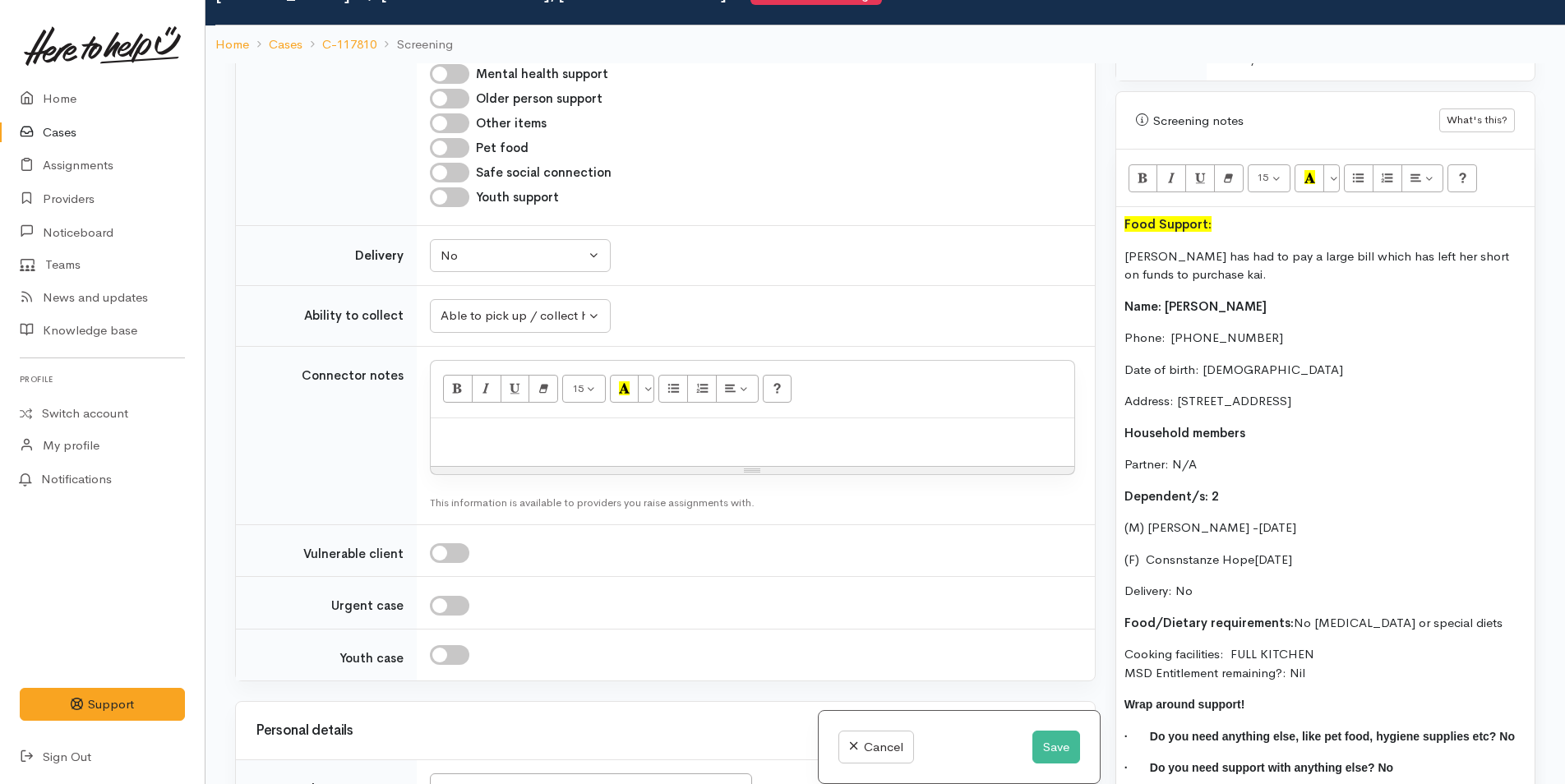
paste div
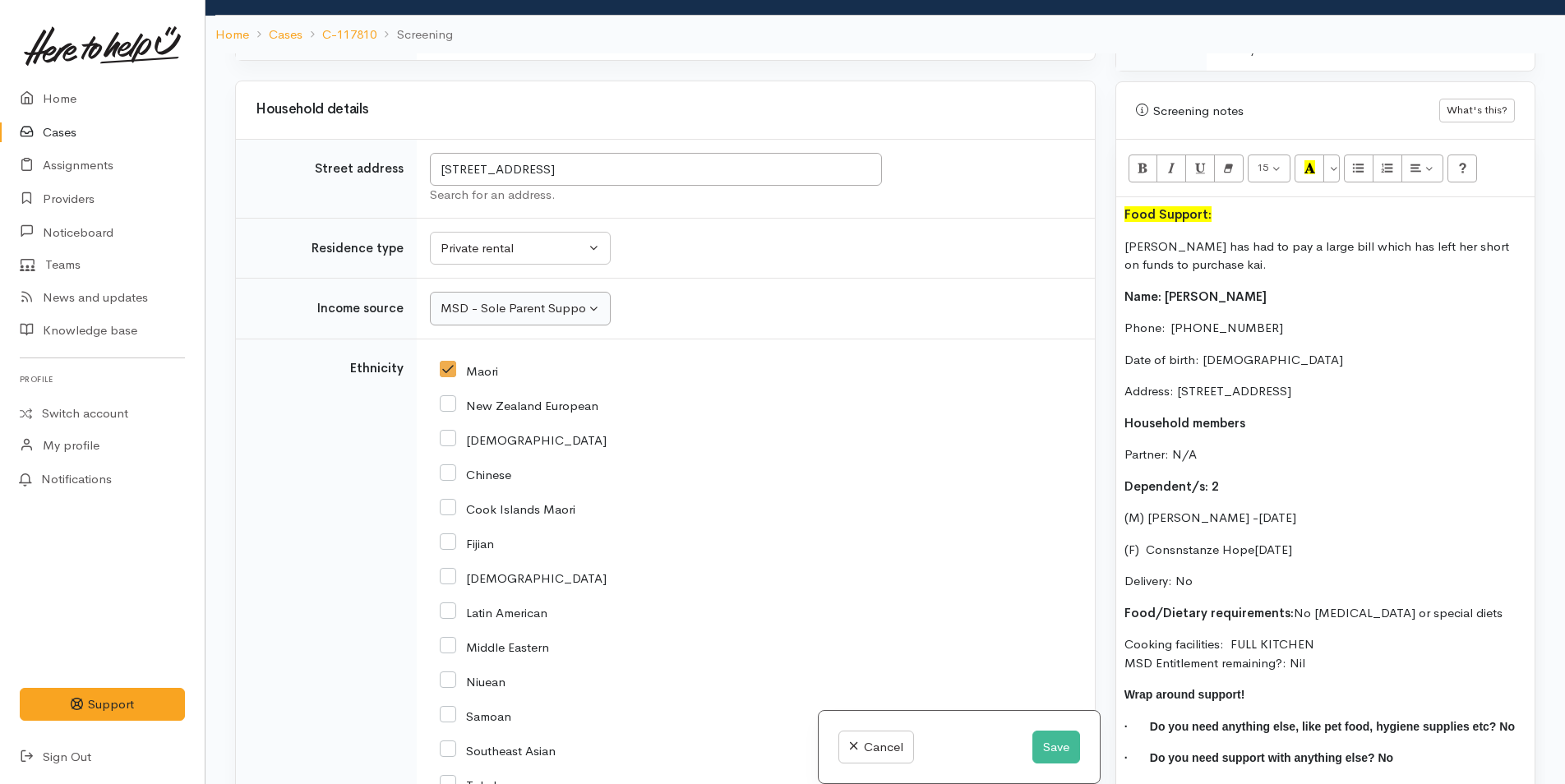
scroll to position [2047, 0]
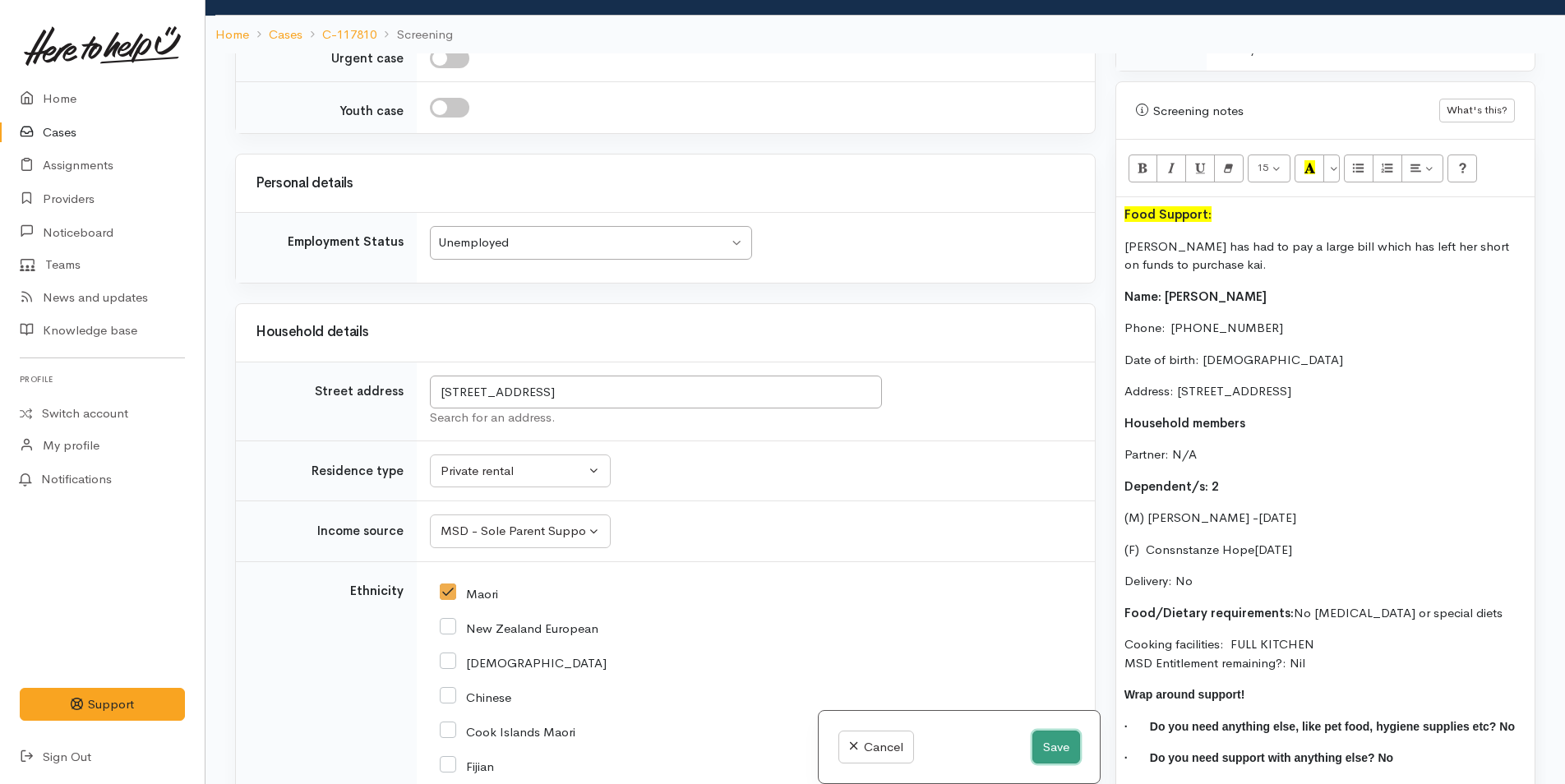
click at [1035, 752] on button "Save" at bounding box center [1056, 746] width 48 height 33
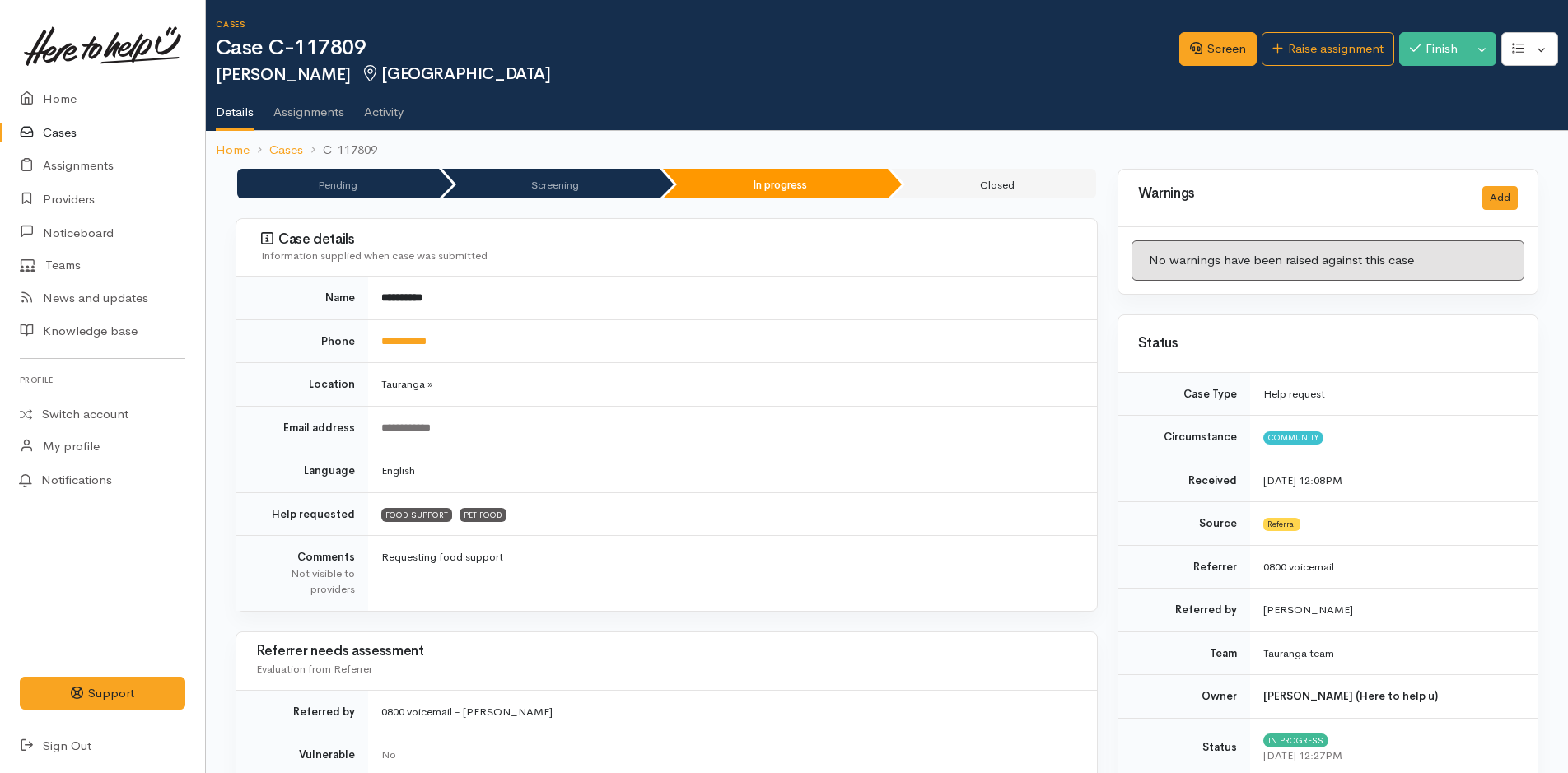
scroll to position [1976, 0]
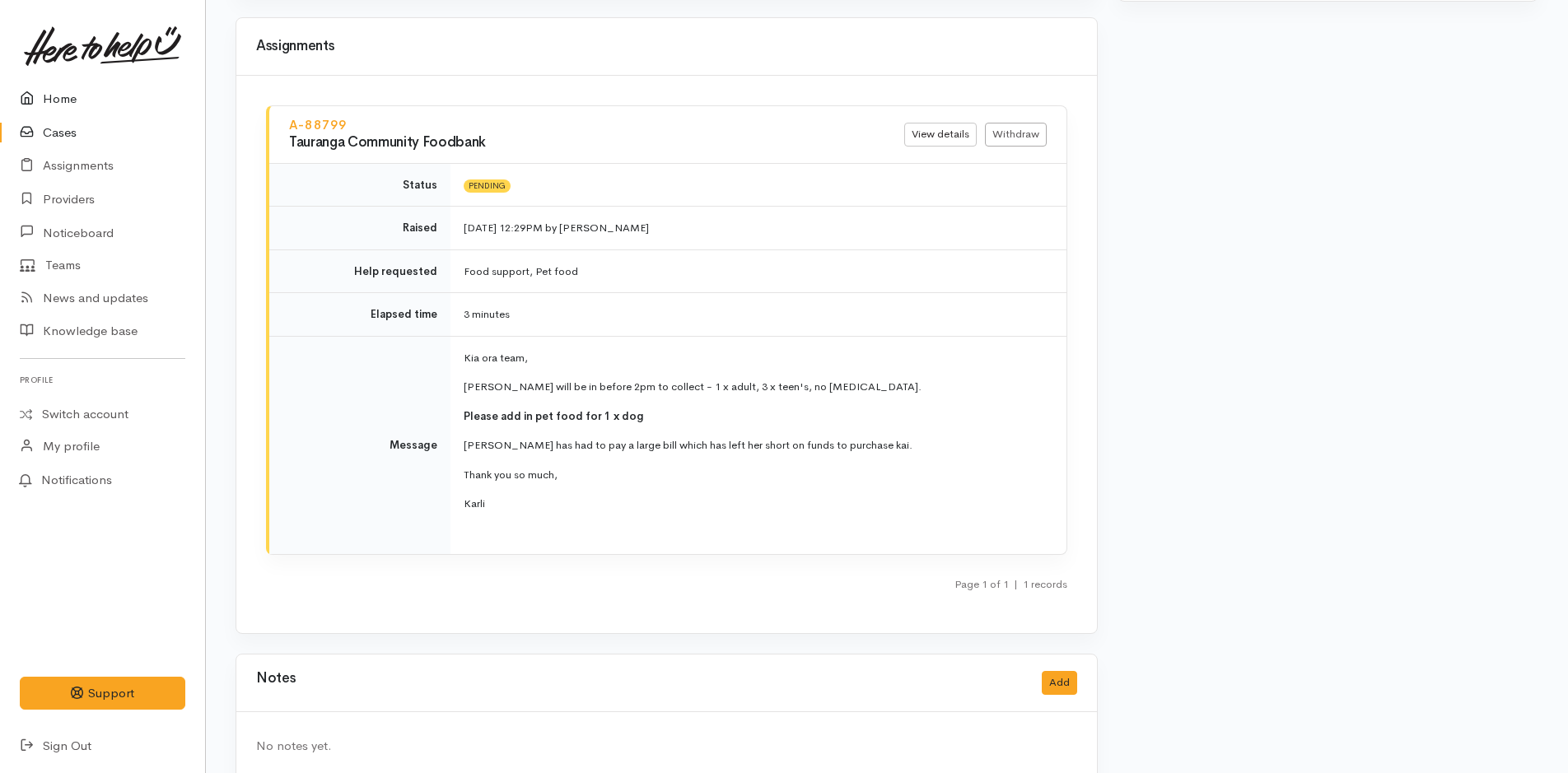
click at [45, 107] on link "Home" at bounding box center [102, 98] width 205 height 33
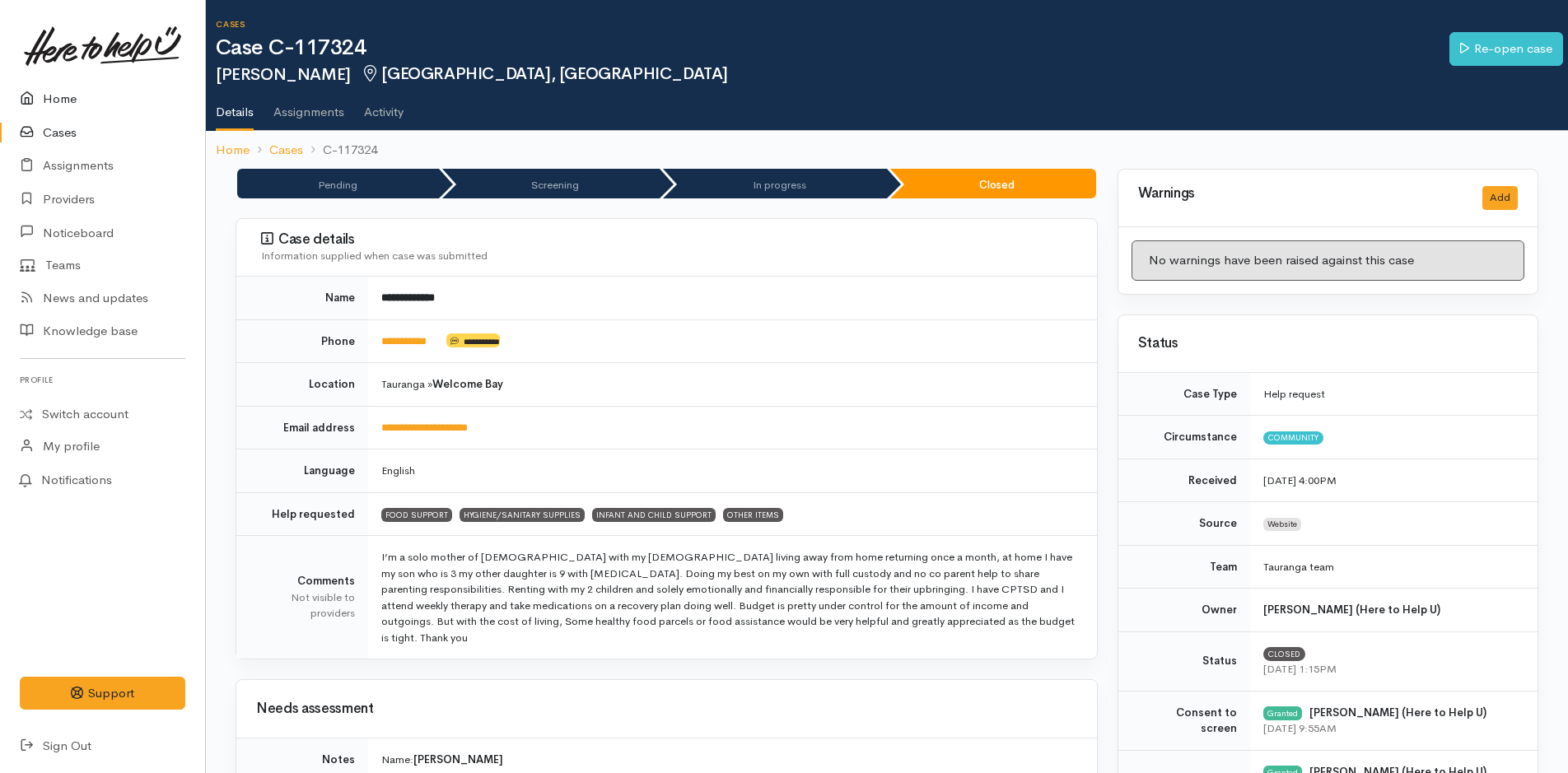
click at [51, 98] on link "Home" at bounding box center [102, 98] width 205 height 33
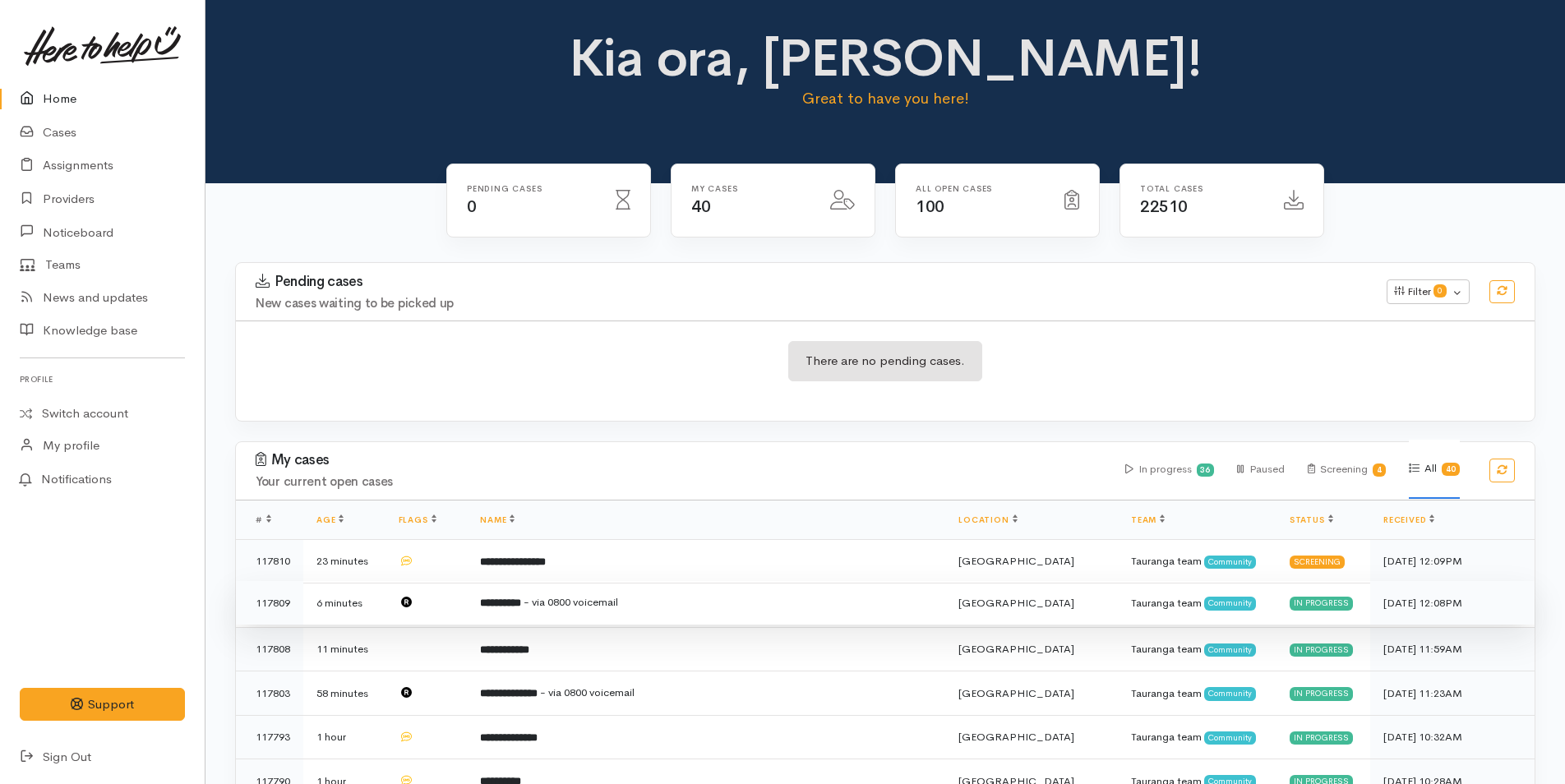
click at [610, 599] on span "- via 0800 voicemail" at bounding box center [571, 601] width 95 height 14
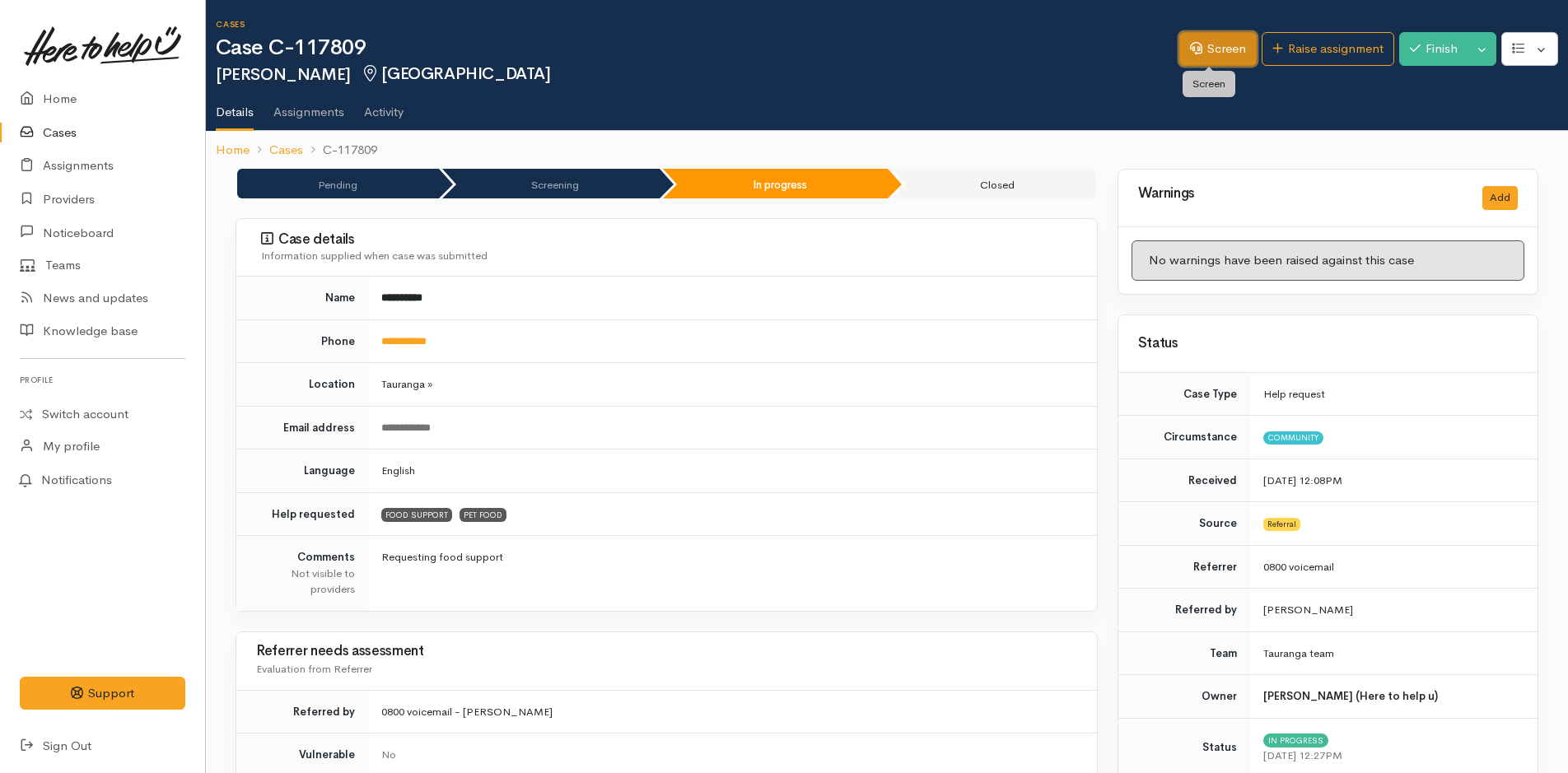
click at [1194, 42] on link "Screen" at bounding box center [1218, 49] width 78 height 33
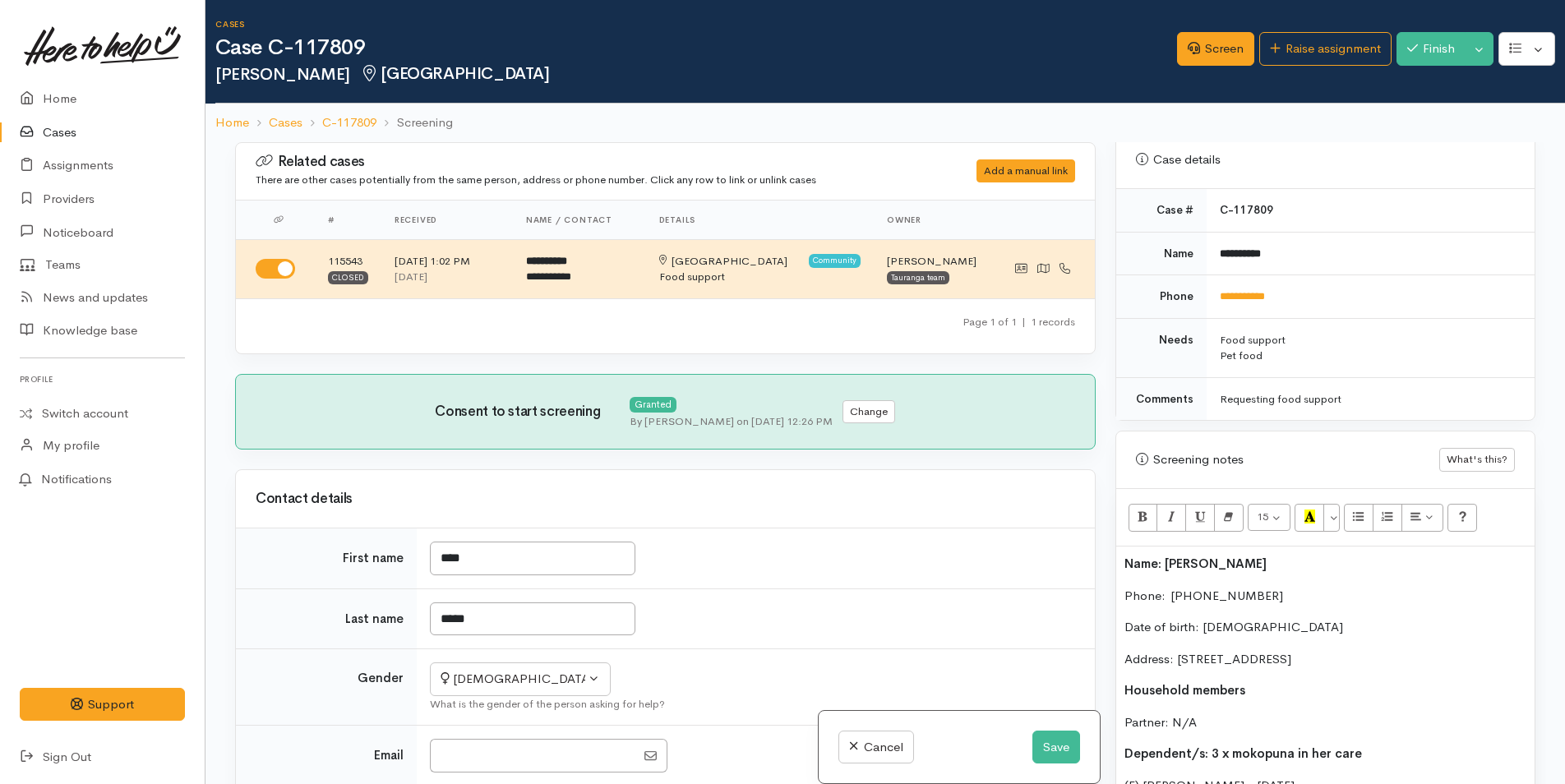
scroll to position [1068, 0]
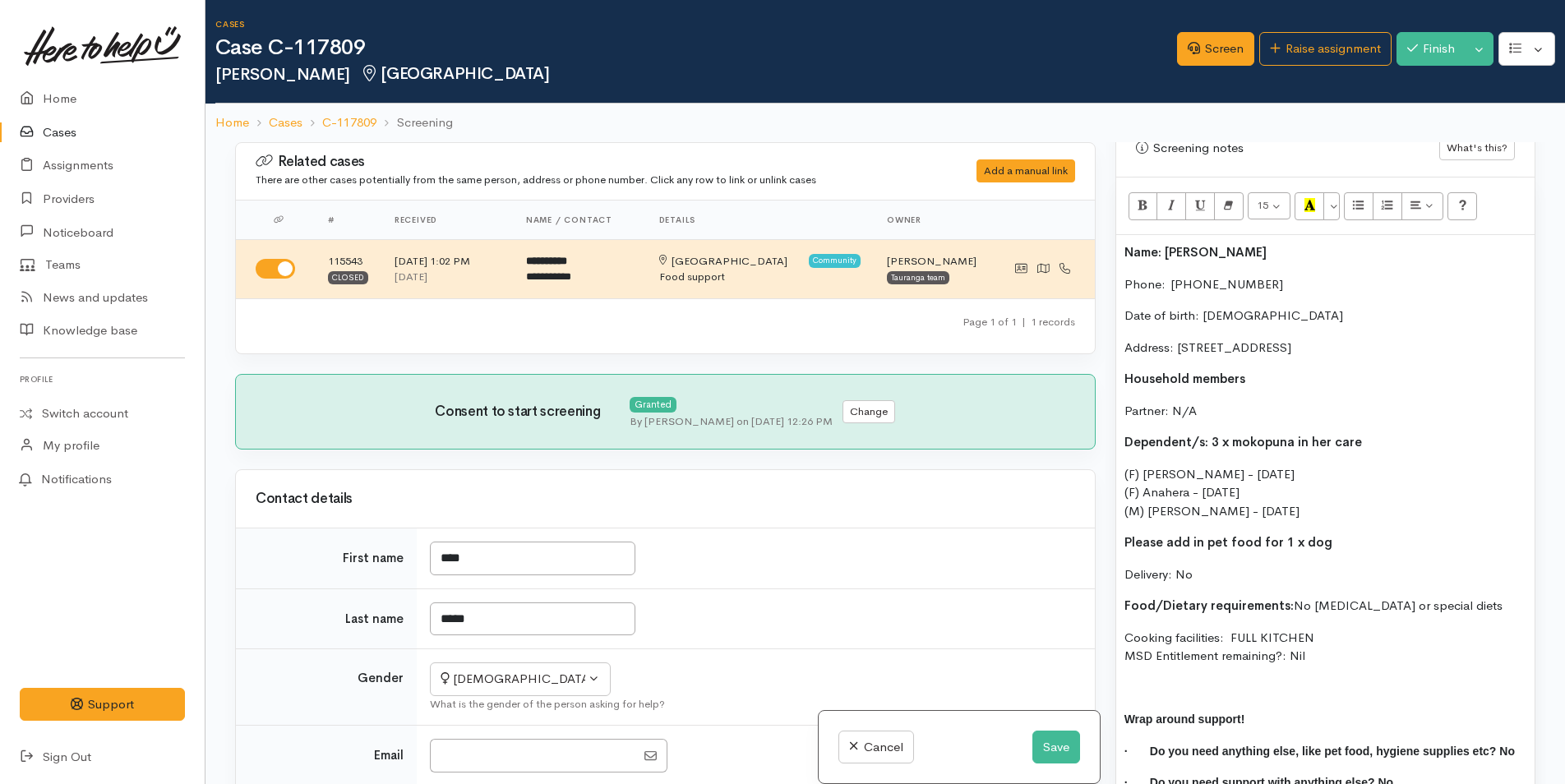
click at [1124, 260] on p "Name: [PERSON_NAME]" at bounding box center [1325, 252] width 402 height 19
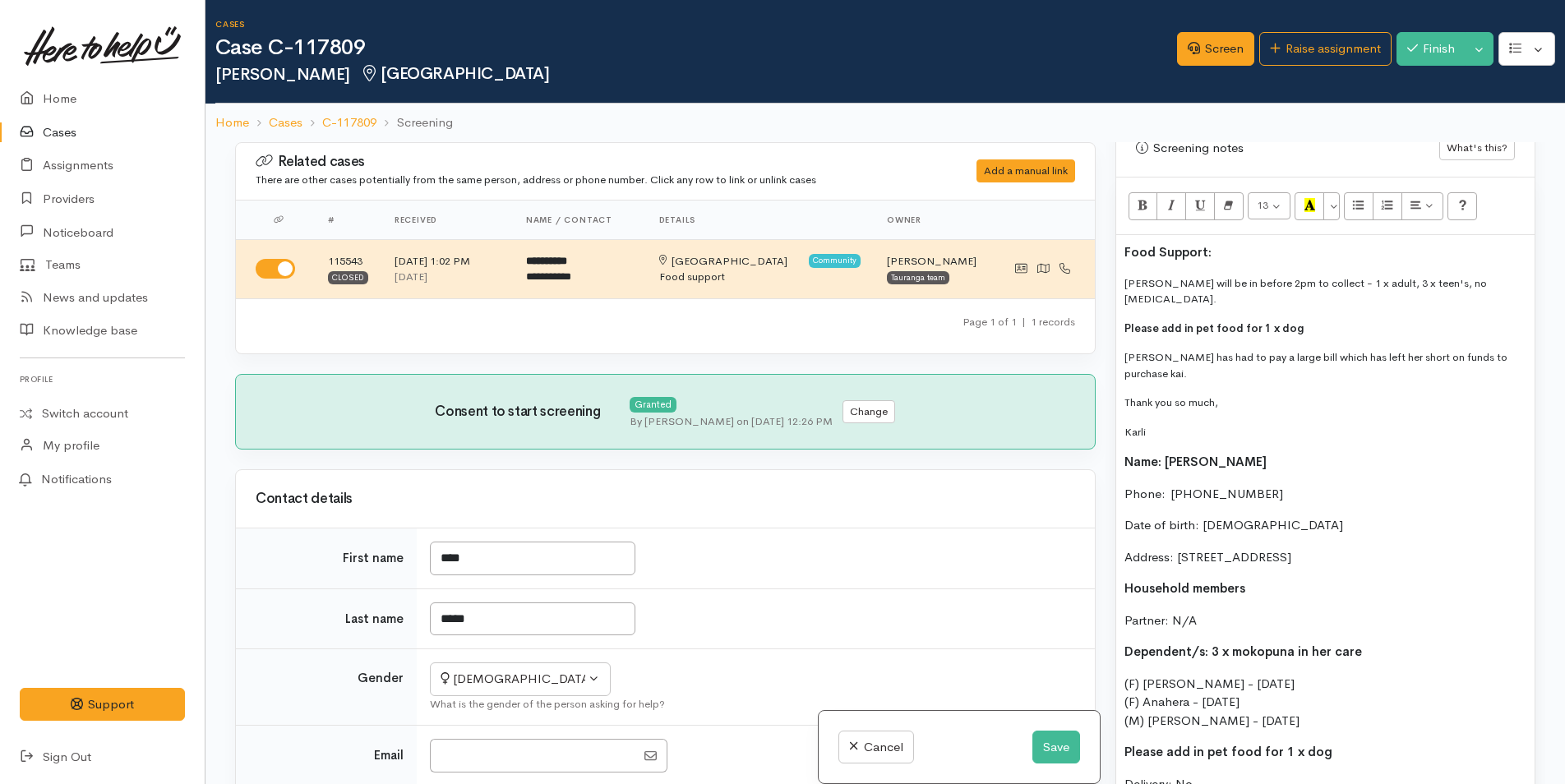
drag, startPoint x: 1203, startPoint y: 390, endPoint x: 1107, endPoint y: 367, distance: 98.7
click at [1107, 366] on div "Warnings Add No warnings have been raised against this case Add Warning Title ●…" at bounding box center [1325, 534] width 440 height 784
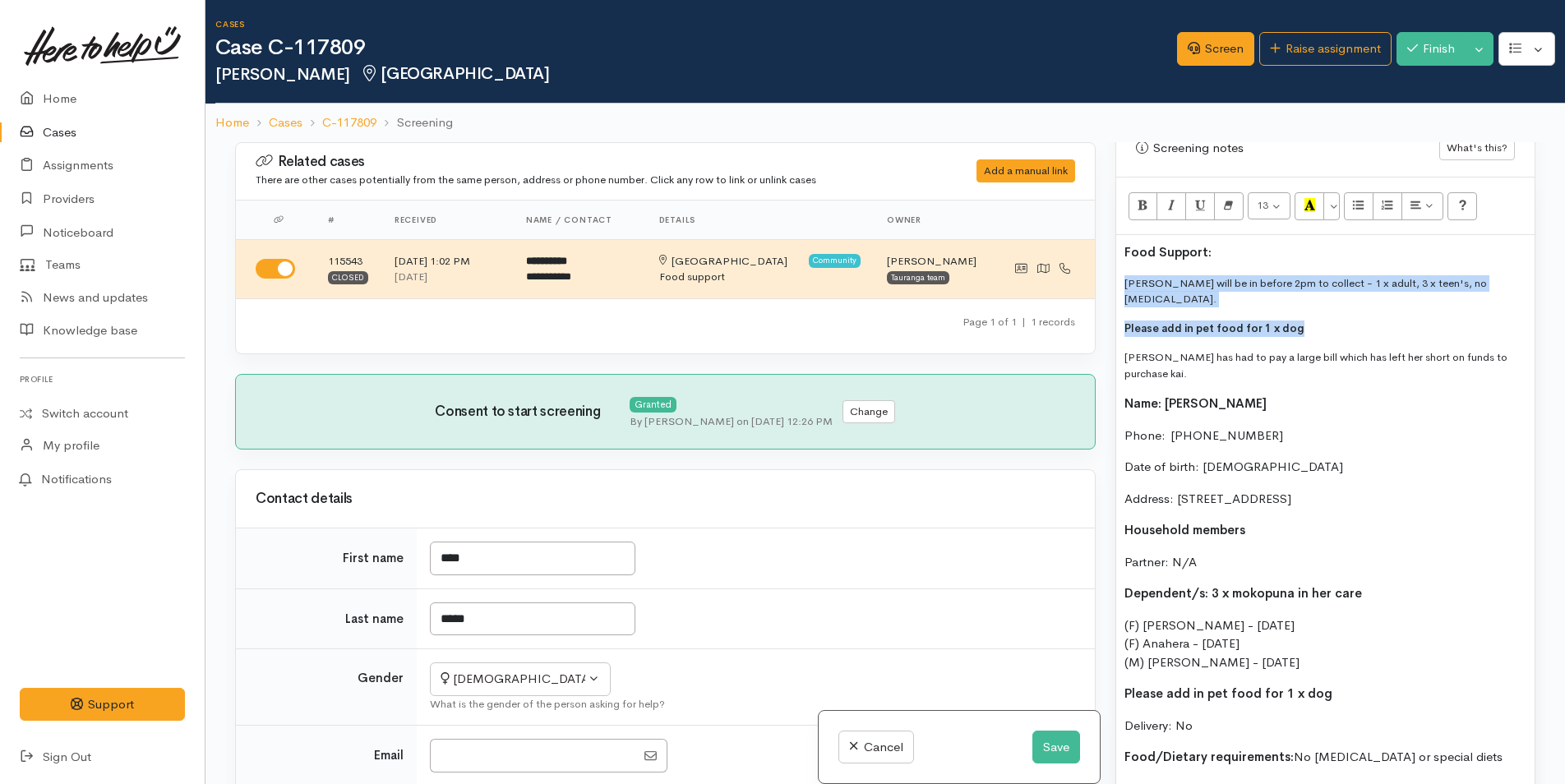
drag, startPoint x: 1312, startPoint y: 309, endPoint x: 1103, endPoint y: 269, distance: 212.8
click at [1103, 269] on div "Related cases There are other cases potentially from the same person, address o…" at bounding box center [885, 534] width 1320 height 784
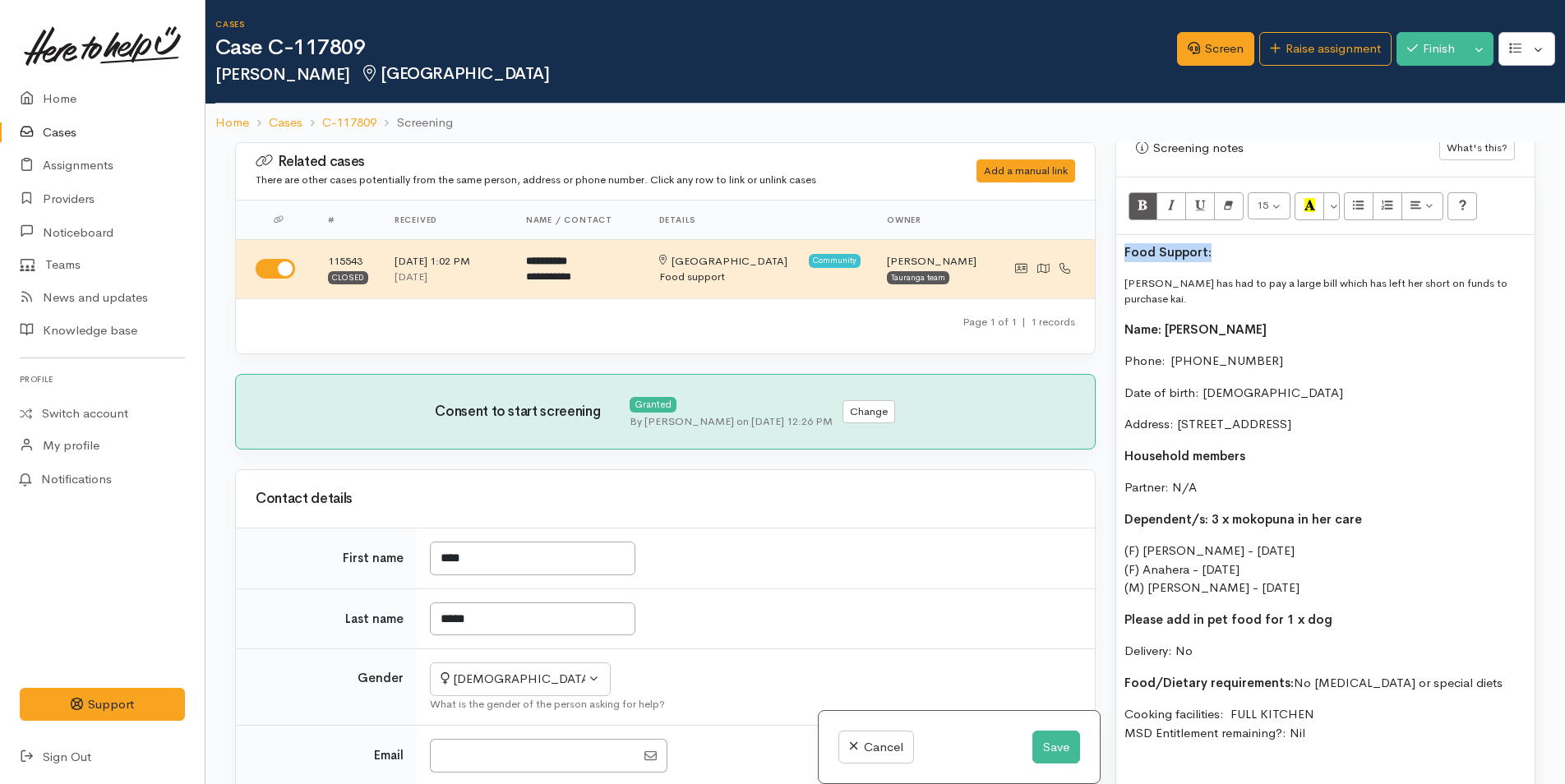
drag, startPoint x: 1206, startPoint y: 251, endPoint x: 1100, endPoint y: 229, distance: 108.3
click at [1037, 233] on div "Related cases There are other cases potentially from the same person, address o…" at bounding box center [885, 534] width 1320 height 784
click at [1303, 205] on button "Recent Color" at bounding box center [1309, 205] width 30 height 28
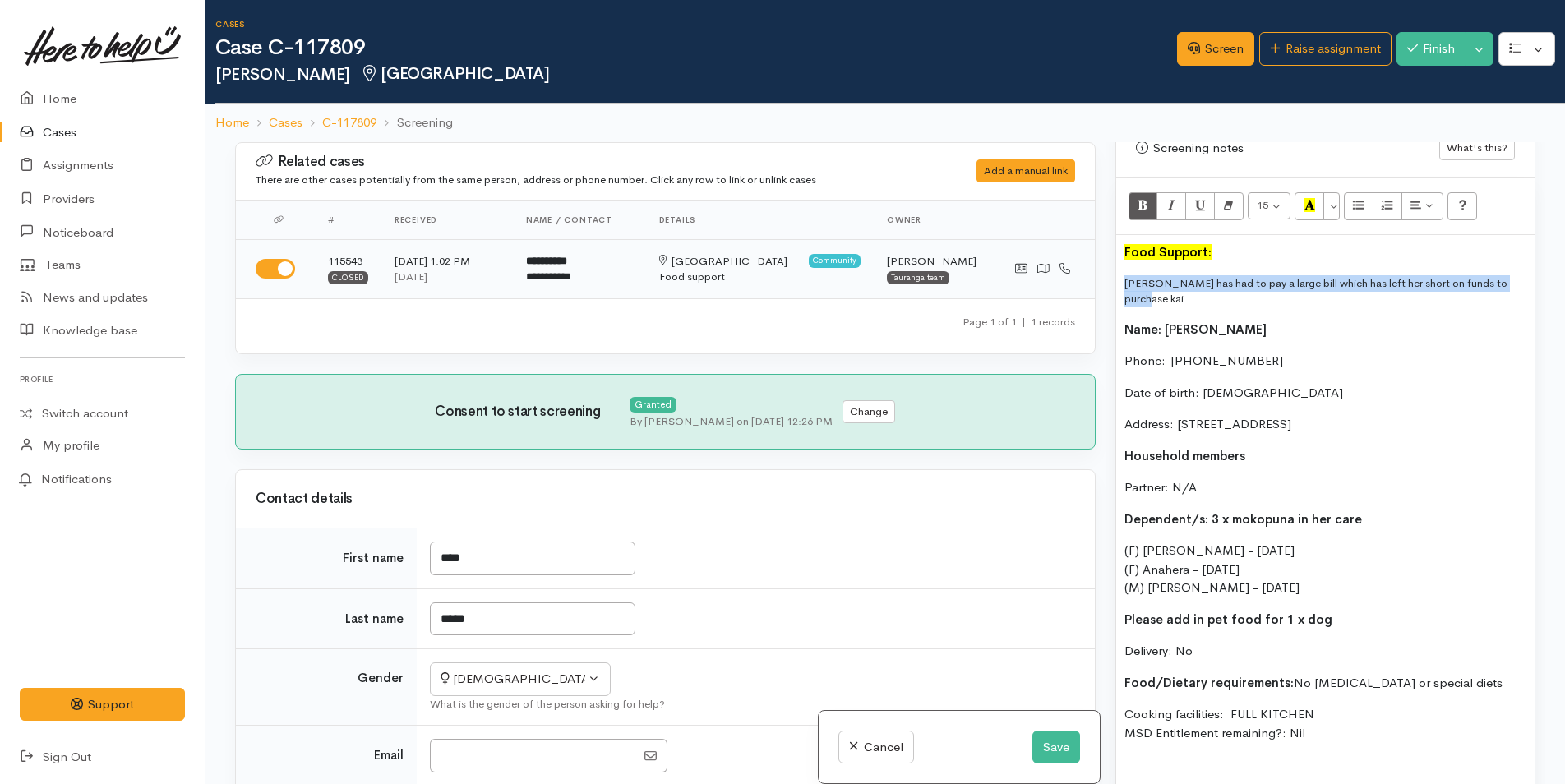
drag, startPoint x: 1510, startPoint y: 278, endPoint x: 1081, endPoint y: 265, distance: 429.2
click at [1081, 265] on div "Related cases There are other cases potentially from the same person, address o…" at bounding box center [885, 534] width 1320 height 784
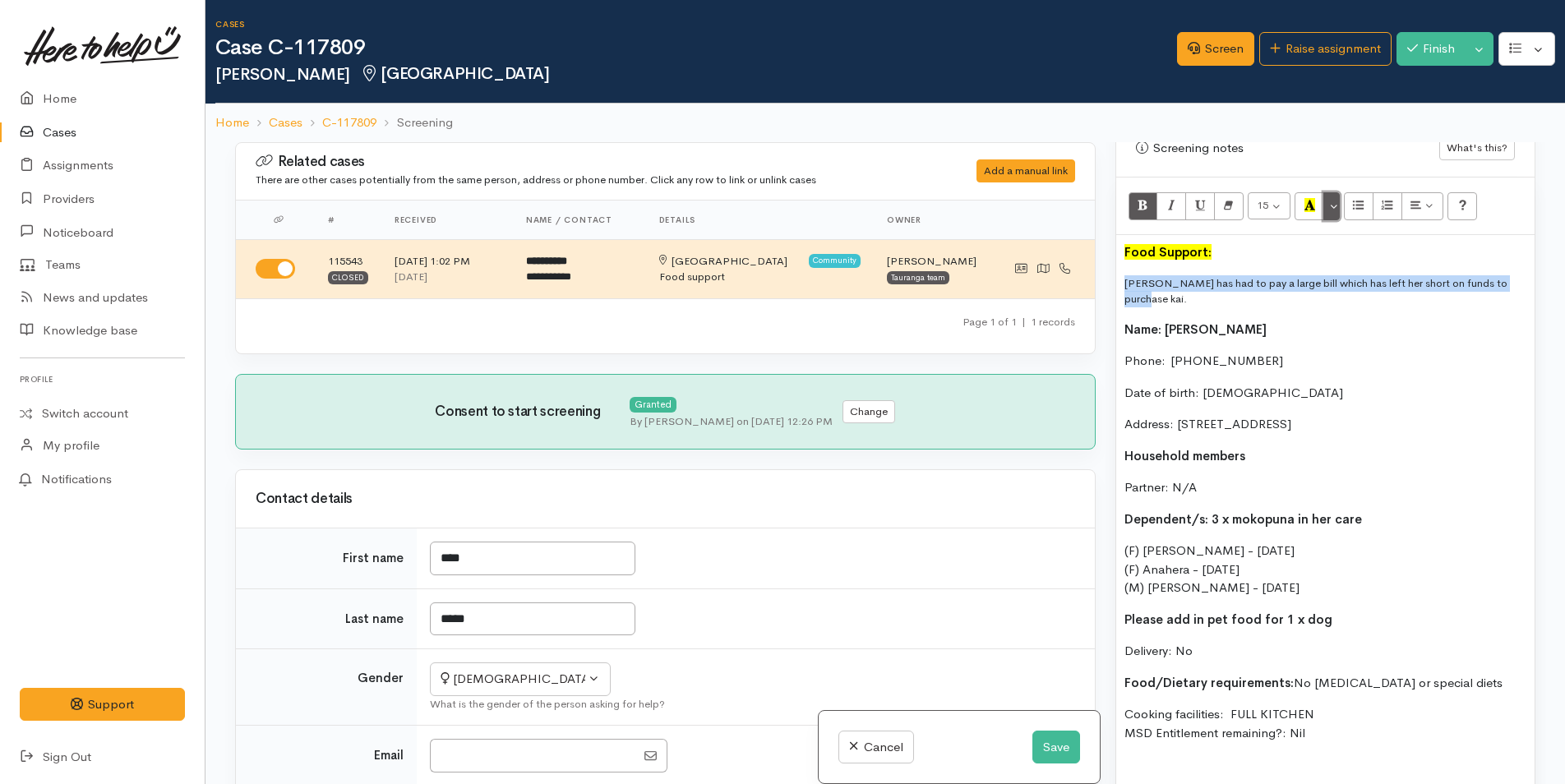
click at [1330, 204] on button "More Color" at bounding box center [1332, 205] width 16 height 28
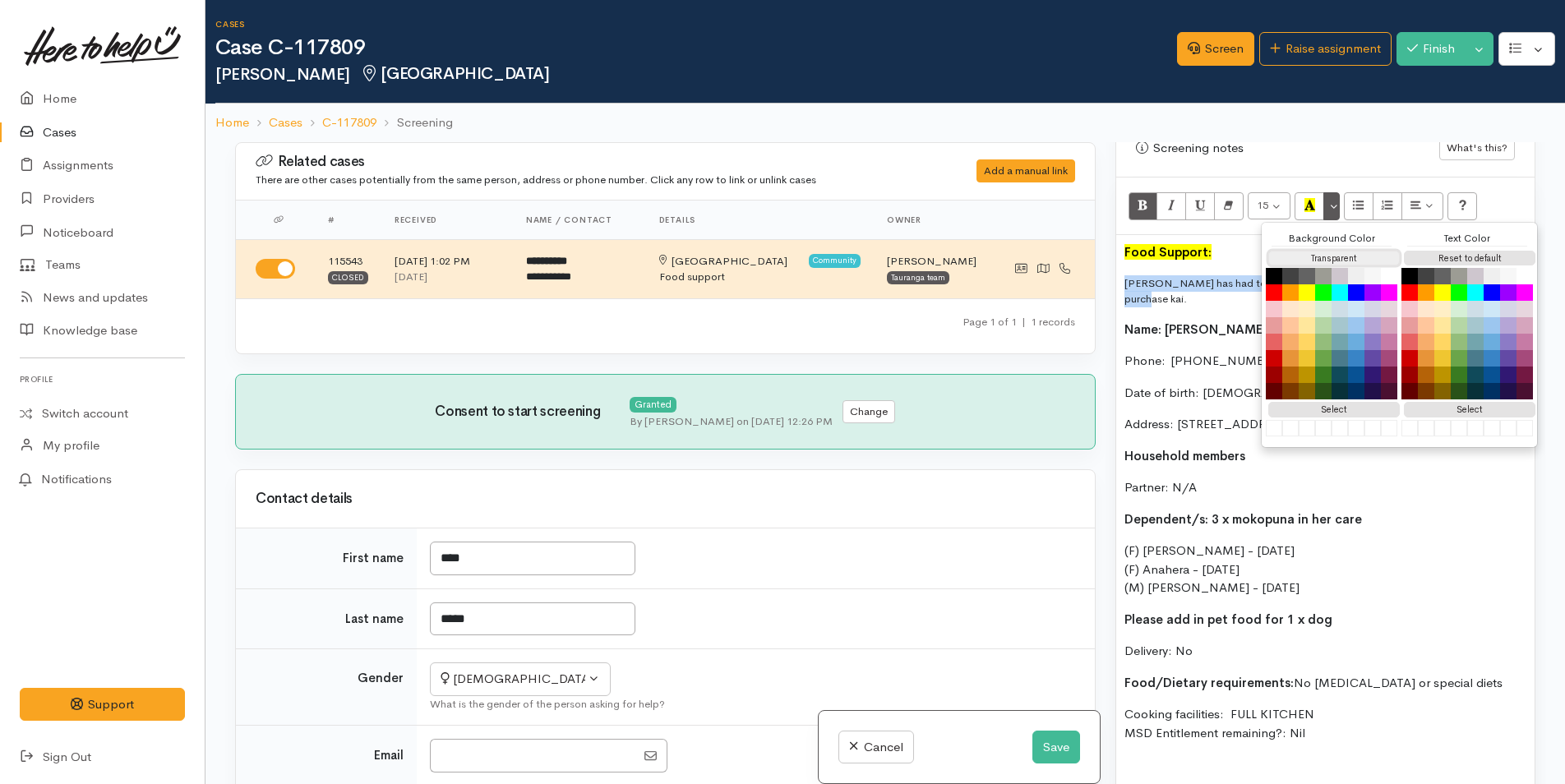
click at [1311, 260] on button "Transparent" at bounding box center [1334, 258] width 132 height 15
click at [1460, 251] on button "Reset to default" at bounding box center [1469, 258] width 132 height 15
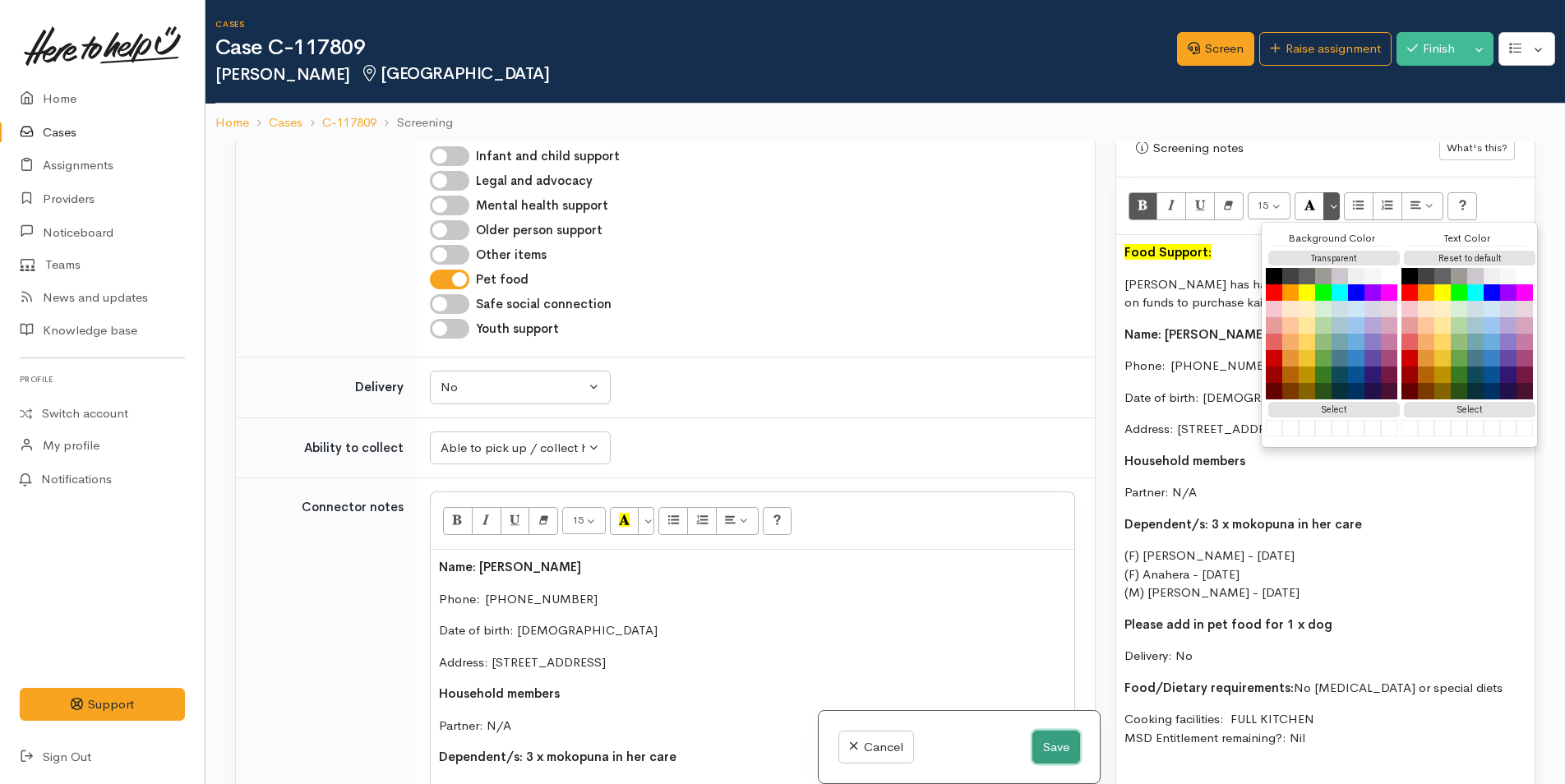
drag, startPoint x: 1046, startPoint y: 748, endPoint x: 1037, endPoint y: 745, distance: 9.5
click at [1045, 748] on button "Save" at bounding box center [1056, 746] width 48 height 33
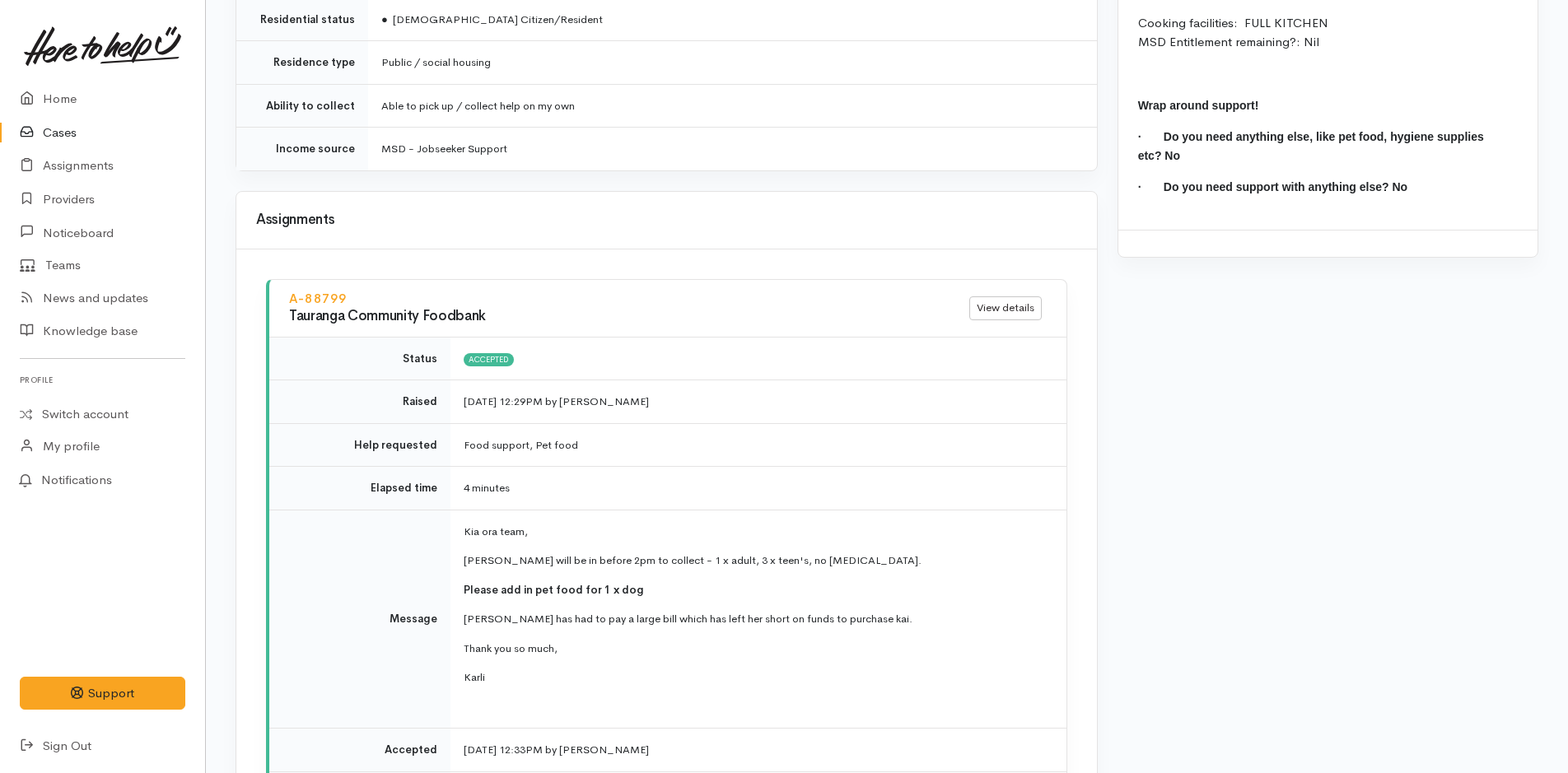
scroll to position [1976, 0]
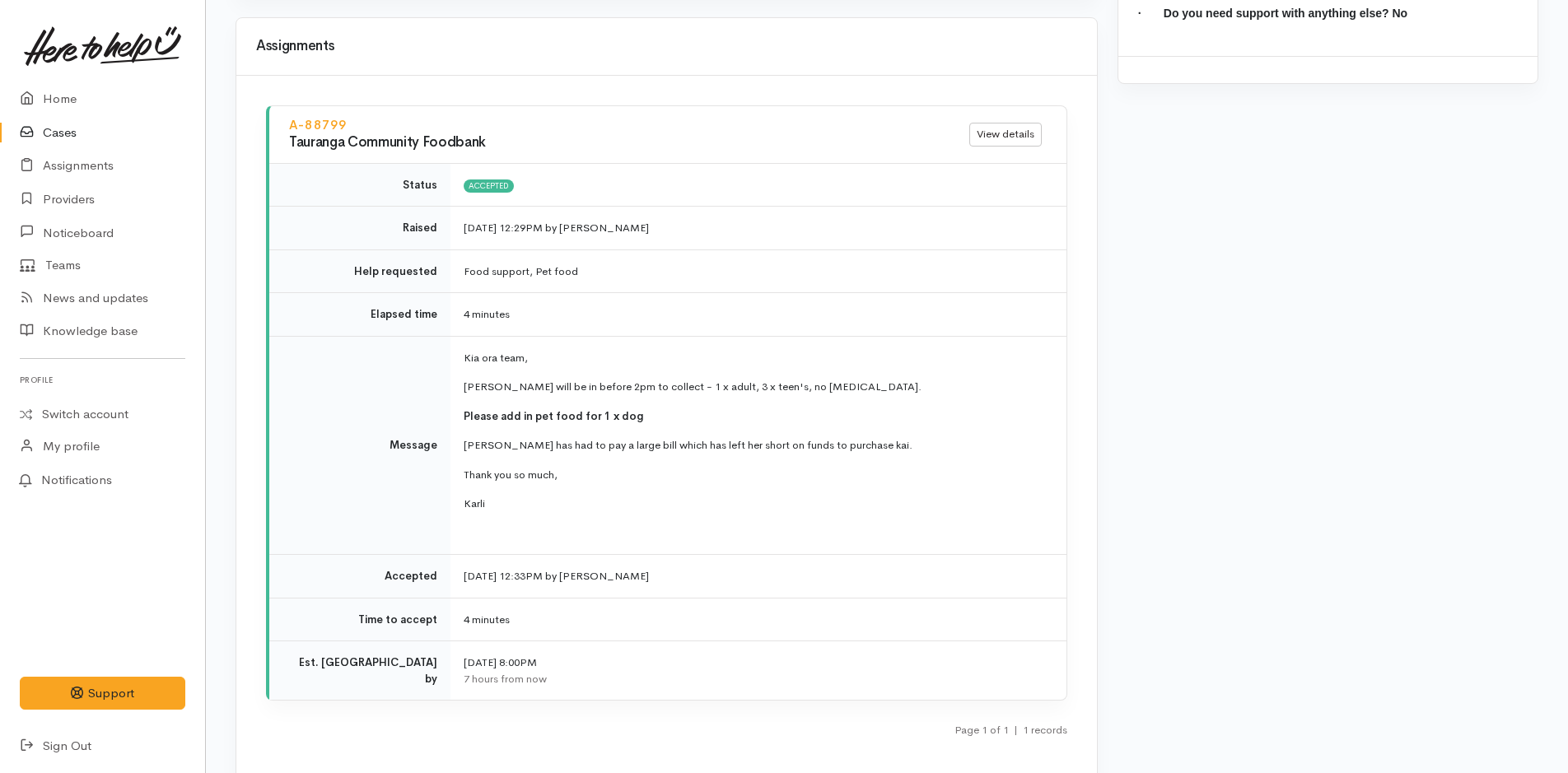
drag, startPoint x: 532, startPoint y: 494, endPoint x: 462, endPoint y: 336, distance: 172.8
click at [462, 336] on td "Kia ora team, [PERSON_NAME] will be in before 2pm to collect - 1 x adult, 3 x t…" at bounding box center [759, 445] width 616 height 219
click at [505, 467] on p "Thank you so much," at bounding box center [754, 475] width 583 height 16
drag, startPoint x: 510, startPoint y: 484, endPoint x: 461, endPoint y: 373, distance: 121.3
click at [461, 373] on td "Kia ora team, [PERSON_NAME] will be in before 2pm to collect - 1 x adult, 3 x t…" at bounding box center [759, 445] width 616 height 219
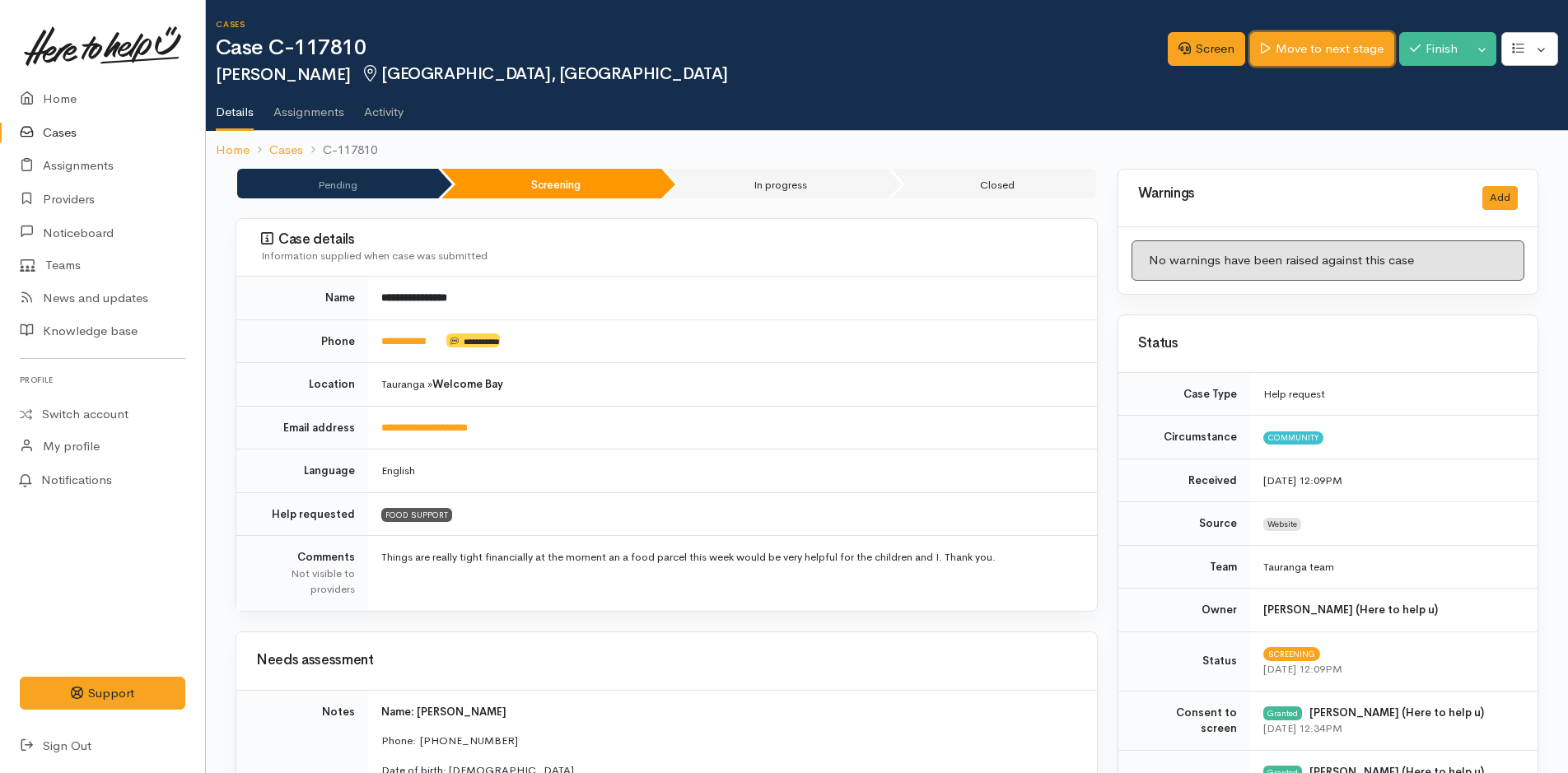
click at [1280, 59] on link "Move to next stage" at bounding box center [1321, 49] width 144 height 33
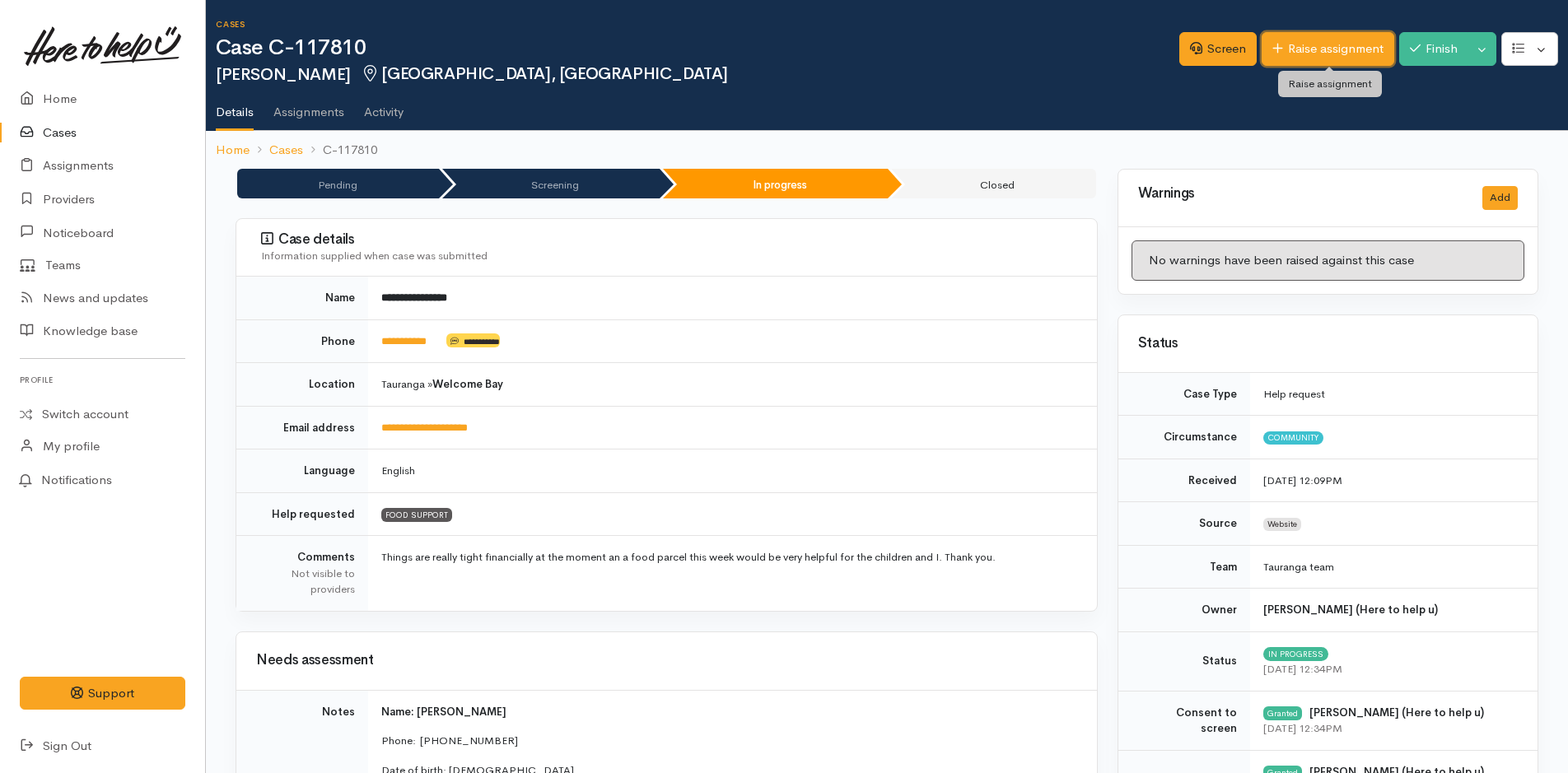
click at [1283, 59] on link "Raise assignment" at bounding box center [1328, 49] width 133 height 33
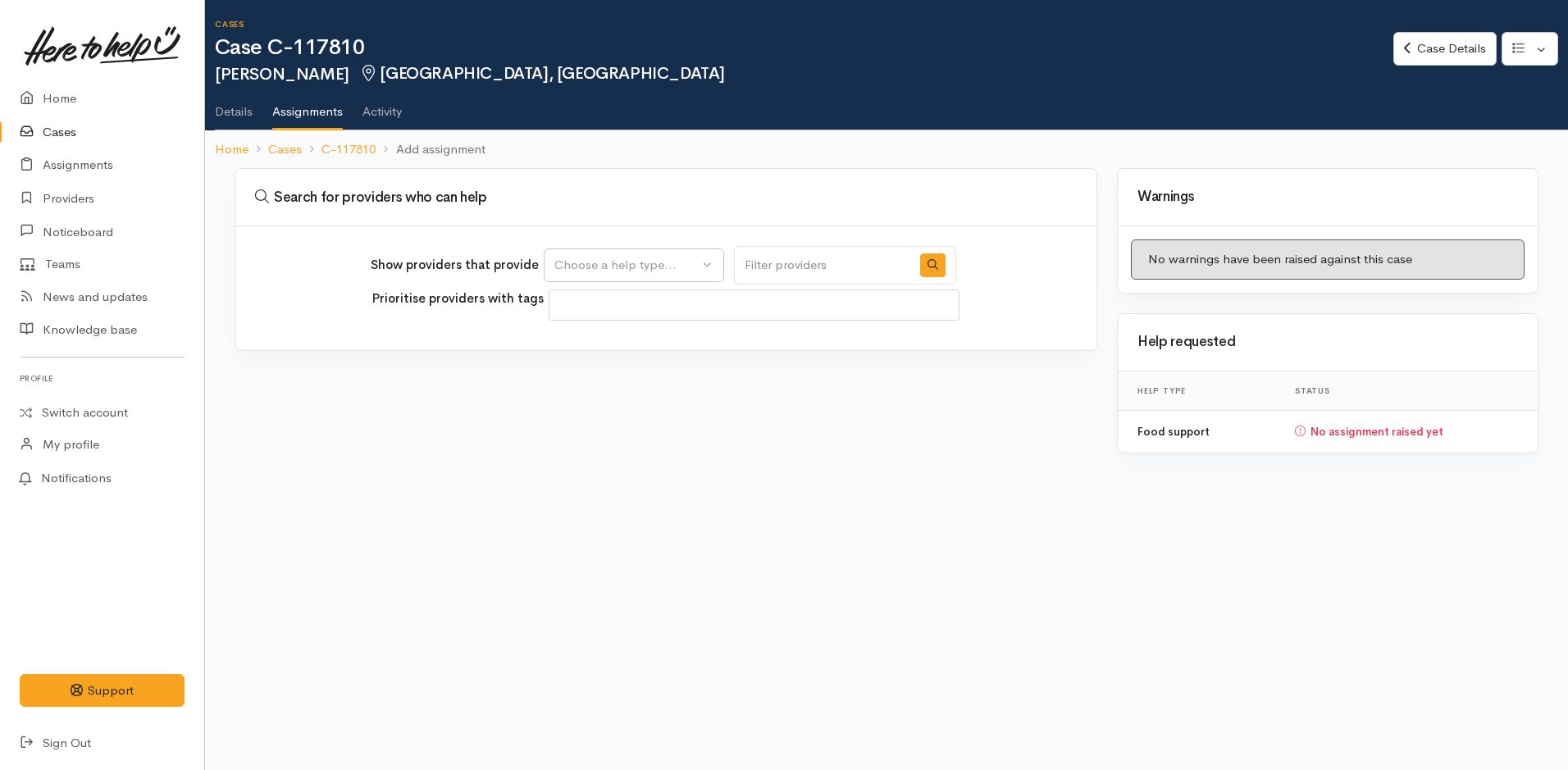
select select
click at [665, 275] on button "Choose a help type..." at bounding box center [633, 264] width 181 height 33
click at [590, 337] on span "Food support" at bounding box center [602, 344] width 76 height 19
select select "3"
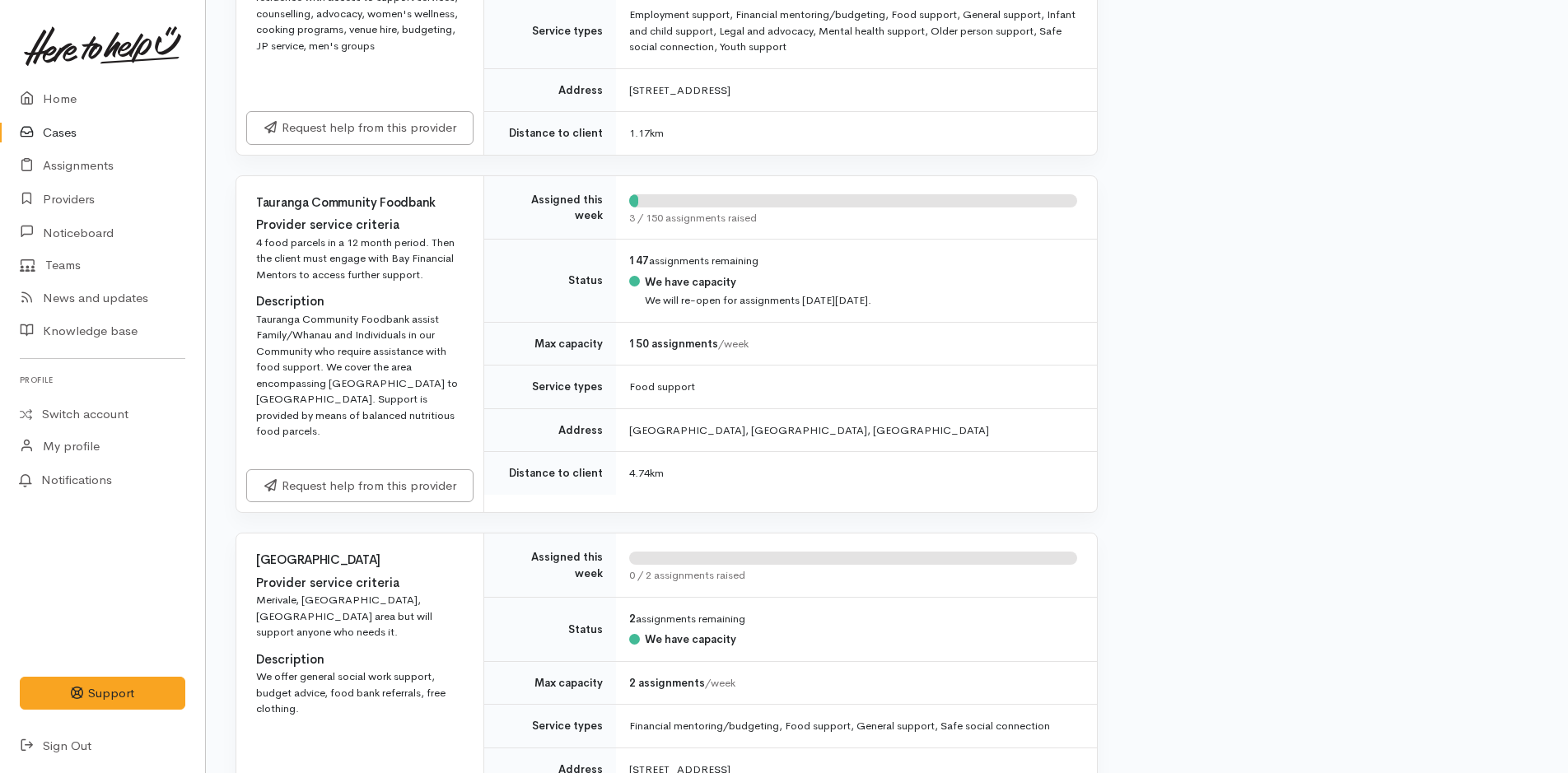
scroll to position [906, 0]
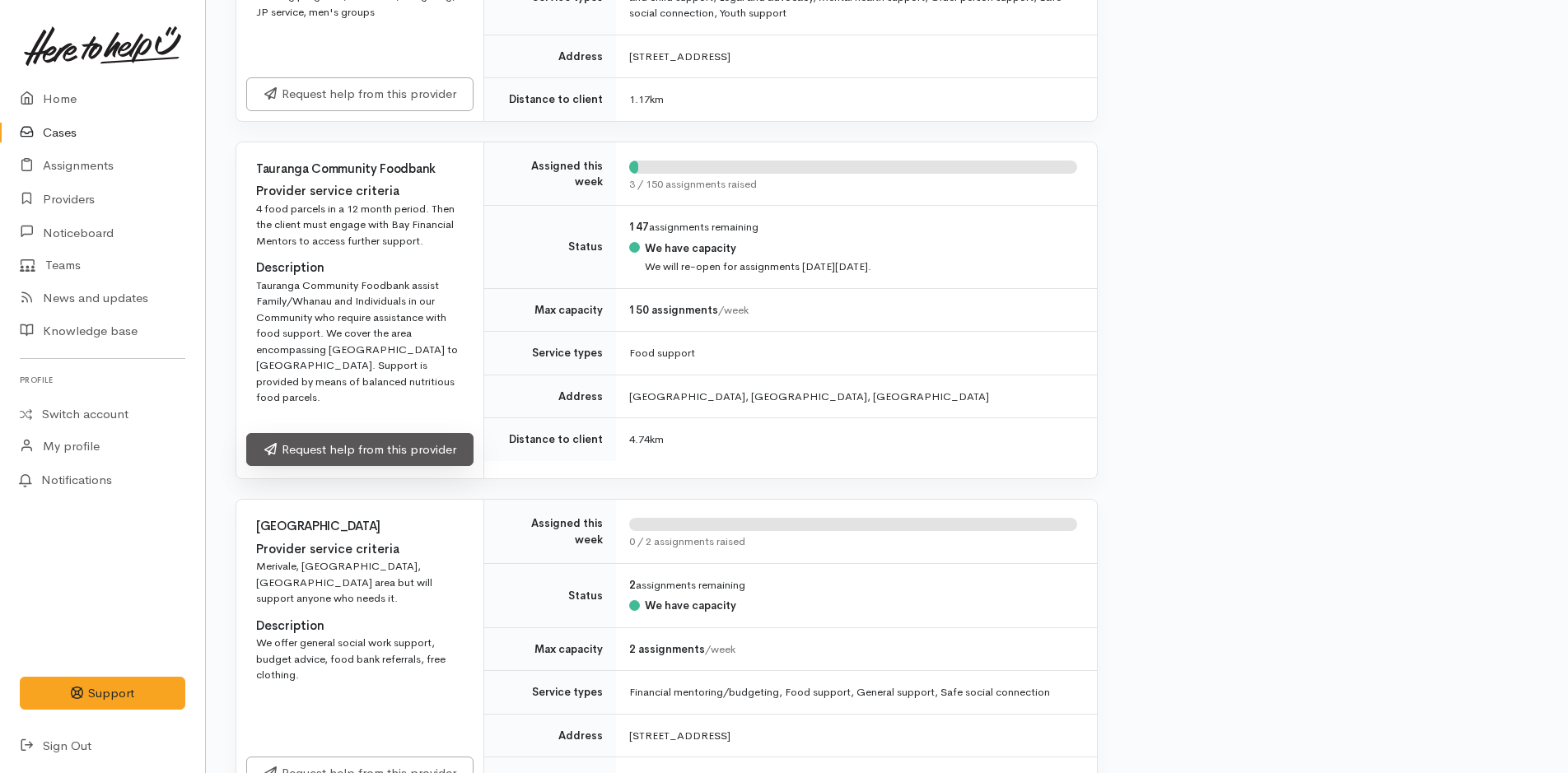
click at [347, 433] on link "Request help from this provider" at bounding box center [360, 450] width 228 height 33
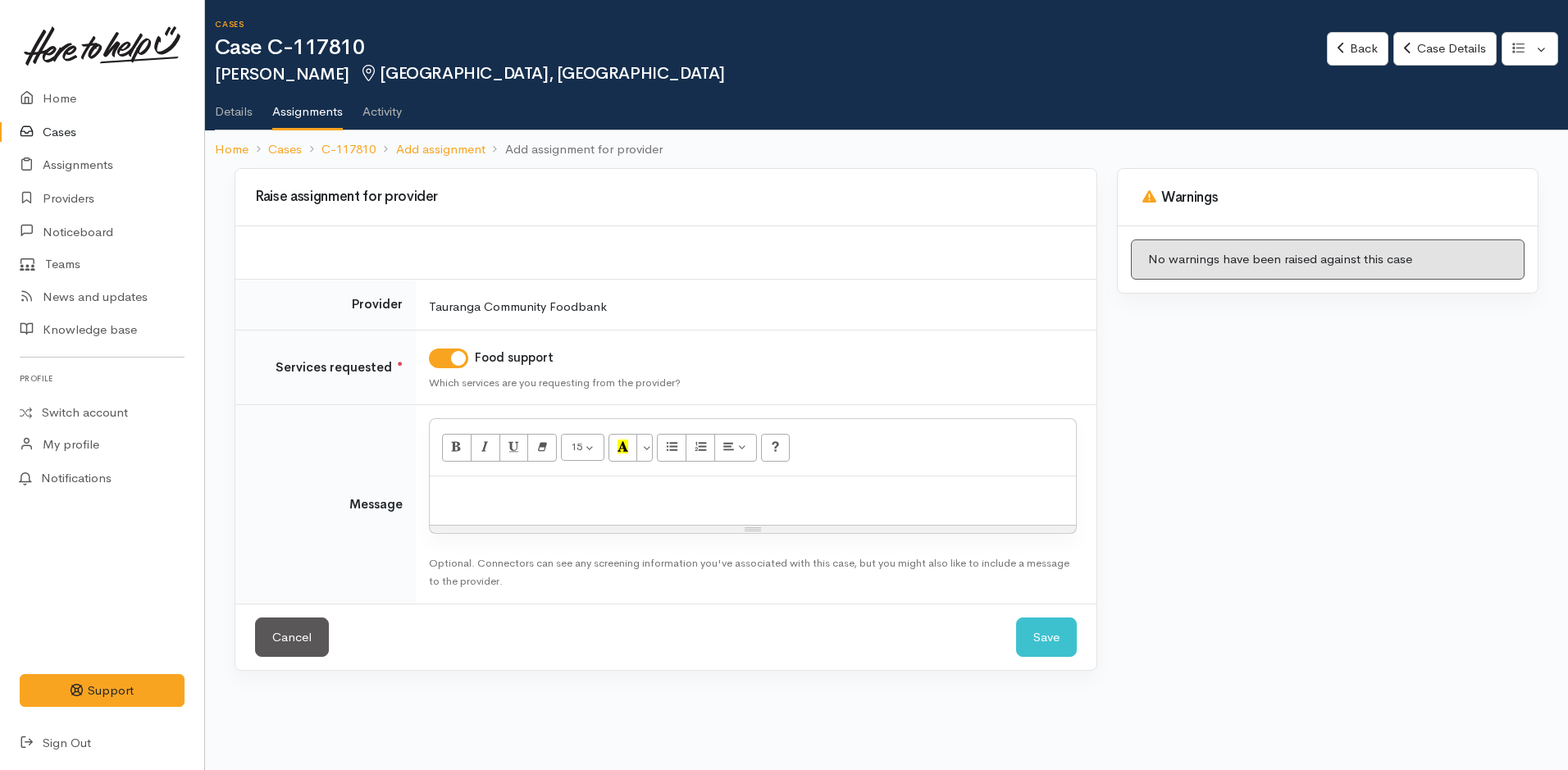
click at [475, 487] on p at bounding box center [753, 494] width 630 height 19
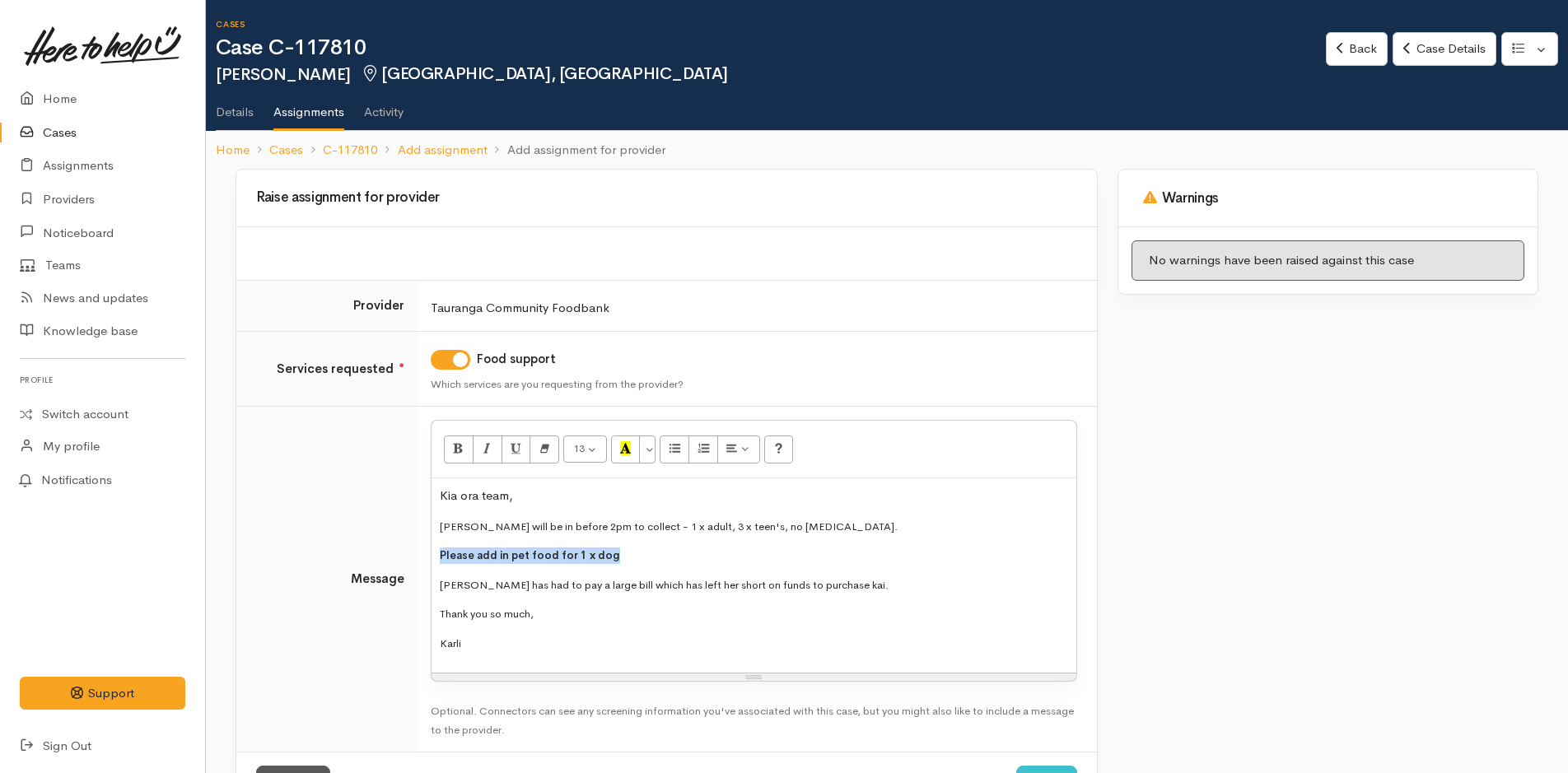
drag, startPoint x: 623, startPoint y: 560, endPoint x: 424, endPoint y: 548, distance: 199.4
click at [424, 548] on td "<p>Kia ora team,</p><p style="font-size: 13px;">Lisa will be in before 2pm to c…" at bounding box center [757, 579] width 679 height 346
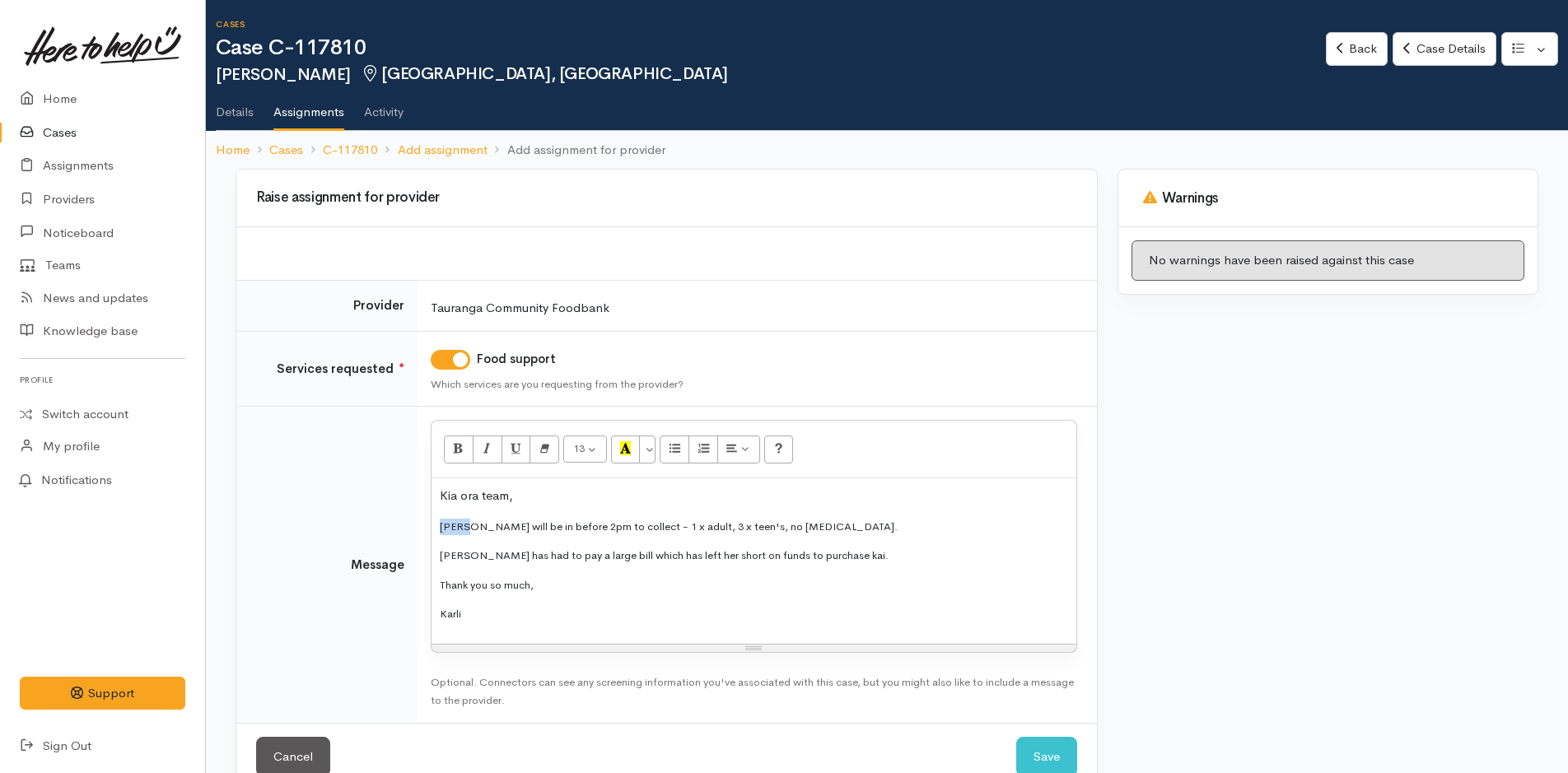
drag, startPoint x: 462, startPoint y: 526, endPoint x: 428, endPoint y: 525, distance: 34.0
click at [428, 525] on td "<p>Kia ora team,</p><p style="font-size: 13px;">Lisa will be in before 2pm to c…" at bounding box center [757, 564] width 679 height 316
drag, startPoint x: 583, startPoint y: 526, endPoint x: 529, endPoint y: 526, distance: 54.0
click at [531, 526] on p "Josefine will be in before 2pm to collect - 1 x adult, 3 x teen's, no food alle…" at bounding box center [754, 526] width 629 height 16
click at [687, 523] on p "Josefine will be in tomorrow to collect - 1 x adult, 3 x teen's, no food allerg…" at bounding box center [754, 526] width 629 height 16
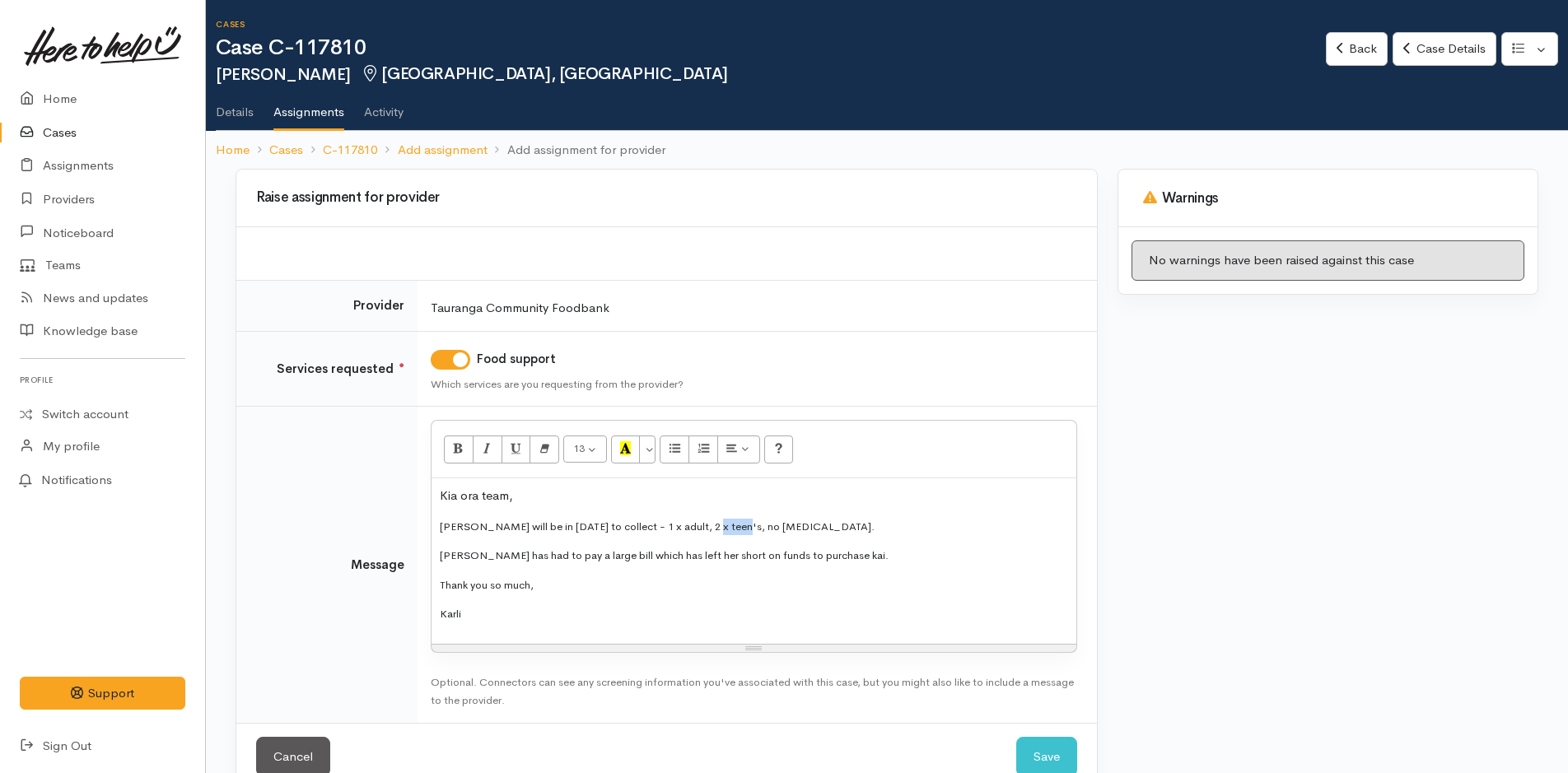
drag, startPoint x: 726, startPoint y: 524, endPoint x: 702, endPoint y: 522, distance: 24.1
click at [702, 522] on p "Josefine will be in tomorrow to collect - 1 x adult, 2 x teen's, no food allerg…" at bounding box center [754, 526] width 629 height 16
drag, startPoint x: 457, startPoint y: 554, endPoint x: 474, endPoint y: 550, distance: 17.5
click at [415, 546] on tr "Message <p>Kia ora team,</p><p style="font-size: 13px;">Josefine will be in tom…" at bounding box center [667, 564] width 861 height 316
drag, startPoint x: 522, startPoint y: 610, endPoint x: 389, endPoint y: 460, distance: 200.5
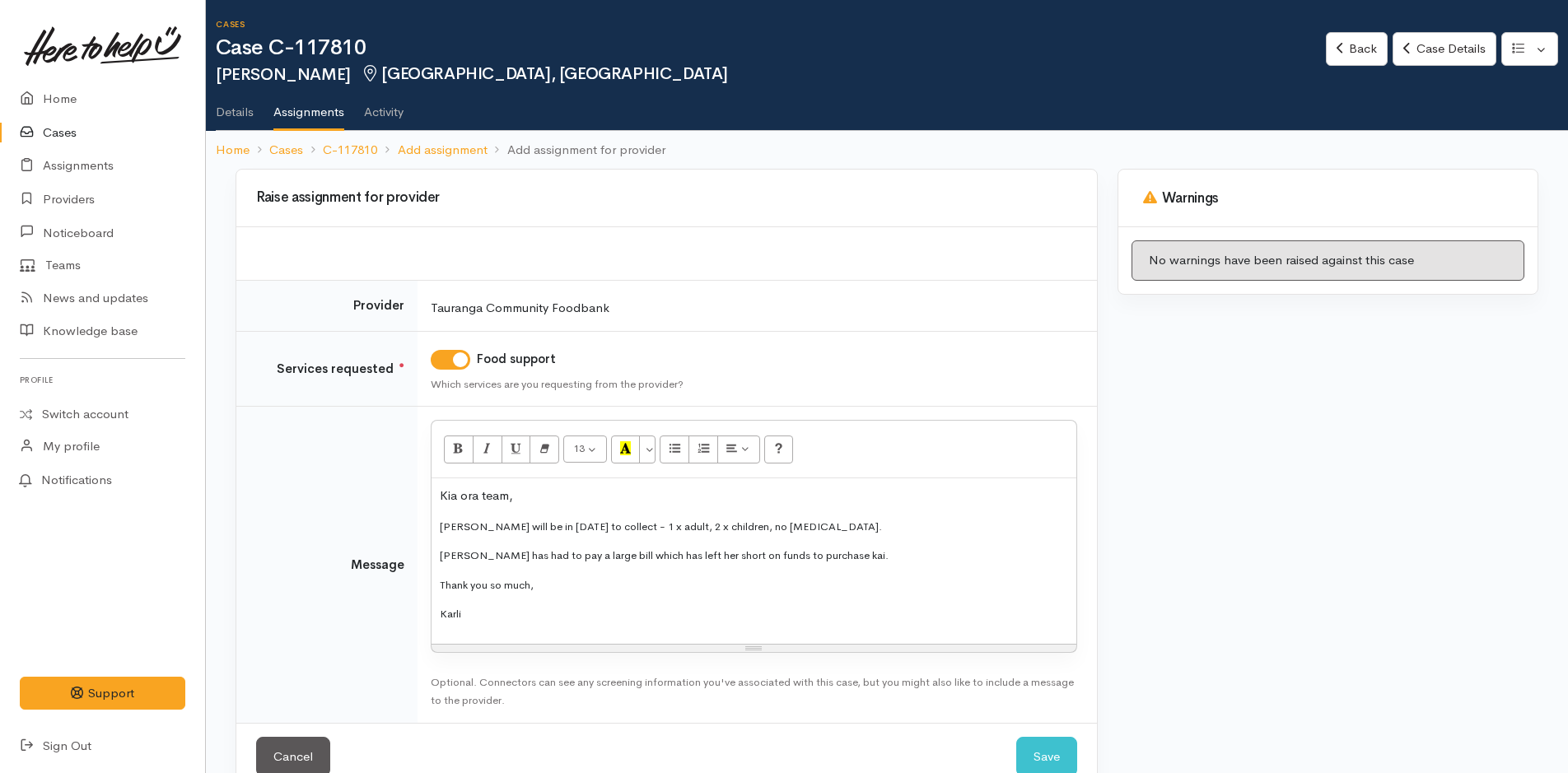
click at [389, 460] on tr "Message <p>Kia ora team,</p><p style="font-size: 13px;">Josefine will be in tom…" at bounding box center [667, 564] width 861 height 316
click at [652, 452] on button "More Color" at bounding box center [647, 449] width 16 height 28
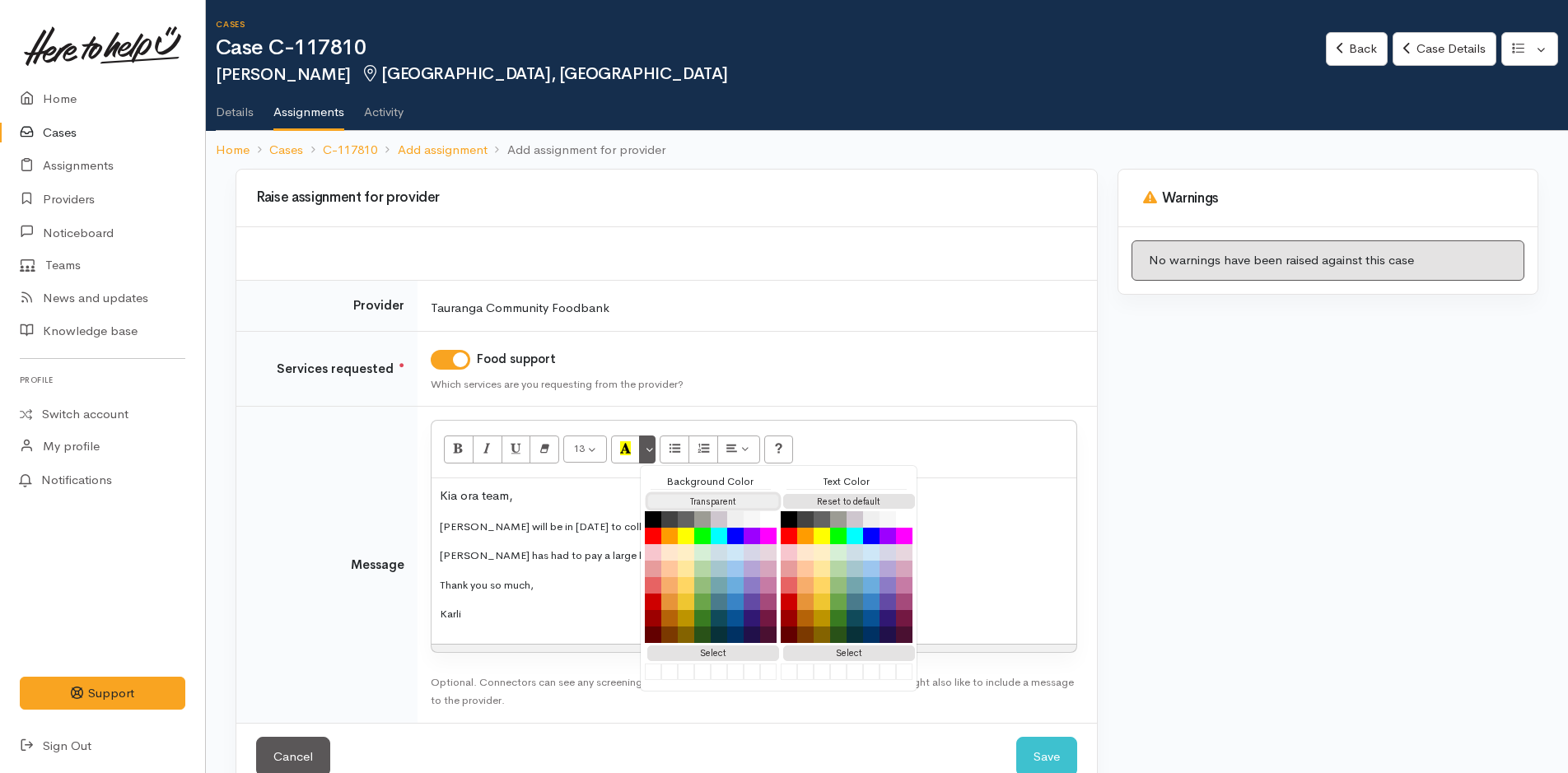
click at [702, 501] on button "Transparent" at bounding box center [714, 501] width 132 height 15
click at [851, 499] on button "Reset to default" at bounding box center [849, 501] width 132 height 15
click at [1103, 536] on div "Raise assignment for provider Provider Tauranga Community Foodbank Services req…" at bounding box center [667, 494] width 882 height 651
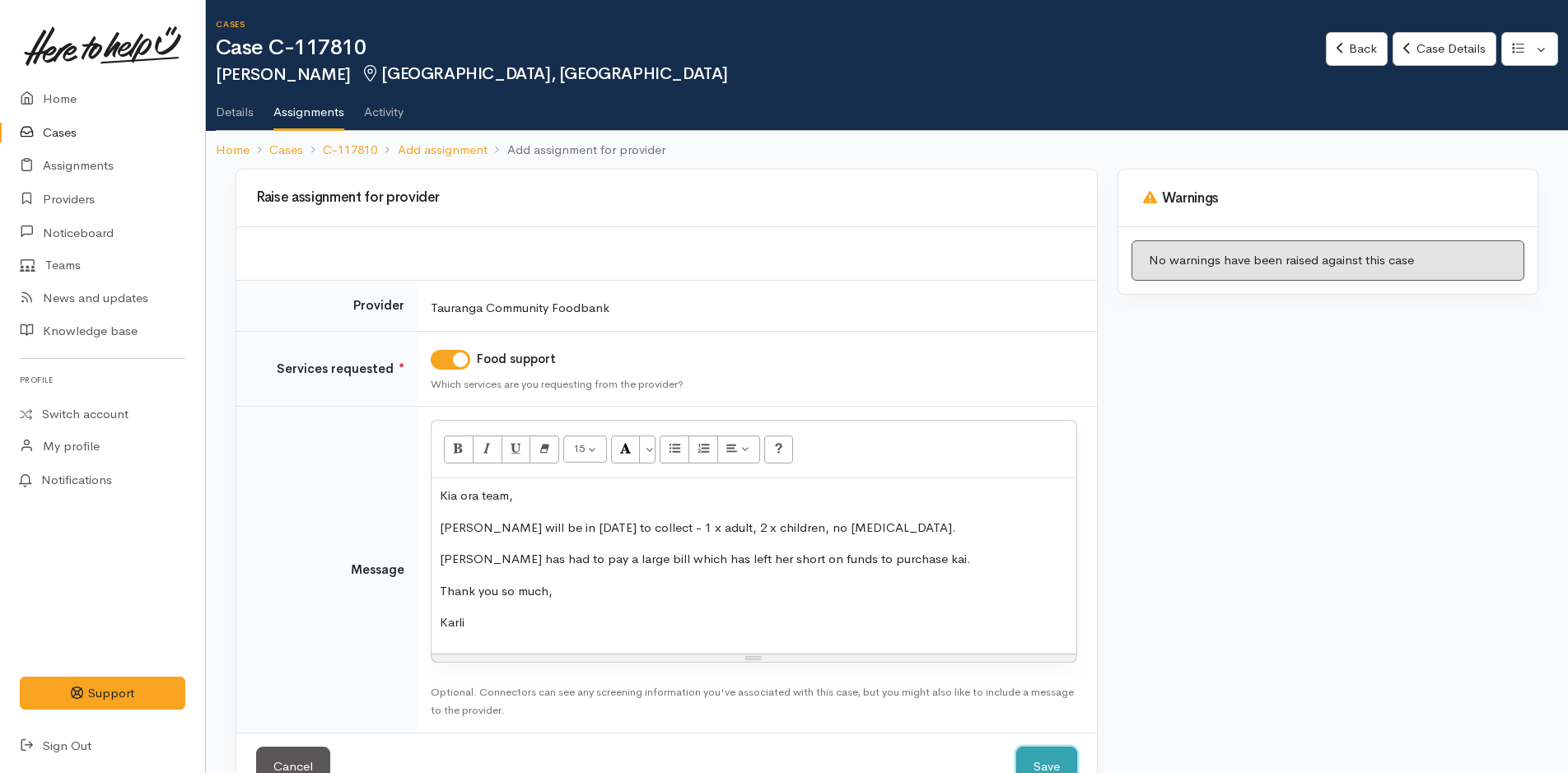
click at [1043, 759] on button "Save" at bounding box center [1046, 767] width 61 height 41
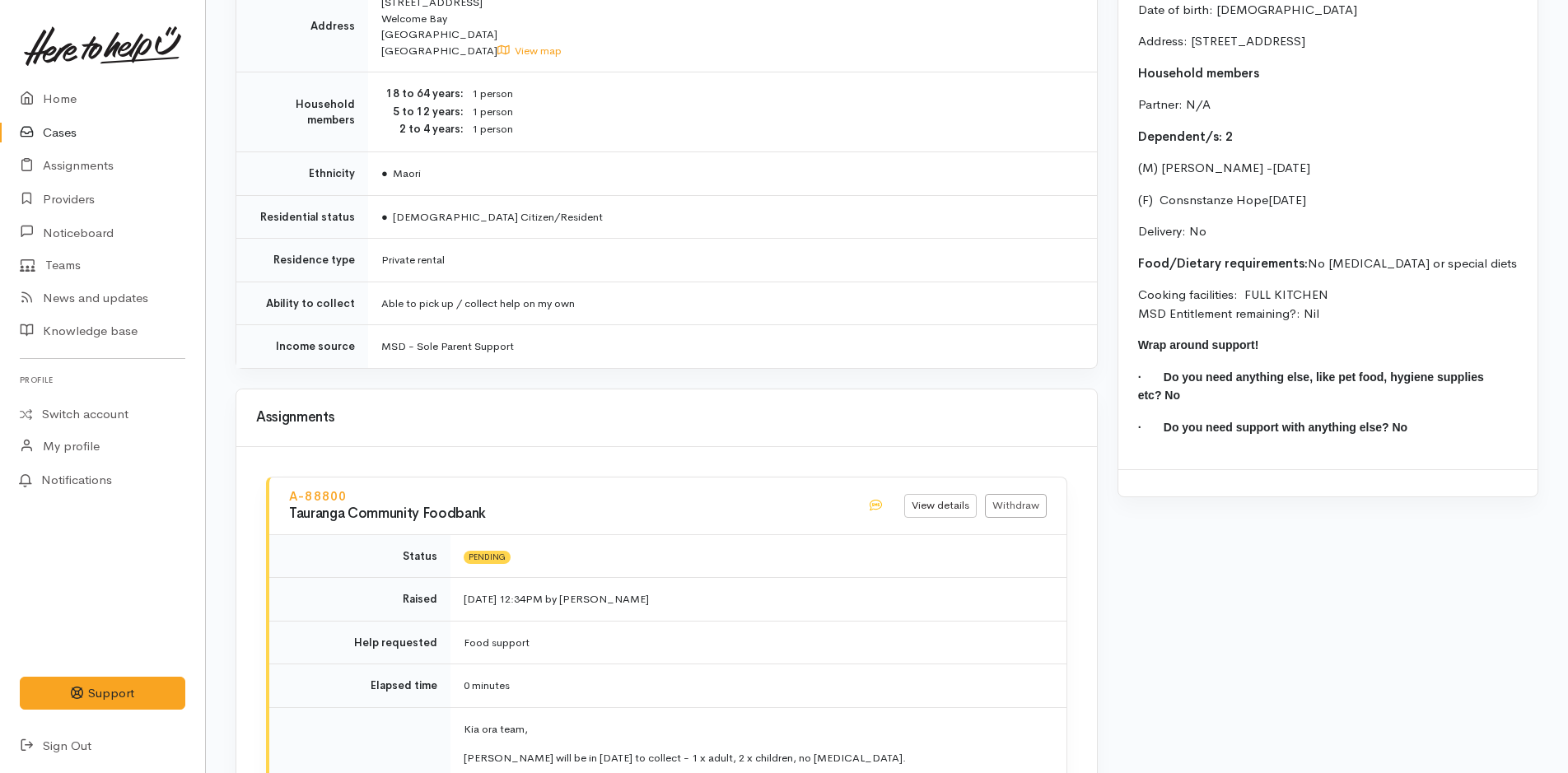
scroll to position [908, 0]
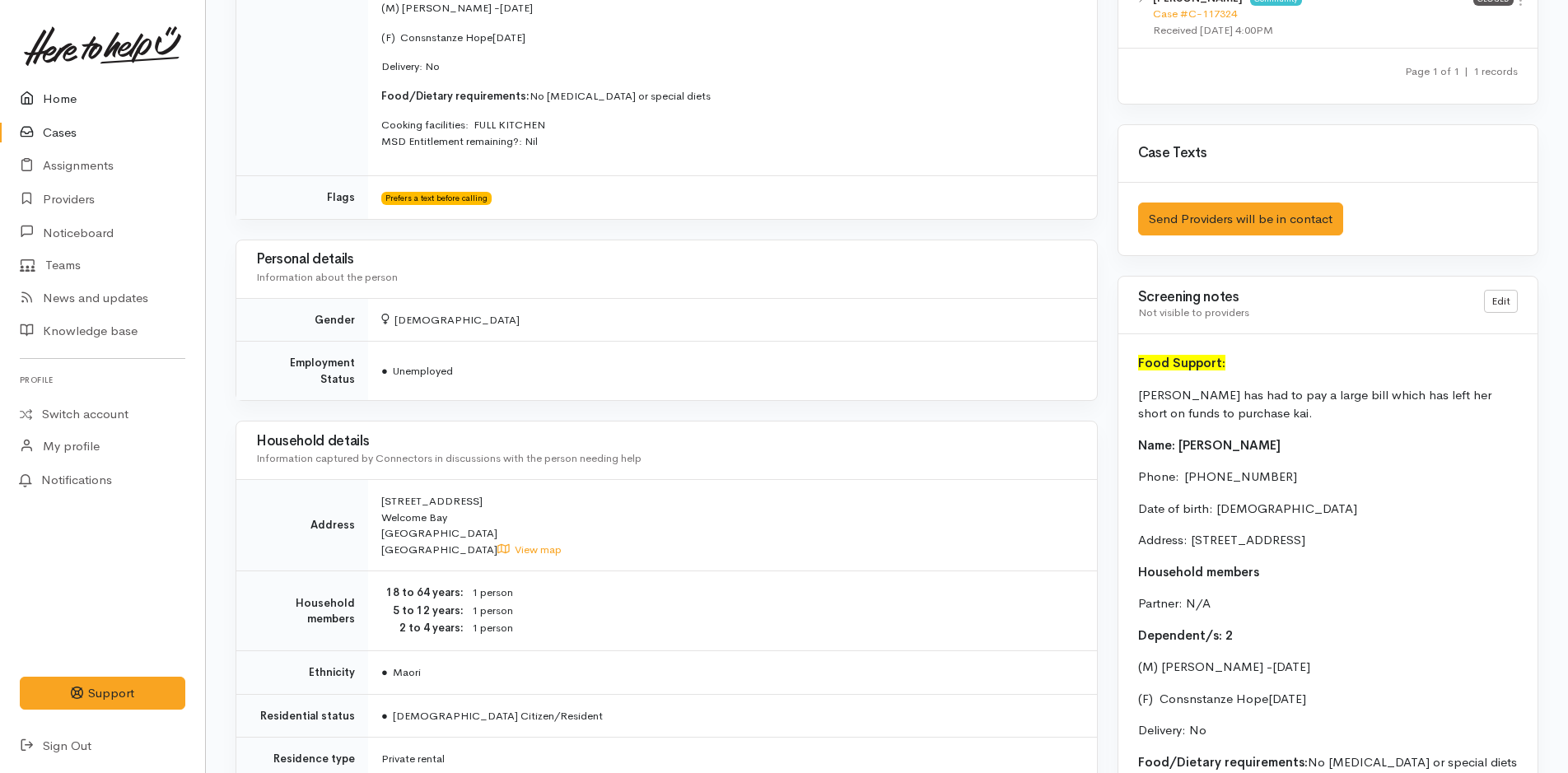
click at [42, 94] on icon at bounding box center [32, 98] width 23 height 21
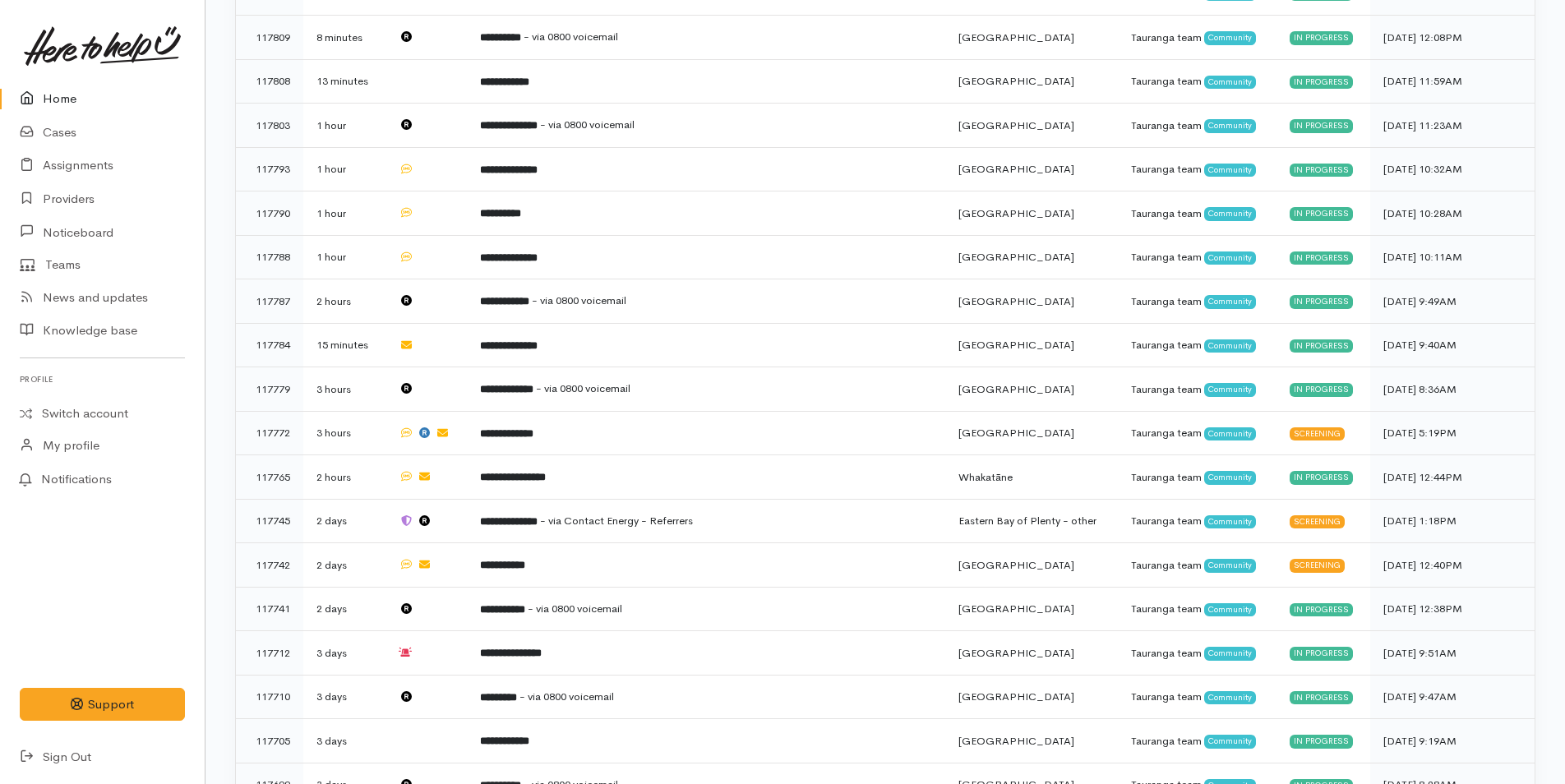
scroll to position [575, 0]
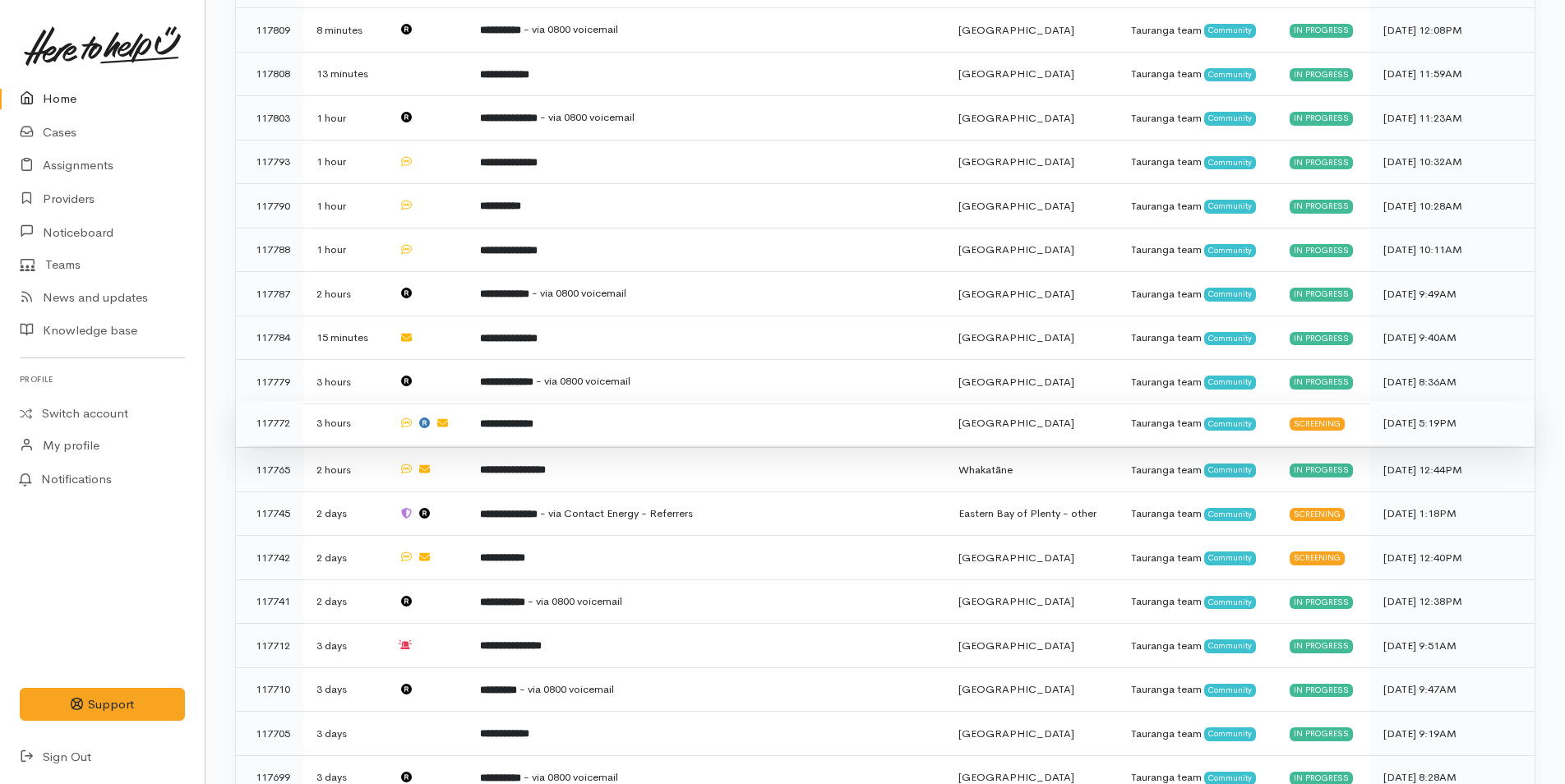
click at [574, 423] on td "**********" at bounding box center [706, 423] width 479 height 44
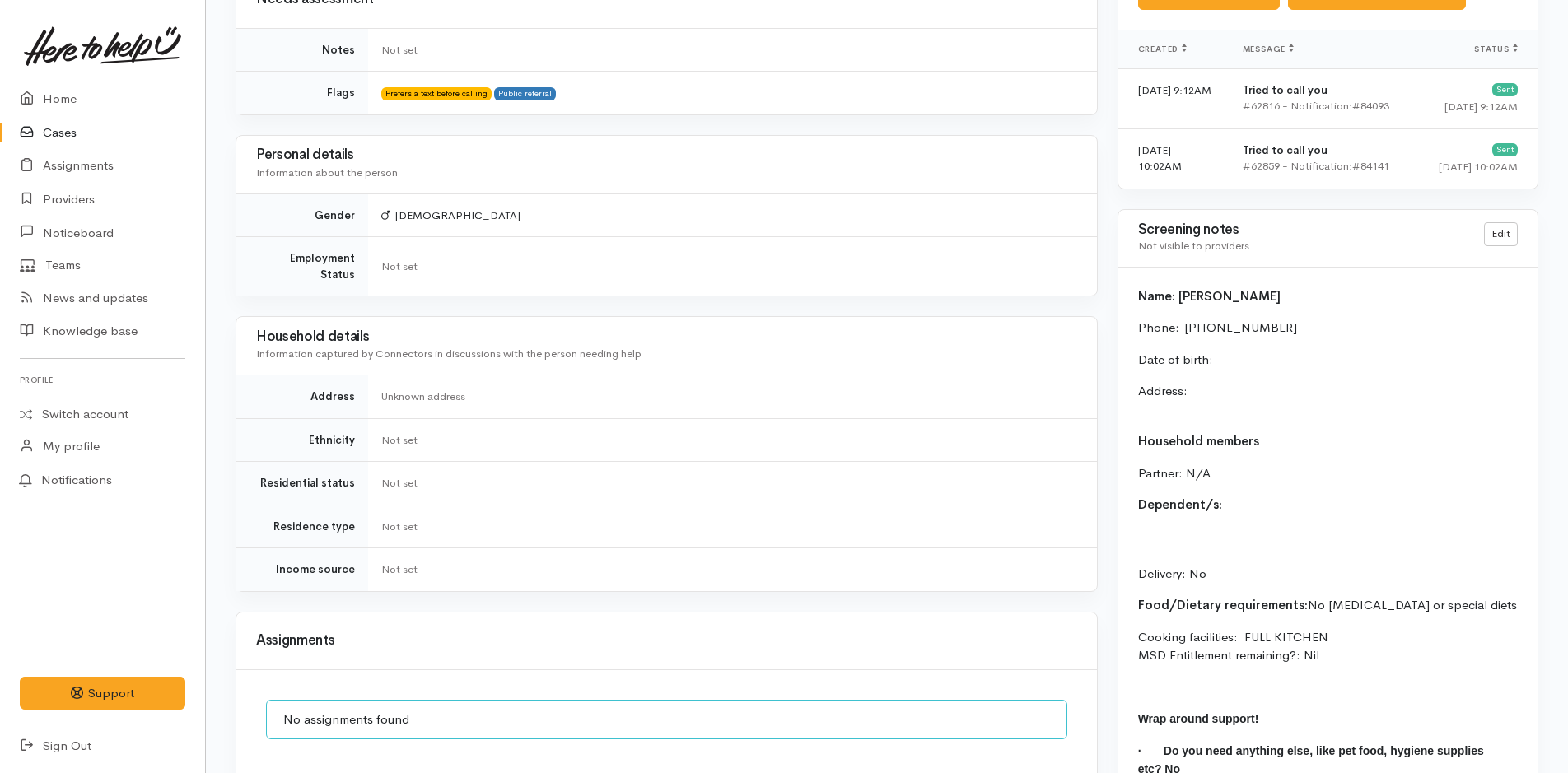
scroll to position [1317, 0]
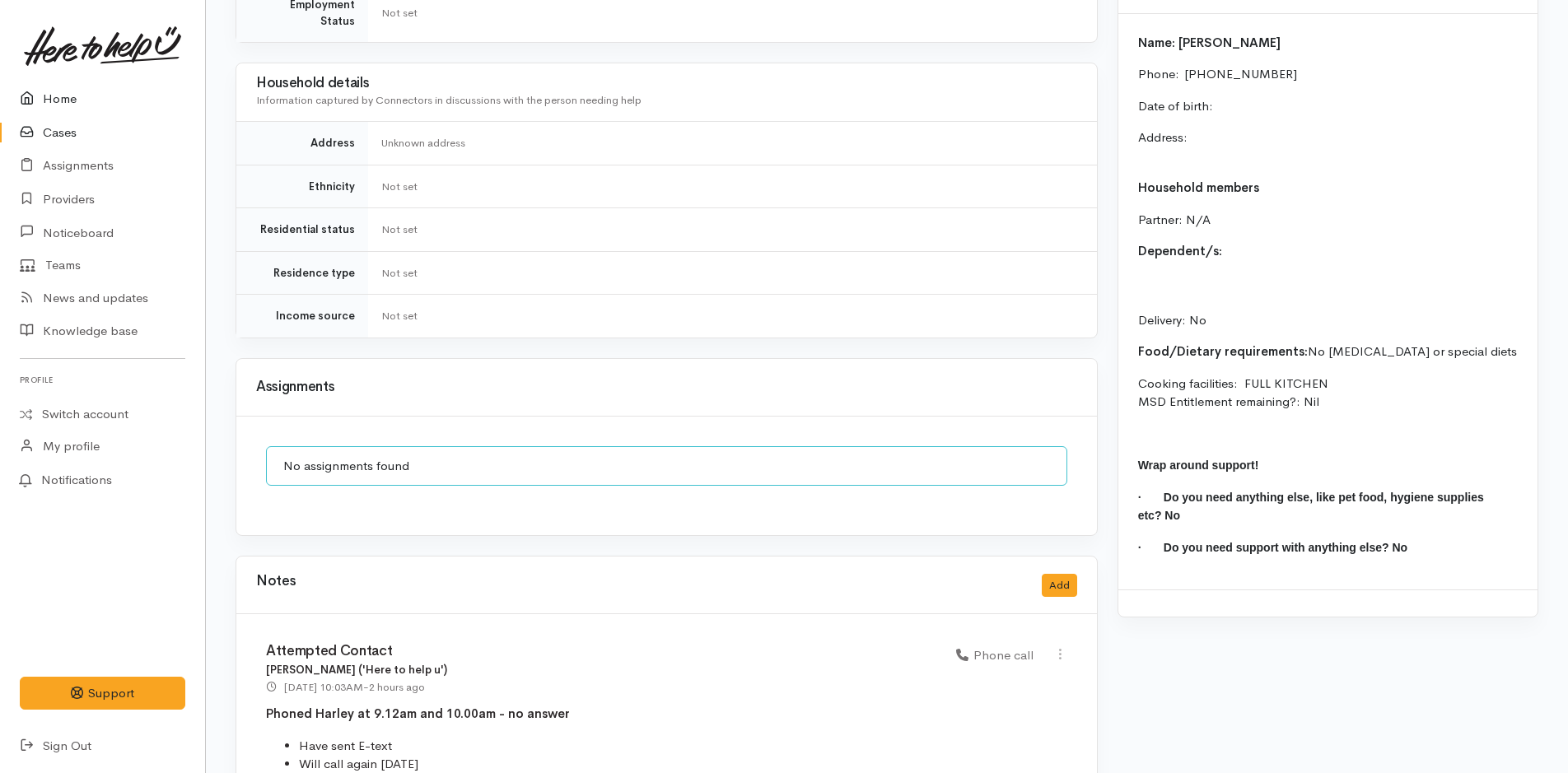
click at [79, 84] on link "Home" at bounding box center [102, 98] width 205 height 33
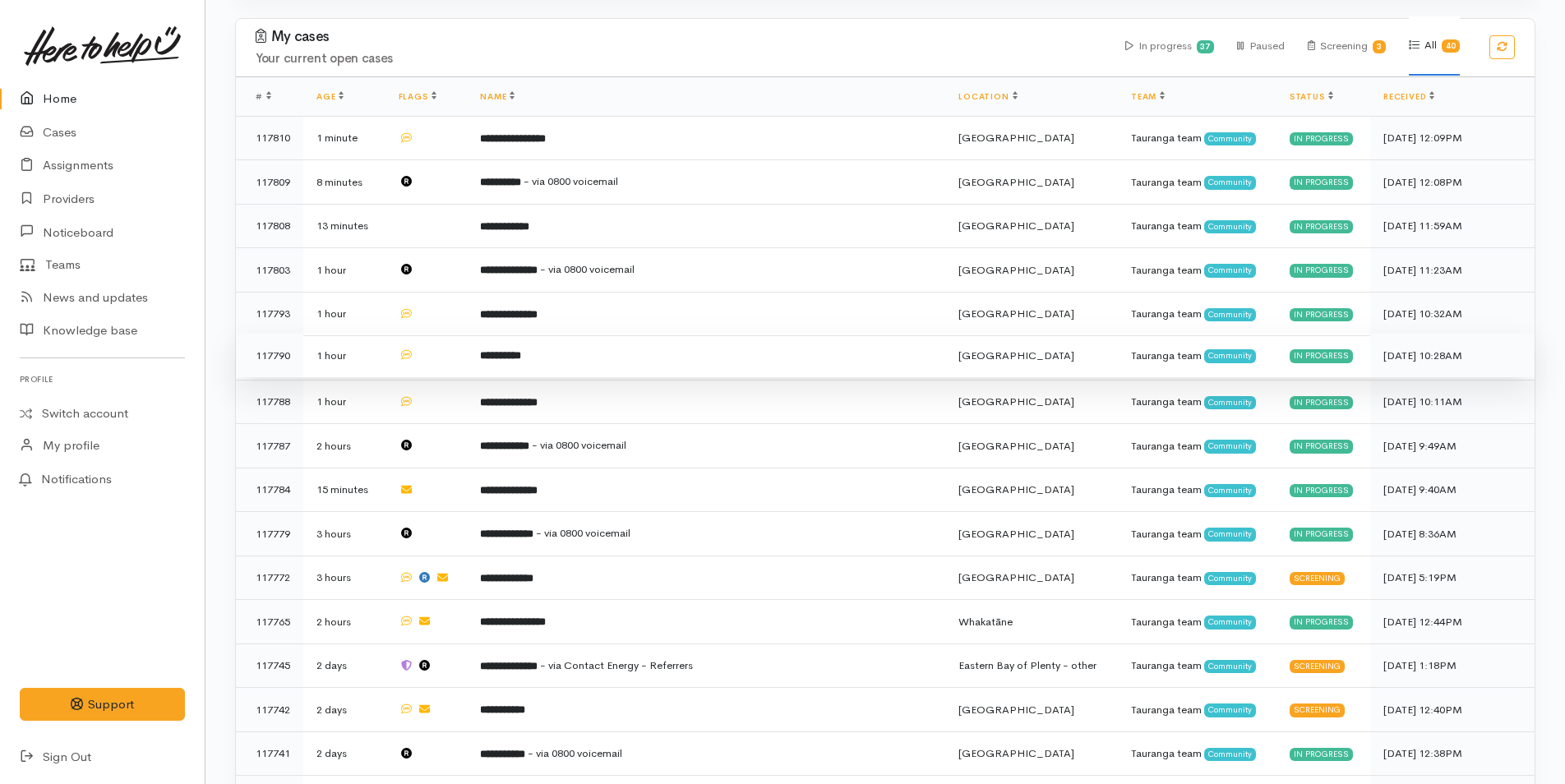
scroll to position [739, 0]
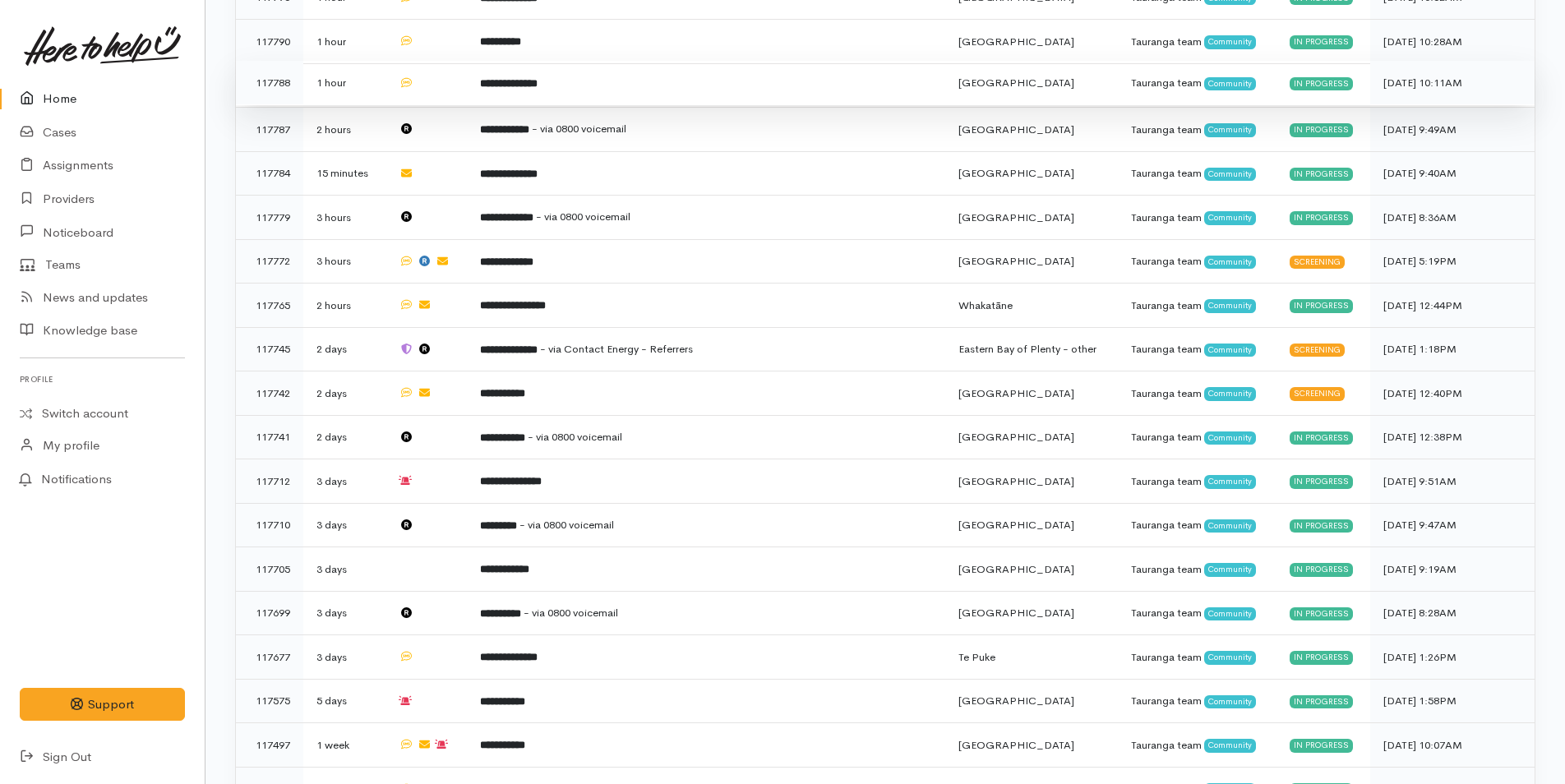
click at [526, 87] on td "**********" at bounding box center [706, 82] width 479 height 44
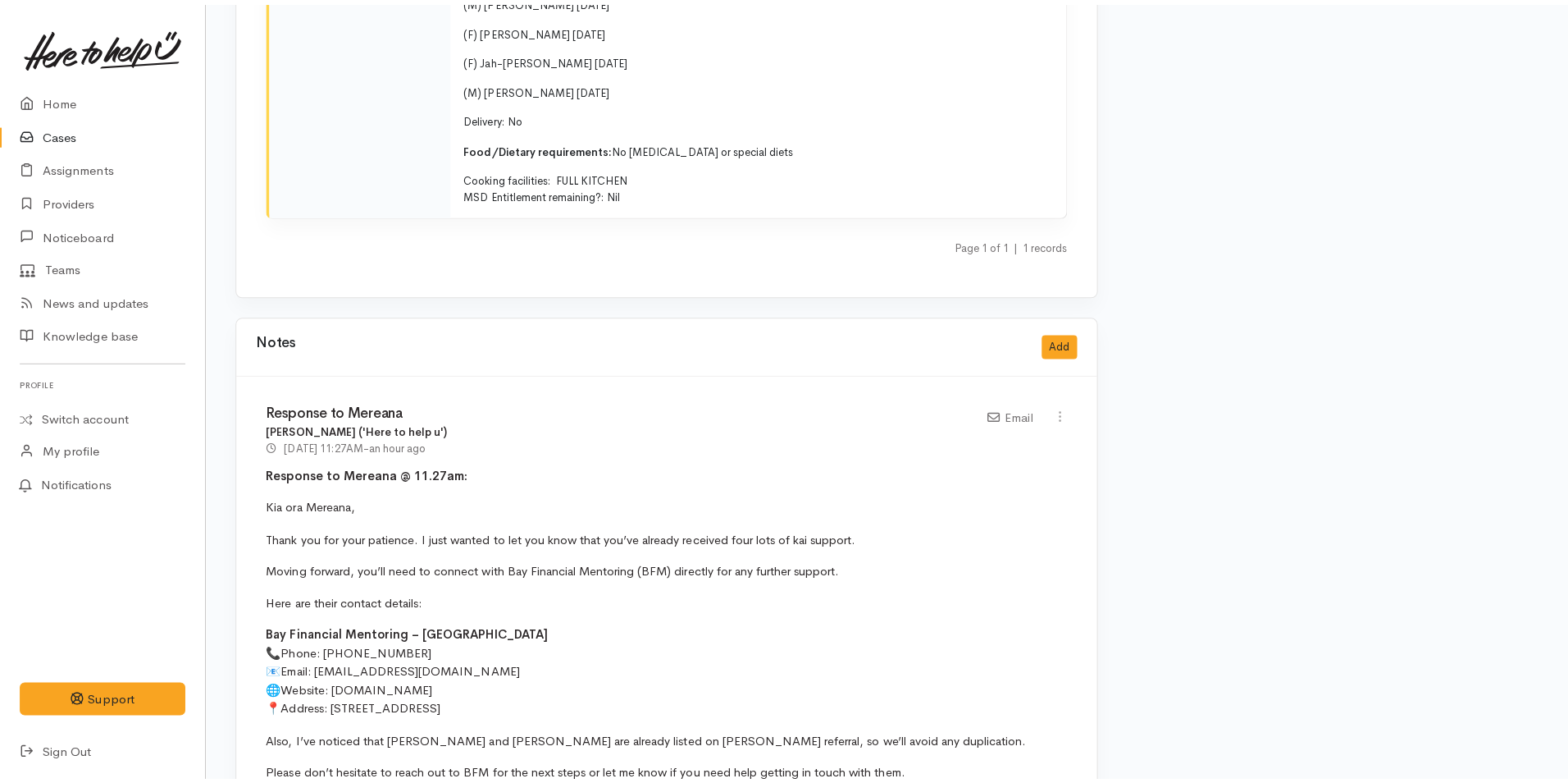
scroll to position [2625, 0]
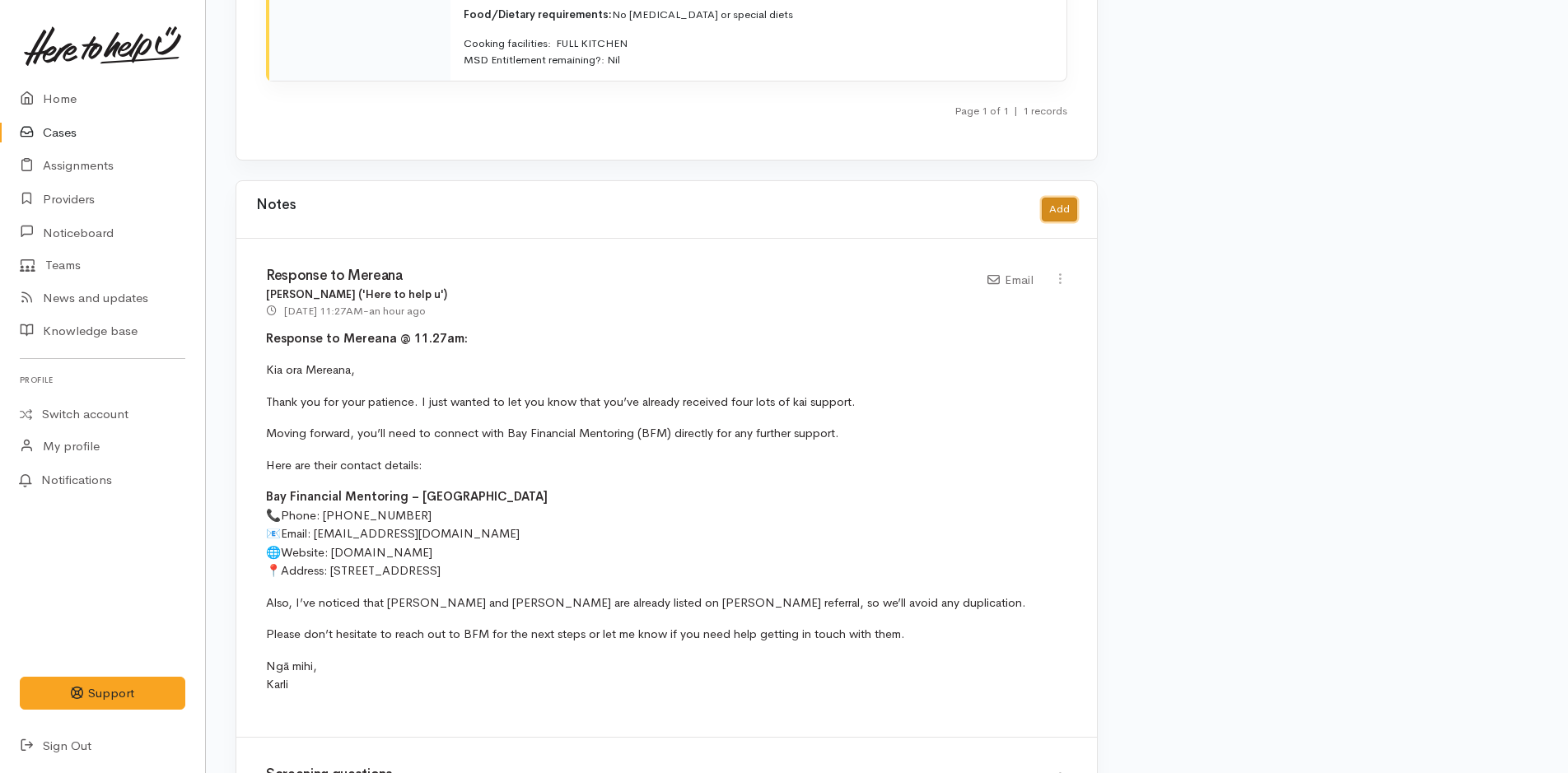
click at [1048, 198] on button "Add" at bounding box center [1059, 210] width 35 height 23
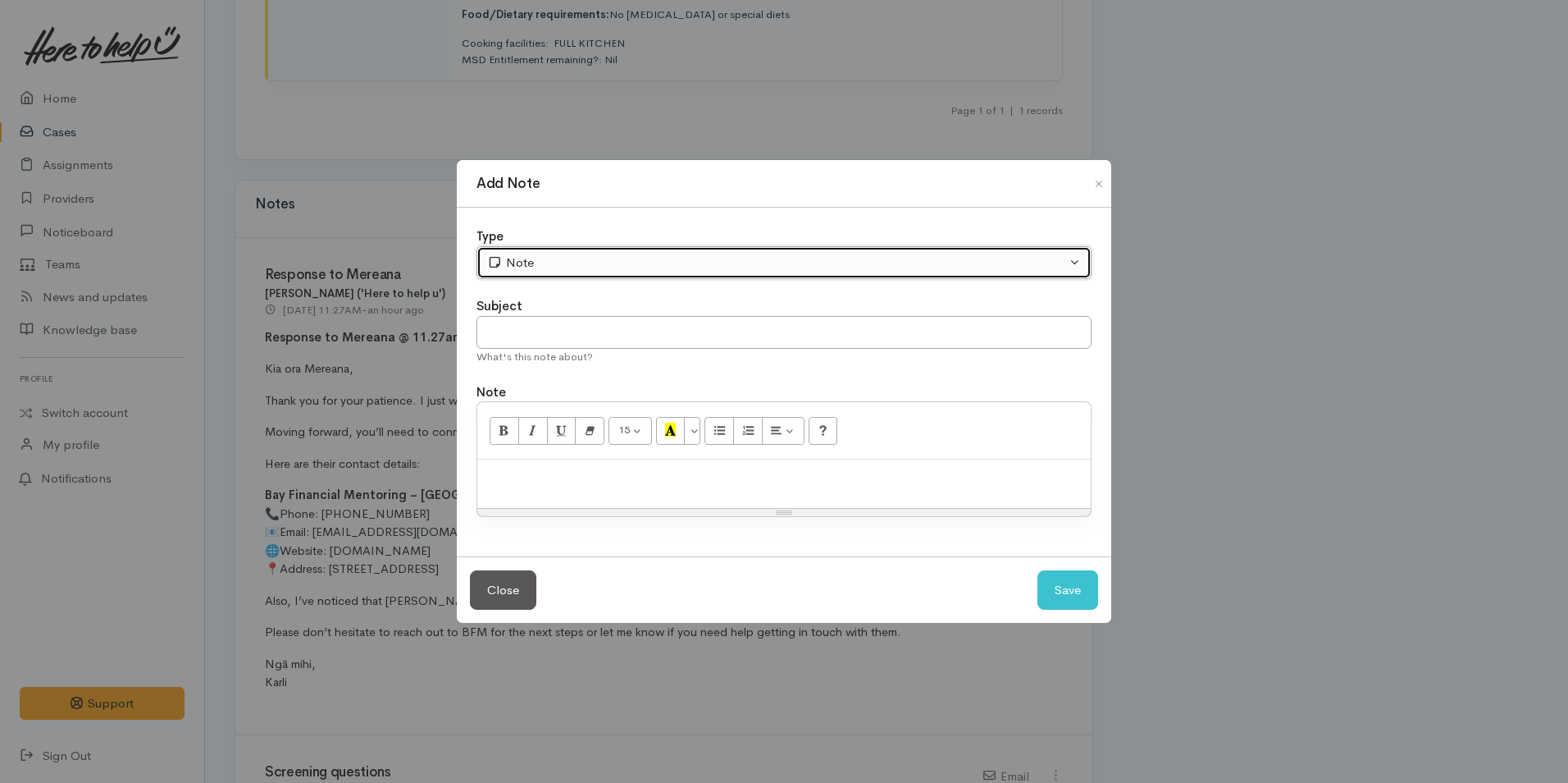
click at [606, 265] on div "Note" at bounding box center [777, 263] width 579 height 19
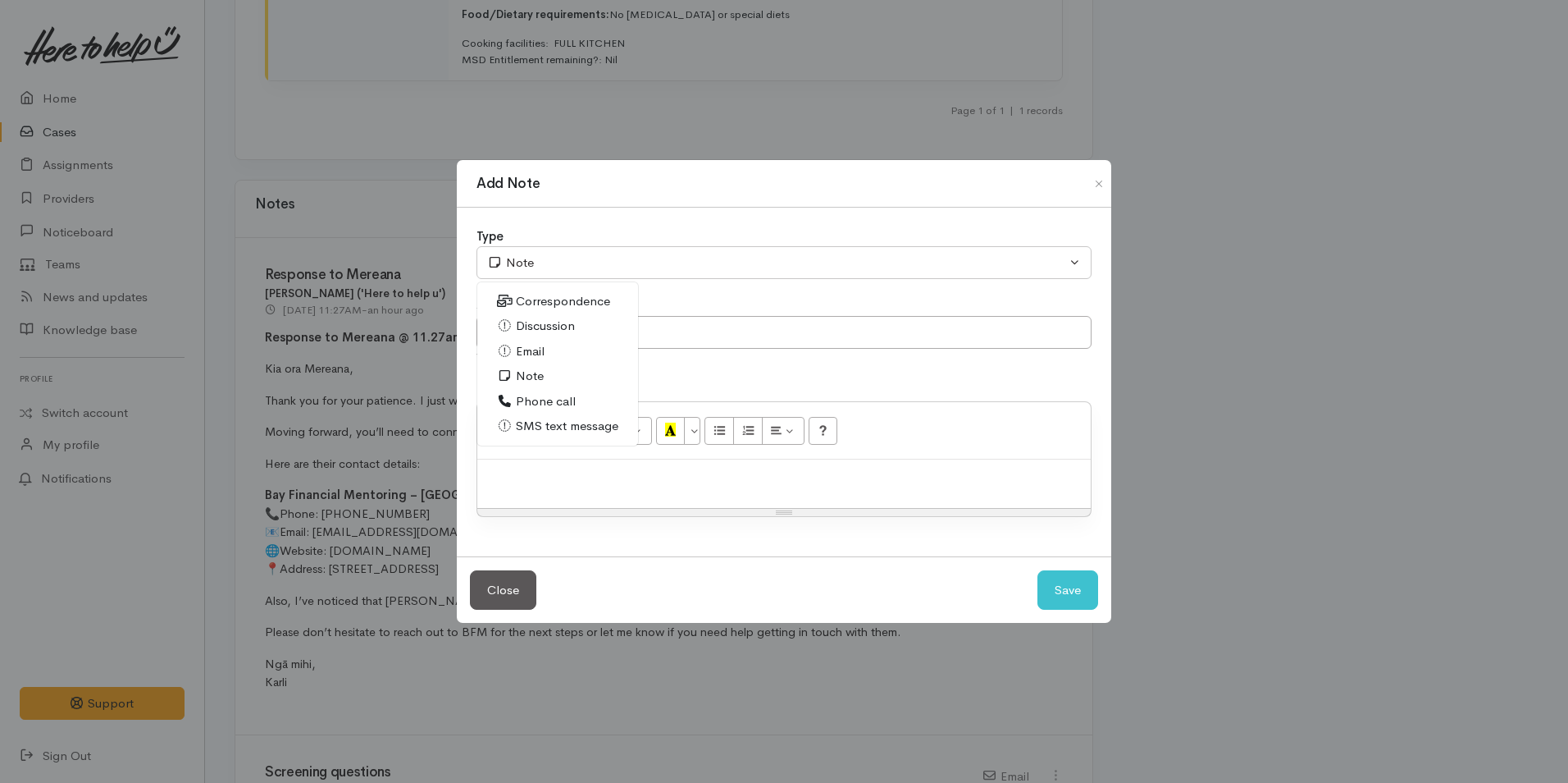
click at [535, 349] on span "Email" at bounding box center [530, 351] width 29 height 19
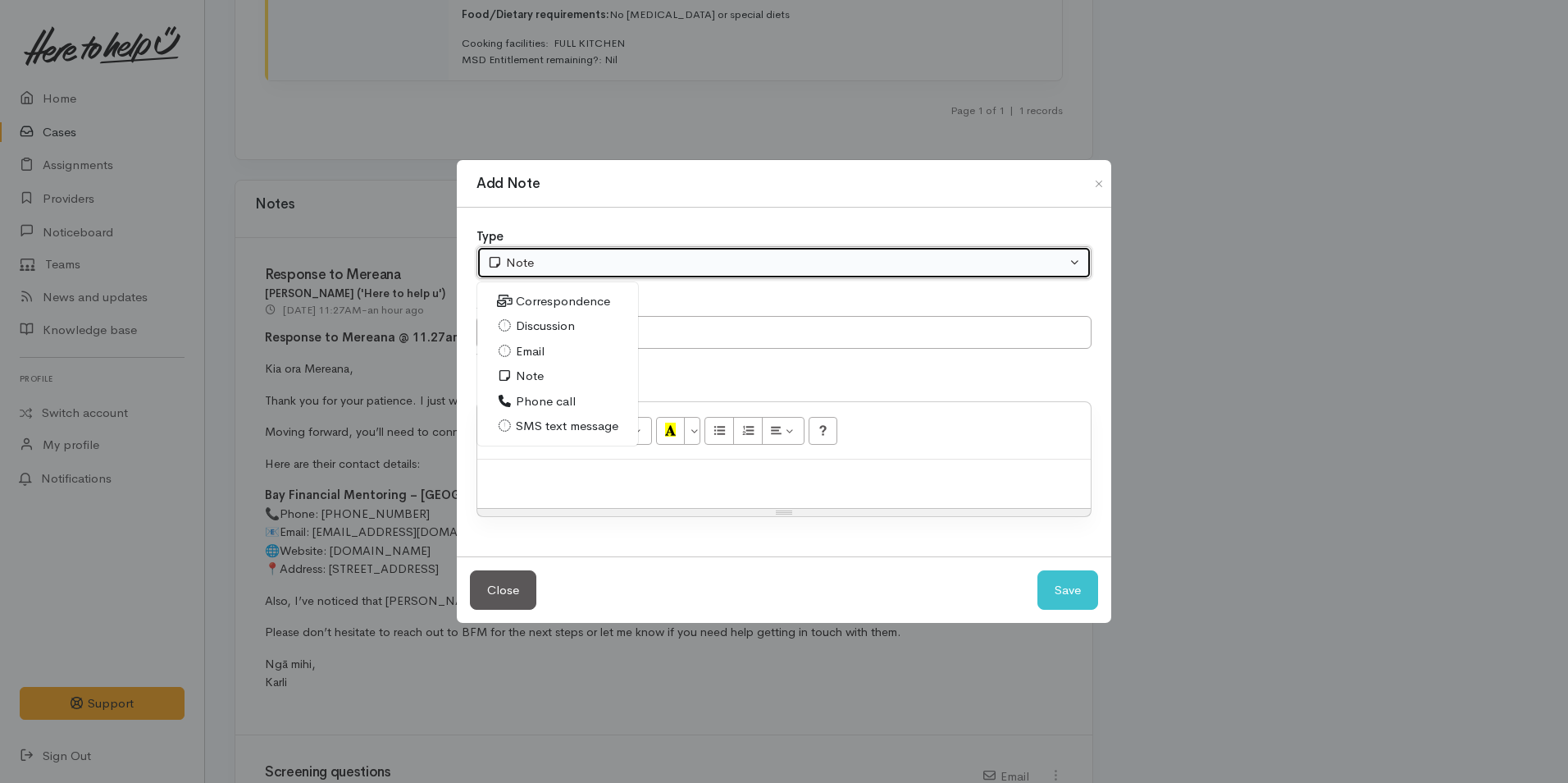
select select "2"
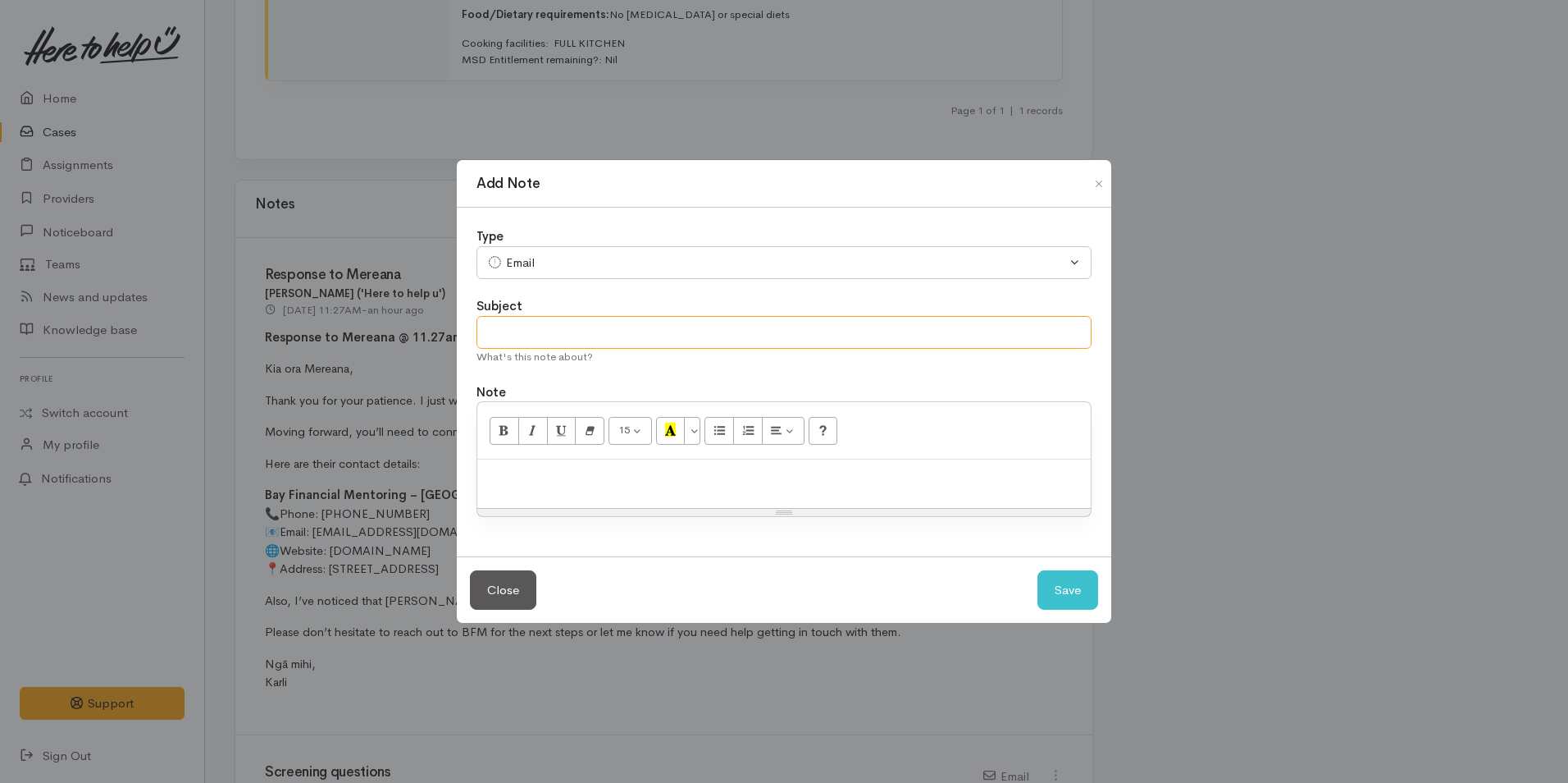
click at [540, 328] on input "text" at bounding box center [784, 332] width 615 height 33
type input "Response from Mereana"
click at [520, 479] on p at bounding box center [784, 477] width 597 height 19
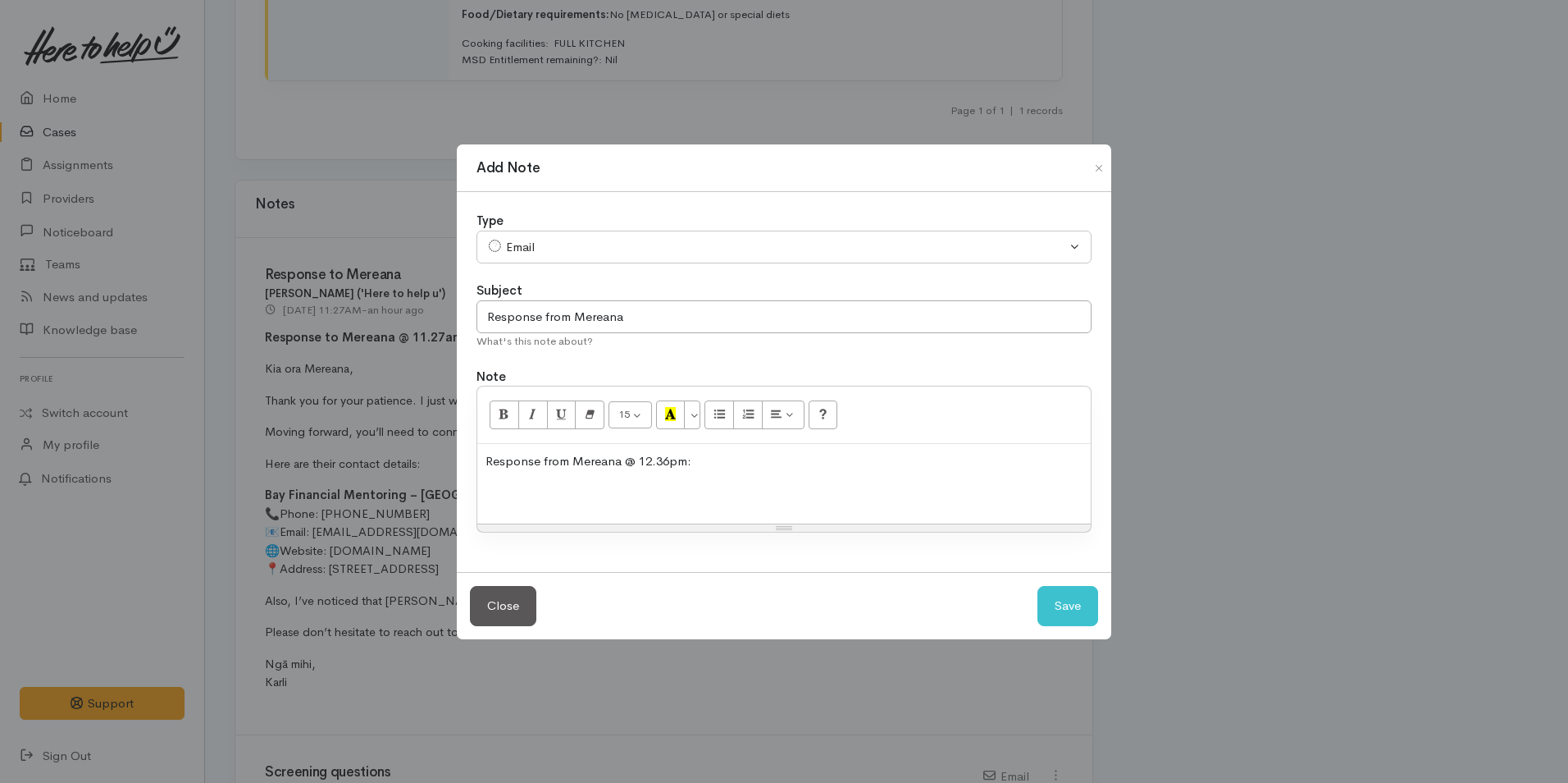
drag, startPoint x: 693, startPoint y: 459, endPoint x: 474, endPoint y: 427, distance: 221.3
click at [458, 441] on div "Type Correspondence Discussion Email Note Phone call SMS text message Email Cor…" at bounding box center [784, 382] width 654 height 380
click at [493, 413] on button "Bold (CTRL+B)" at bounding box center [504, 414] width 30 height 28
click at [505, 509] on div "Response from Mereana @ 12.36pm:" at bounding box center [784, 483] width 614 height 79
click at [502, 500] on p at bounding box center [784, 493] width 597 height 19
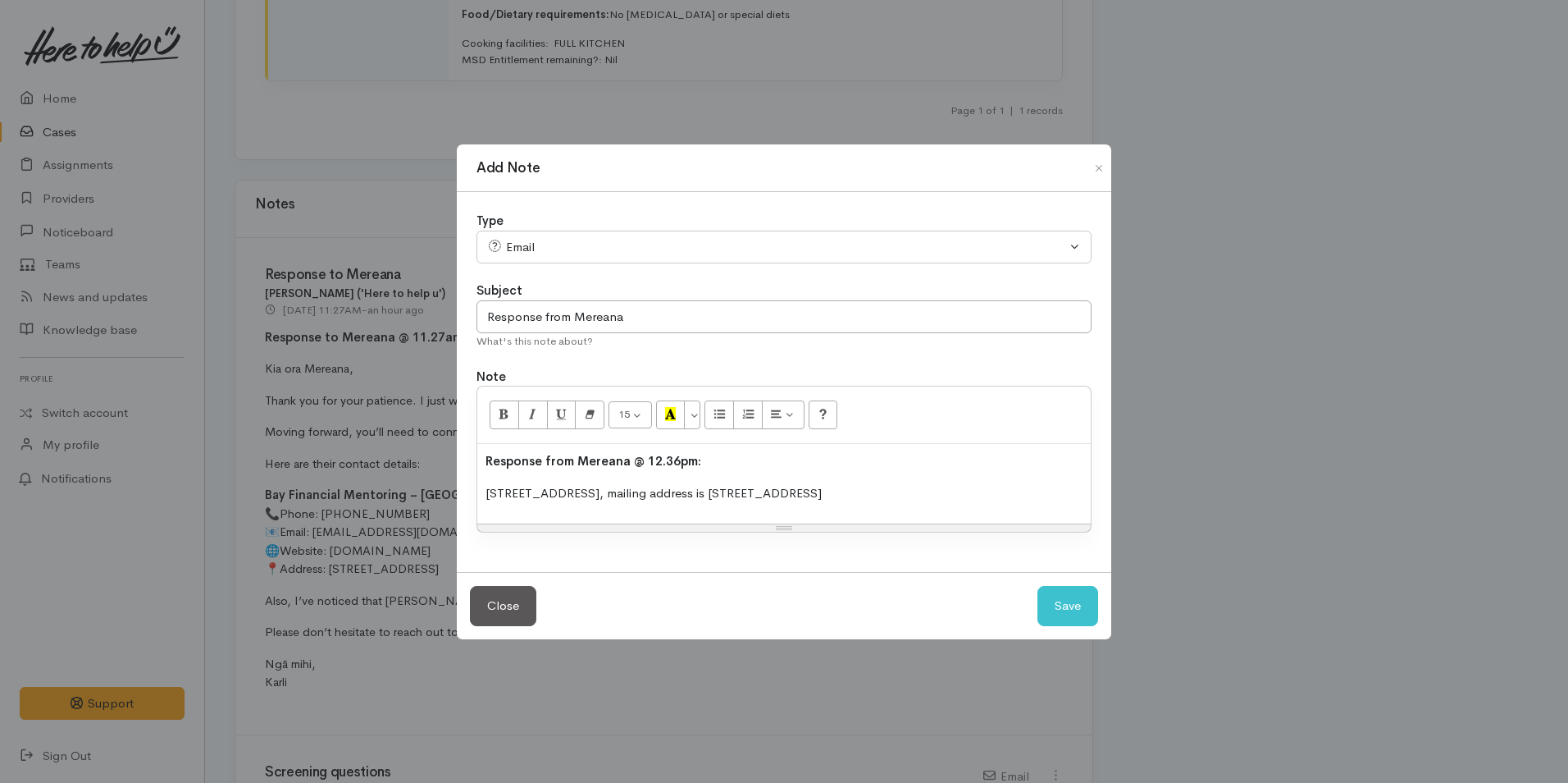
drag, startPoint x: 939, startPoint y: 492, endPoint x: 519, endPoint y: 450, distance: 422.1
click at [432, 494] on div "Add Note Type Correspondence Discussion Email Note Phone call SMS text message …" at bounding box center [784, 392] width 1568 height 783
drag, startPoint x: 694, startPoint y: 416, endPoint x: 683, endPoint y: 424, distance: 13.6
click at [694, 416] on button "More Color" at bounding box center [692, 414] width 16 height 28
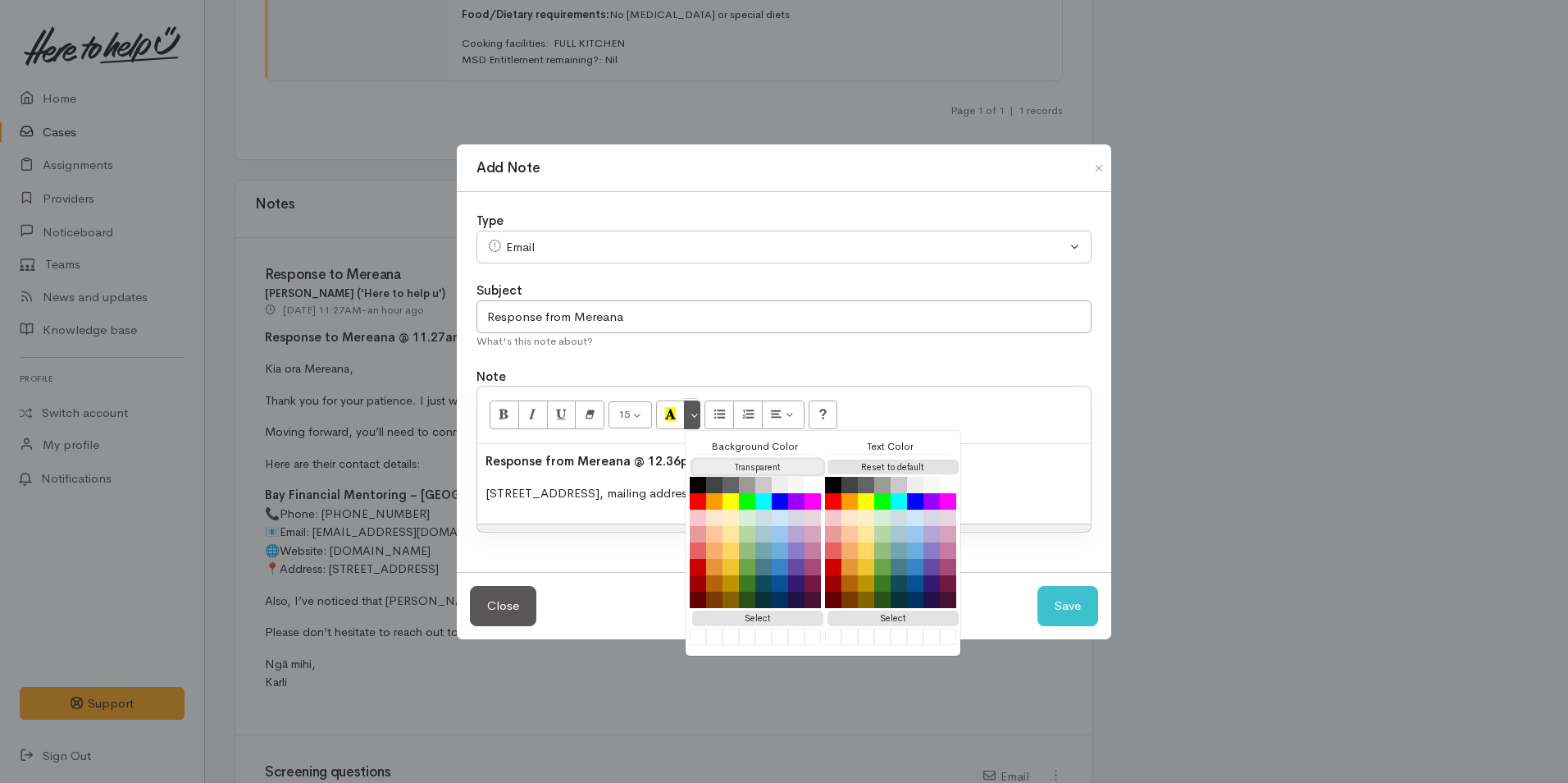
click at [717, 465] on button "Transparent" at bounding box center [757, 467] width 131 height 15
click at [898, 464] on button "Reset to default" at bounding box center [893, 467] width 131 height 15
click at [1044, 488] on p "[STREET_ADDRESS], mailing address is [STREET_ADDRESS]" at bounding box center [784, 493] width 597 height 19
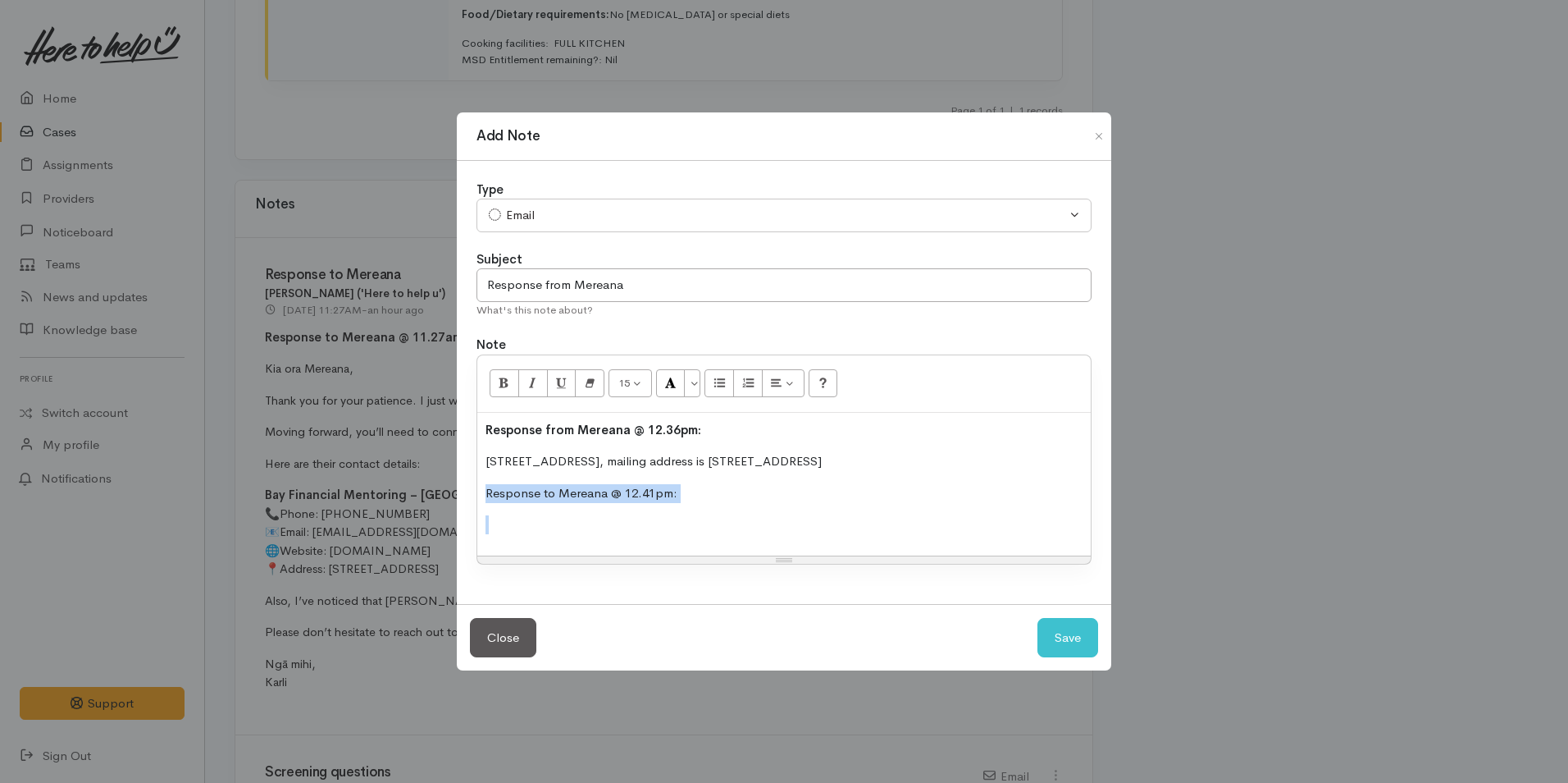
drag, startPoint x: 676, startPoint y: 503, endPoint x: 469, endPoint y: 488, distance: 207.5
click at [469, 488] on div "Type Correspondence Discussion Email Note Phone call SMS text message Email Cor…" at bounding box center [784, 382] width 654 height 443
drag, startPoint x: 508, startPoint y: 382, endPoint x: 507, endPoint y: 506, distance: 124.0
click at [508, 381] on icon "Bold (CTRL+B)" at bounding box center [504, 382] width 11 height 14
click at [497, 528] on p at bounding box center [784, 525] width 597 height 19
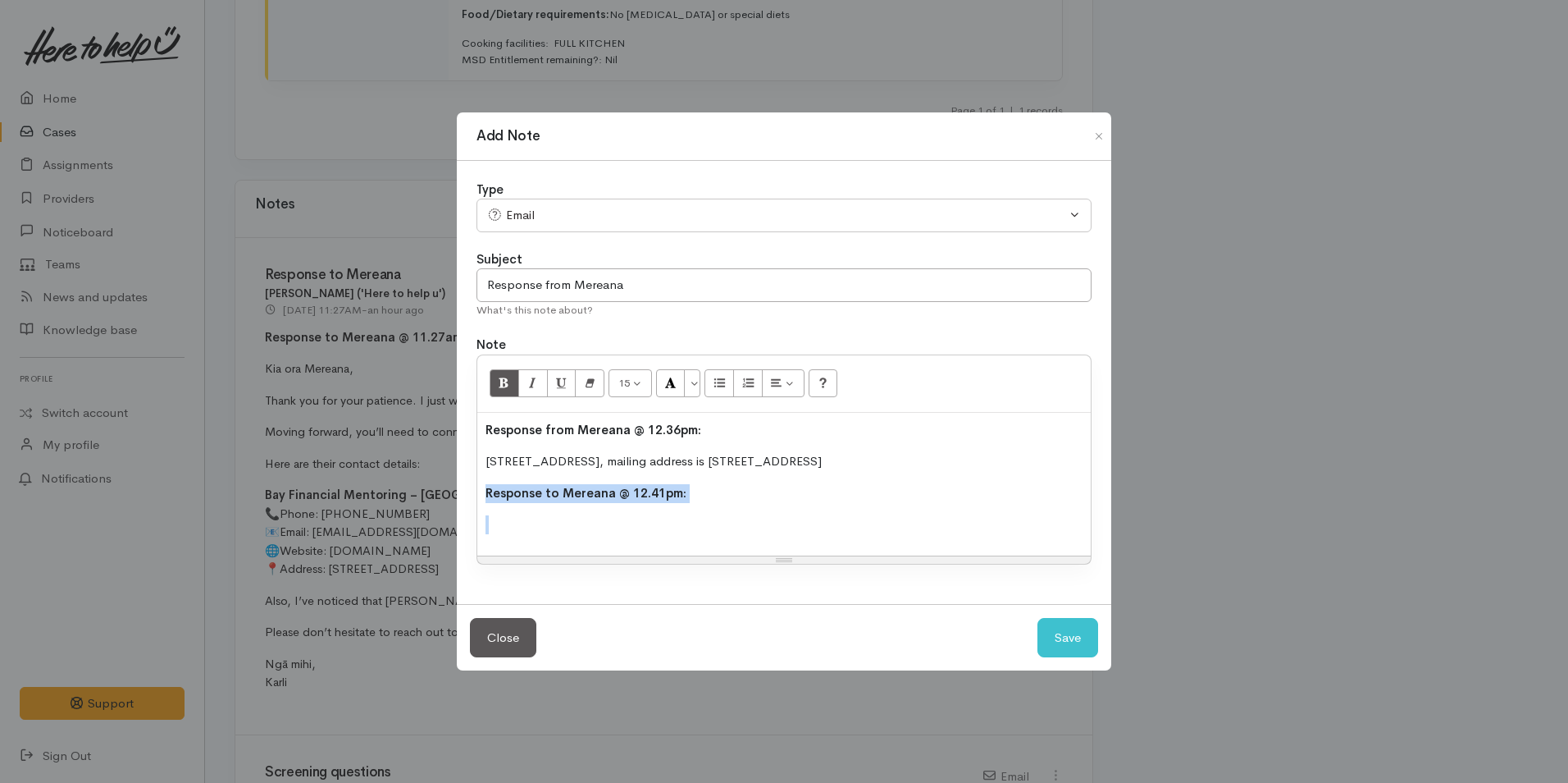
click at [491, 525] on p at bounding box center [784, 525] width 597 height 19
click at [541, 524] on p at bounding box center [784, 525] width 597 height 19
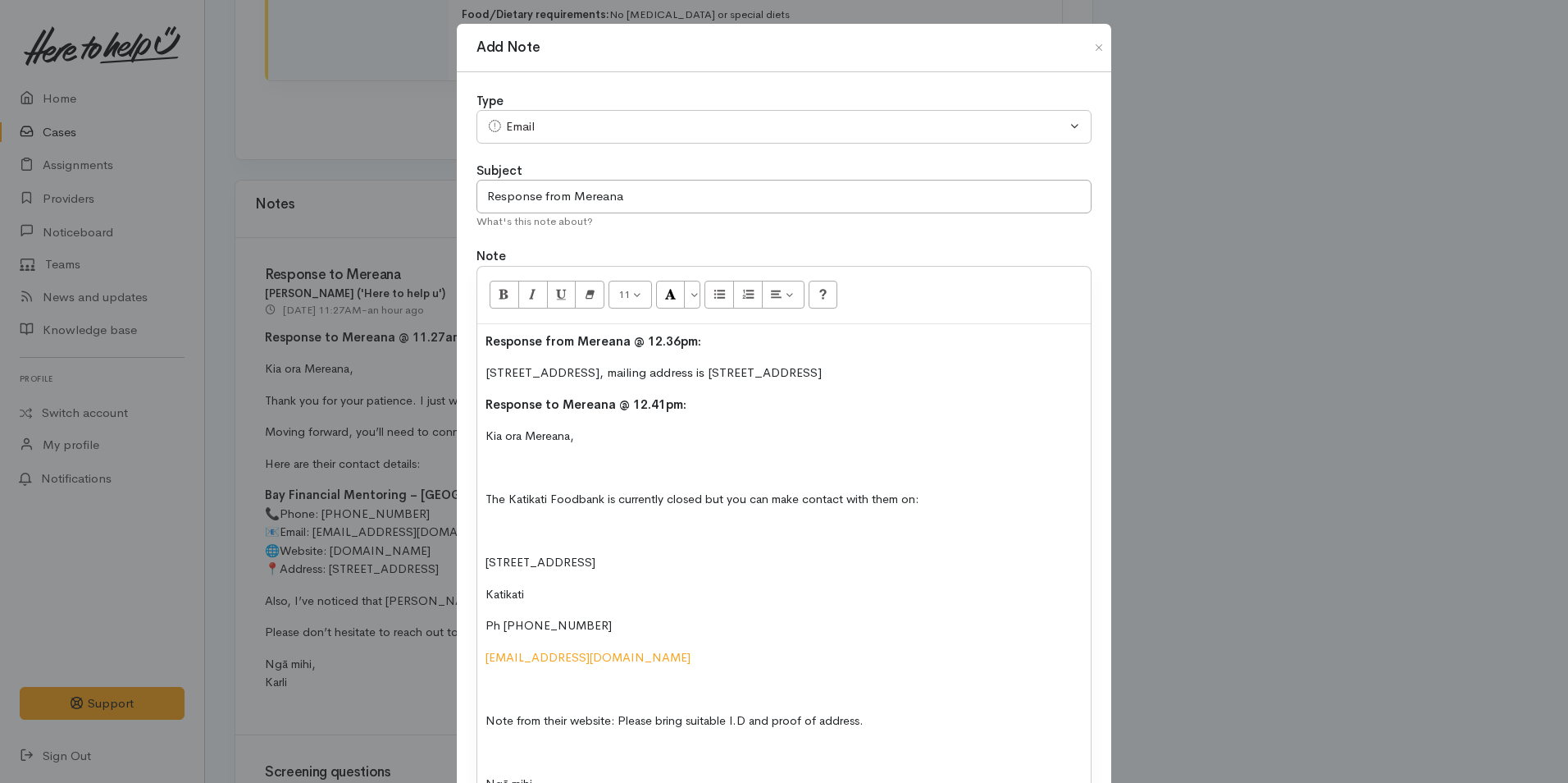
scroll to position [40, 0]
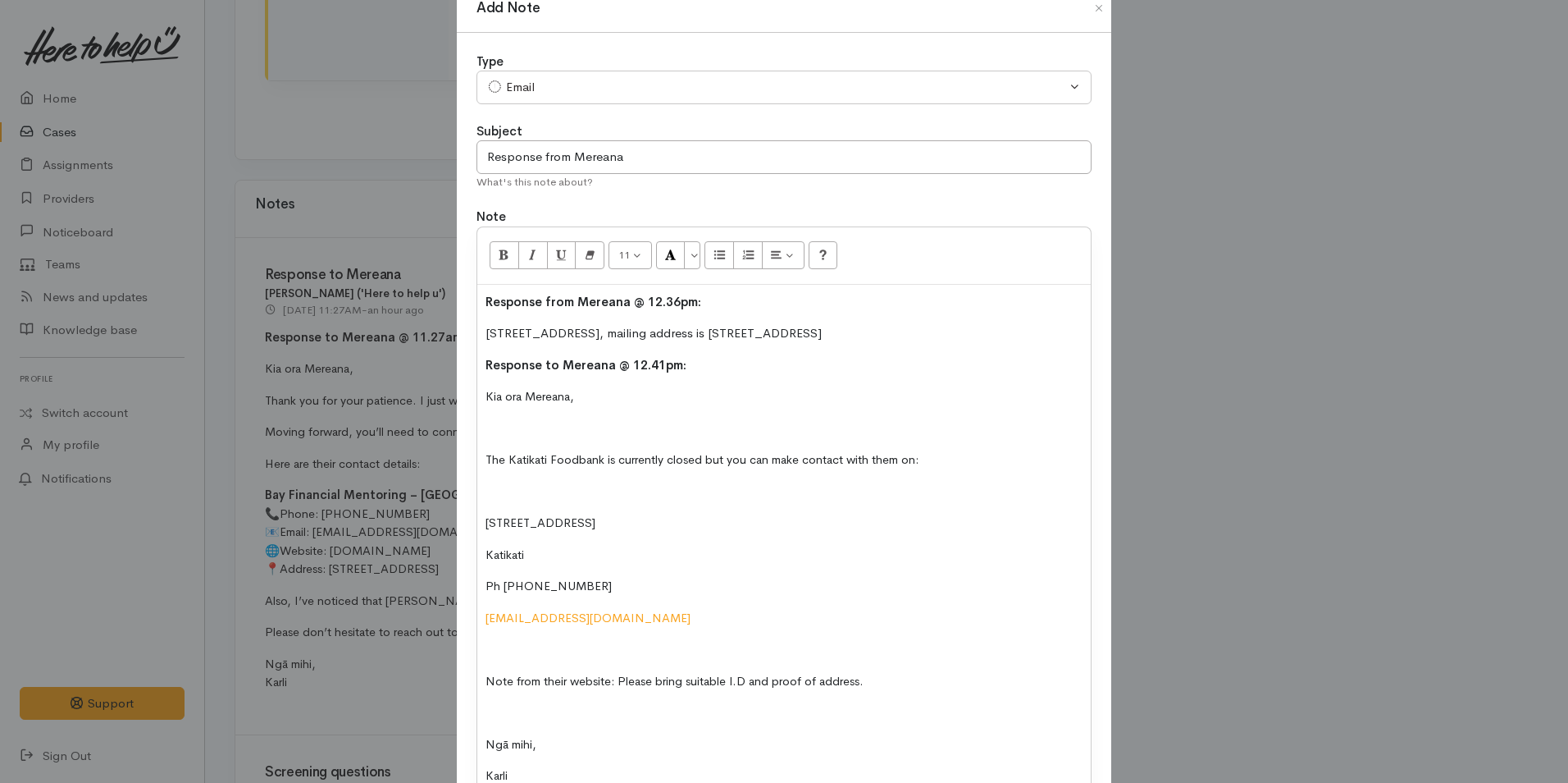
click at [511, 425] on p at bounding box center [784, 428] width 597 height 19
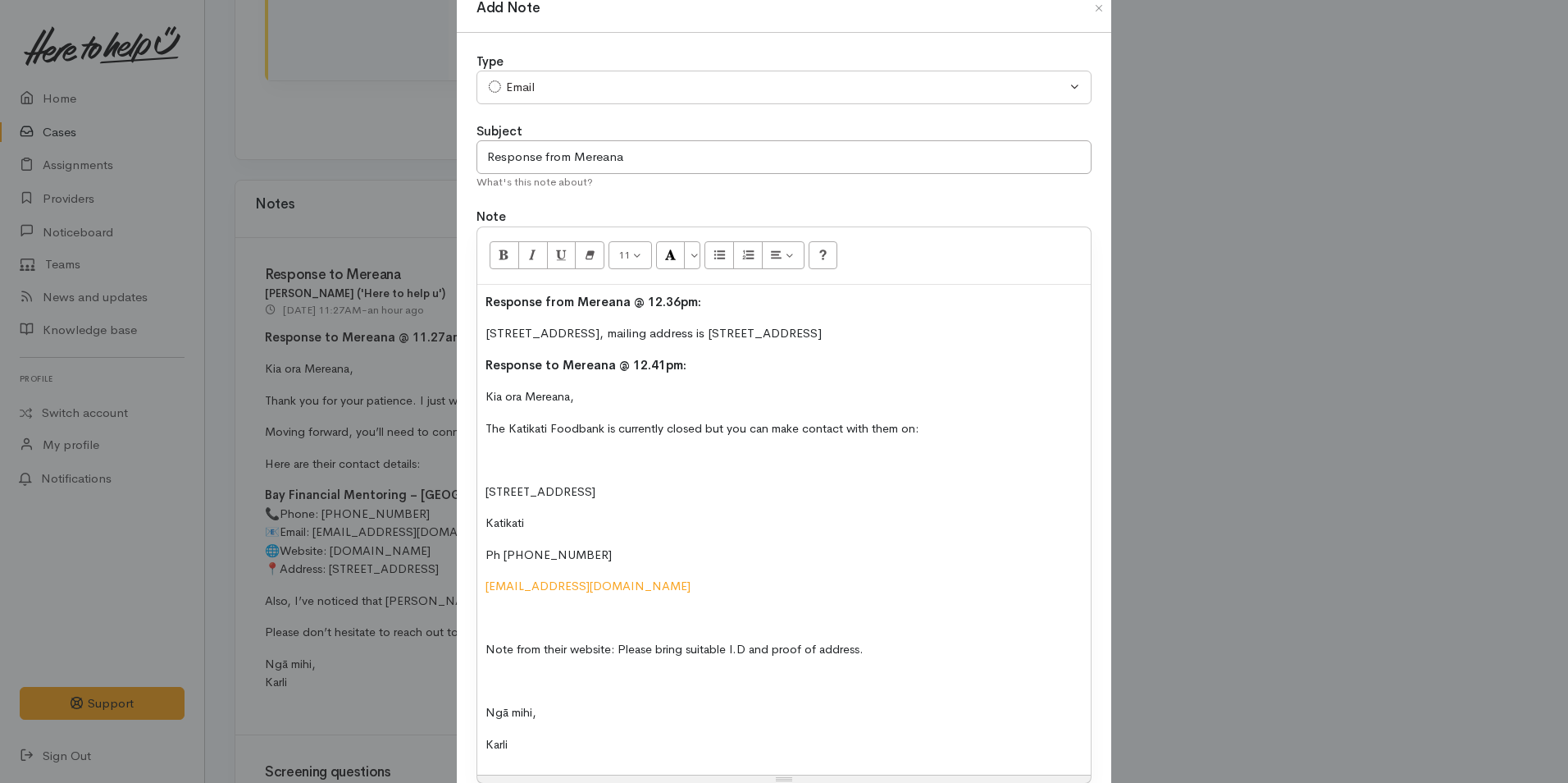
click at [515, 446] on div "Response from Mereana @ 12.36pm: [STREET_ADDRESS], mailing address is [STREET_A…" at bounding box center [784, 529] width 614 height 490
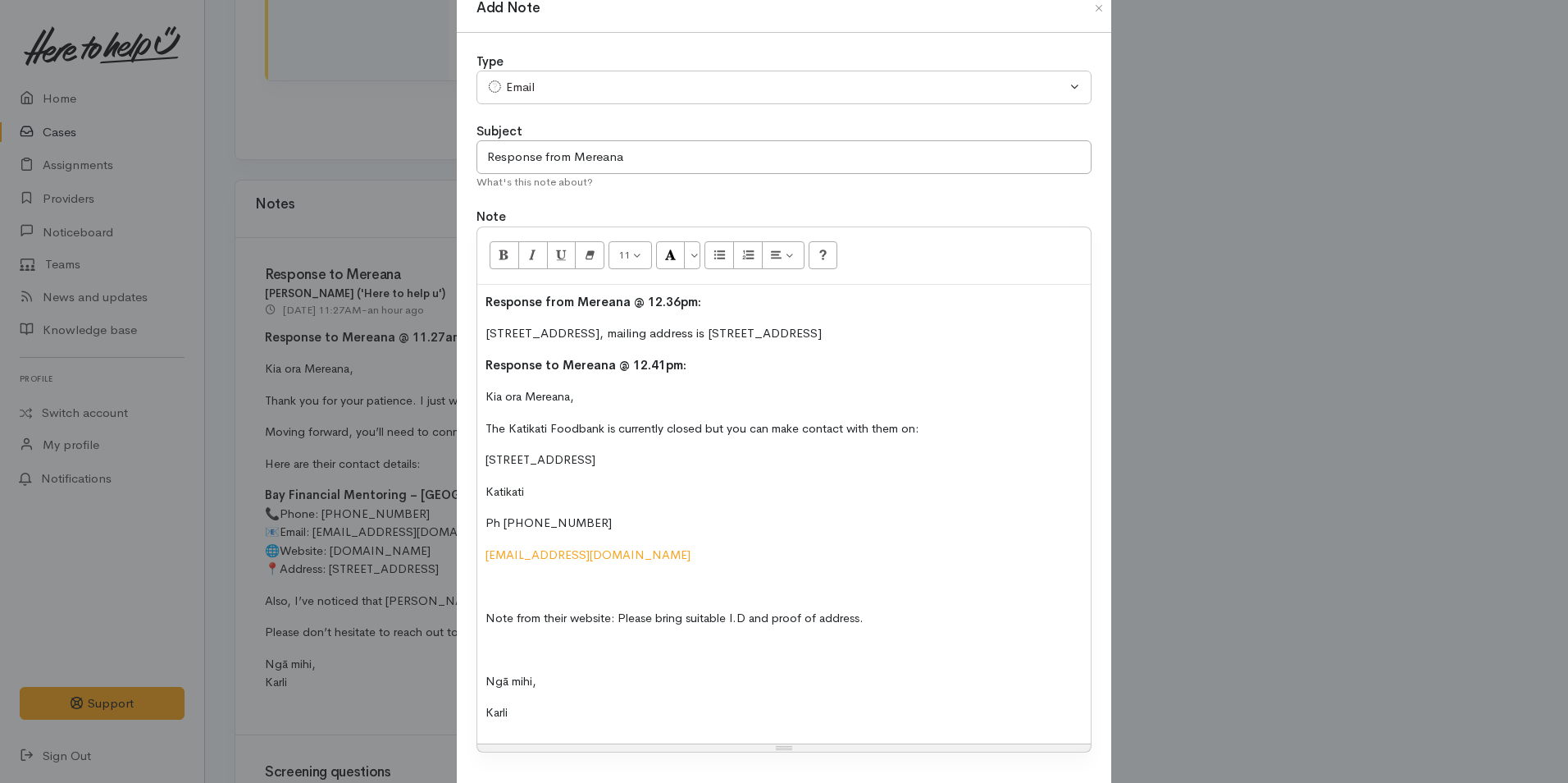
click at [492, 577] on p at bounding box center [784, 586] width 597 height 19
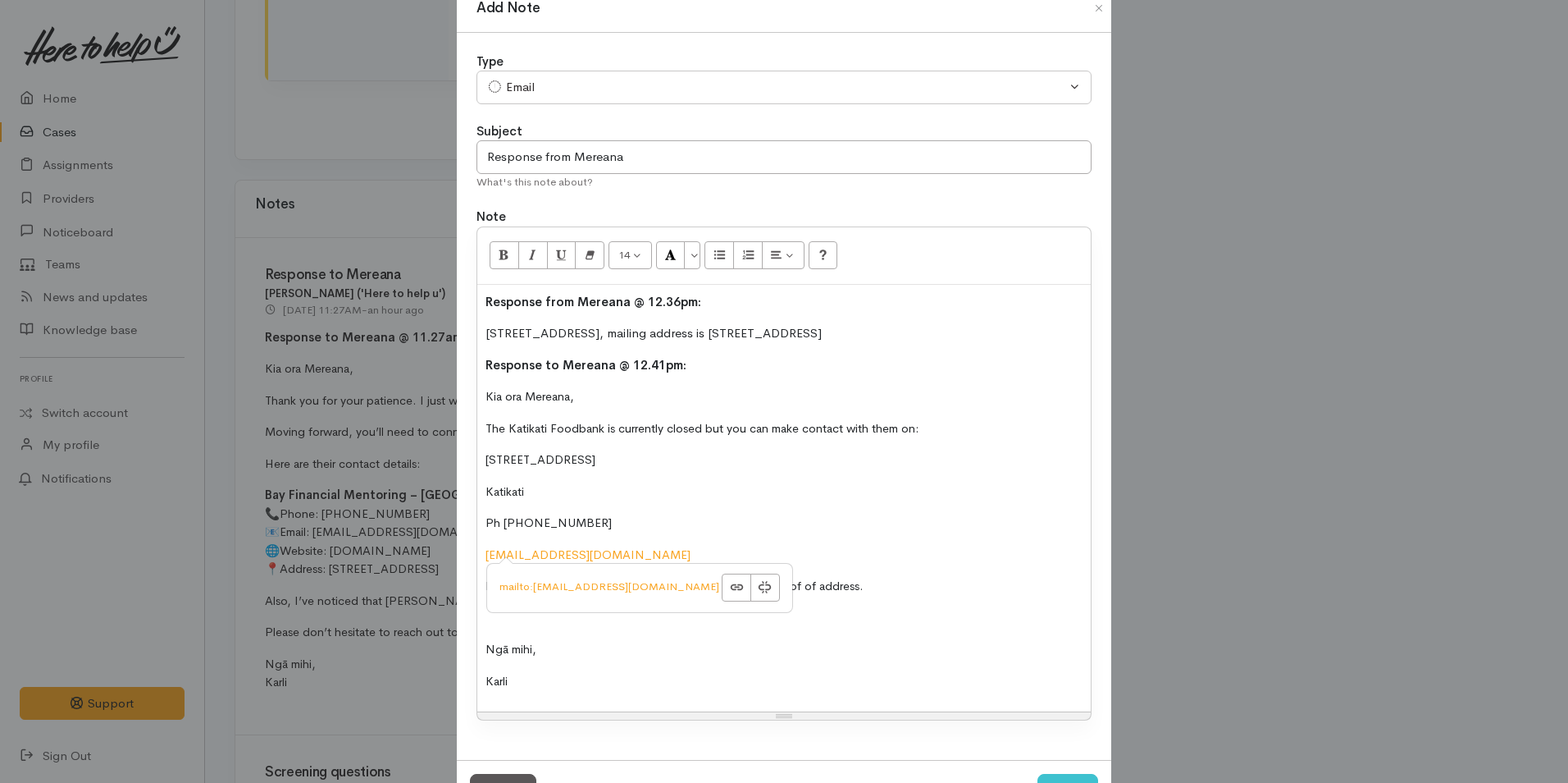
click at [503, 617] on p at bounding box center [784, 617] width 597 height 19
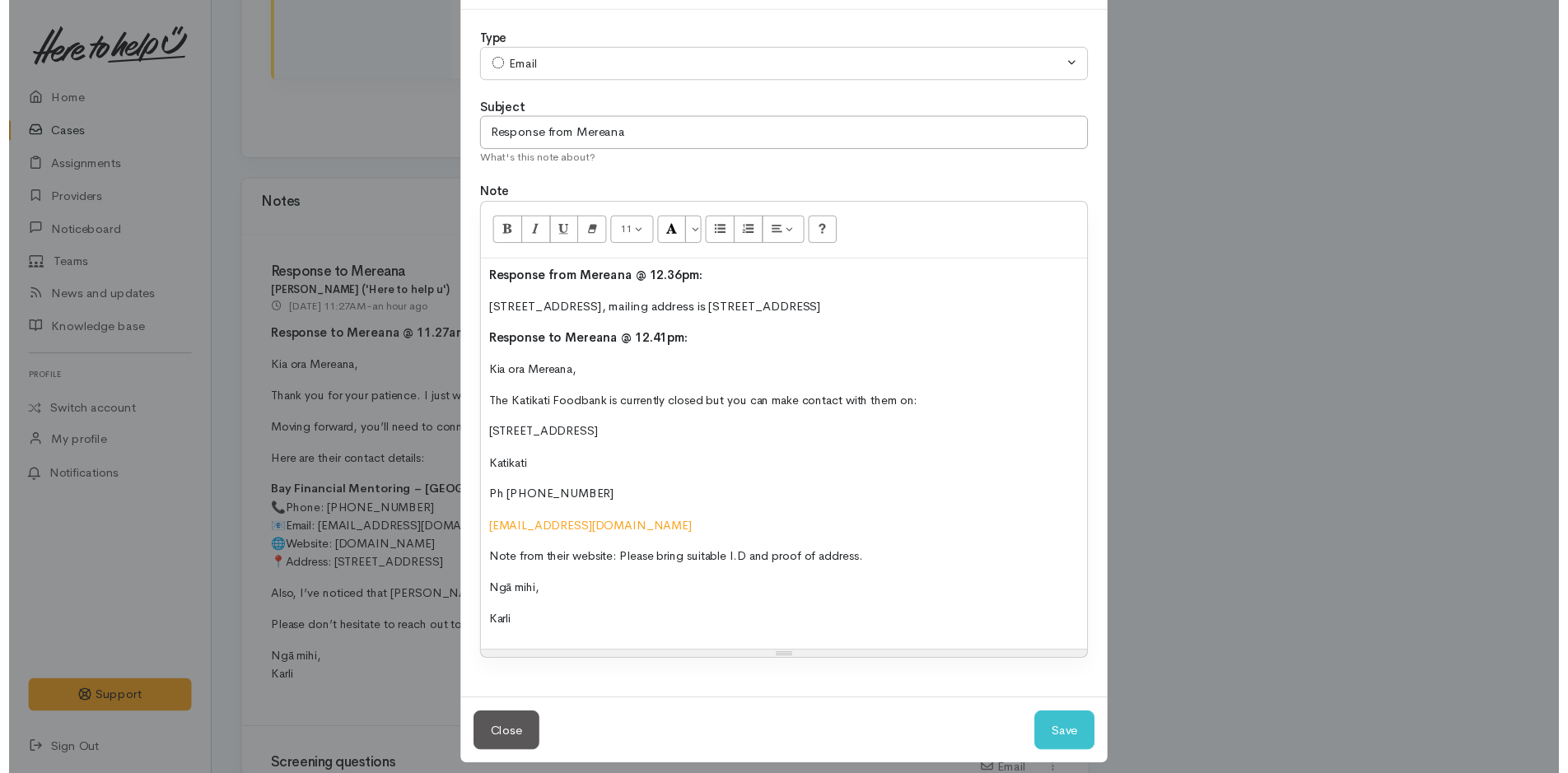
scroll to position [76, 0]
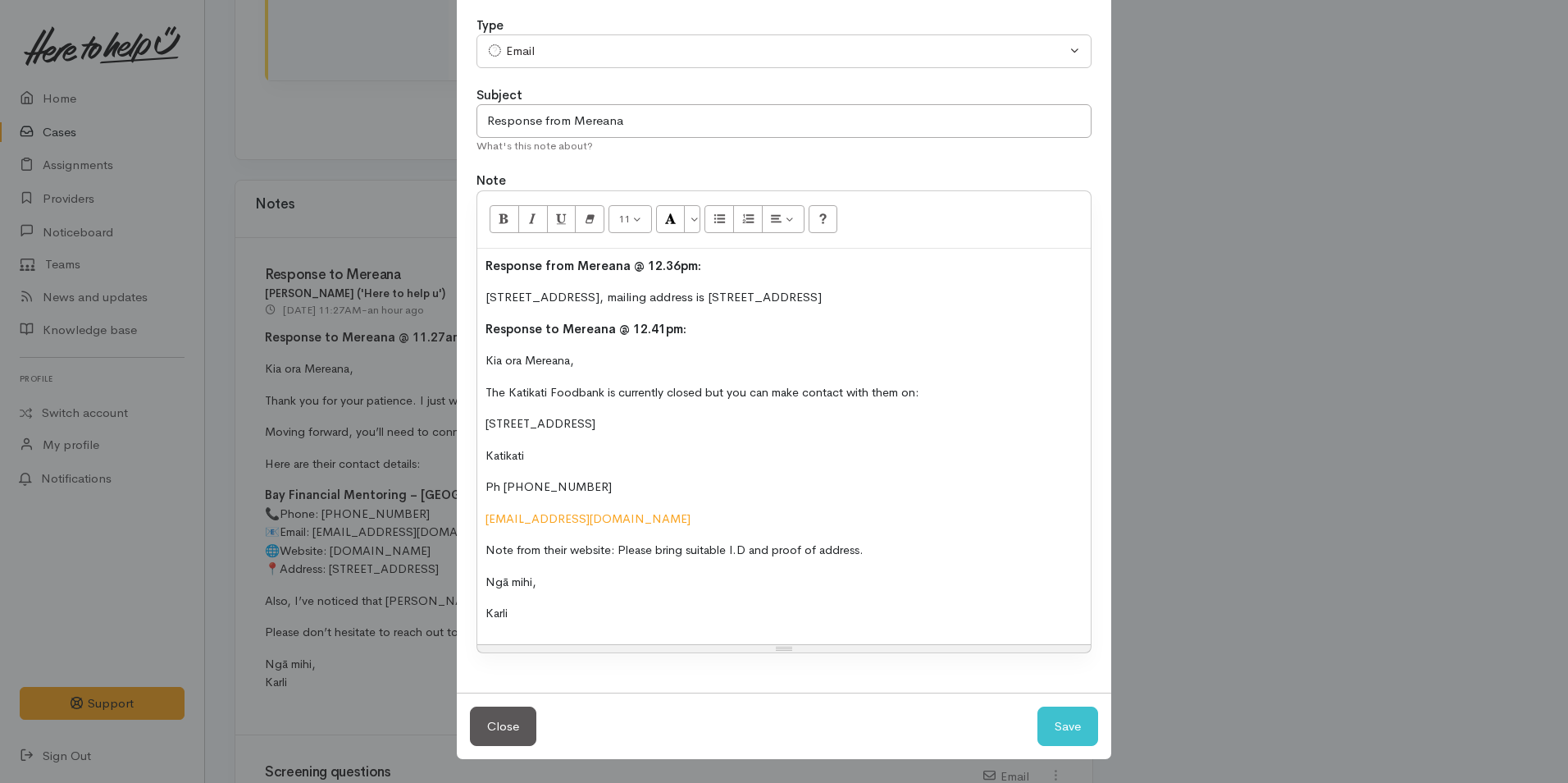
click at [956, 292] on p "[STREET_ADDRESS], mailing address is [STREET_ADDRESS]" at bounding box center [784, 297] width 597 height 19
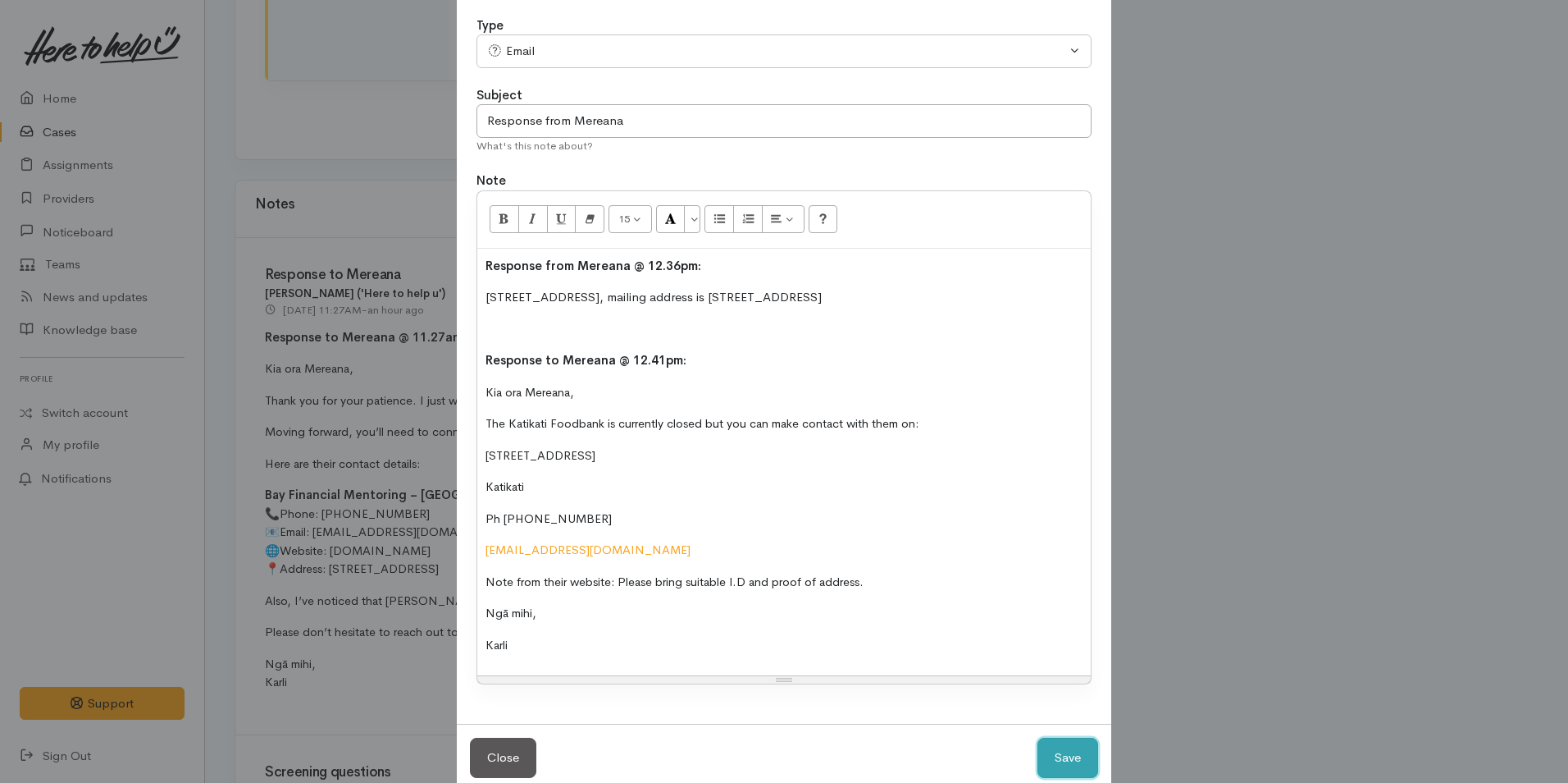
click at [1039, 748] on button "Save" at bounding box center [1067, 758] width 60 height 40
select select "1"
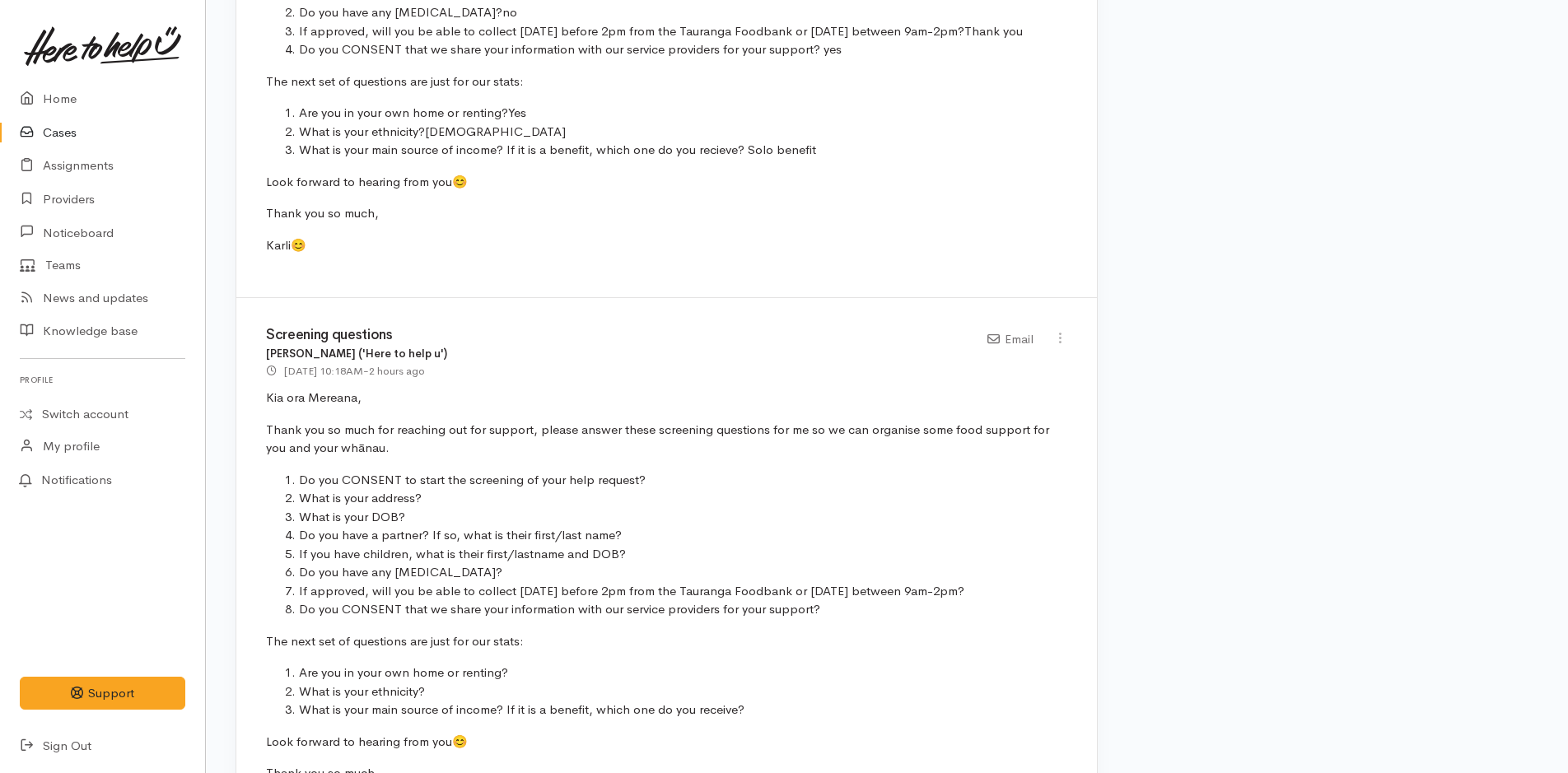
scroll to position [4419, 0]
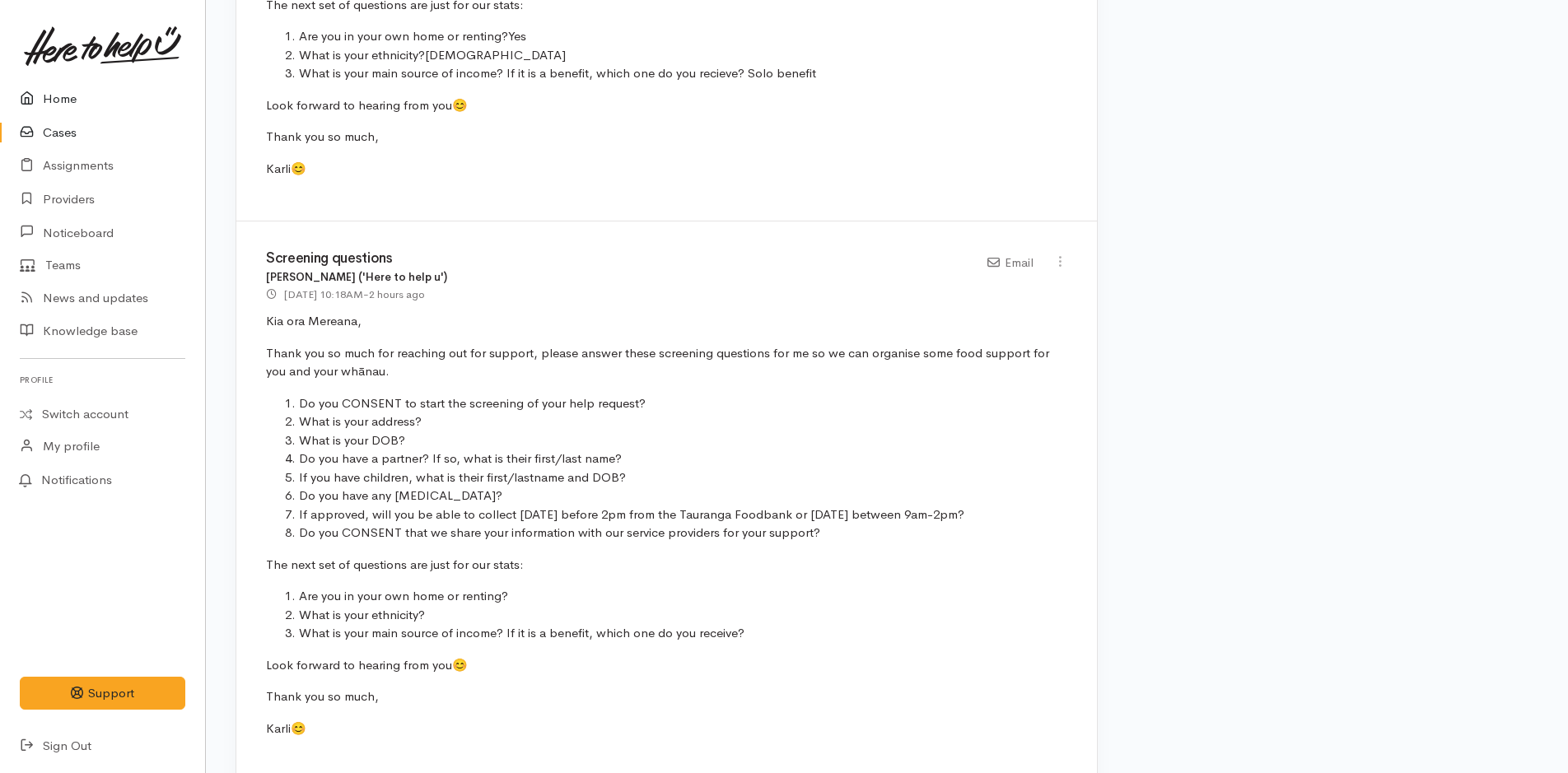
click at [77, 84] on link "Home" at bounding box center [102, 98] width 205 height 33
click at [64, 101] on link "Home" at bounding box center [102, 98] width 205 height 33
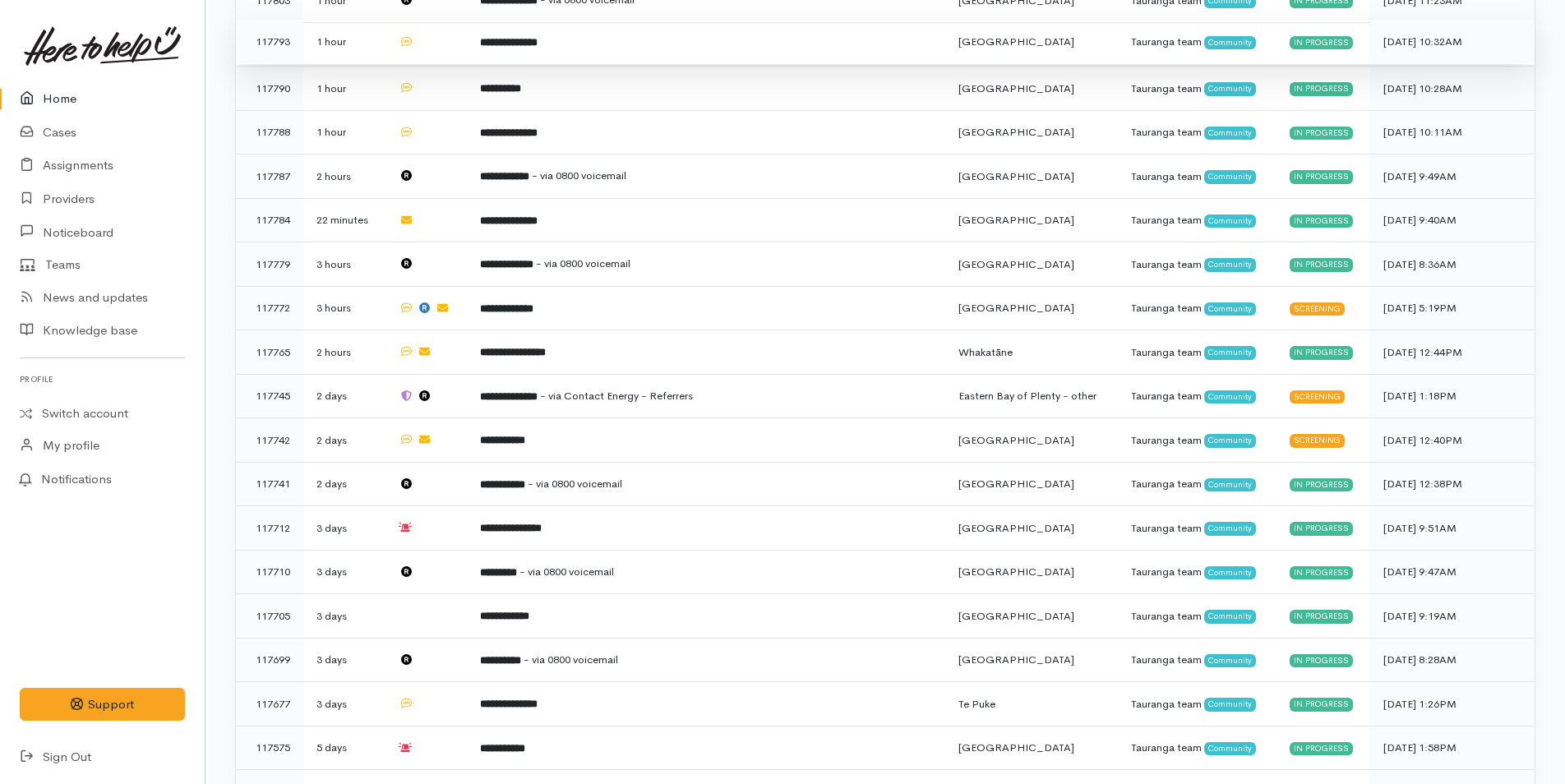
scroll to position [393, 0]
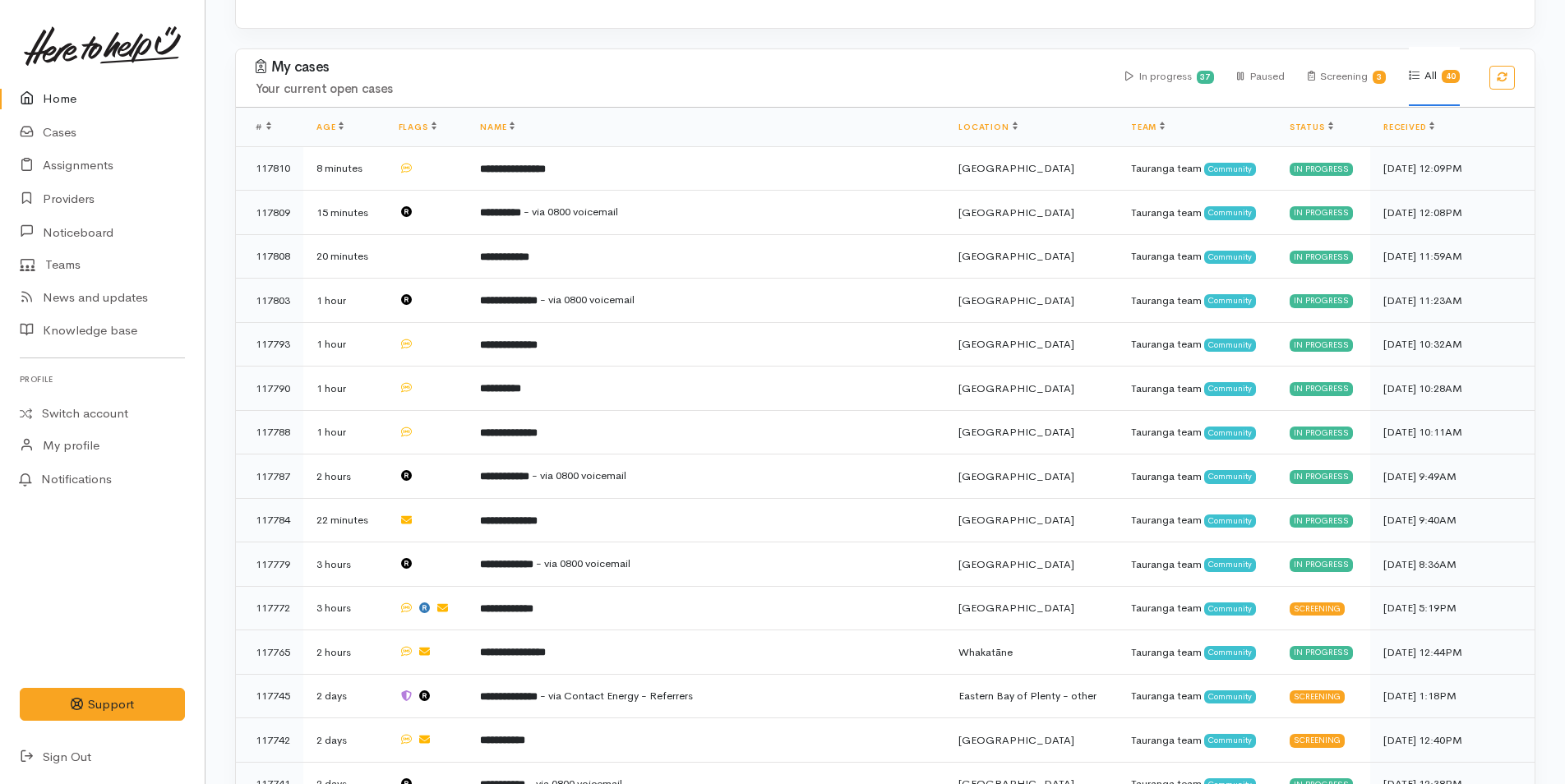
drag, startPoint x: 39, startPoint y: 94, endPoint x: 341, endPoint y: 65, distance: 303.4
click at [39, 94] on icon at bounding box center [32, 98] width 23 height 21
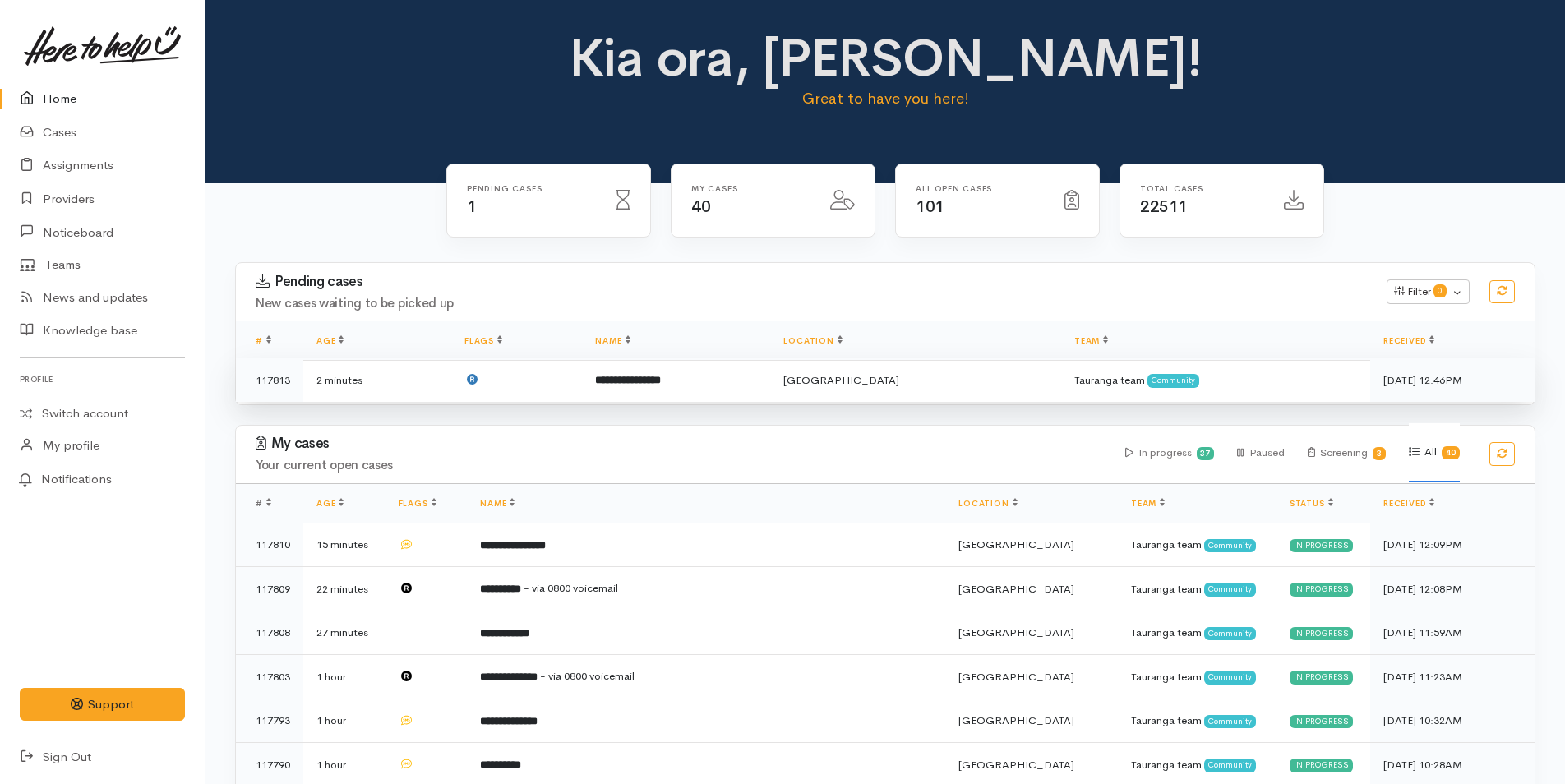
click at [668, 394] on td "**********" at bounding box center [675, 379] width 188 height 43
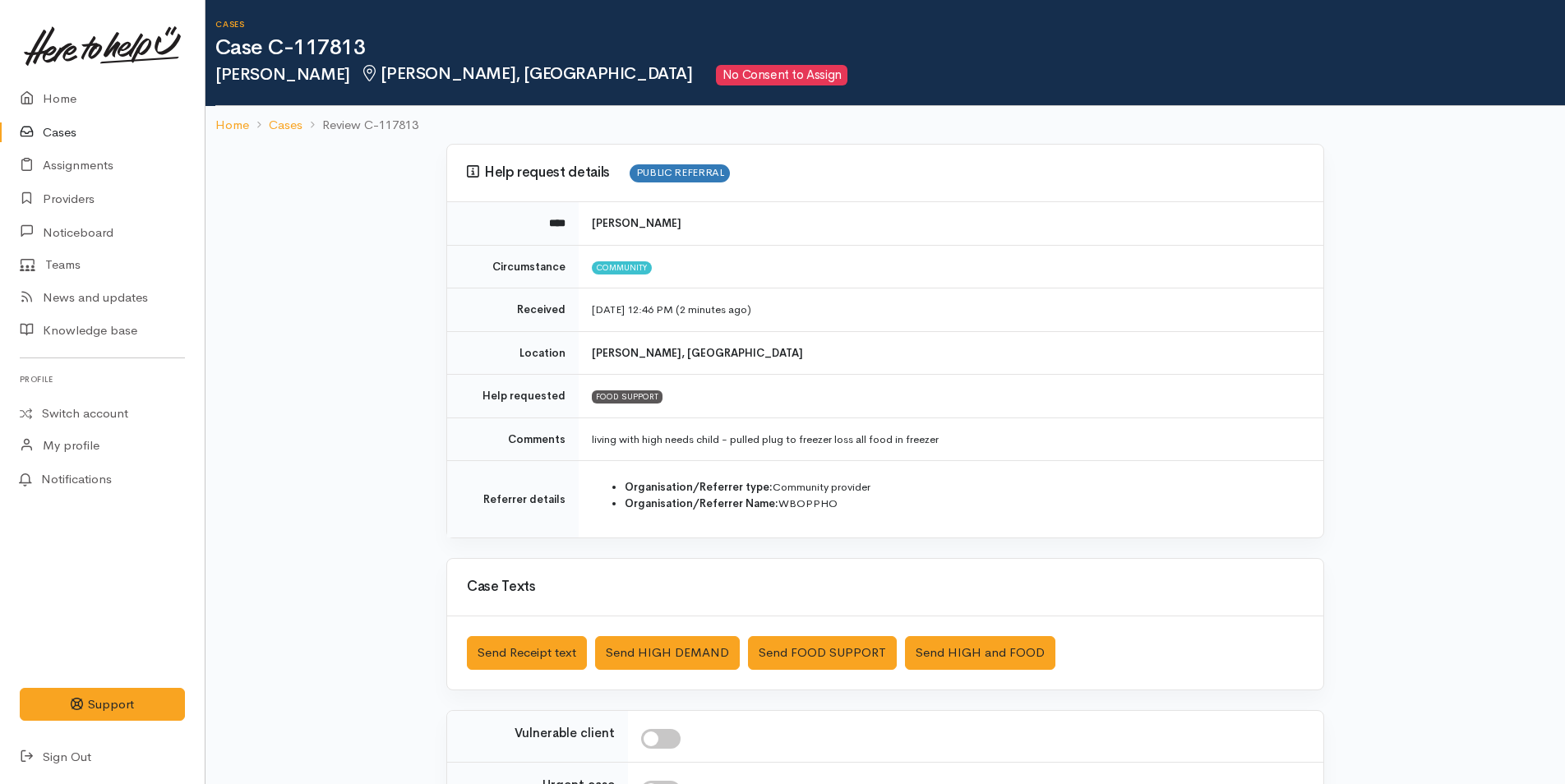
click at [50, 78] on link at bounding box center [102, 46] width 165 height 72
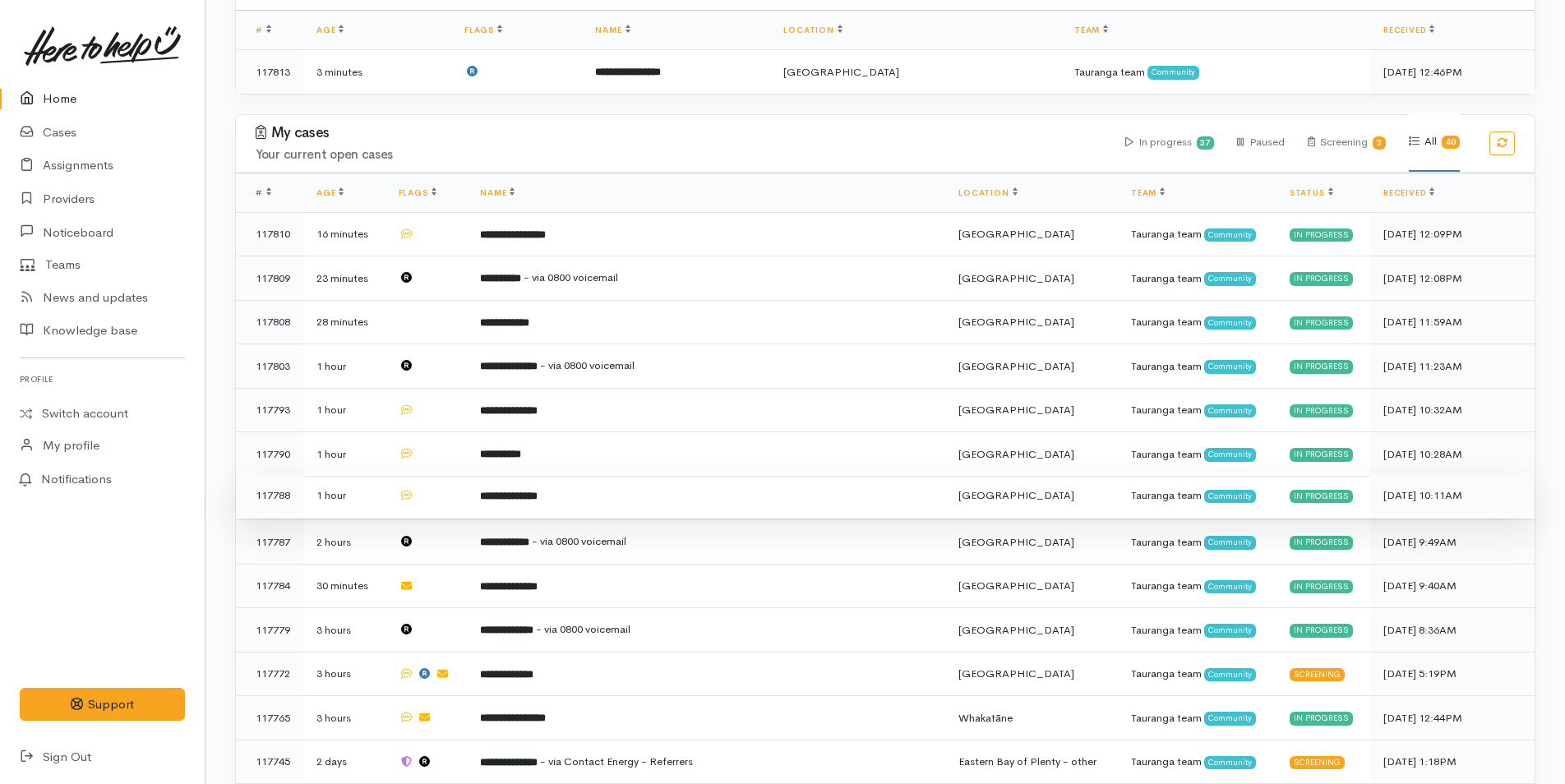
scroll to position [575, 0]
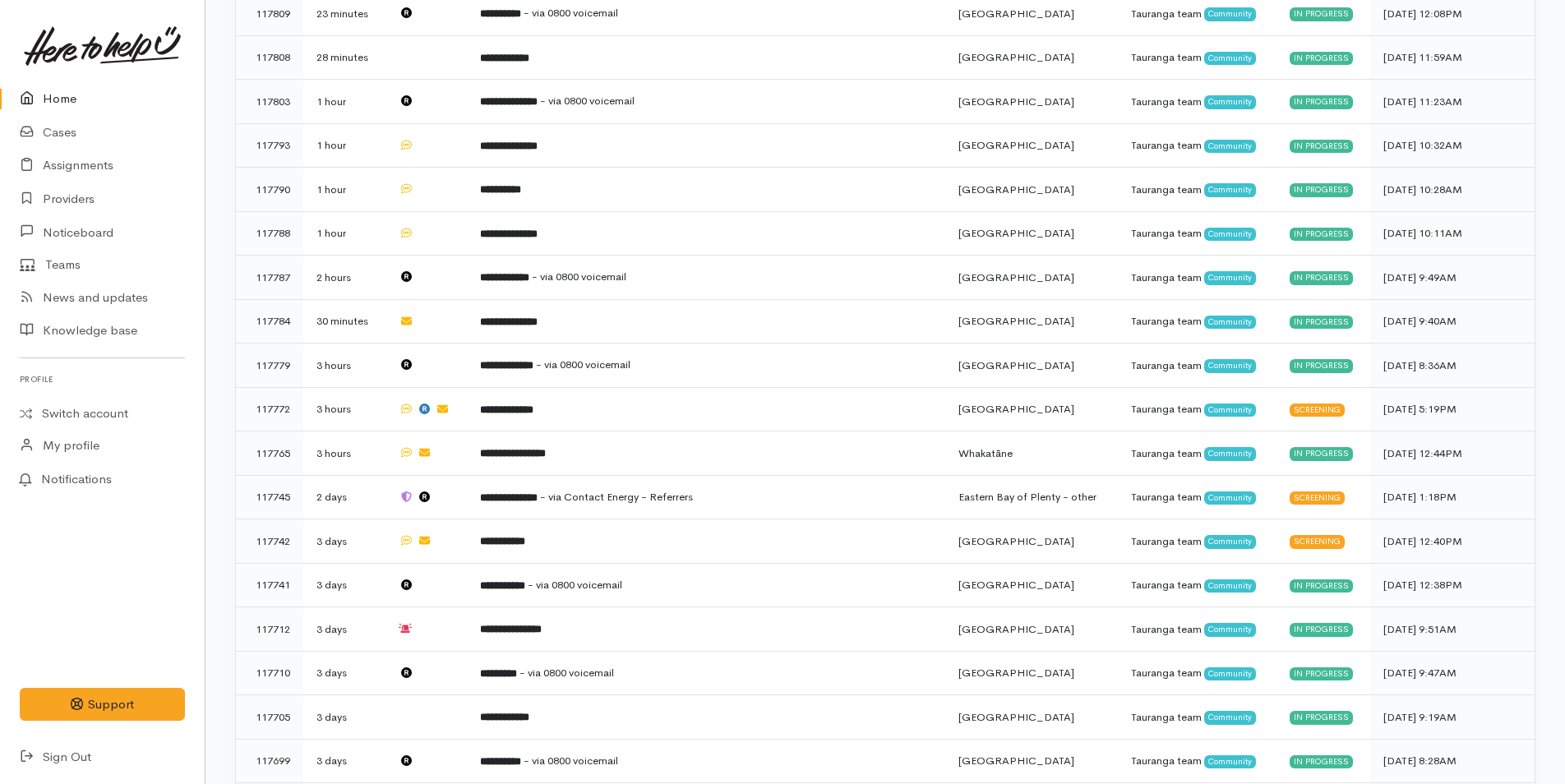
click at [29, 83] on link "Home" at bounding box center [102, 98] width 205 height 33
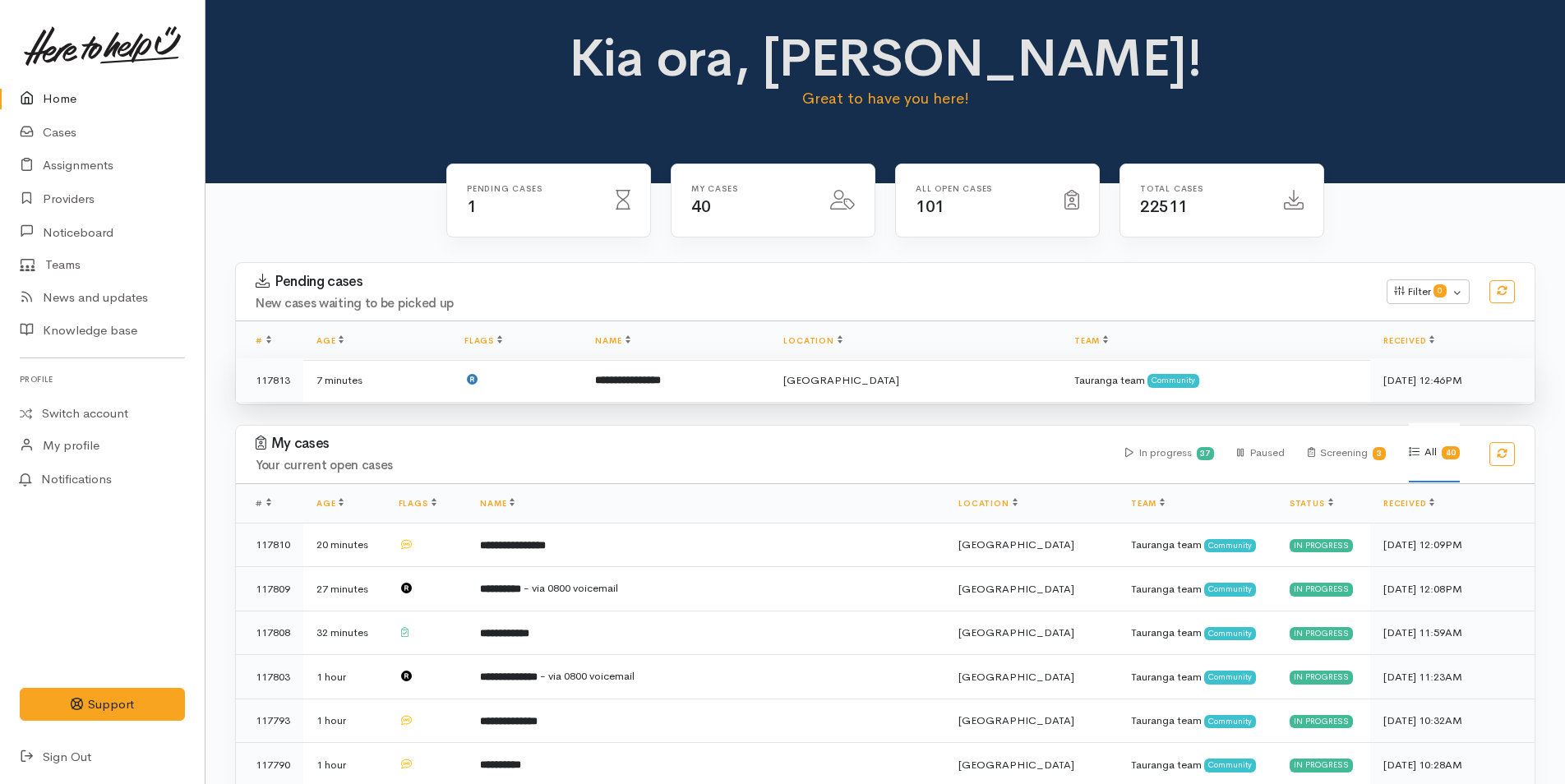
click at [581, 388] on td at bounding box center [516, 379] width 131 height 43
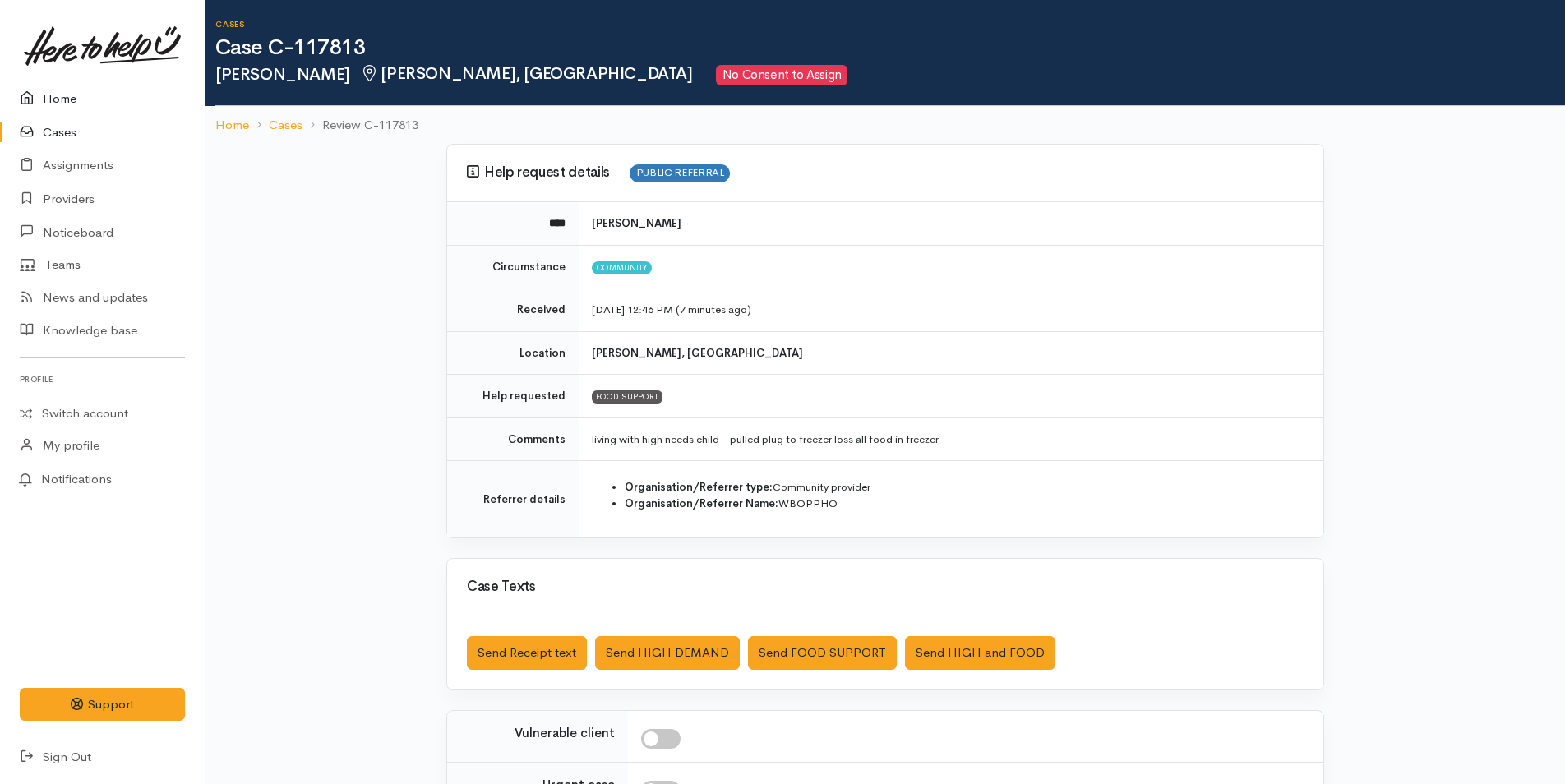
click at [75, 102] on link "Home" at bounding box center [102, 98] width 205 height 33
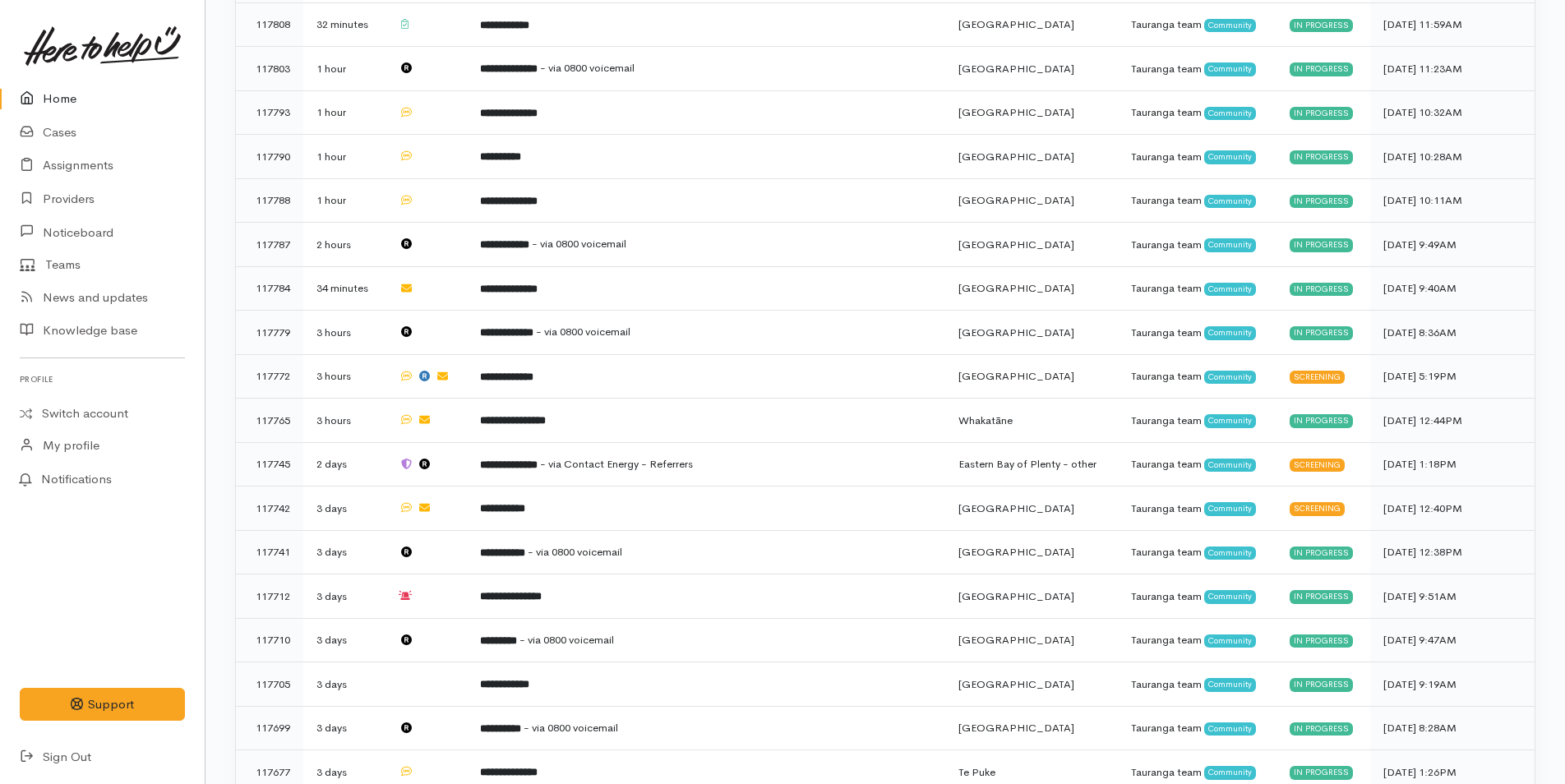
scroll to position [575, 0]
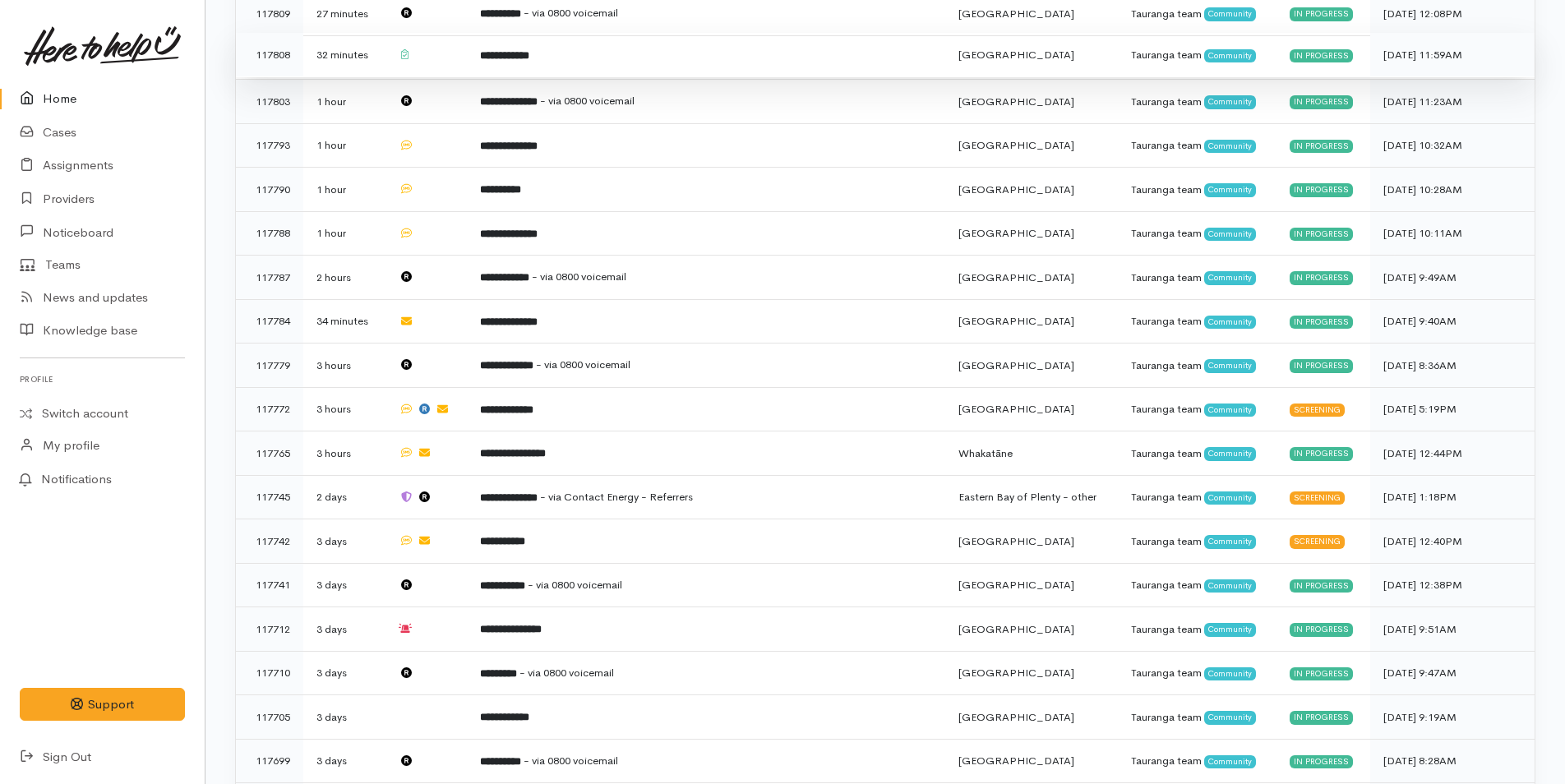
click at [502, 64] on td "**********" at bounding box center [706, 54] width 479 height 44
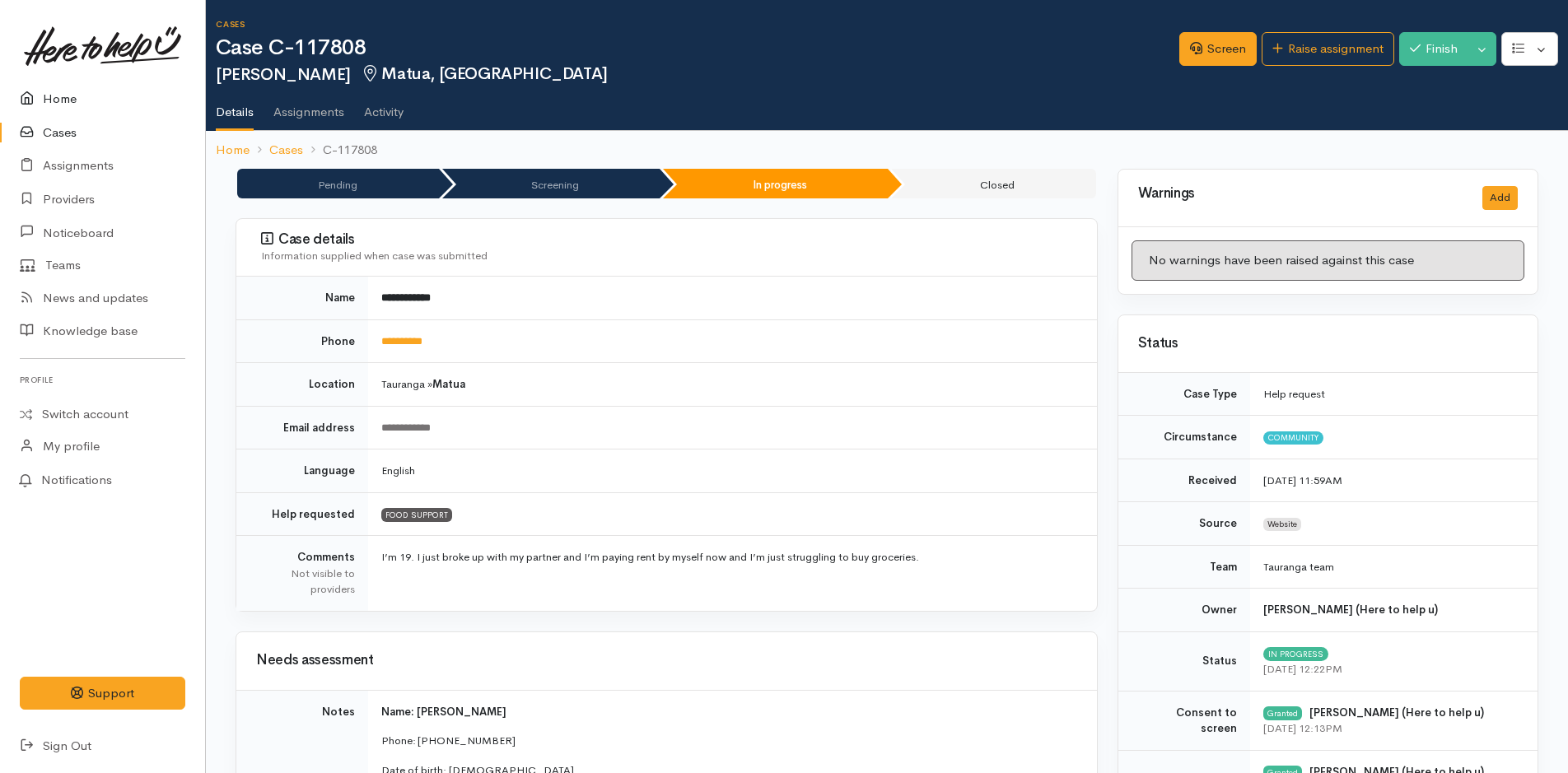
click at [86, 87] on link "Home" at bounding box center [102, 98] width 205 height 33
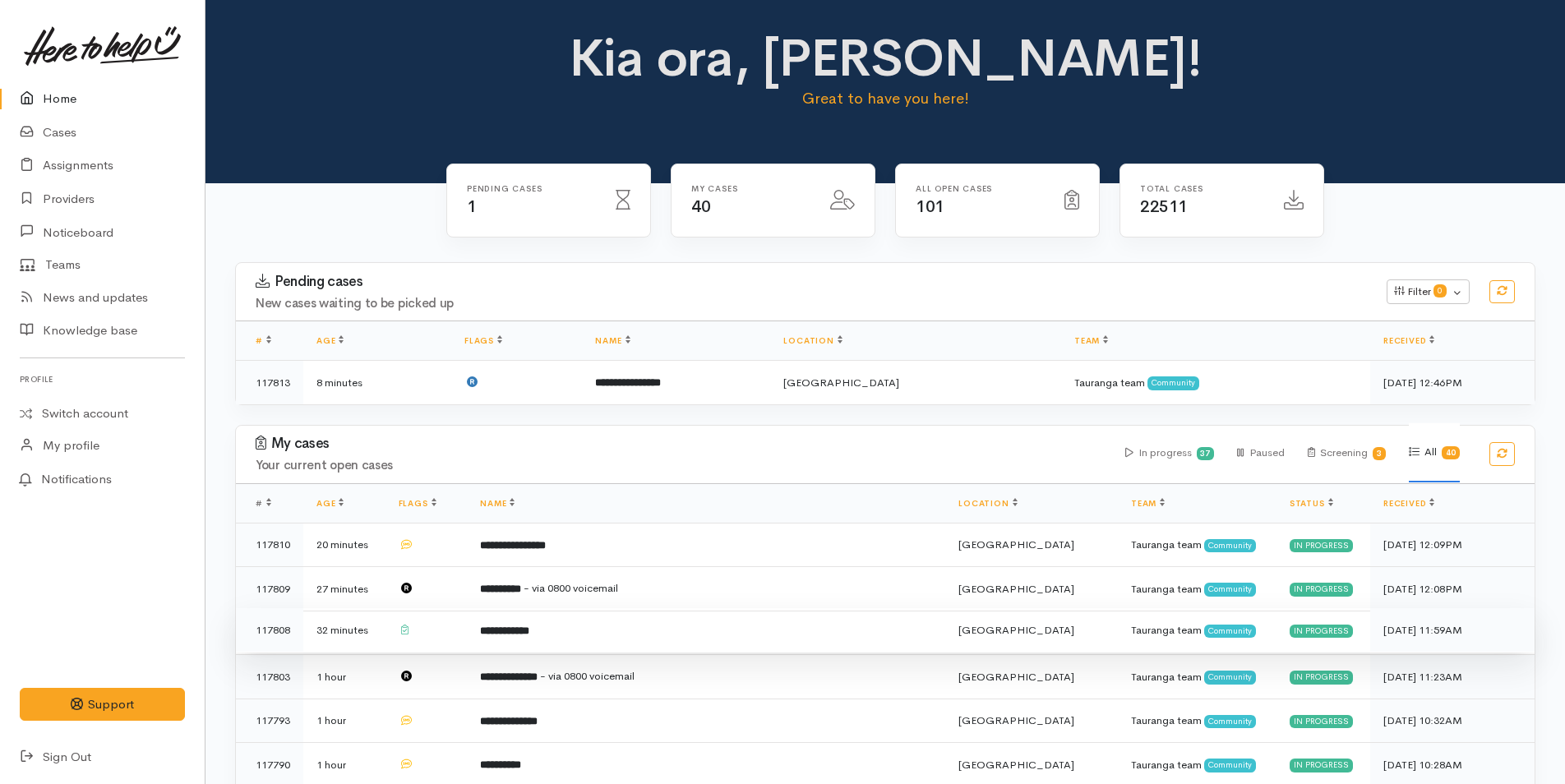
click at [611, 617] on td "**********" at bounding box center [706, 630] width 479 height 44
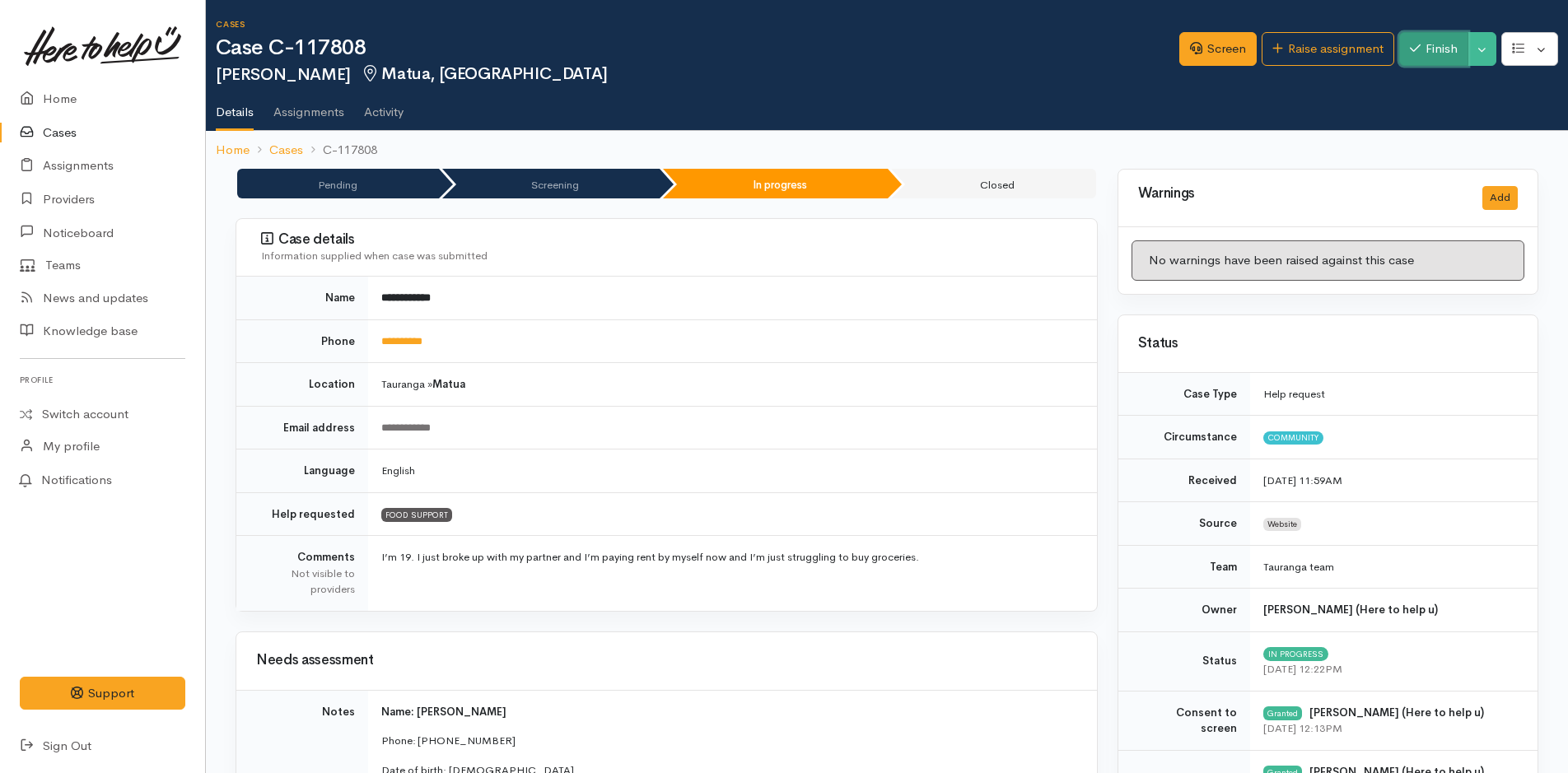
click at [1414, 35] on button "Finish" at bounding box center [1433, 49] width 70 height 33
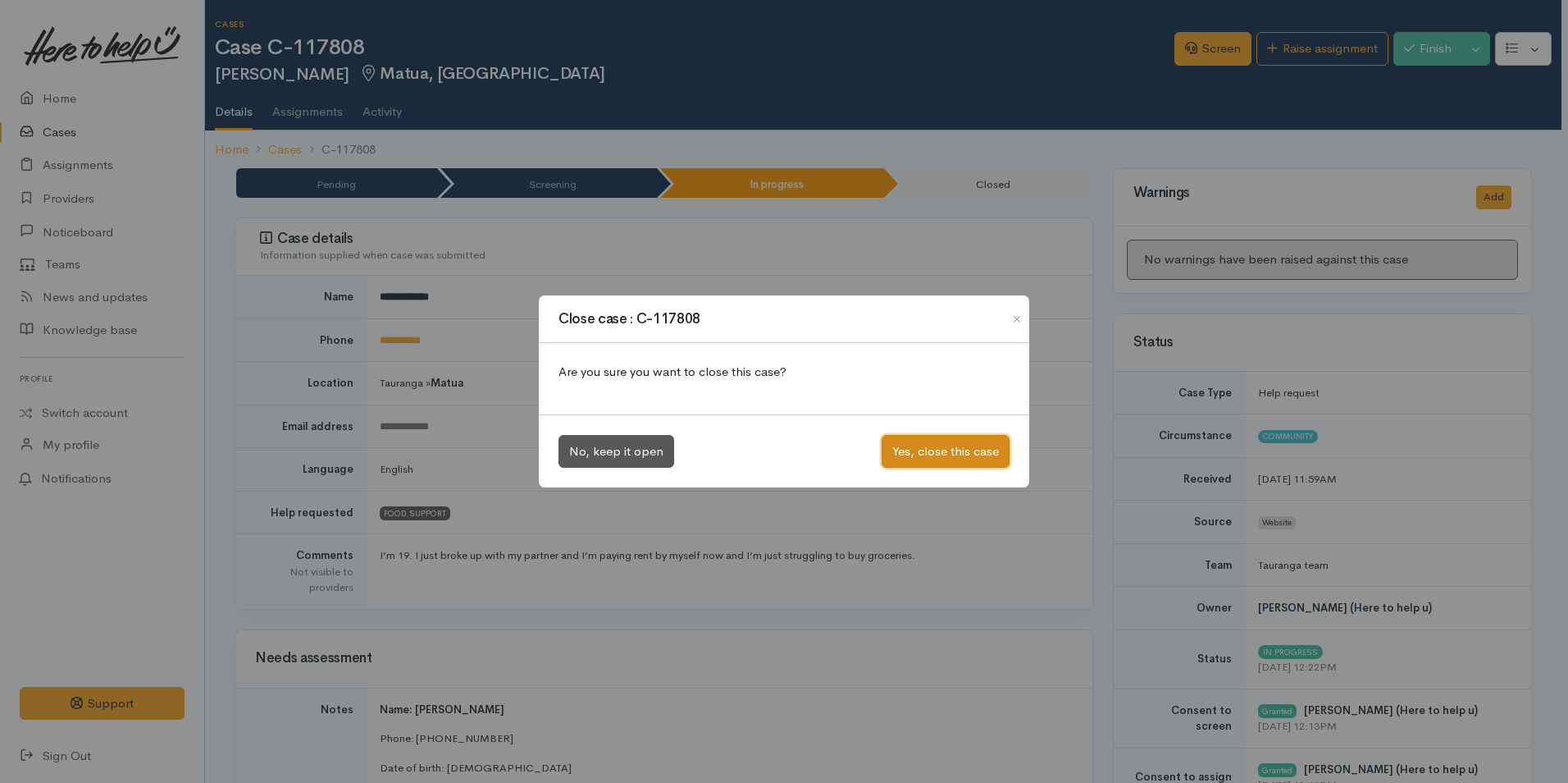
click at [948, 446] on button "Yes, close this case" at bounding box center [945, 451] width 128 height 33
click at [85, 96] on div "Close case : C-117808 Are you sure you want to close this case? No, keep it ope…" at bounding box center [784, 392] width 1568 height 783
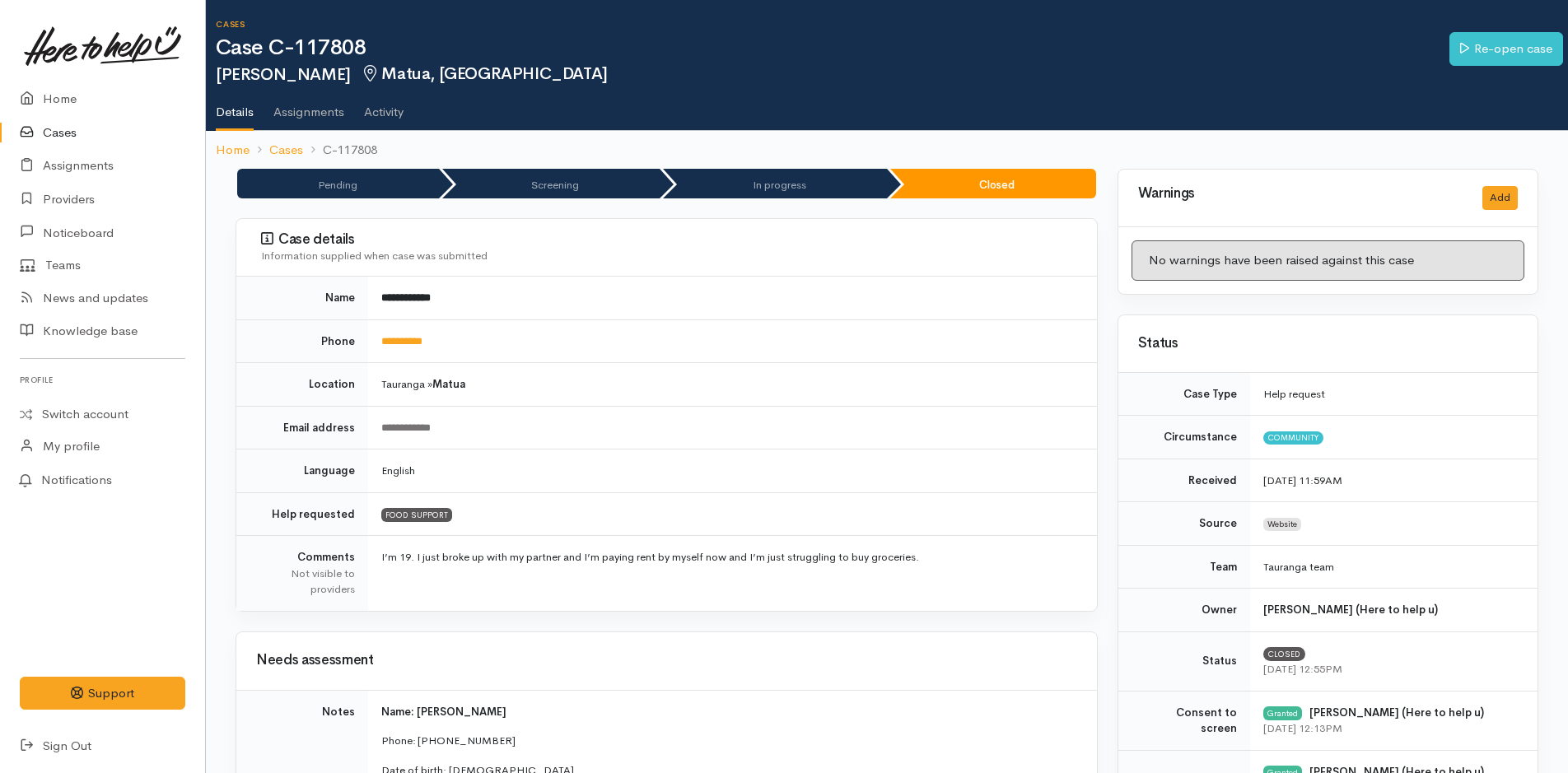
click at [61, 80] on link at bounding box center [102, 46] width 165 height 72
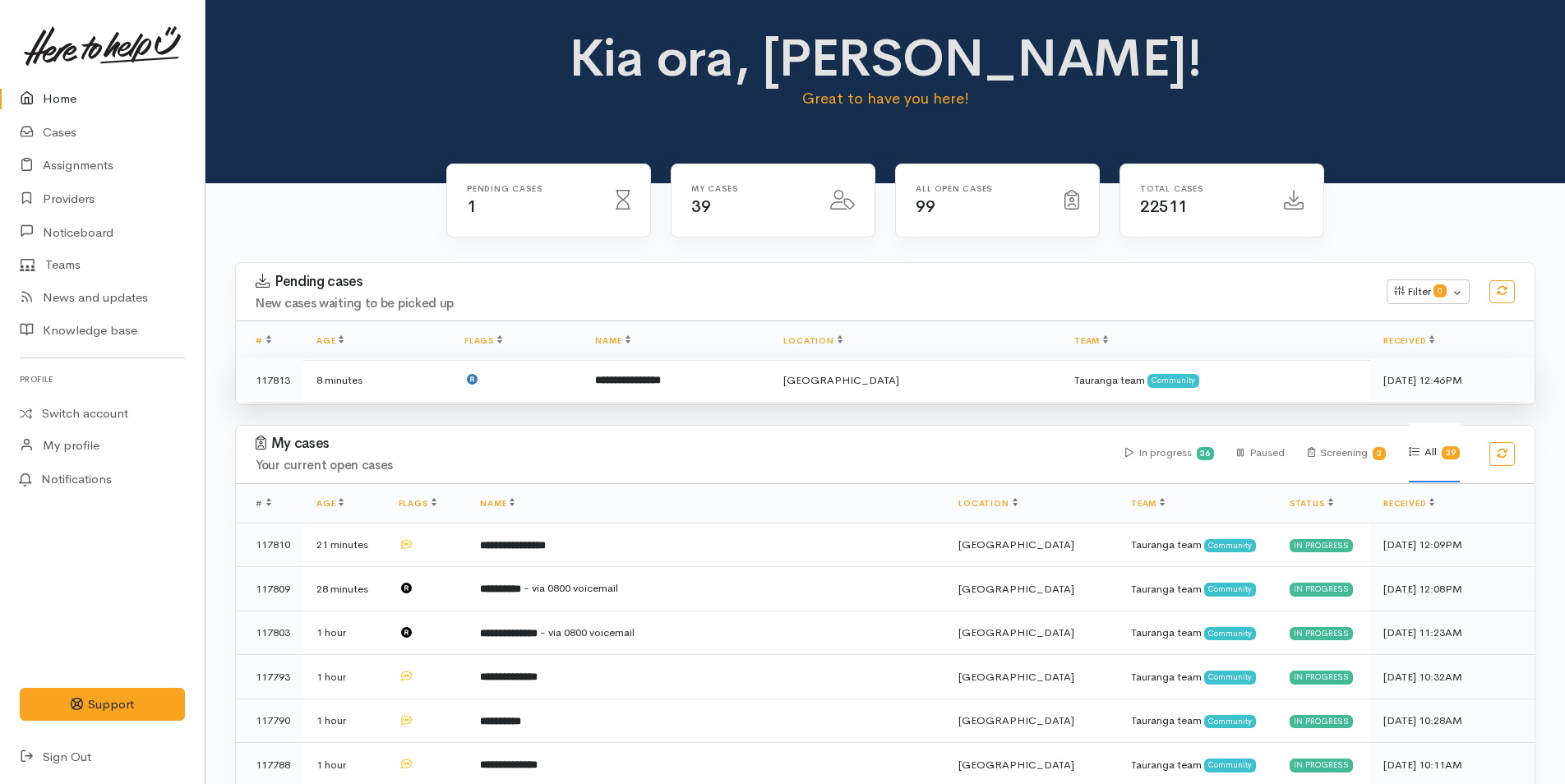
click at [528, 369] on td at bounding box center [516, 379] width 131 height 43
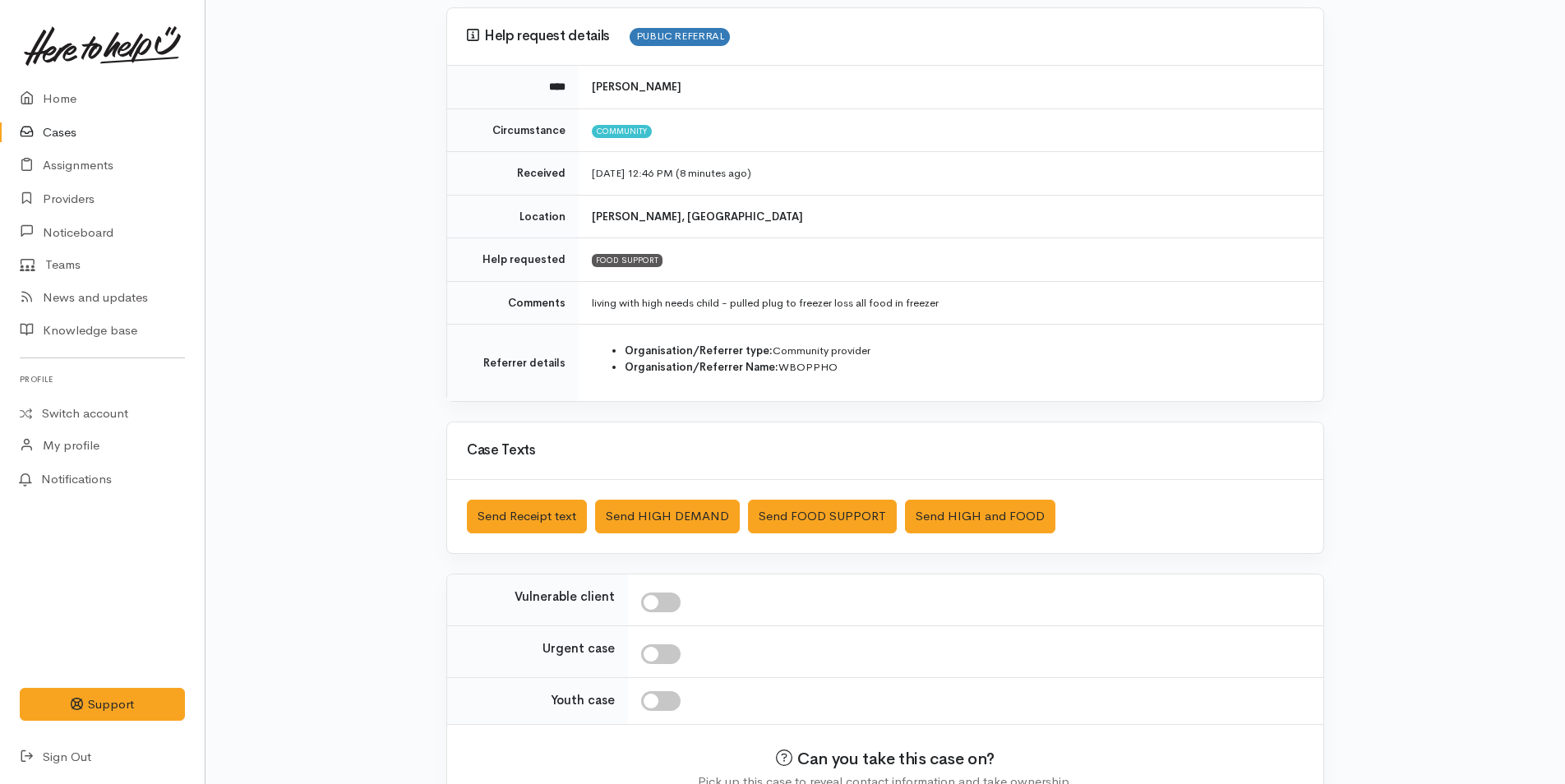
scroll to position [227, 0]
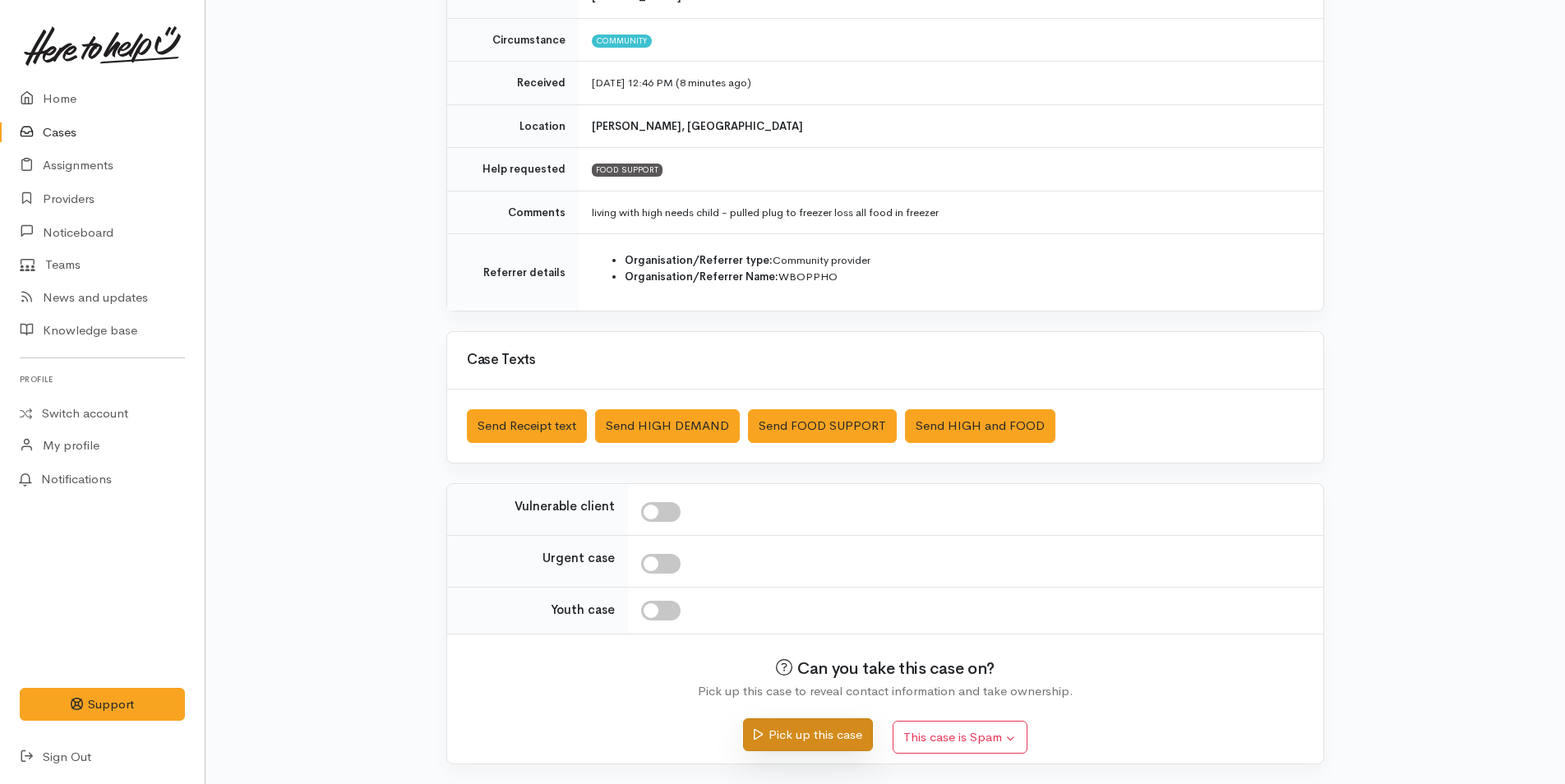
click at [758, 739] on icon "submit" at bounding box center [758, 734] width 9 height 13
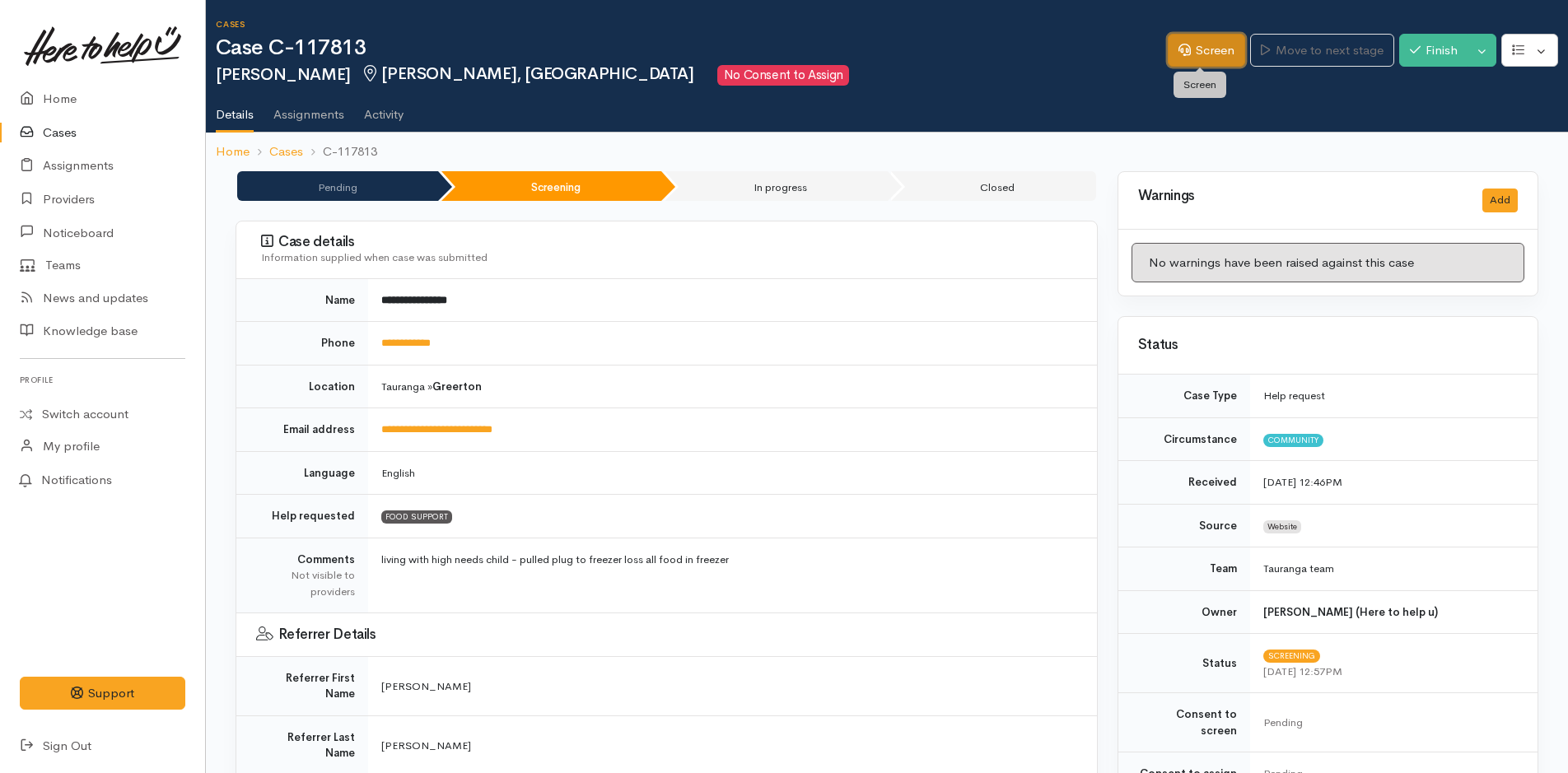
click at [1174, 42] on link "Screen" at bounding box center [1207, 50] width 78 height 33
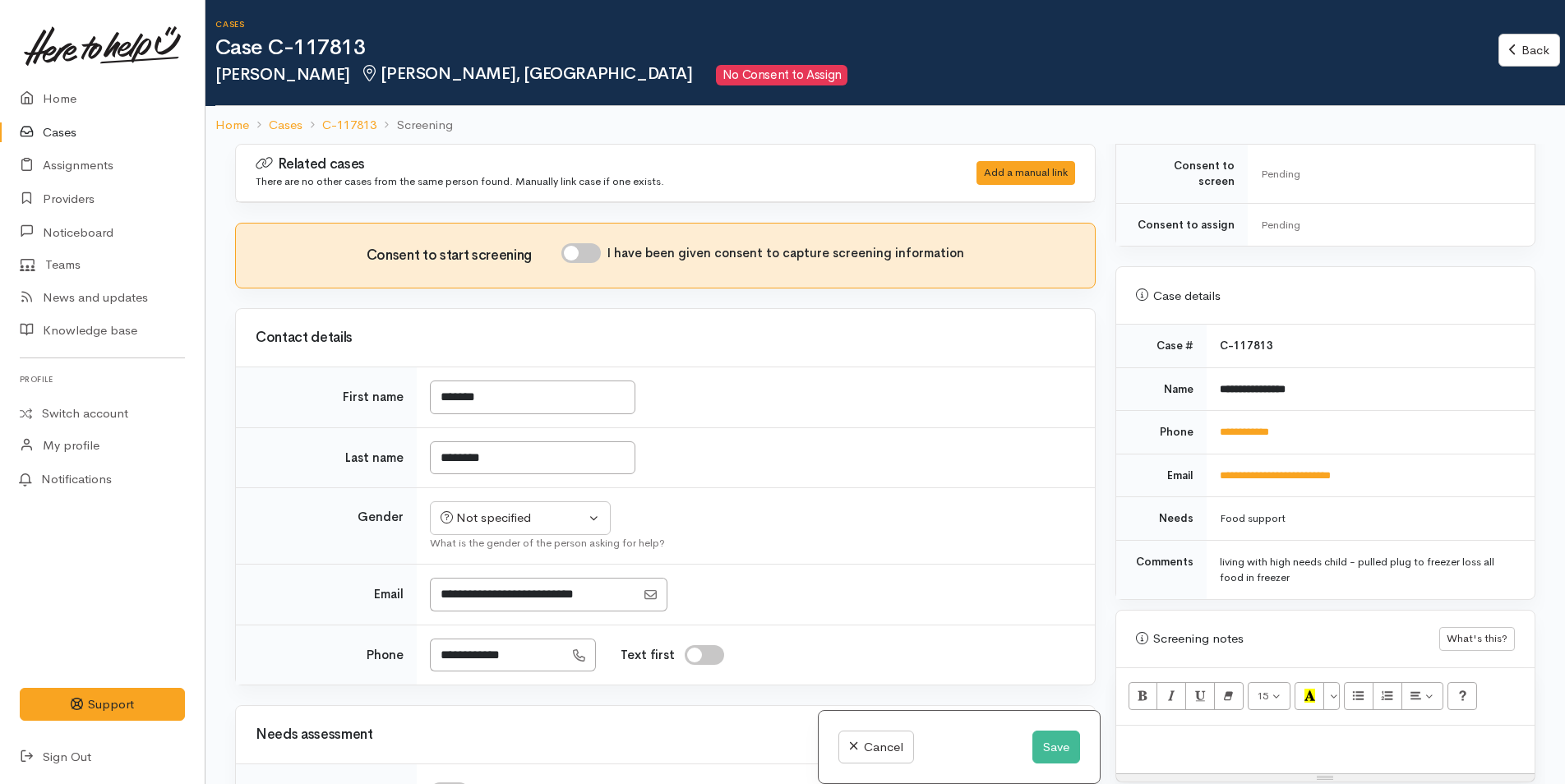
scroll to position [657, 0]
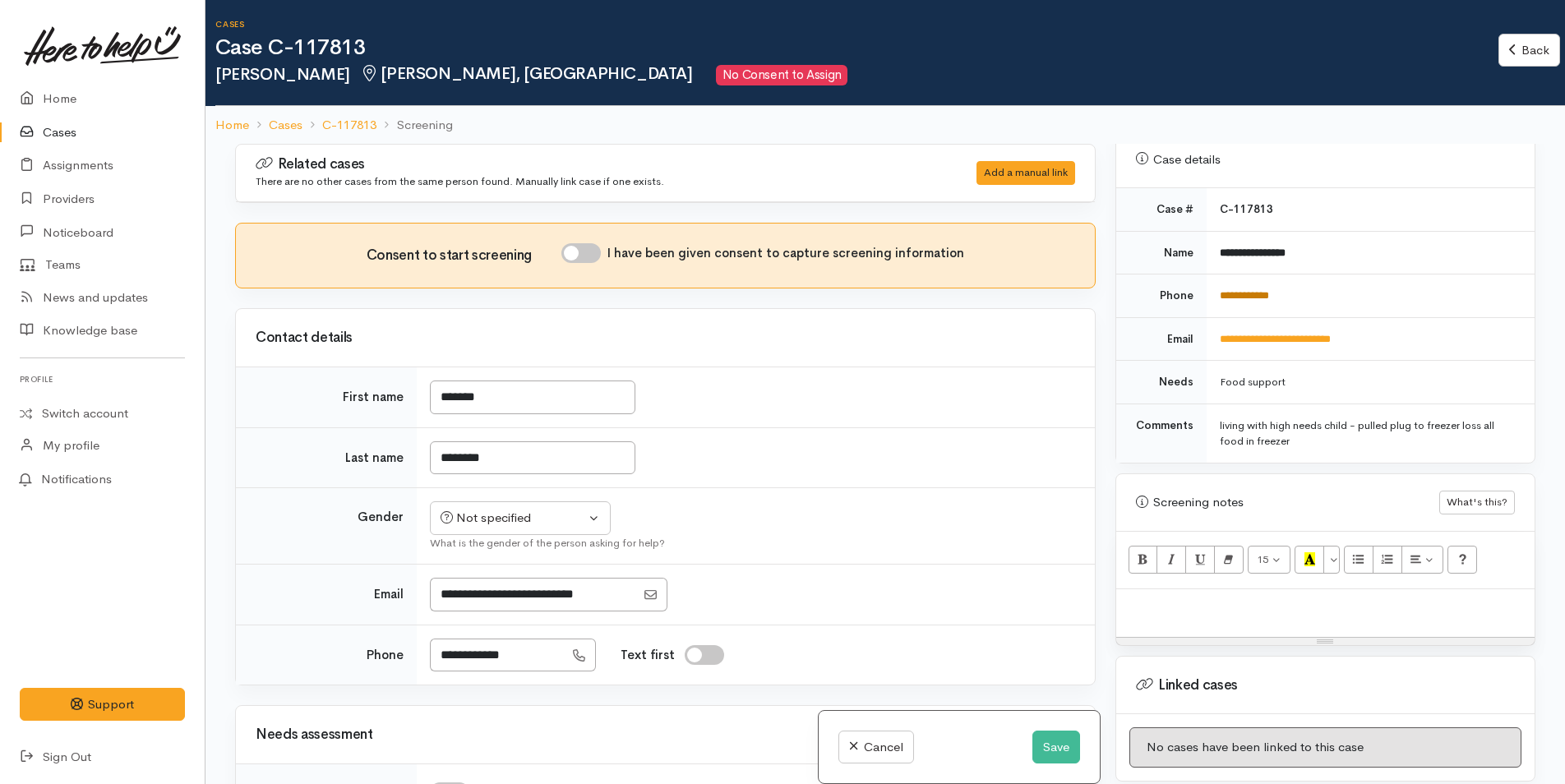
click at [1269, 290] on link "**********" at bounding box center [1244, 296] width 50 height 11
click at [1180, 603] on div at bounding box center [1325, 614] width 418 height 49
paste div
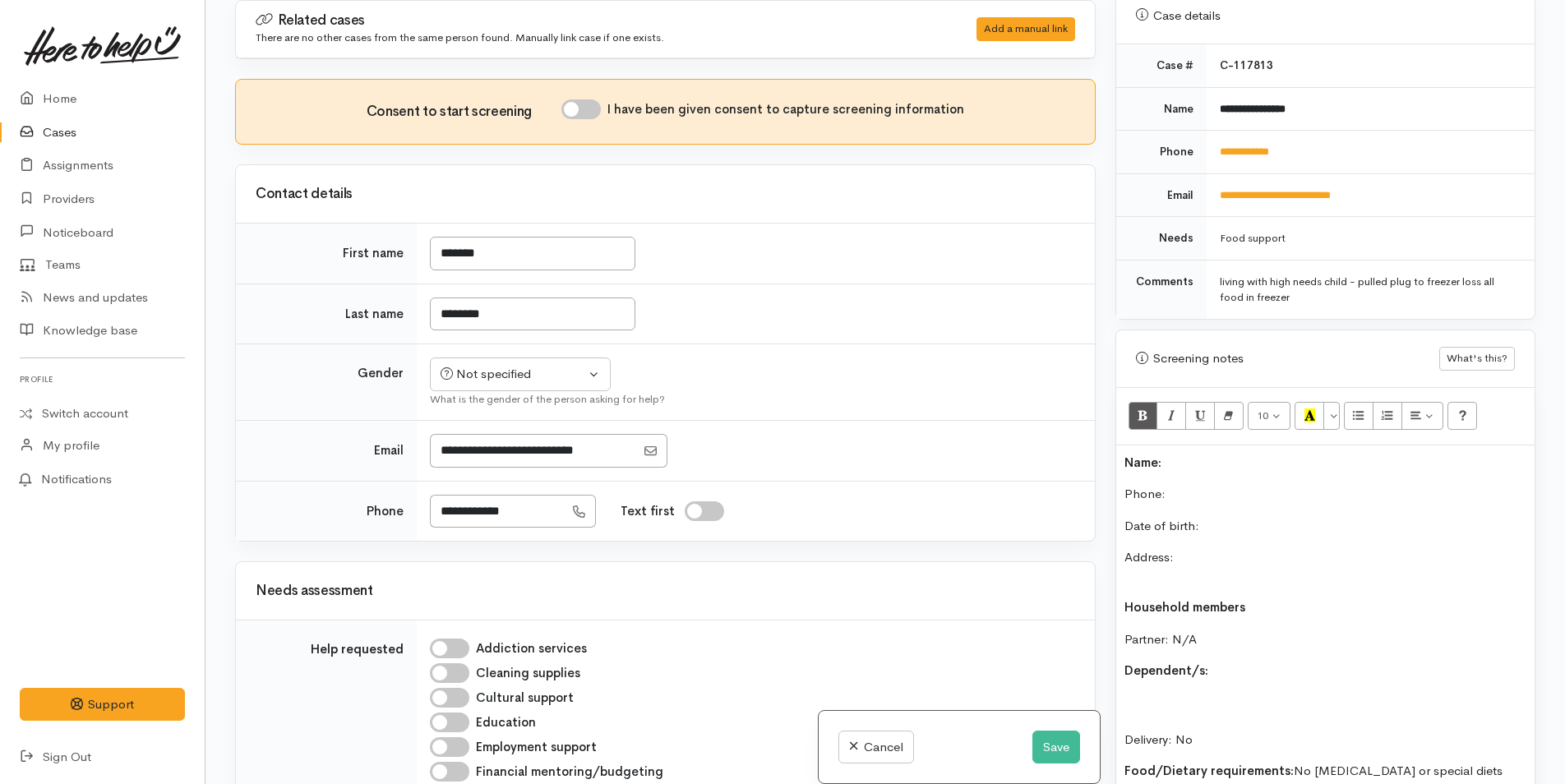
scroll to position [813, 0]
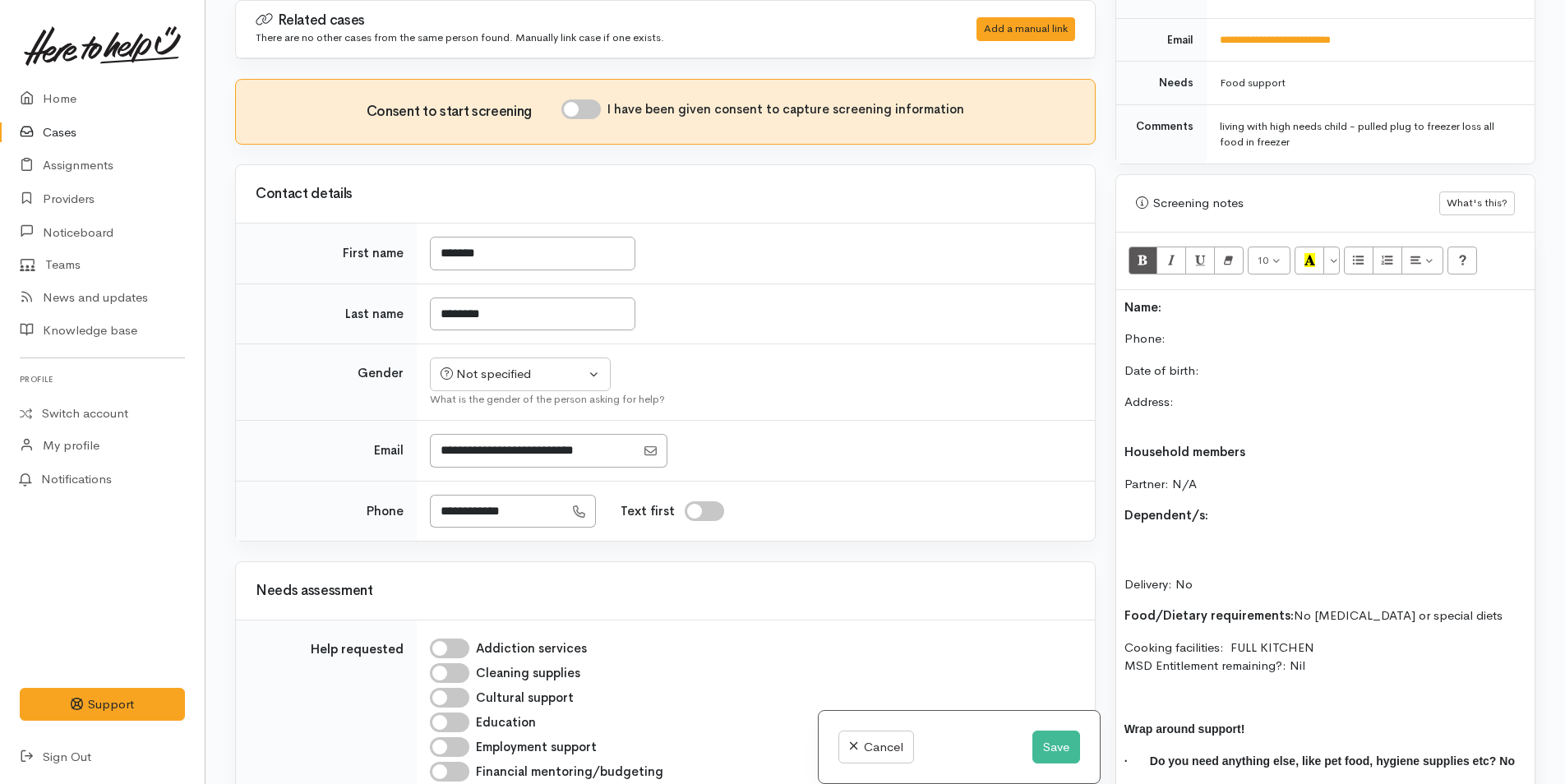
click at [1124, 299] on b "Name:" at bounding box center [1142, 306] width 37 height 15
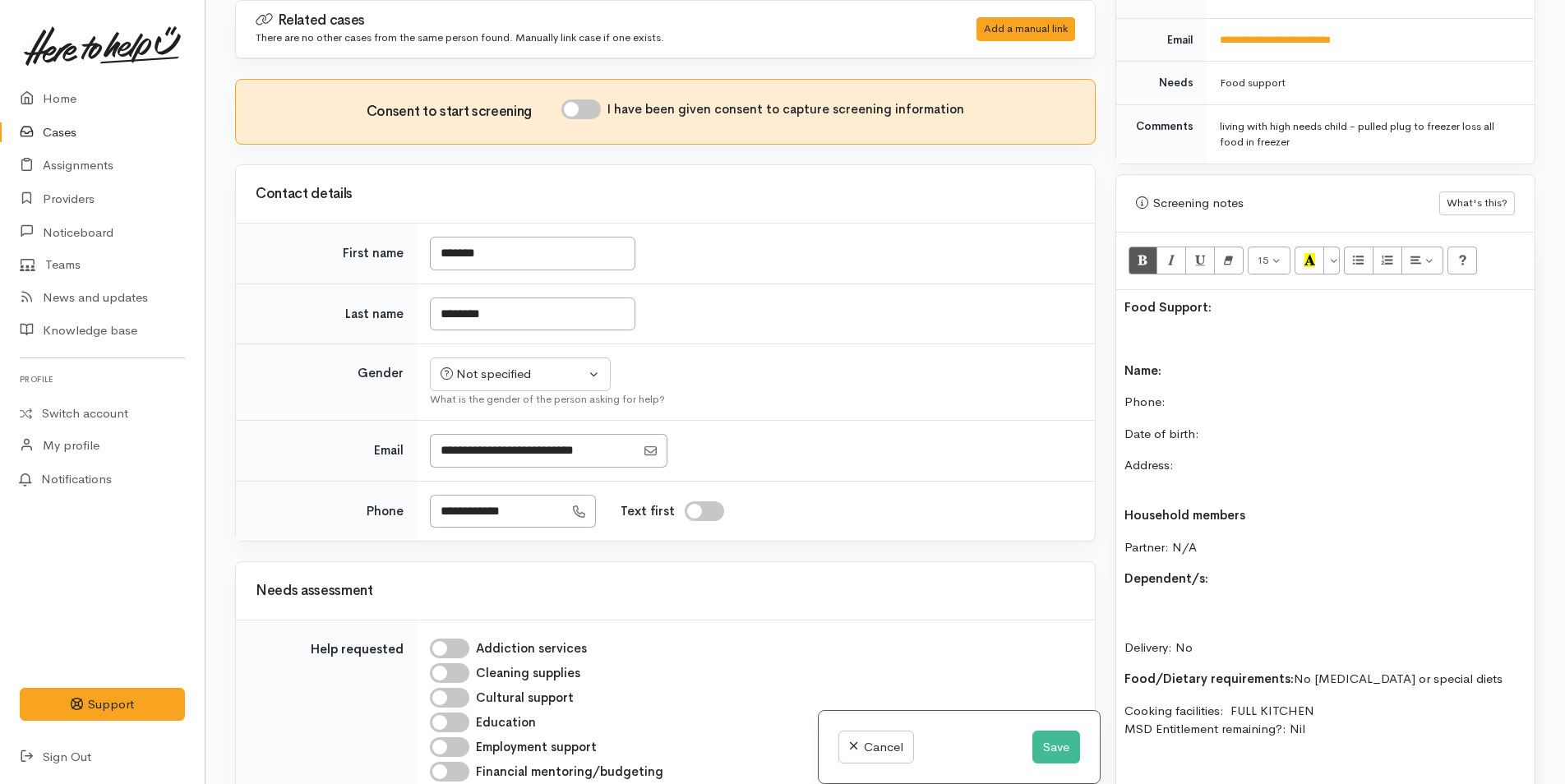
click at [1258, 361] on p "Name:" at bounding box center [1325, 370] width 402 height 19
click at [1230, 393] on p "Phone:" at bounding box center [1325, 402] width 402 height 19
drag, startPoint x: 461, startPoint y: 506, endPoint x: 440, endPoint y: 500, distance: 21.8
click at [434, 507] on input "**********" at bounding box center [497, 511] width 134 height 33
type input "**********"
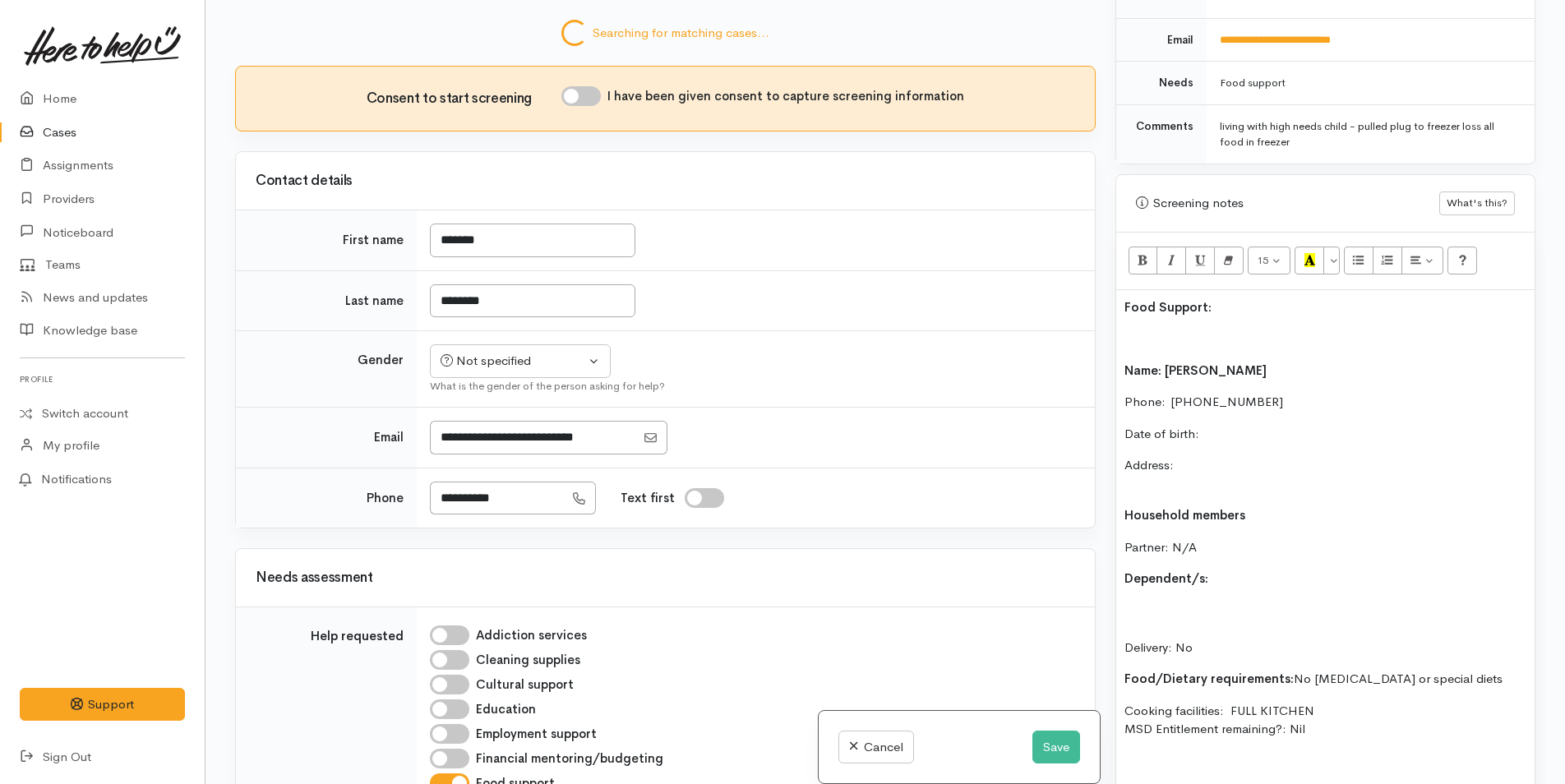
click at [1131, 310] on div "Food Support: Name: Carolyn Matthews Phone:  0274410222 Date of birth: Address:…" at bounding box center [1325, 588] width 418 height 597
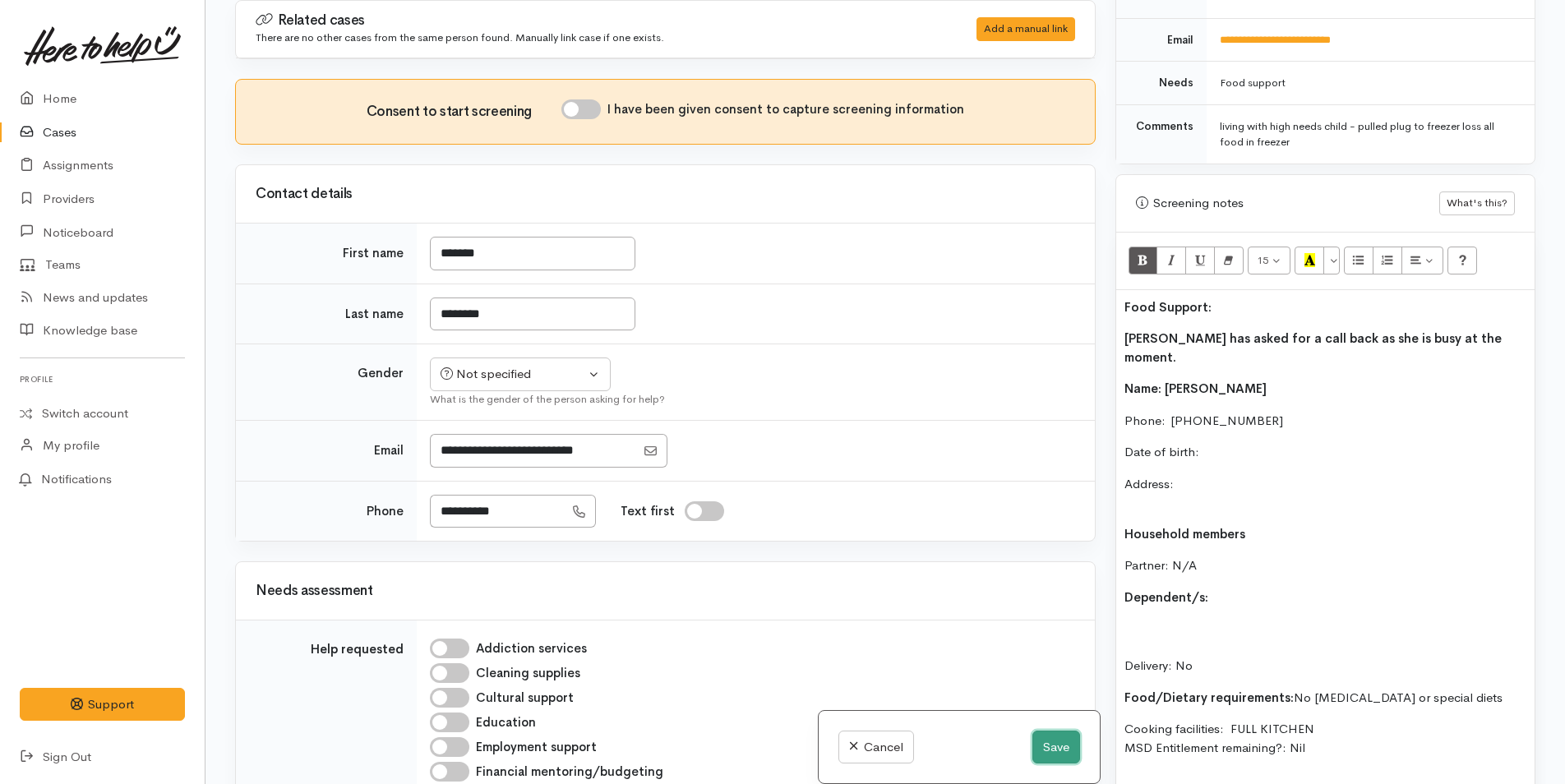
click at [1050, 743] on button "Save" at bounding box center [1056, 746] width 48 height 33
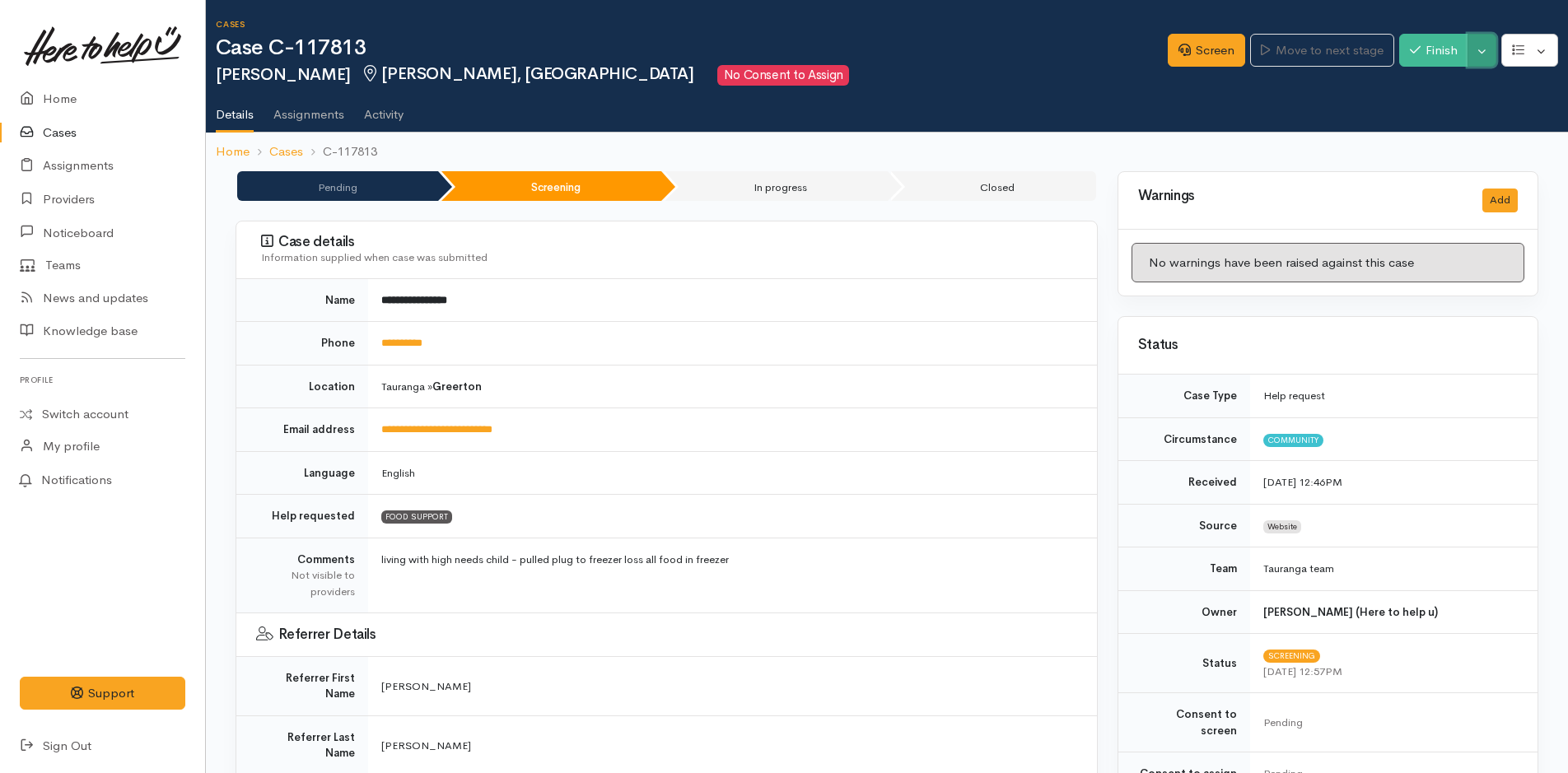
click at [1479, 47] on button "Toggle Dropdown" at bounding box center [1482, 50] width 29 height 33
click at [1422, 83] on link "Pause" at bounding box center [1430, 89] width 130 height 25
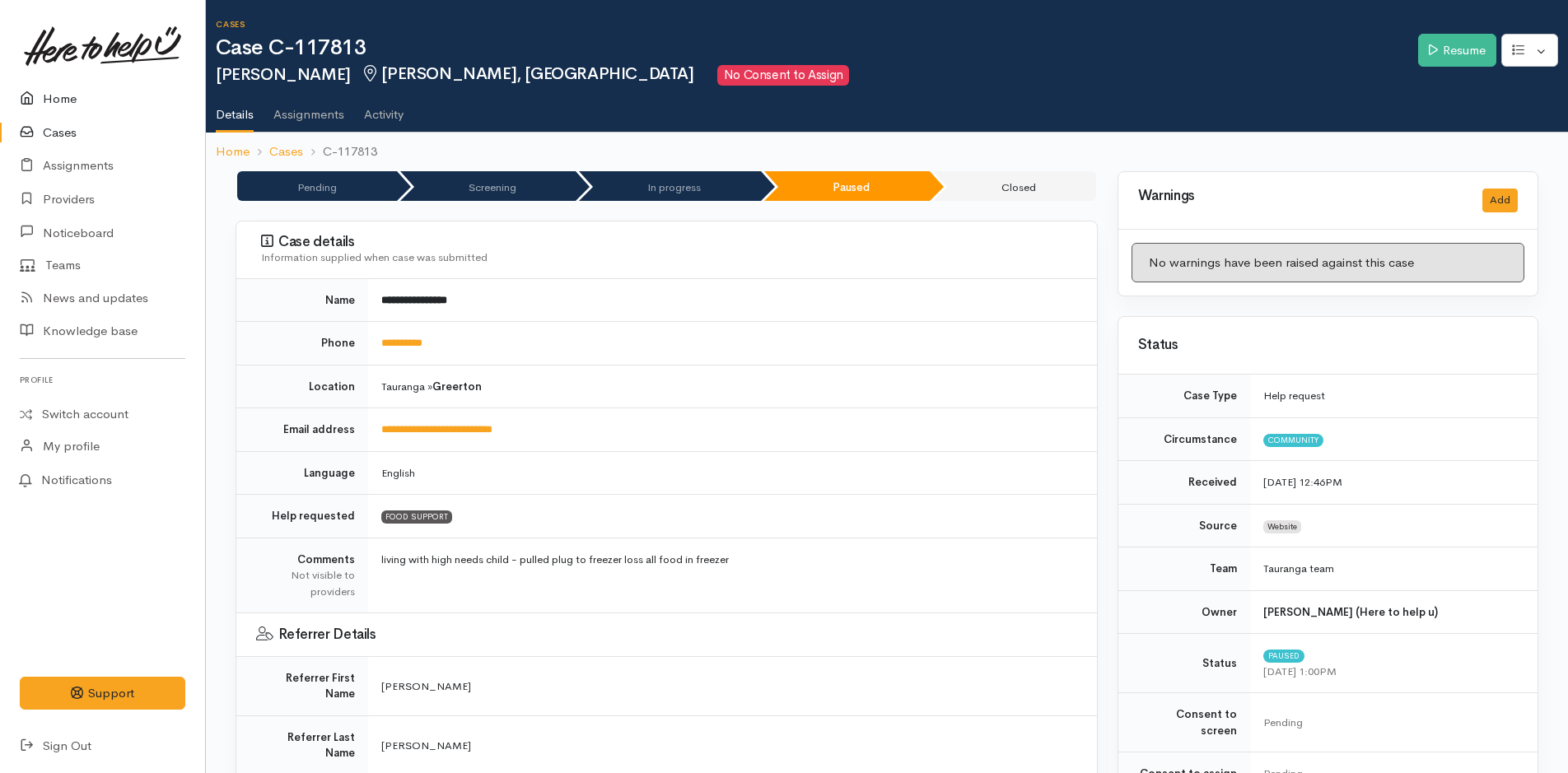
click at [61, 87] on link "Home" at bounding box center [102, 98] width 205 height 33
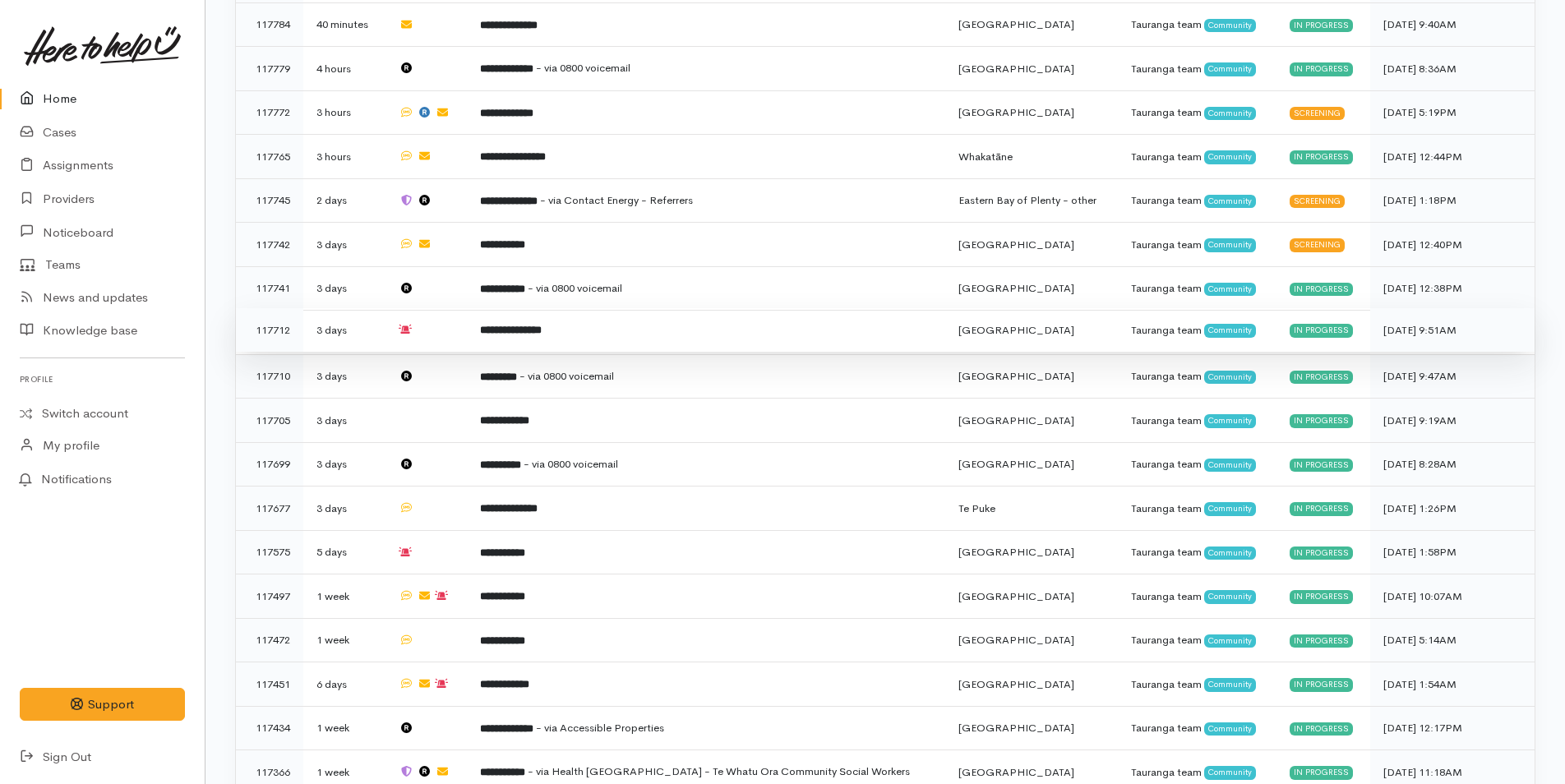
scroll to position [886, 0]
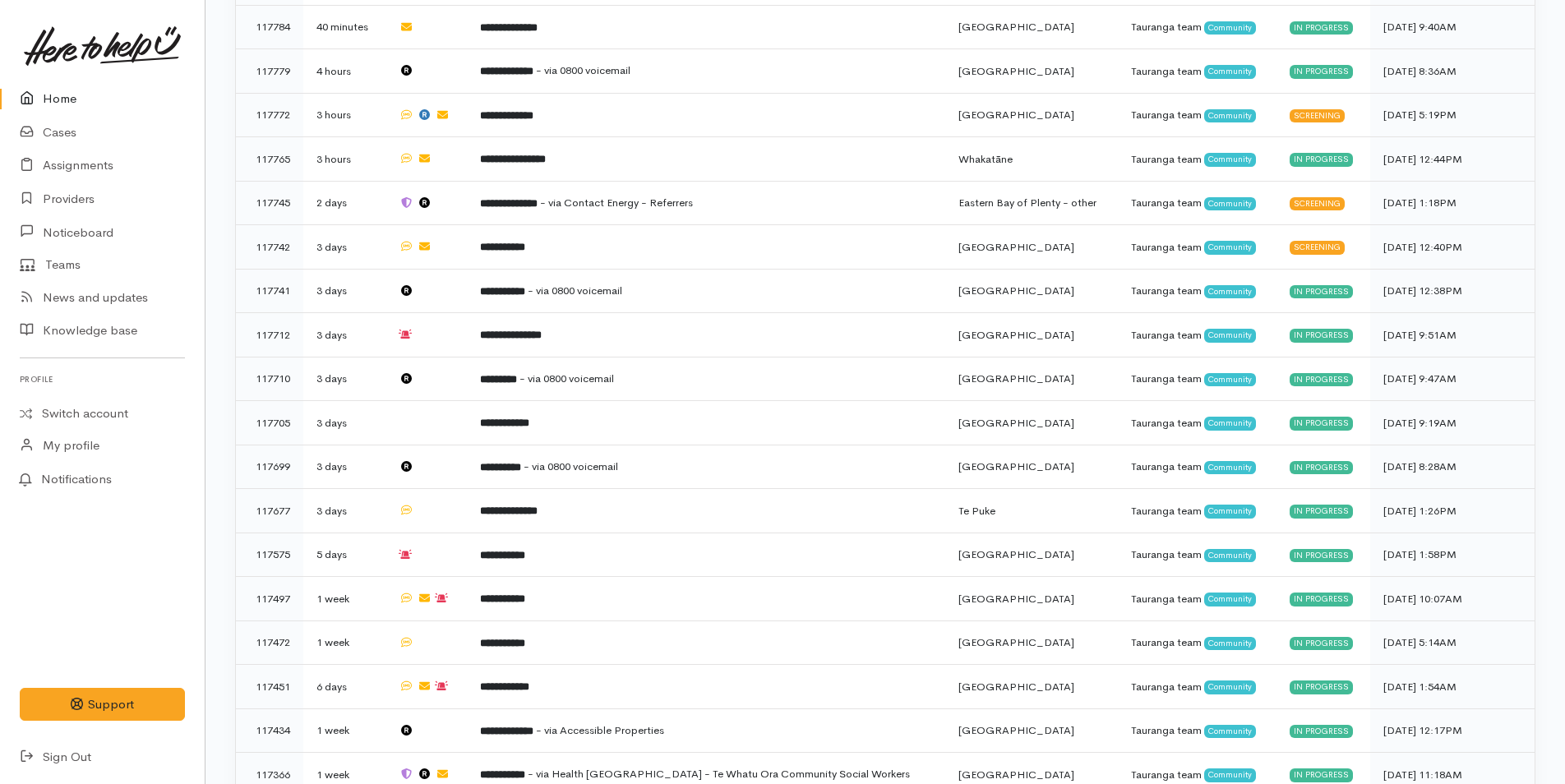
click at [29, 86] on link "Home" at bounding box center [102, 98] width 205 height 33
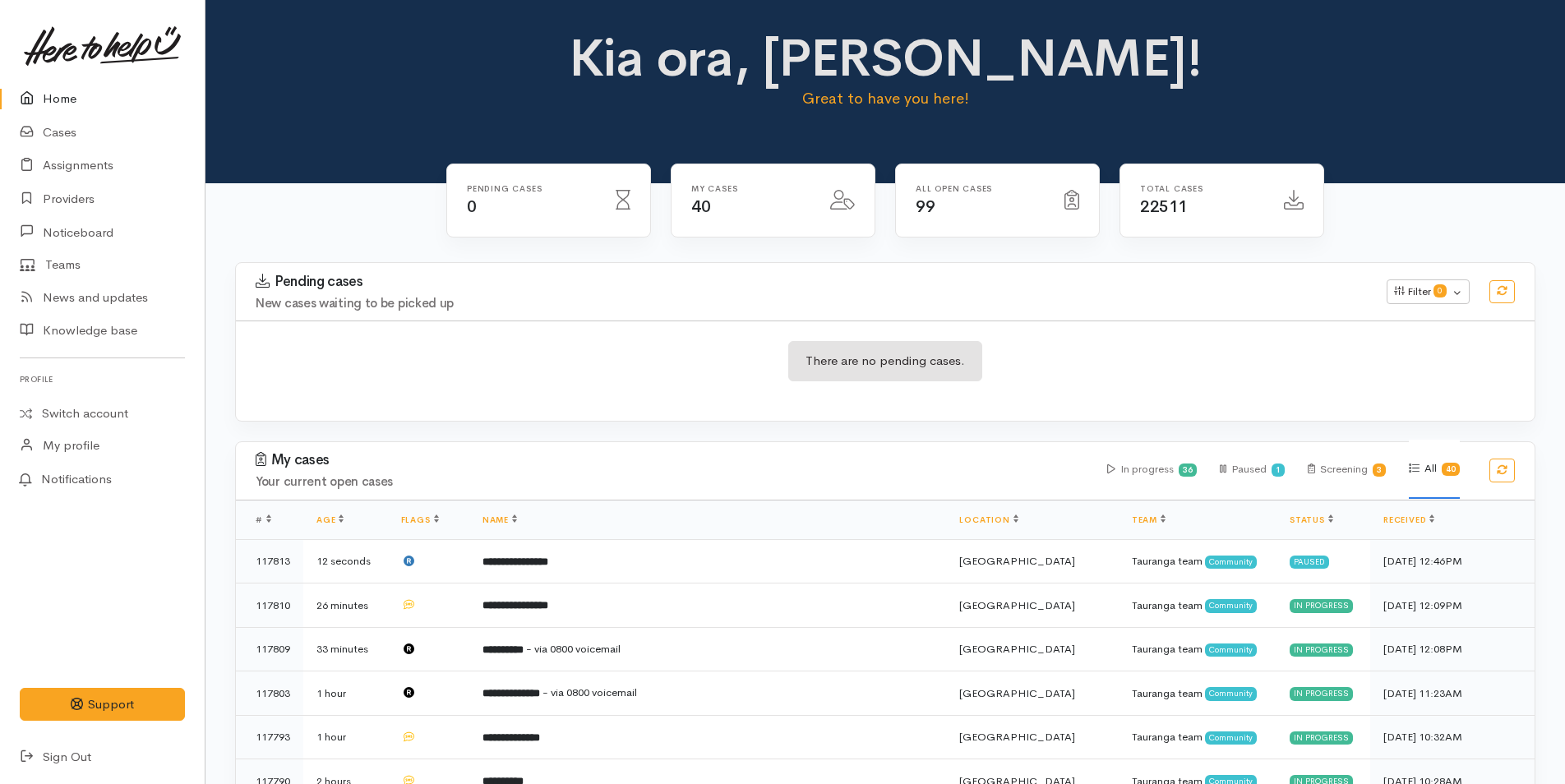
click at [76, 87] on link "Home" at bounding box center [102, 98] width 205 height 33
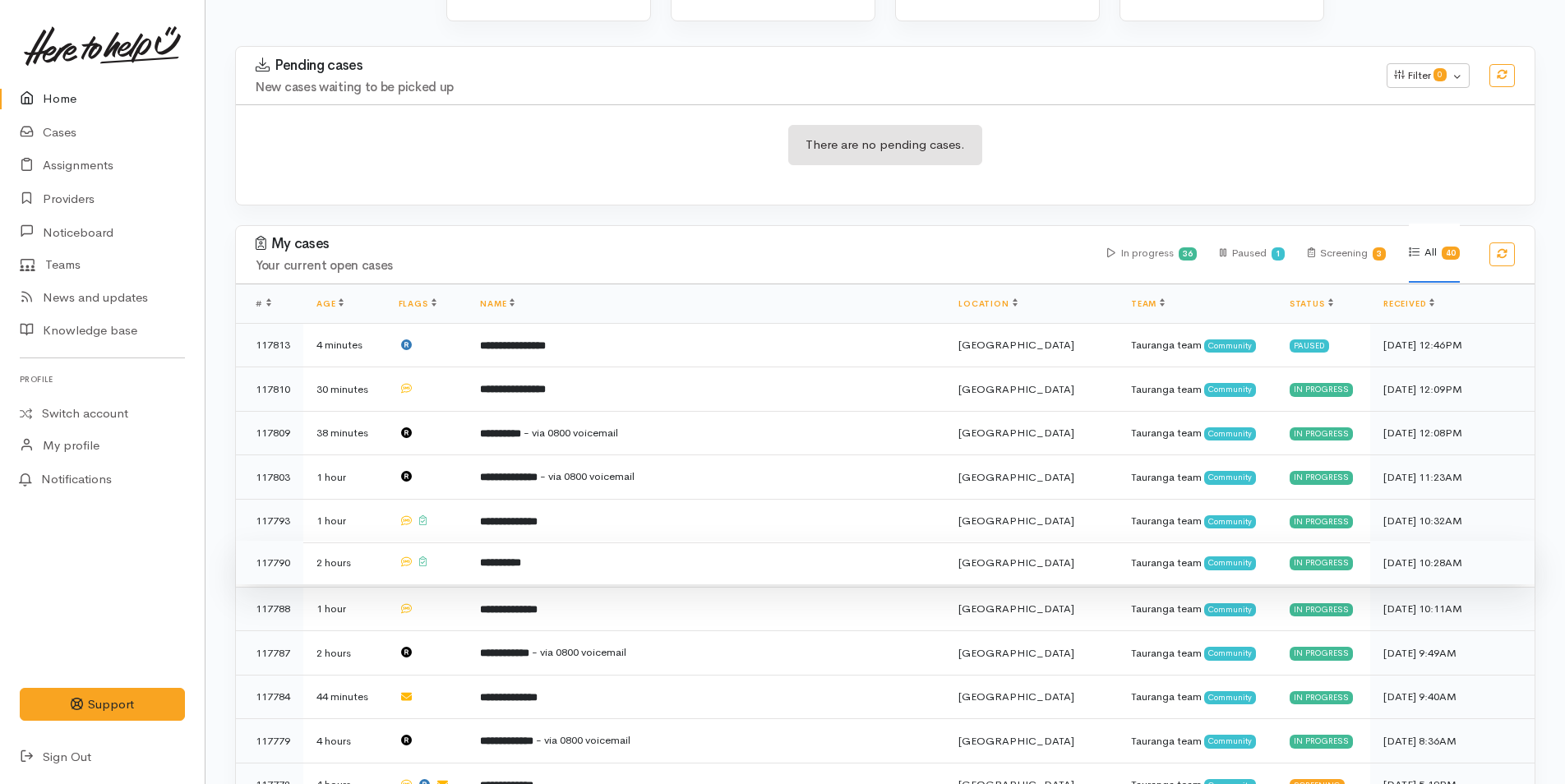
scroll to position [493, 0]
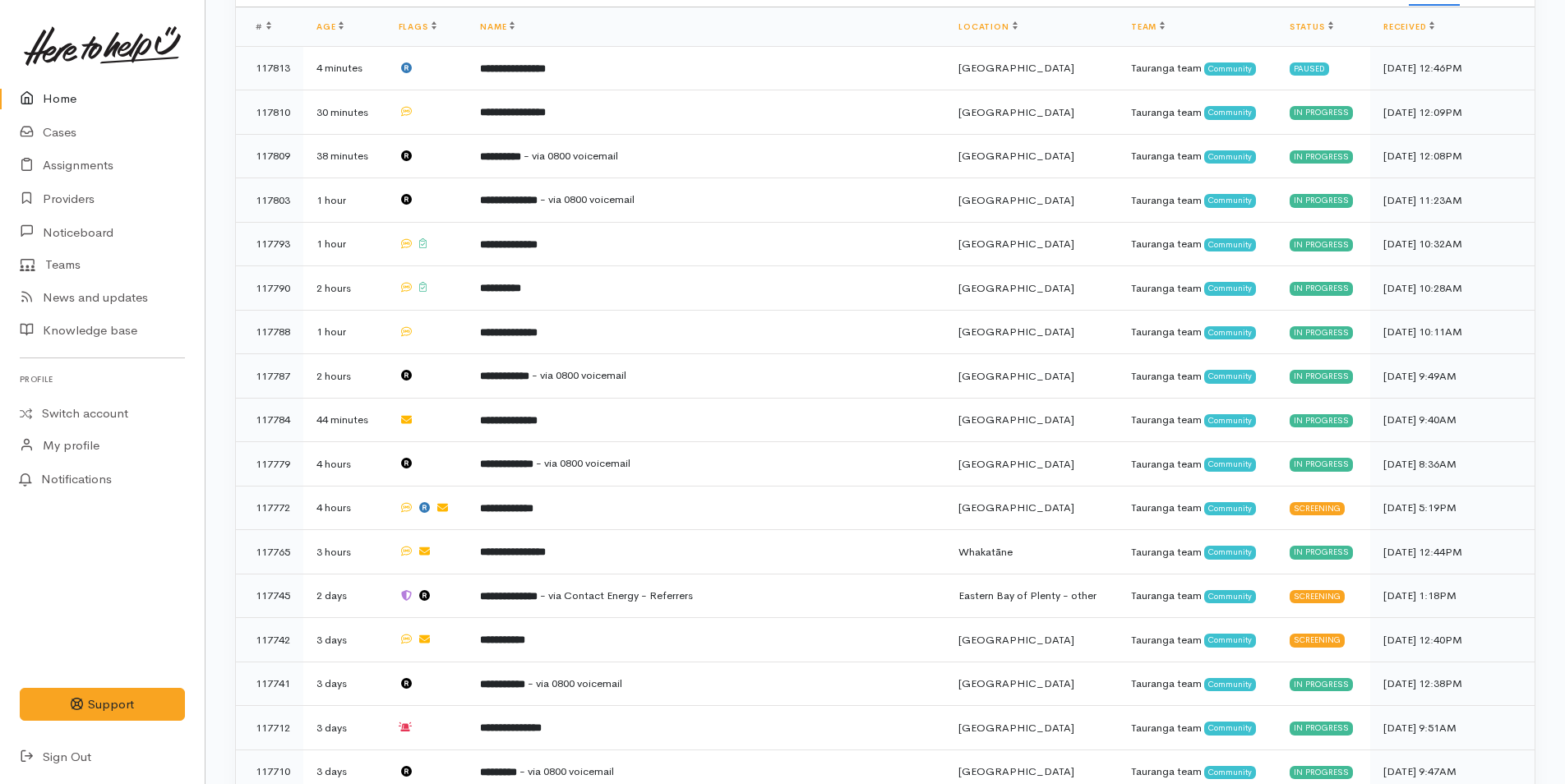
click at [63, 95] on link "Home" at bounding box center [102, 98] width 205 height 33
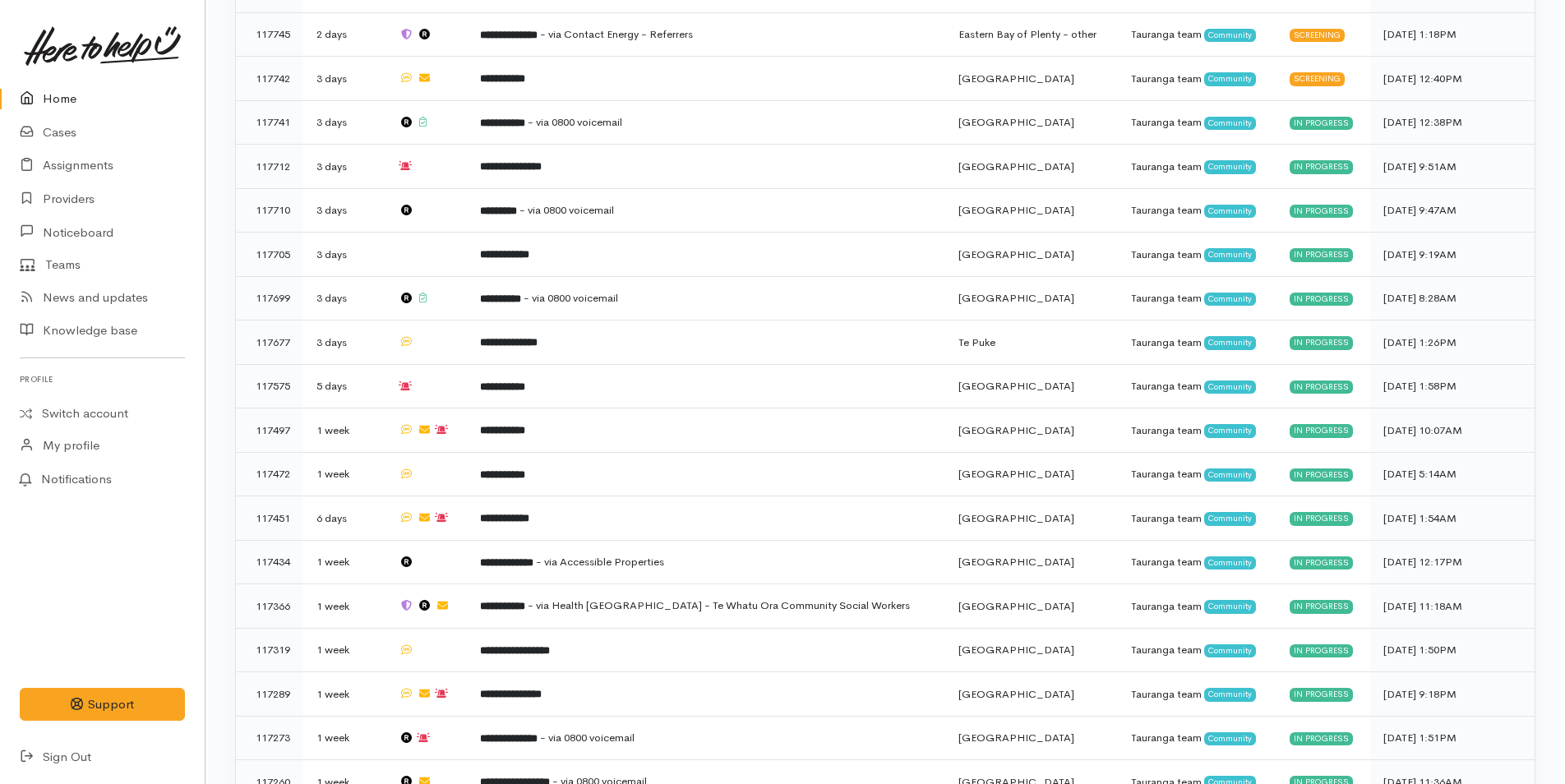
scroll to position [1050, 0]
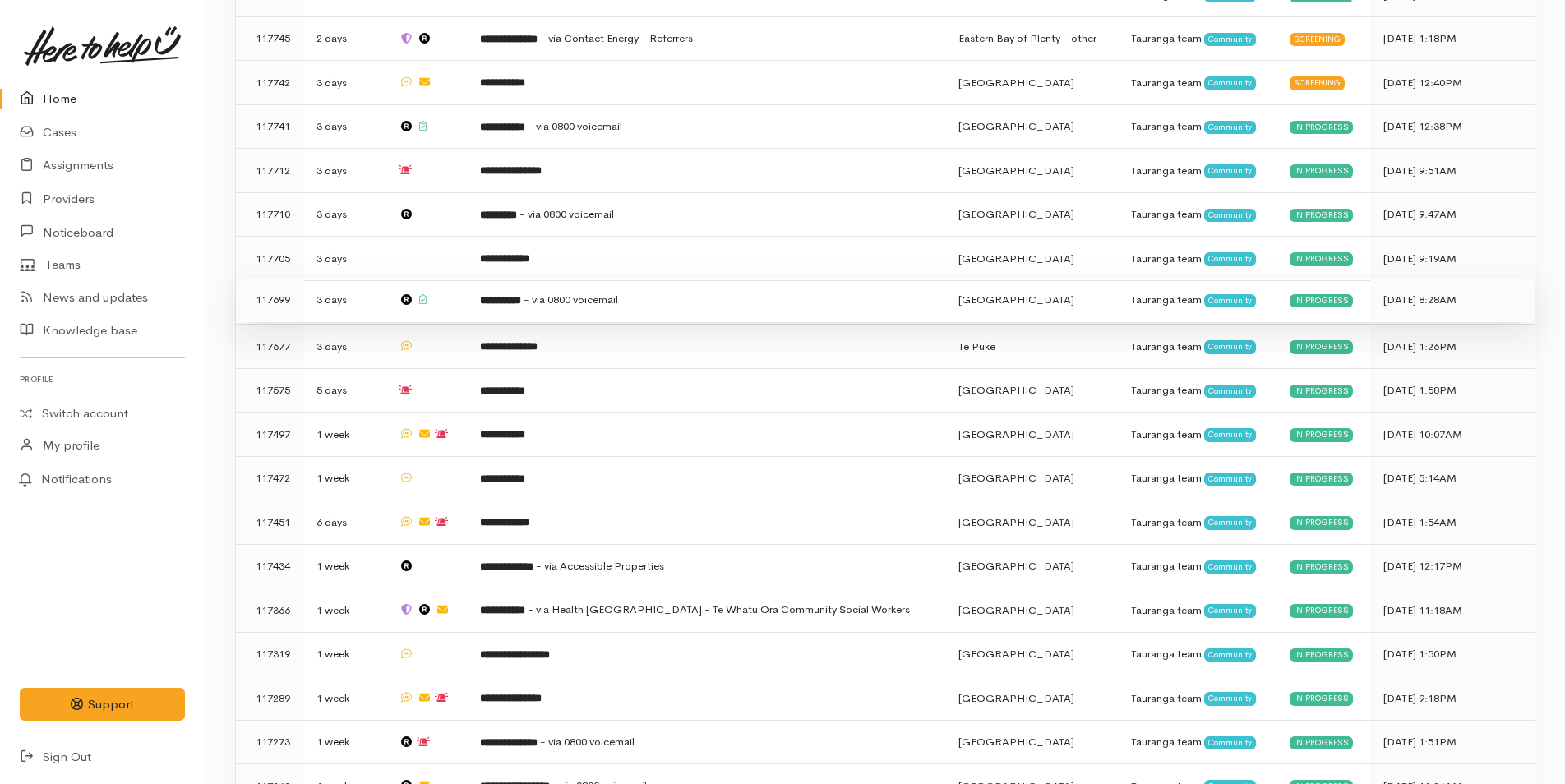
click at [511, 295] on b "**********" at bounding box center [500, 300] width 41 height 11
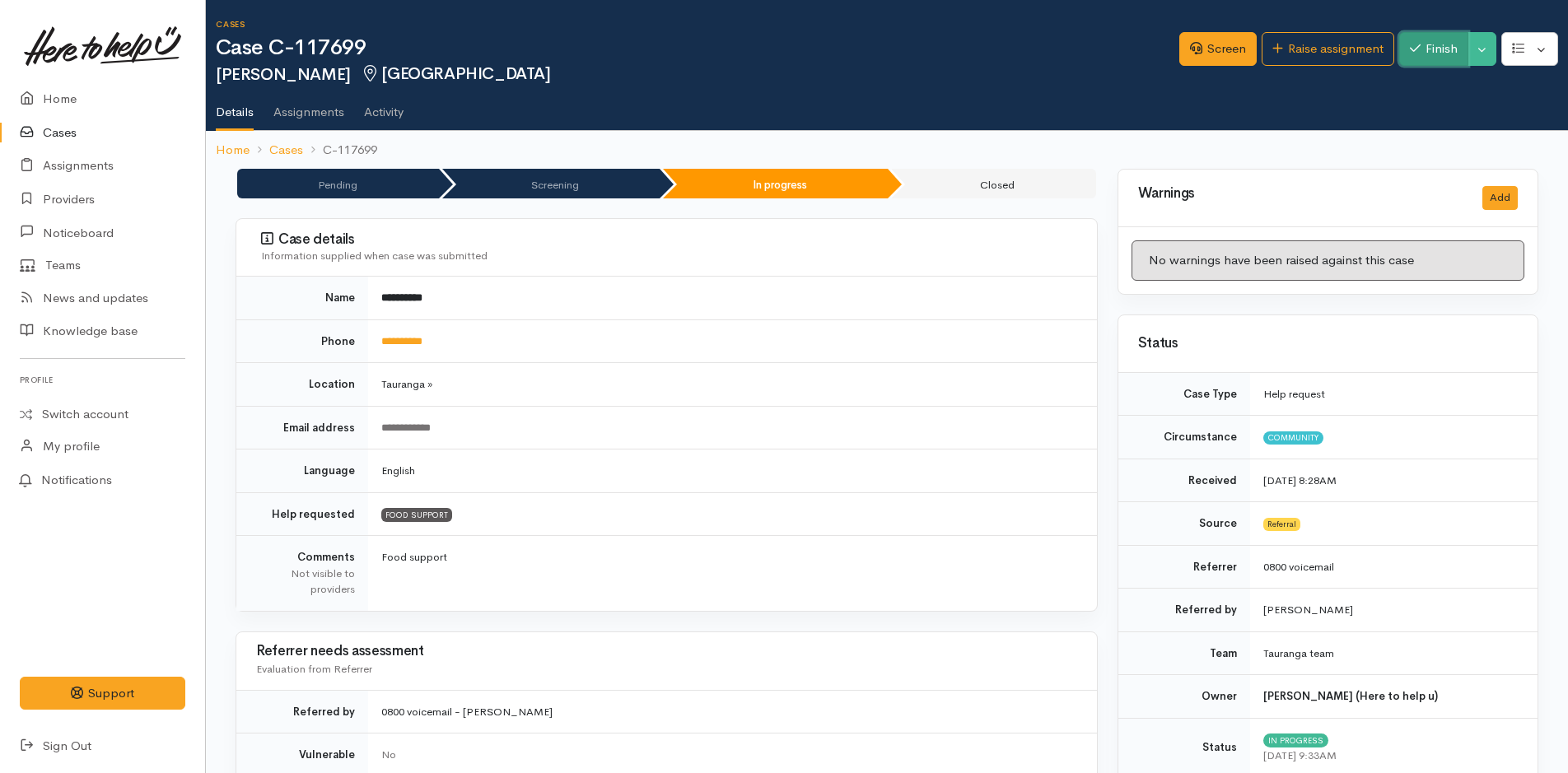
click at [1432, 43] on button "Finish" at bounding box center [1433, 49] width 70 height 33
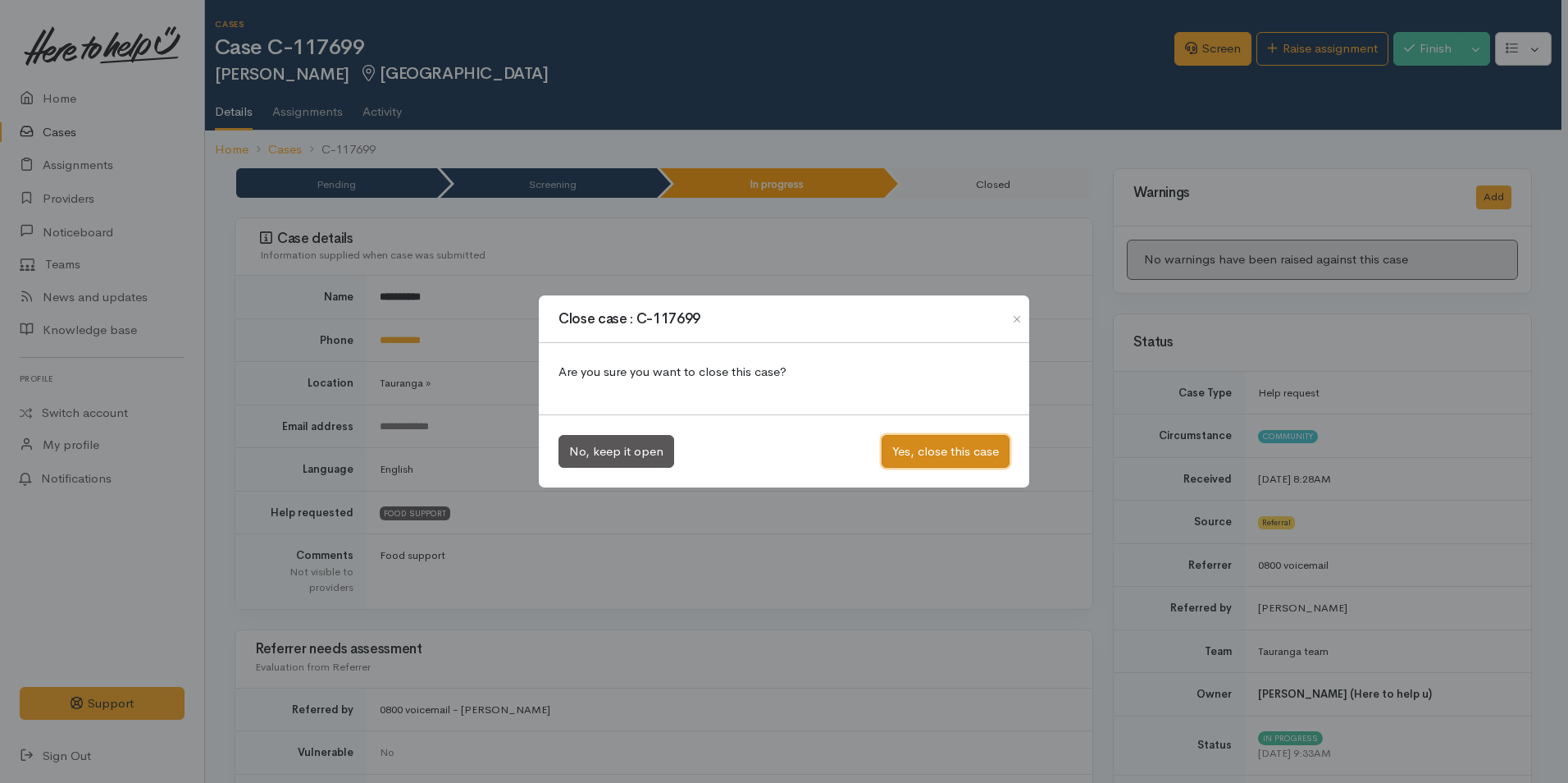
click at [920, 462] on button "Yes, close this case" at bounding box center [945, 451] width 128 height 33
click at [903, 455] on button "Yes, close this case" at bounding box center [945, 451] width 128 height 33
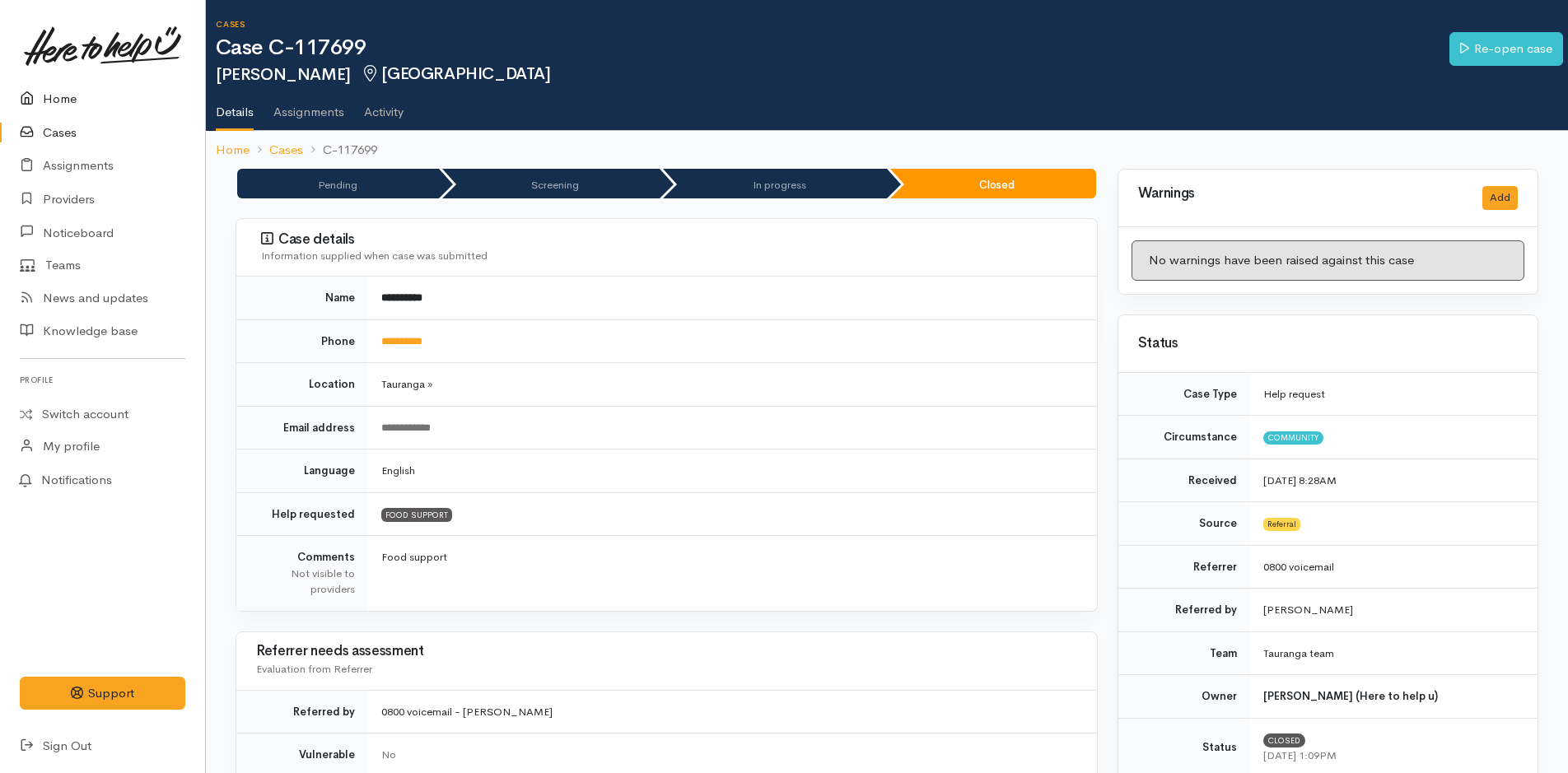
click at [74, 91] on link "Home" at bounding box center [102, 98] width 205 height 33
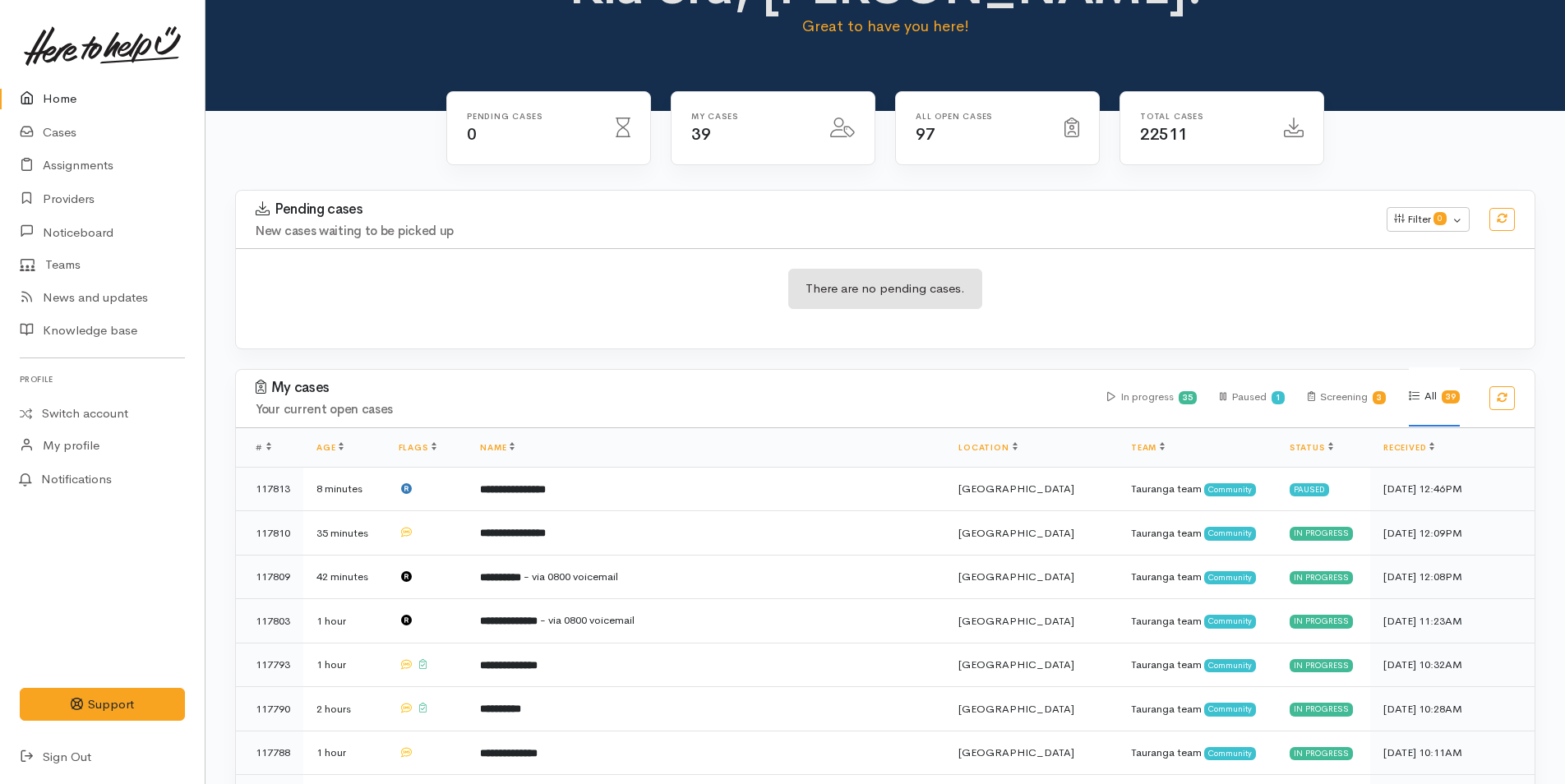
scroll to position [493, 0]
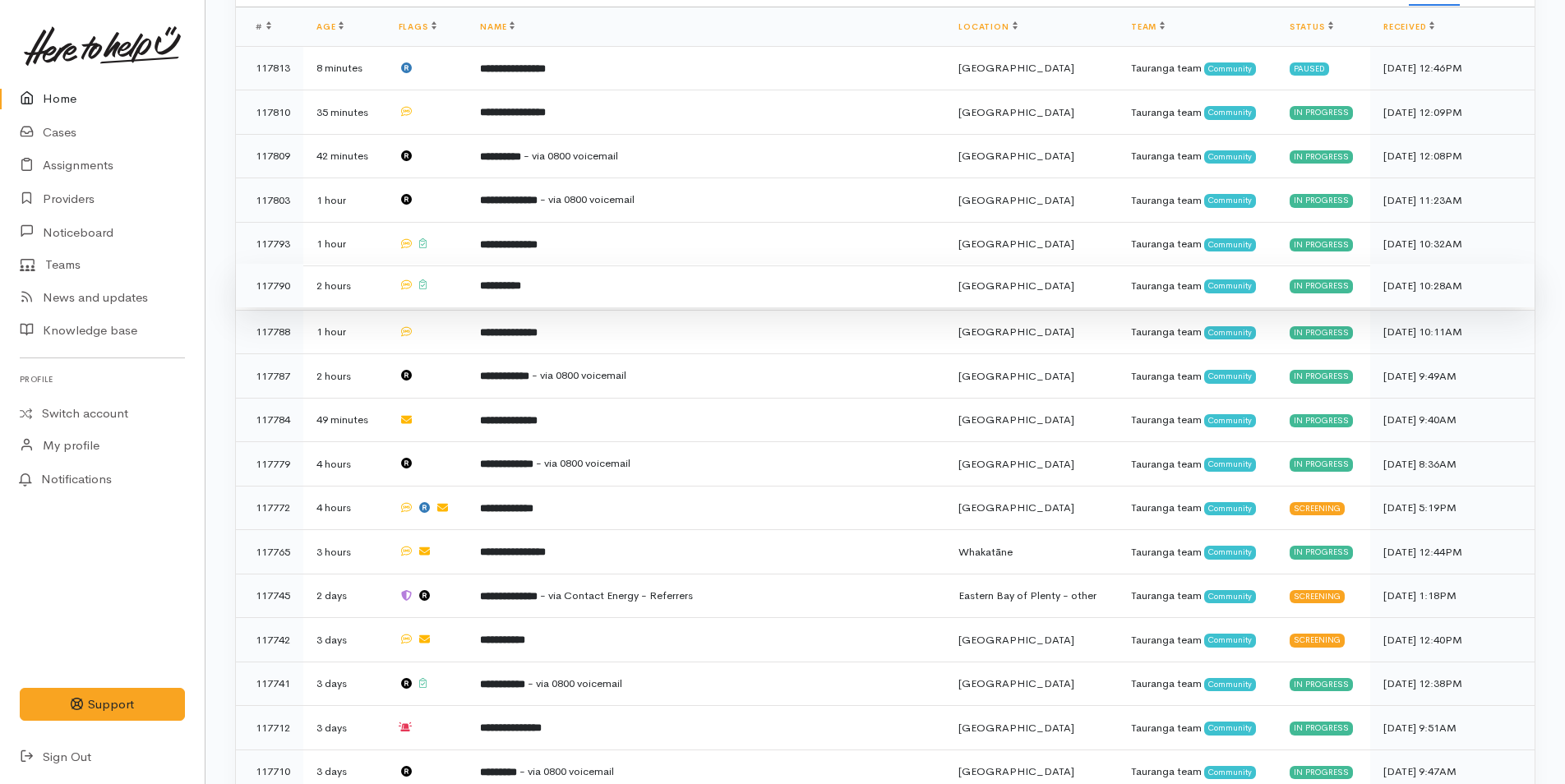
click at [513, 287] on b "**********" at bounding box center [500, 286] width 41 height 11
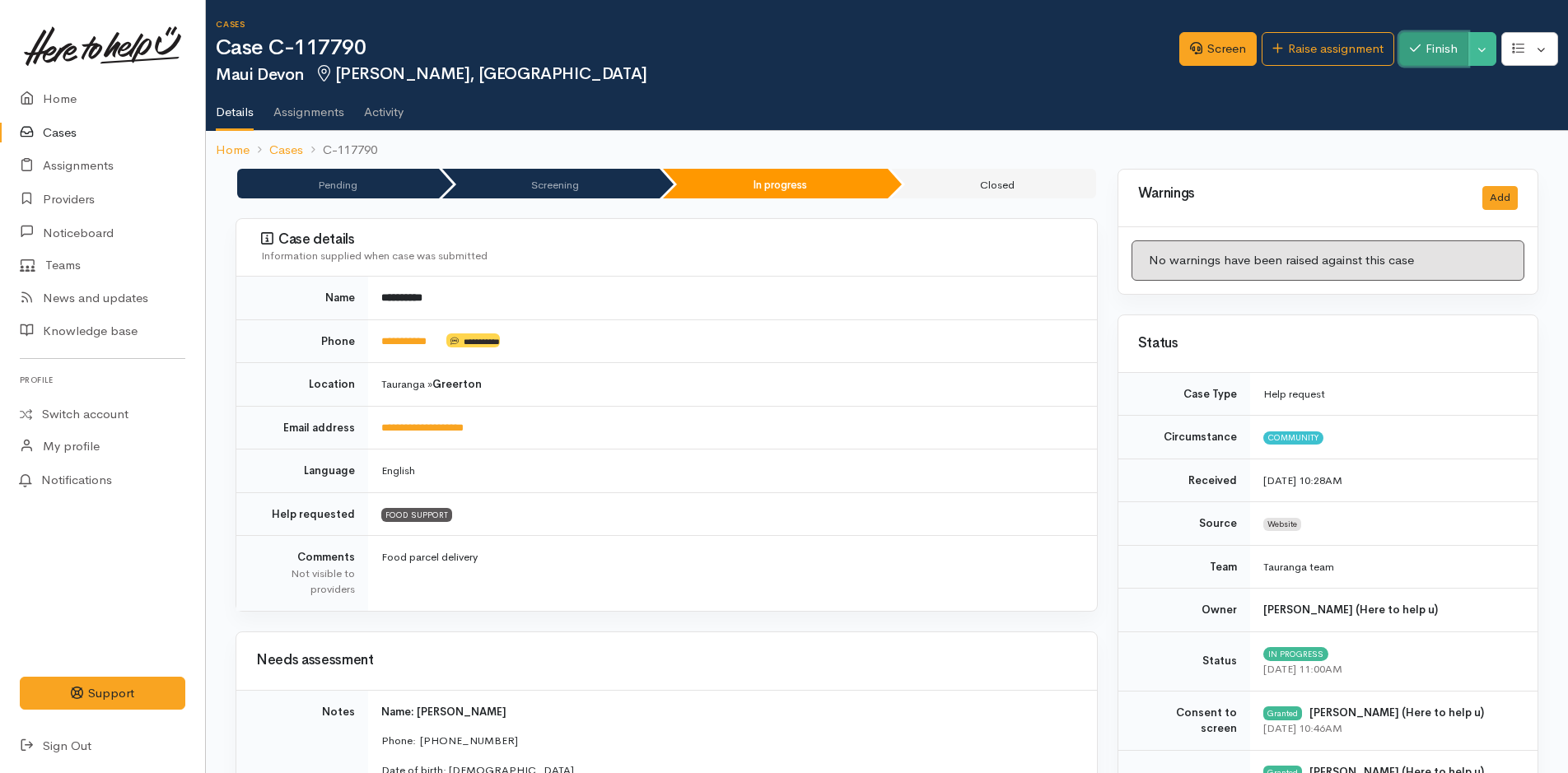
click at [1403, 62] on button "Finish" at bounding box center [1433, 49] width 70 height 33
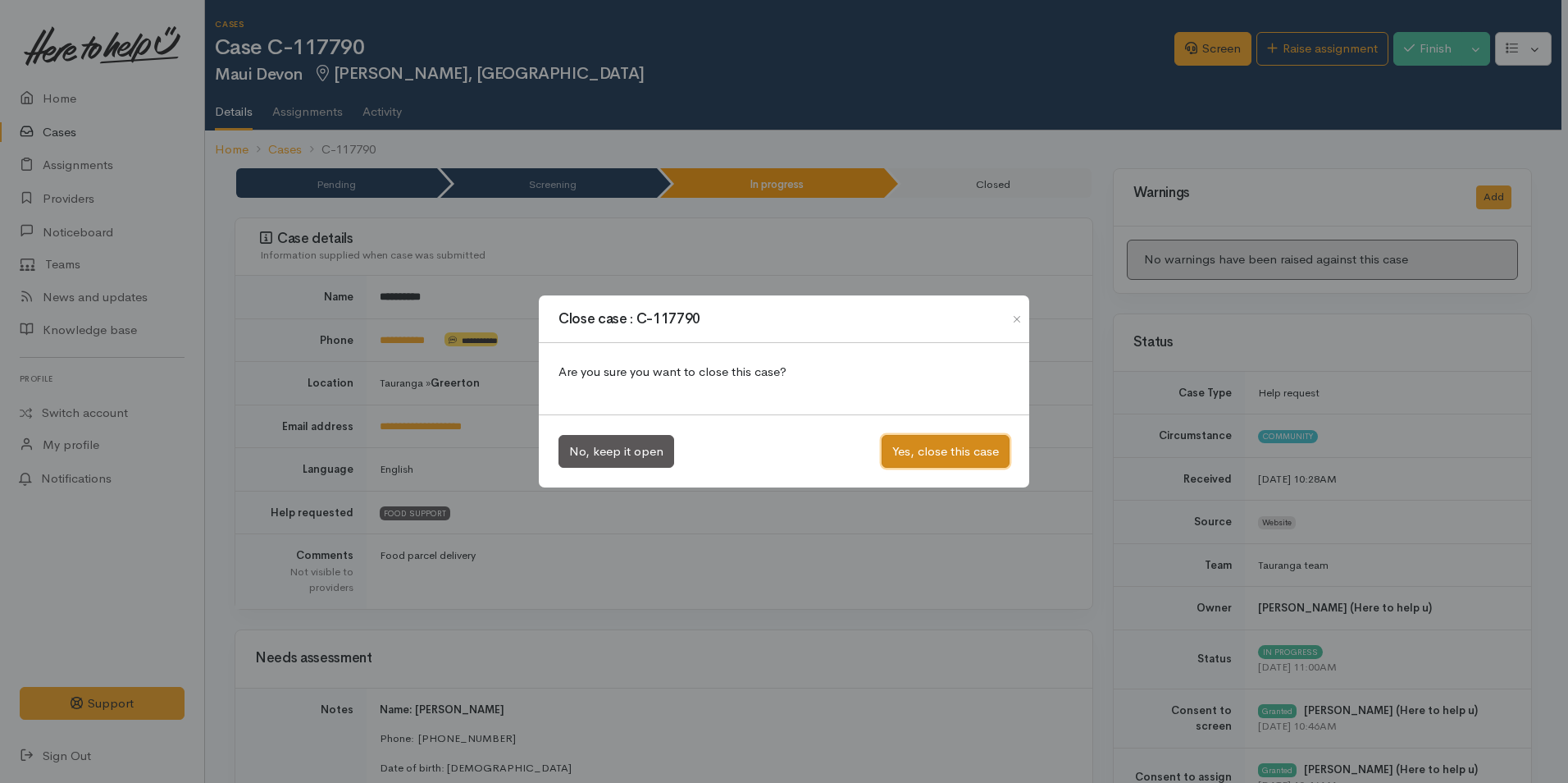
click at [907, 454] on button "Yes, close this case" at bounding box center [945, 451] width 128 height 33
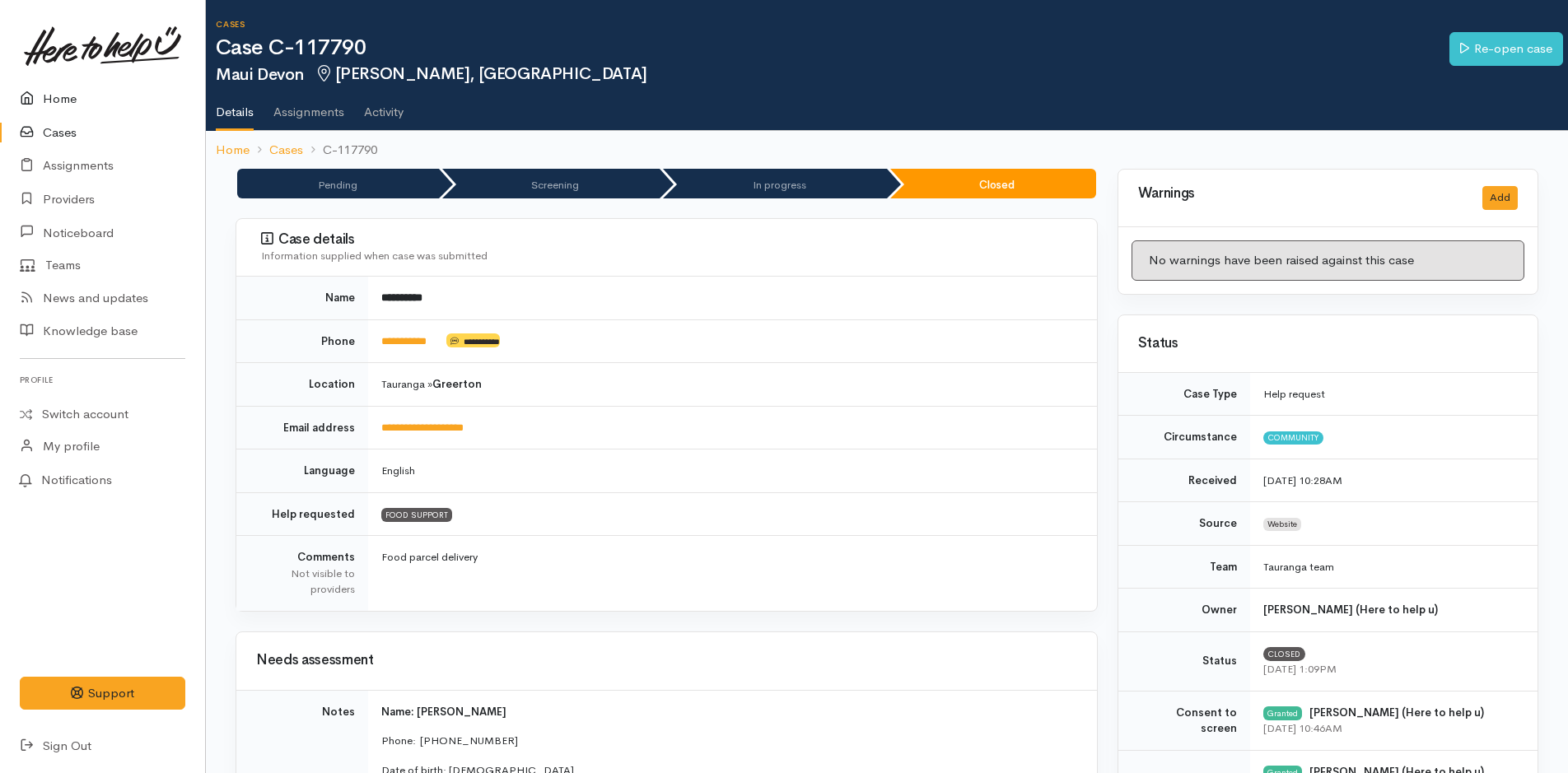
click at [28, 88] on link "Home" at bounding box center [102, 98] width 205 height 33
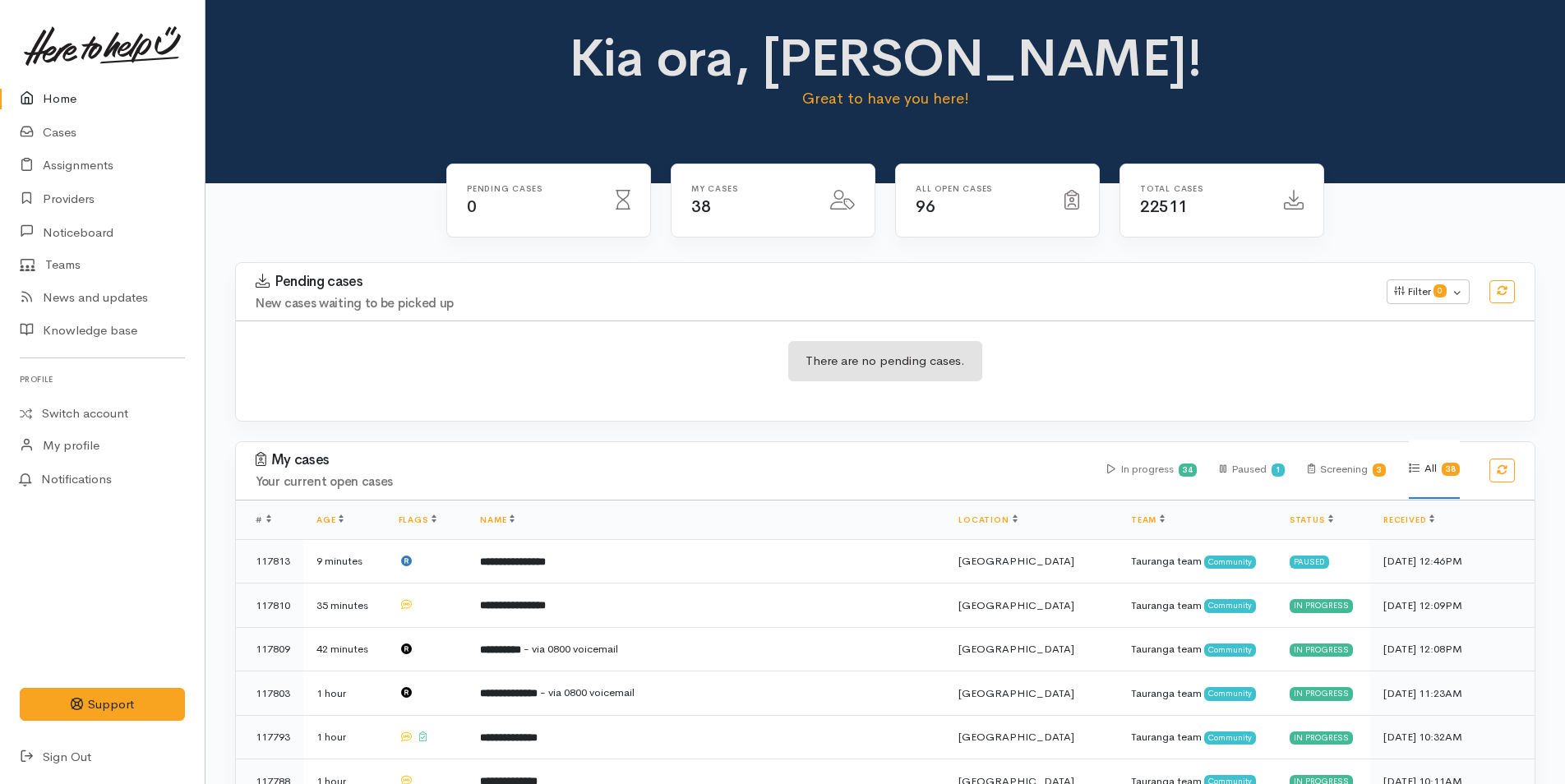
scroll to position [575, 0]
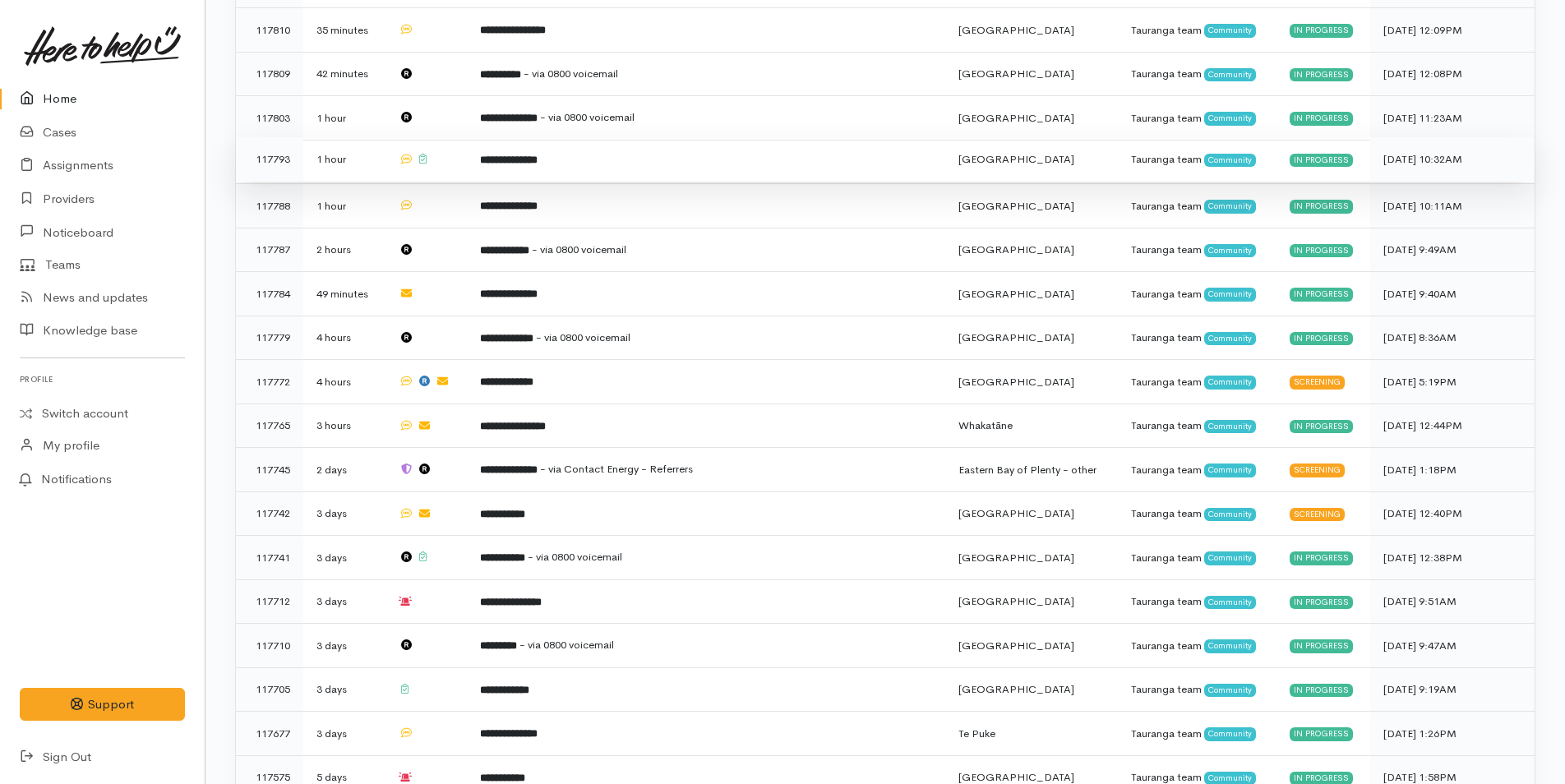
click at [529, 154] on b "**********" at bounding box center [508, 160] width 58 height 11
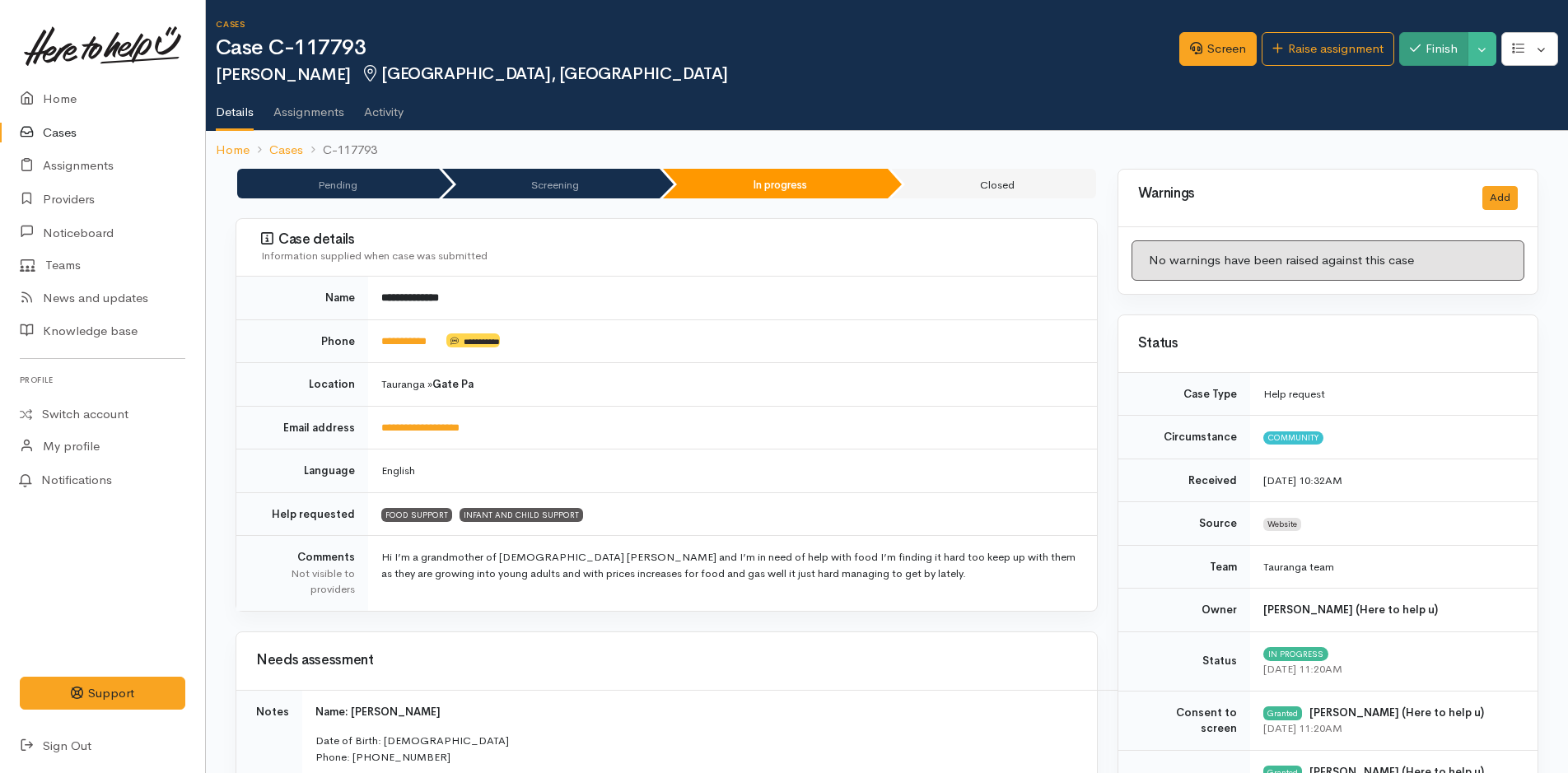
click at [1412, 32] on div "Screen Raise assignment Finish Toggle Dropdown Pause" at bounding box center [1373, 51] width 388 height 53
click at [1410, 44] on icon "button" at bounding box center [1415, 48] width 11 height 13
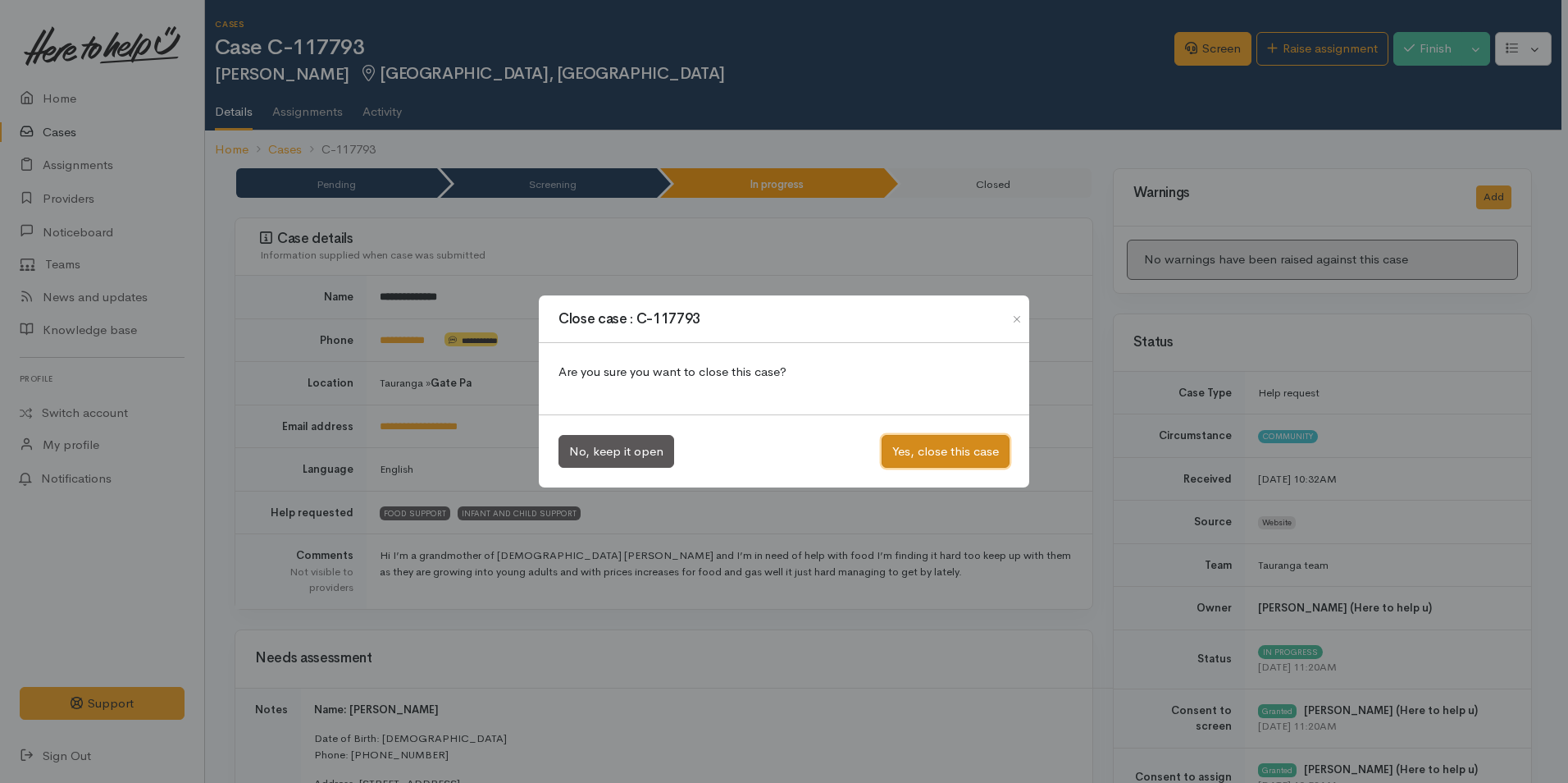
click at [926, 446] on button "Yes, close this case" at bounding box center [945, 451] width 128 height 33
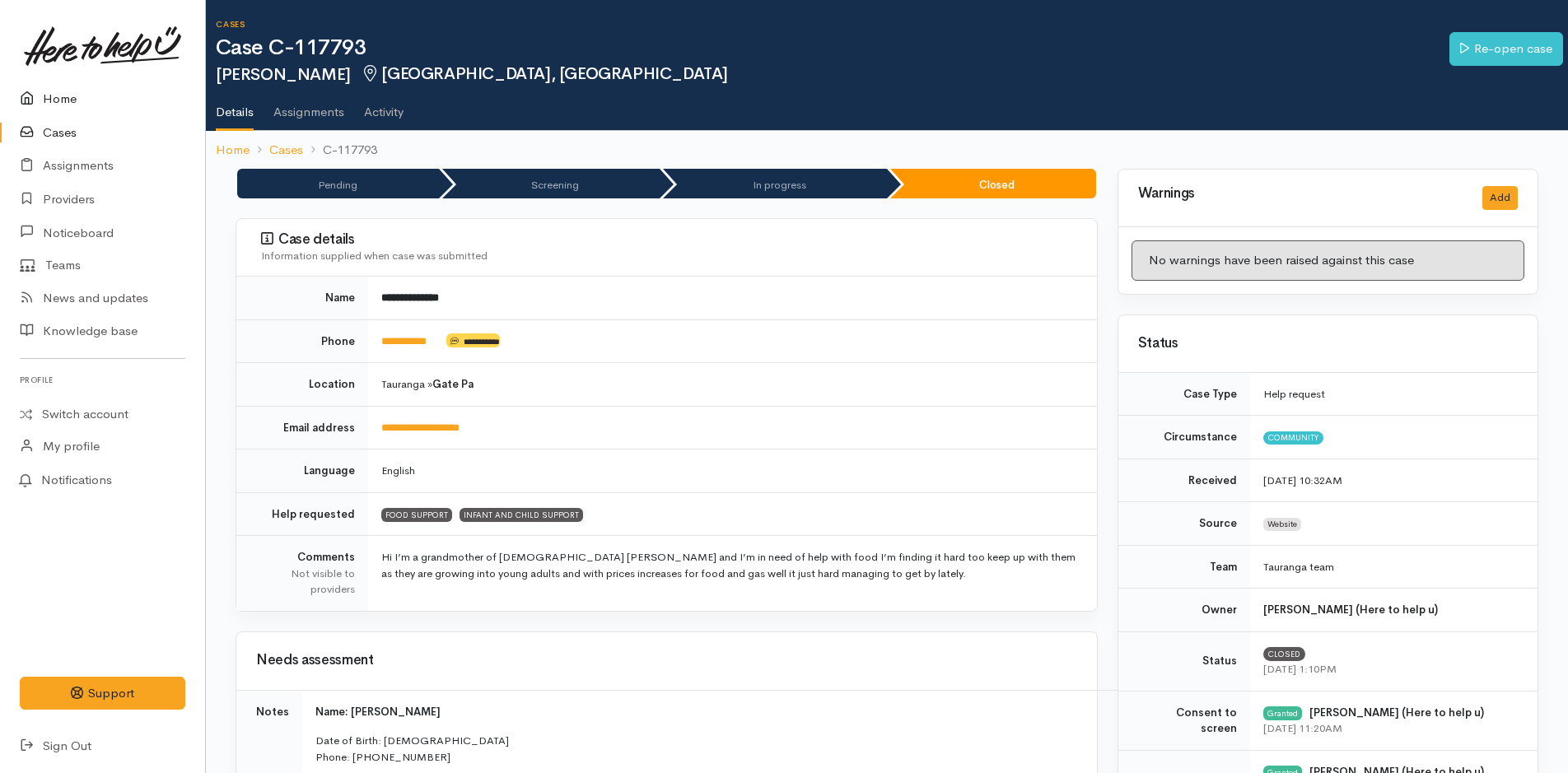
click at [48, 98] on link "Home" at bounding box center [102, 98] width 205 height 33
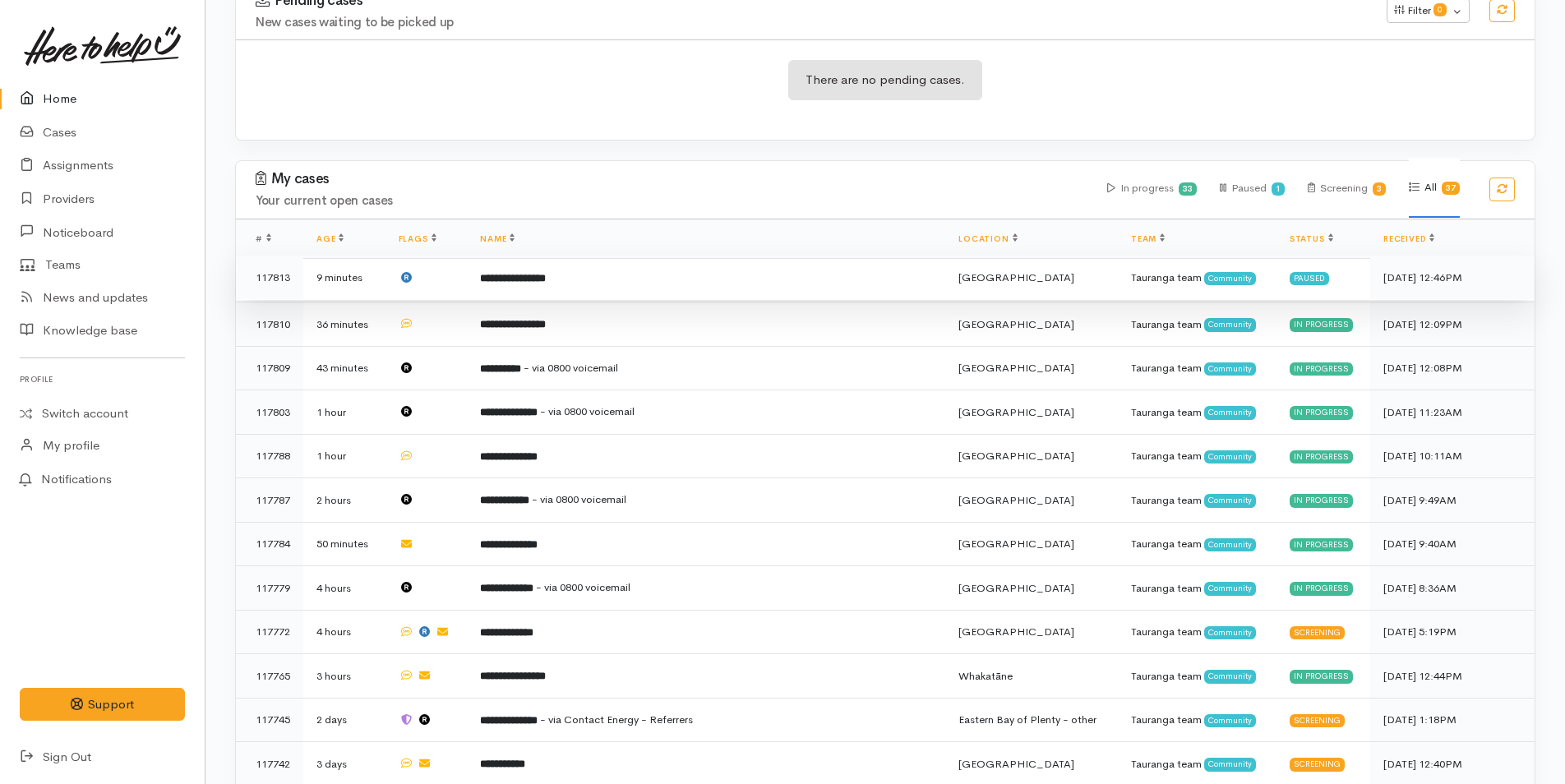
scroll to position [657, 0]
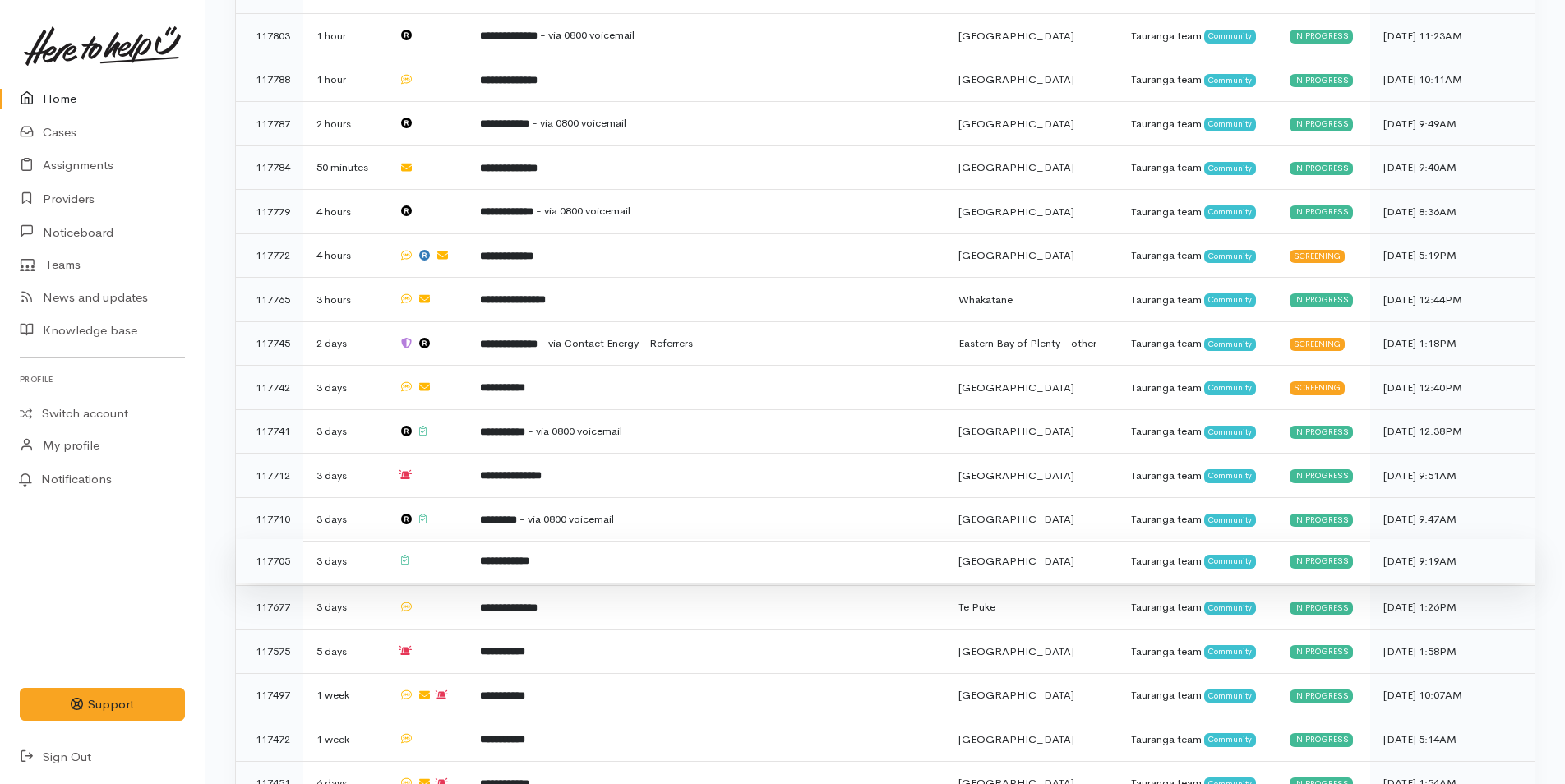
click at [489, 551] on td "**********" at bounding box center [706, 561] width 479 height 44
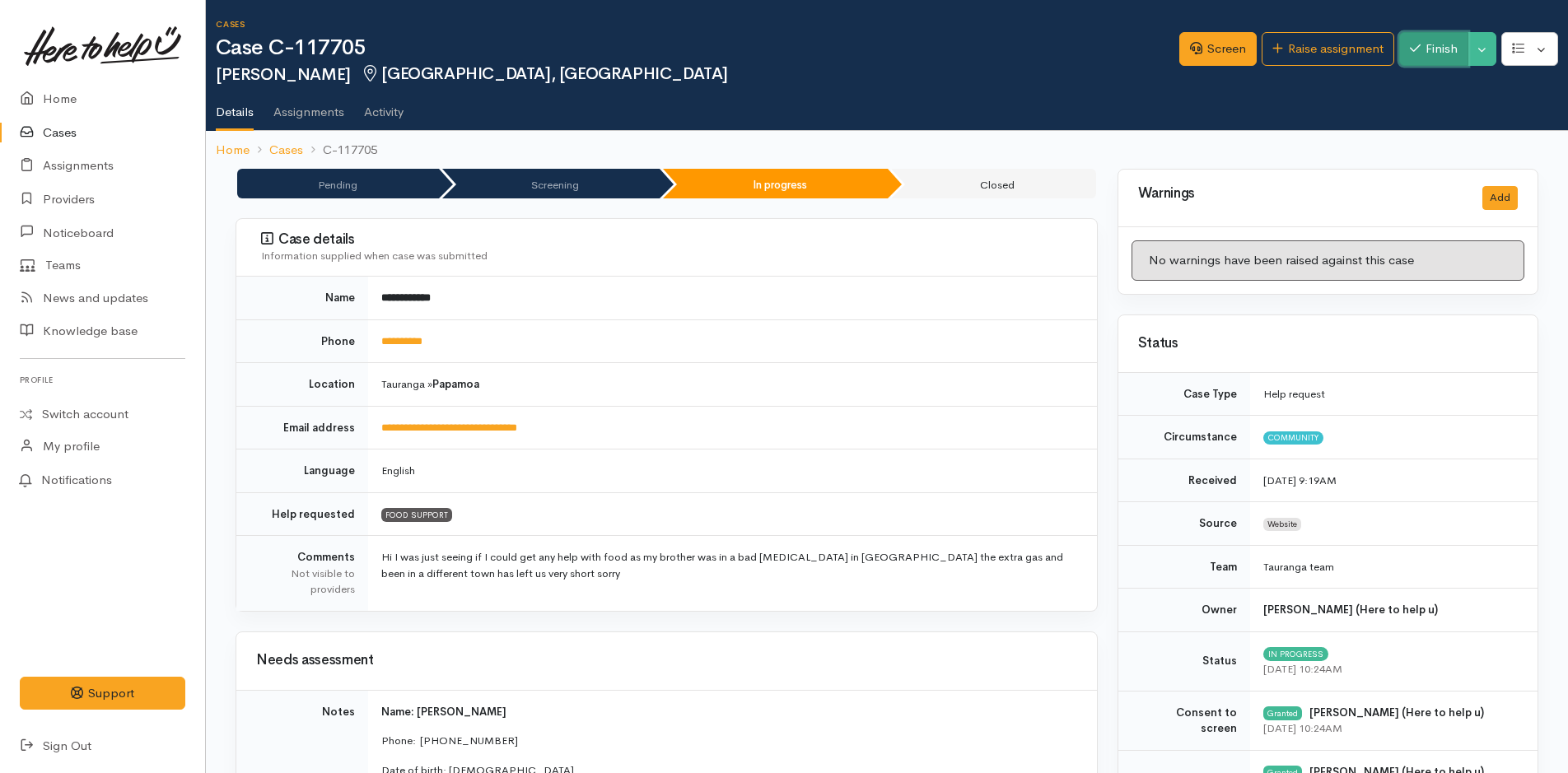
click at [1424, 53] on button "Finish" at bounding box center [1433, 49] width 70 height 33
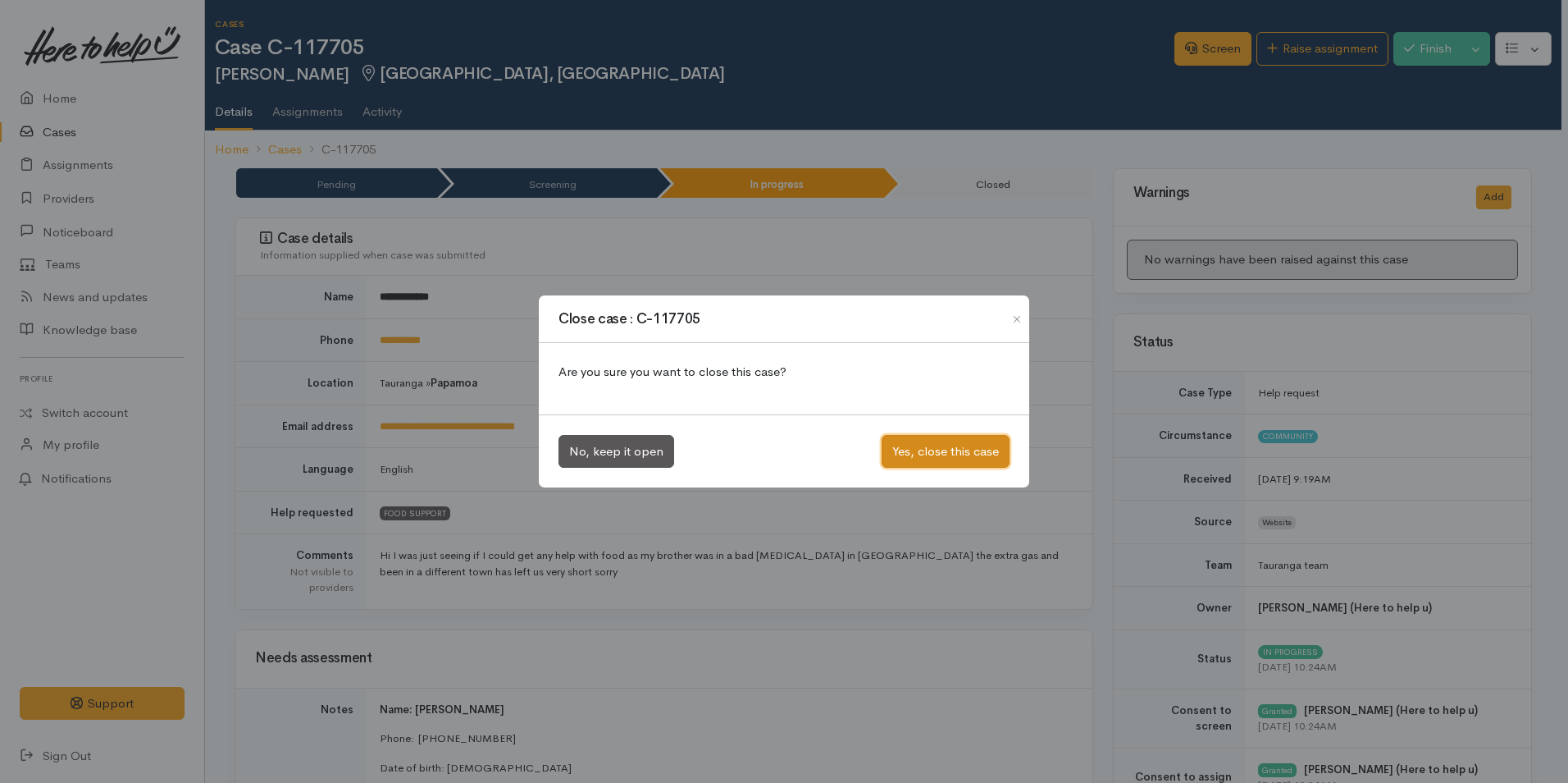
click at [950, 454] on button "Yes, close this case" at bounding box center [945, 451] width 128 height 33
click at [934, 446] on button "Yes, close this case" at bounding box center [945, 451] width 128 height 33
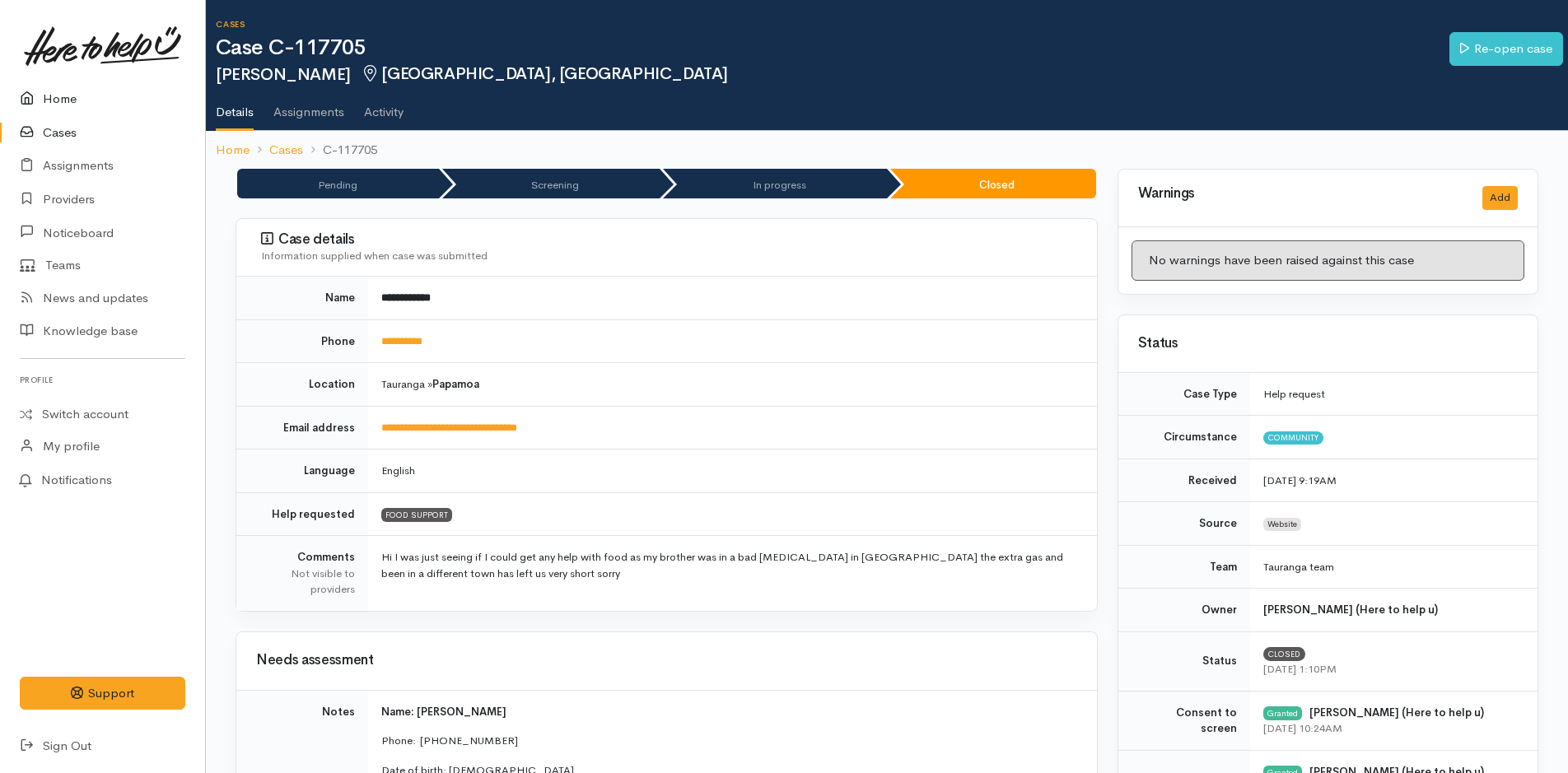
click at [57, 88] on link "Home" at bounding box center [102, 98] width 205 height 33
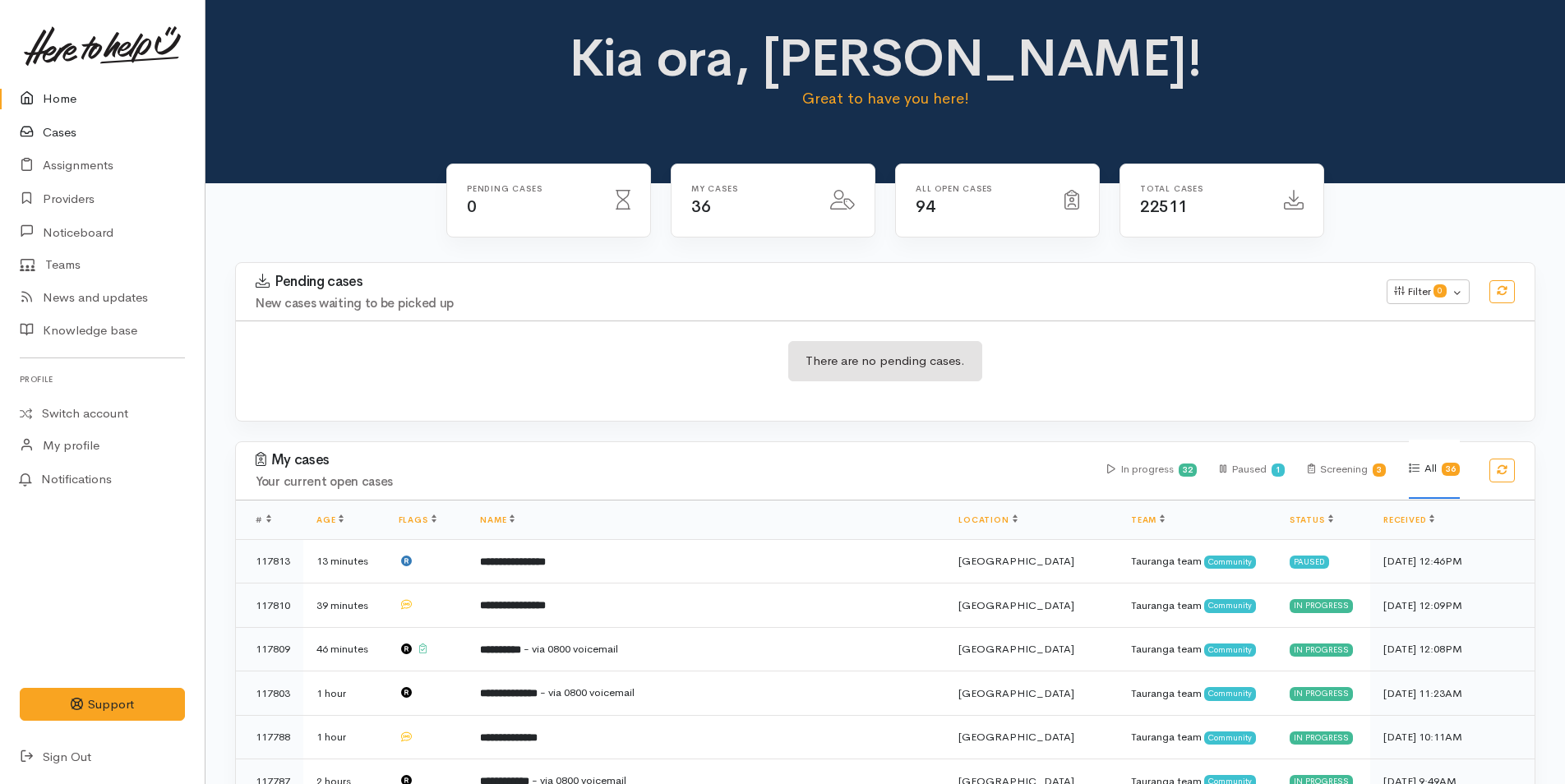
drag, startPoint x: 83, startPoint y: 97, endPoint x: 116, endPoint y: 123, distance: 42.0
click at [83, 97] on link "Home" at bounding box center [102, 98] width 205 height 33
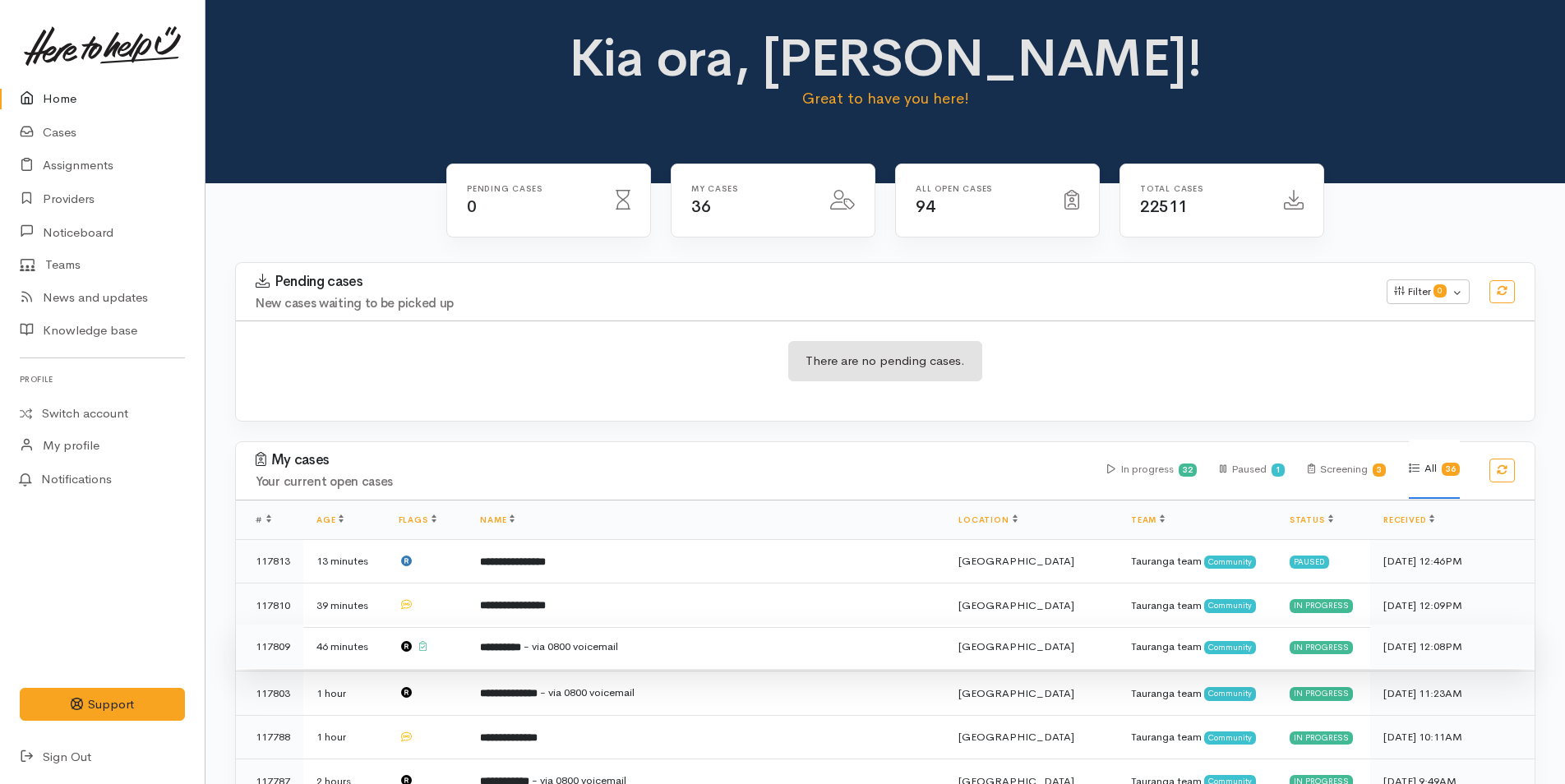
click at [521, 642] on b "**********" at bounding box center [500, 647] width 41 height 11
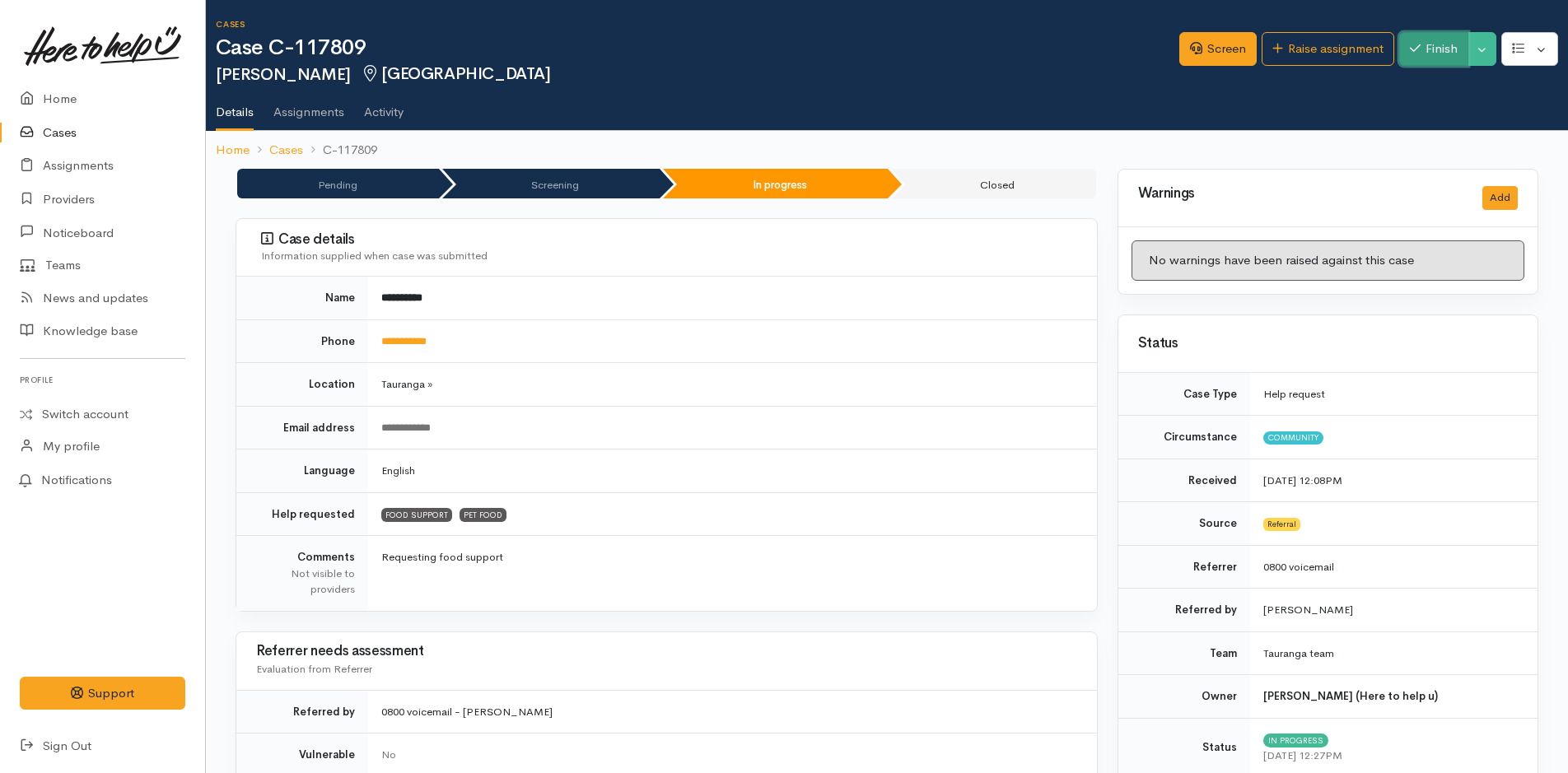
click at [1442, 47] on button "Finish" at bounding box center [1433, 49] width 70 height 33
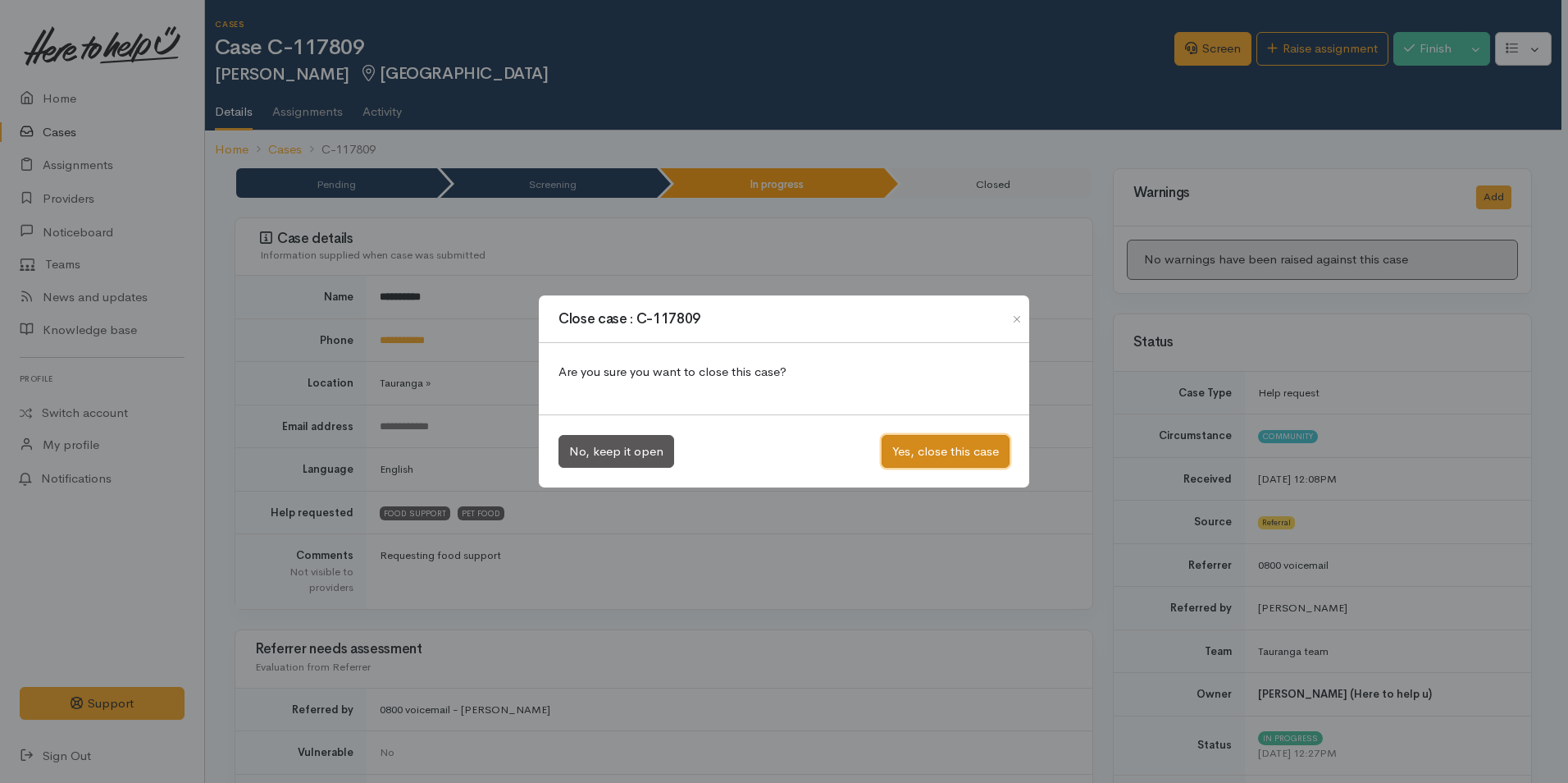
click at [883, 441] on button "Yes, close this case" at bounding box center [945, 451] width 128 height 33
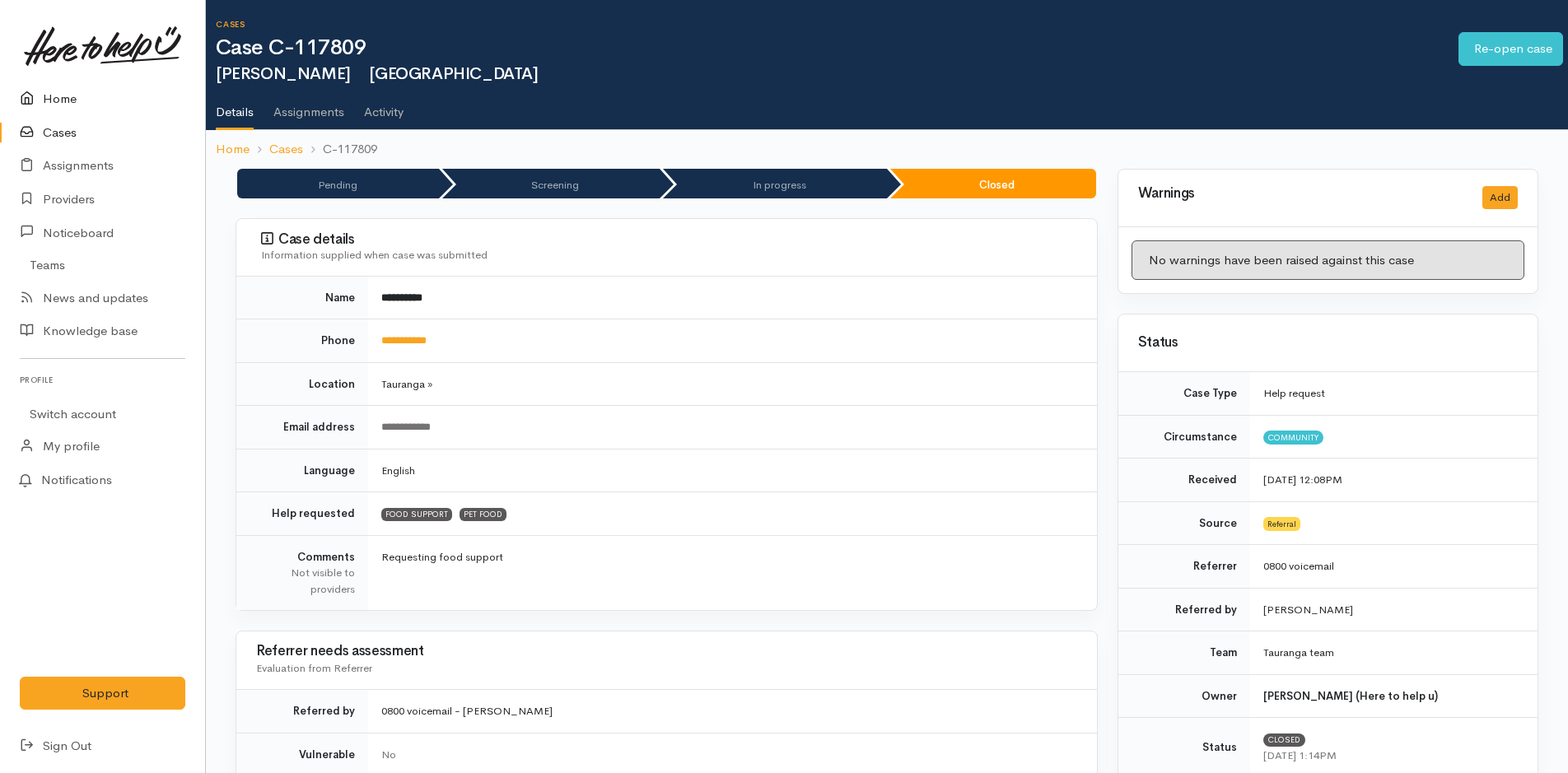
click at [33, 98] on icon at bounding box center [32, 98] width 23 height 21
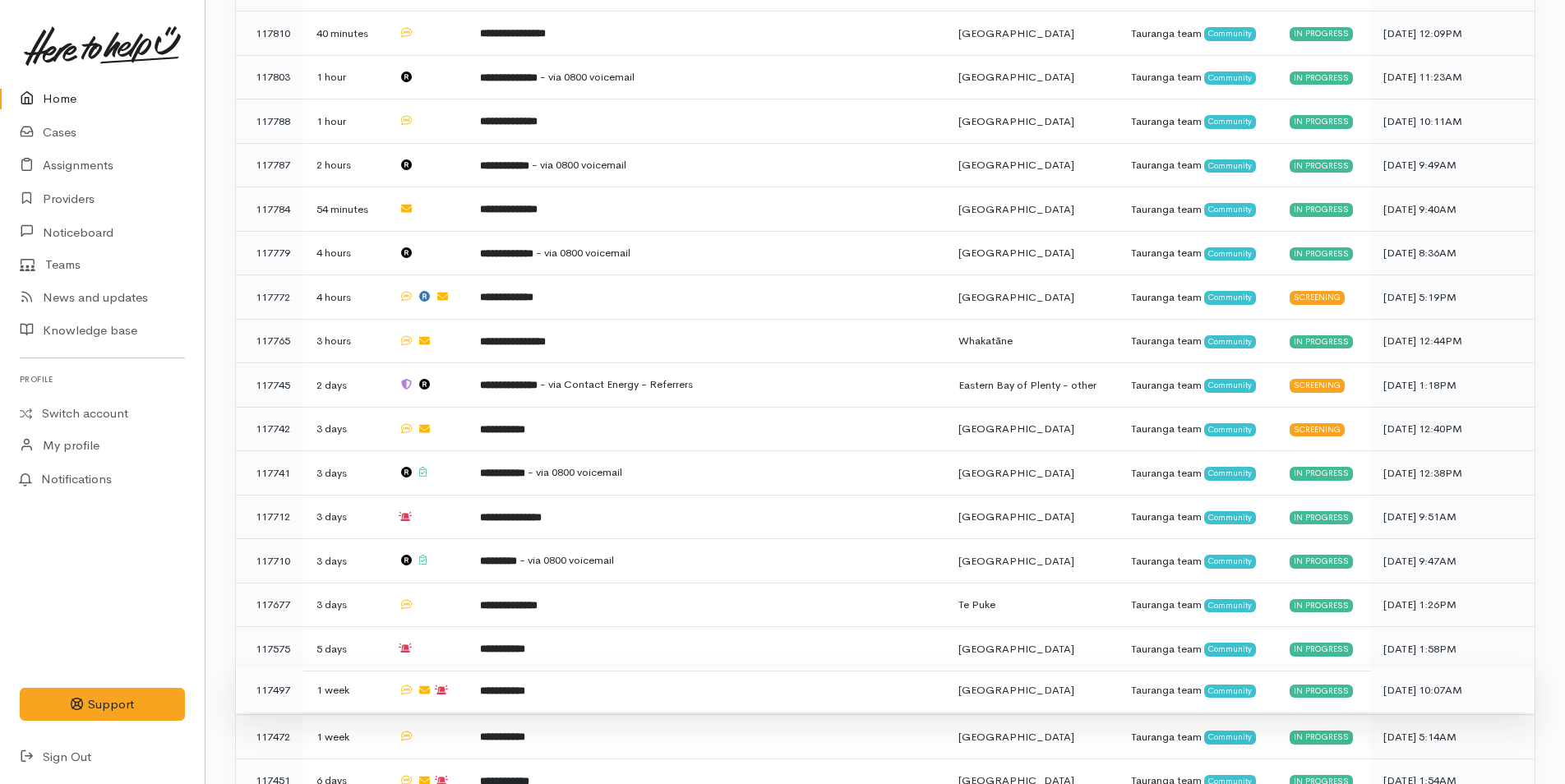
scroll to position [822, 0]
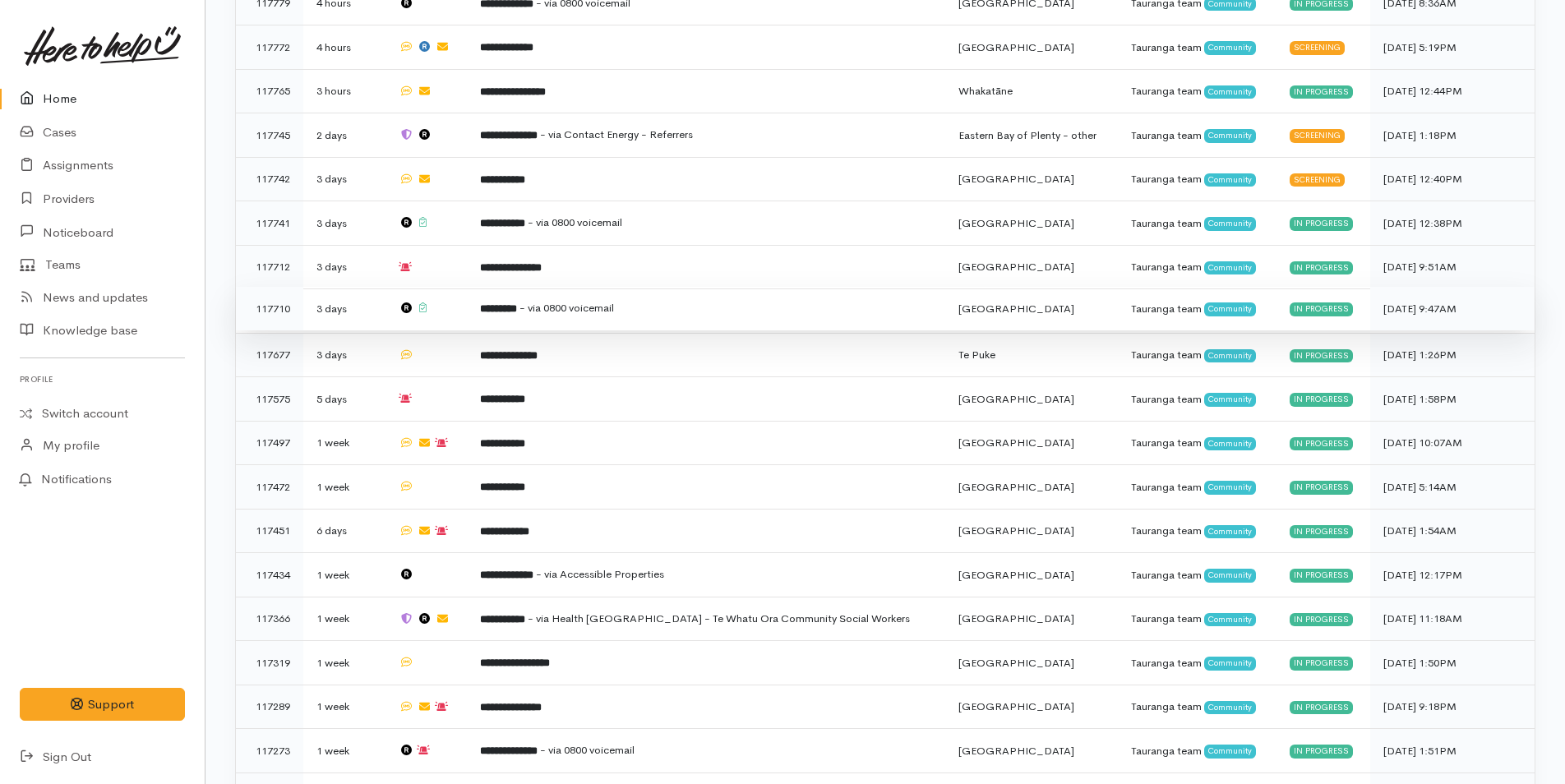
click at [642, 307] on td "********* - via 0800 voicemail" at bounding box center [706, 308] width 479 height 44
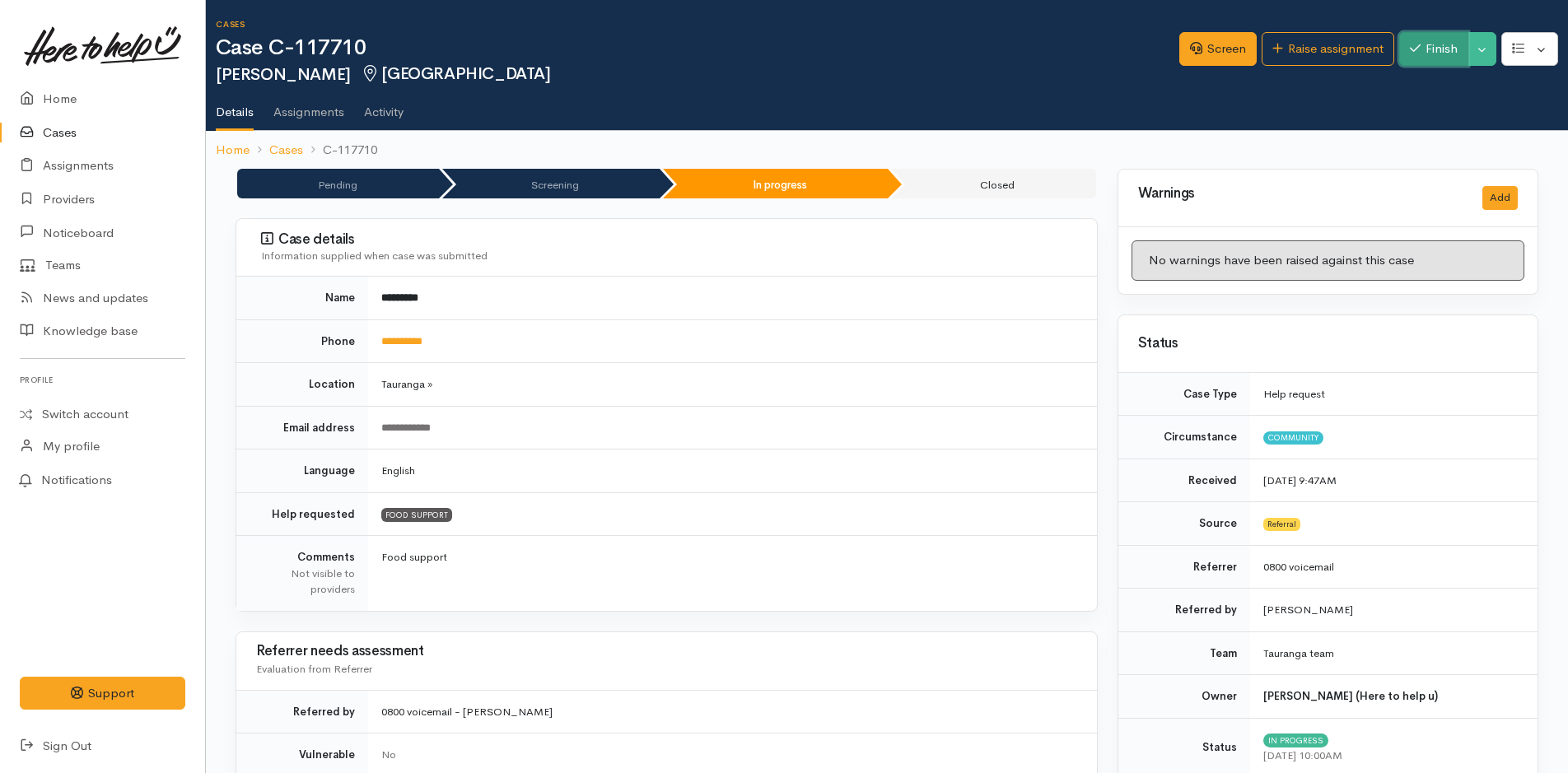
click at [1426, 55] on button "Finish" at bounding box center [1433, 49] width 70 height 33
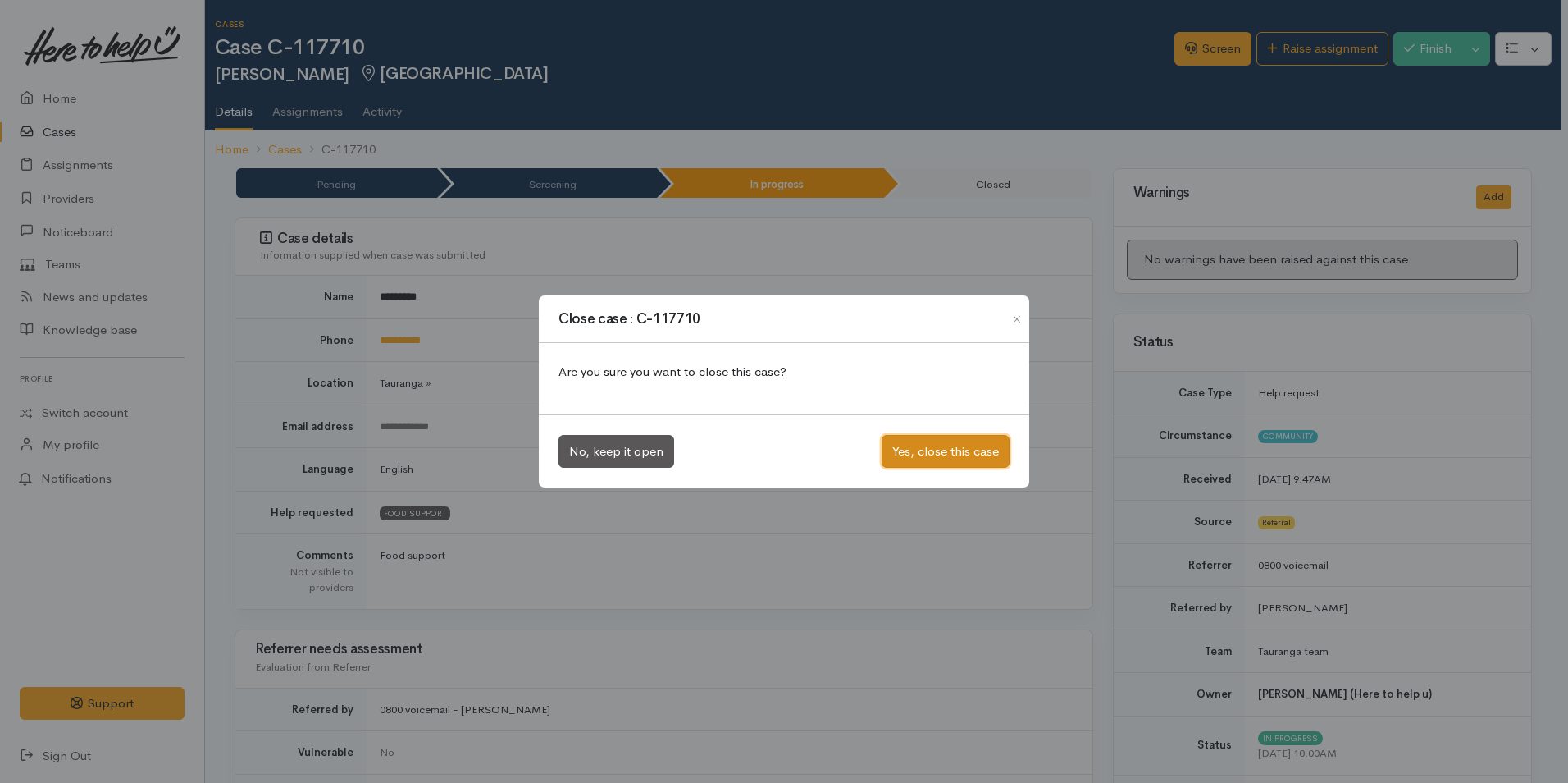
click at [905, 447] on button "Yes, close this case" at bounding box center [945, 451] width 128 height 33
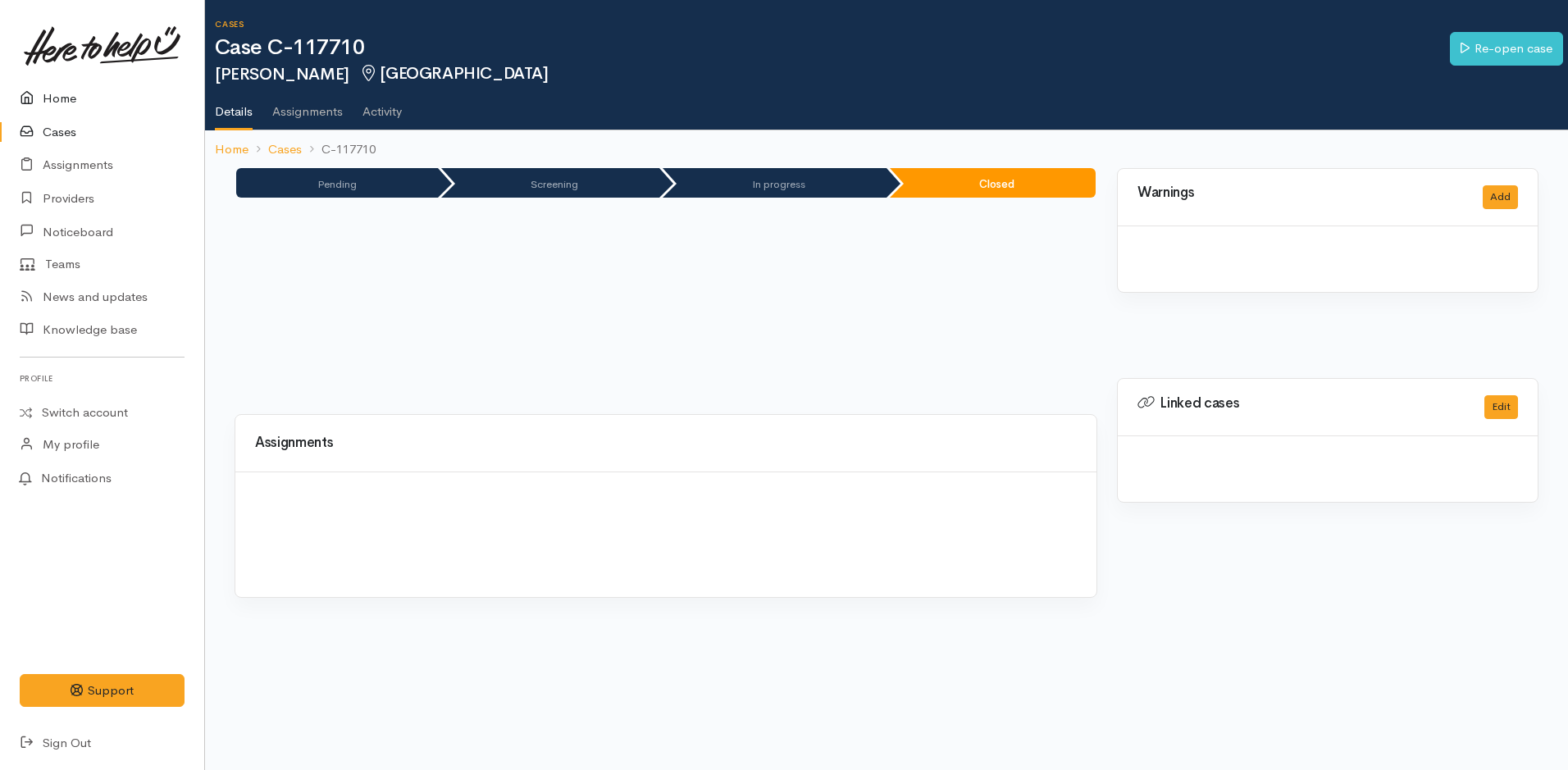
click at [67, 92] on link "Home" at bounding box center [102, 98] width 204 height 33
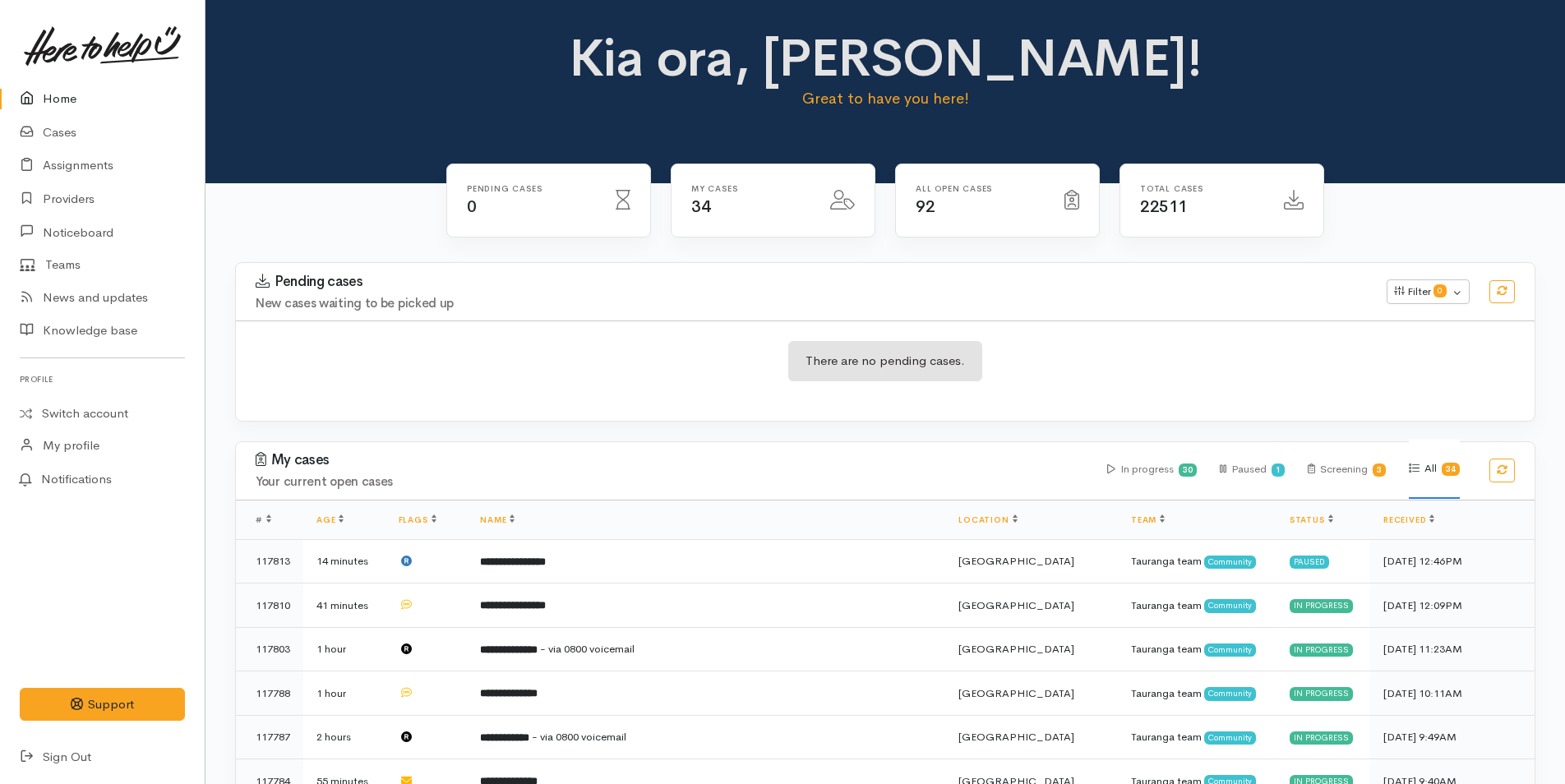
scroll to position [657, 0]
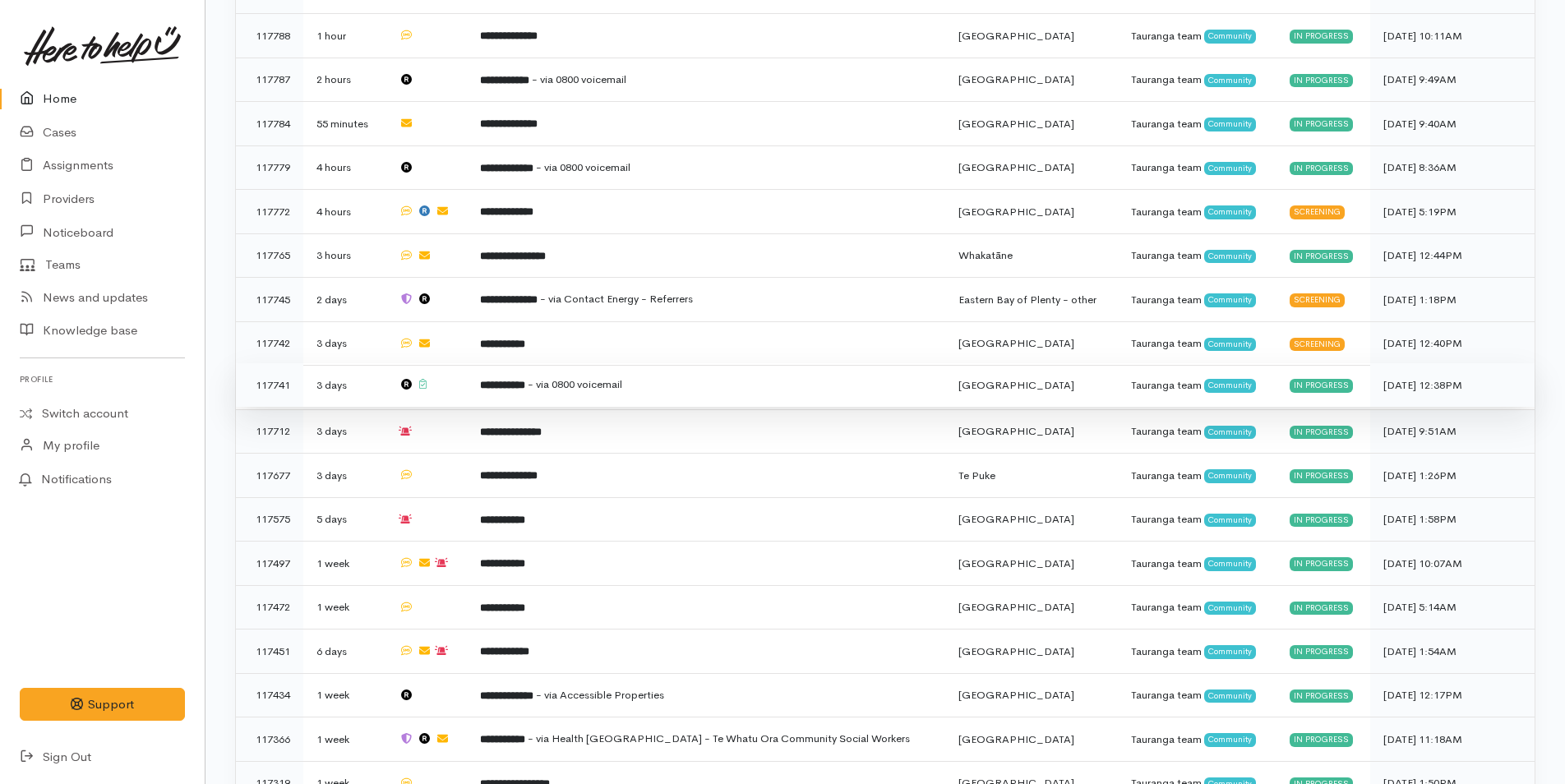
click at [500, 379] on b "**********" at bounding box center [502, 385] width 45 height 11
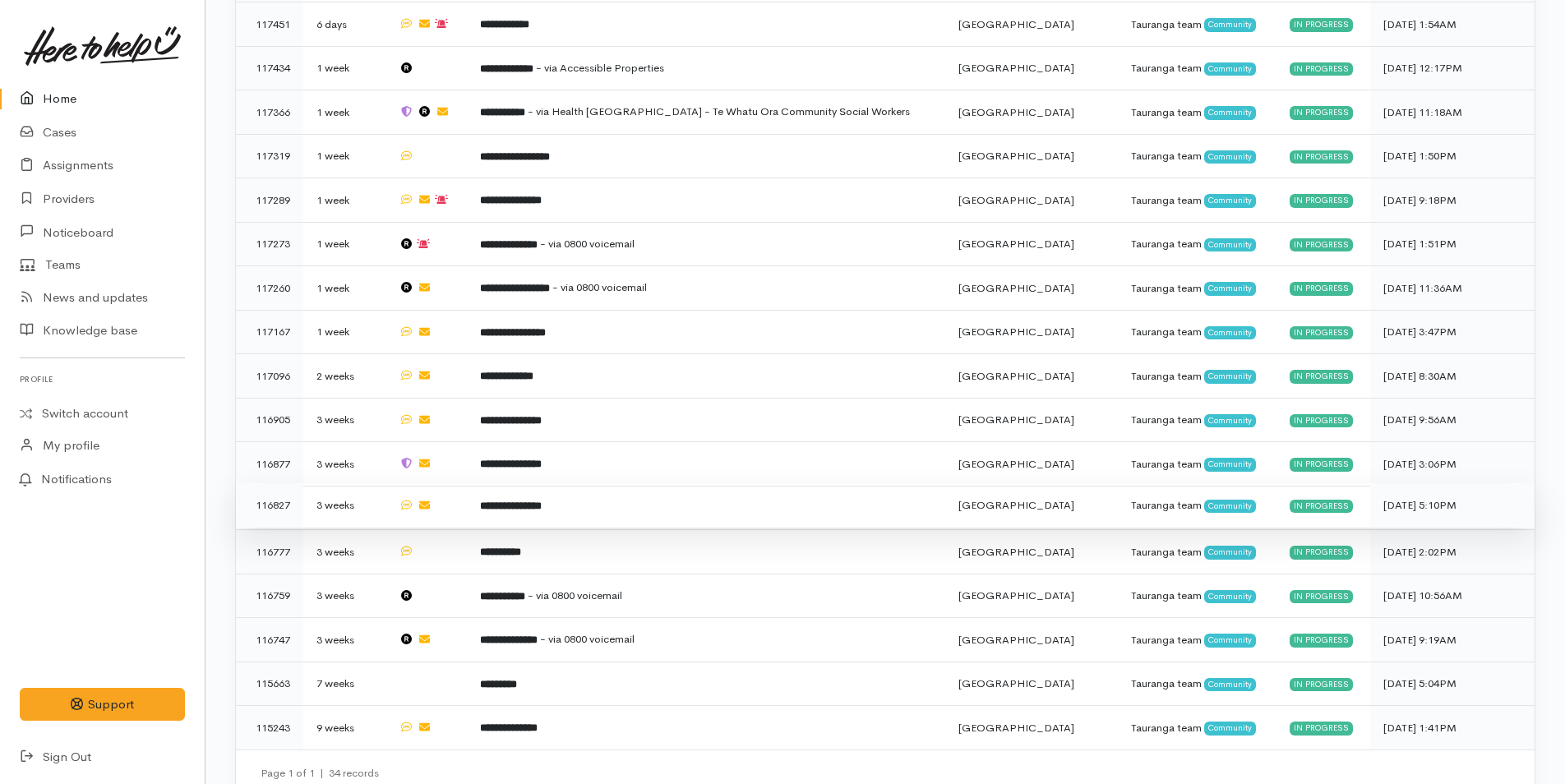
scroll to position [873, 0]
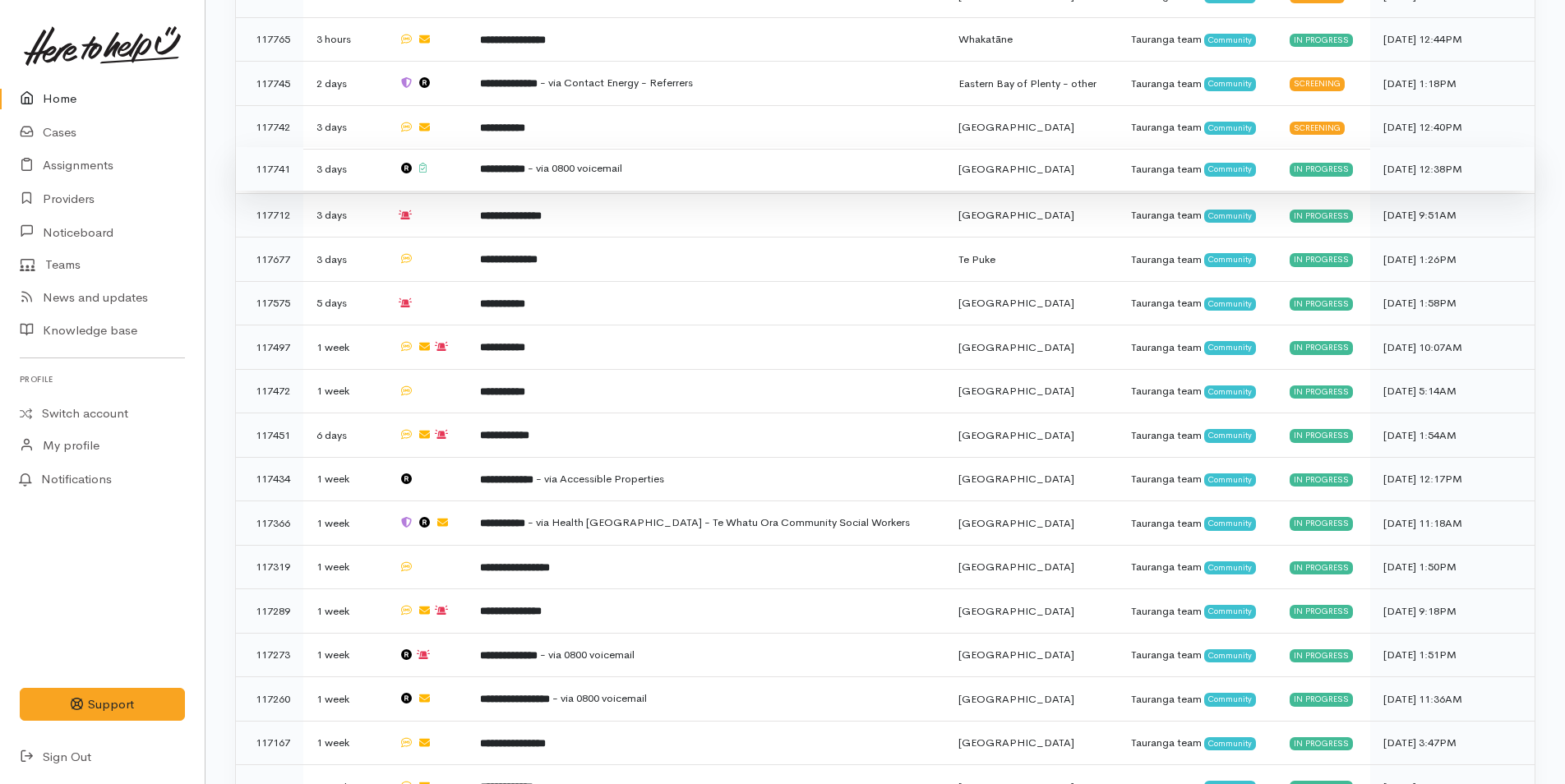
click at [499, 172] on td "**********" at bounding box center [706, 169] width 479 height 44
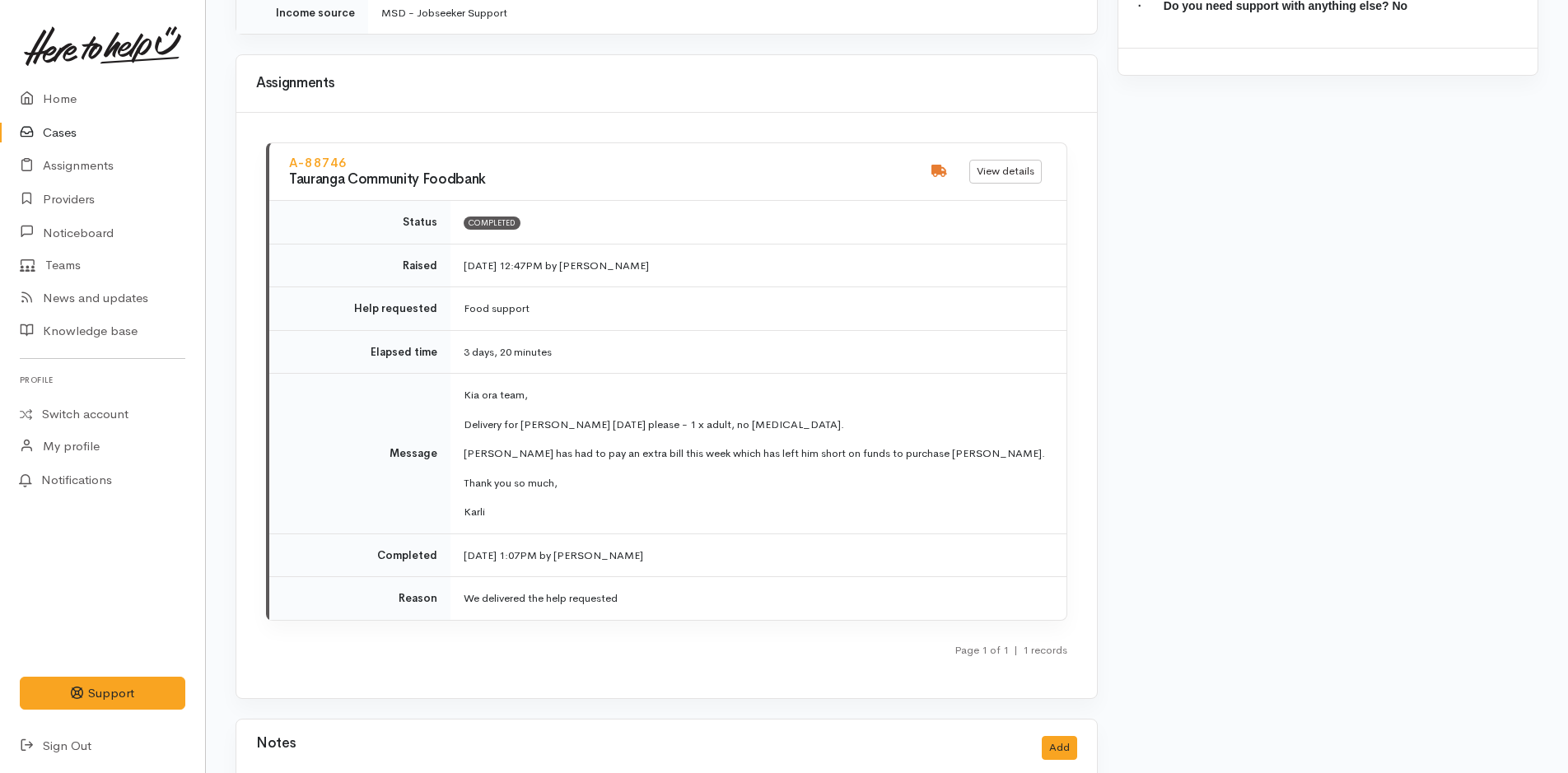
scroll to position [1965, 0]
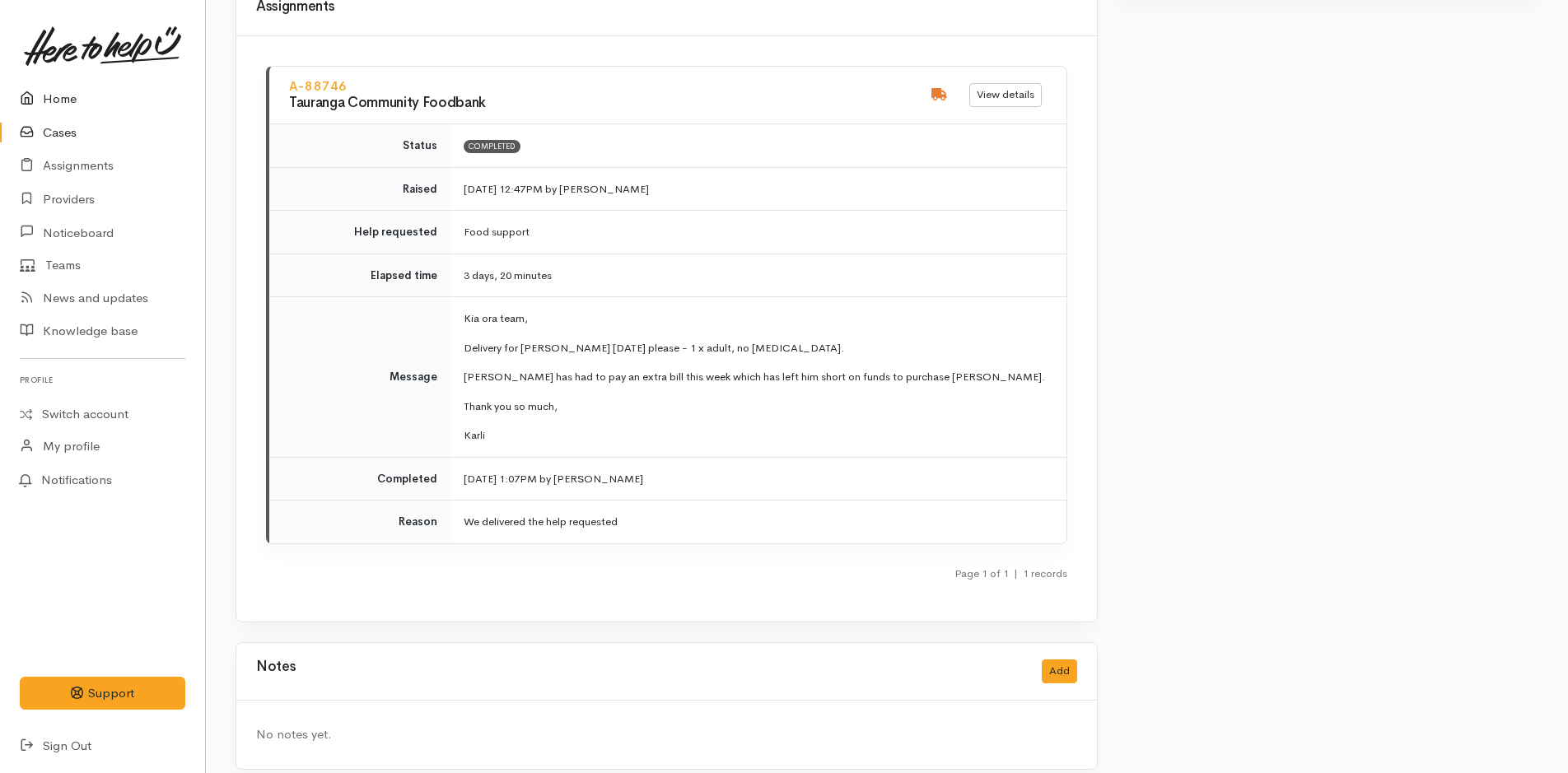
click at [52, 84] on div "KM Settings Sign out Home Cases Assignments Providers" at bounding box center [102, 386] width 165 height 753
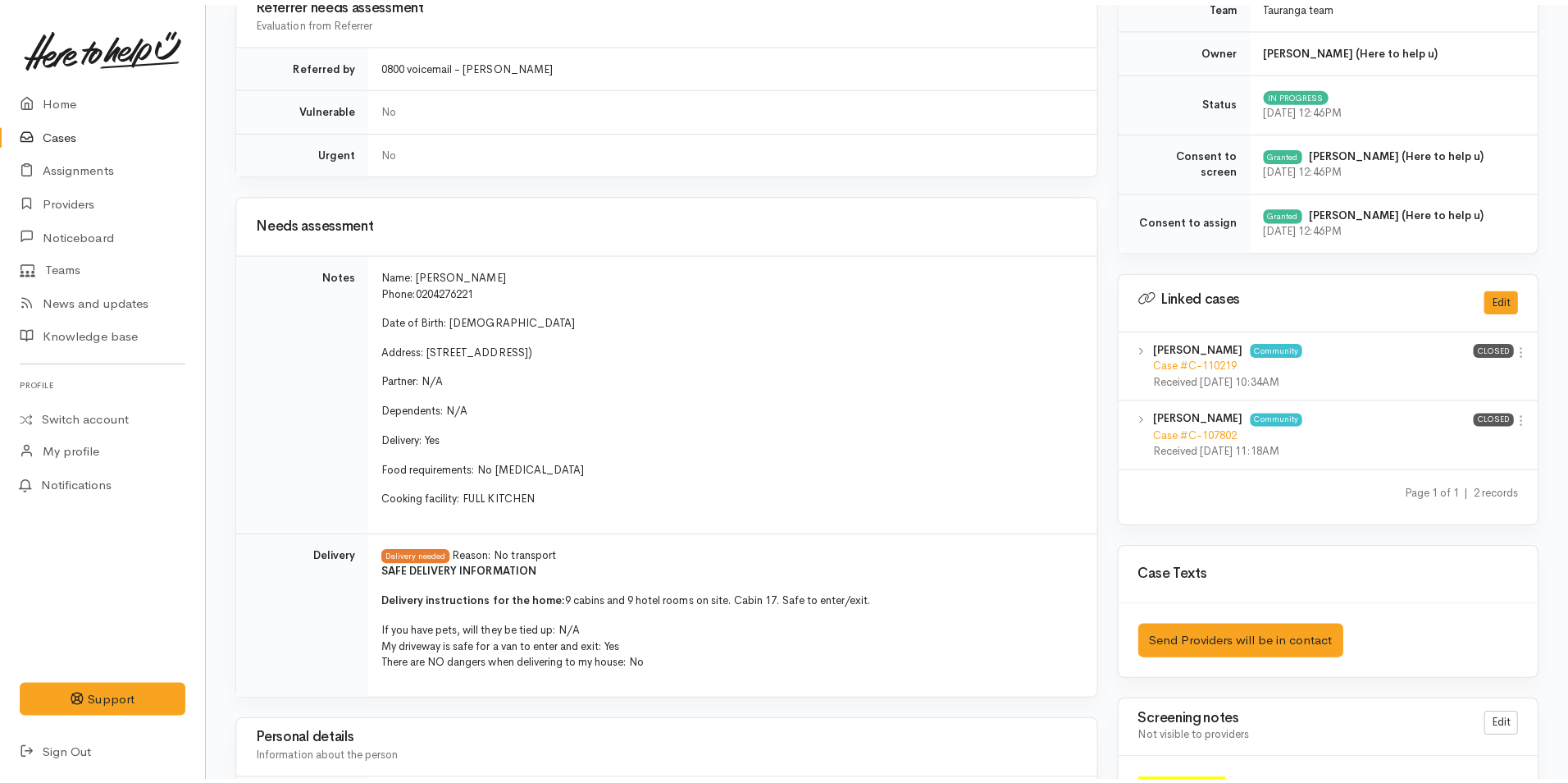
scroll to position [0, 0]
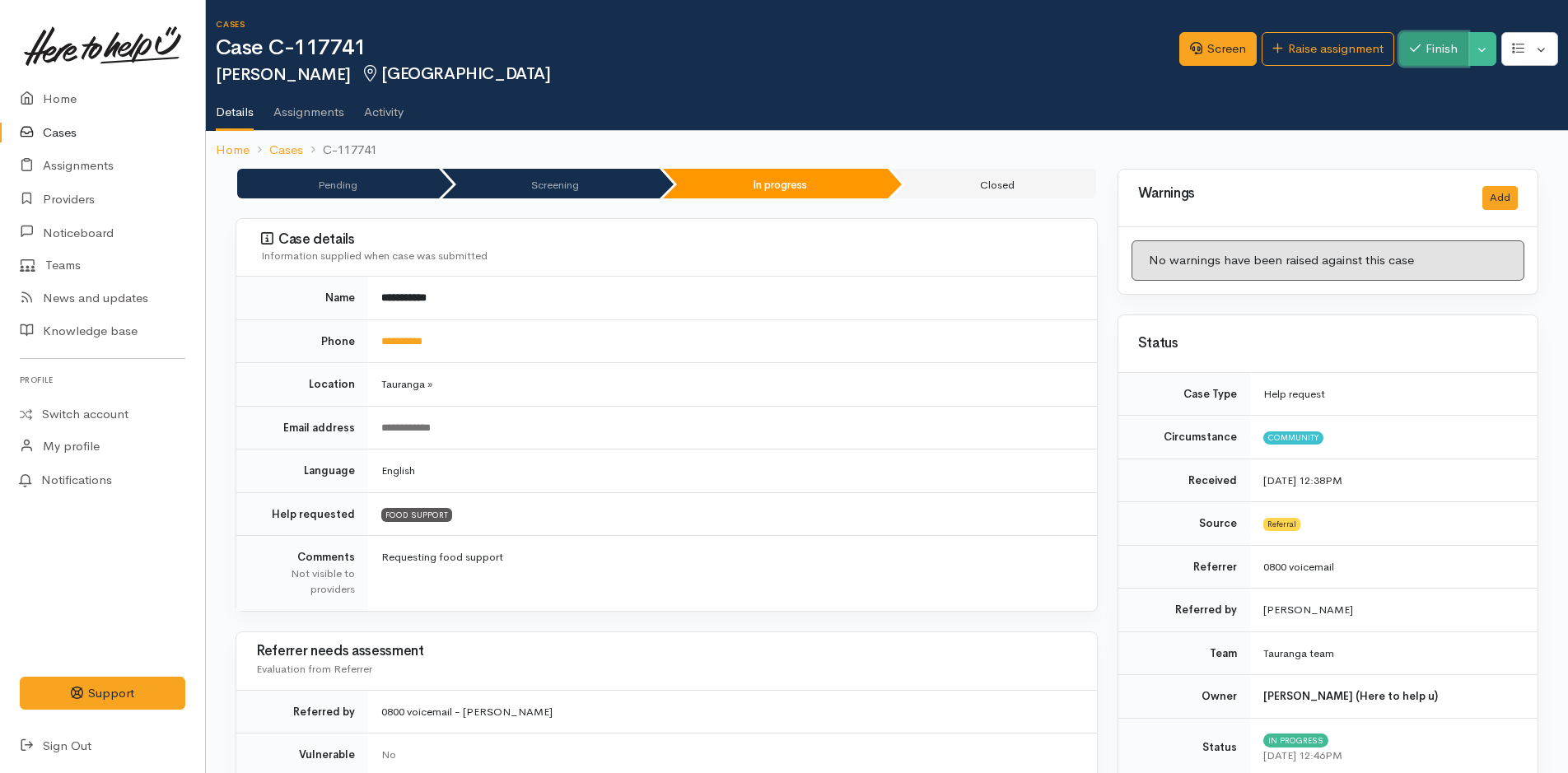
click at [1426, 44] on button "Finish" at bounding box center [1433, 49] width 70 height 33
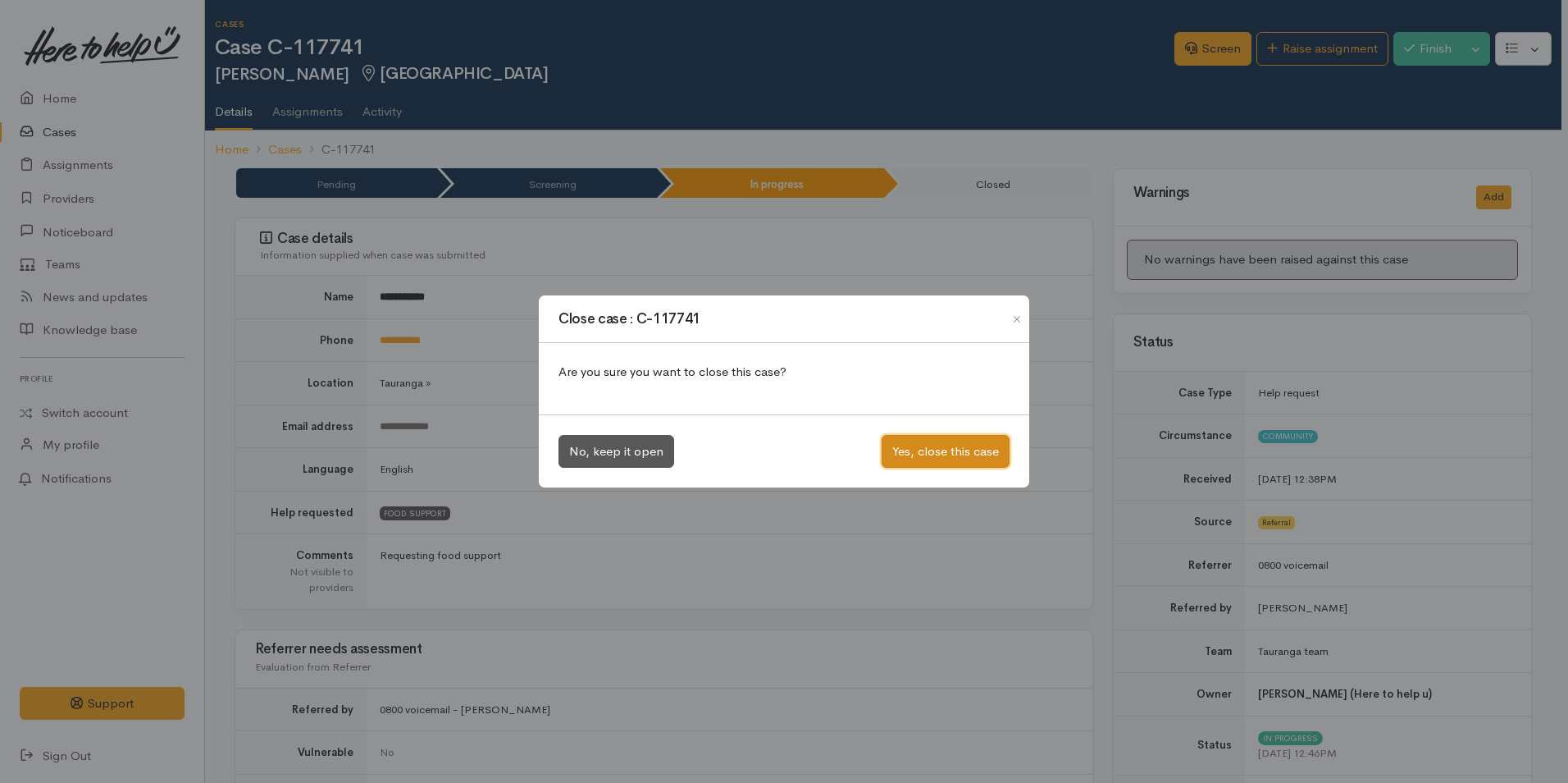
click at [921, 449] on button "Yes, close this case" at bounding box center [945, 451] width 128 height 33
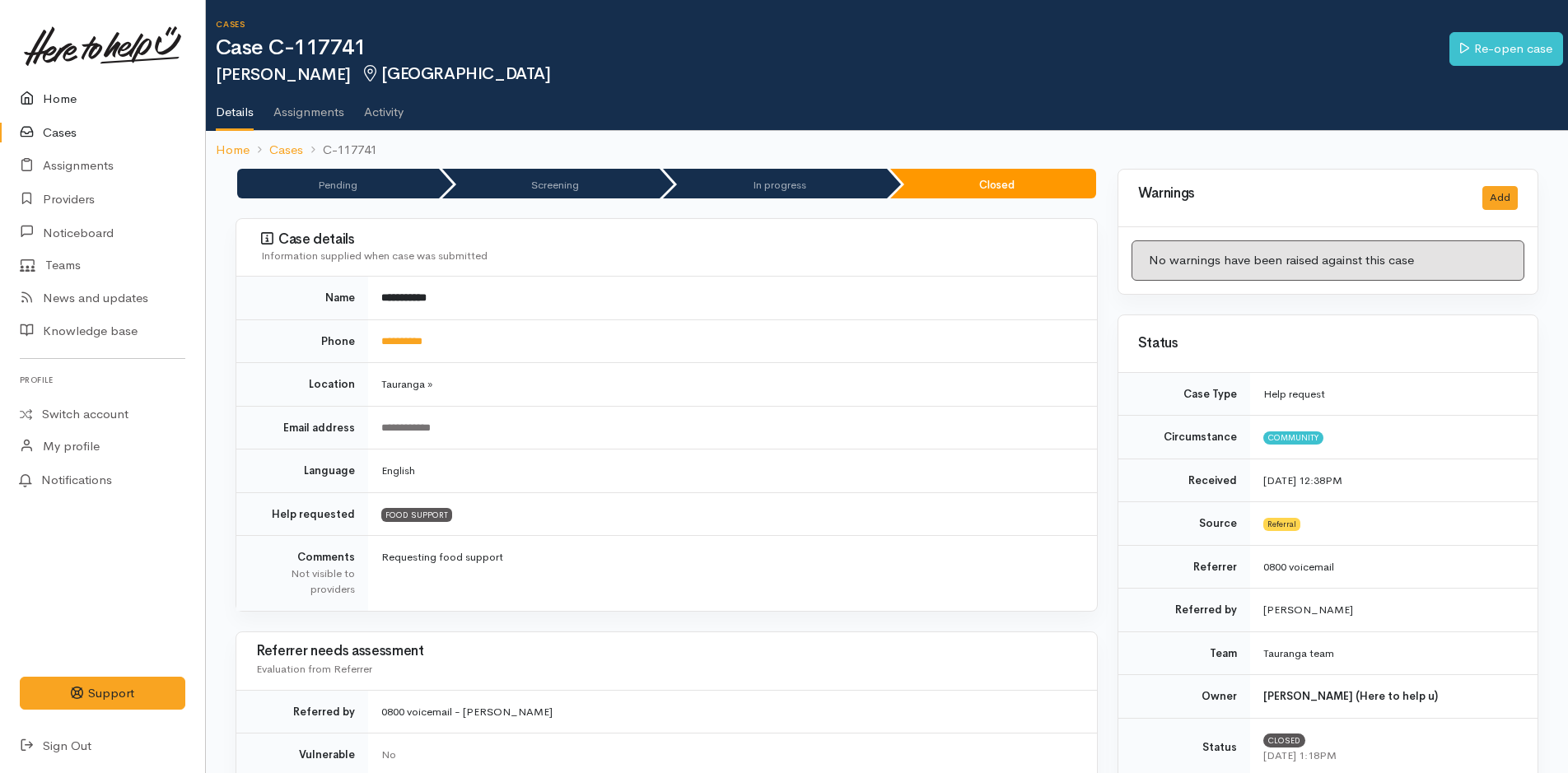
click at [34, 94] on icon at bounding box center [32, 98] width 23 height 21
click at [42, 98] on link "Home" at bounding box center [102, 98] width 205 height 33
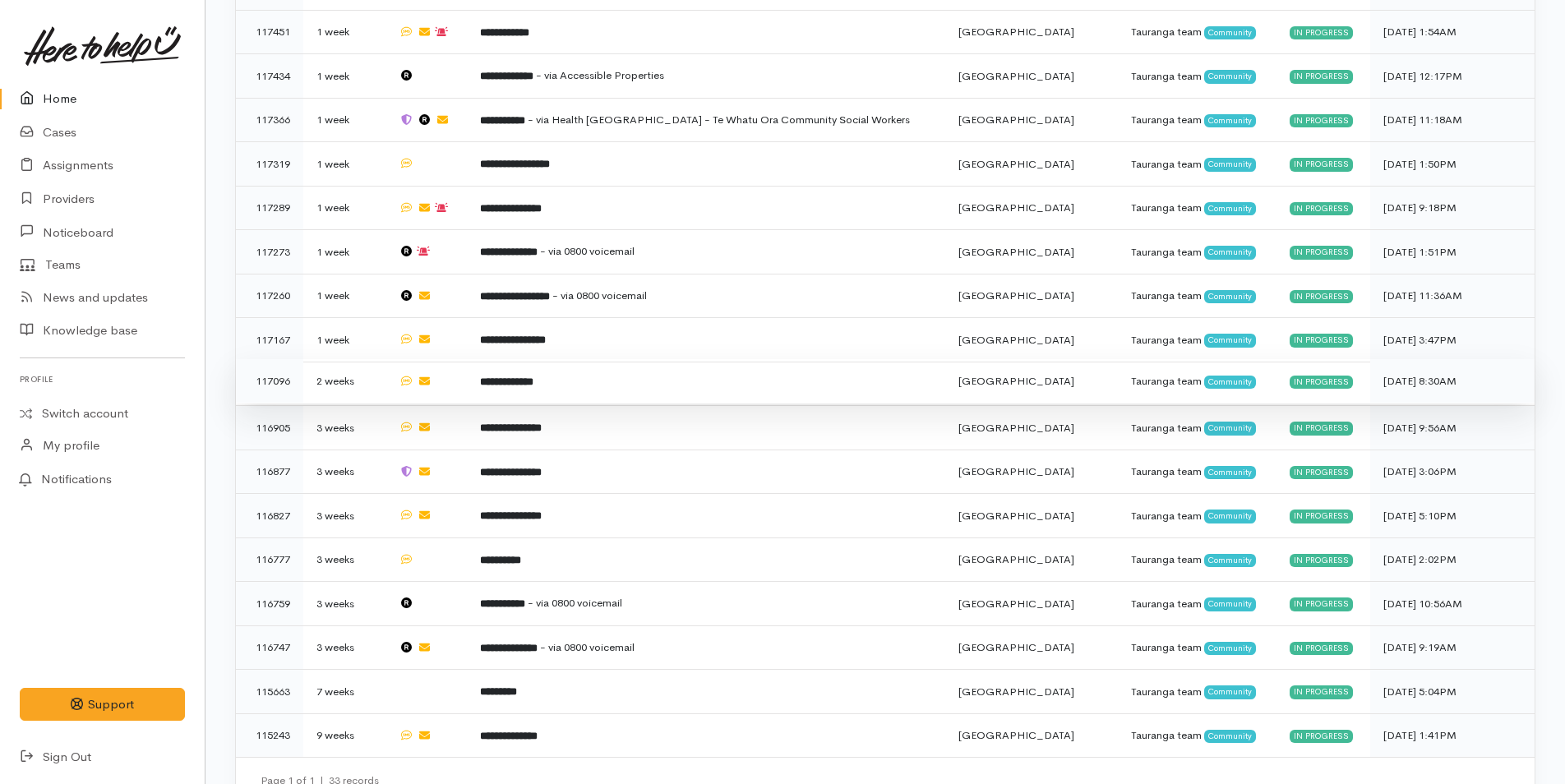
scroll to position [1241, 0]
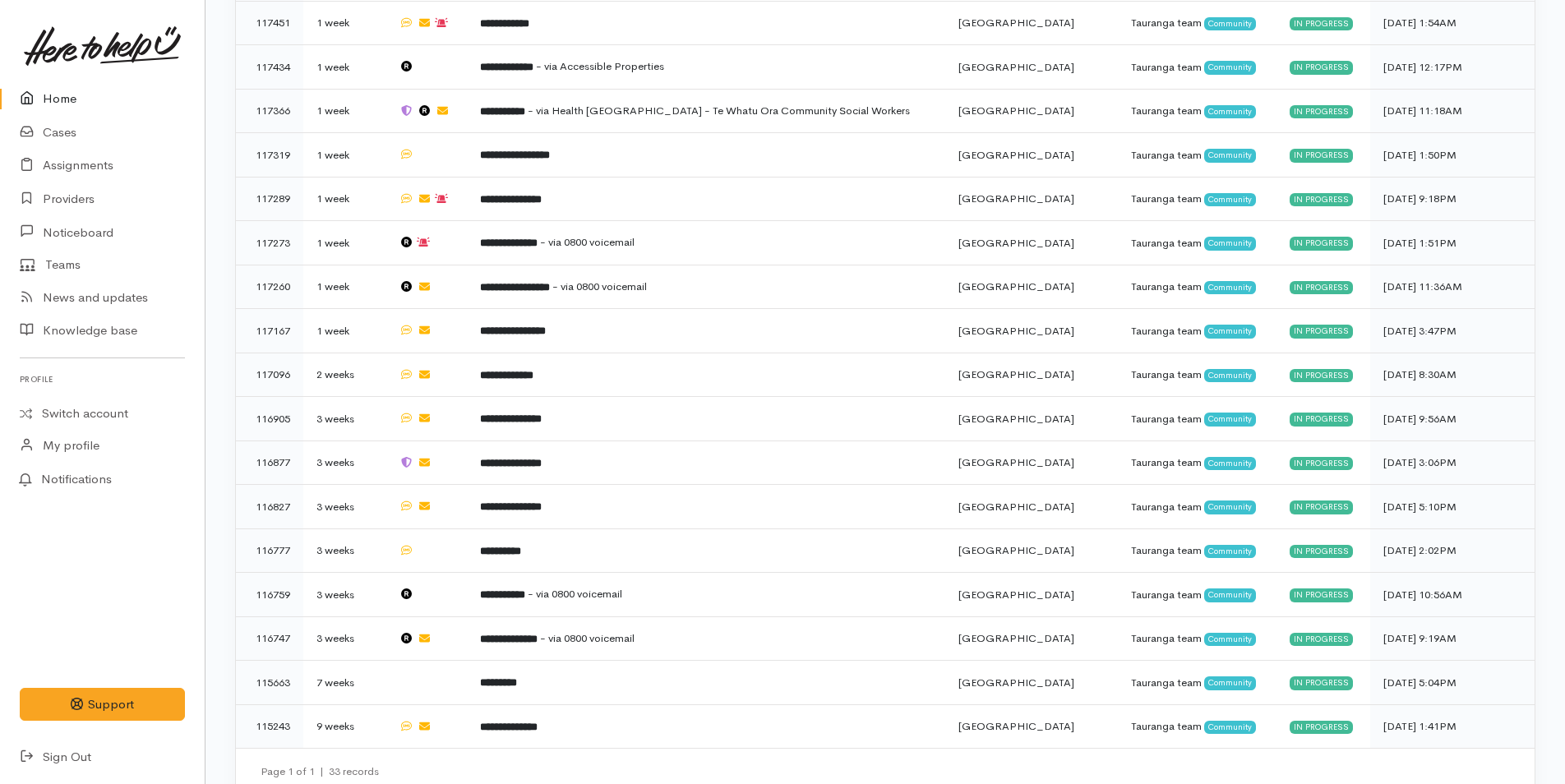
click at [69, 102] on link "Home" at bounding box center [102, 98] width 205 height 33
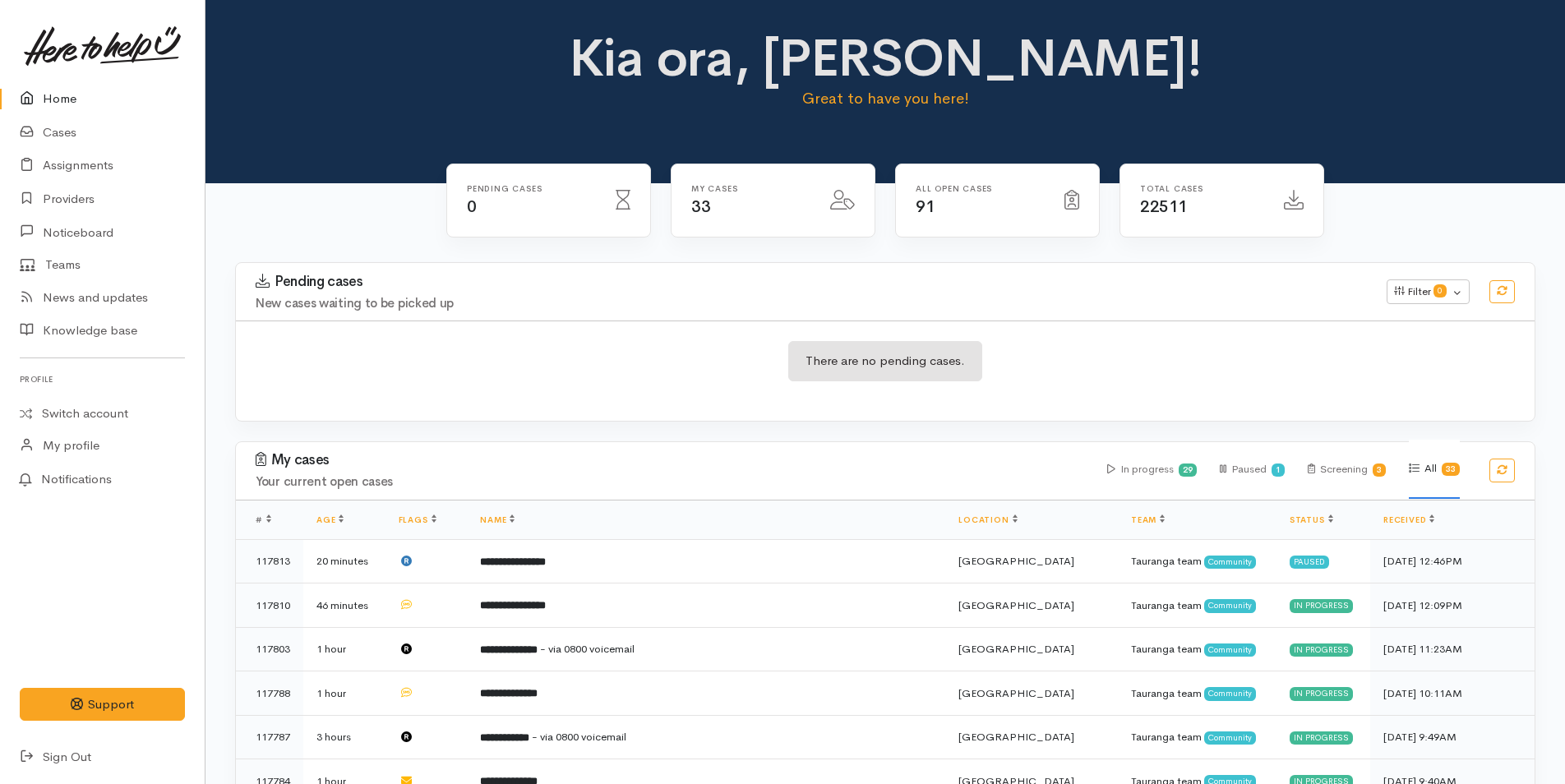
click at [51, 97] on link "Home" at bounding box center [102, 98] width 205 height 33
click at [72, 80] on link at bounding box center [102, 46] width 165 height 72
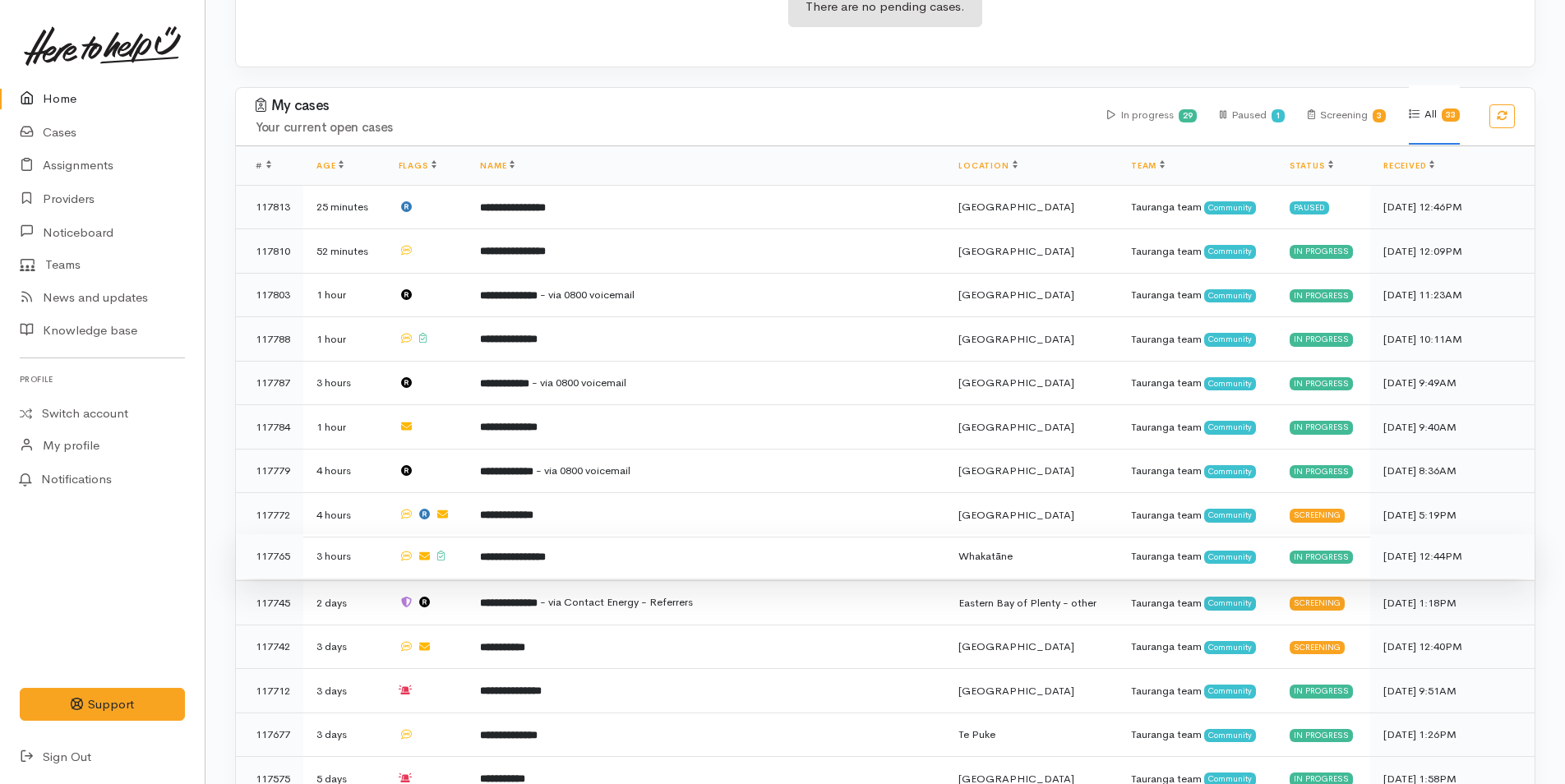
scroll to position [657, 0]
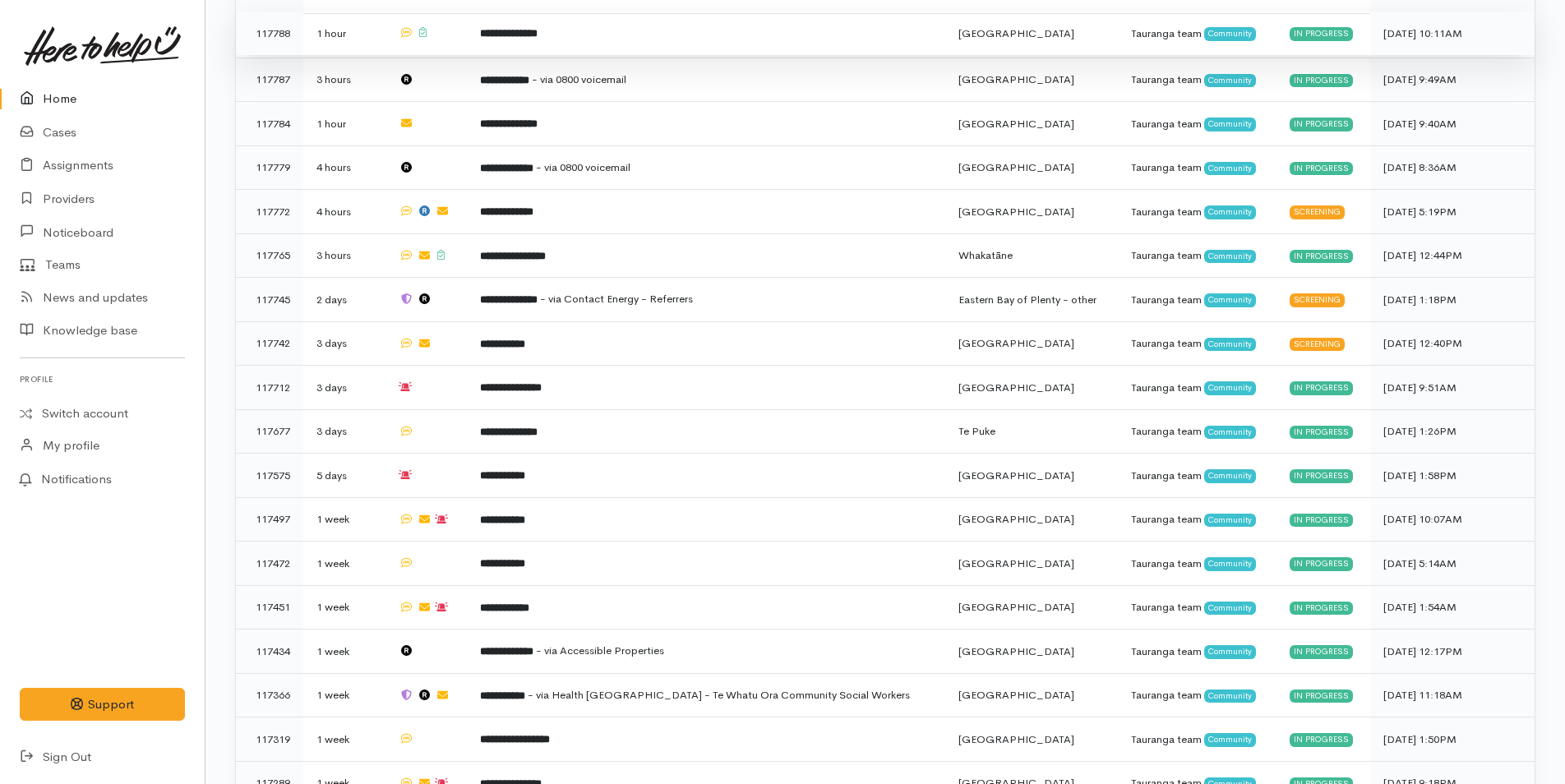
click at [564, 38] on td "**********" at bounding box center [706, 33] width 479 height 44
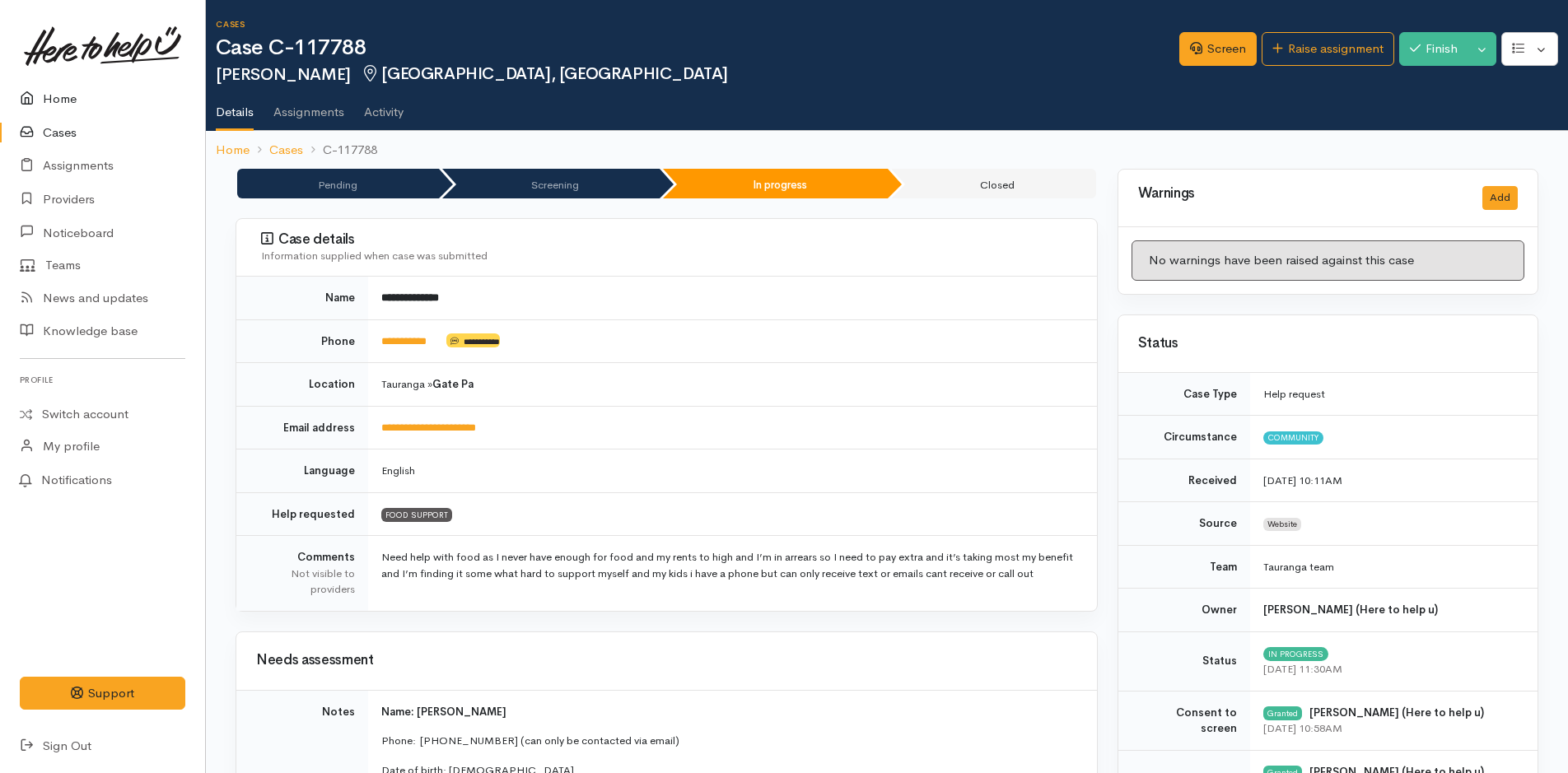
click at [52, 89] on link "Home" at bounding box center [102, 98] width 205 height 33
